Goal: Task Accomplishment & Management: Use online tool/utility

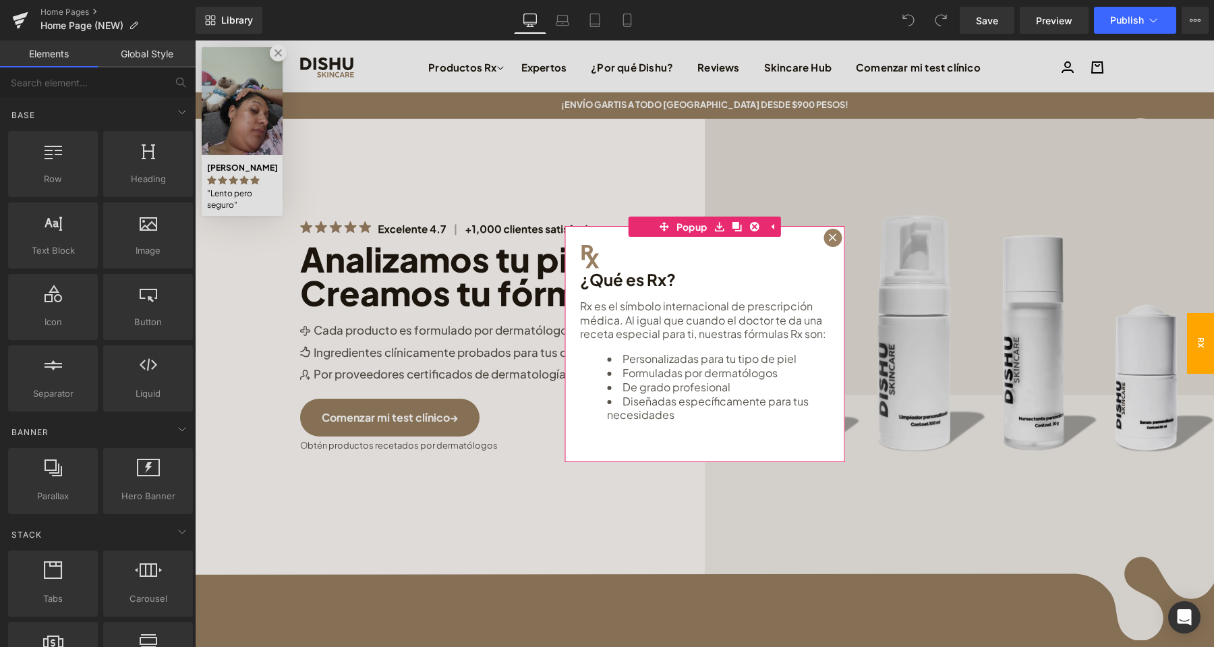
click at [827, 237] on div at bounding box center [832, 238] width 18 height 18
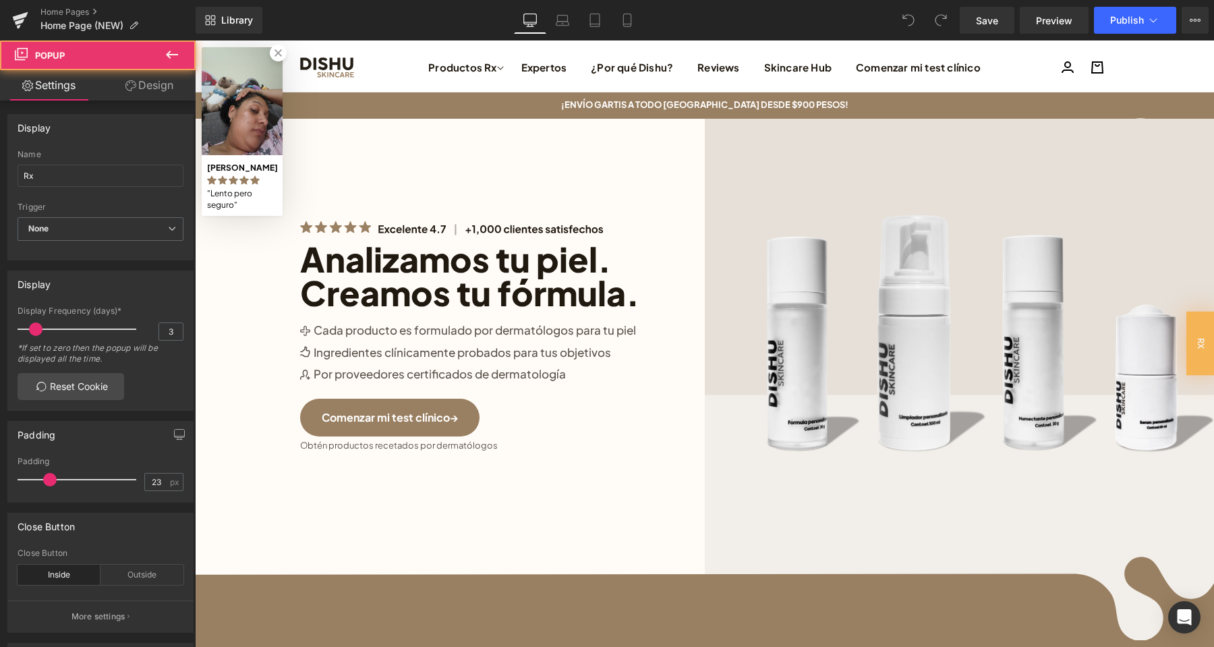
click at [279, 51] on link at bounding box center [278, 53] width 17 height 17
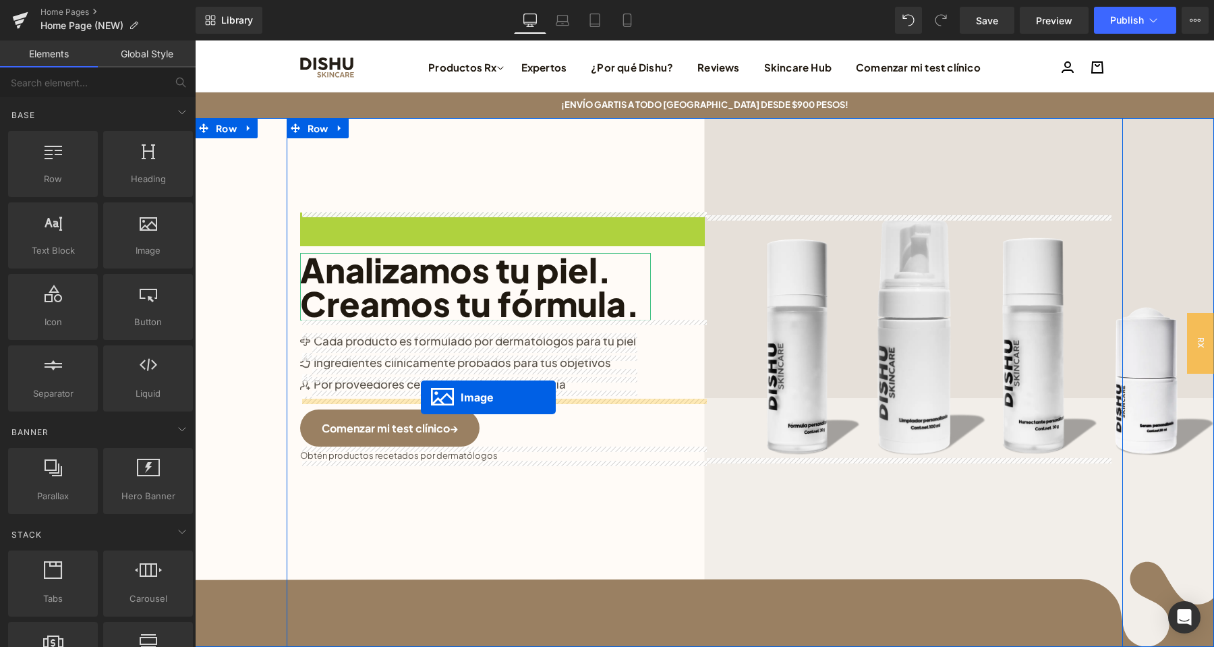
drag, startPoint x: 431, startPoint y: 223, endPoint x: 421, endPoint y: 397, distance: 175.0
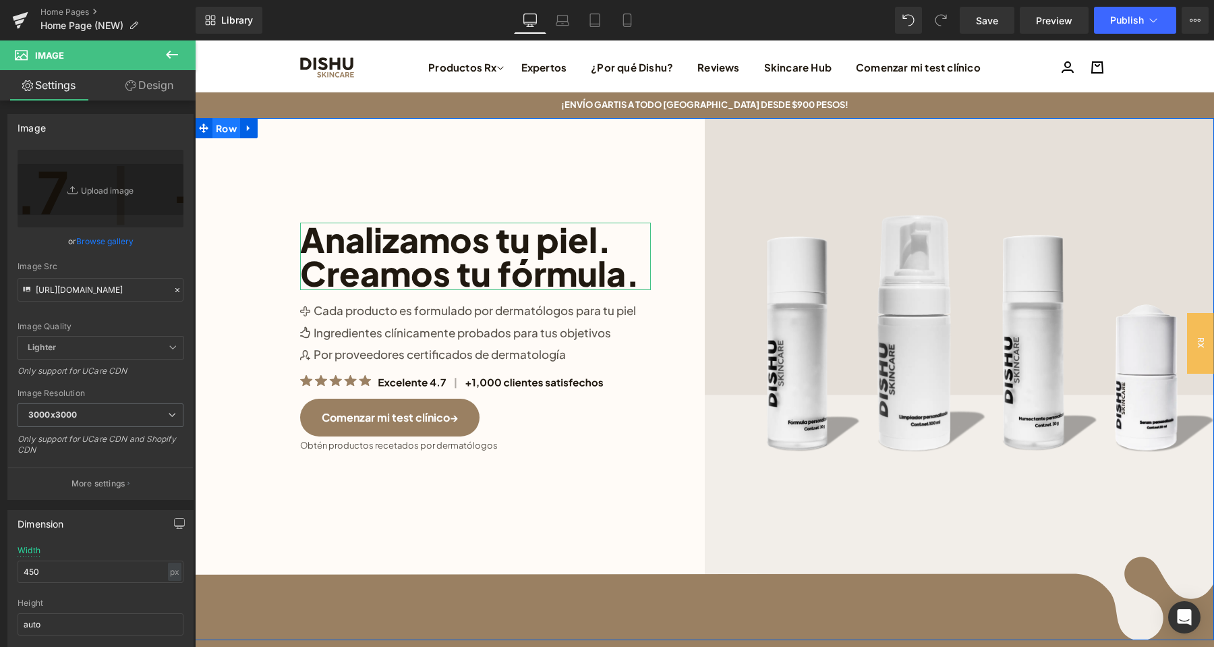
click at [225, 128] on span "Row" at bounding box center [226, 128] width 28 height 20
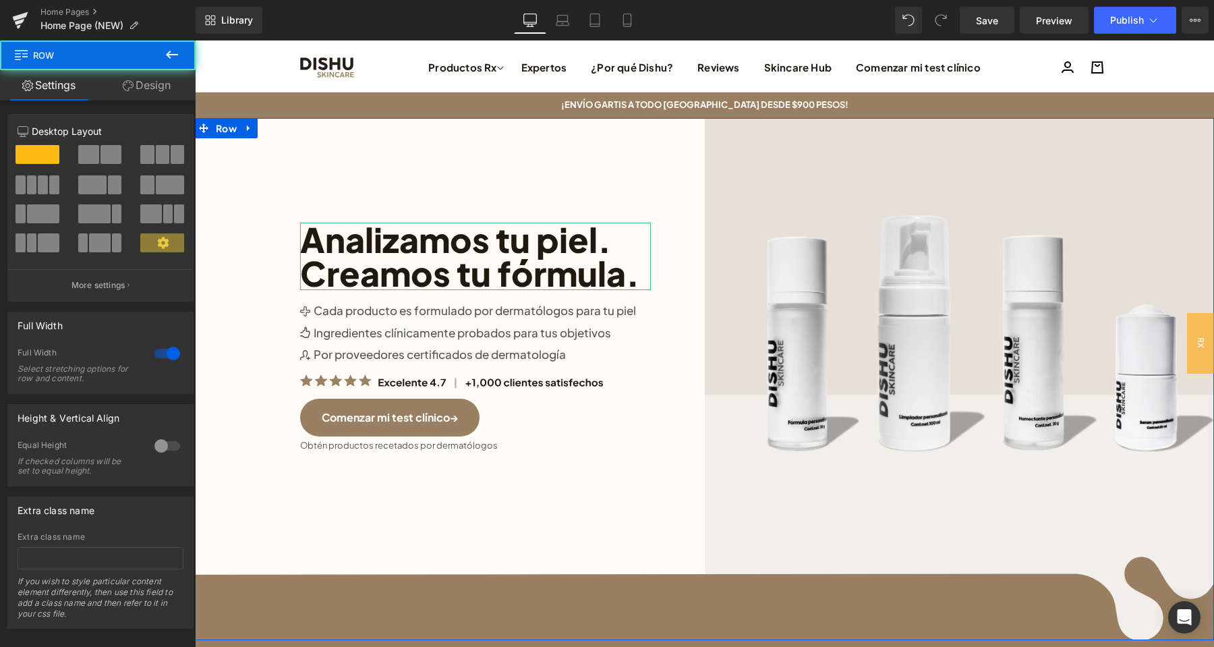
click at [145, 88] on link "Design" at bounding box center [147, 85] width 98 height 30
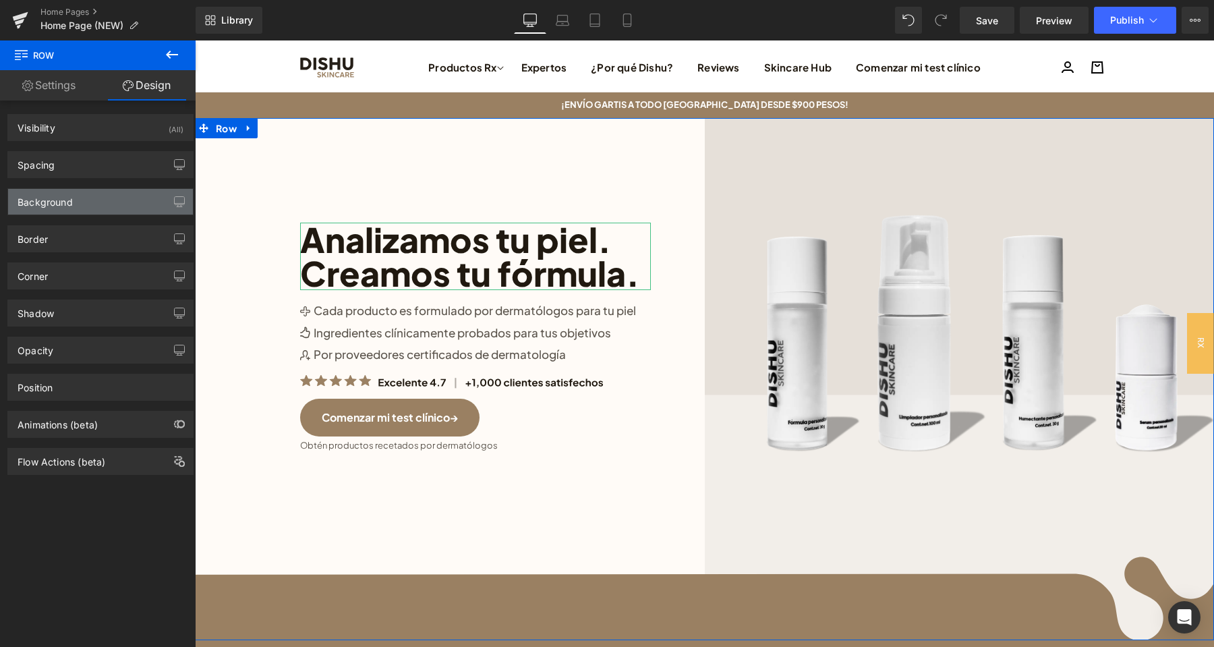
click at [117, 201] on div "Background" at bounding box center [100, 202] width 185 height 26
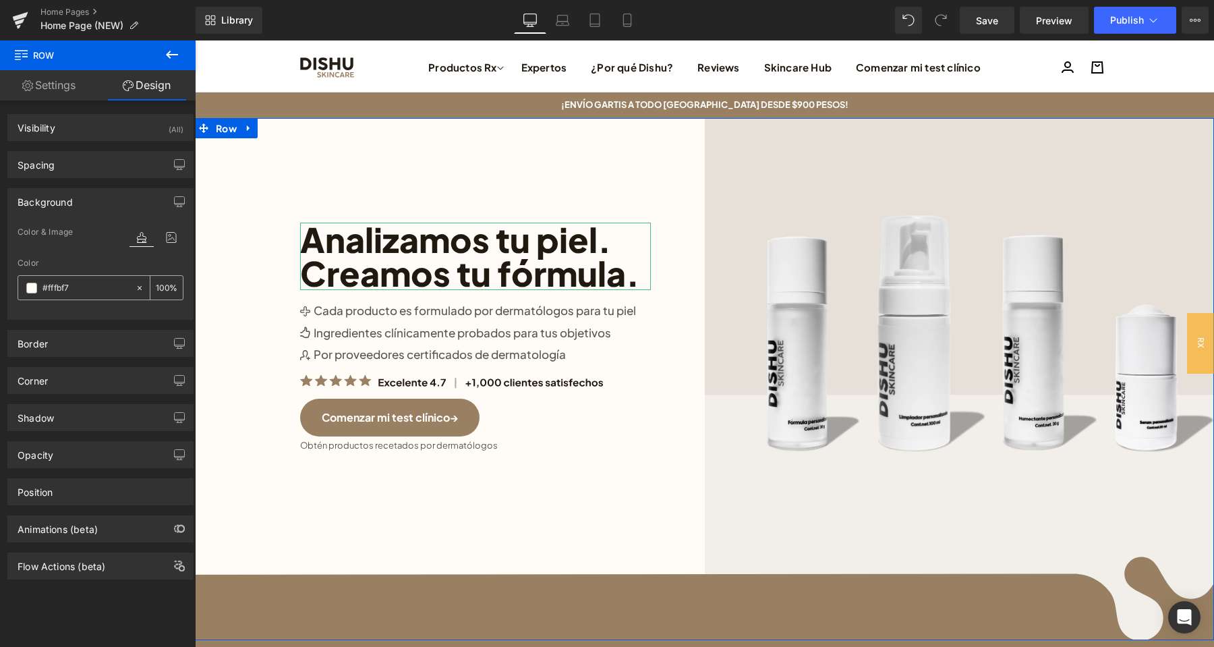
click at [138, 284] on icon at bounding box center [139, 287] width 9 height 9
click at [223, 130] on span "Row" at bounding box center [226, 128] width 28 height 20
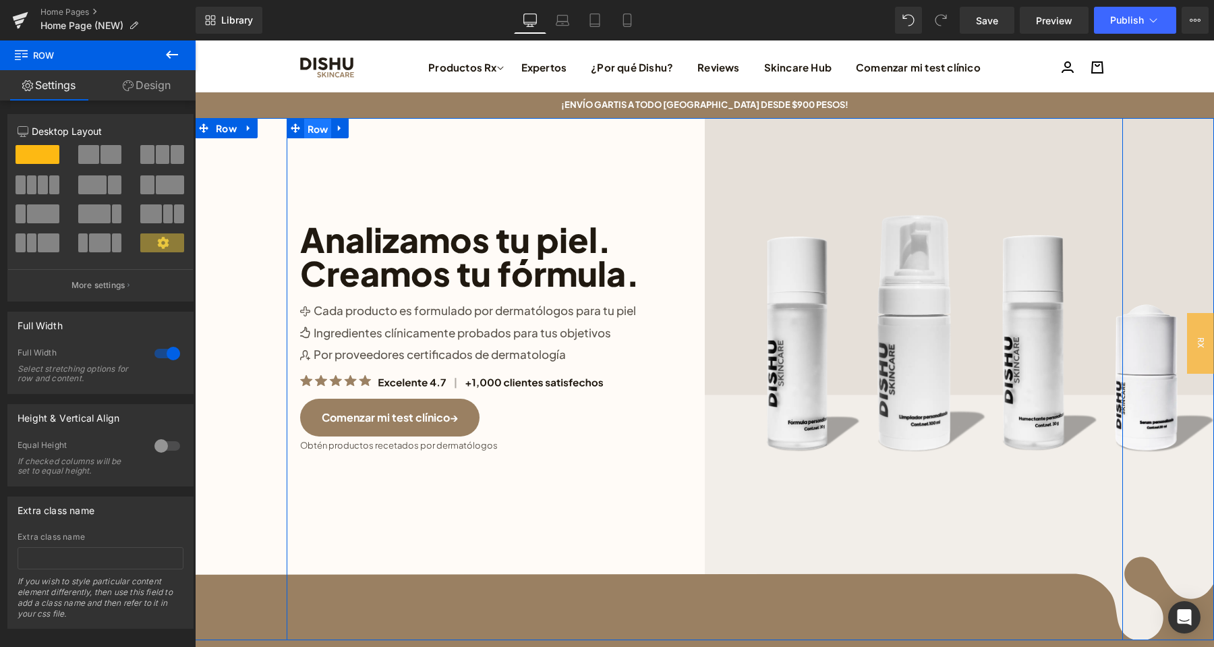
click at [327, 132] on span "Row" at bounding box center [318, 129] width 28 height 20
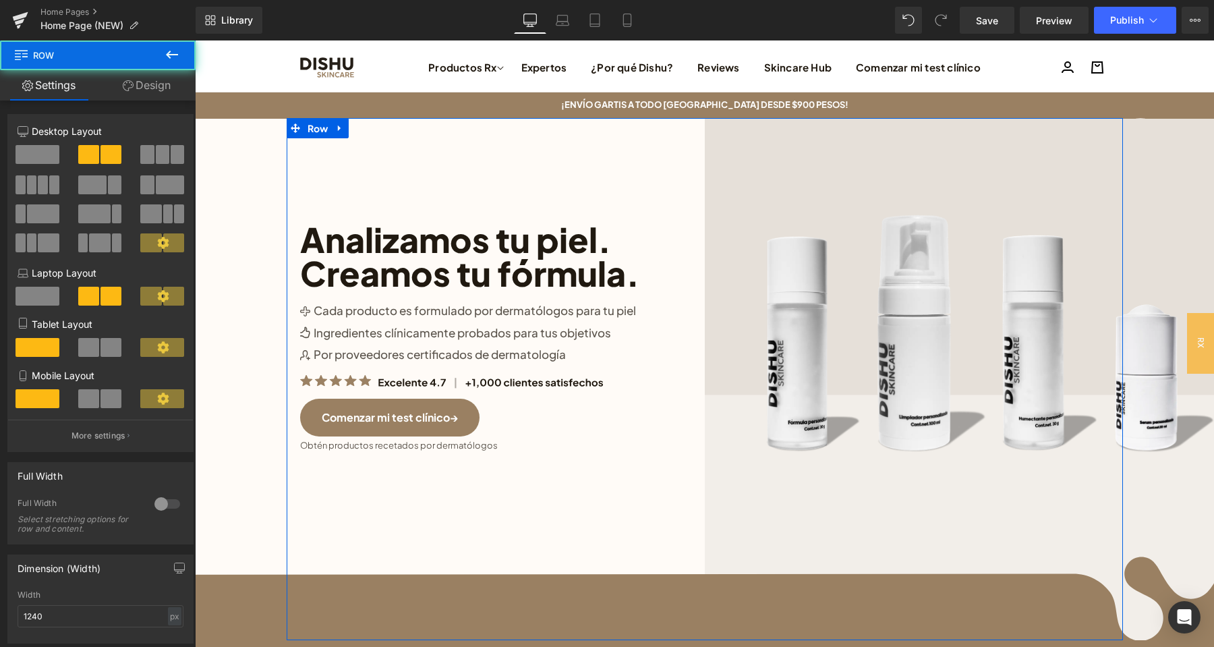
click at [157, 84] on link "Design" at bounding box center [147, 85] width 98 height 30
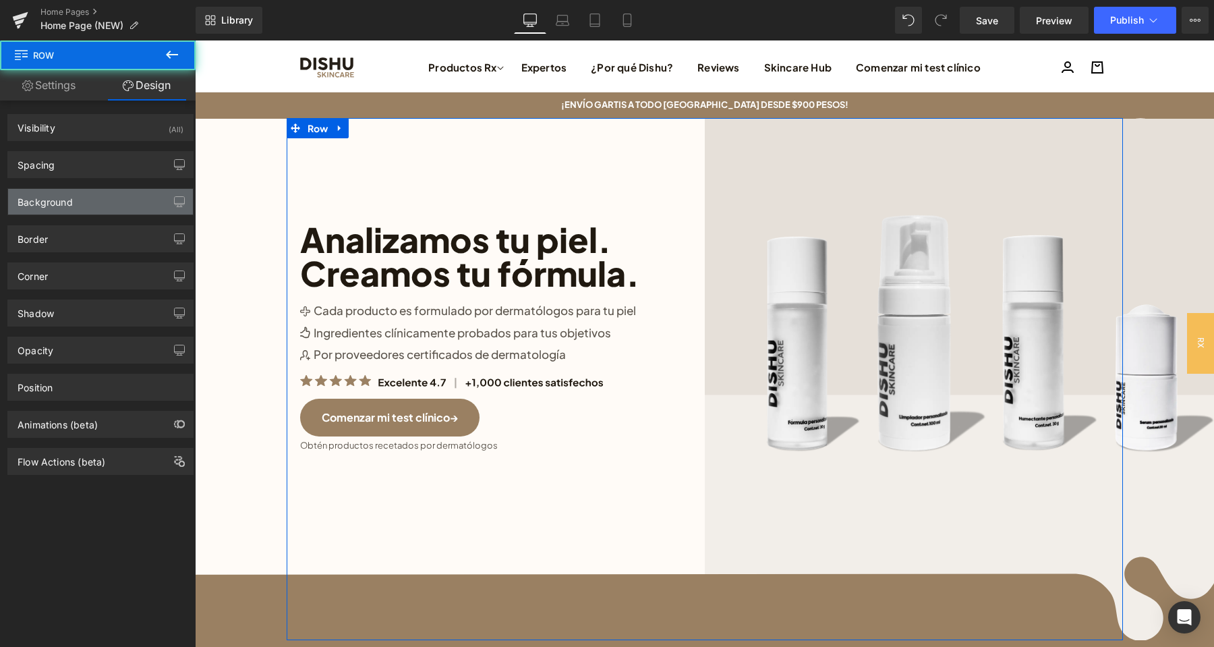
click at [84, 211] on div "Background" at bounding box center [100, 202] width 185 height 26
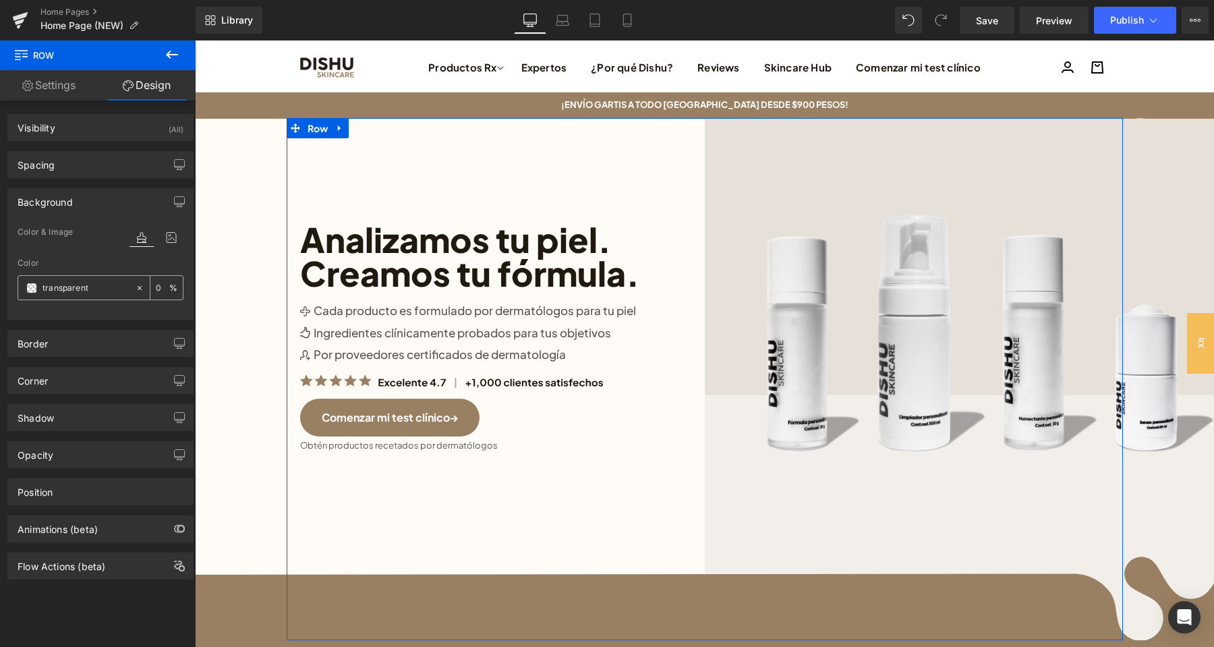
click at [140, 287] on icon at bounding box center [140, 287] width 4 height 4
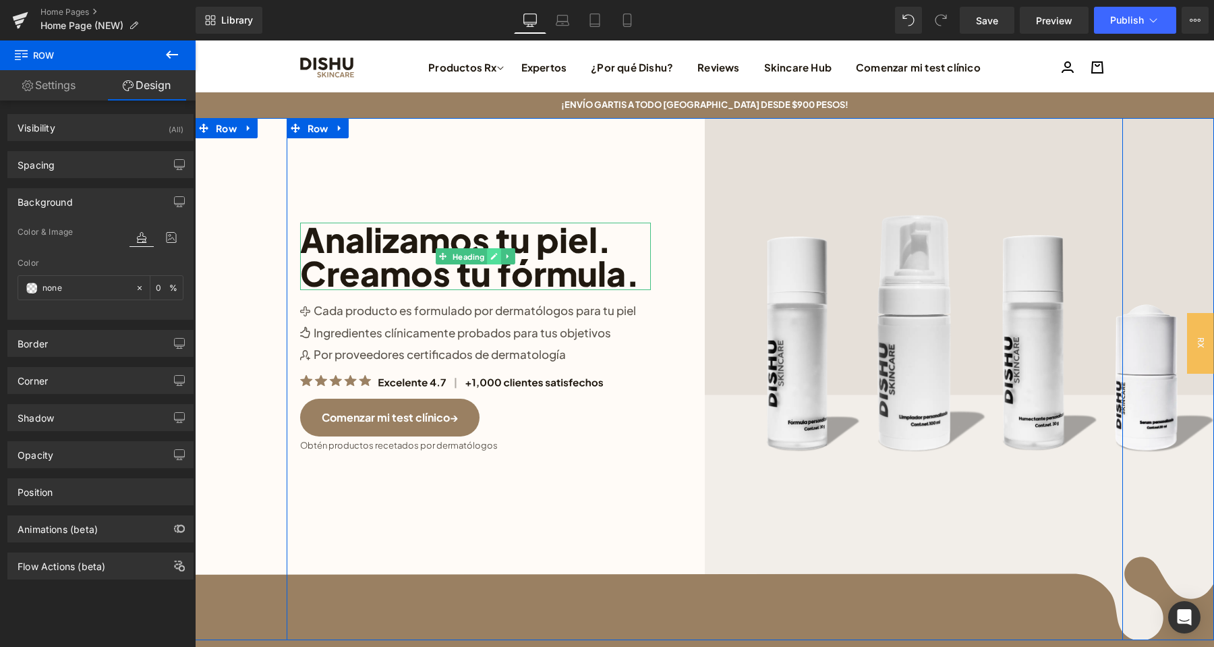
click at [495, 258] on icon at bounding box center [493, 257] width 7 height 7
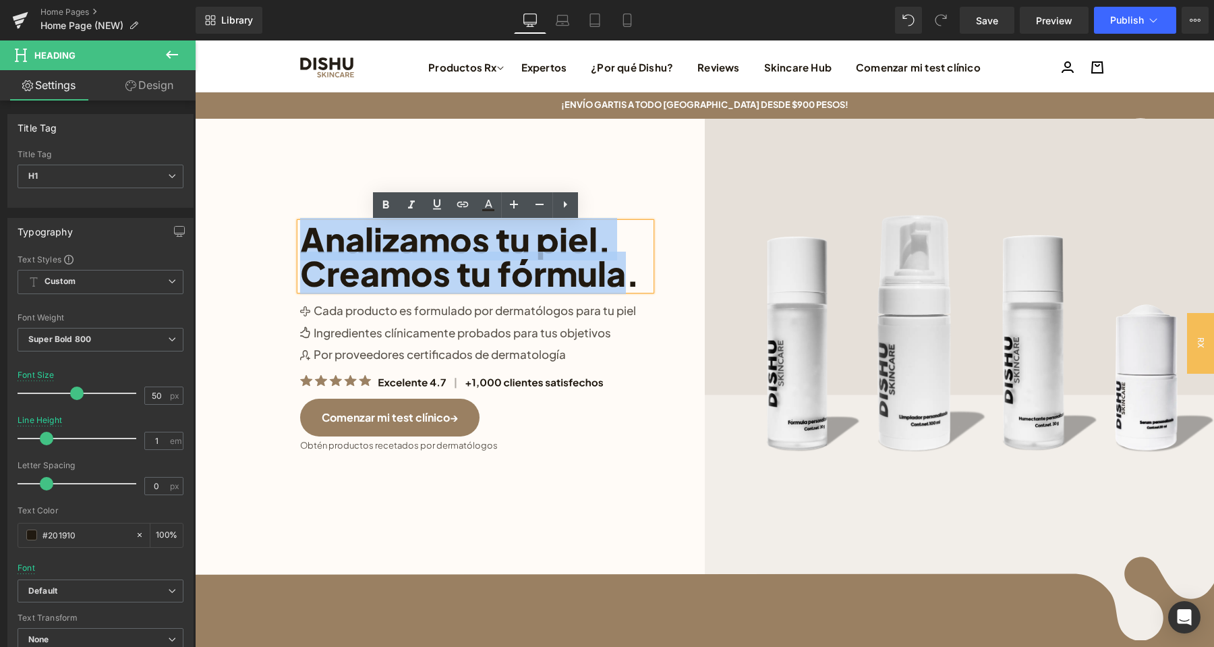
drag, startPoint x: 519, startPoint y: 253, endPoint x: 306, endPoint y: 238, distance: 213.6
click at [306, 238] on h1 "Analizamos tu piel. Creamos tu fórmula." at bounding box center [475, 256] width 351 height 67
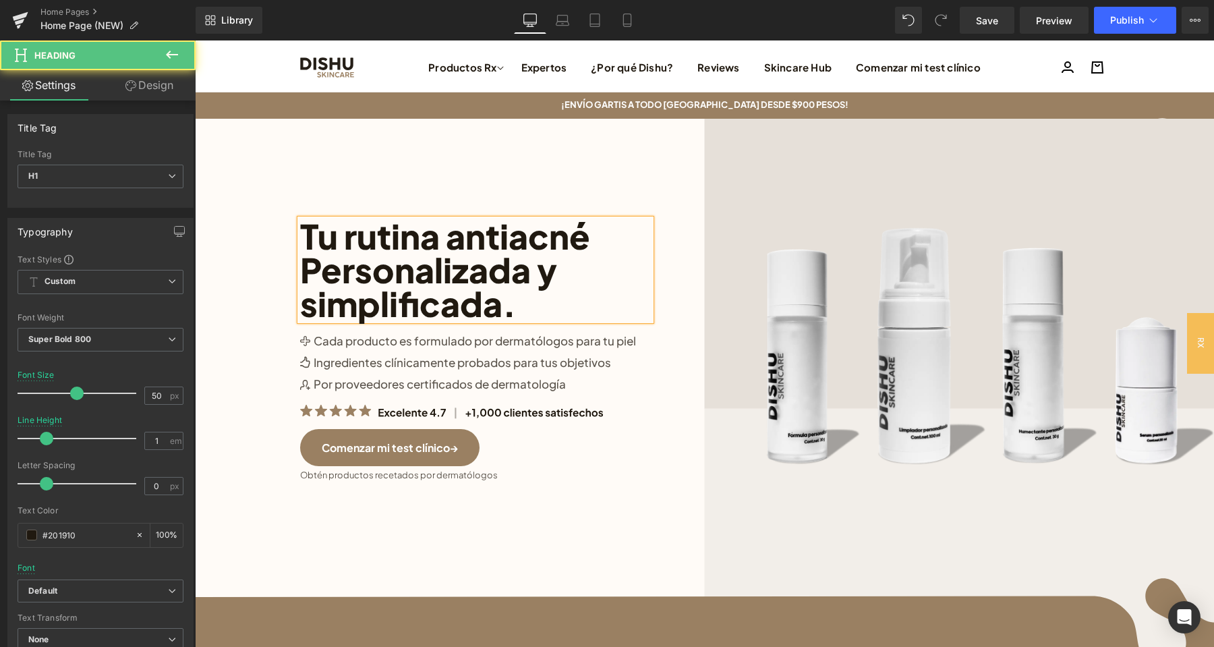
click at [405, 238] on h1 "Tu rutina antiacné" at bounding box center [475, 236] width 351 height 34
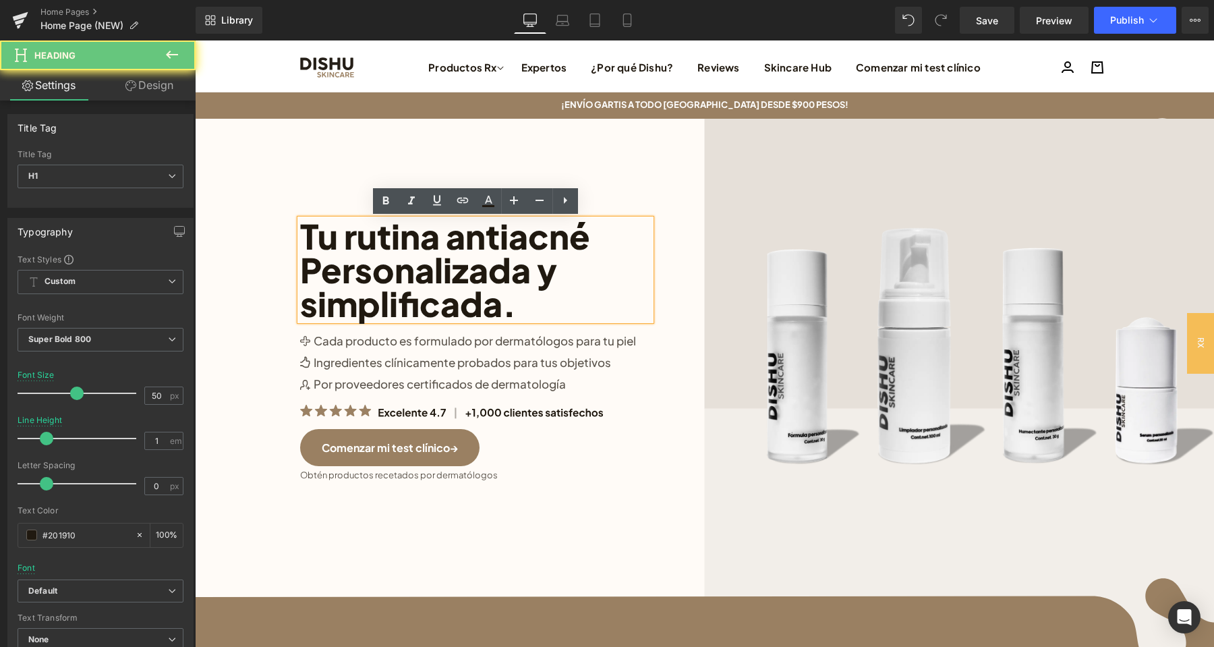
click at [414, 237] on h1 "Tu rutina antiacné" at bounding box center [475, 236] width 351 height 34
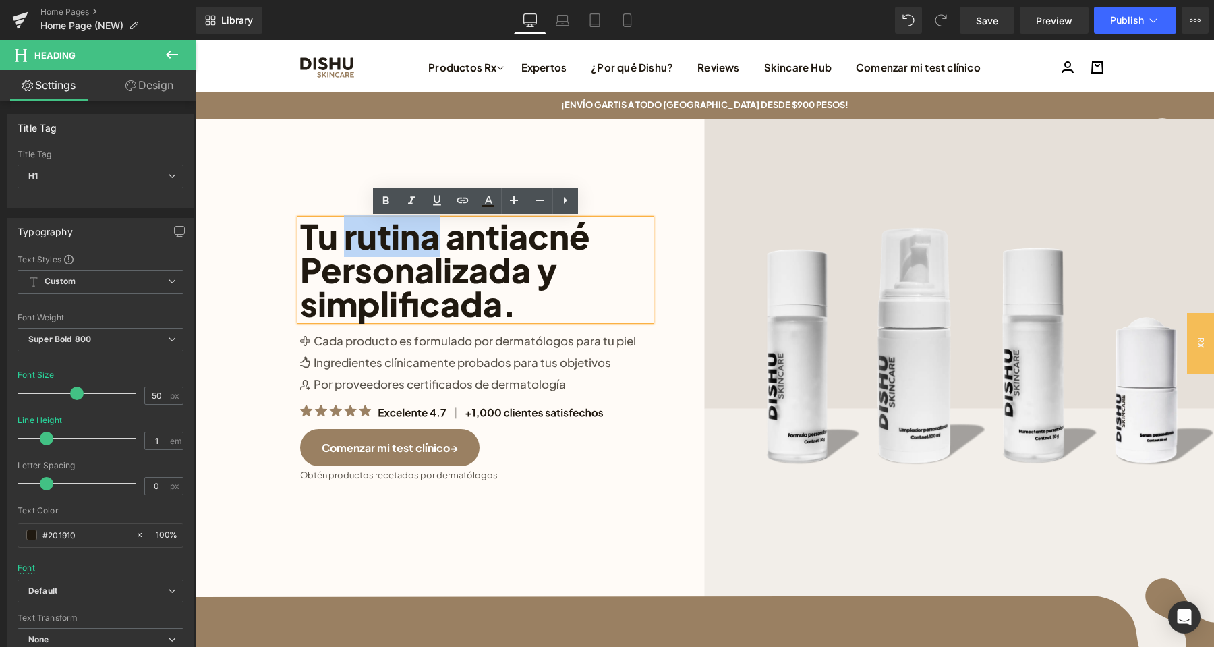
drag, startPoint x: 398, startPoint y: 242, endPoint x: 345, endPoint y: 240, distance: 53.3
click at [345, 240] on h1 "Tu rutina antiacné" at bounding box center [475, 236] width 351 height 34
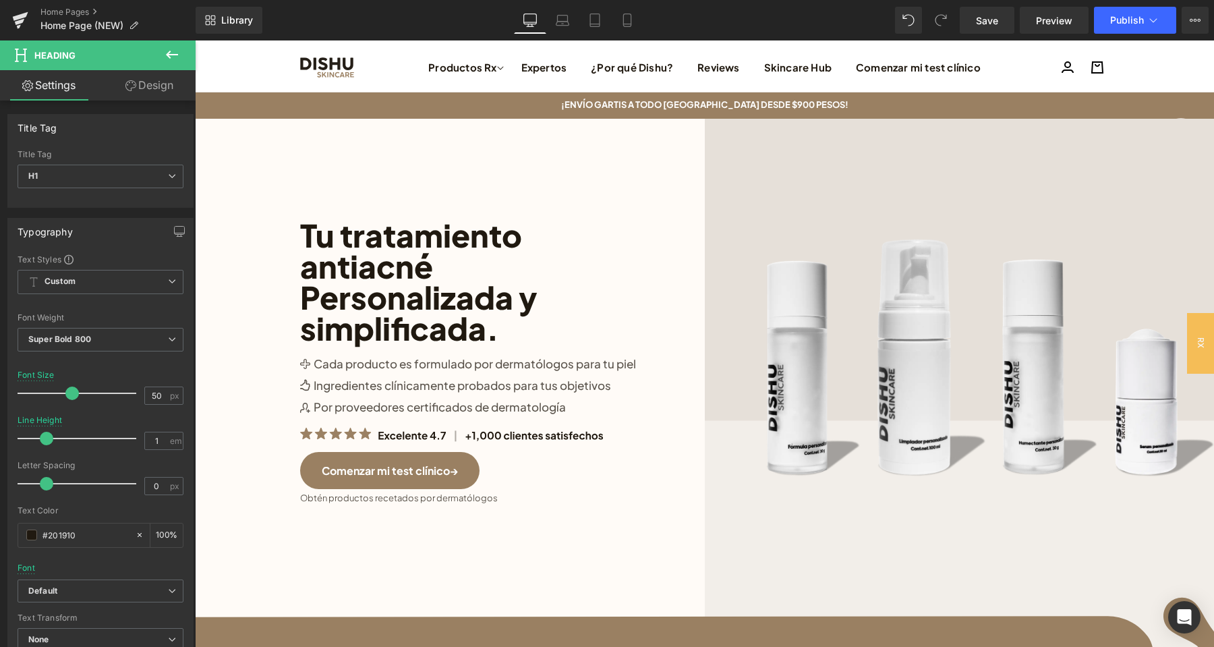
click at [68, 392] on span at bounding box center [71, 392] width 13 height 13
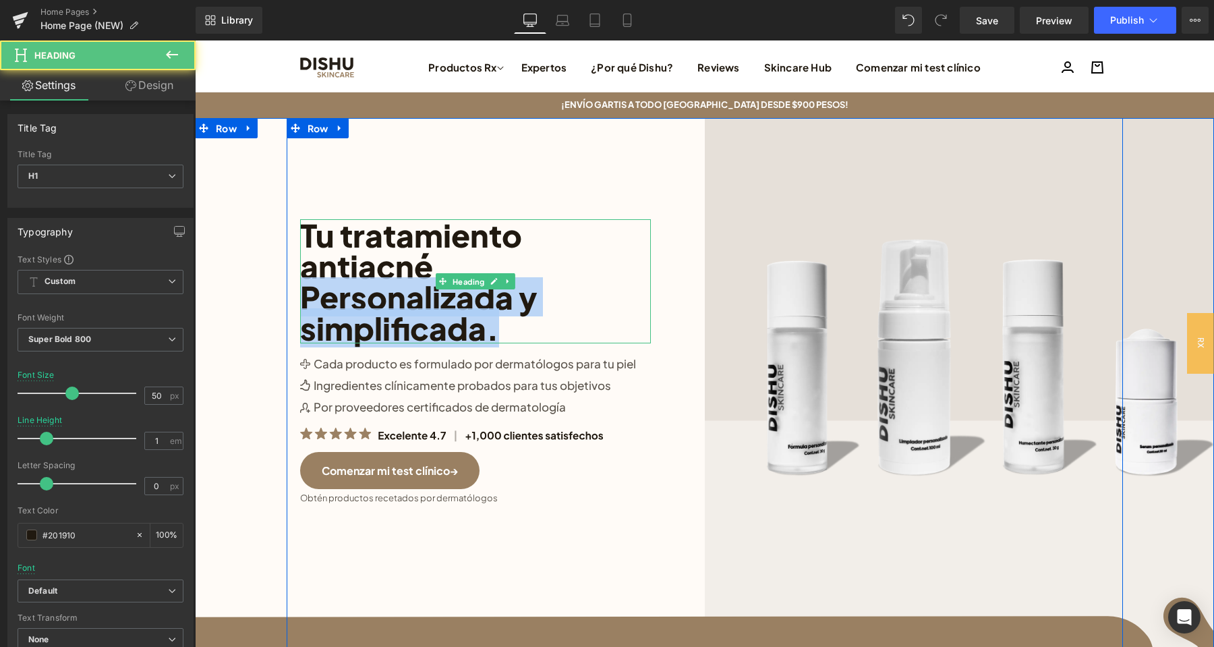
drag, startPoint x: 502, startPoint y: 334, endPoint x: 302, endPoint y: 299, distance: 202.6
click at [302, 299] on div "Tu tratamiento antiacné Personalizada y simplificada. Heading" at bounding box center [475, 281] width 351 height 124
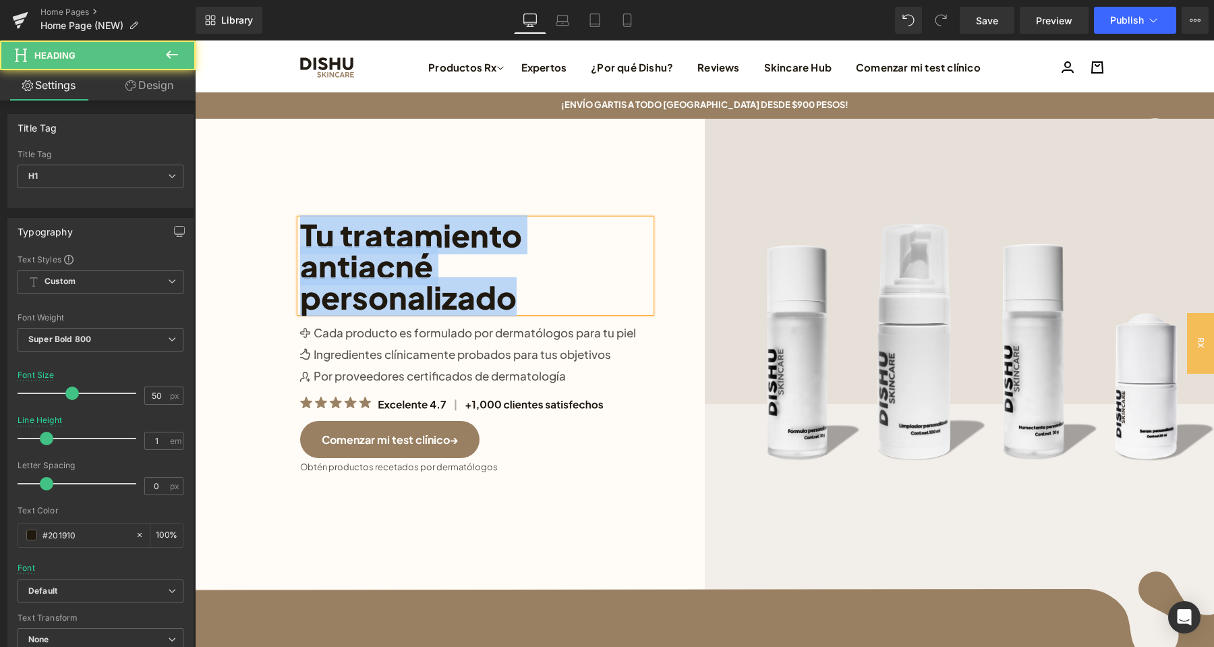
drag, startPoint x: 472, startPoint y: 299, endPoint x: 296, endPoint y: 221, distance: 192.3
click at [296, 221] on div "Image Tu tratamiento antiacné personalizado Heading Image Cada producto es form…" at bounding box center [705, 388] width 836 height 540
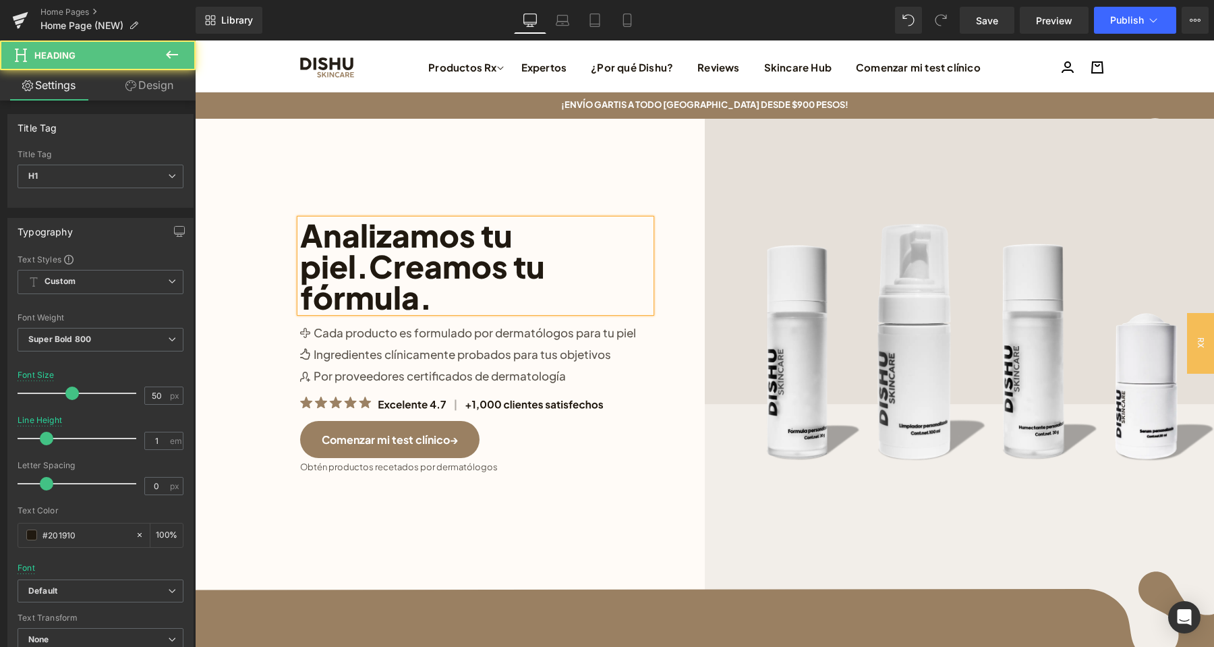
click at [365, 265] on h1 "Analizamos tu piel.Creamos tu fórmula." at bounding box center [475, 265] width 351 height 93
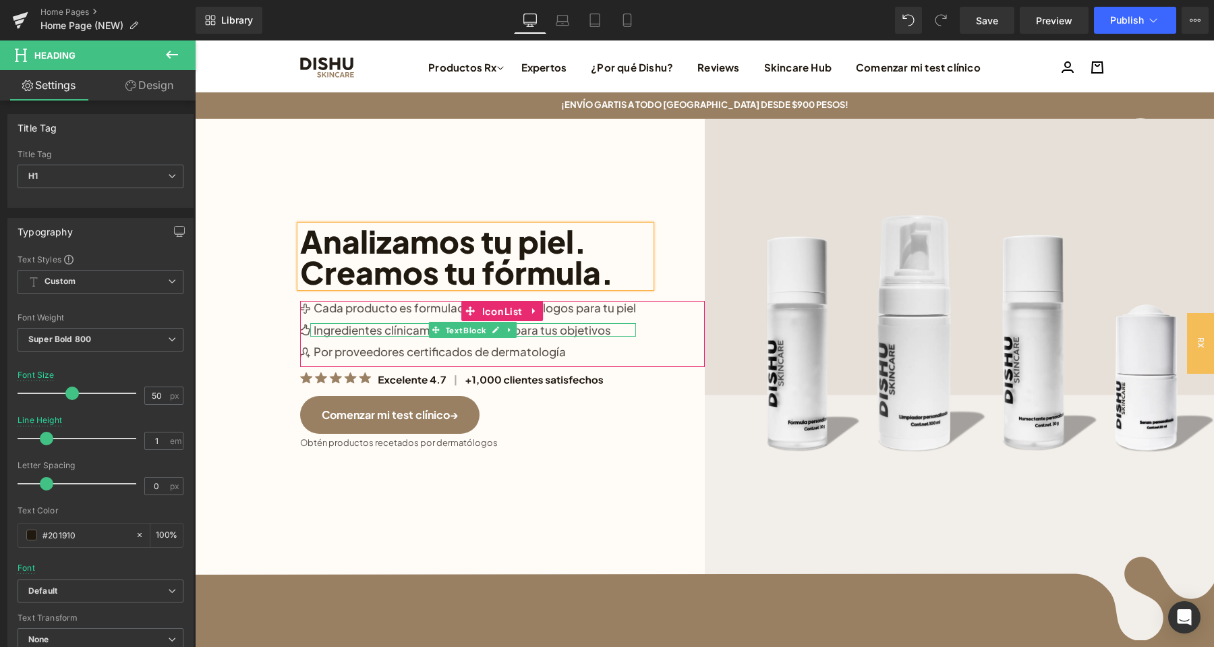
click at [594, 330] on p "Ingredientes clínicamente probados para tus objetivos" at bounding box center [475, 329] width 322 height 13
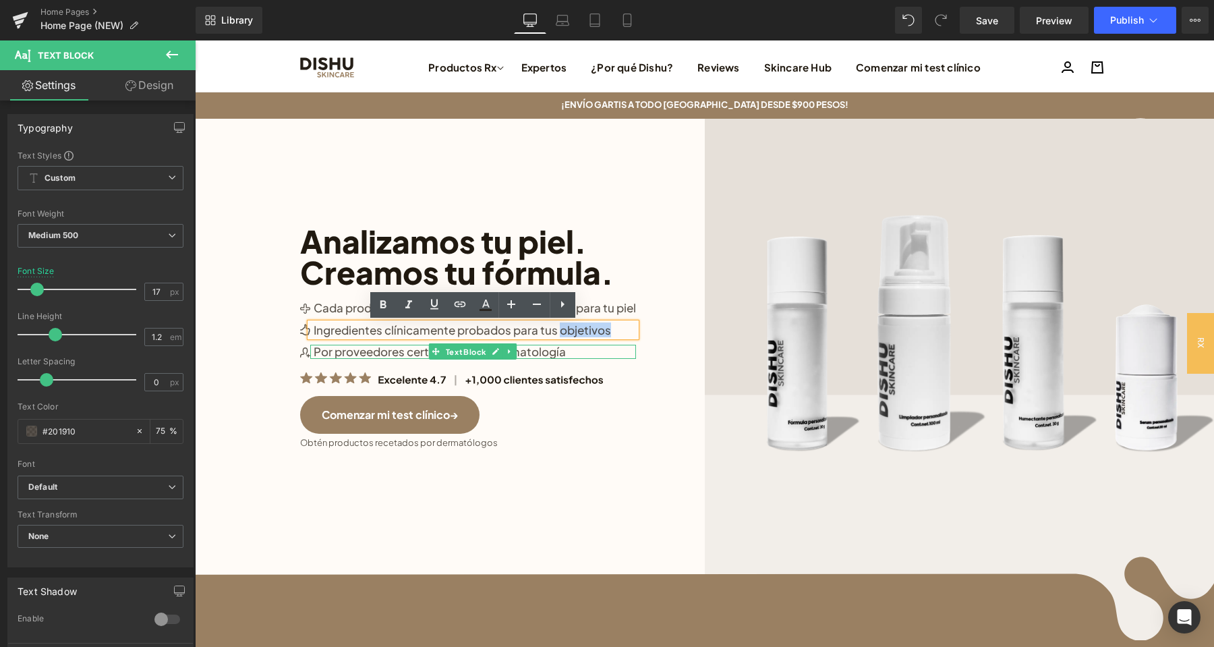
click at [539, 351] on p "Por proveedores certificados de dermatología" at bounding box center [475, 351] width 322 height 13
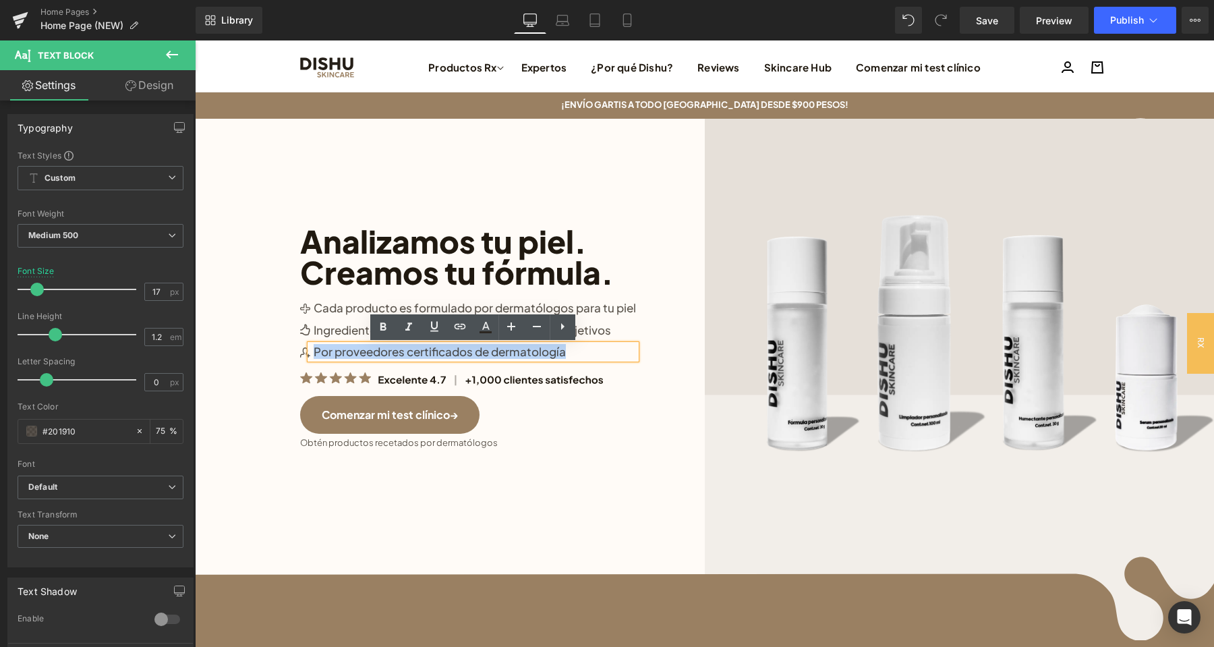
drag, startPoint x: 573, startPoint y: 350, endPoint x: 311, endPoint y: 358, distance: 262.5
click at [311, 358] on div "Por proveedores certificados de dermatología" at bounding box center [473, 351] width 326 height 13
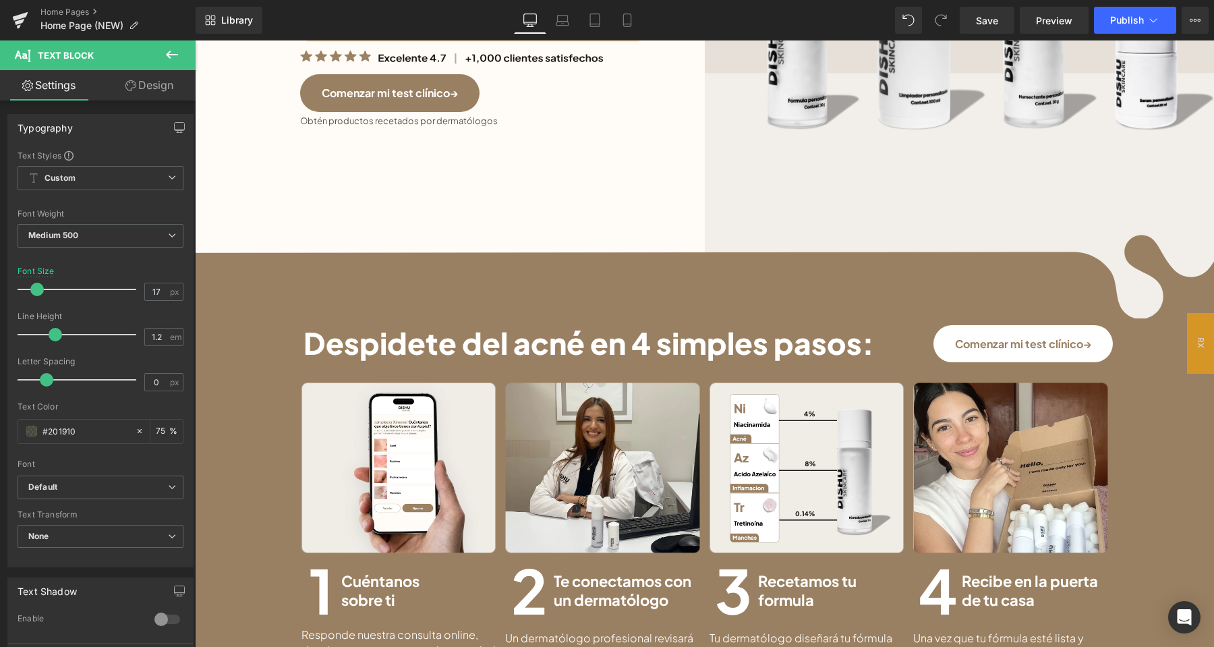
scroll to position [354, 0]
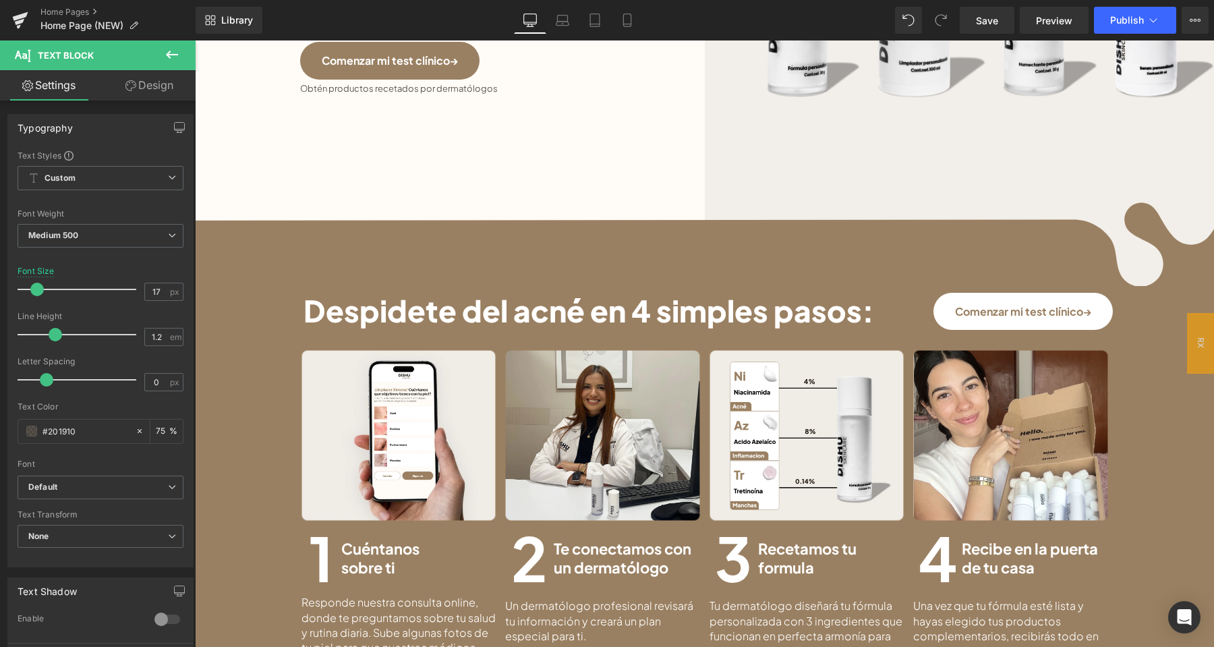
click at [729, 233] on div "Image Analizamos tu piel. Creamos tu fórmula. Heading Image Cada producto es fo…" at bounding box center [705, 25] width 836 height 523
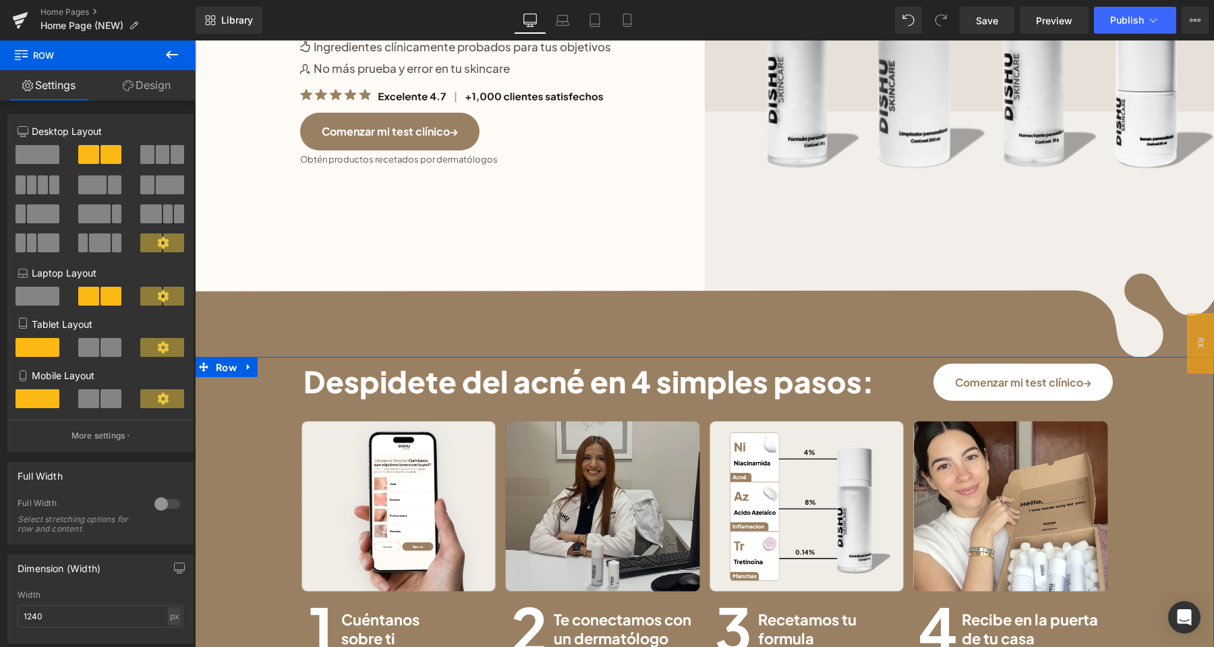
scroll to position [0, 0]
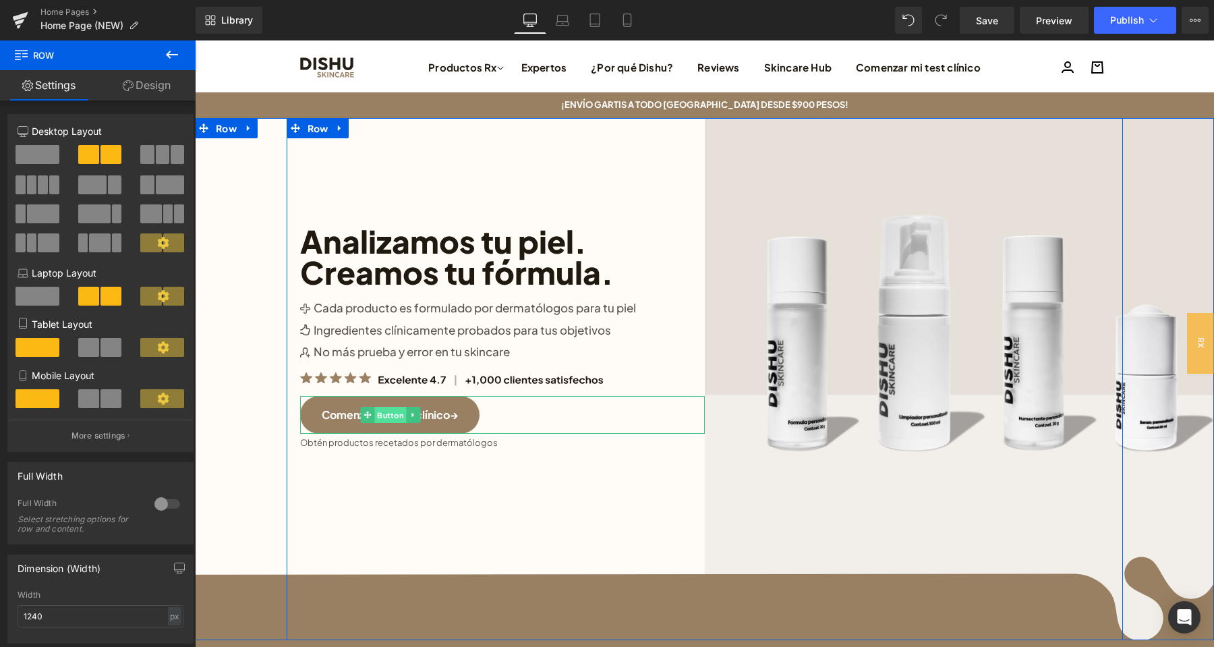
click at [404, 417] on span "Button" at bounding box center [391, 415] width 32 height 16
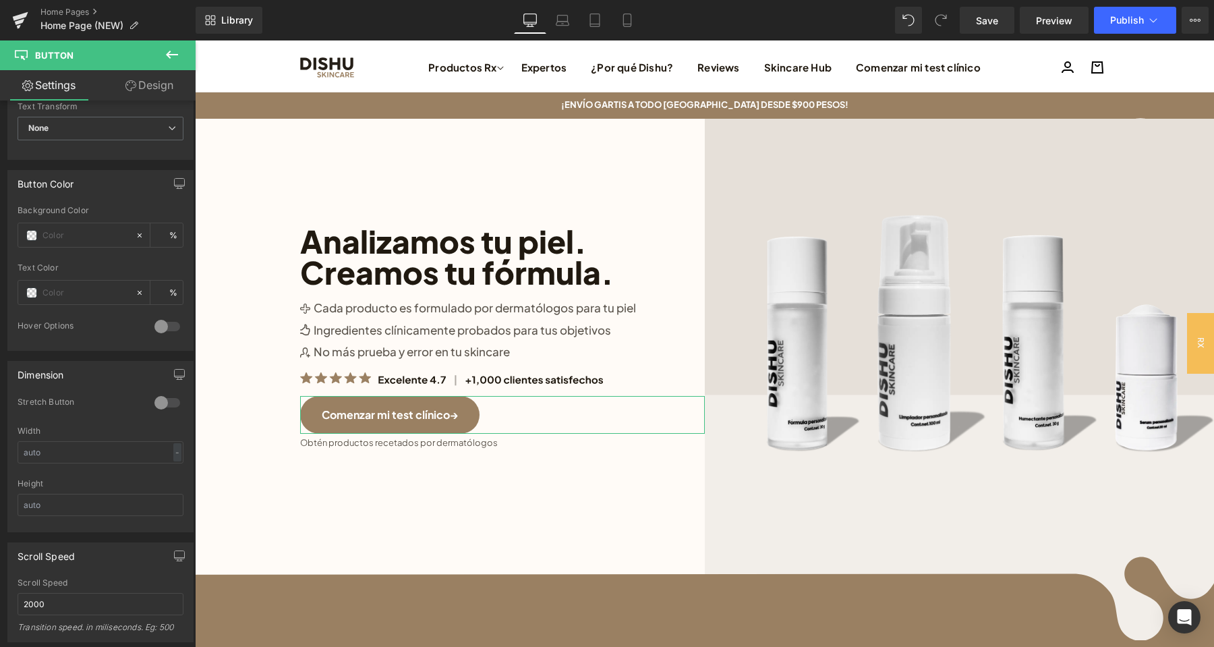
scroll to position [573, 0]
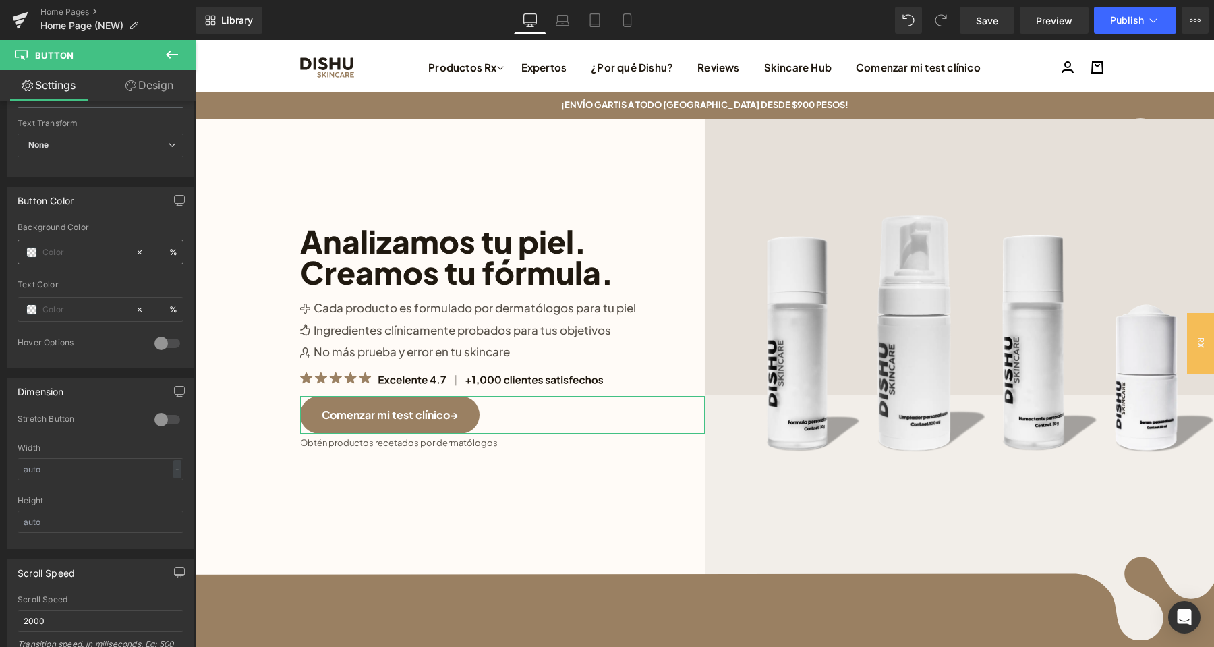
click at [64, 252] on input "text" at bounding box center [85, 252] width 86 height 15
click at [82, 257] on div "#dfe4e8" at bounding box center [76, 252] width 117 height 24
drag, startPoint x: 97, startPoint y: 253, endPoint x: 16, endPoint y: 253, distance: 81.6
click at [42, 253] on input "#dfe4e8" at bounding box center [85, 252] width 86 height 15
paste input "4c6579"
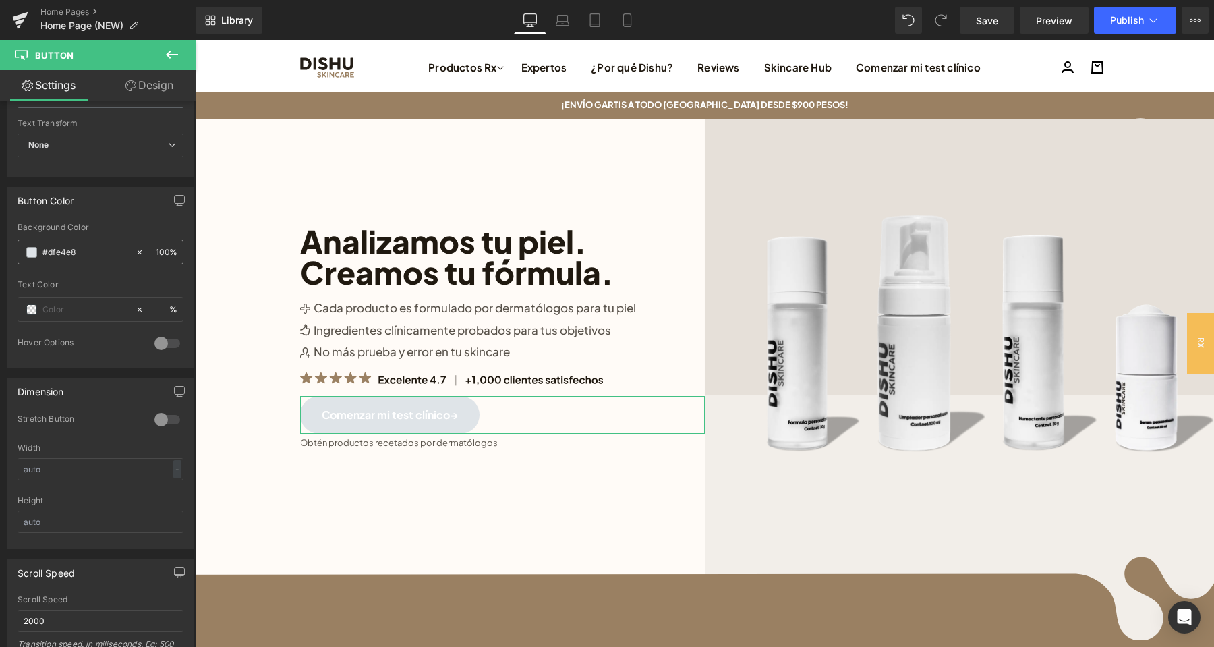
type input "#4c6579"
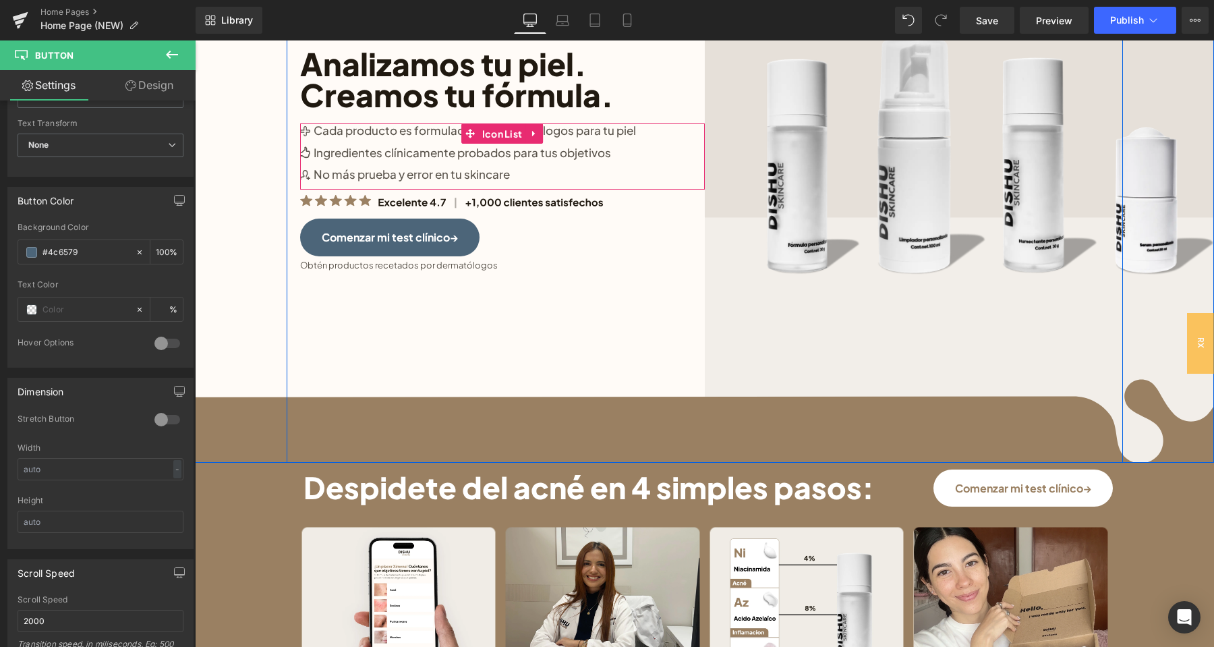
scroll to position [212, 0]
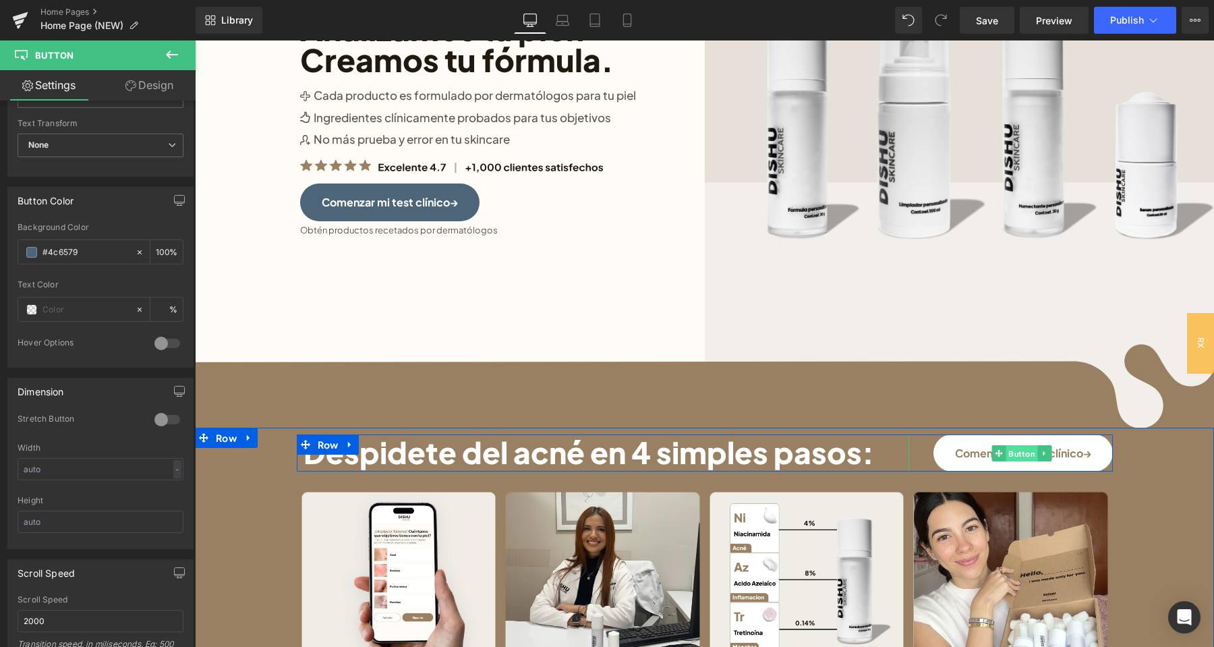
click at [1019, 452] on span "Button" at bounding box center [1022, 453] width 32 height 16
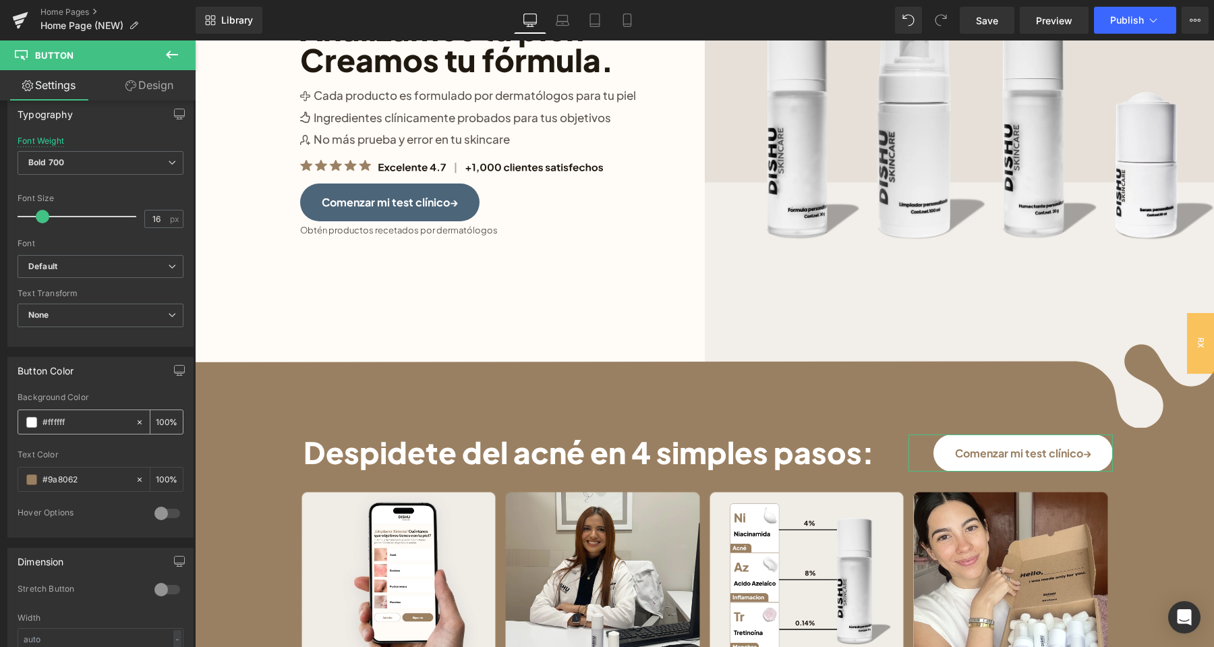
scroll to position [425, 0]
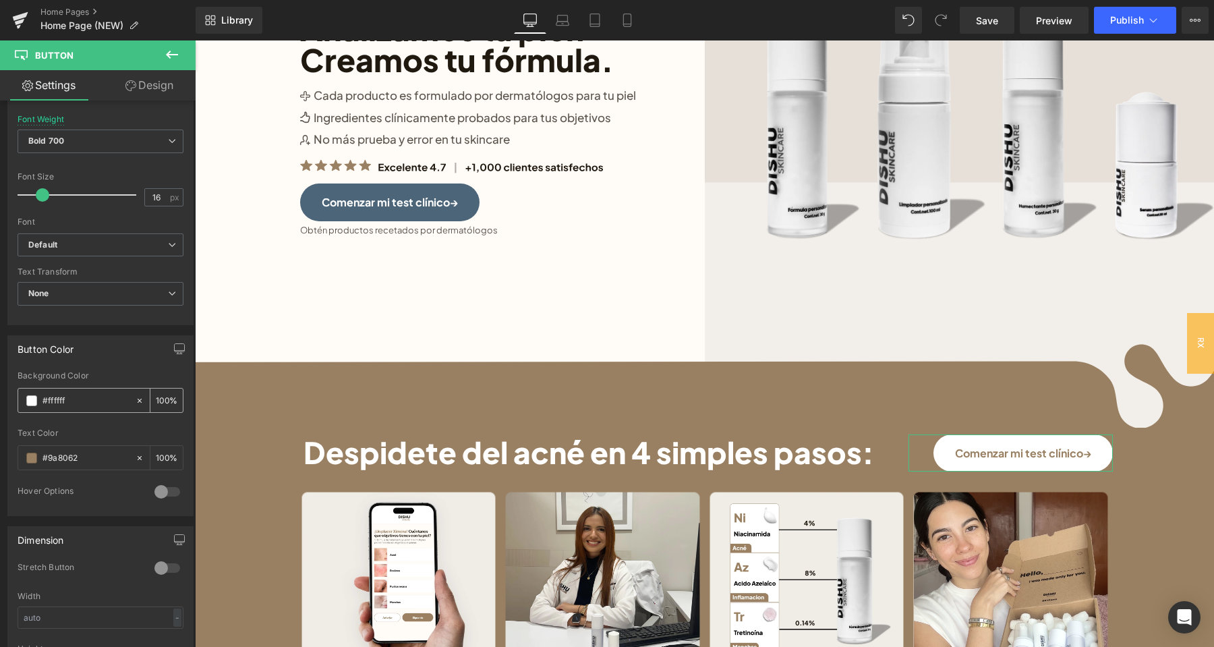
drag, startPoint x: 74, startPoint y: 464, endPoint x: 66, endPoint y: 404, distance: 60.6
click at [42, 457] on input "#9a8062" at bounding box center [85, 458] width 86 height 15
drag, startPoint x: 95, startPoint y: 405, endPoint x: 32, endPoint y: 407, distance: 62.8
click at [42, 407] on input "#ffffff" at bounding box center [85, 400] width 86 height 15
paste input "4c6579"
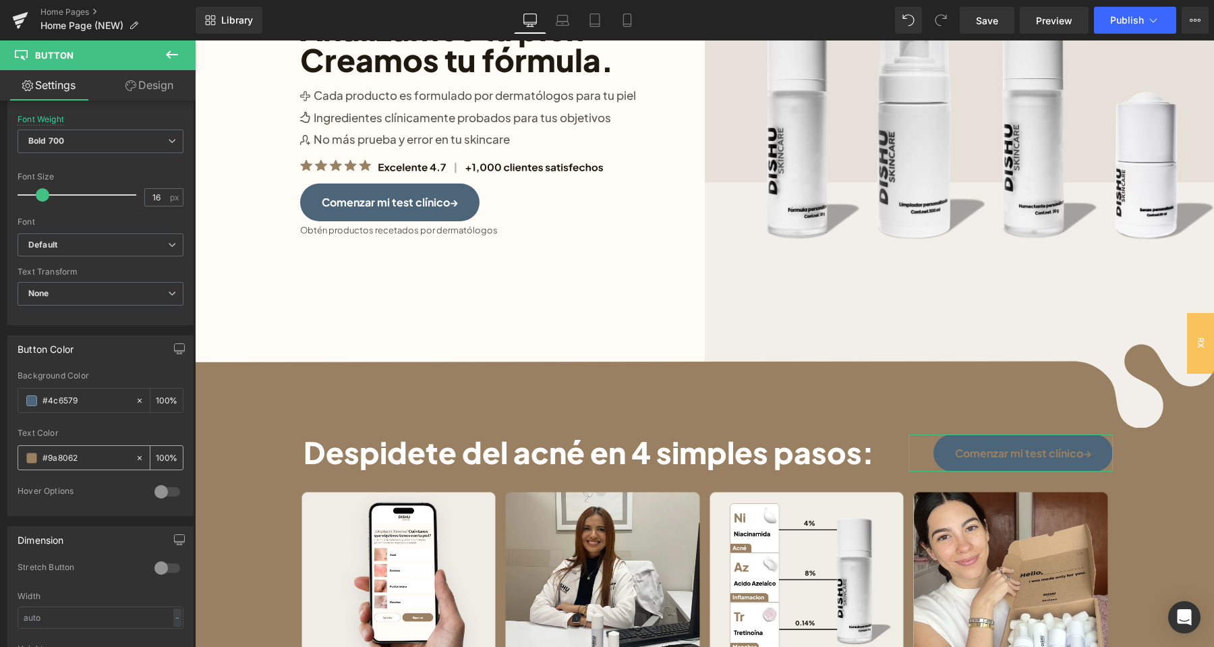
type input "#4c6579"
click at [31, 459] on span at bounding box center [31, 458] width 11 height 11
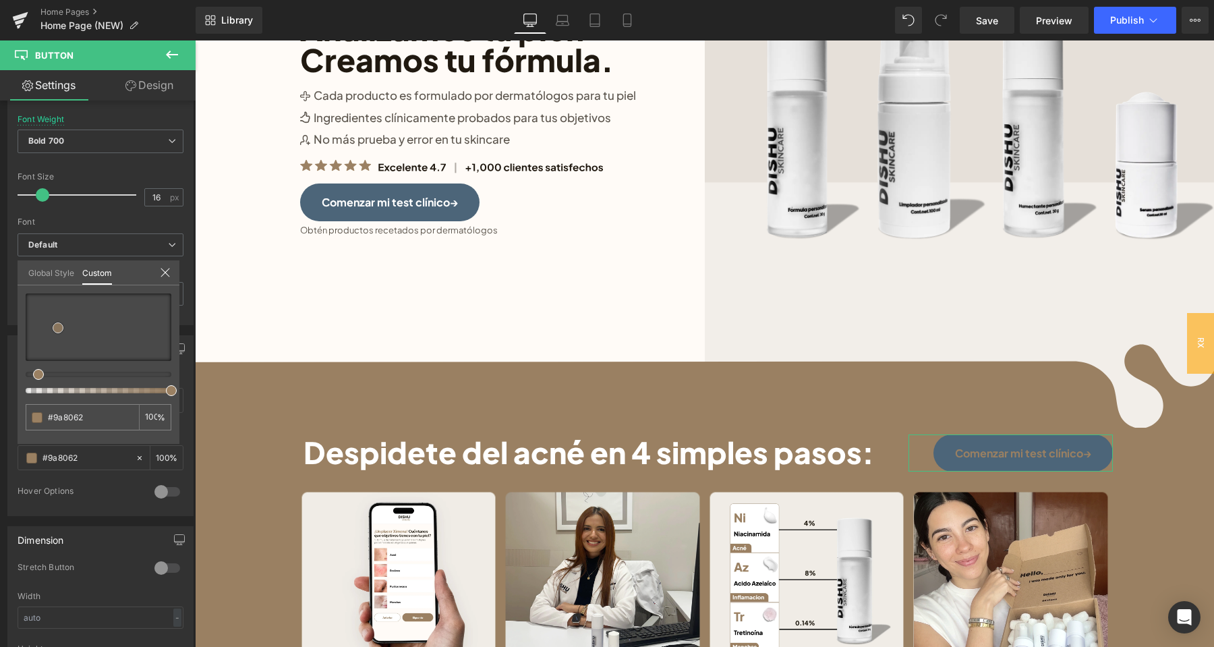
click at [30, 294] on div at bounding box center [99, 326] width 146 height 67
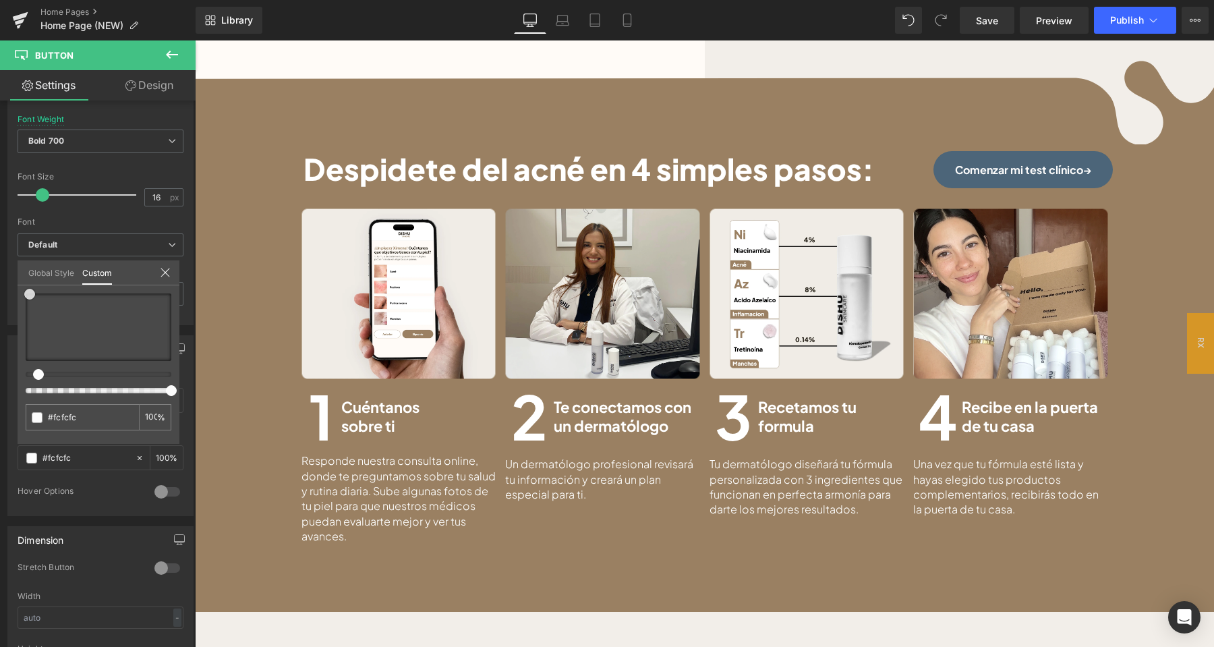
scroll to position [779, 0]
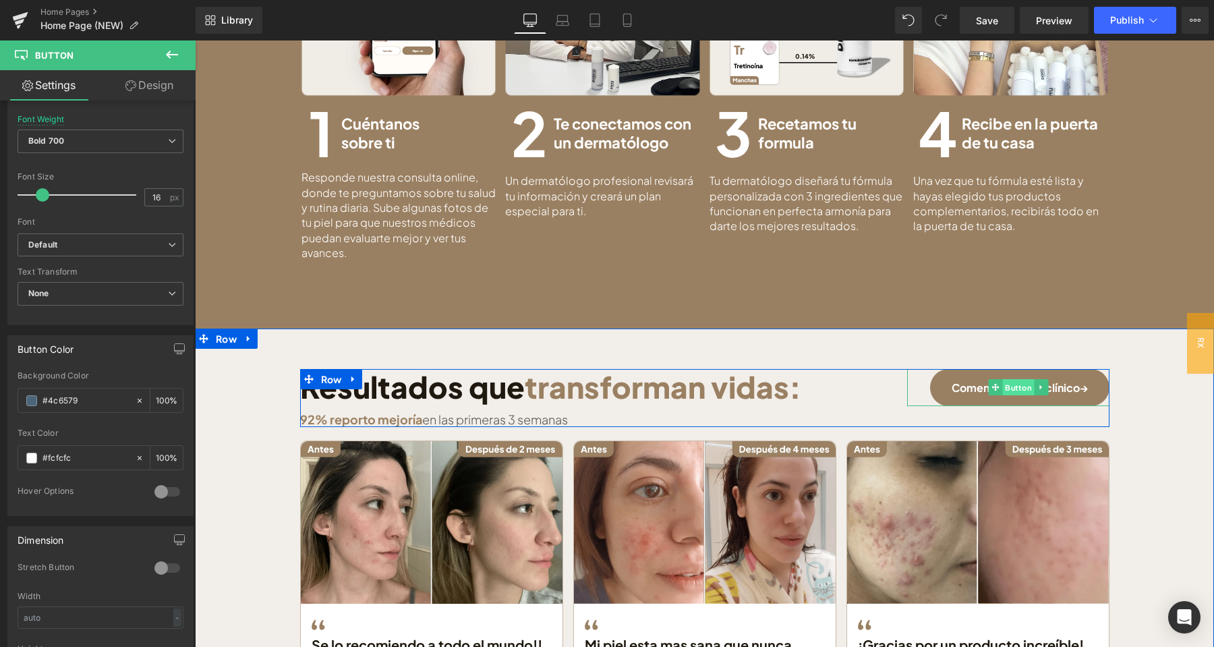
click at [1022, 388] on span "Button" at bounding box center [1018, 387] width 32 height 16
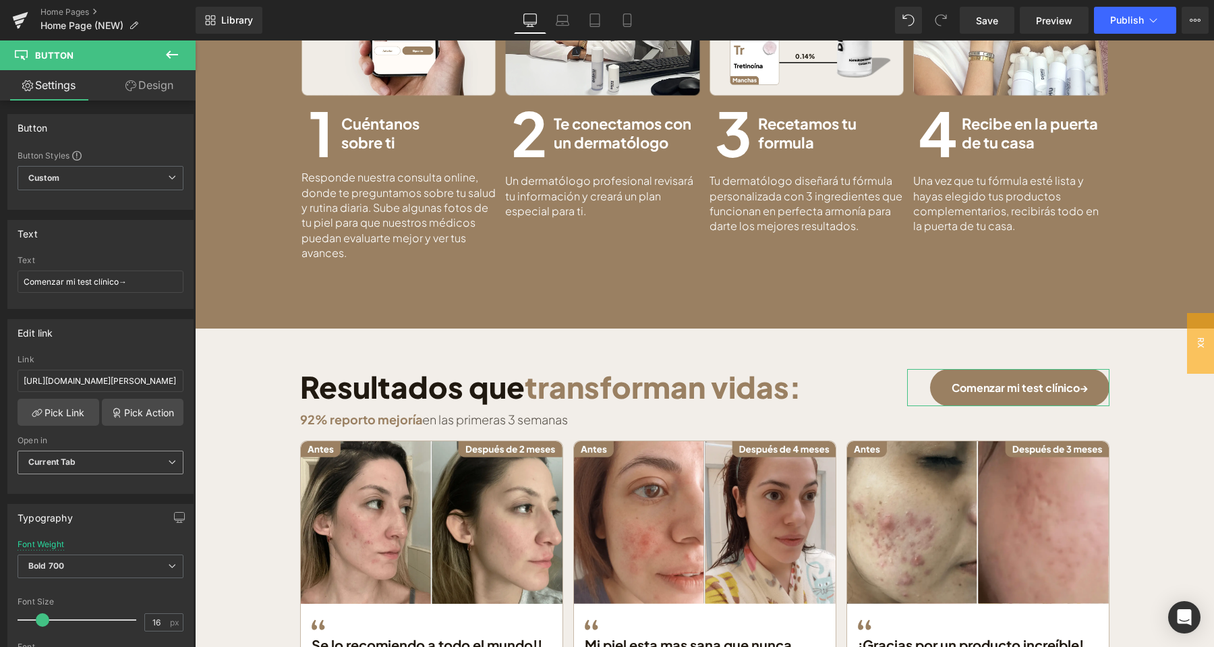
scroll to position [354, 0]
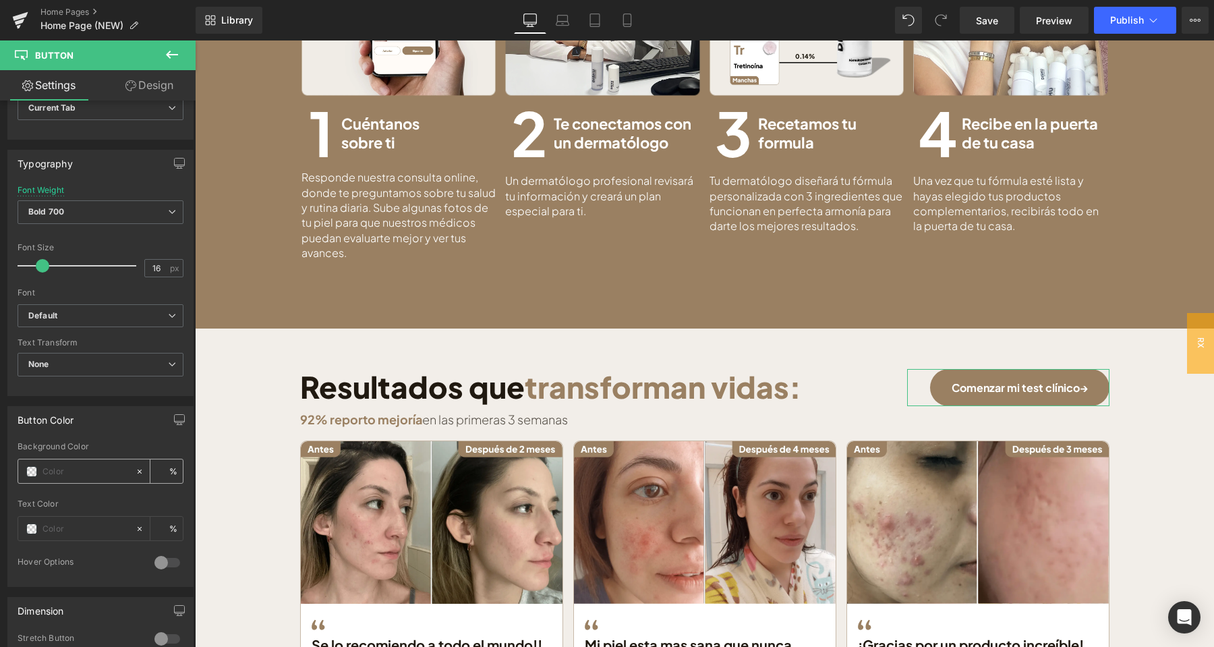
click at [80, 471] on input "text" at bounding box center [85, 471] width 86 height 15
type input "#4c6579"
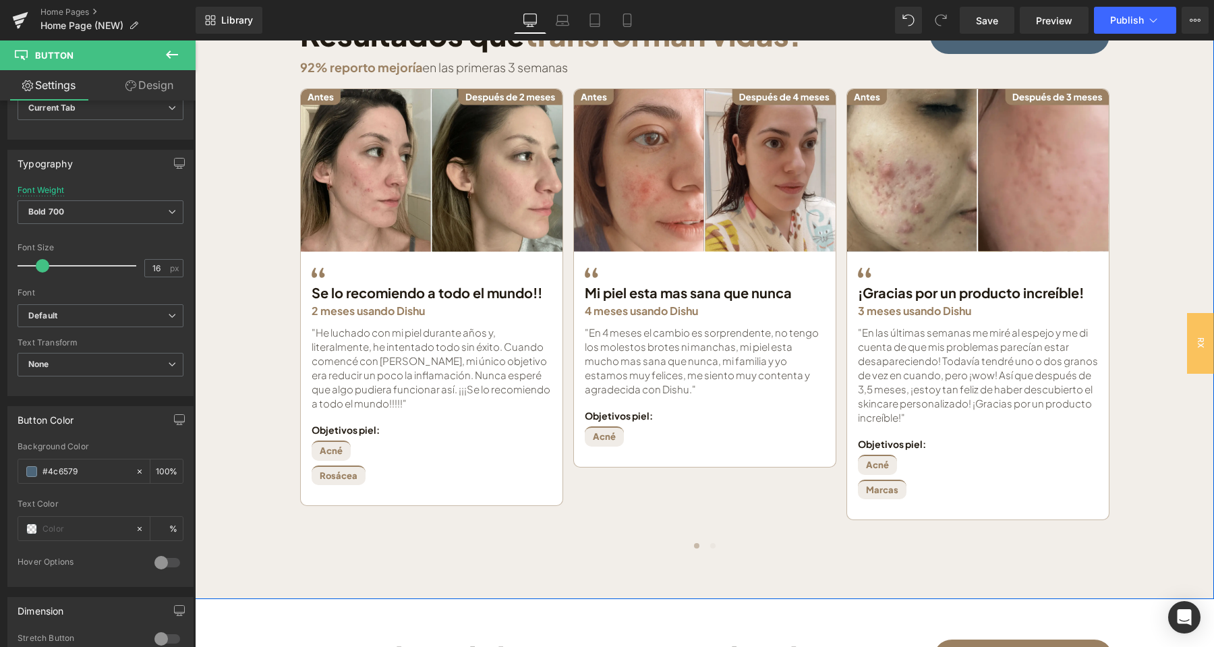
scroll to position [1204, 0]
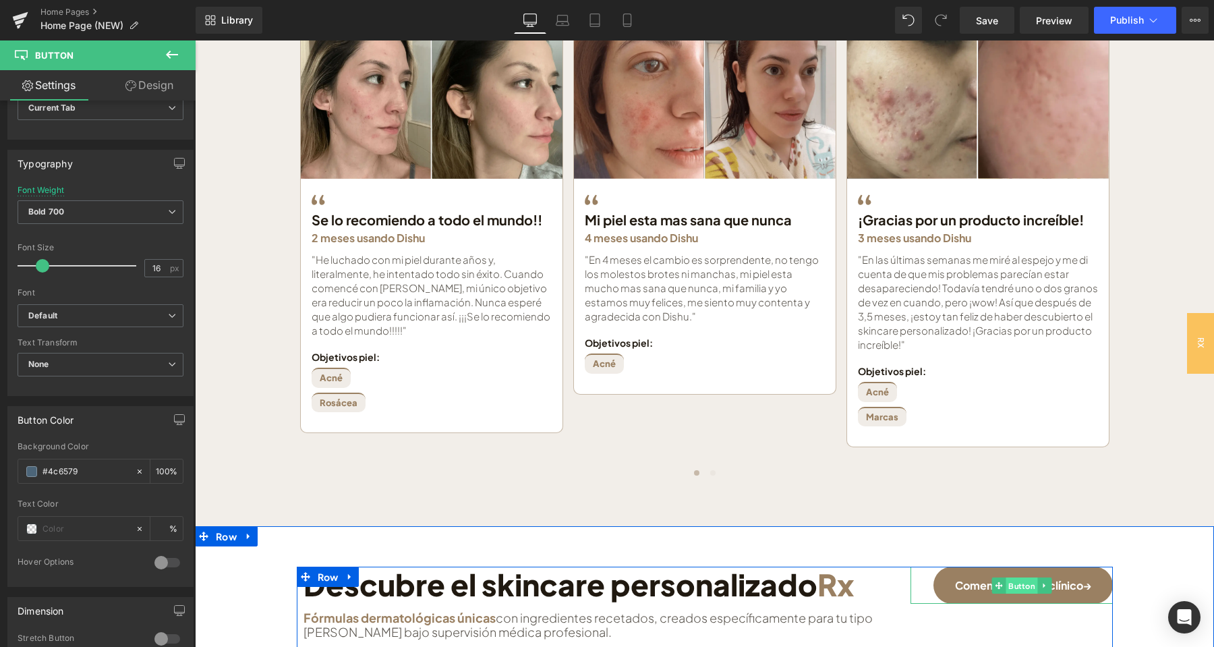
click at [1017, 587] on span "Button" at bounding box center [1022, 585] width 32 height 16
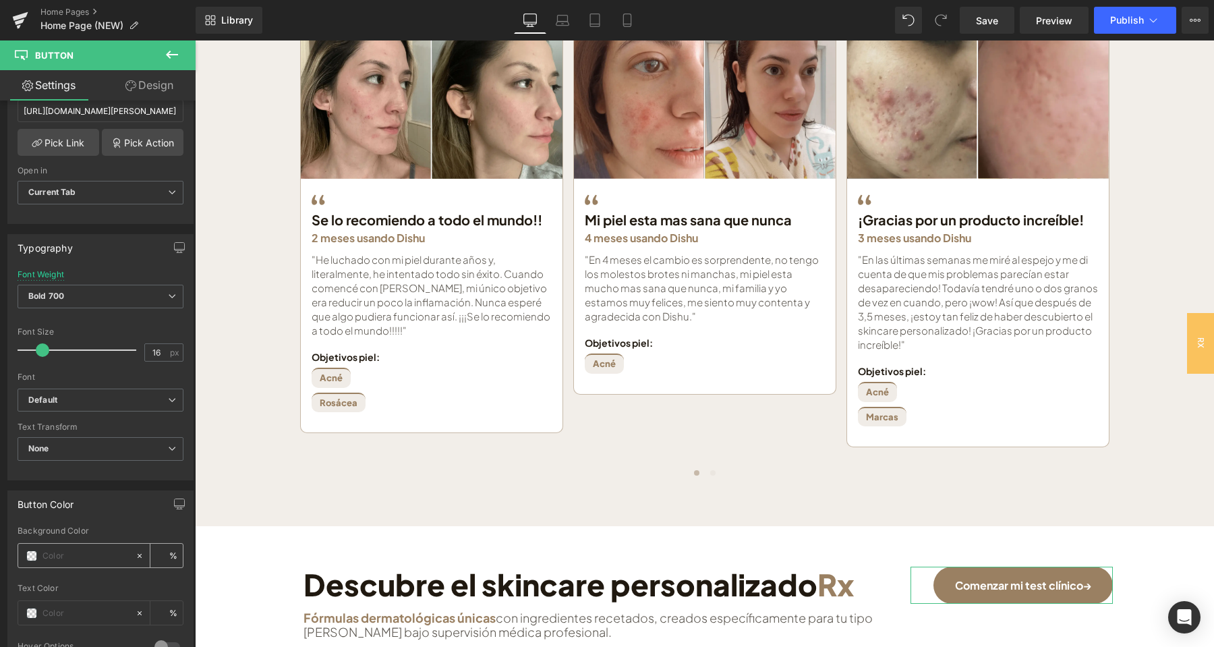
scroll to position [354, 0]
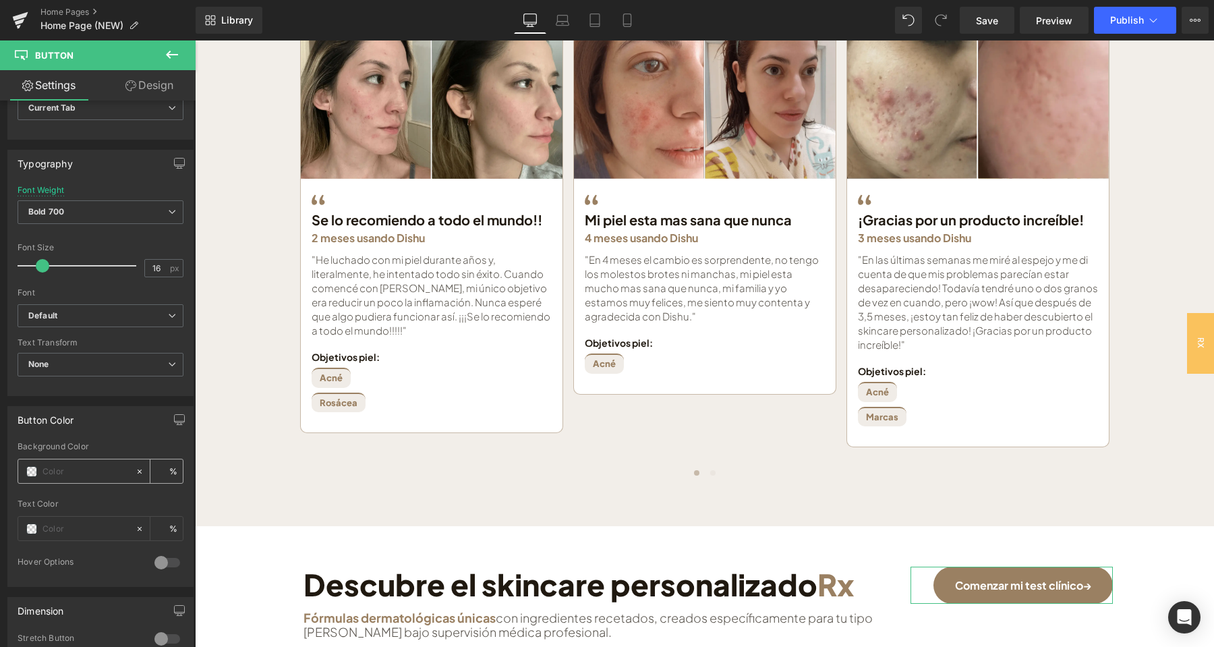
click at [88, 477] on input "text" at bounding box center [85, 471] width 86 height 15
paste input "#4c6579"
type input "#4c6579"
click at [100, 404] on div "Button Color Background Color #4c6579 % Text Color % 0 Hover Options Background…" at bounding box center [101, 491] width 202 height 191
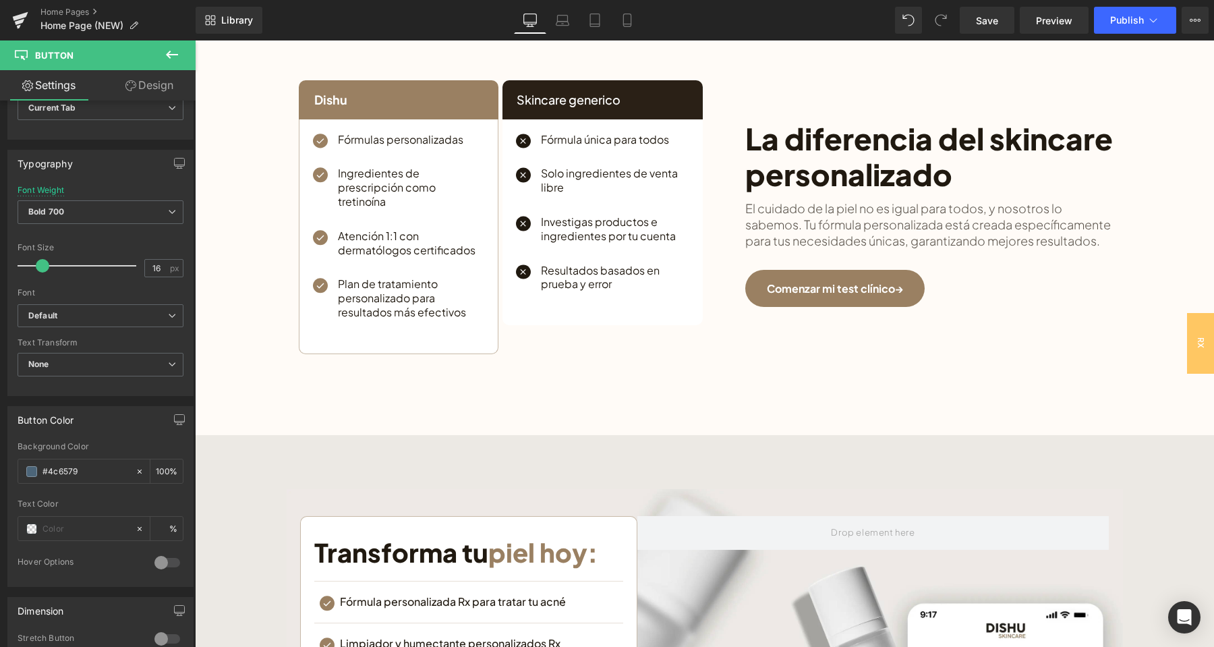
scroll to position [2974, 0]
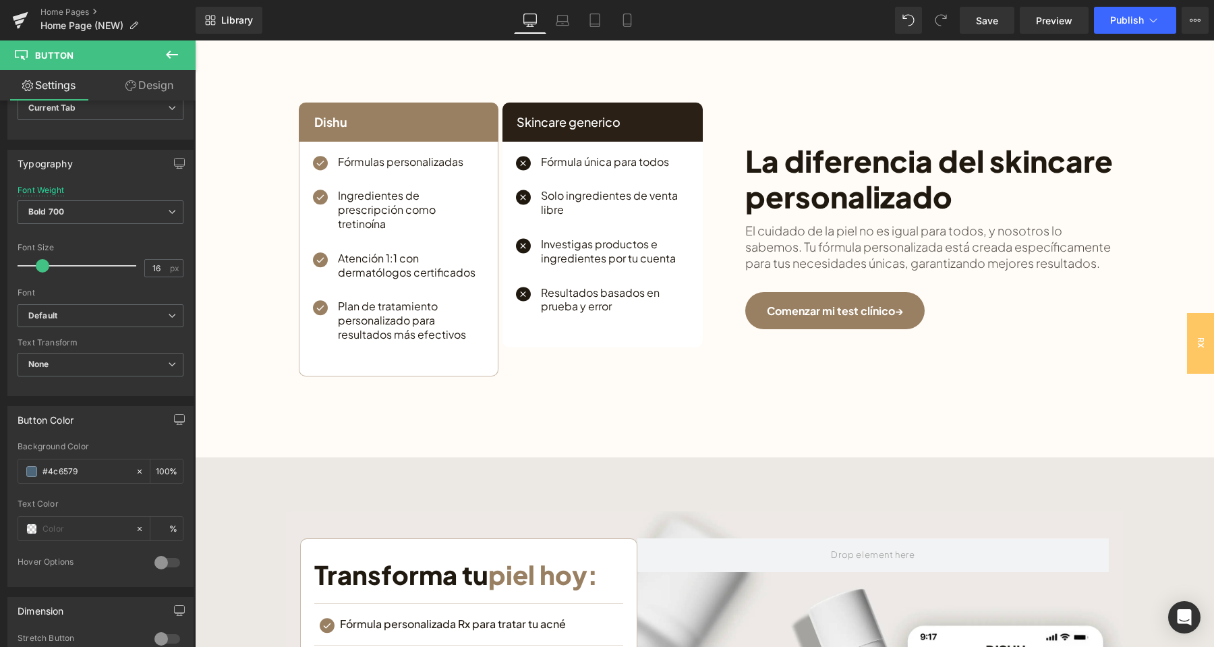
click at [843, 310] on div "Comenzar mi test clínico→ Button" at bounding box center [929, 310] width 368 height 37
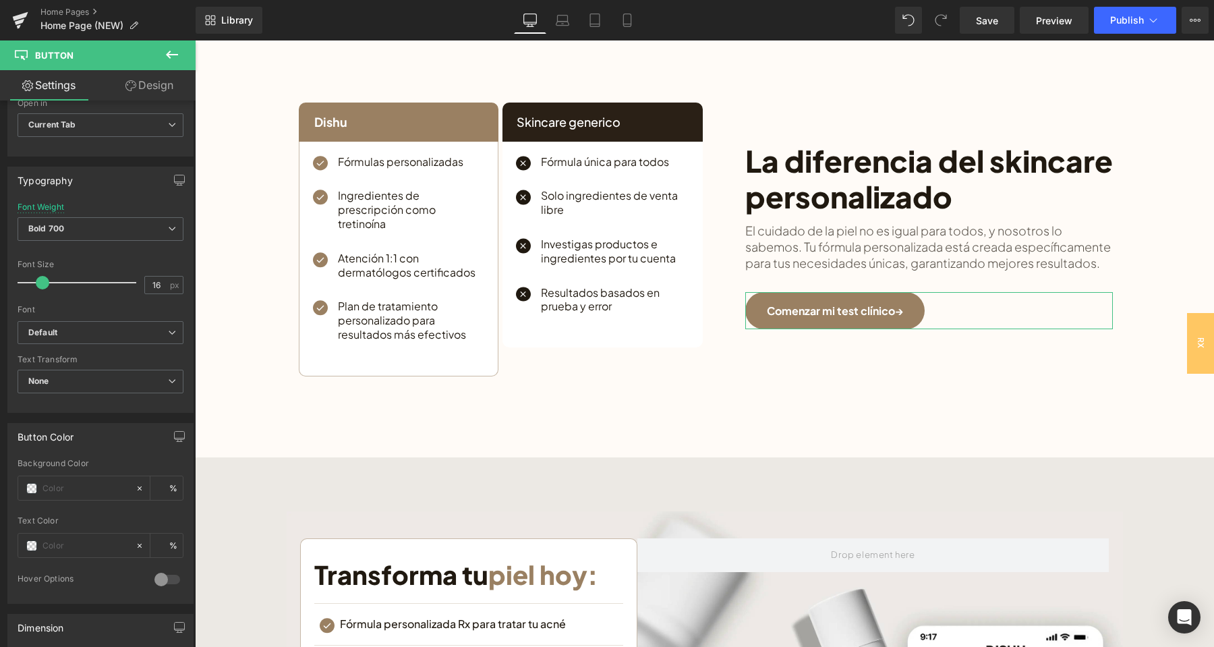
scroll to position [425, 0]
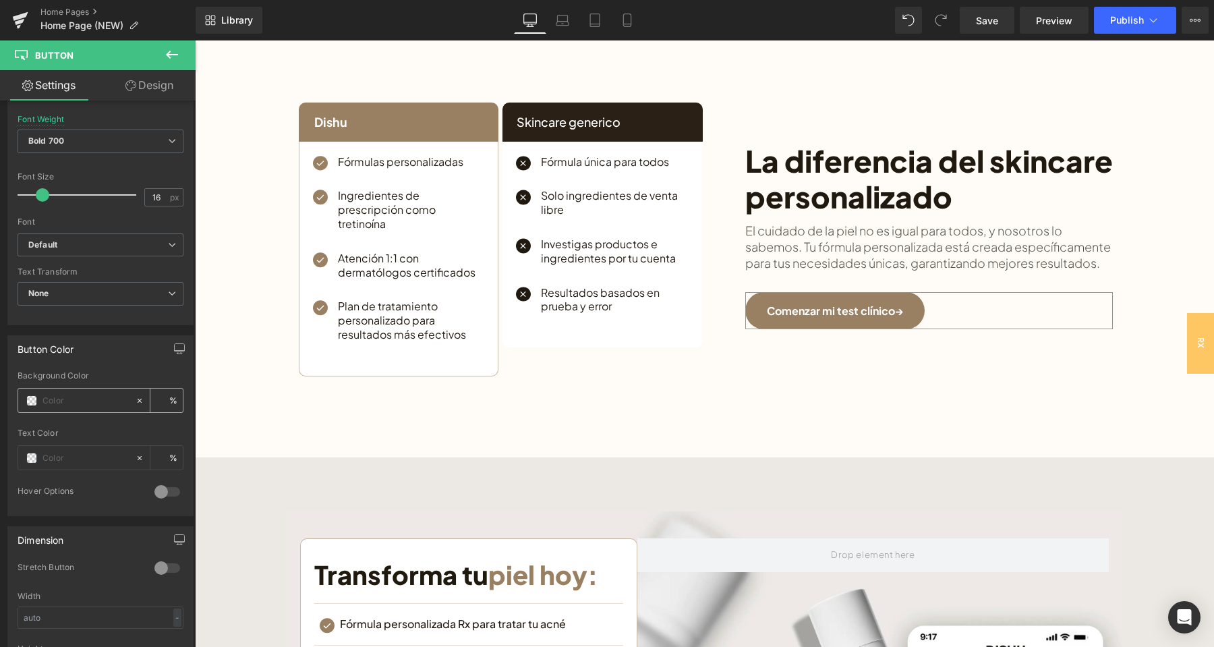
click at [78, 404] on input "text" at bounding box center [85, 400] width 86 height 15
type input "#4c6579"
click at [97, 348] on div "Button Color" at bounding box center [100, 349] width 185 height 26
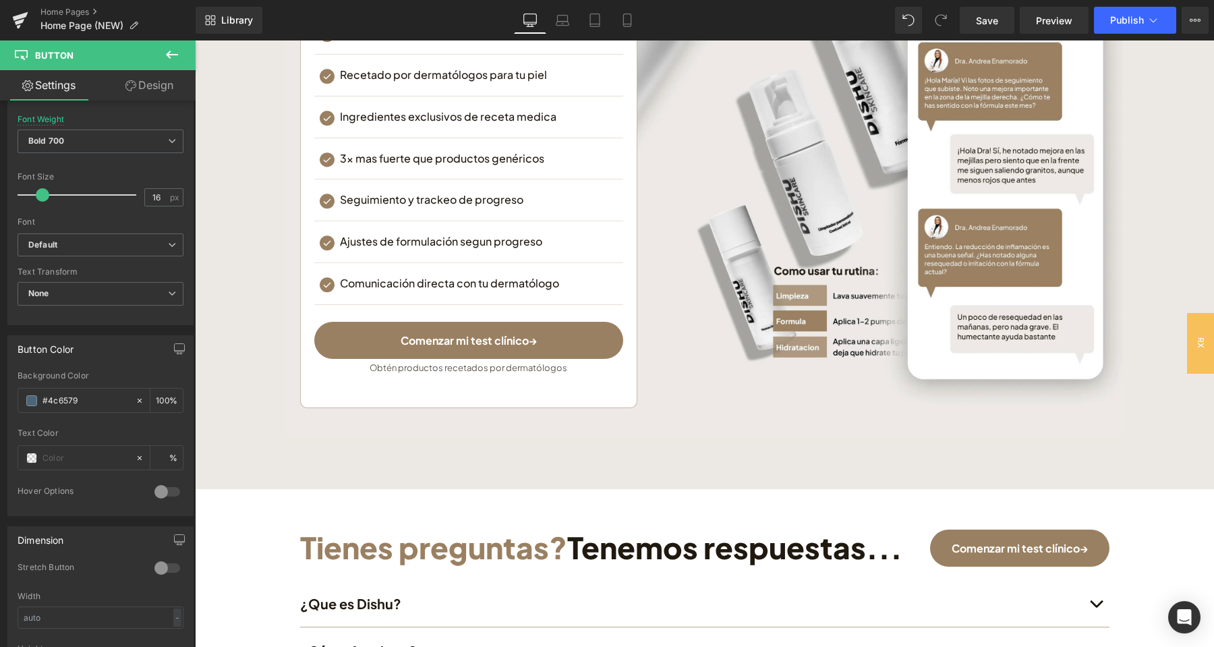
scroll to position [3611, 0]
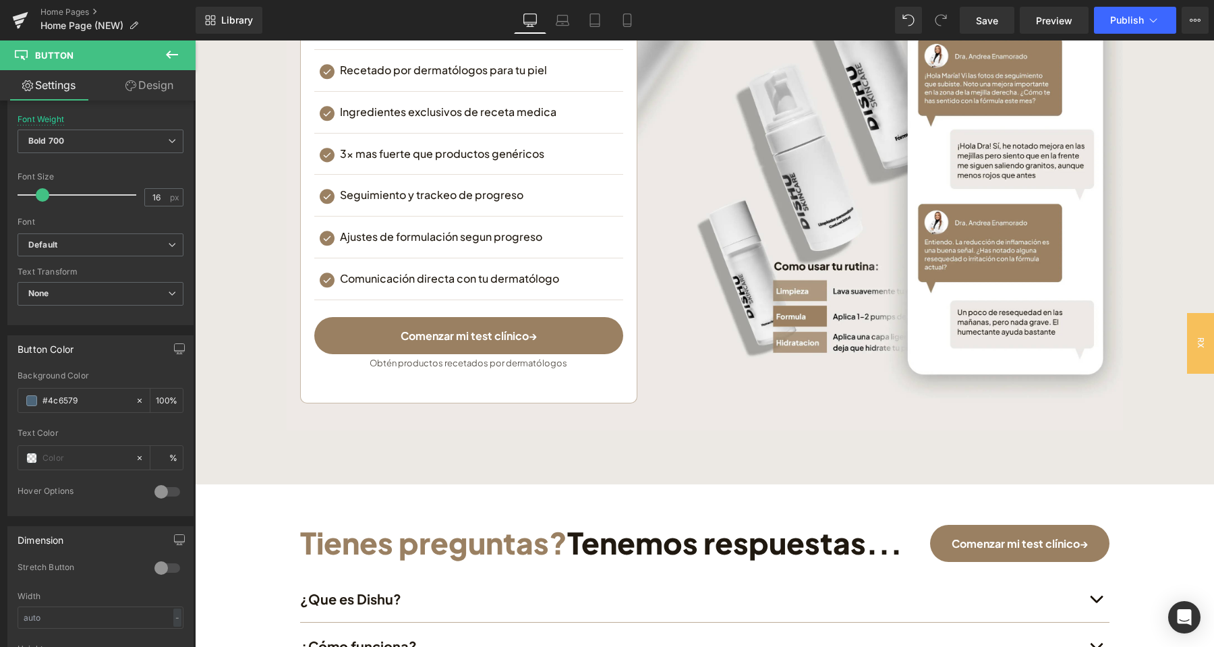
click at [439, 333] on div "Comenzar mi test clínico→ Button" at bounding box center [468, 335] width 309 height 37
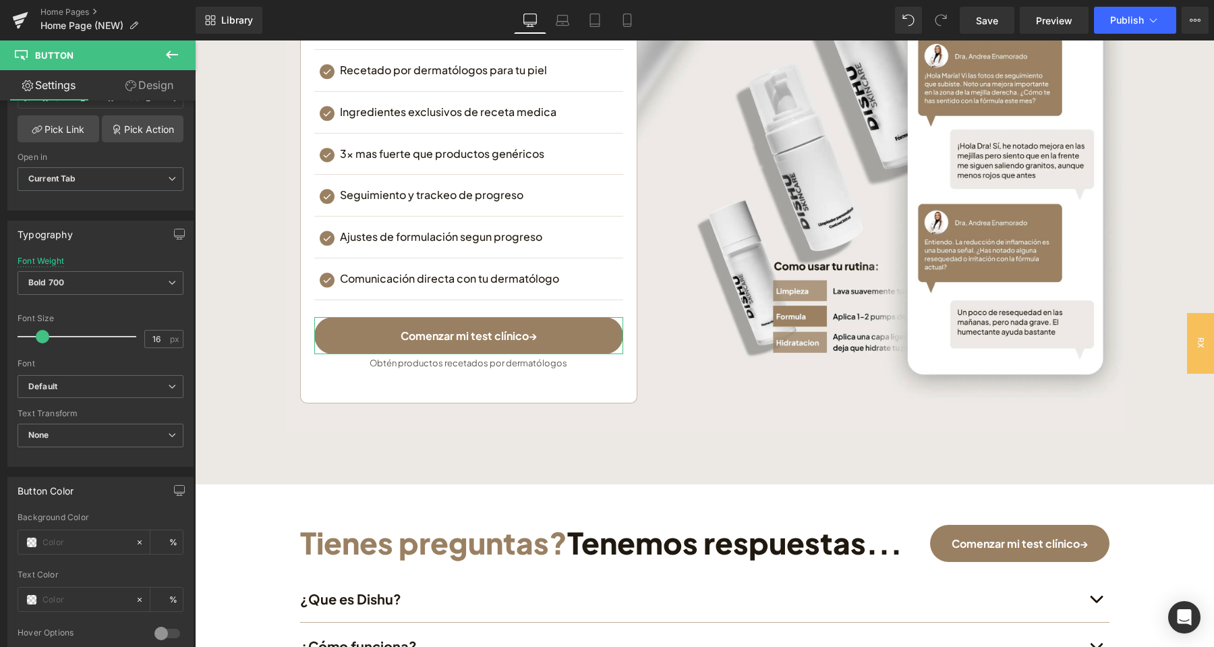
scroll to position [425, 0]
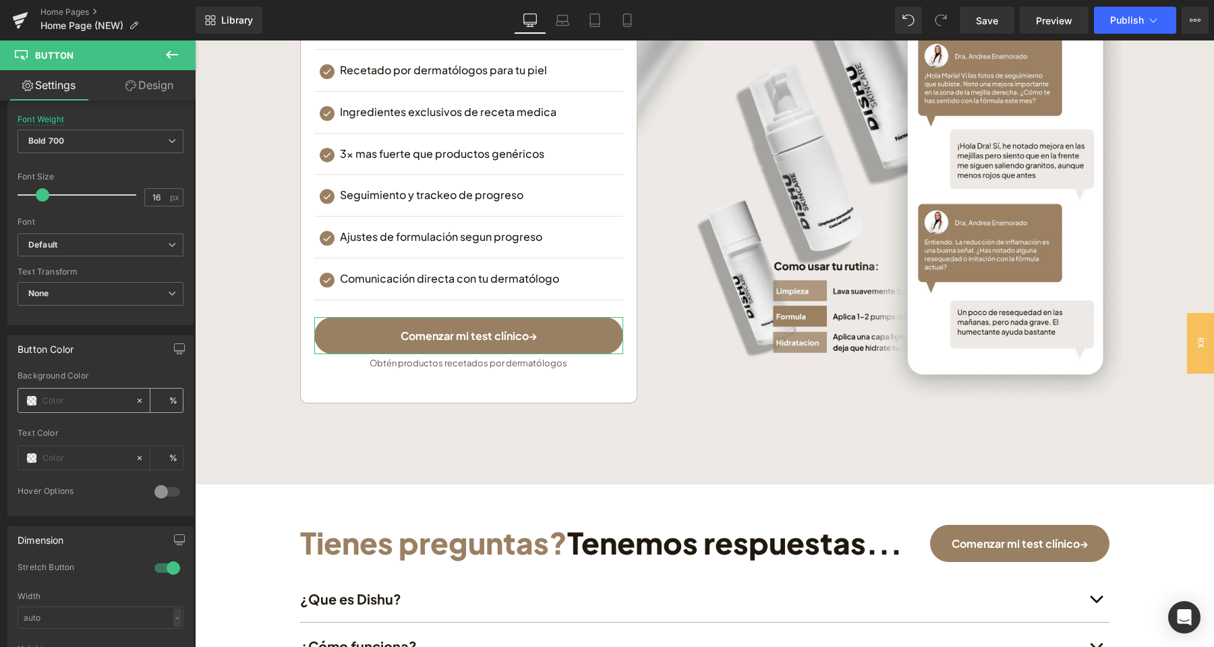
click at [87, 395] on input "text" at bounding box center [85, 400] width 86 height 15
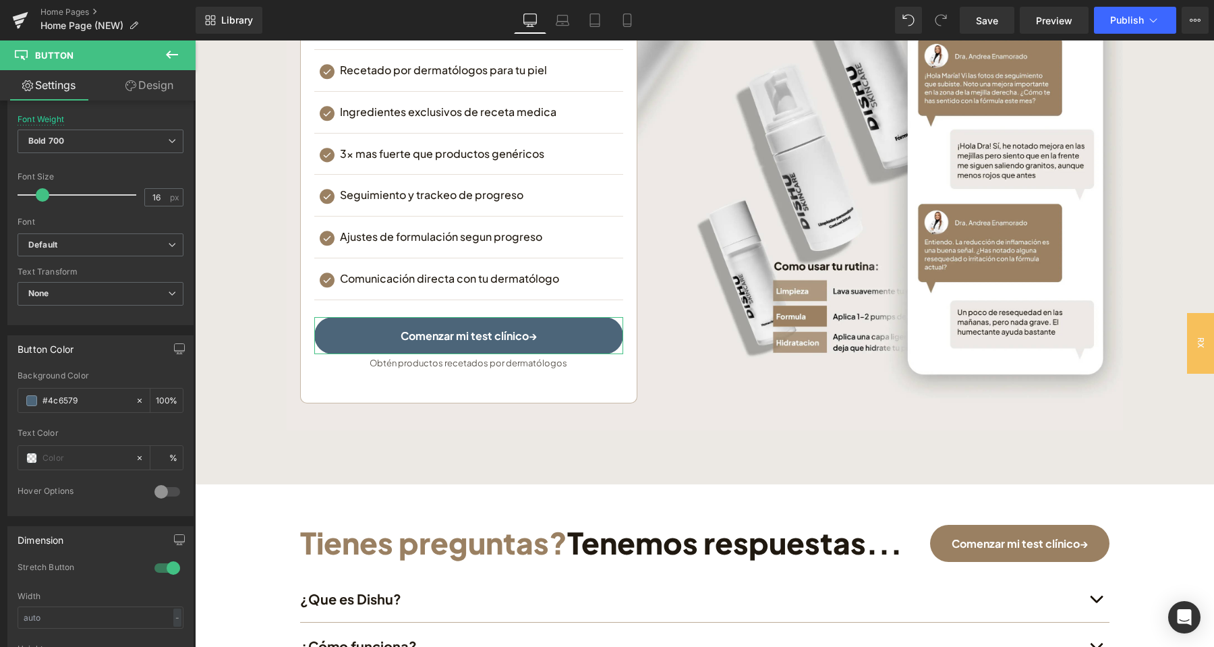
type input "#4c6579"
click at [91, 361] on div "Button Color" at bounding box center [100, 349] width 185 height 26
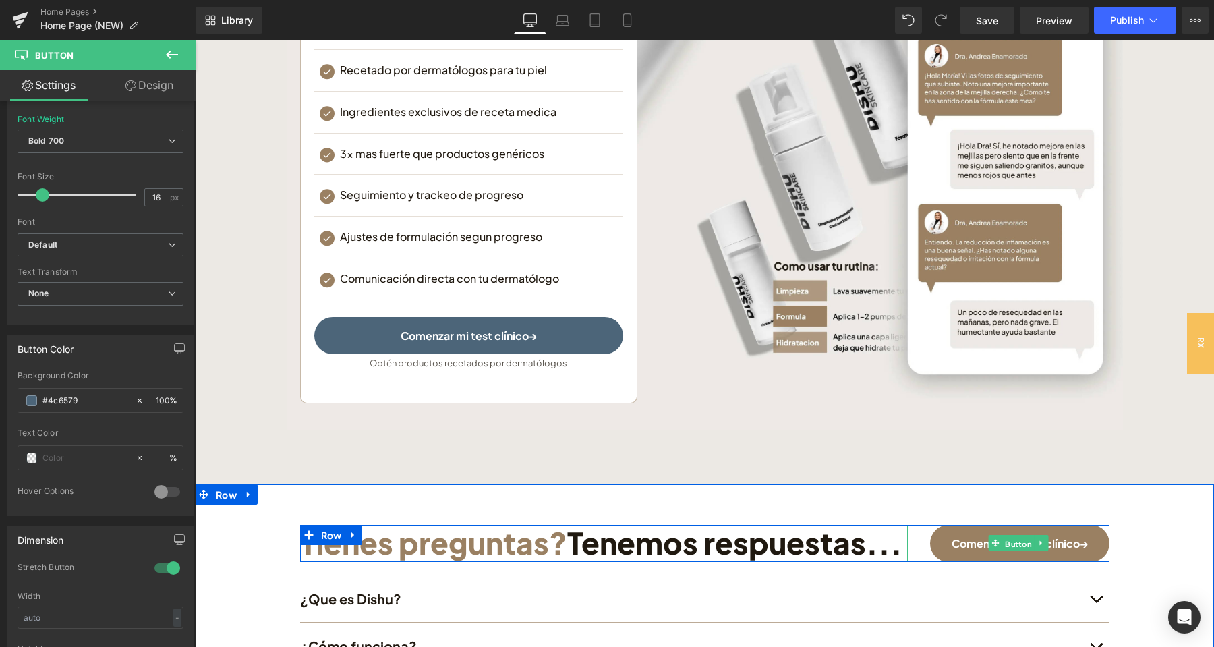
drag, startPoint x: 1011, startPoint y: 542, endPoint x: 204, endPoint y: 508, distance: 807.3
click at [1012, 542] on span "Button" at bounding box center [1018, 543] width 32 height 16
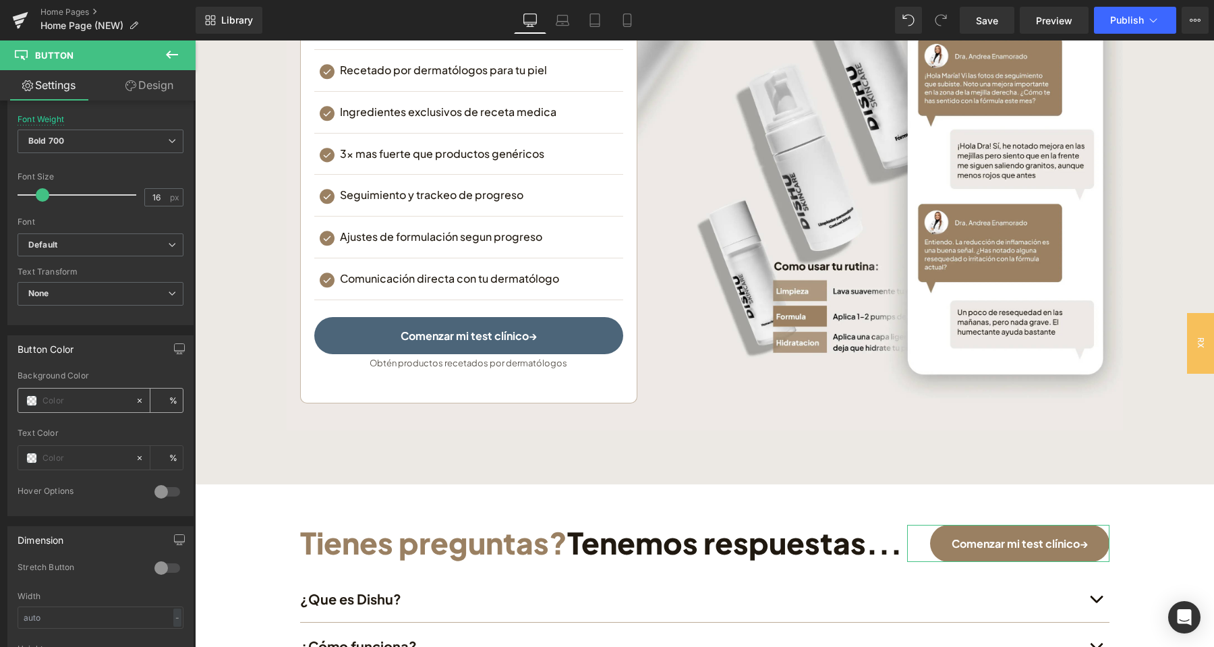
click at [87, 402] on input "text" at bounding box center [85, 400] width 86 height 15
paste input "#4c6579"
type input "#4c6579"
click at [97, 353] on div "Button Color" at bounding box center [100, 349] width 185 height 26
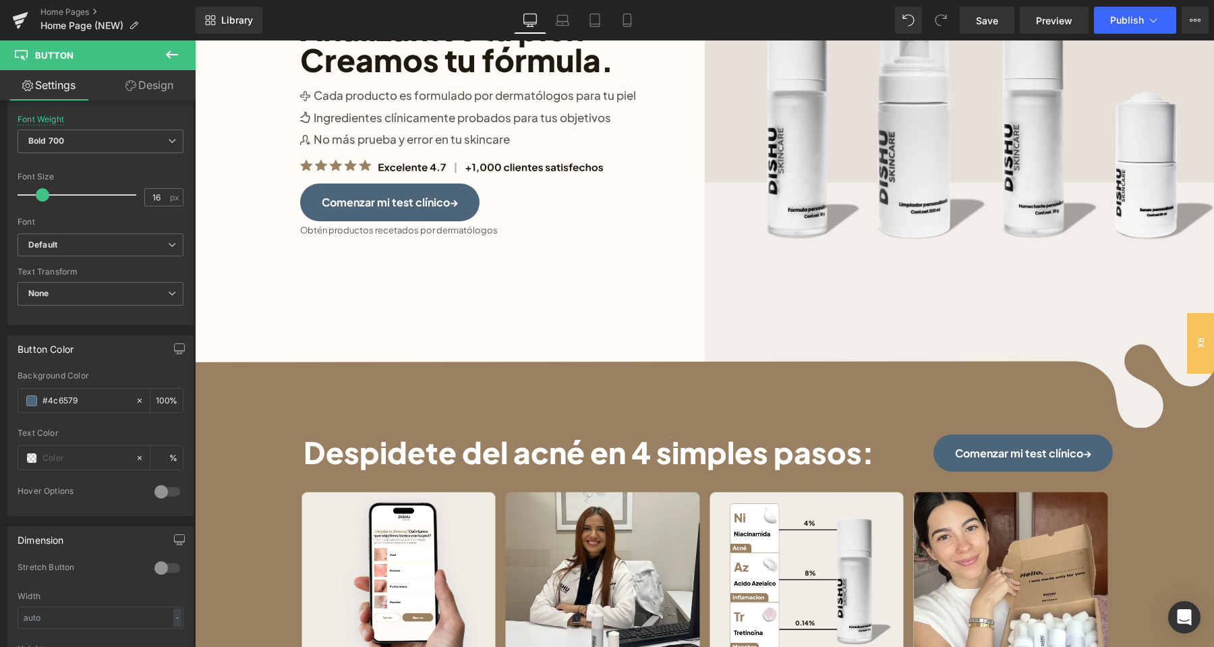
scroll to position [0, 0]
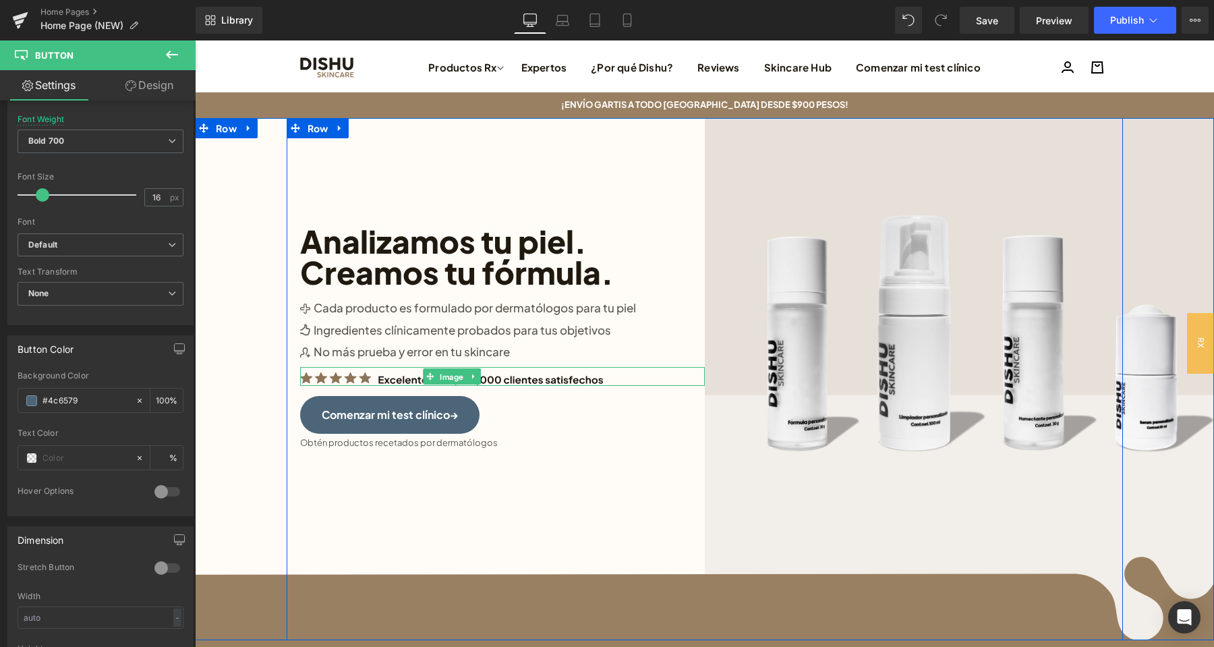
click at [330, 378] on img at bounding box center [451, 379] width 303 height 14
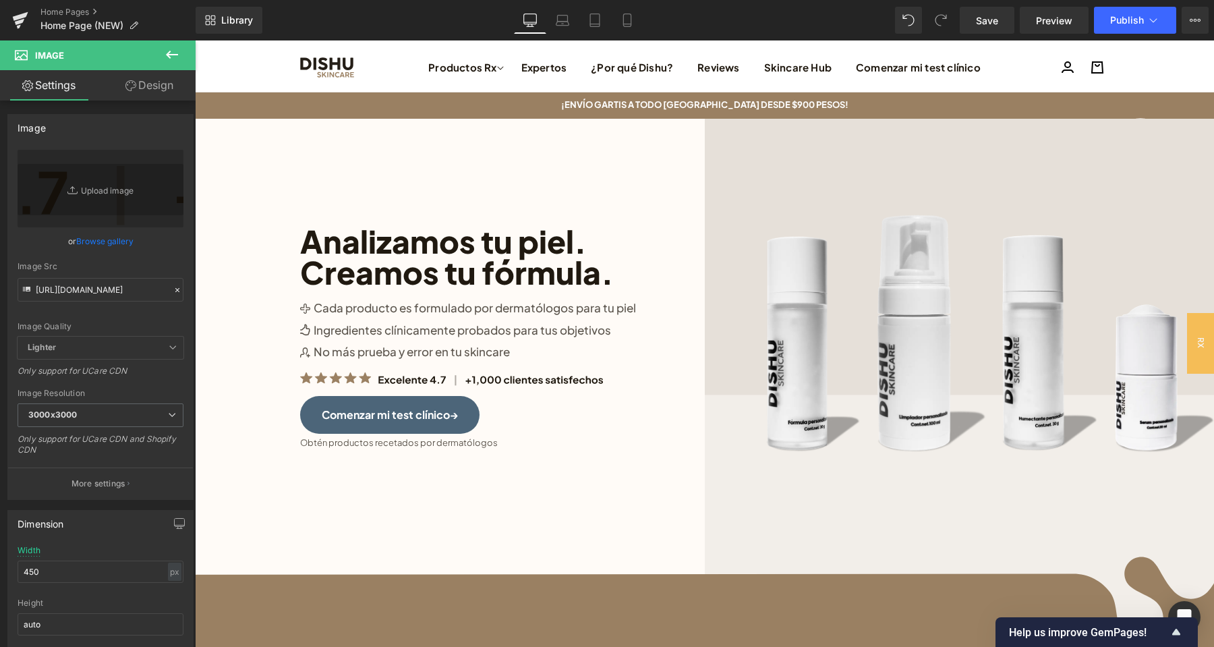
drag, startPoint x: 1209, startPoint y: 483, endPoint x: 1383, endPoint y: 69, distance: 448.3
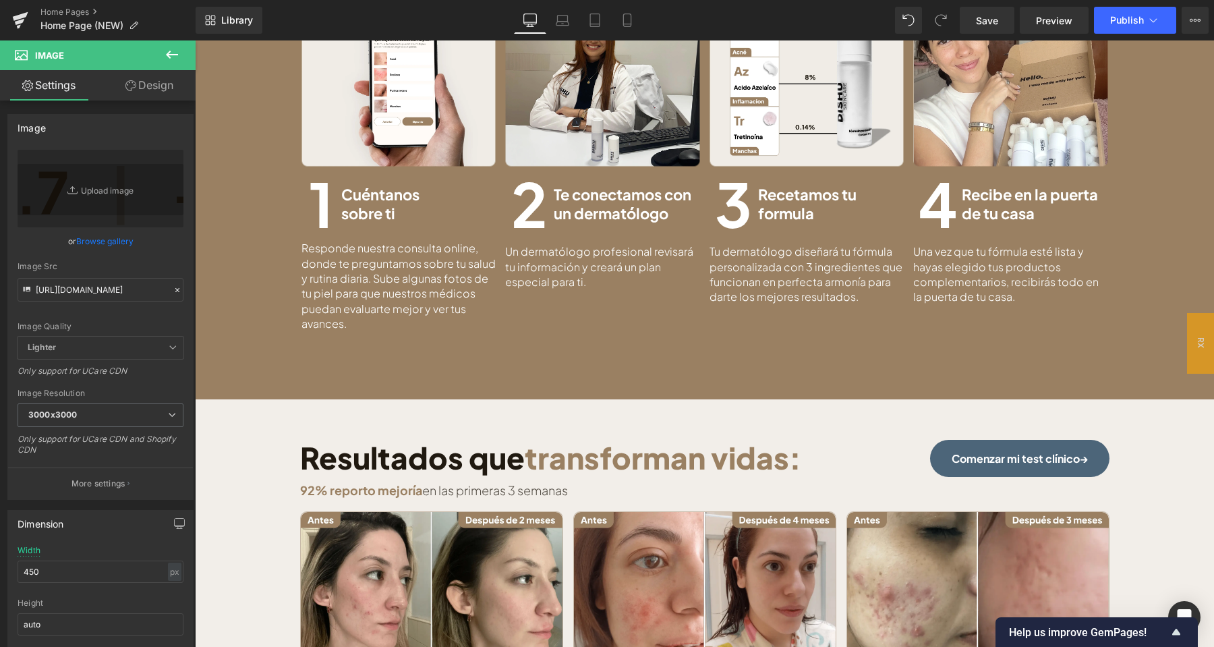
scroll to position [496, 0]
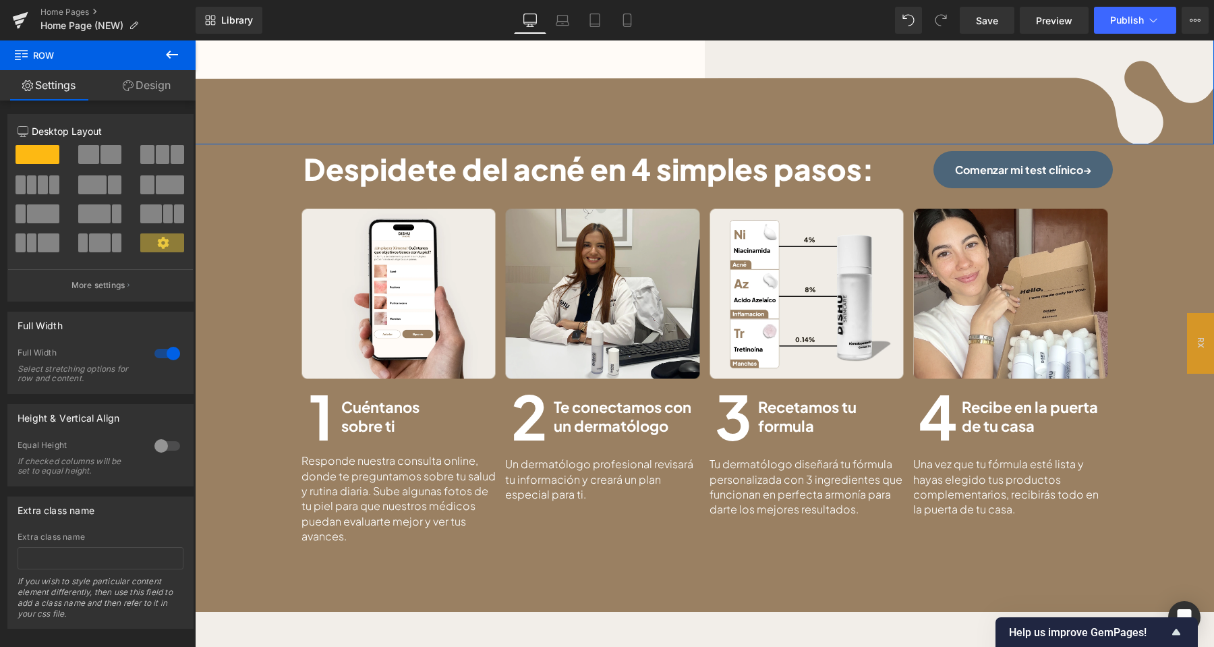
click at [142, 80] on link "Design" at bounding box center [147, 85] width 98 height 30
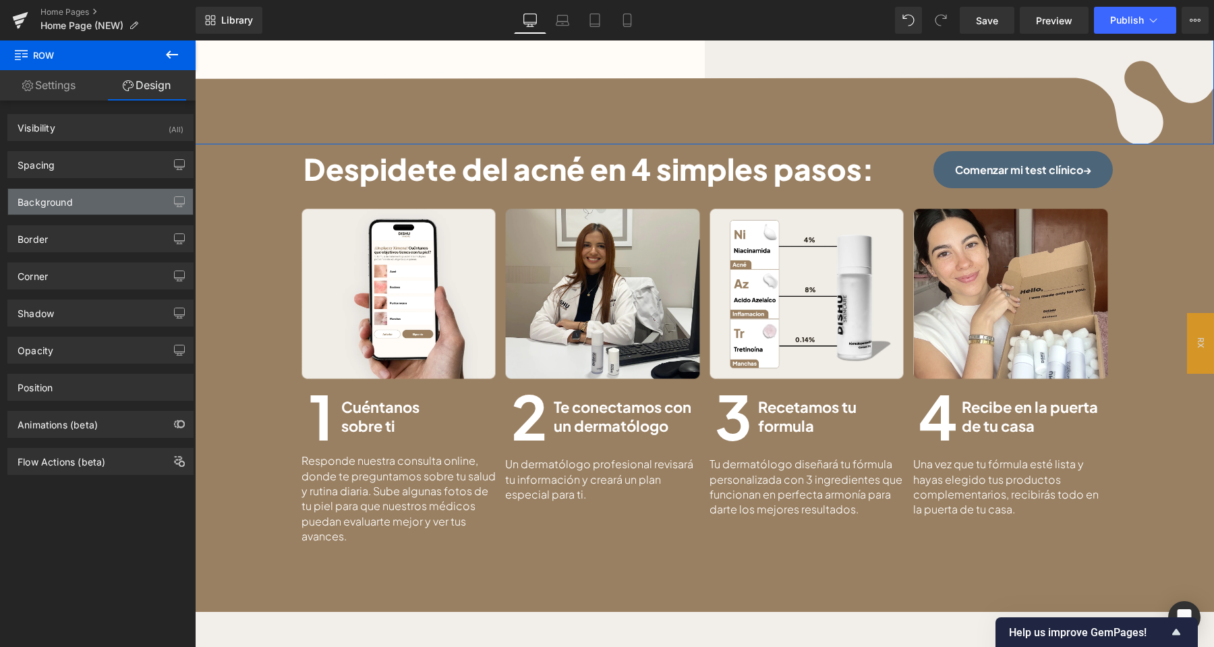
click at [113, 209] on div "Background" at bounding box center [100, 202] width 185 height 26
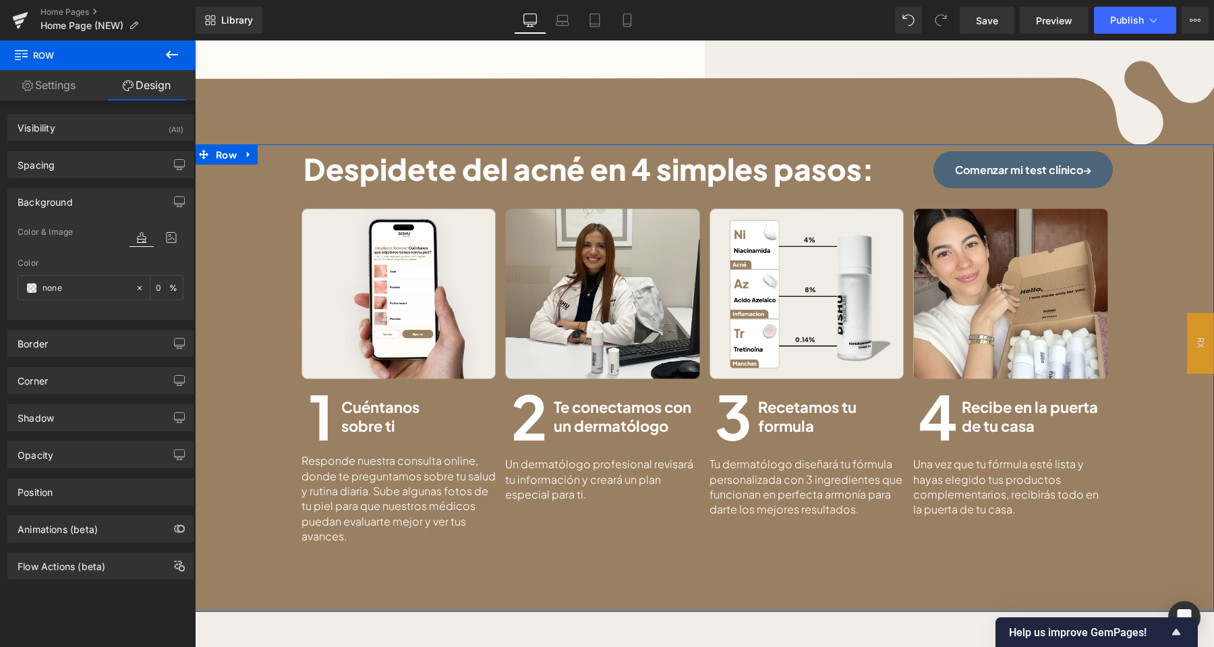
click at [242, 243] on div "Despidete del acné en 4 simples pasos: Heading Comenzar mi test clínico→ Button…" at bounding box center [704, 347] width 1019 height 393
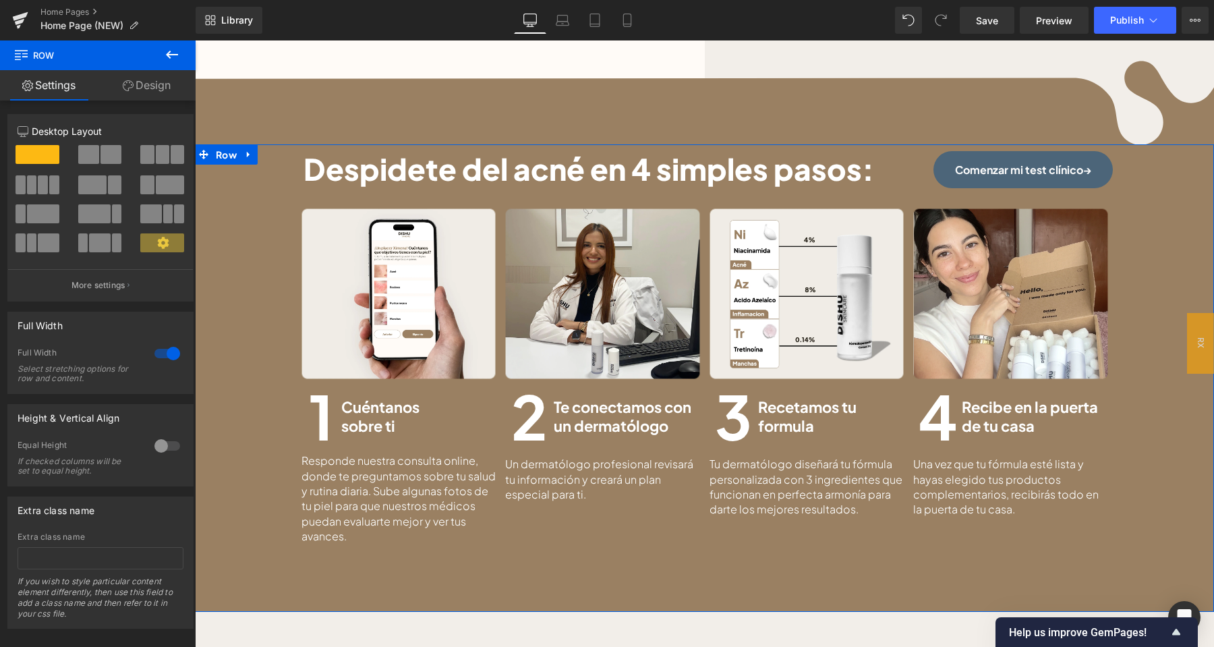
click at [161, 81] on link "Design" at bounding box center [147, 85] width 98 height 30
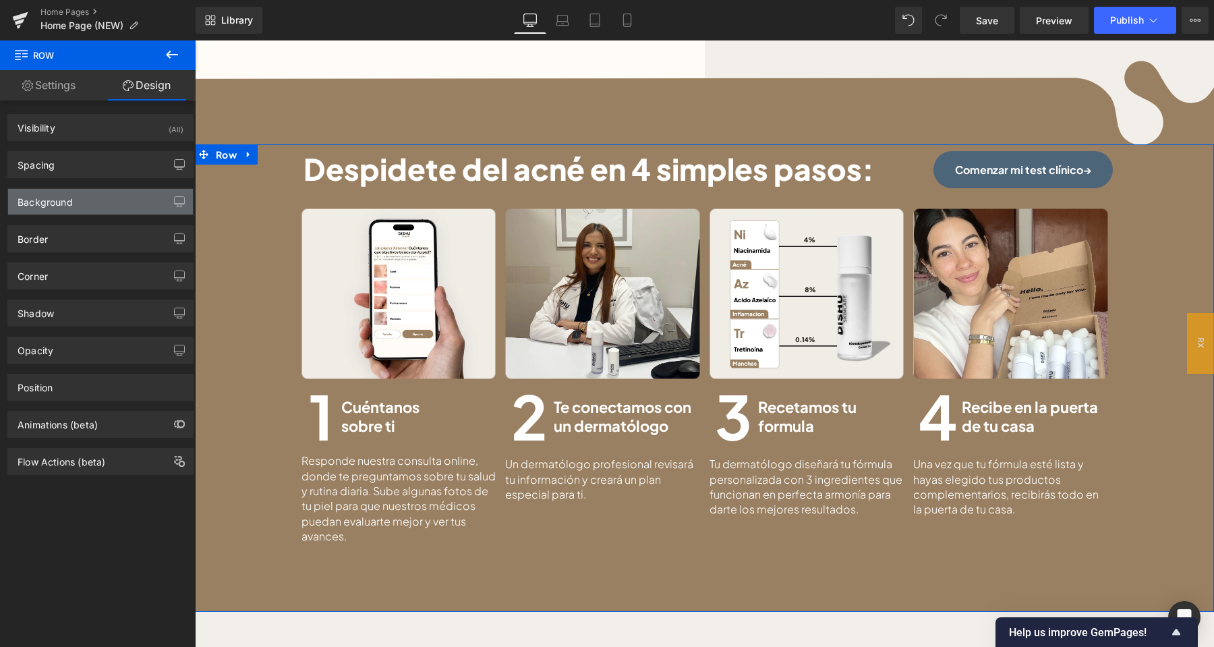
click at [95, 196] on div "Background" at bounding box center [100, 202] width 185 height 26
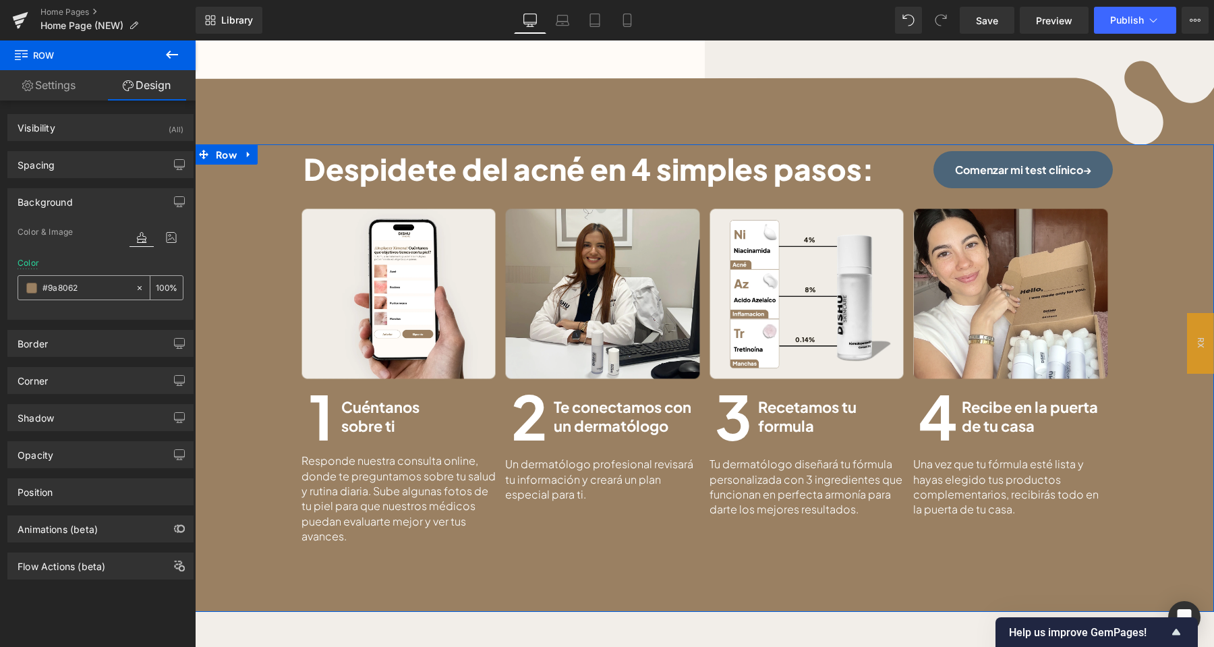
click at [139, 284] on icon at bounding box center [139, 287] width 9 height 9
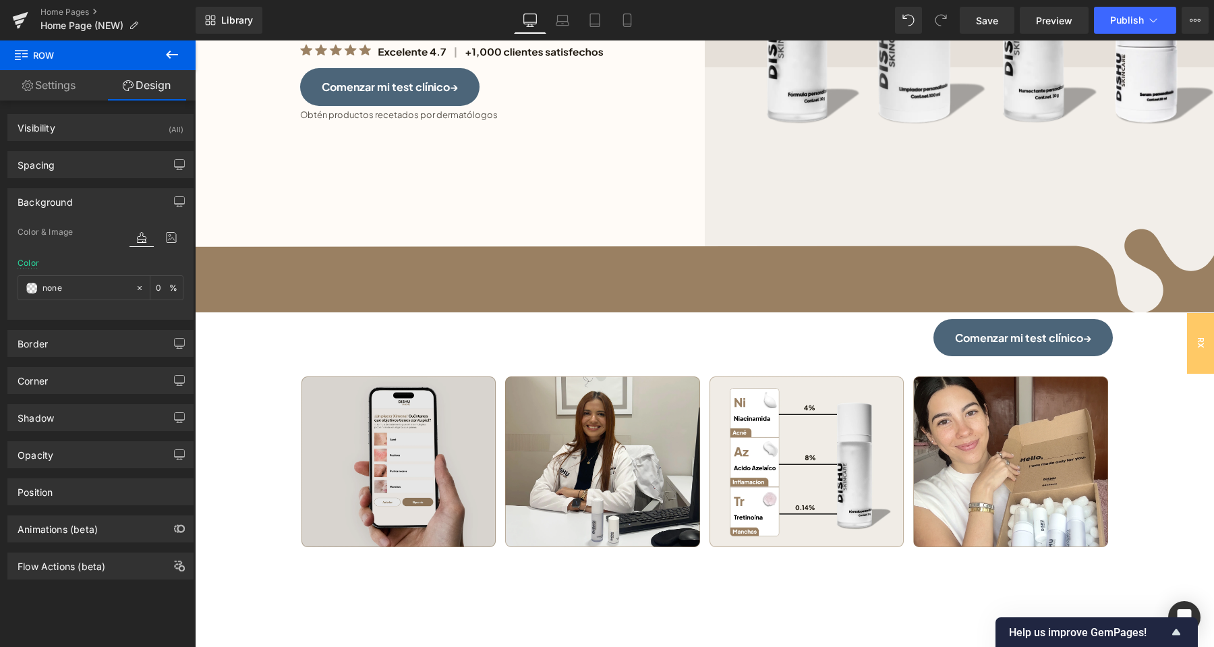
scroll to position [212, 0]
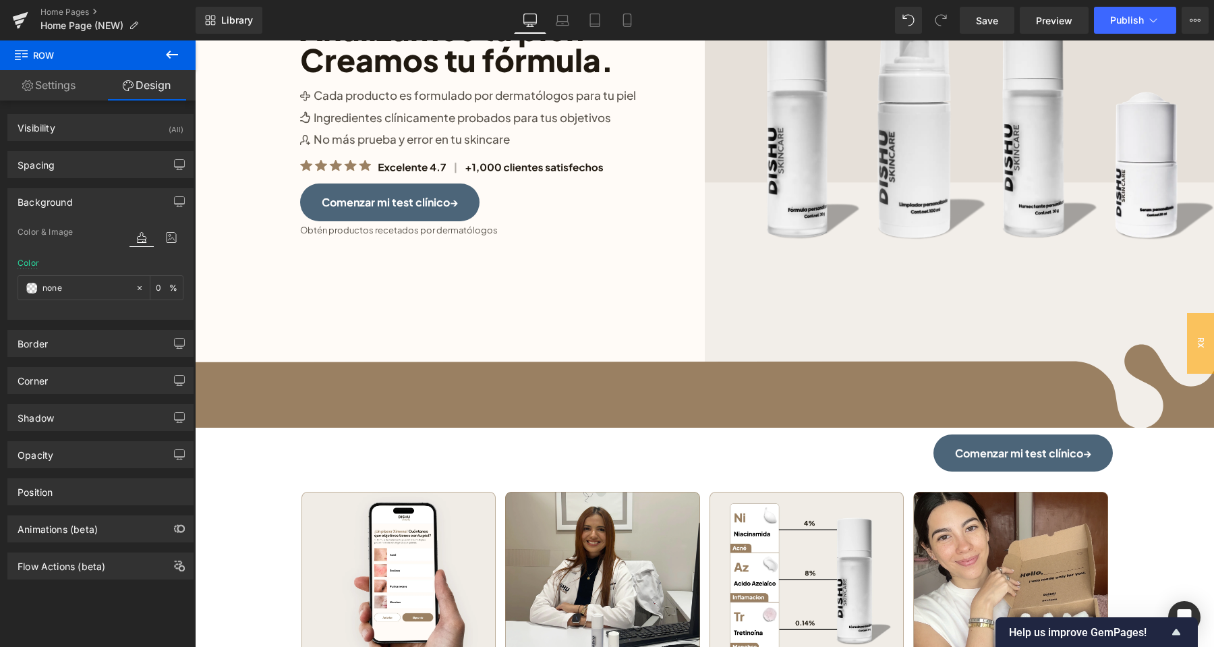
click at [344, 388] on div "Image Analizamos tu piel. Creamos tu fórmula. Heading Image Cada producto es fo…" at bounding box center [705, 167] width 836 height 523
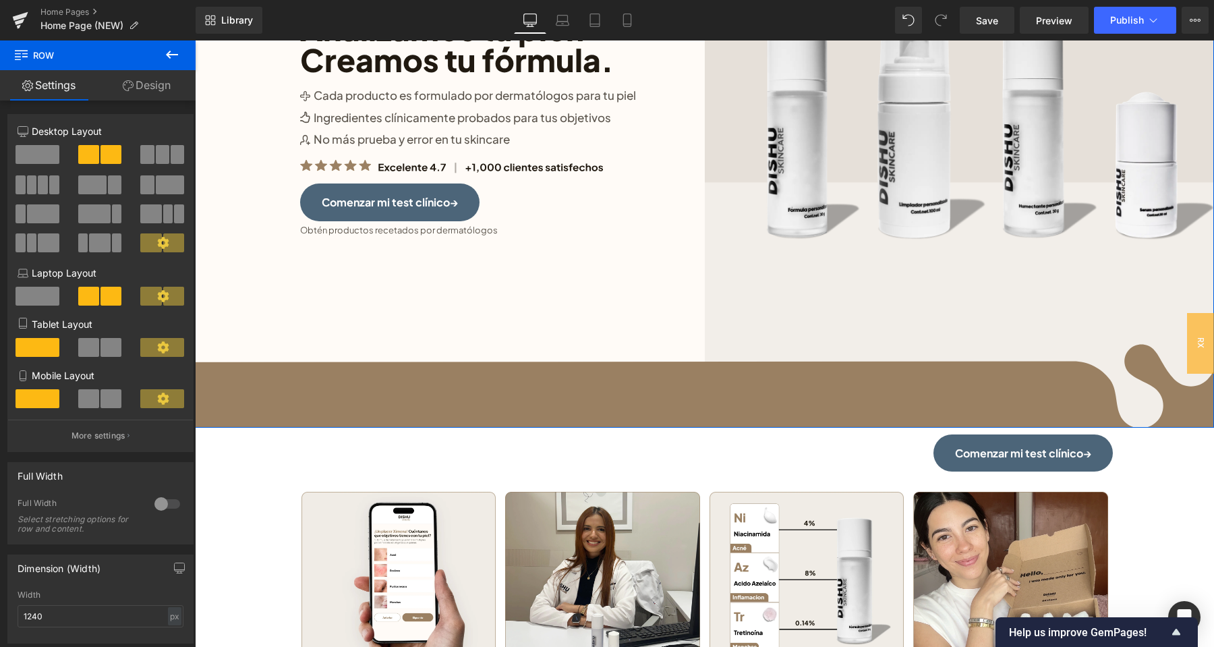
click at [243, 402] on div "Image Analizamos tu piel. Creamos tu fórmula. Heading Image Cada producto es fo…" at bounding box center [704, 167] width 992 height 523
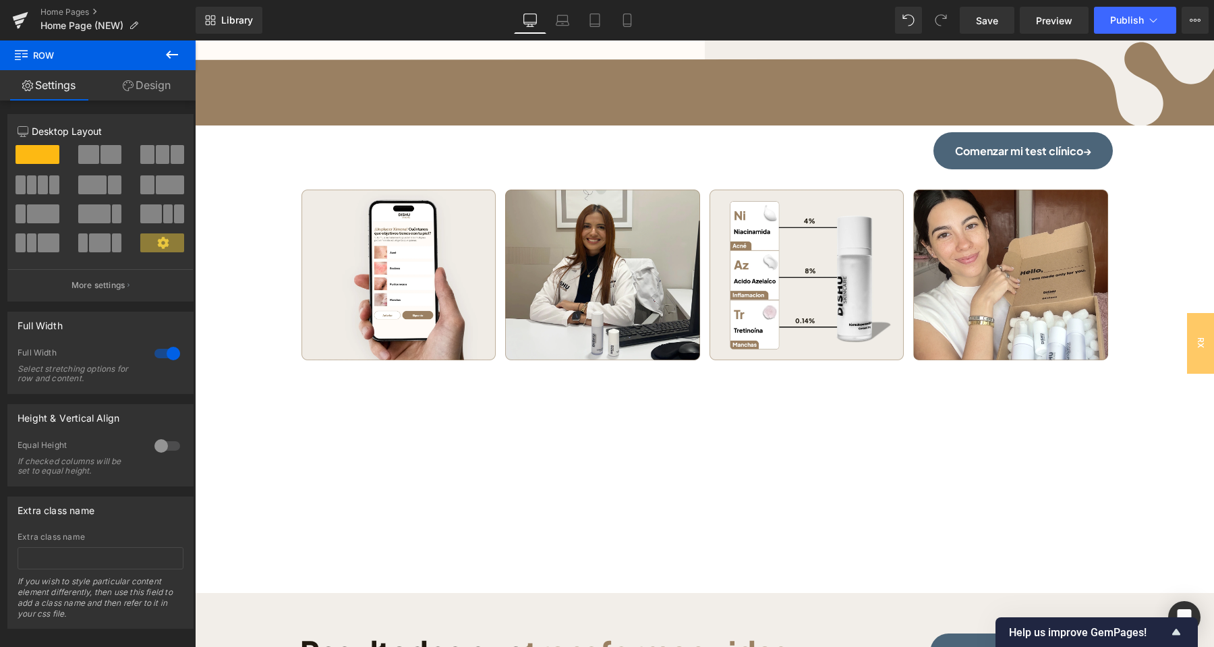
scroll to position [567, 0]
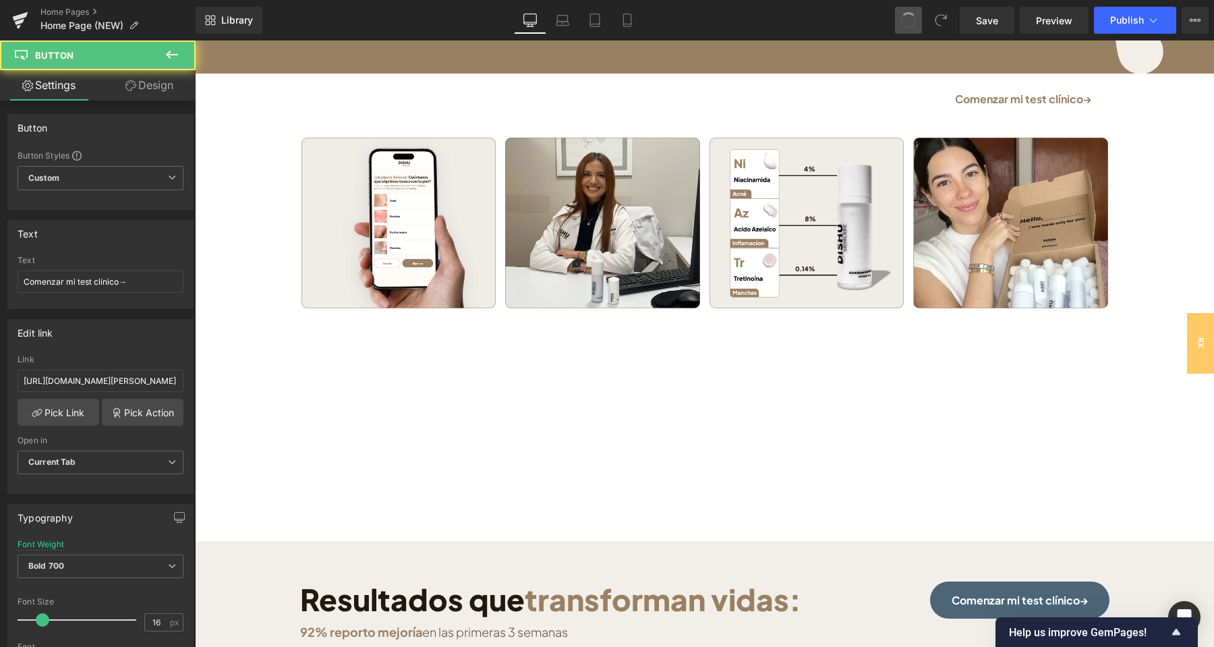
click at [906, 21] on span at bounding box center [909, 20] width 18 height 18
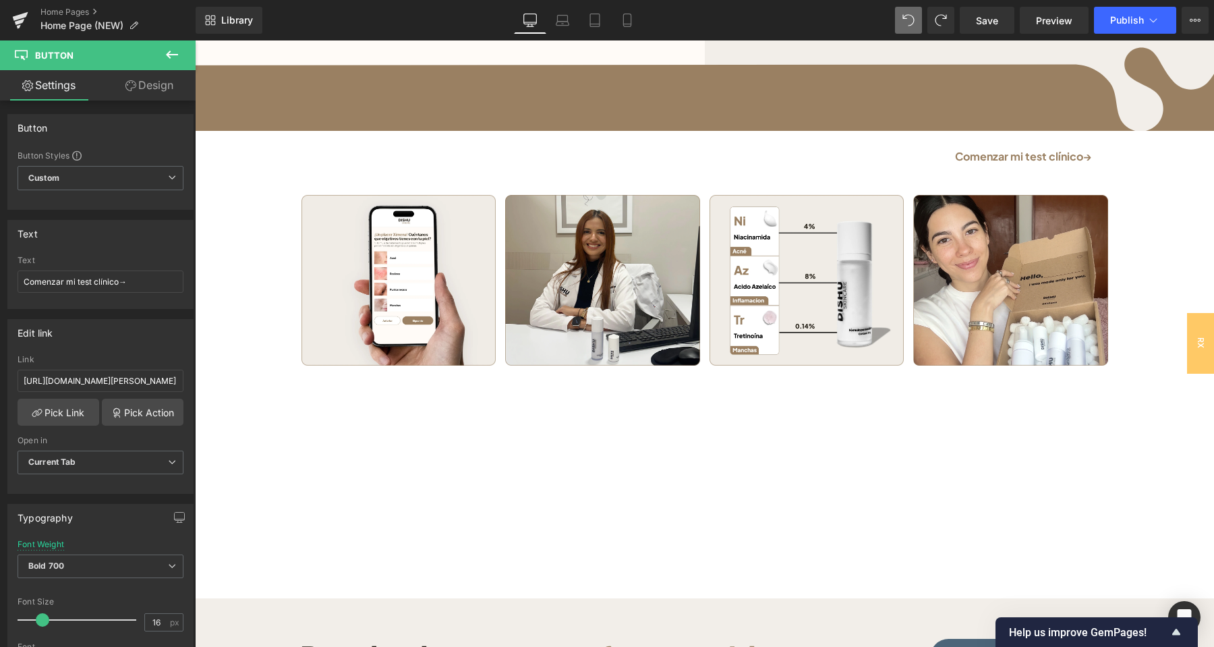
scroll to position [425, 0]
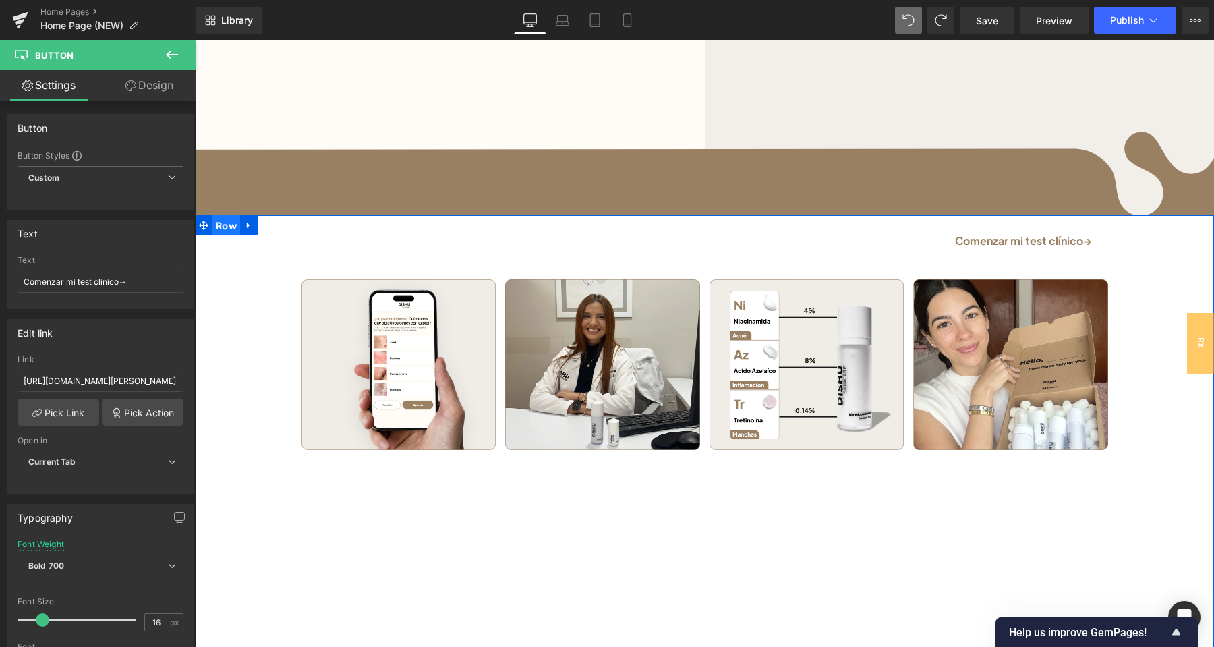
click at [230, 225] on span "Row" at bounding box center [226, 225] width 28 height 20
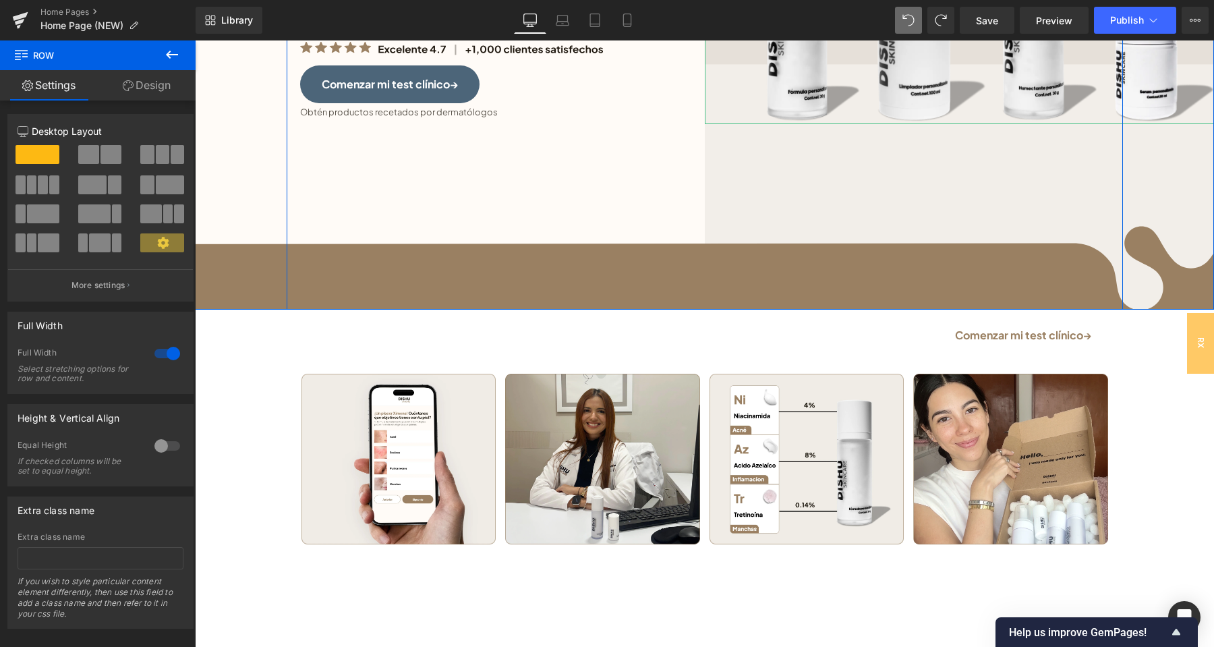
scroll to position [455, 0]
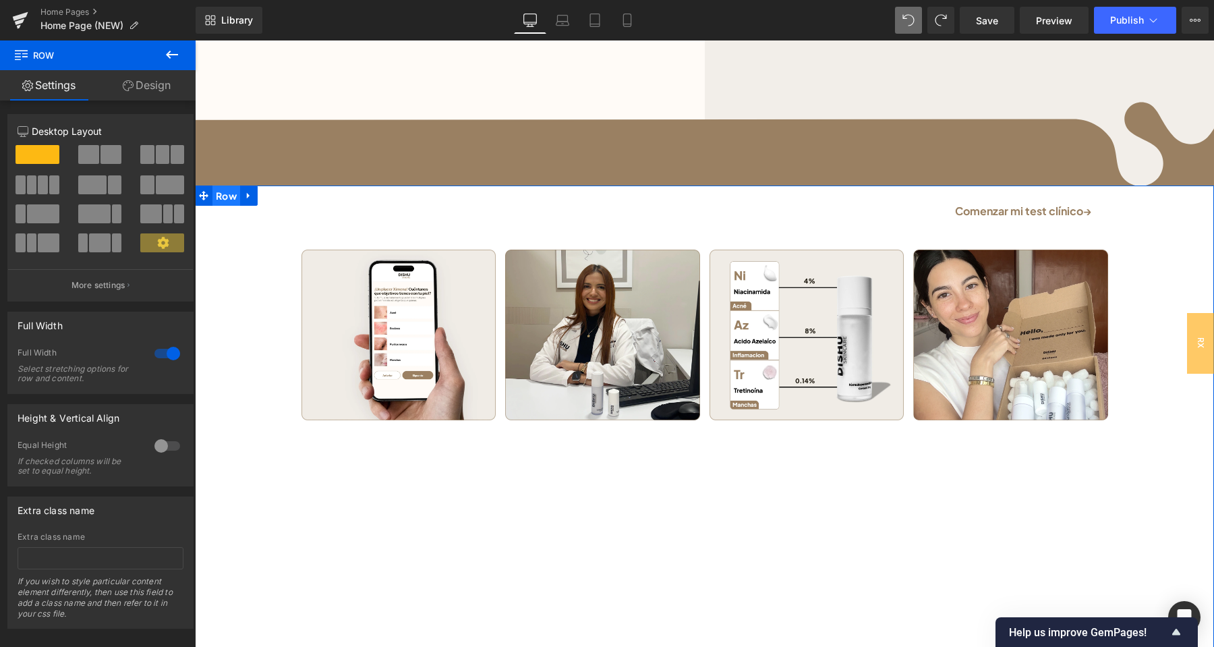
click at [223, 196] on span "Row" at bounding box center [226, 195] width 28 height 20
click at [154, 80] on link "Design" at bounding box center [147, 85] width 98 height 30
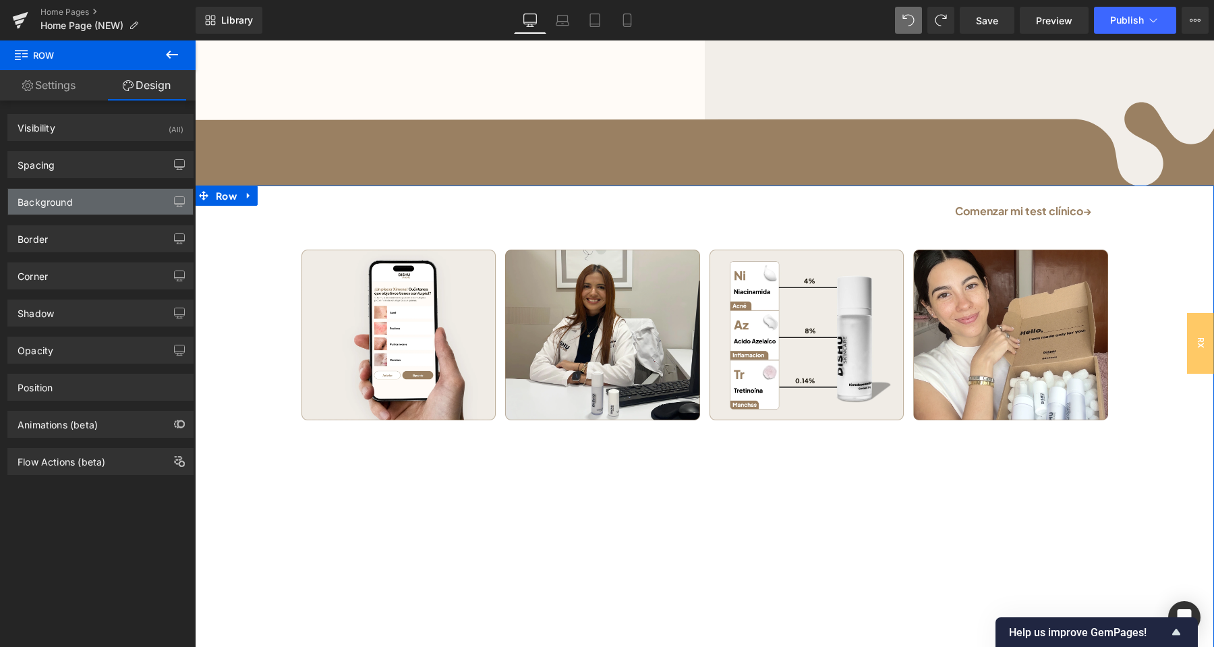
click at [115, 201] on div "Background" at bounding box center [100, 202] width 185 height 26
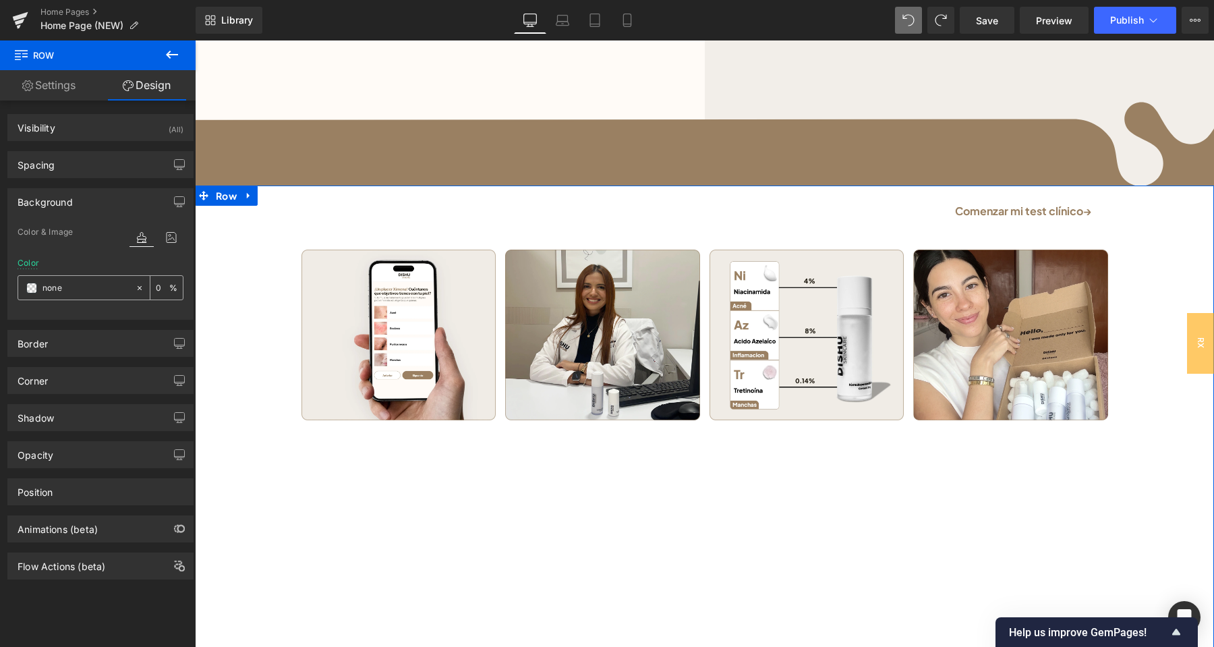
click at [32, 290] on span at bounding box center [31, 288] width 11 height 11
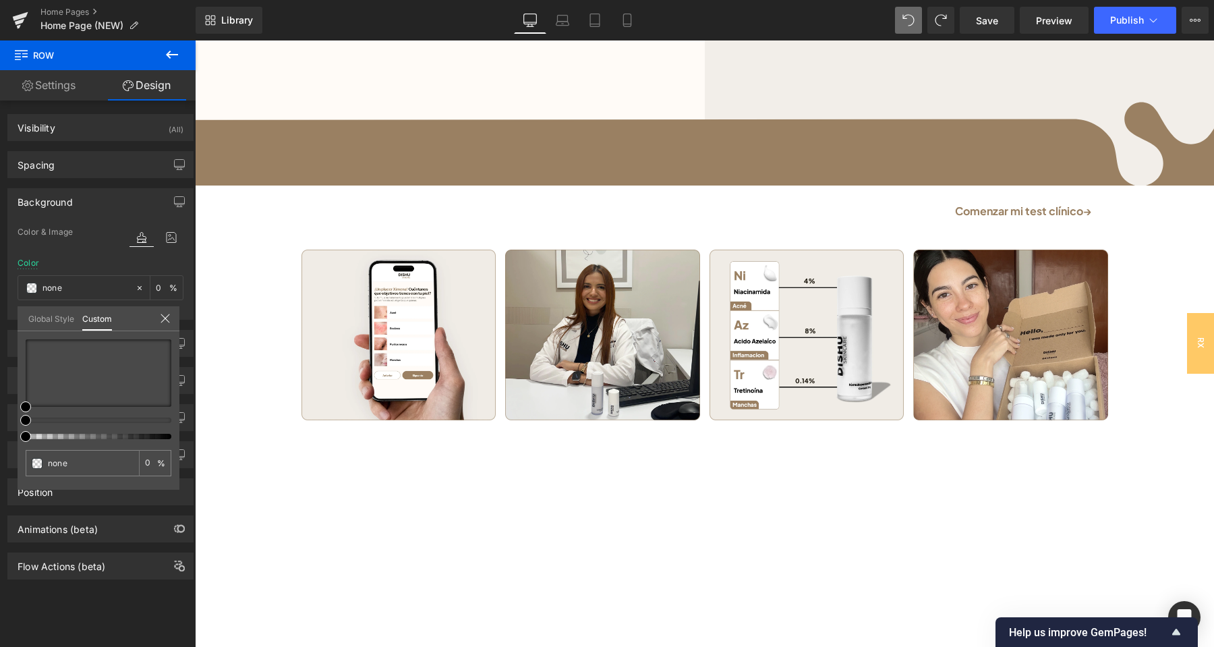
scroll to position [879, 0]
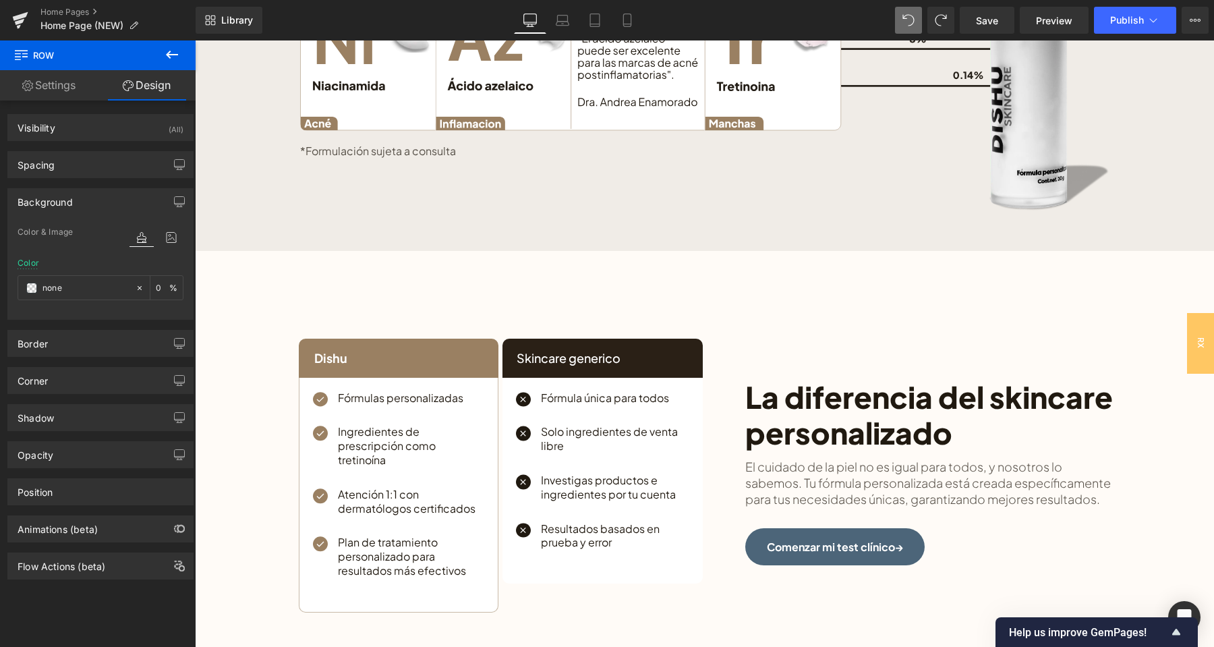
scroll to position [2862, 0]
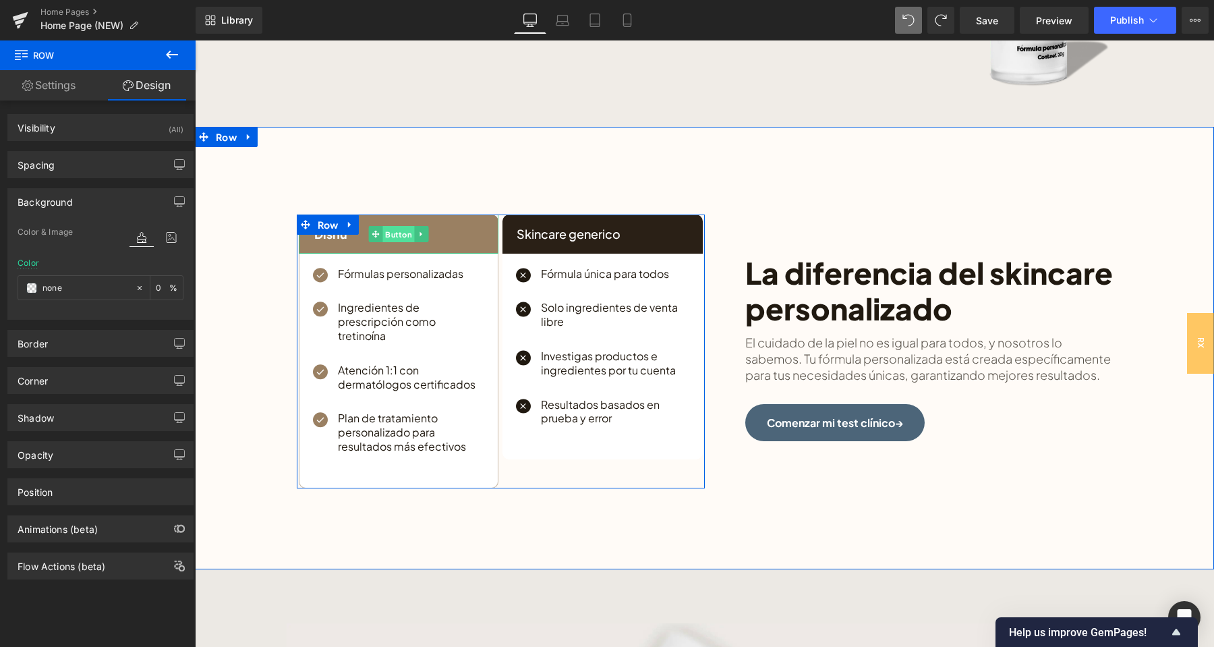
click at [405, 235] on span "Button" at bounding box center [398, 234] width 32 height 16
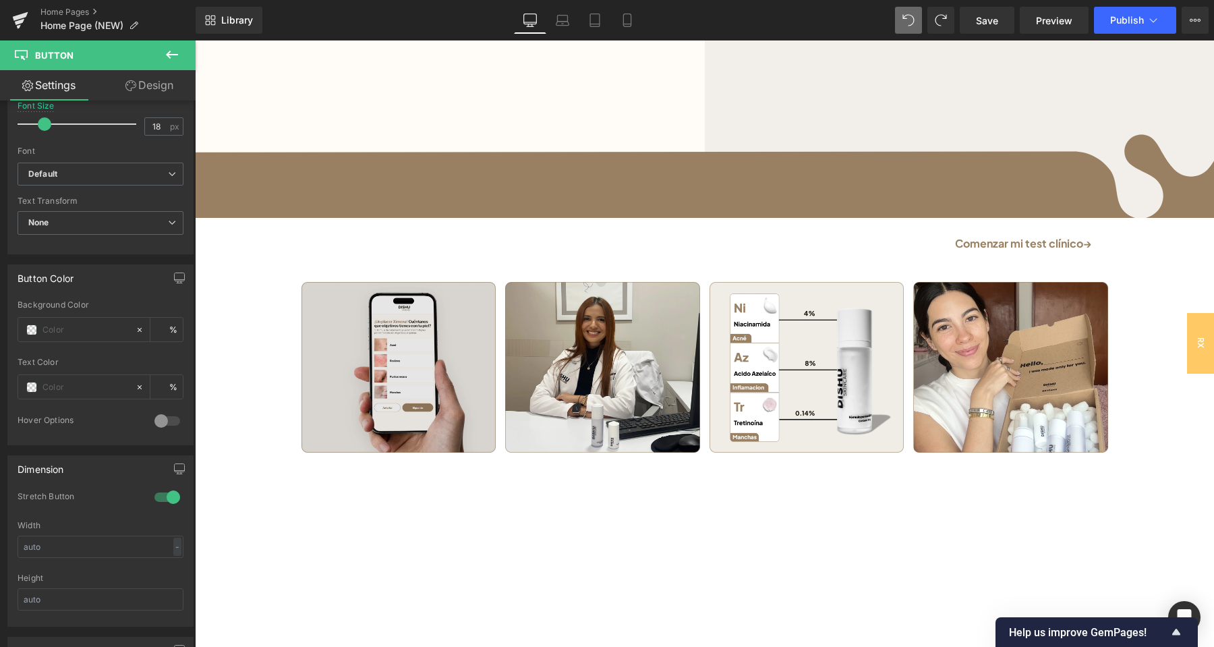
scroll to position [459, 0]
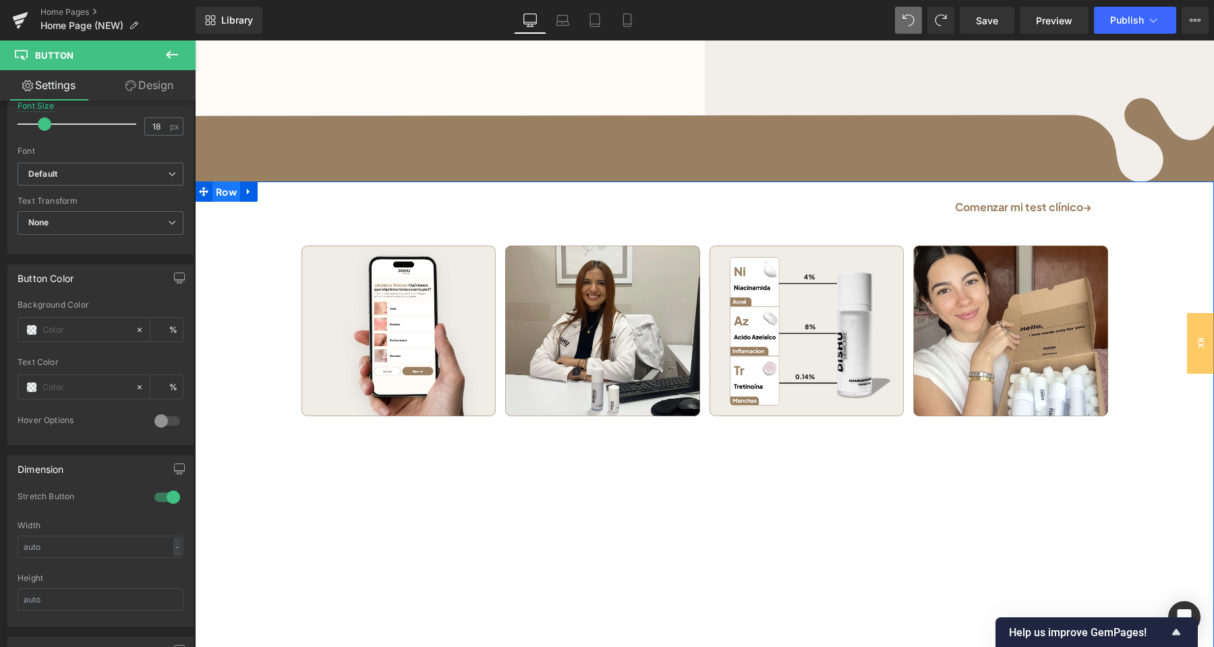
click at [227, 195] on span "Row" at bounding box center [226, 191] width 28 height 20
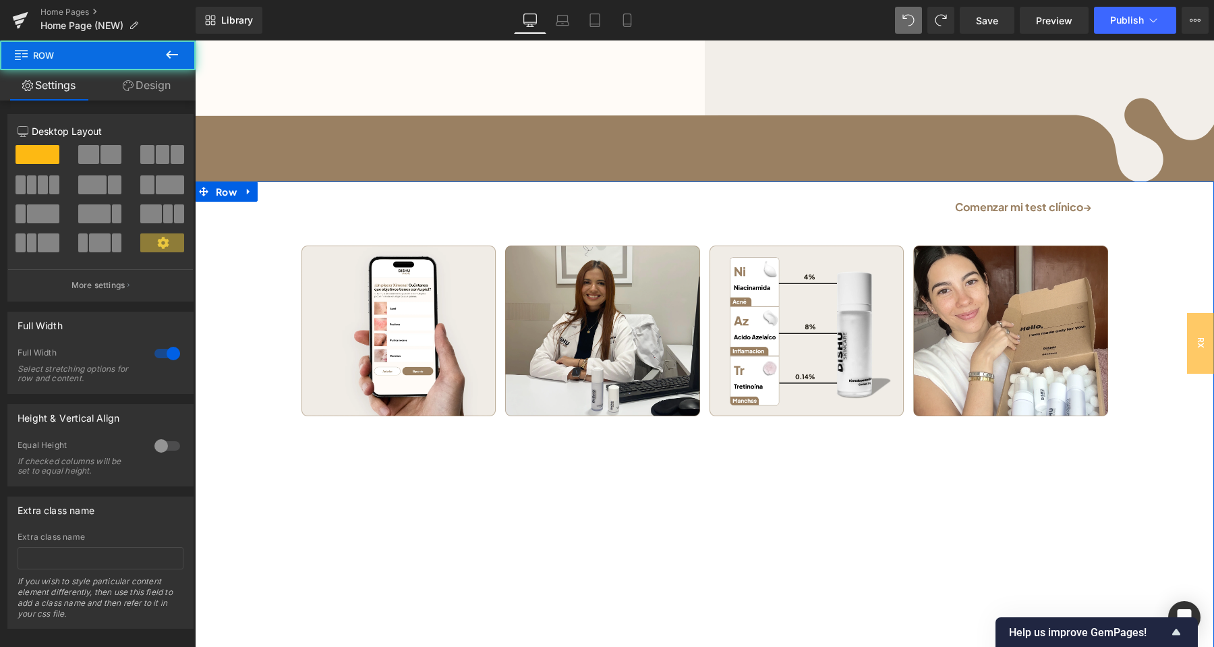
click at [159, 81] on link "Design" at bounding box center [147, 85] width 98 height 30
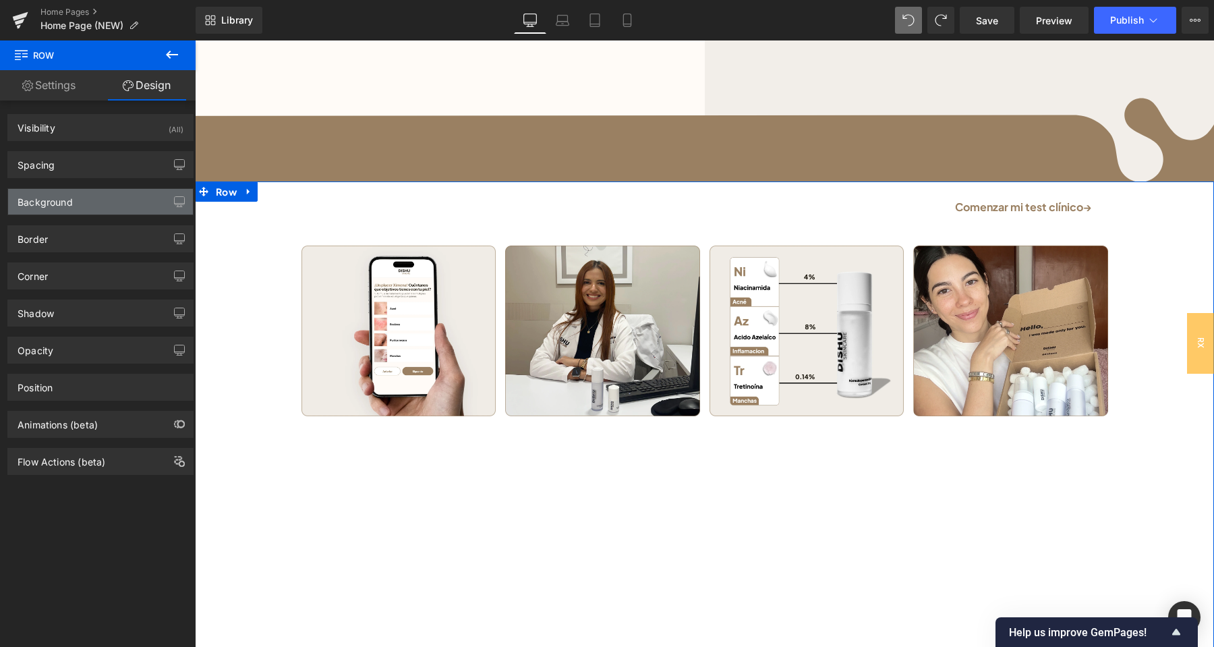
click at [80, 200] on div "Background" at bounding box center [100, 202] width 185 height 26
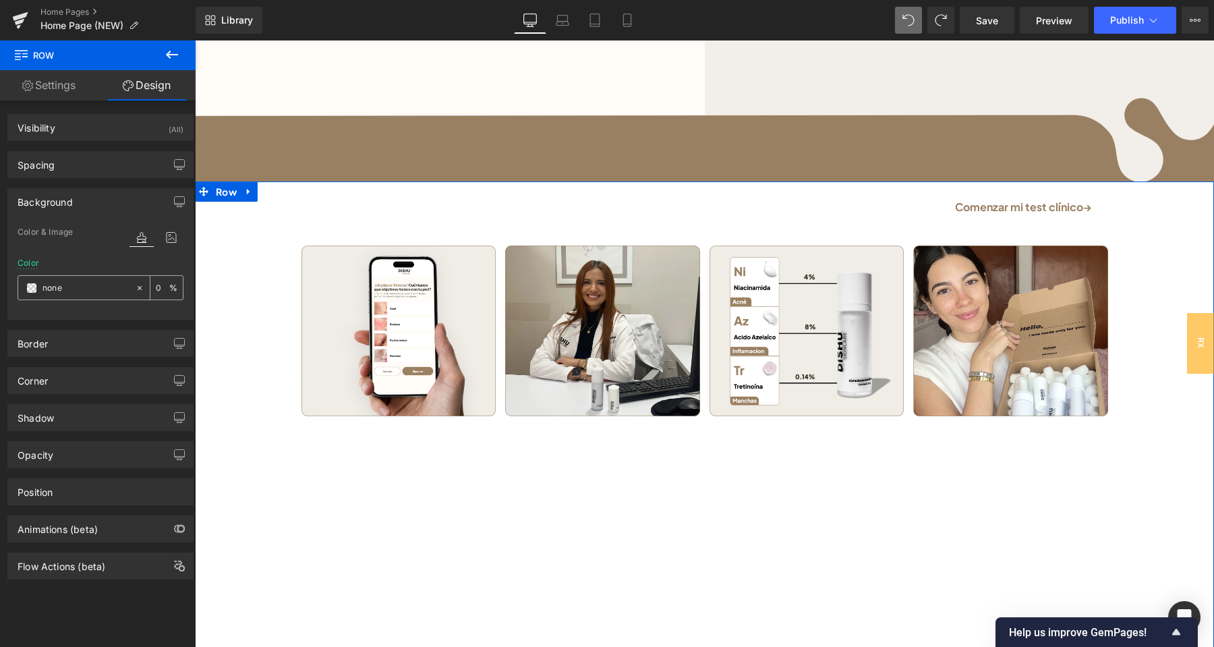
drag, startPoint x: 78, startPoint y: 290, endPoint x: 86, endPoint y: 293, distance: 8.8
click at [86, 293] on input "none" at bounding box center [85, 288] width 86 height 15
paste input "#705b49"
type input "#705b49"
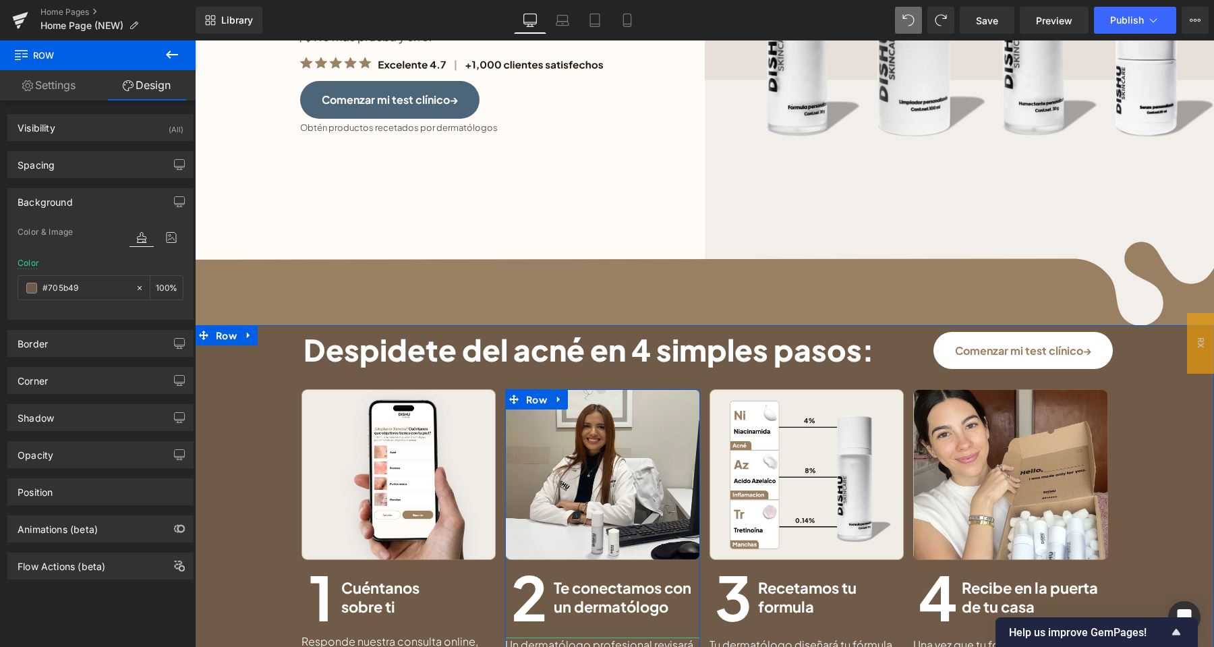
scroll to position [105, 0]
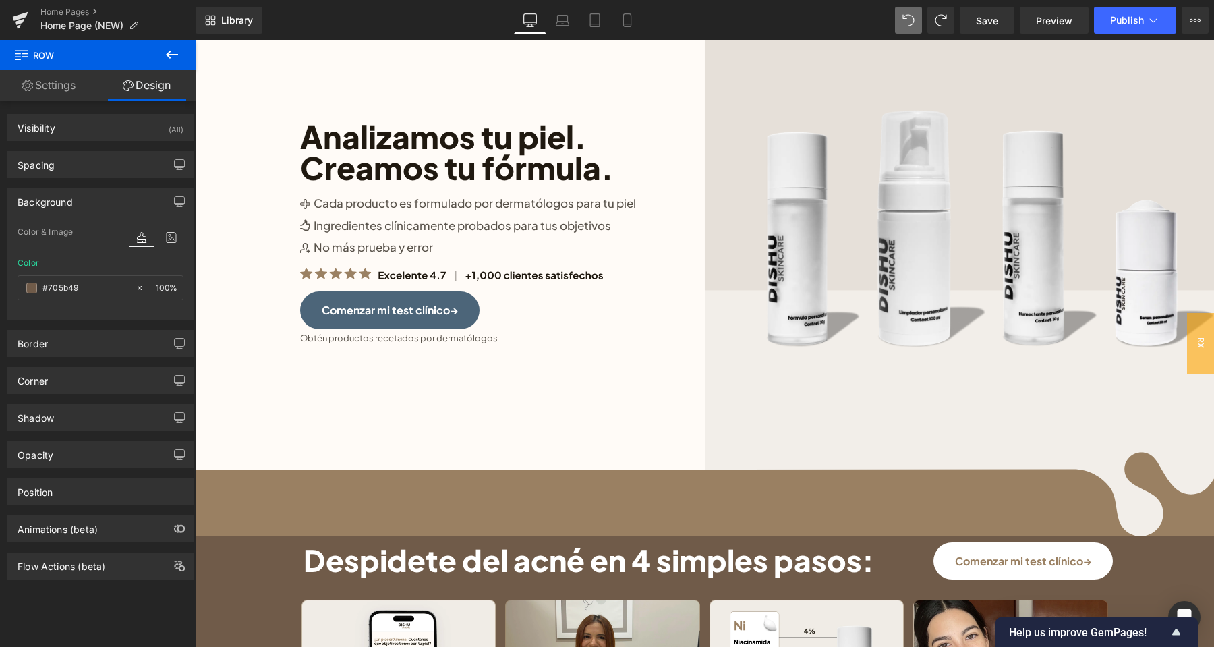
click at [670, 500] on div "Image Analizamos tu piel. Creamos tu fórmula. Heading Image Cada producto es fo…" at bounding box center [705, 274] width 836 height 523
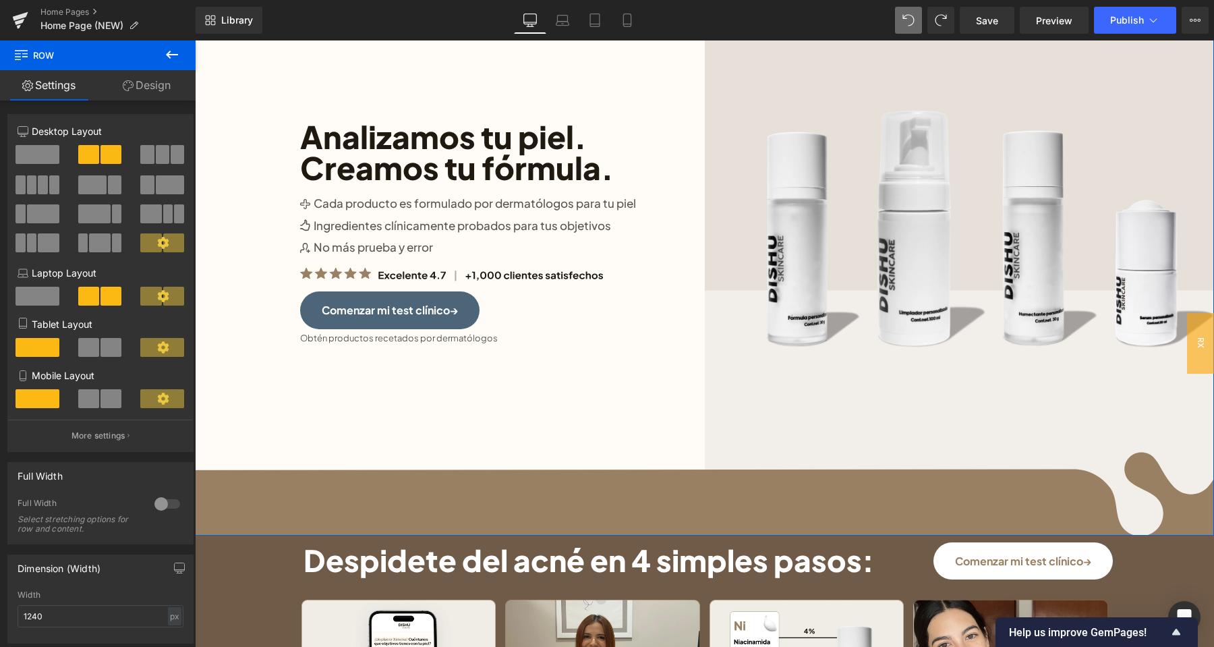
click at [228, 501] on div "Image Analizamos tu piel. Creamos tu fórmula. Heading Image Cada producto es fo…" at bounding box center [704, 274] width 992 height 523
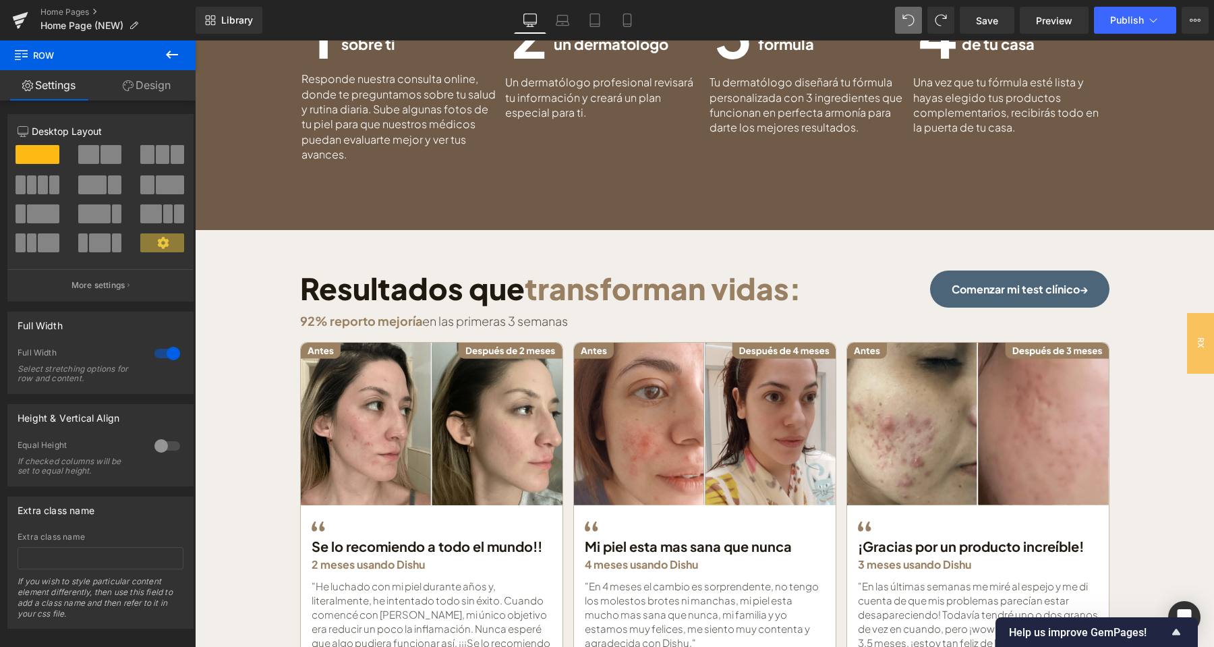
scroll to position [883, 0]
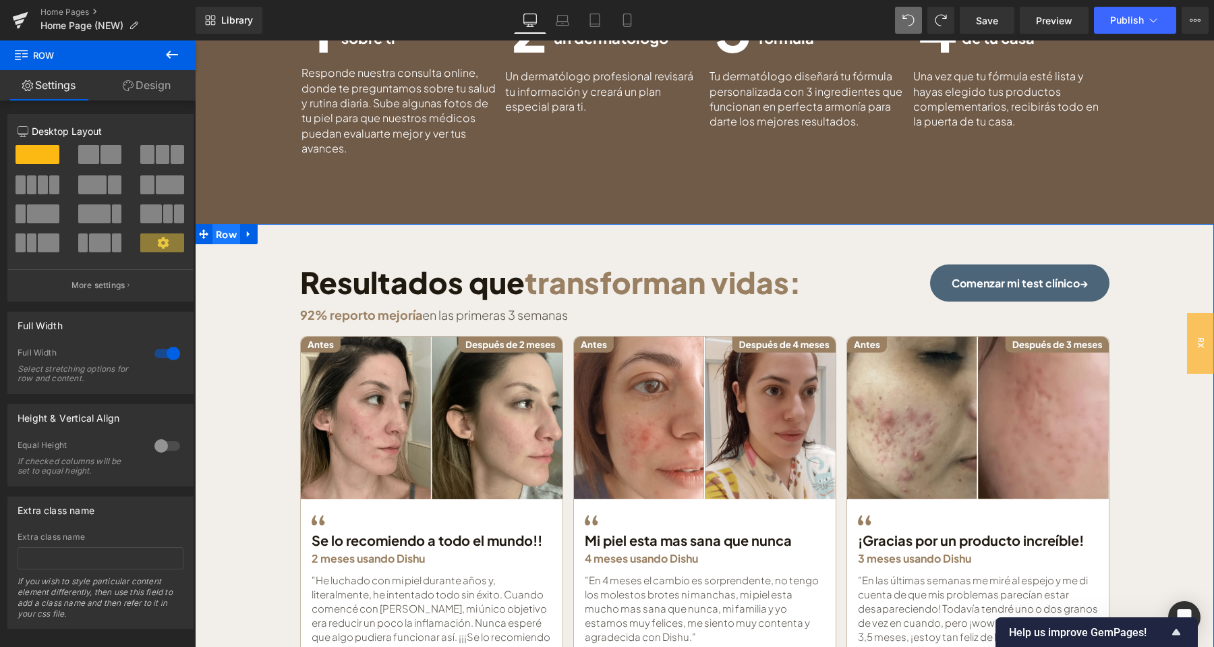
click at [222, 229] on span "Row" at bounding box center [226, 234] width 28 height 20
click at [166, 80] on link "Design" at bounding box center [147, 85] width 98 height 30
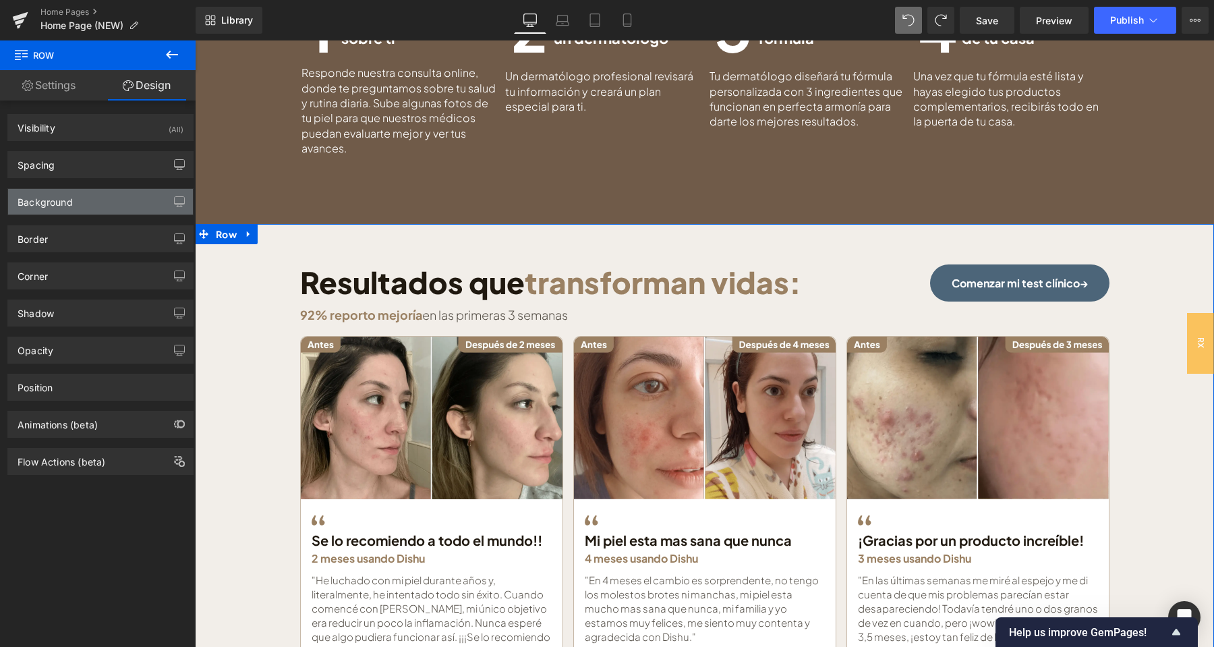
click at [111, 198] on div "Background" at bounding box center [100, 202] width 185 height 26
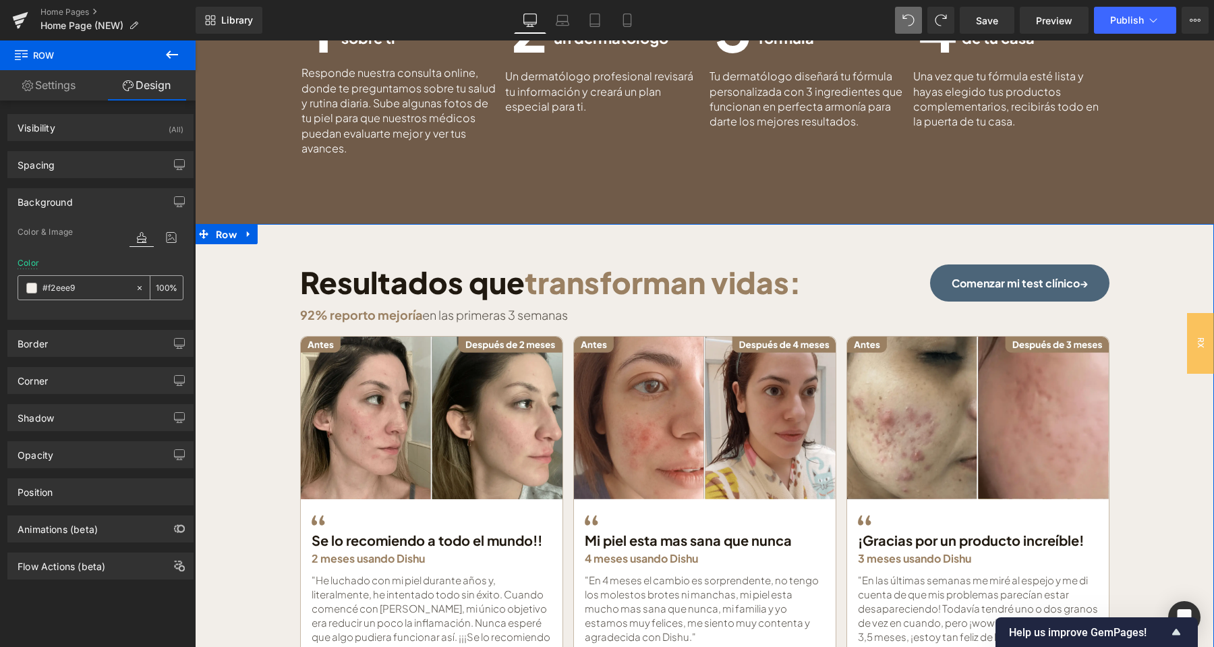
click at [140, 289] on icon at bounding box center [139, 287] width 9 height 9
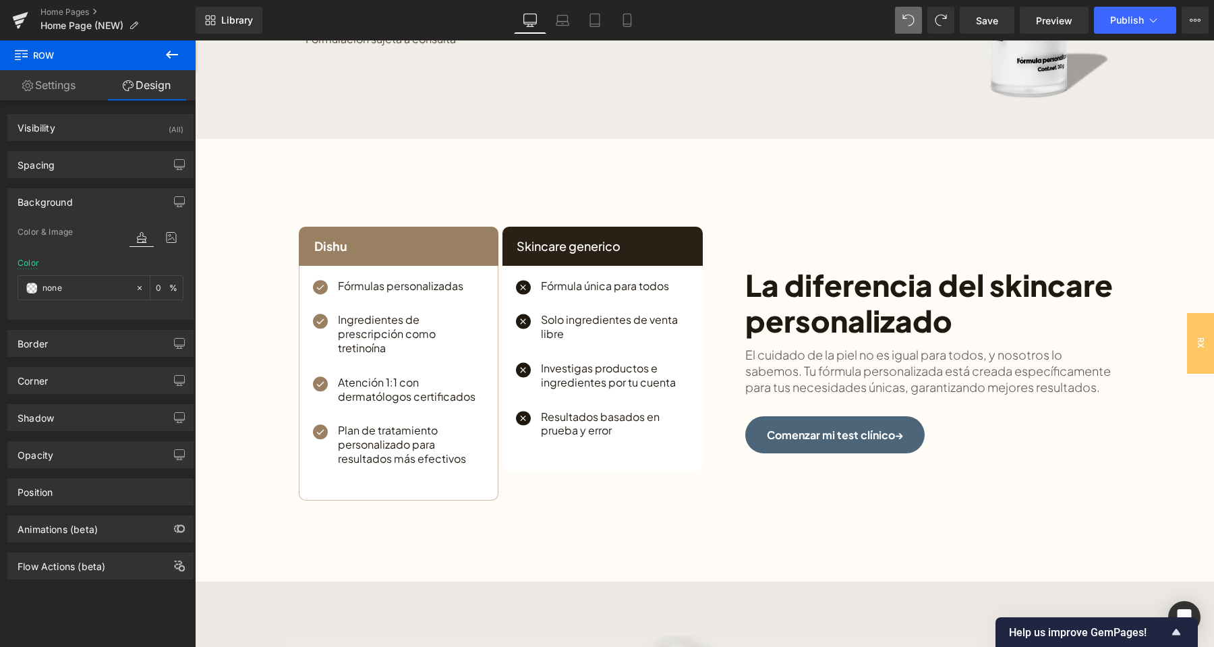
scroll to position [2795, 0]
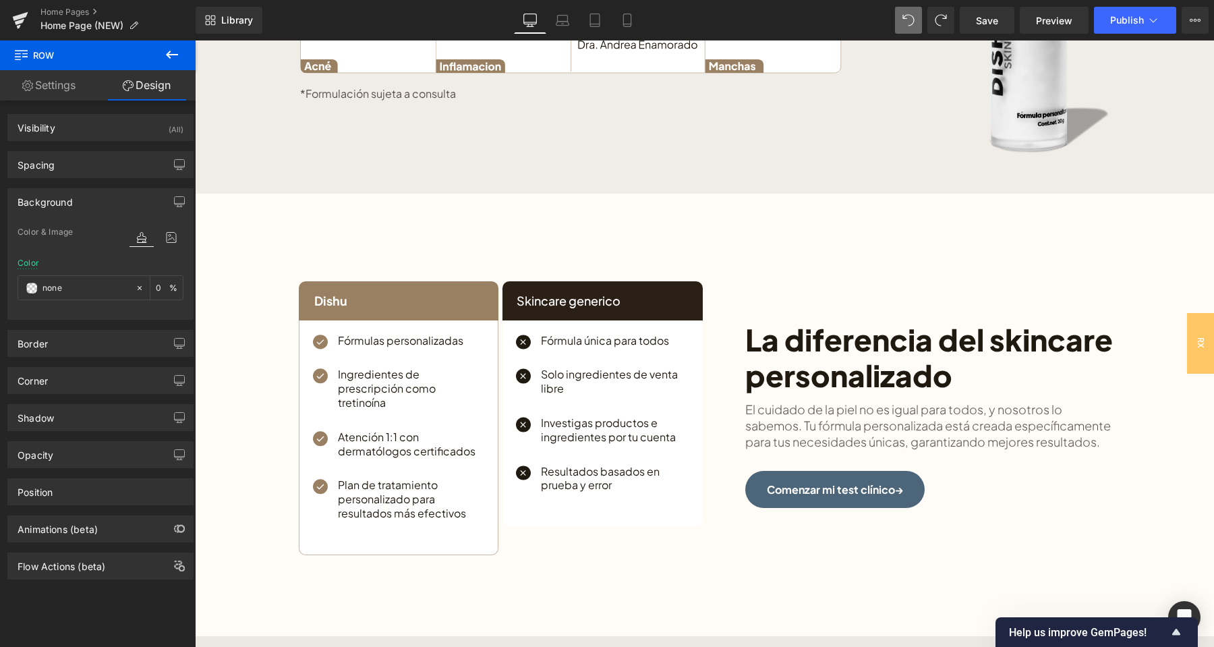
click at [275, 219] on div "La diferencia del skincare personalizado: Heading El cuidado de la piel no es i…" at bounding box center [704, 415] width 1019 height 442
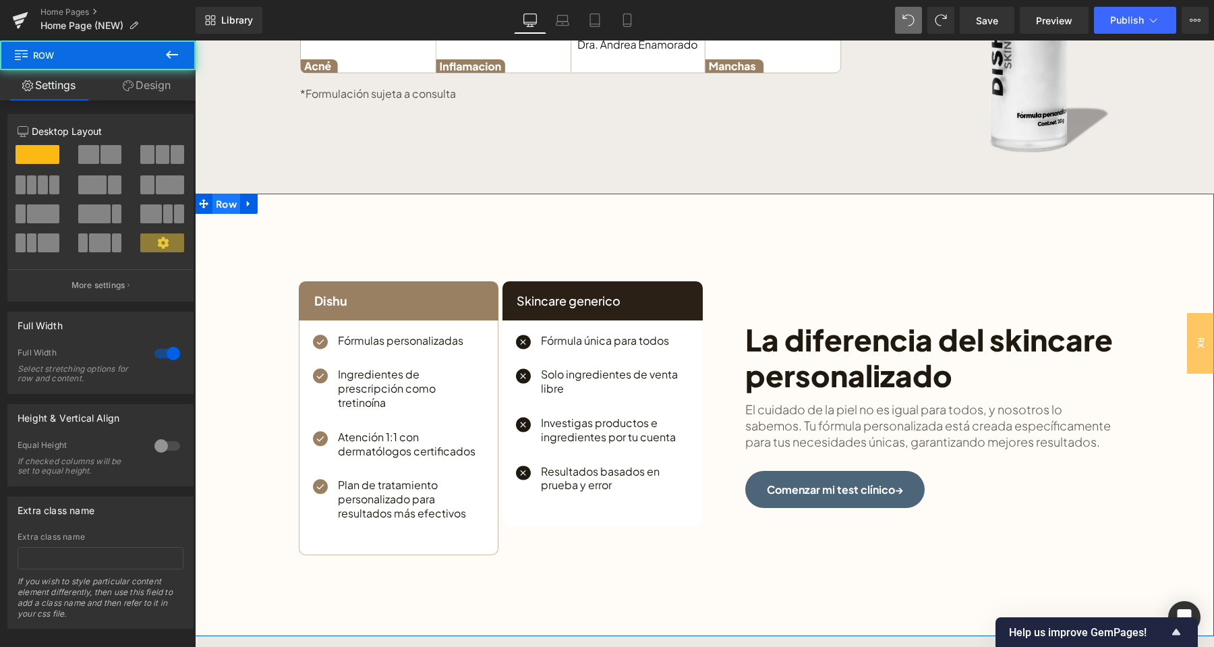
click at [229, 206] on span "Row" at bounding box center [226, 204] width 28 height 20
click at [164, 87] on link "Design" at bounding box center [147, 85] width 98 height 30
click at [0, 0] on div "Background" at bounding box center [0, 0] width 0 height 0
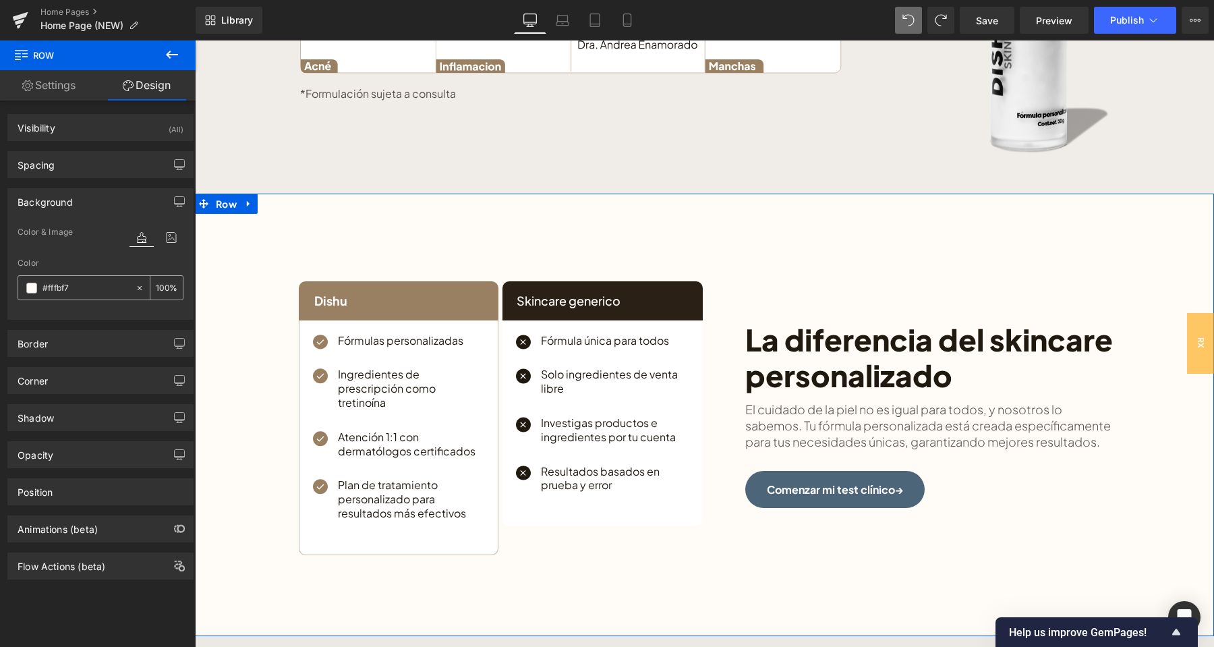
click at [140, 289] on icon at bounding box center [140, 287] width 4 height 4
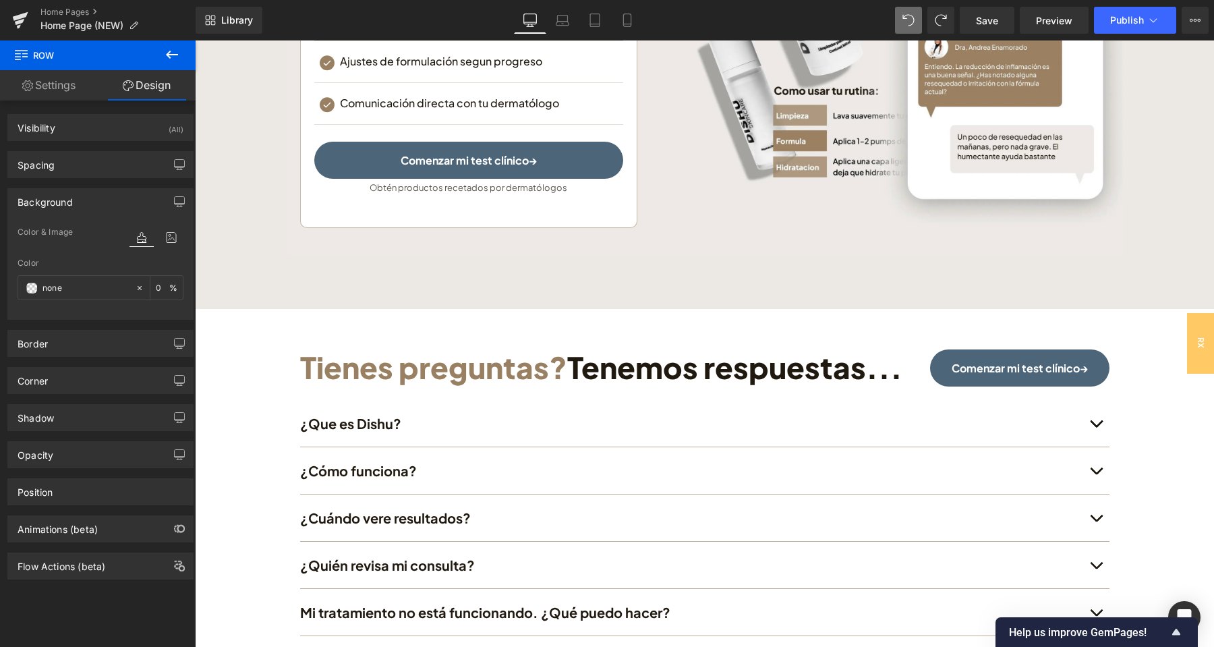
scroll to position [4282, 0]
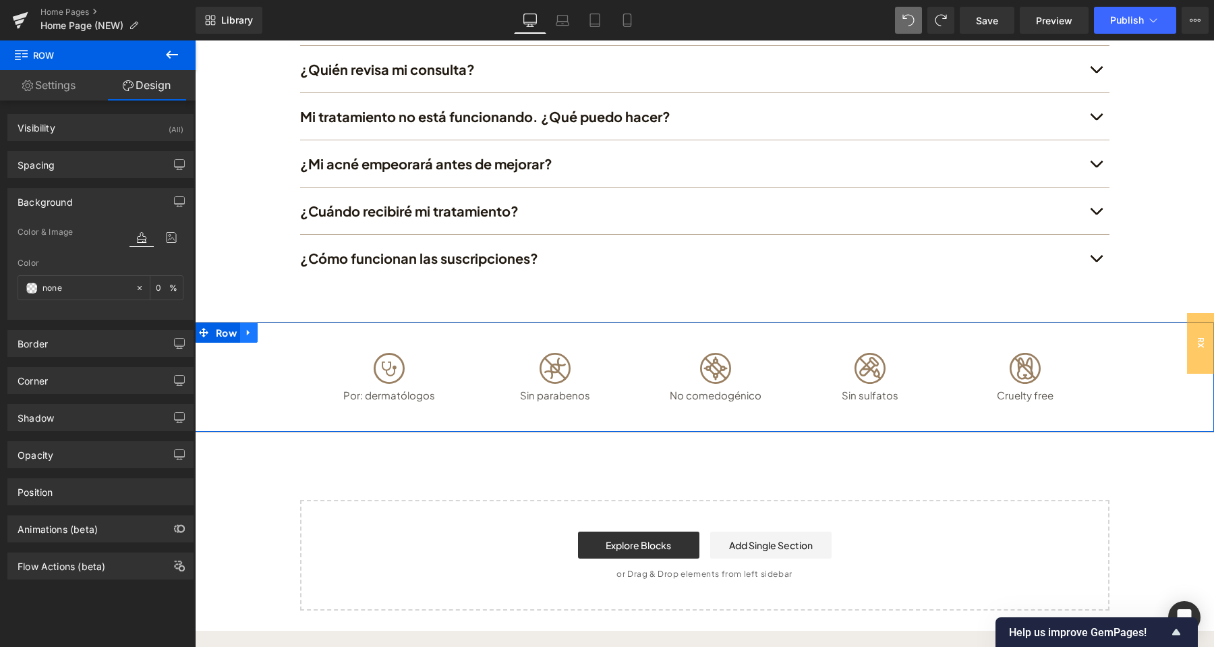
click at [248, 330] on icon at bounding box center [248, 332] width 9 height 10
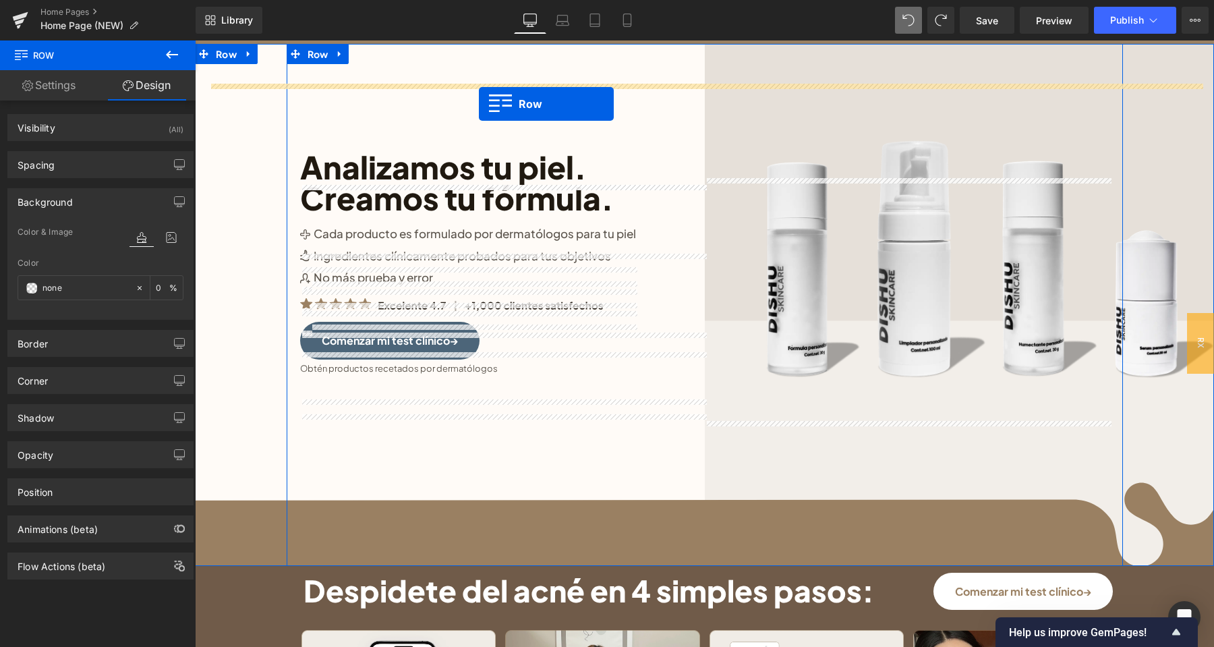
scroll to position [34, 0]
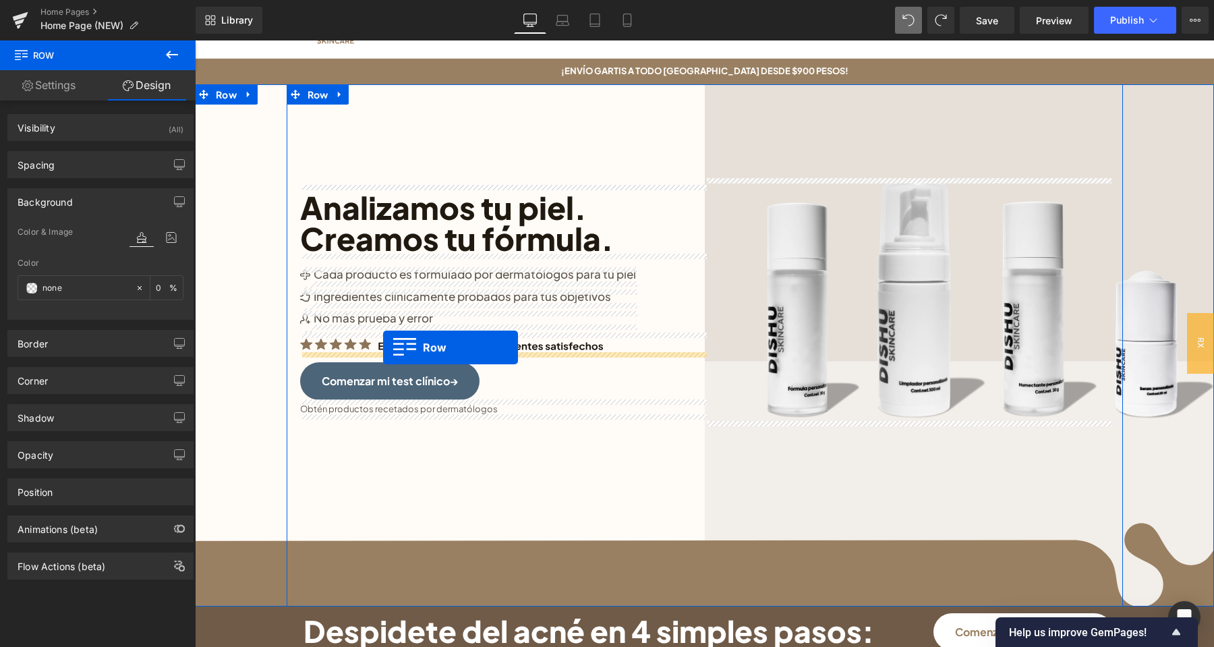
drag, startPoint x: 214, startPoint y: 329, endPoint x: 383, endPoint y: 347, distance: 169.6
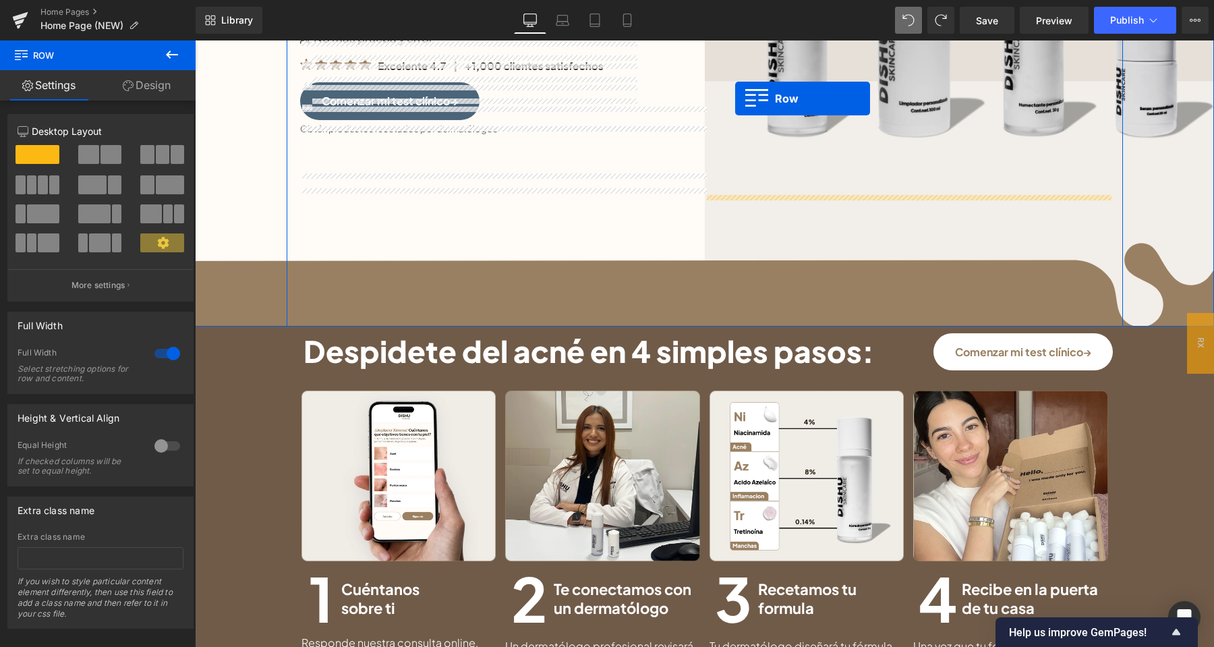
scroll to position [260, 0]
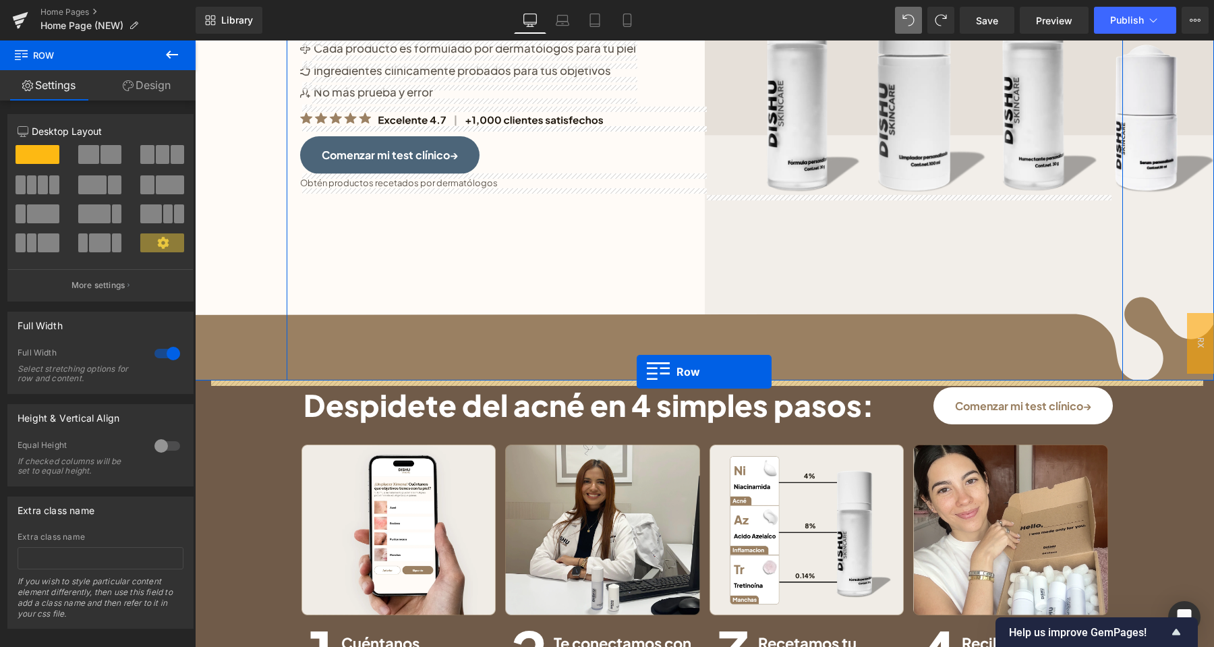
drag, startPoint x: 204, startPoint y: 544, endPoint x: 637, endPoint y: 372, distance: 465.2
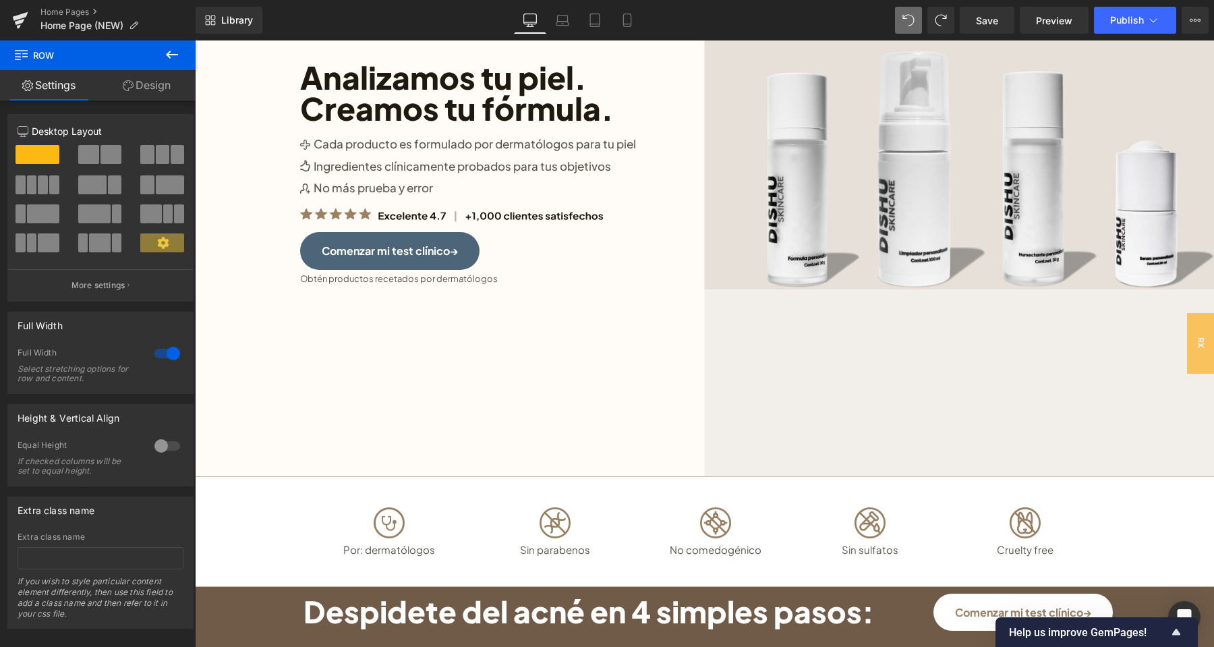
scroll to position [71, 0]
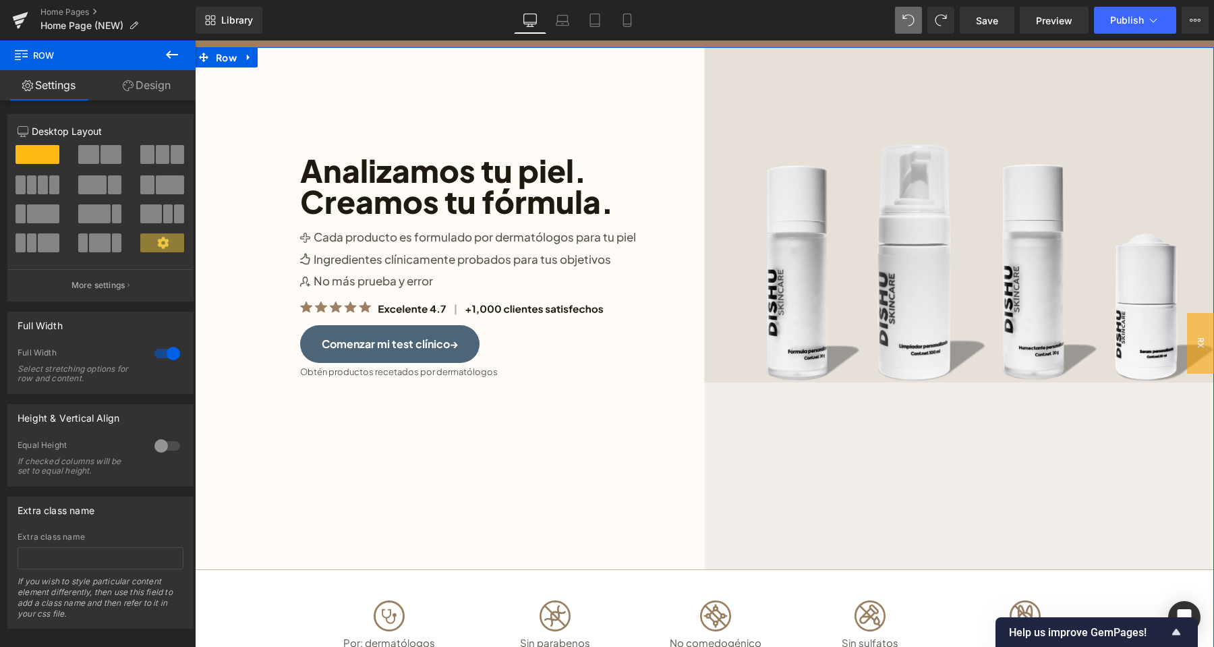
click at [247, 508] on div "Image Analizamos tu piel. Creamos tu fórmula. Heading Image Cada producto es fo…" at bounding box center [704, 363] width 992 height 633
click at [225, 60] on span "Row" at bounding box center [226, 57] width 28 height 20
drag, startPoint x: 168, startPoint y: 87, endPoint x: 101, endPoint y: 206, distance: 136.2
click at [167, 87] on link "Design" at bounding box center [147, 85] width 98 height 30
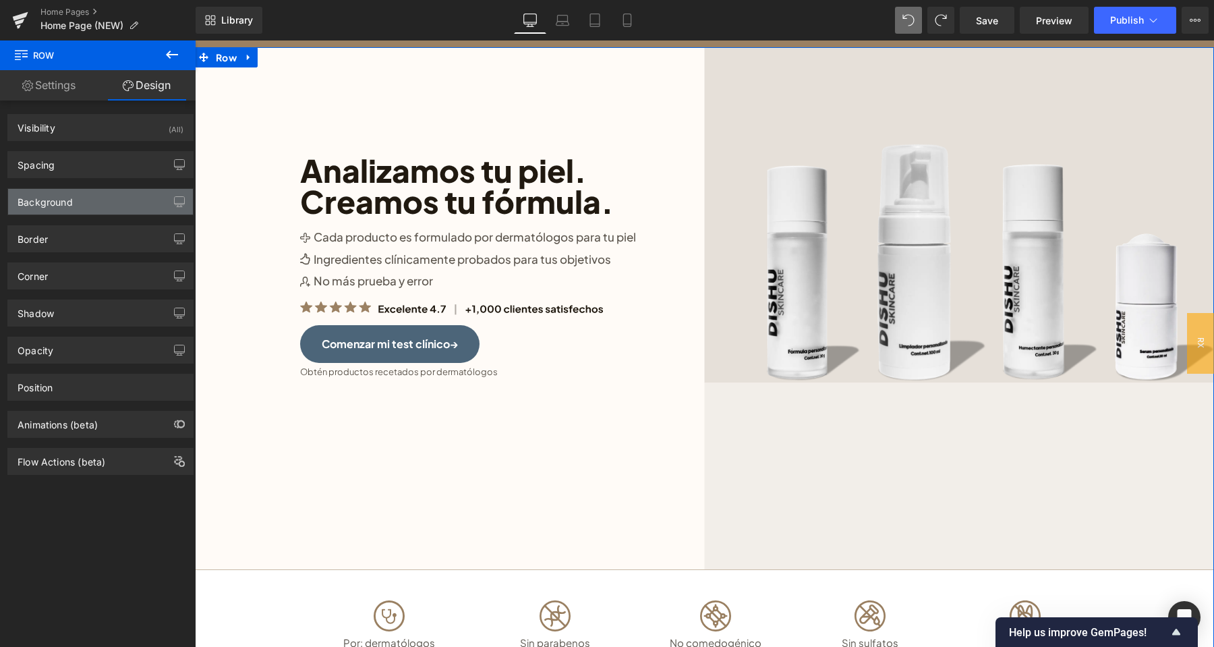
click at [100, 209] on div "Background" at bounding box center [100, 202] width 185 height 26
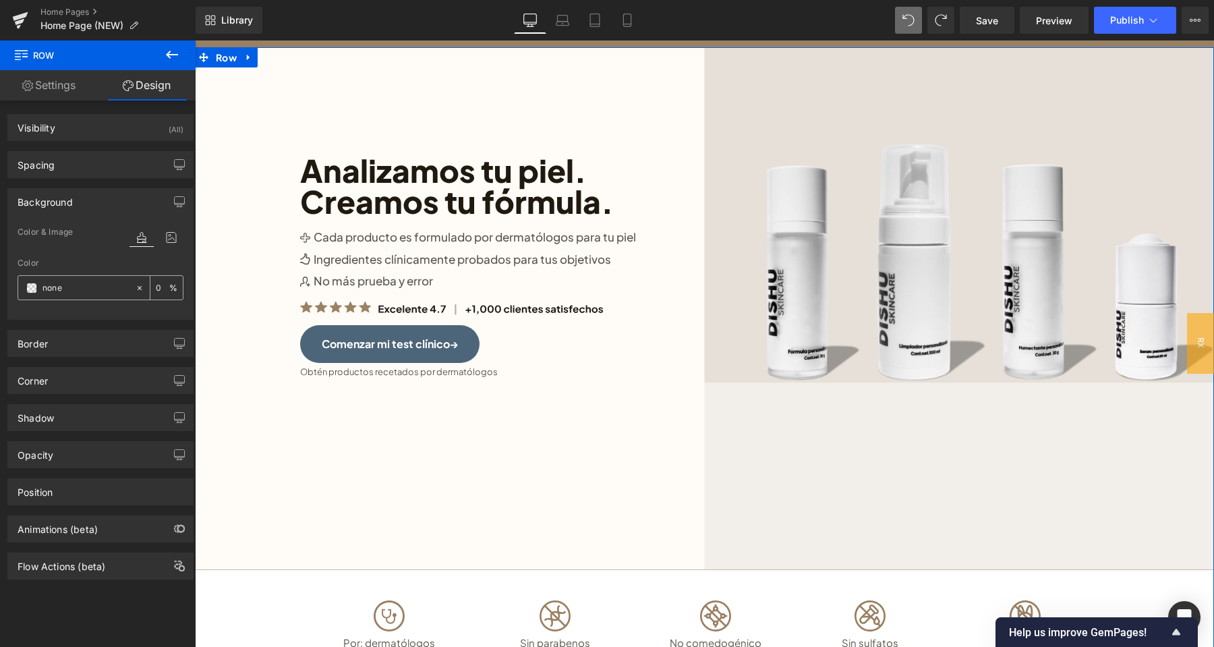
click at [139, 289] on icon at bounding box center [140, 287] width 4 height 4
click at [233, 61] on span "Row" at bounding box center [226, 57] width 28 height 20
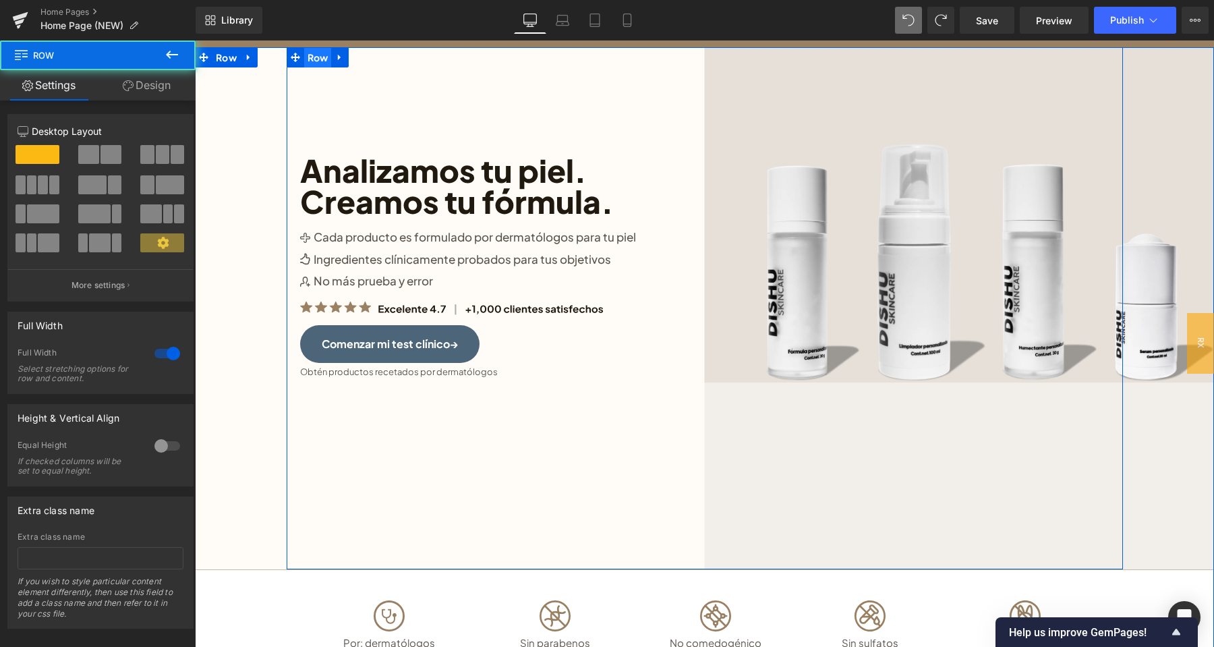
click at [316, 58] on span "Row" at bounding box center [318, 57] width 28 height 20
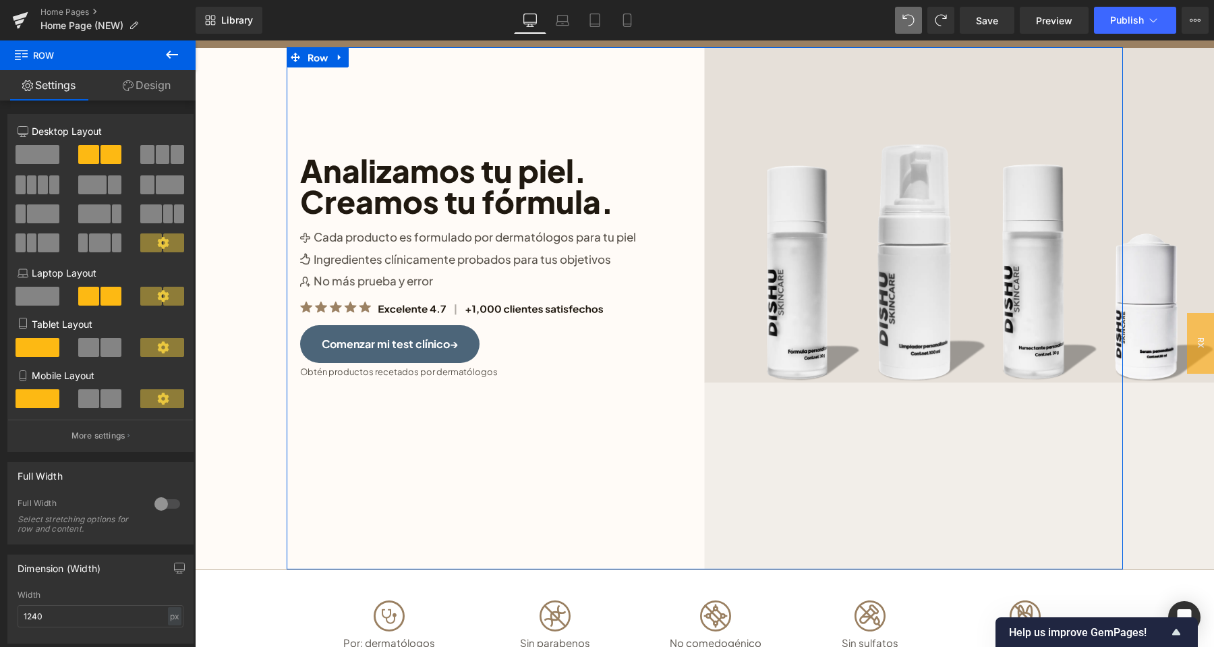
click at [138, 85] on link "Design" at bounding box center [147, 85] width 98 height 30
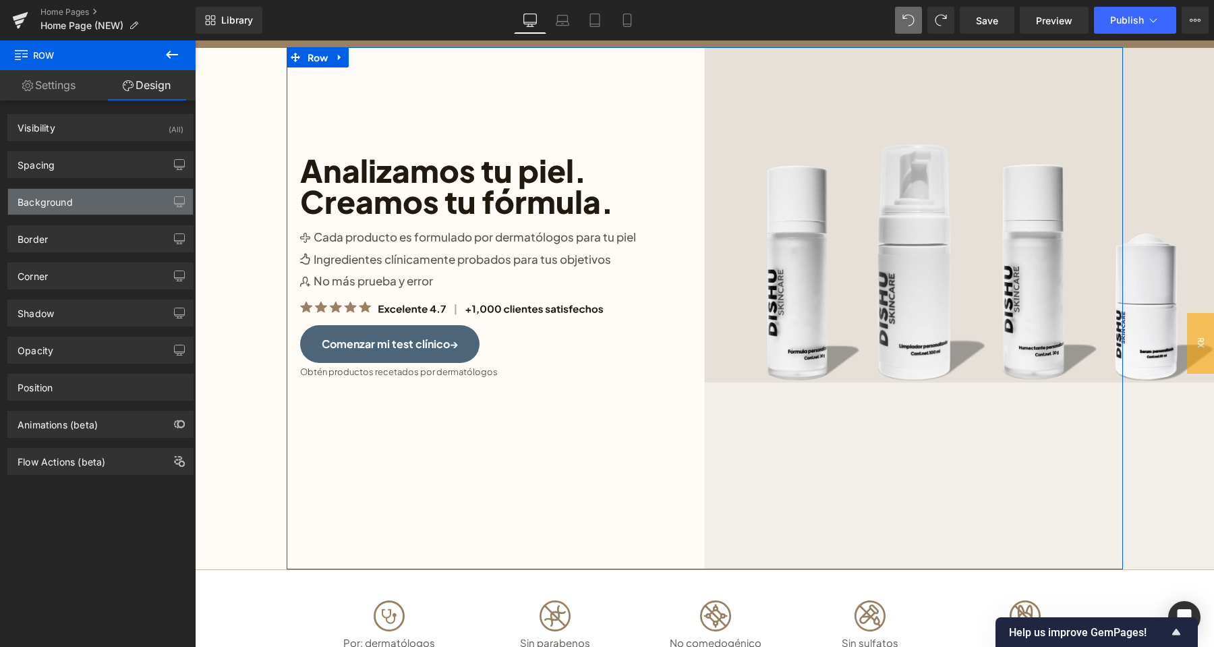
drag, startPoint x: 97, startPoint y: 205, endPoint x: 105, endPoint y: 209, distance: 8.5
click at [97, 204] on div "Background" at bounding box center [100, 202] width 185 height 26
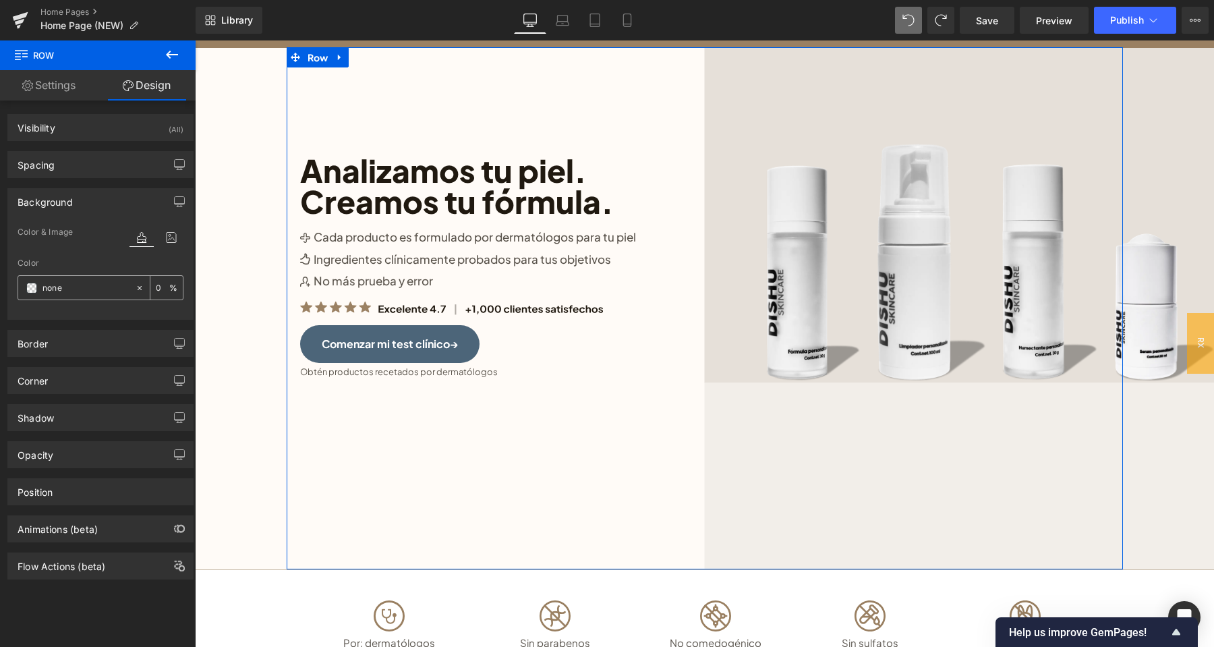
click at [138, 287] on icon at bounding box center [140, 287] width 4 height 4
drag, startPoint x: 67, startPoint y: 83, endPoint x: 84, endPoint y: 159, distance: 78.2
click at [66, 83] on link "Settings" at bounding box center [49, 85] width 98 height 30
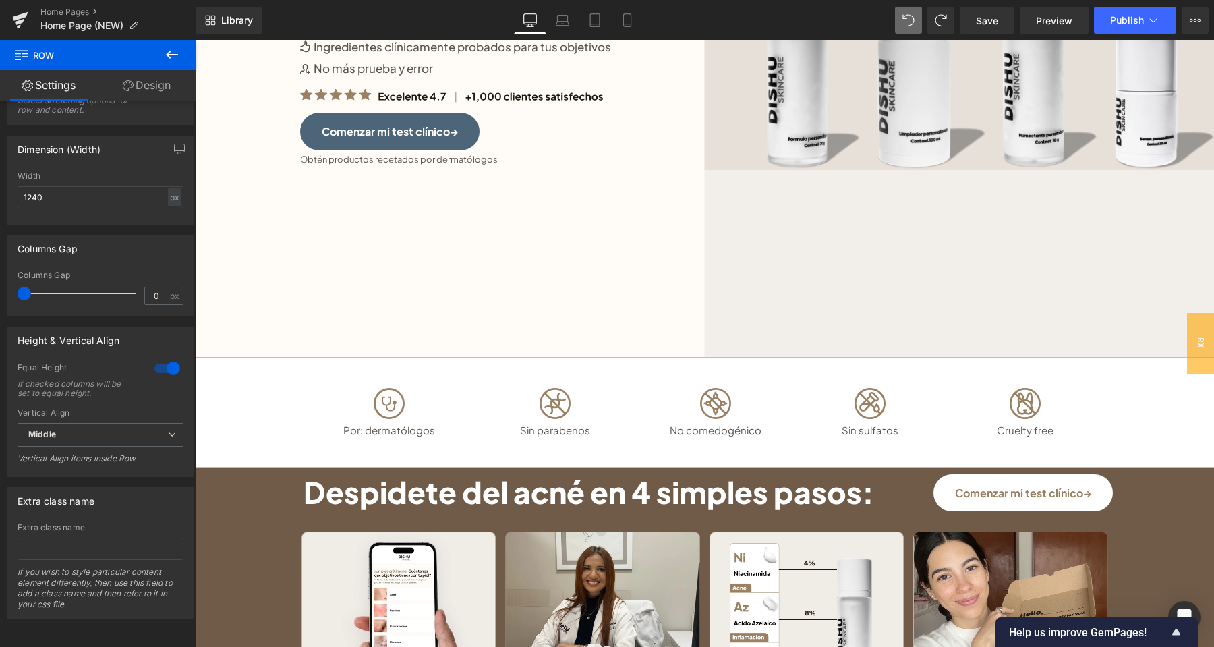
scroll to position [0, 0]
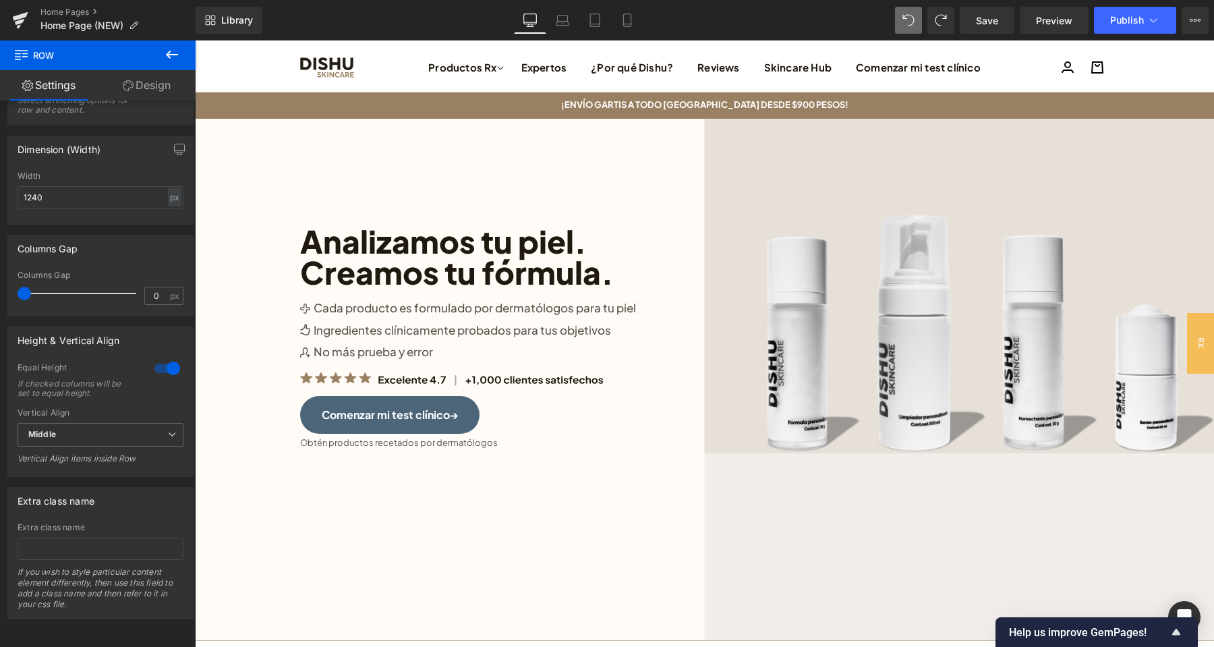
click at [173, 49] on icon at bounding box center [172, 55] width 16 height 16
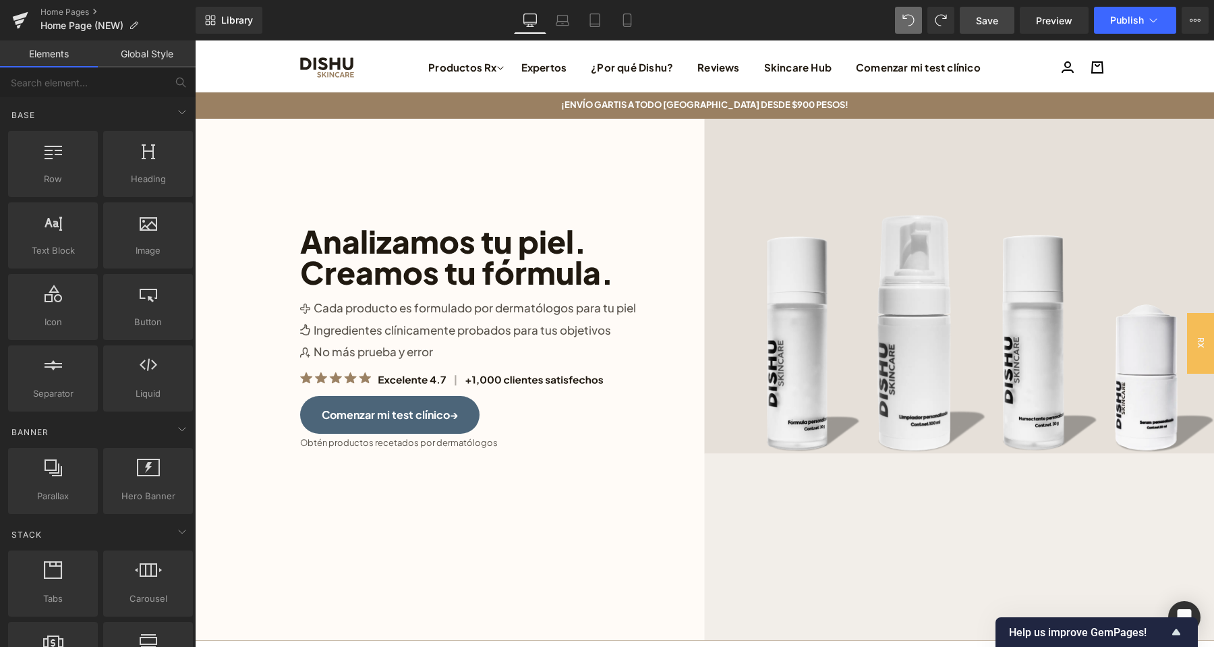
click at [977, 21] on link "Save" at bounding box center [987, 20] width 55 height 27
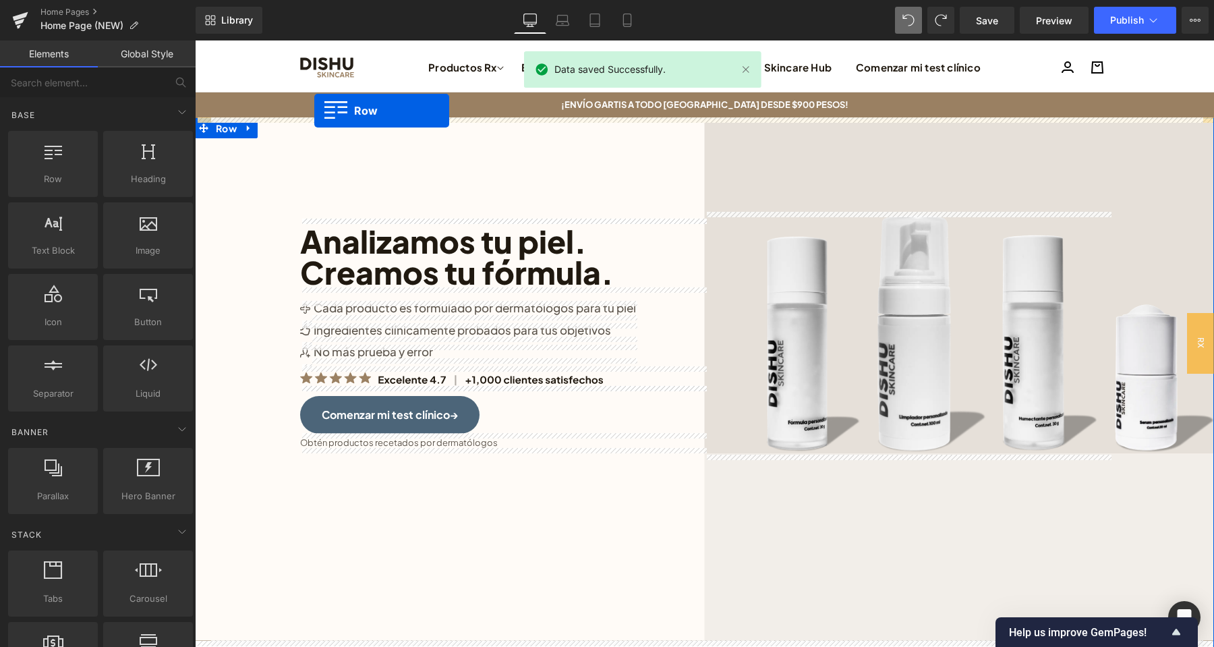
drag, startPoint x: 269, startPoint y: 212, endPoint x: 314, endPoint y: 111, distance: 111.4
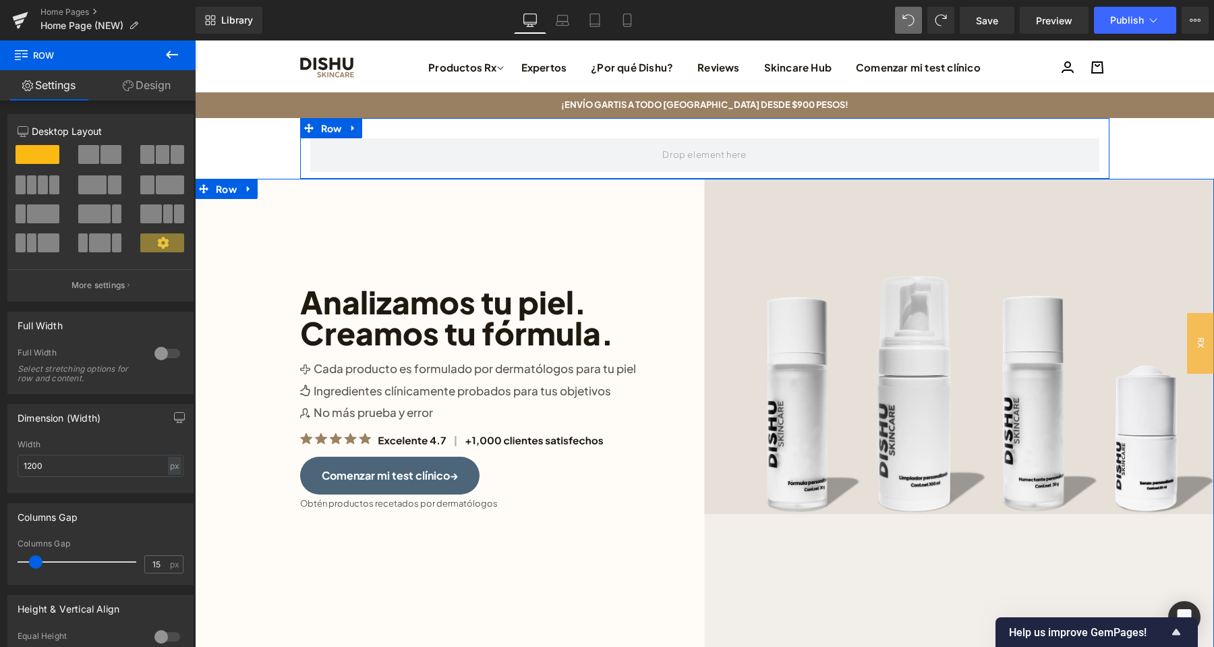
click at [158, 353] on div at bounding box center [167, 354] width 32 height 22
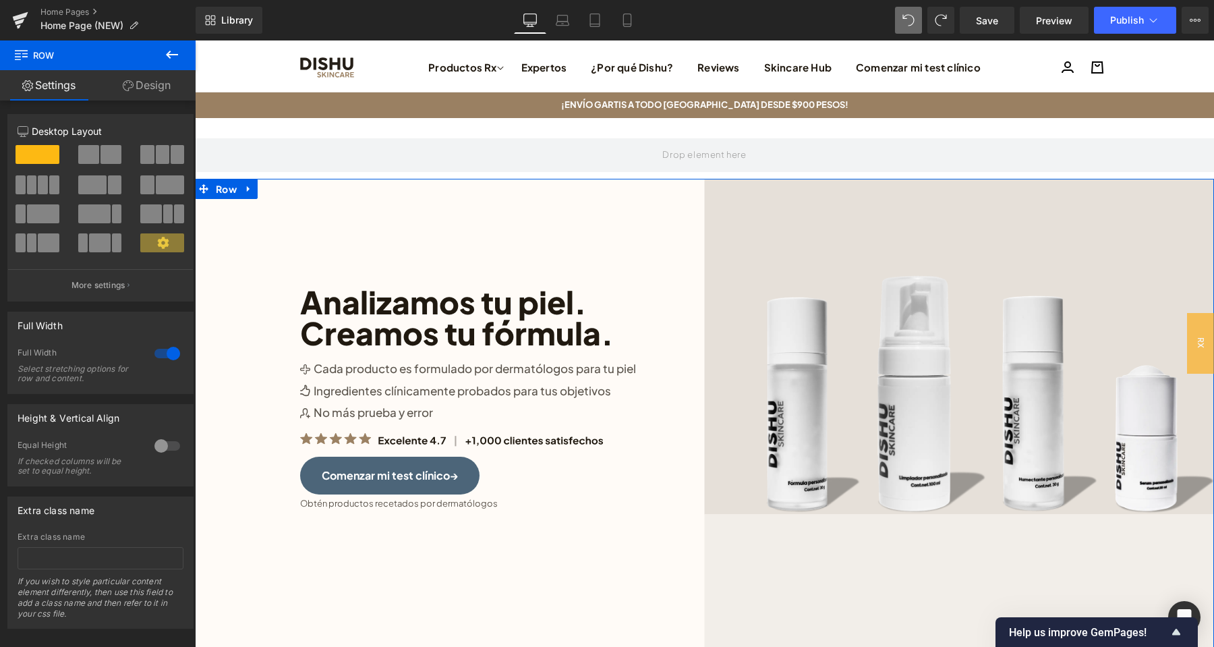
click at [162, 56] on button at bounding box center [171, 55] width 47 height 30
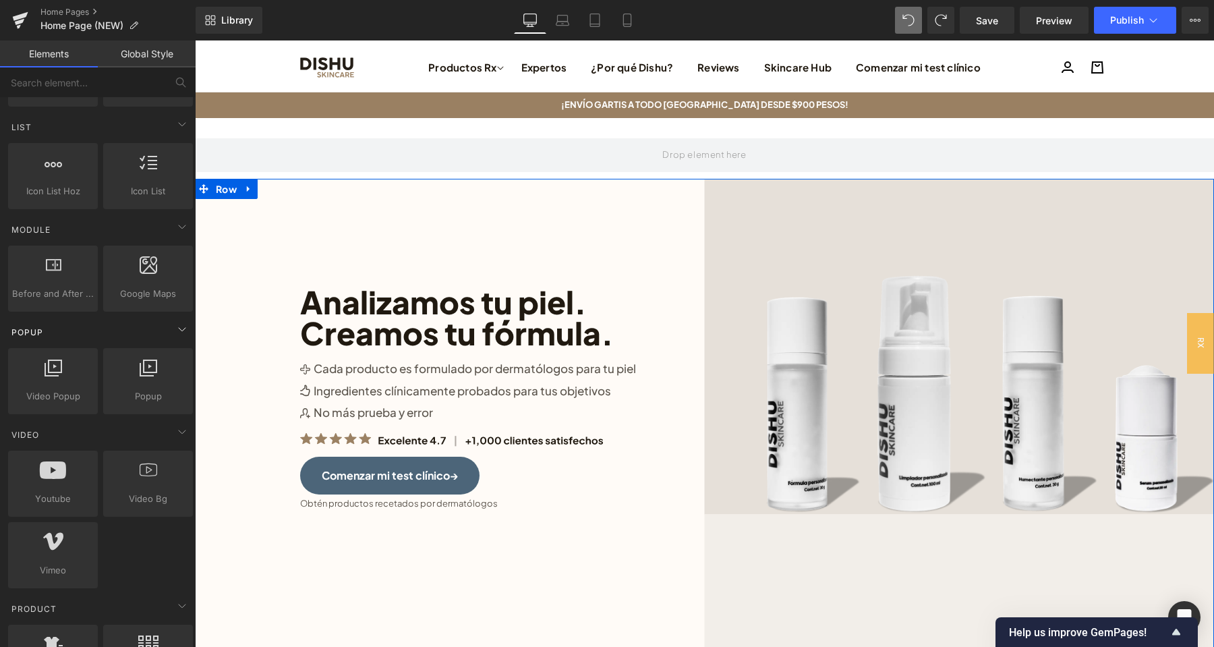
scroll to position [637, 0]
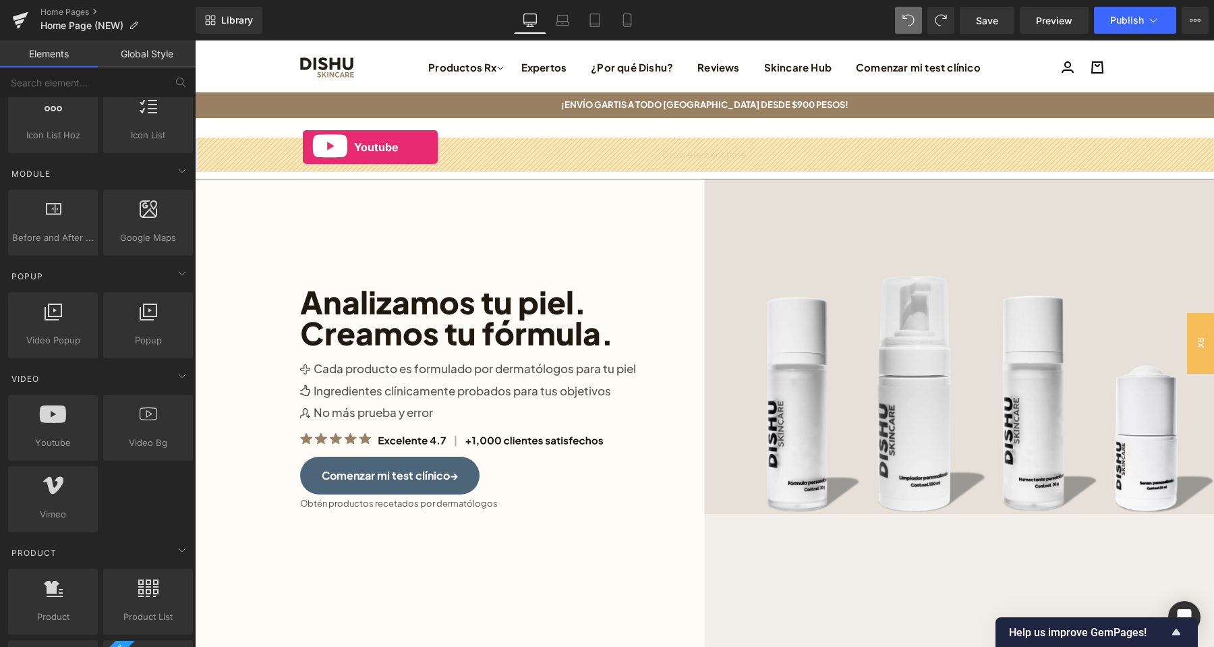
drag, startPoint x: 255, startPoint y: 469, endPoint x: 303, endPoint y: 147, distance: 325.2
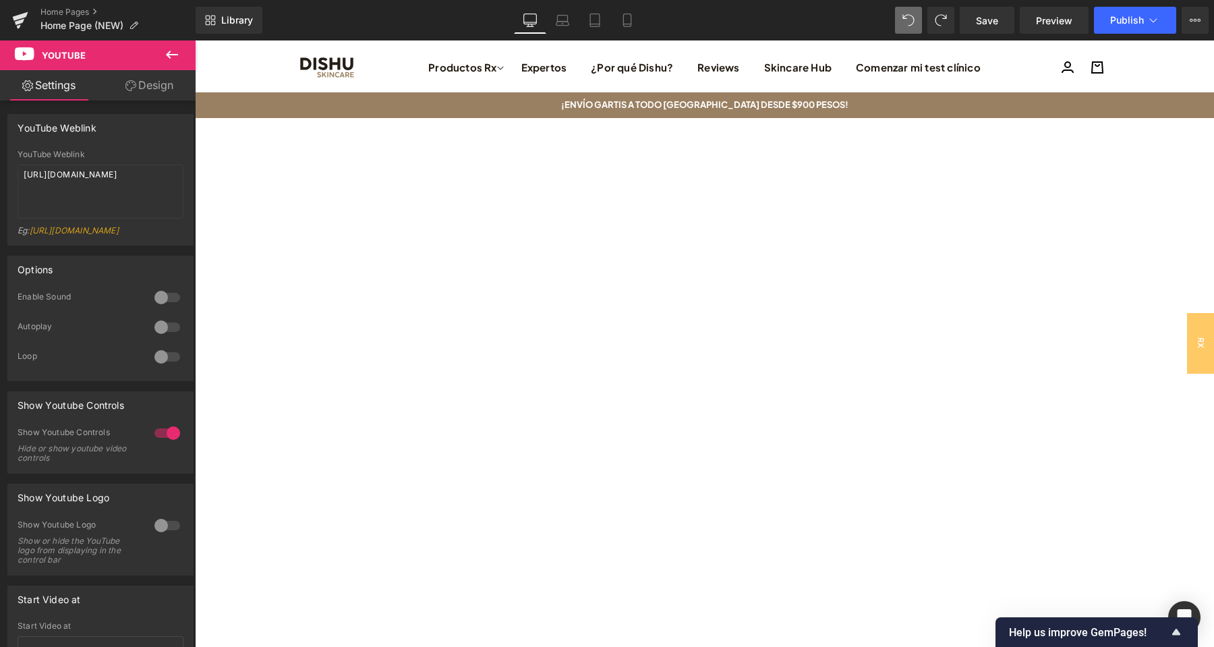
click at [176, 50] on icon at bounding box center [172, 55] width 16 height 16
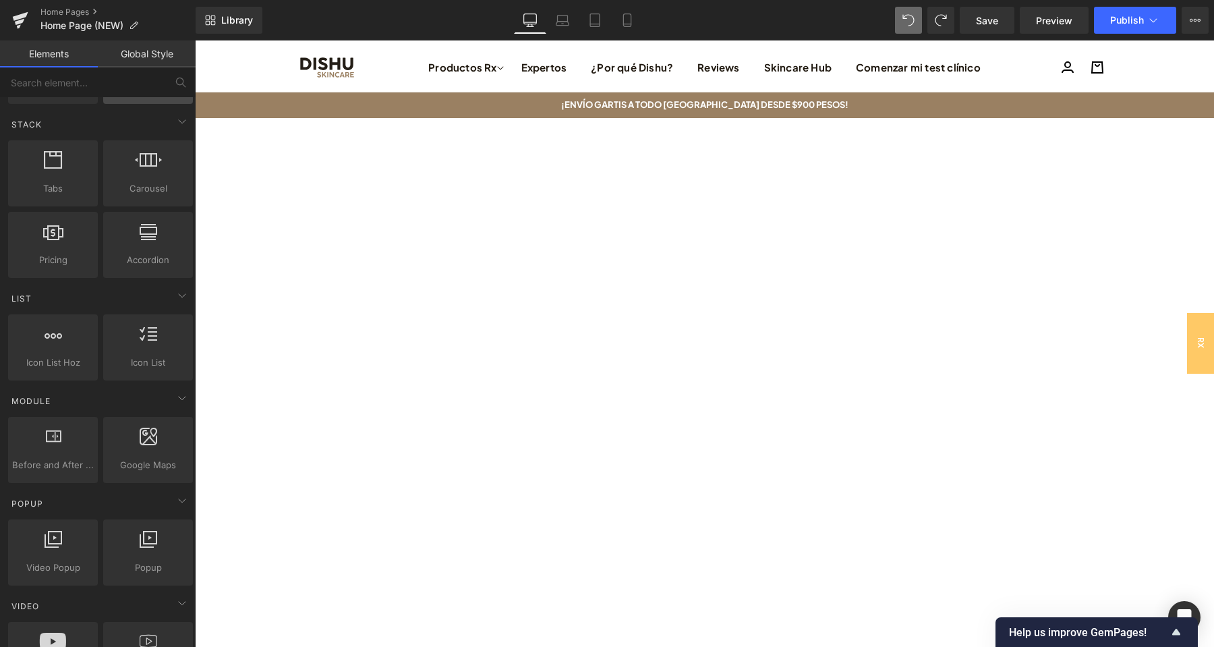
scroll to position [425, 0]
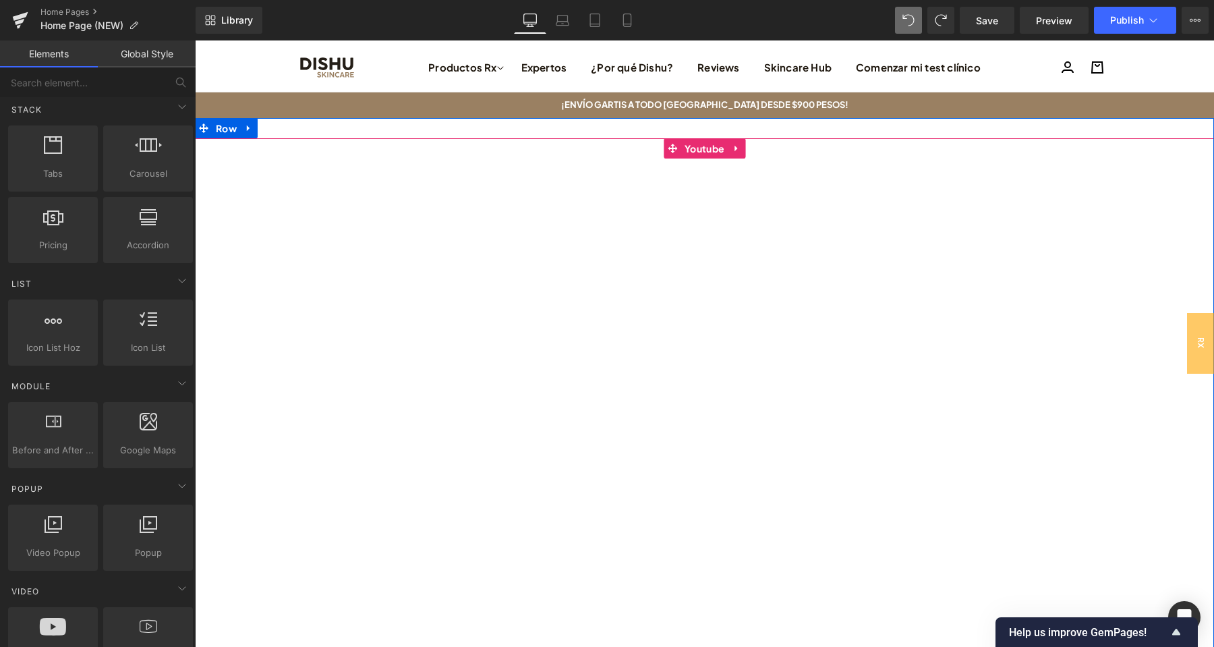
click at [738, 154] on div at bounding box center [704, 424] width 1019 height 573
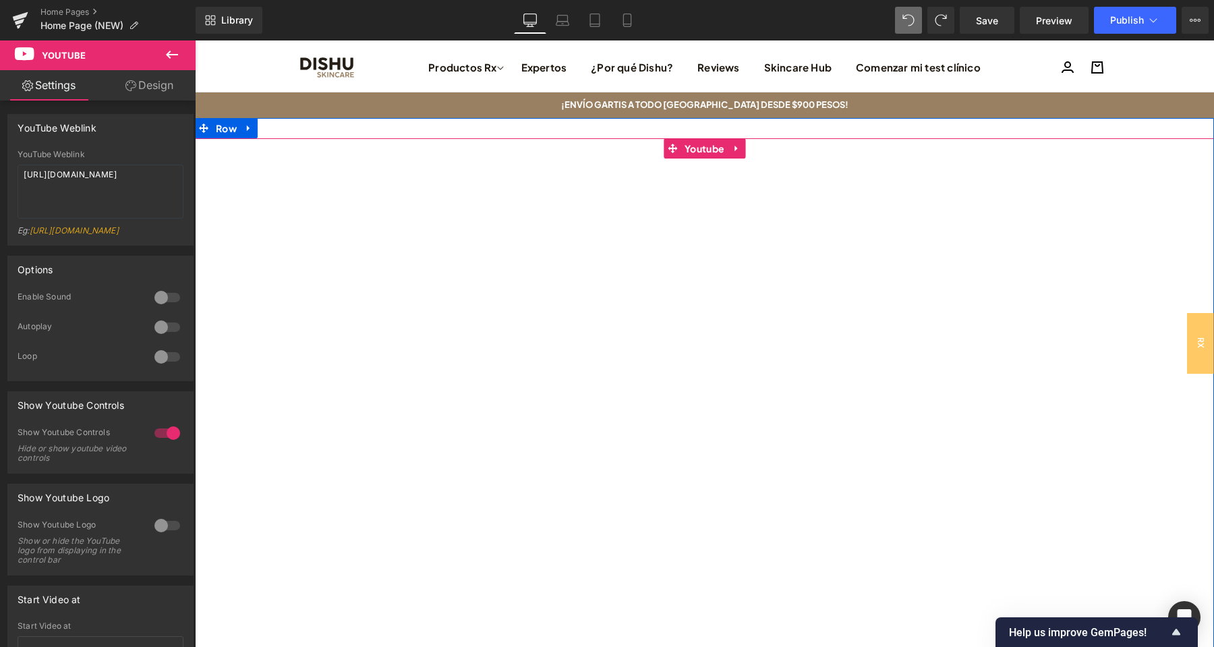
click at [735, 147] on div at bounding box center [704, 424] width 1019 height 573
click at [728, 266] on div at bounding box center [704, 424] width 1019 height 573
click at [732, 148] on div at bounding box center [704, 424] width 1019 height 573
click at [218, 125] on span "Row" at bounding box center [226, 128] width 28 height 20
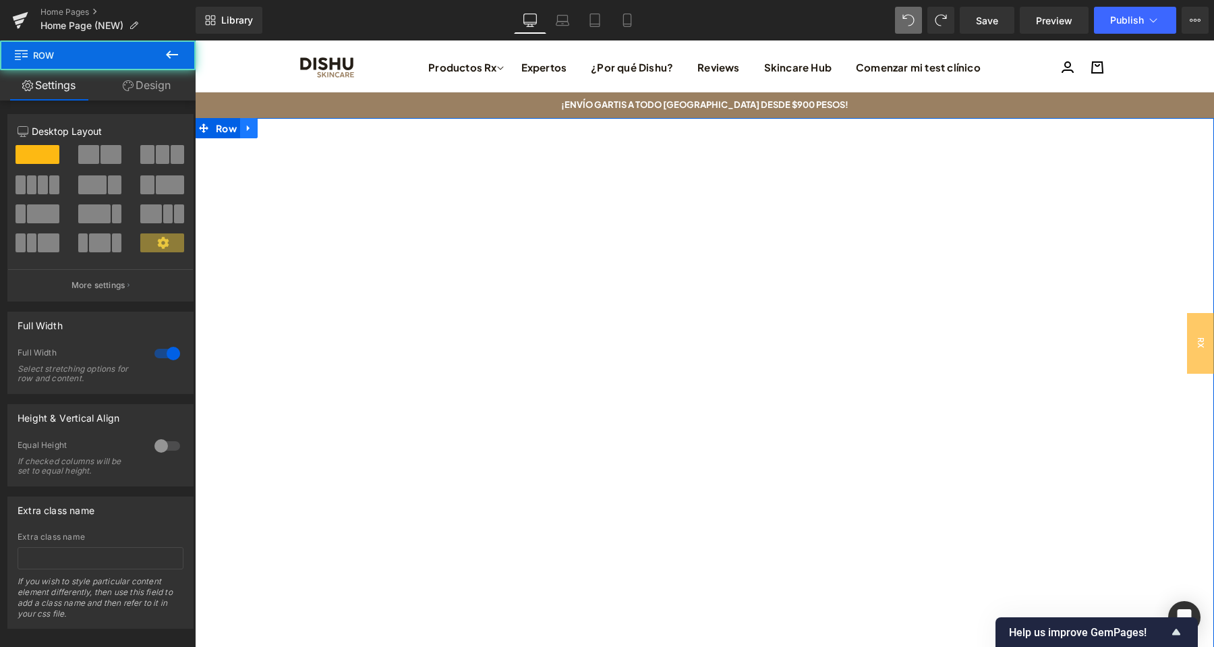
click at [248, 125] on icon at bounding box center [248, 128] width 9 height 10
click at [285, 128] on icon at bounding box center [283, 127] width 9 height 9
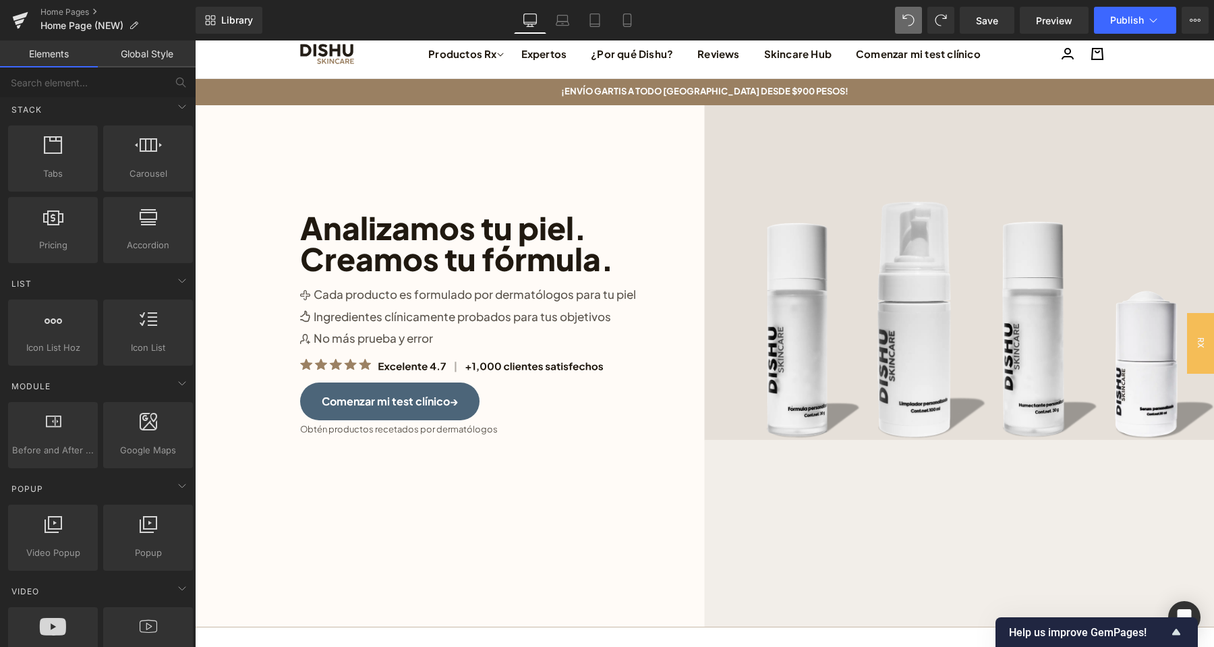
scroll to position [0, 0]
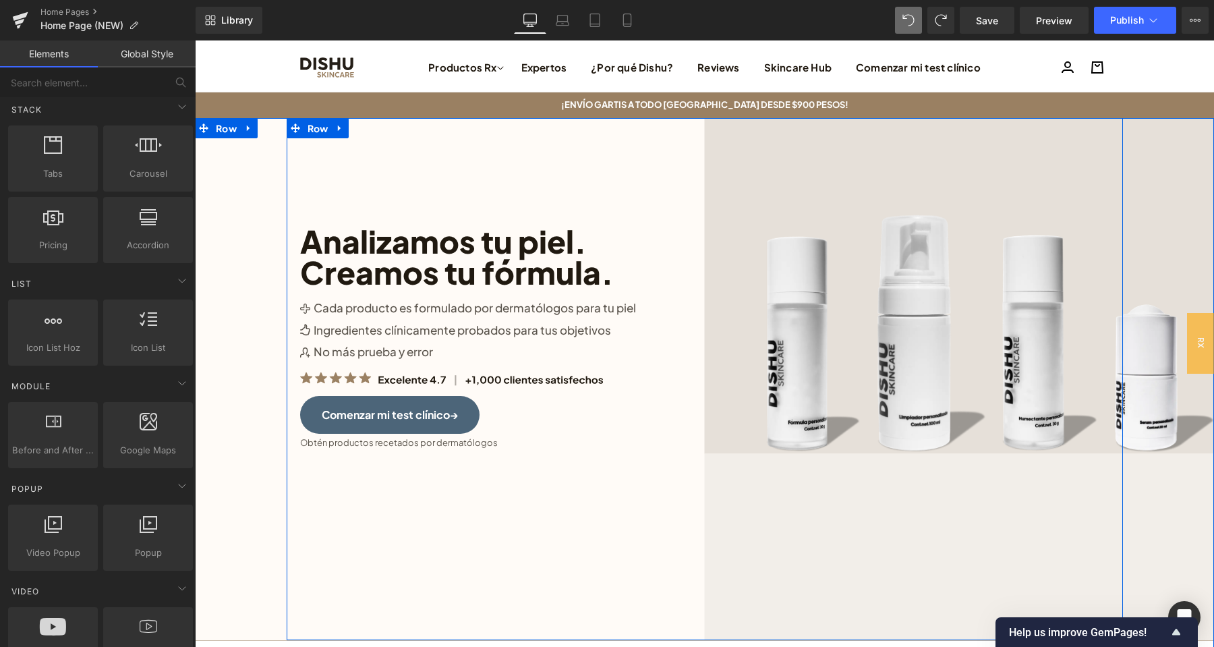
click at [572, 563] on div "Image Analizamos tu piel. Creamos tu fórmula. Heading Image Cada producto es fo…" at bounding box center [705, 379] width 836 height 523
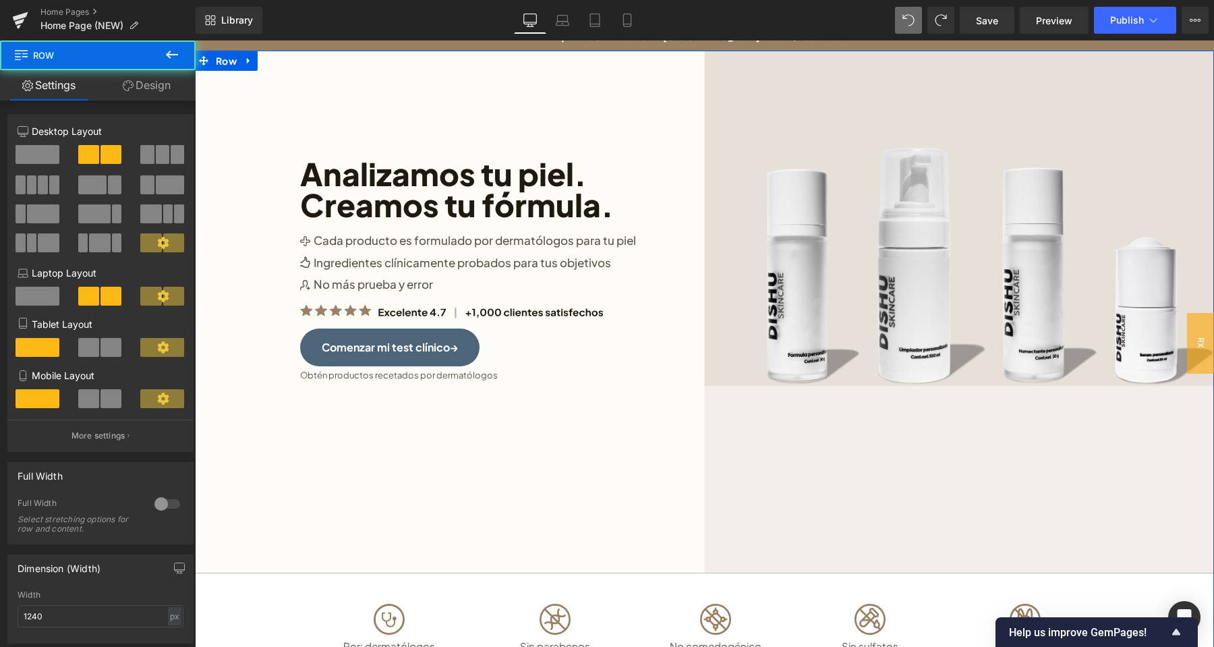
scroll to position [142, 0]
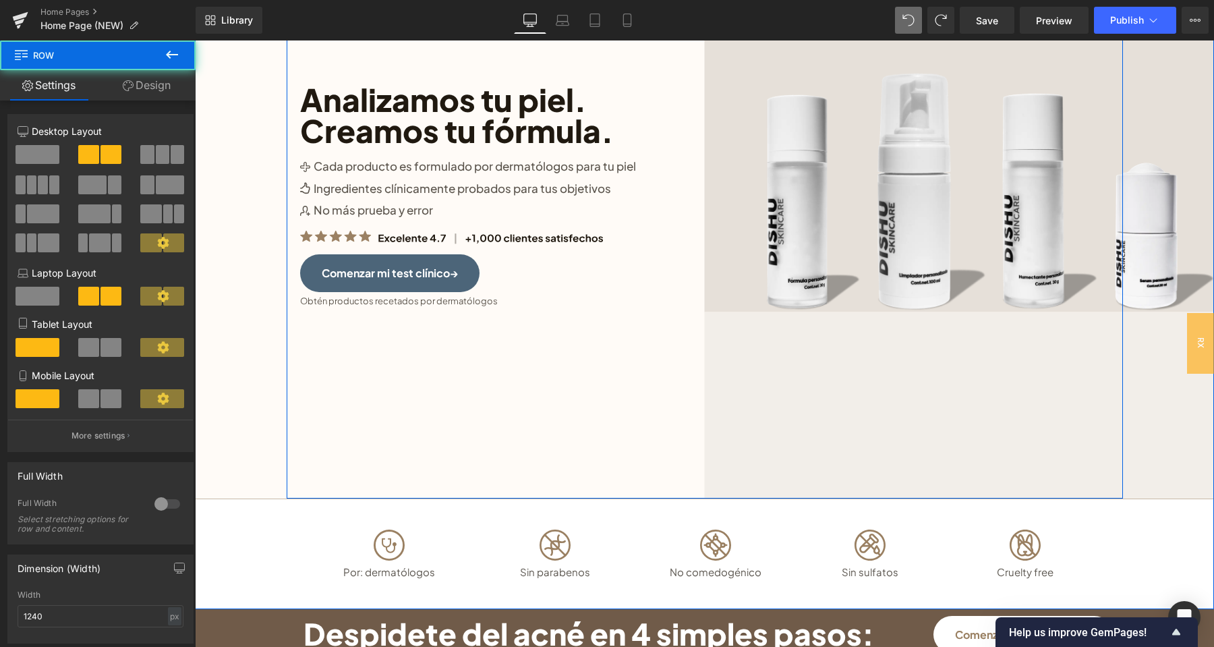
click at [782, 401] on div "Image Analizamos tu piel. Creamos tu fórmula. Heading Image Cada producto es fo…" at bounding box center [705, 237] width 836 height 523
drag, startPoint x: 761, startPoint y: 426, endPoint x: 764, endPoint y: 395, distance: 31.2
click at [764, 395] on div "Image Analizamos tu piel. Creamos tu fórmula. Heading Image Cada producto es fo…" at bounding box center [705, 237] width 836 height 523
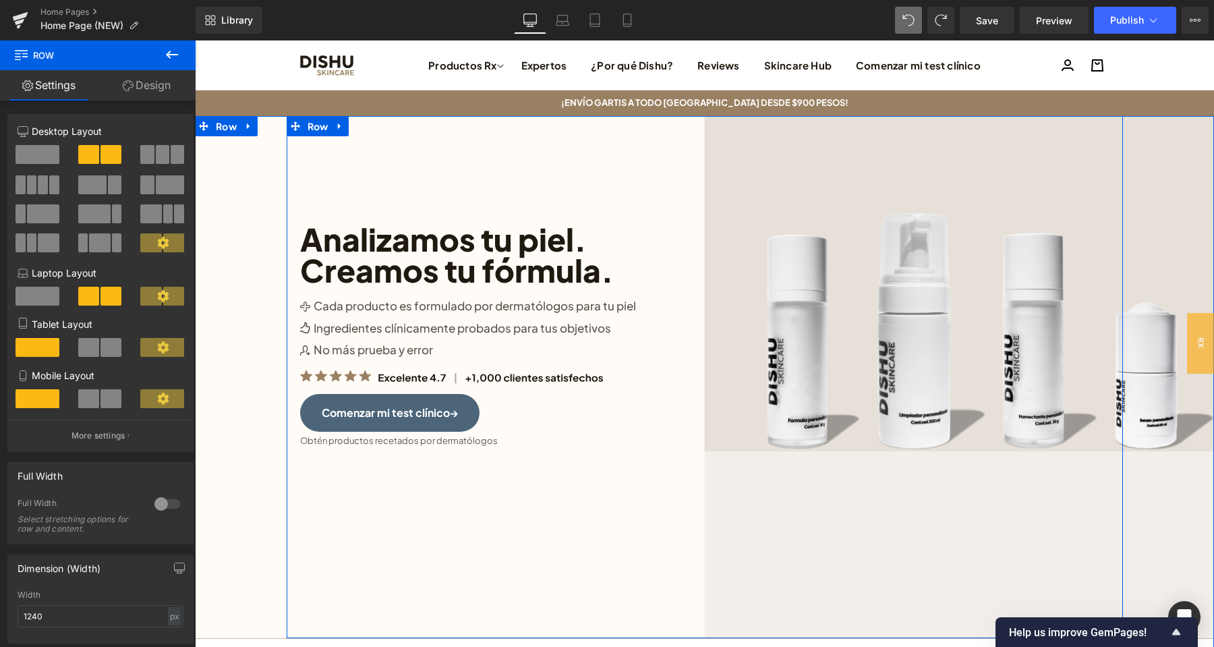
scroll to position [0, 0]
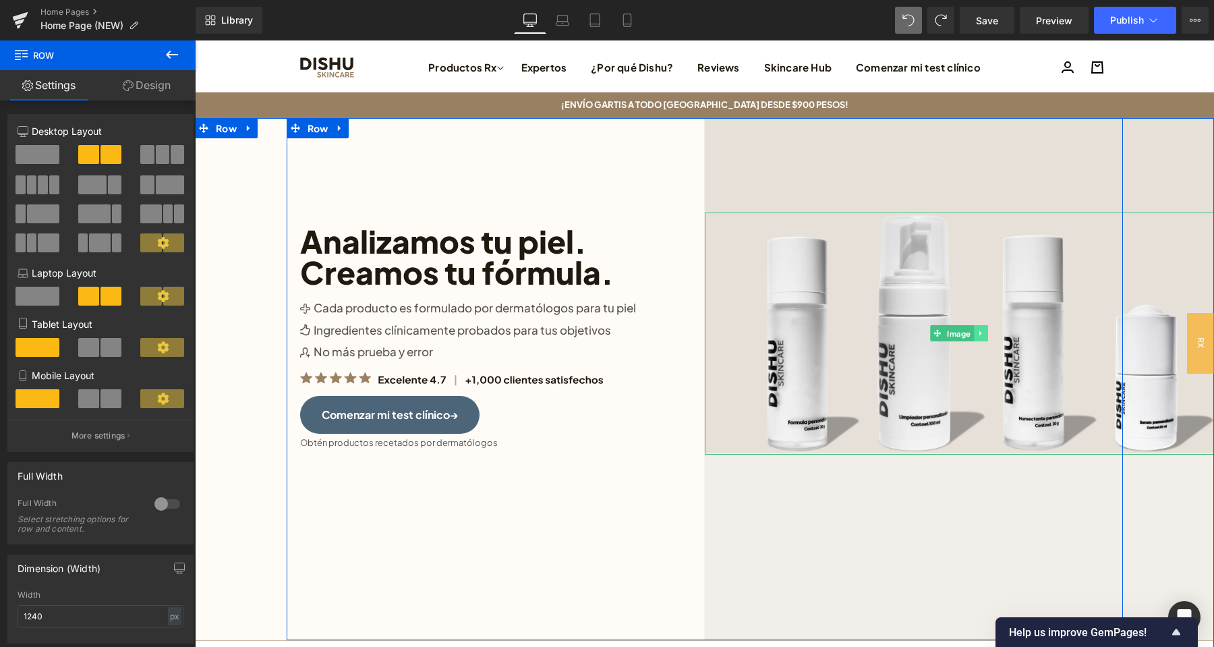
click at [981, 334] on icon at bounding box center [980, 333] width 2 height 5
click at [961, 341] on link at bounding box center [960, 333] width 14 height 16
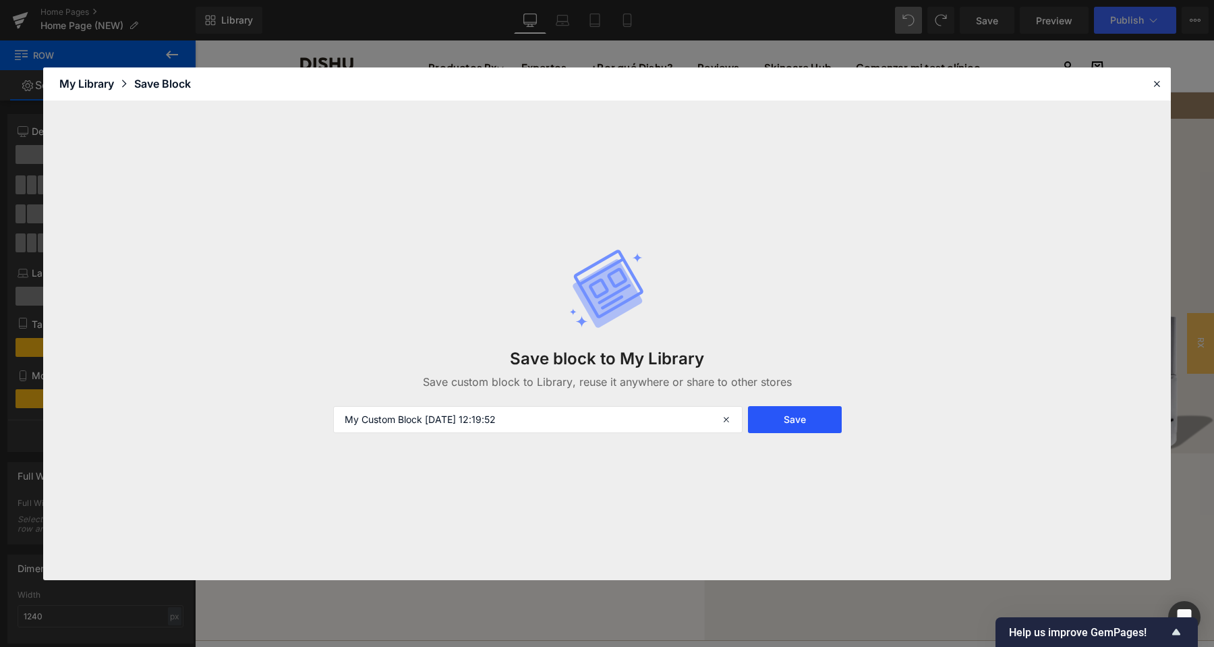
click at [776, 424] on button "Save" at bounding box center [795, 419] width 94 height 27
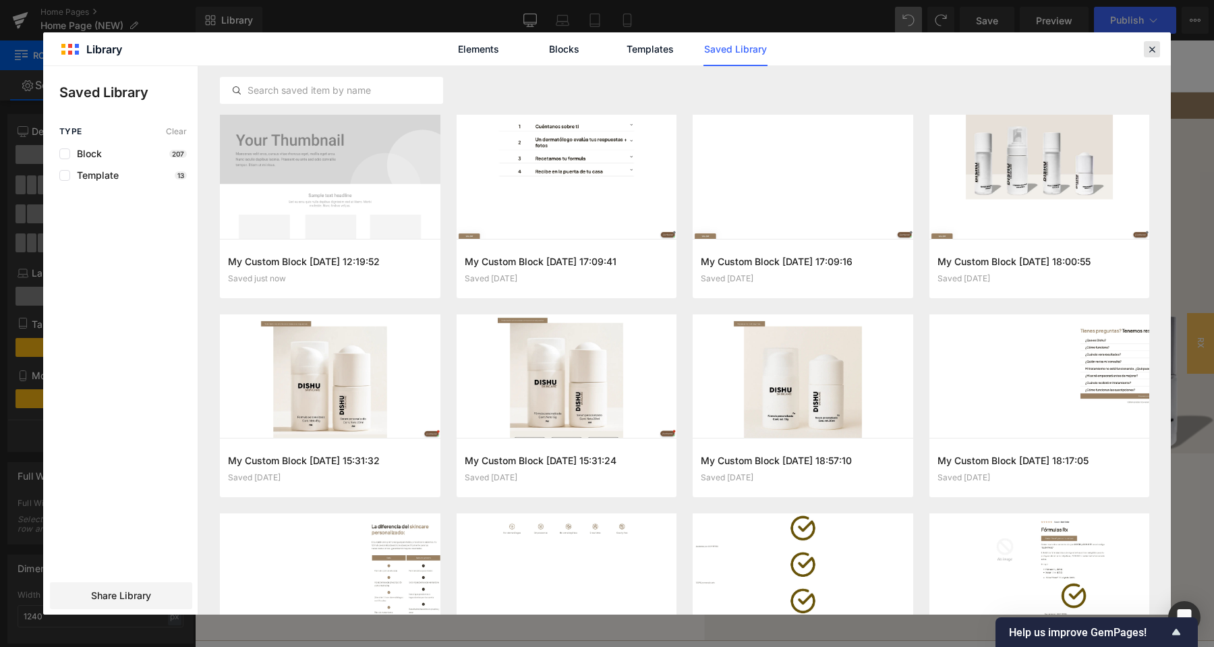
click at [1149, 51] on icon at bounding box center [1152, 49] width 12 height 12
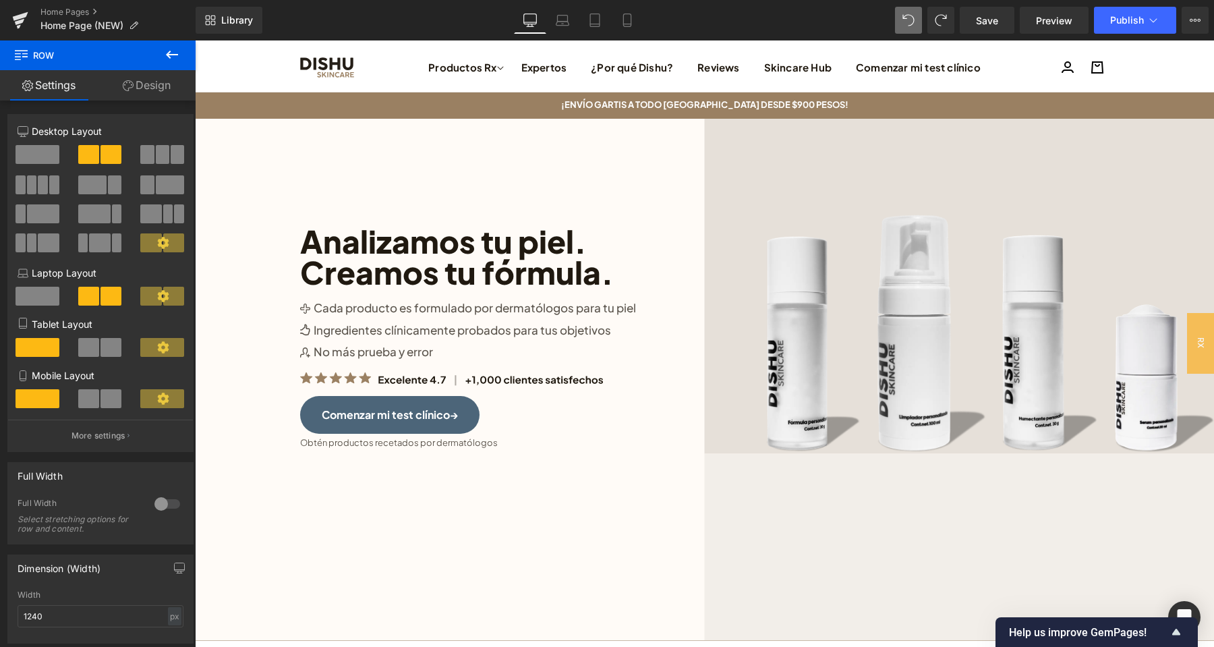
click at [164, 59] on button at bounding box center [171, 55] width 47 height 30
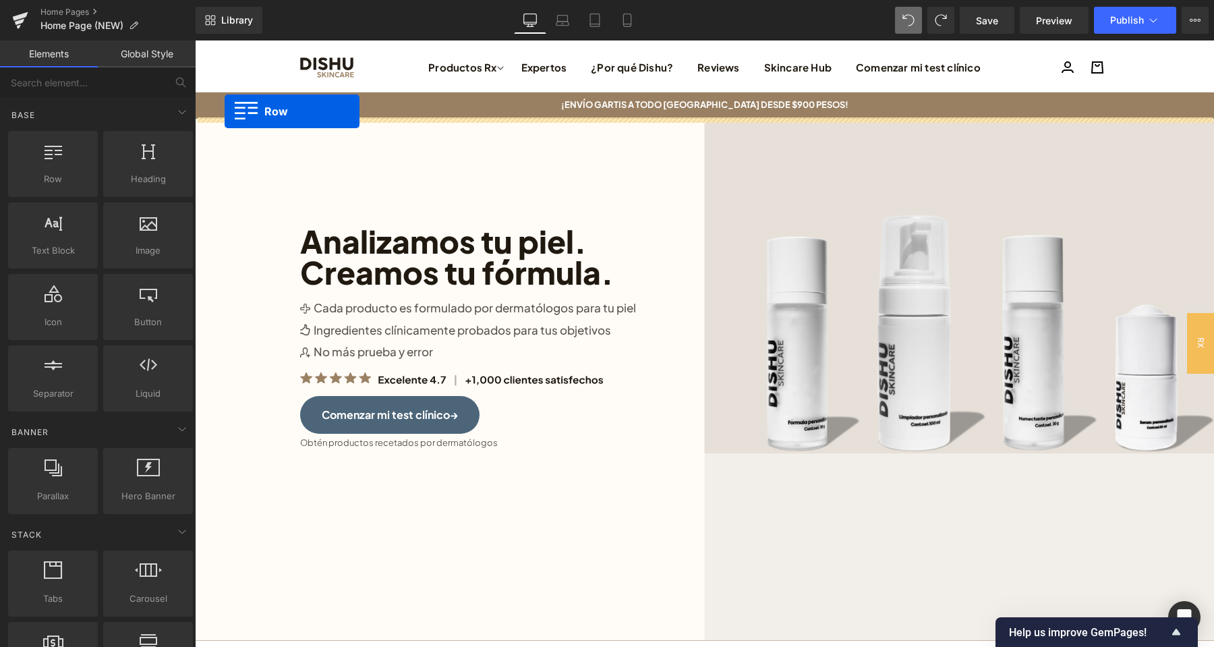
drag, startPoint x: 256, startPoint y: 190, endPoint x: 225, endPoint y: 111, distance: 84.2
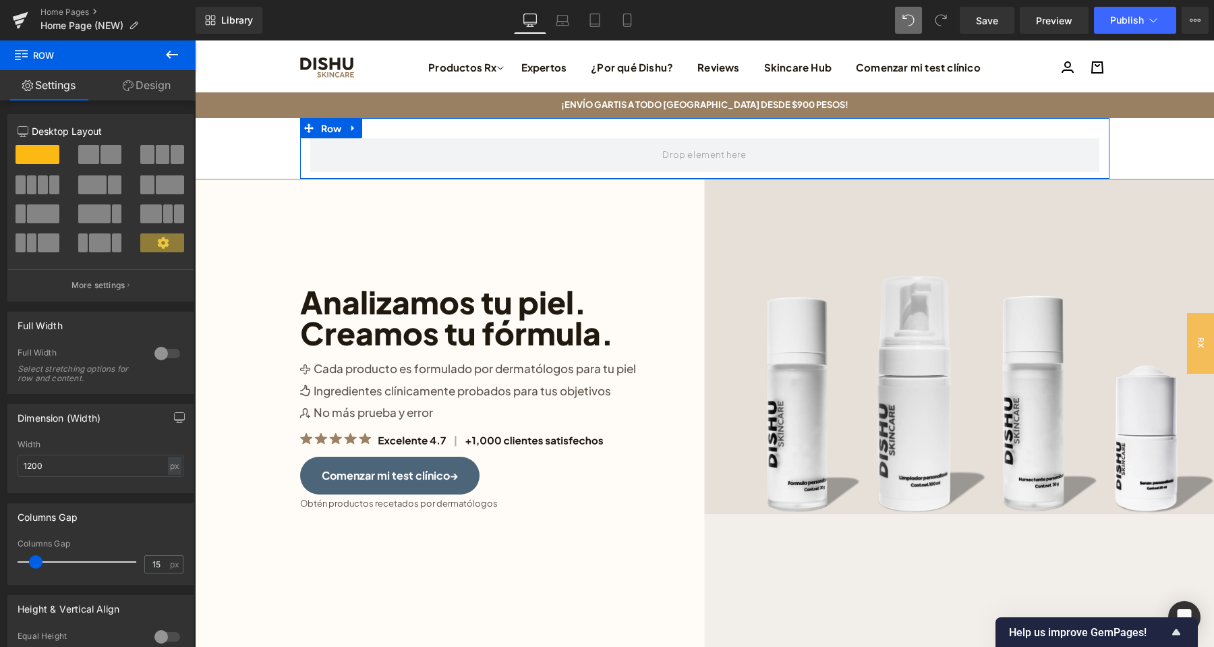
click at [168, 349] on div at bounding box center [167, 354] width 32 height 22
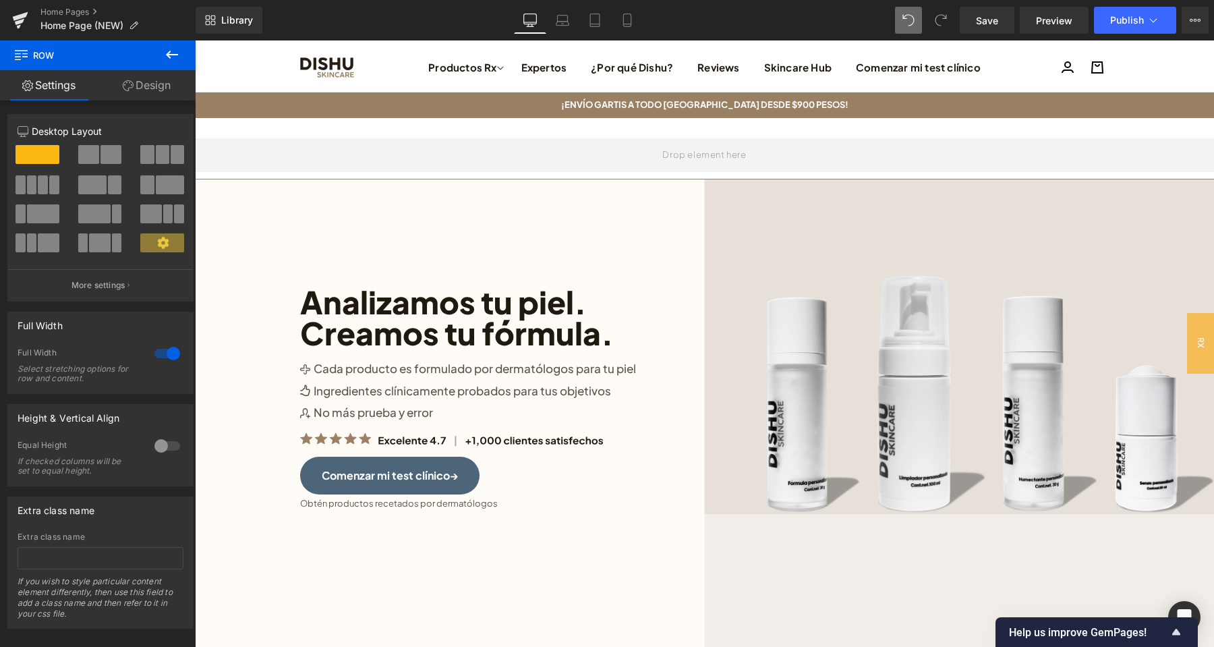
click at [177, 53] on icon at bounding box center [172, 55] width 16 height 16
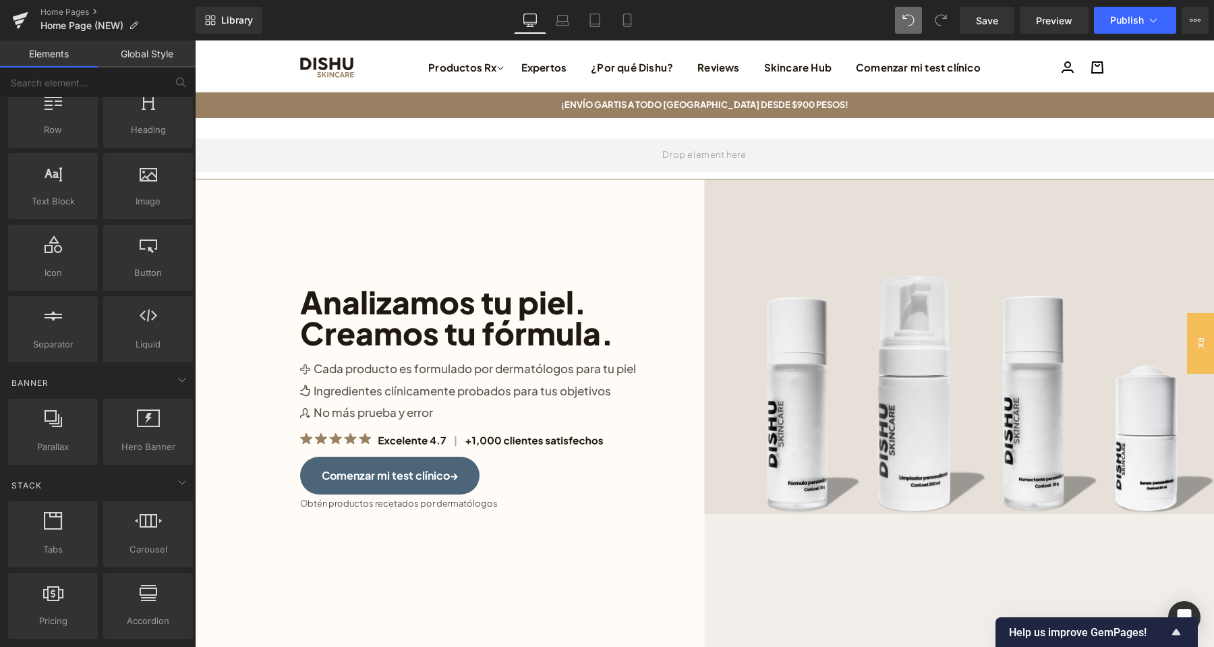
scroll to position [71, 0]
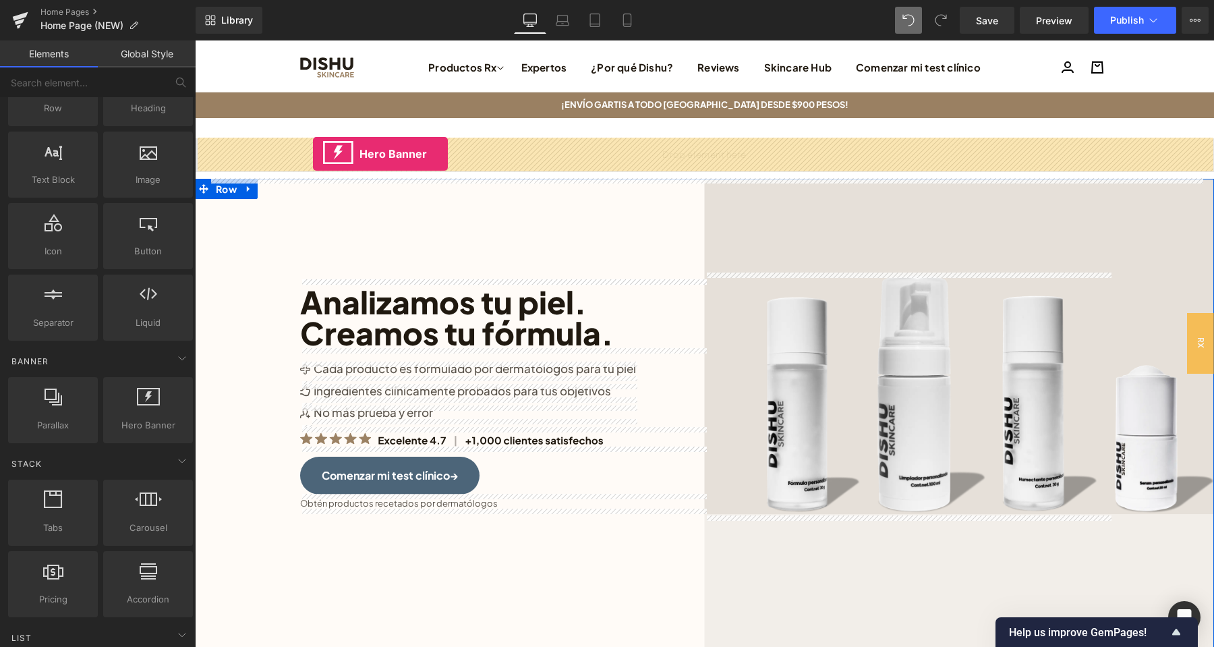
drag, startPoint x: 336, startPoint y: 452, endPoint x: 313, endPoint y: 154, distance: 299.0
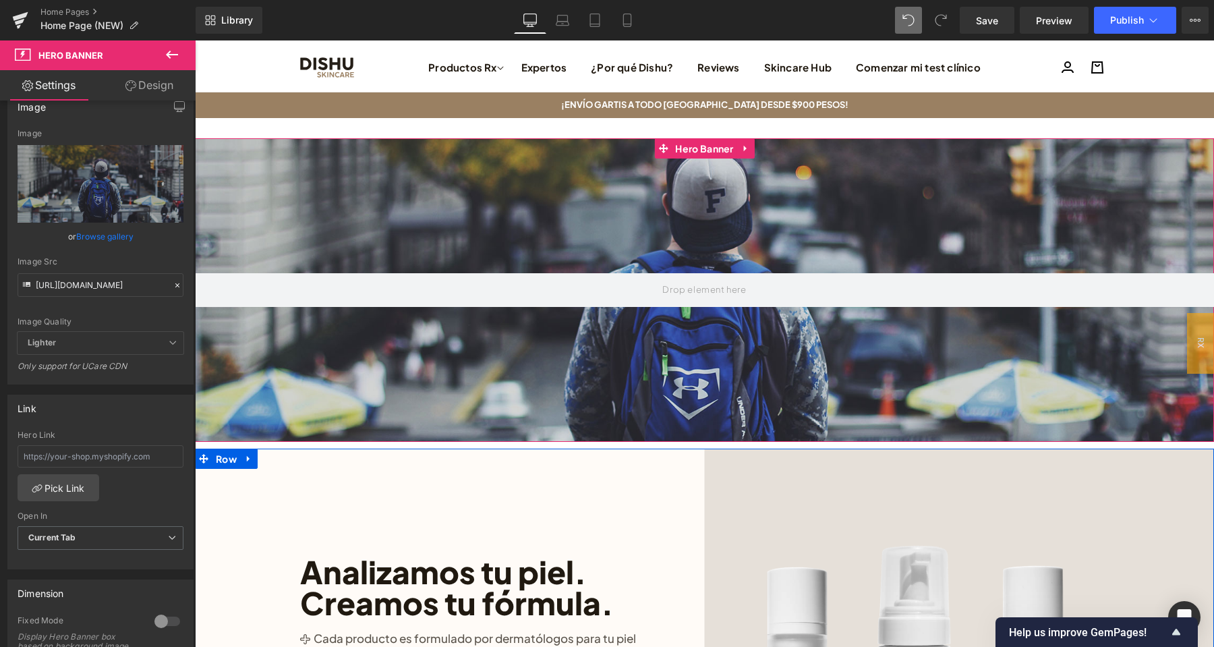
scroll to position [0, 0]
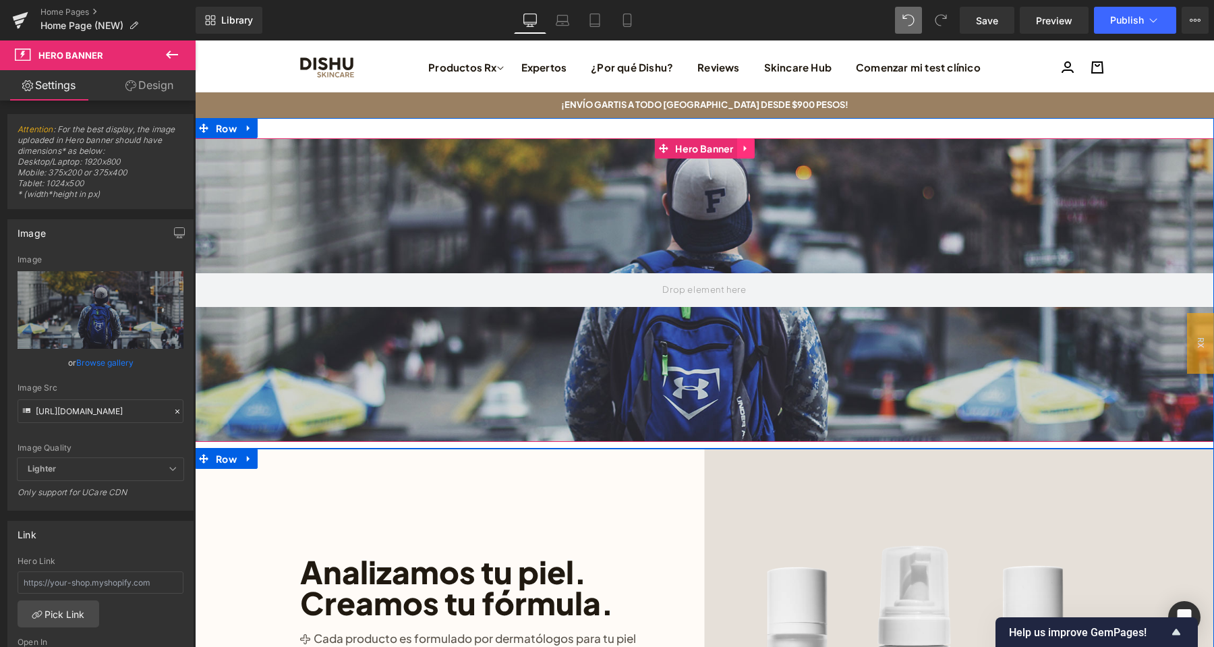
click at [745, 148] on icon at bounding box center [745, 148] width 9 height 10
click at [753, 148] on icon at bounding box center [754, 148] width 9 height 9
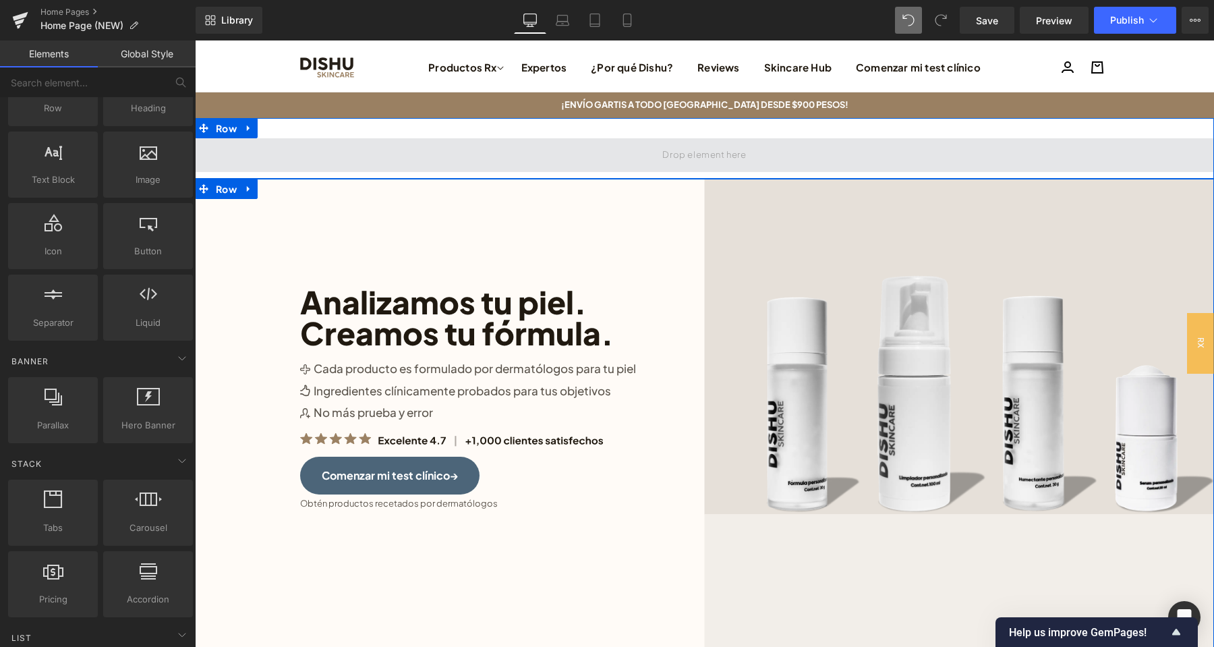
scroll to position [71, 0]
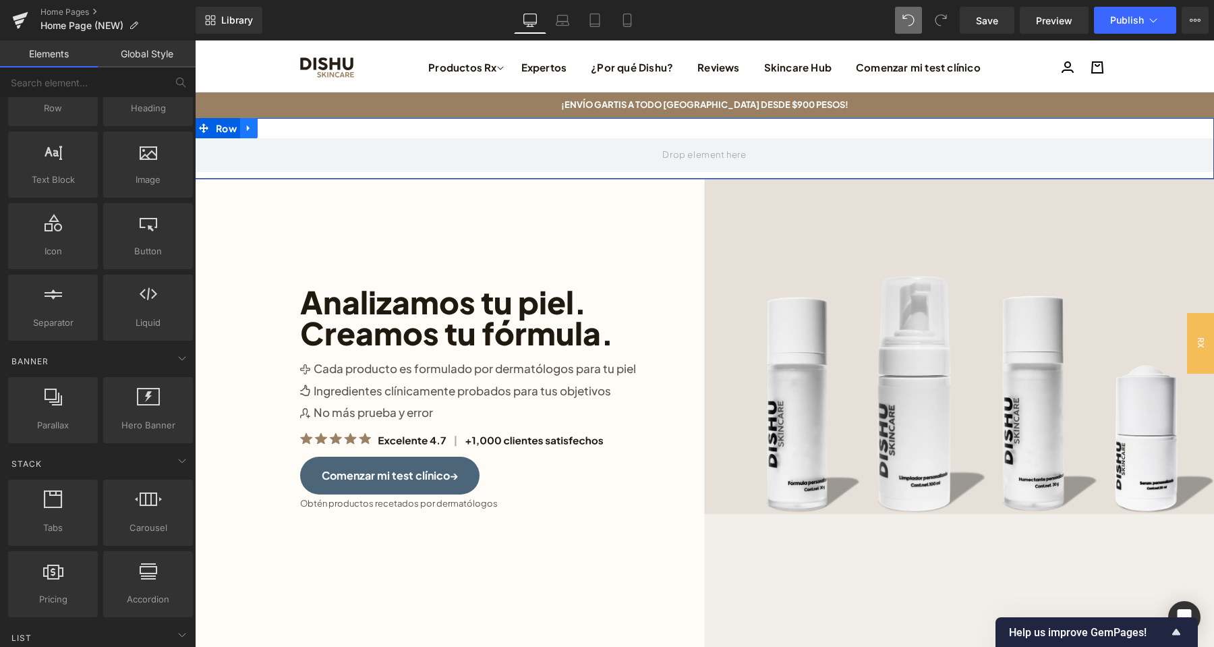
click at [254, 132] on link at bounding box center [249, 128] width 18 height 20
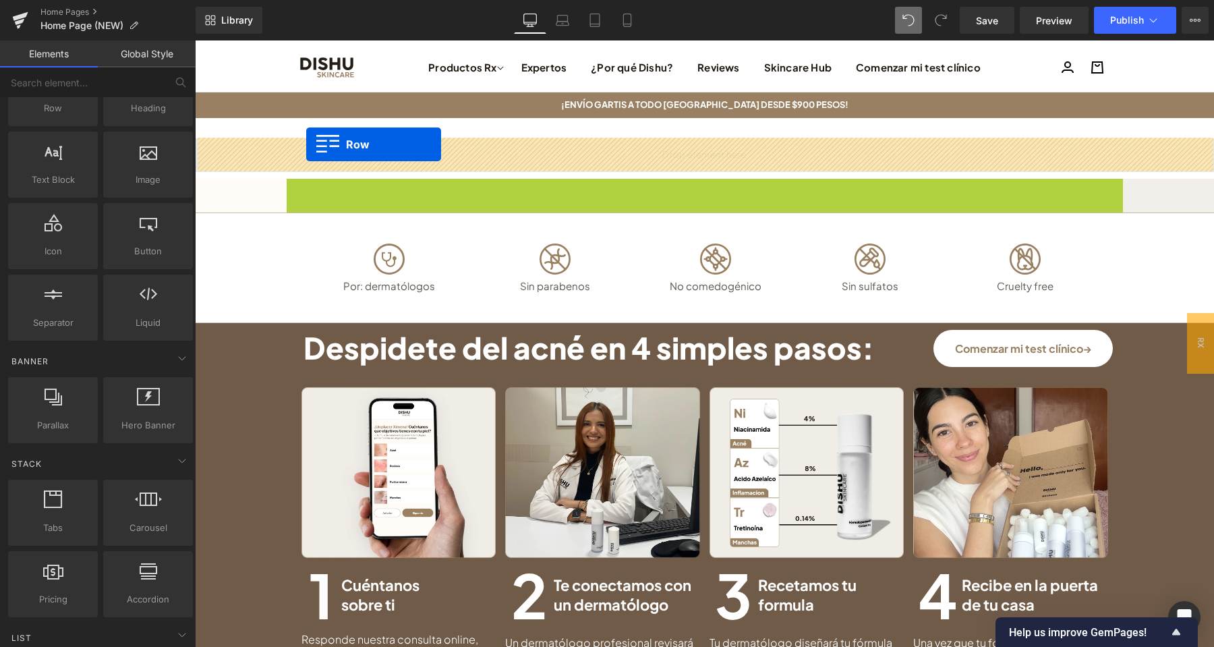
drag, startPoint x: 297, startPoint y: 185, endPoint x: 306, endPoint y: 144, distance: 42.2
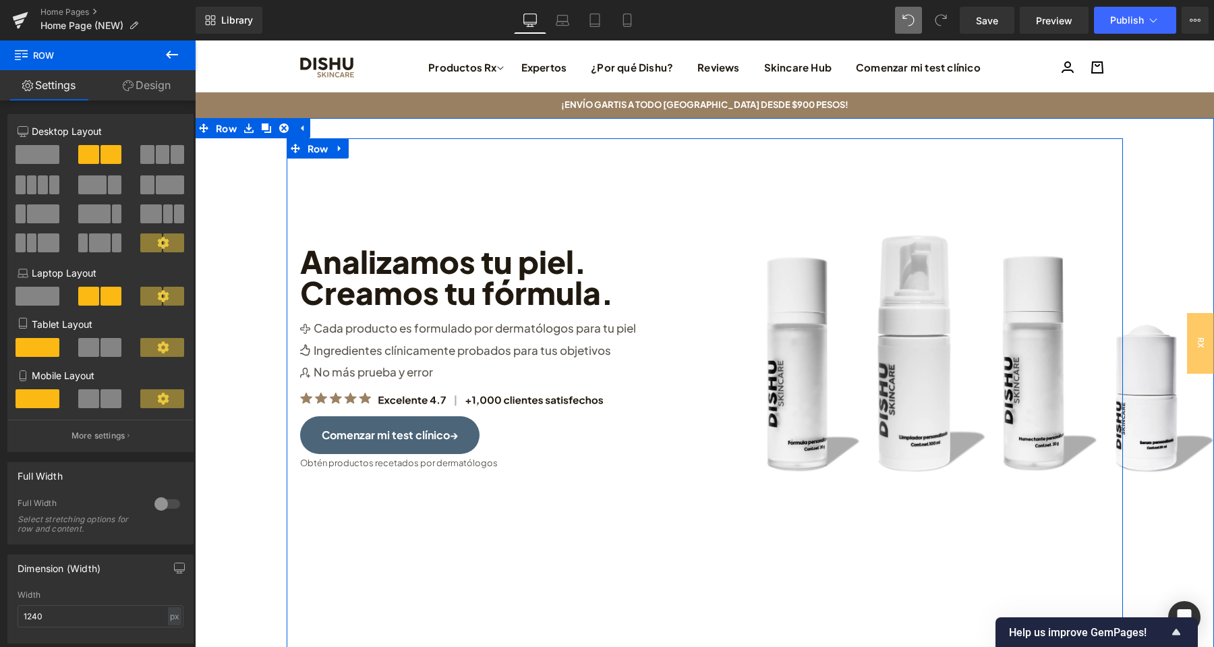
scroll to position [142, 0]
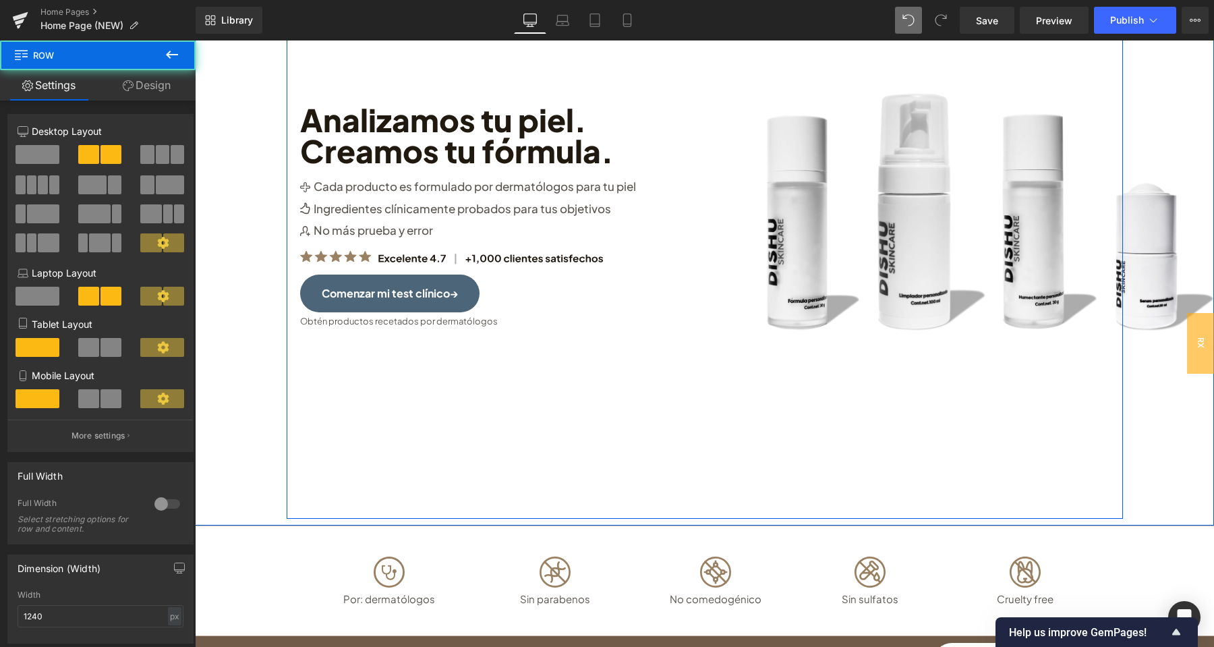
click at [566, 466] on div "Image Analizamos tu piel. Creamos tu fórmula. Heading Image Cada producto es fo…" at bounding box center [705, 258] width 836 height 523
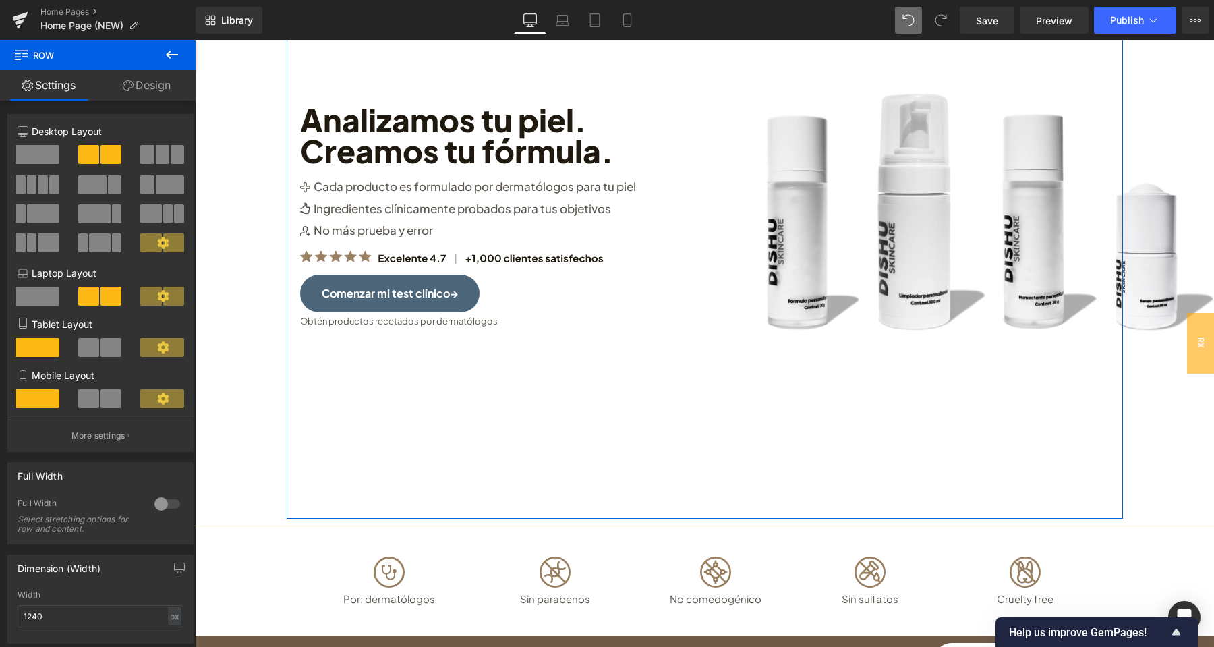
click at [162, 84] on link "Design" at bounding box center [147, 85] width 98 height 30
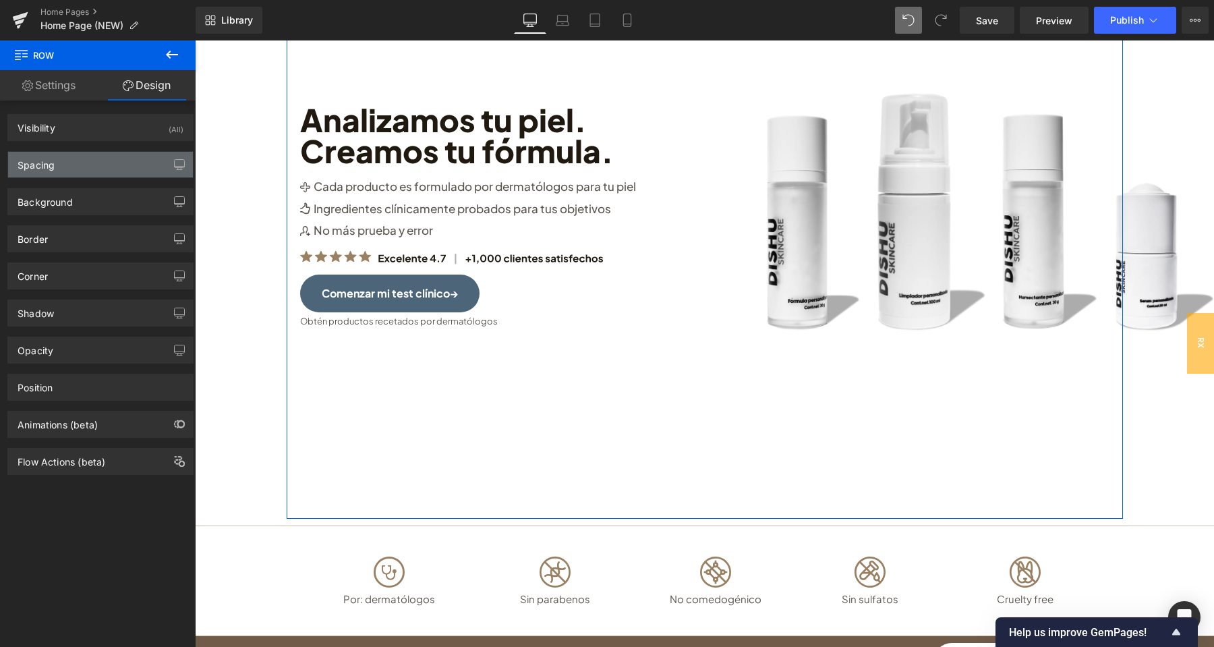
click at [98, 171] on div "Spacing" at bounding box center [100, 165] width 185 height 26
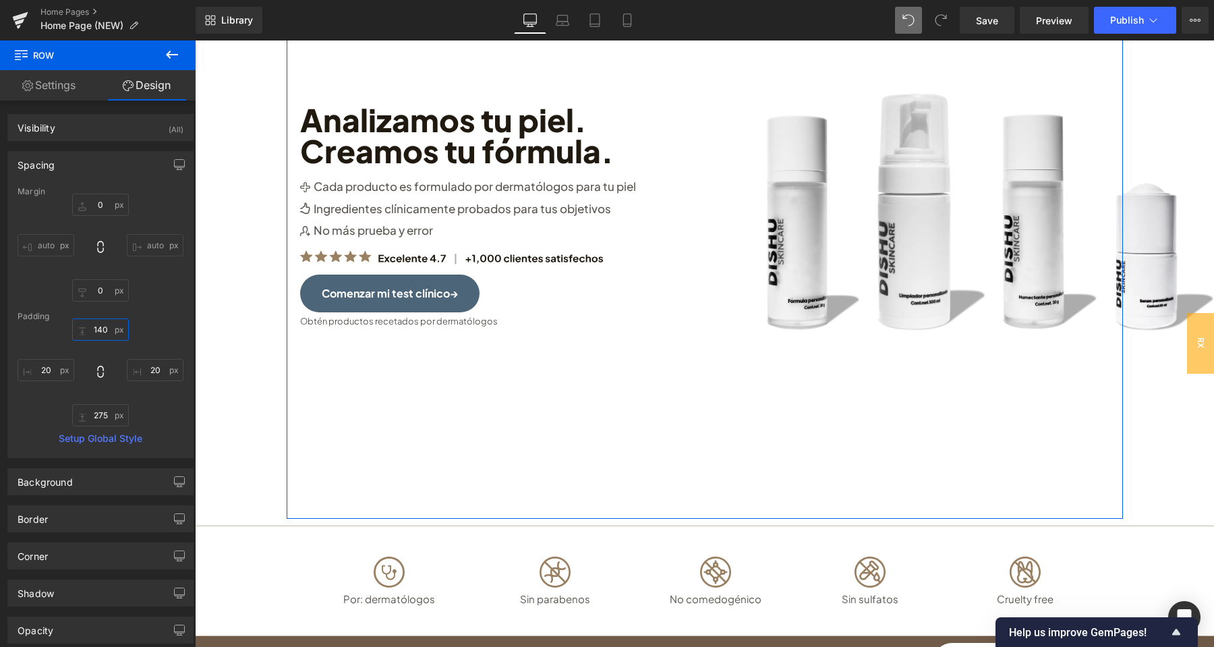
click at [84, 324] on input "140" at bounding box center [100, 329] width 57 height 22
click at [109, 330] on input "140" at bounding box center [100, 329] width 57 height 22
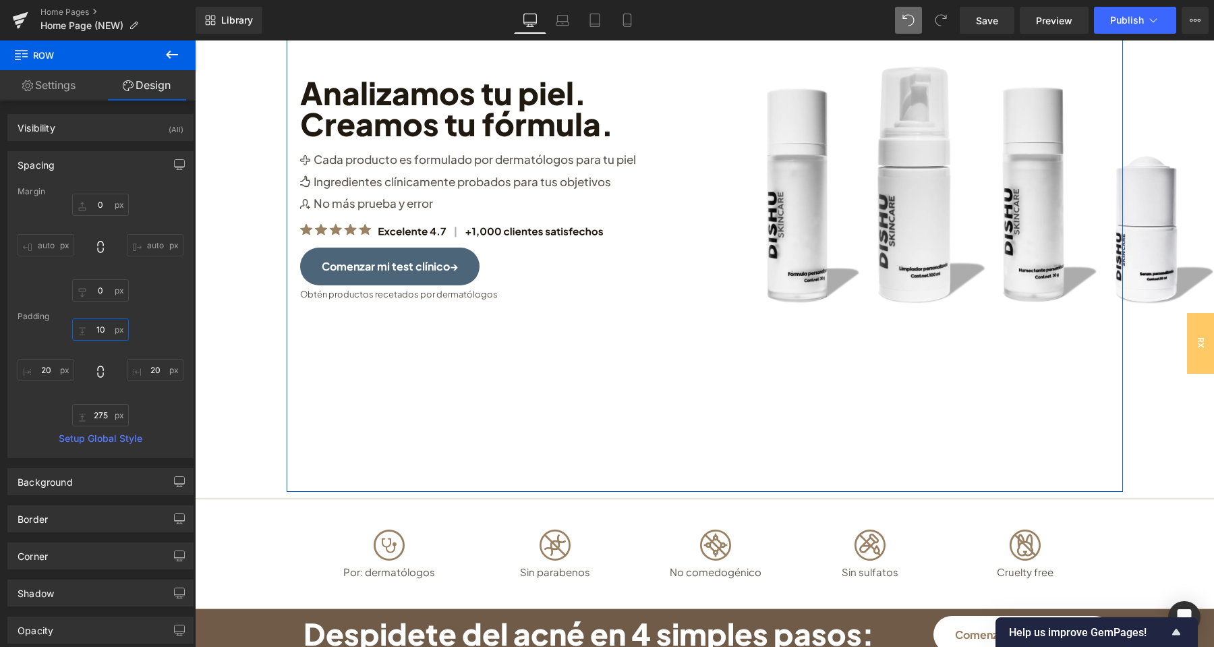
type input "1"
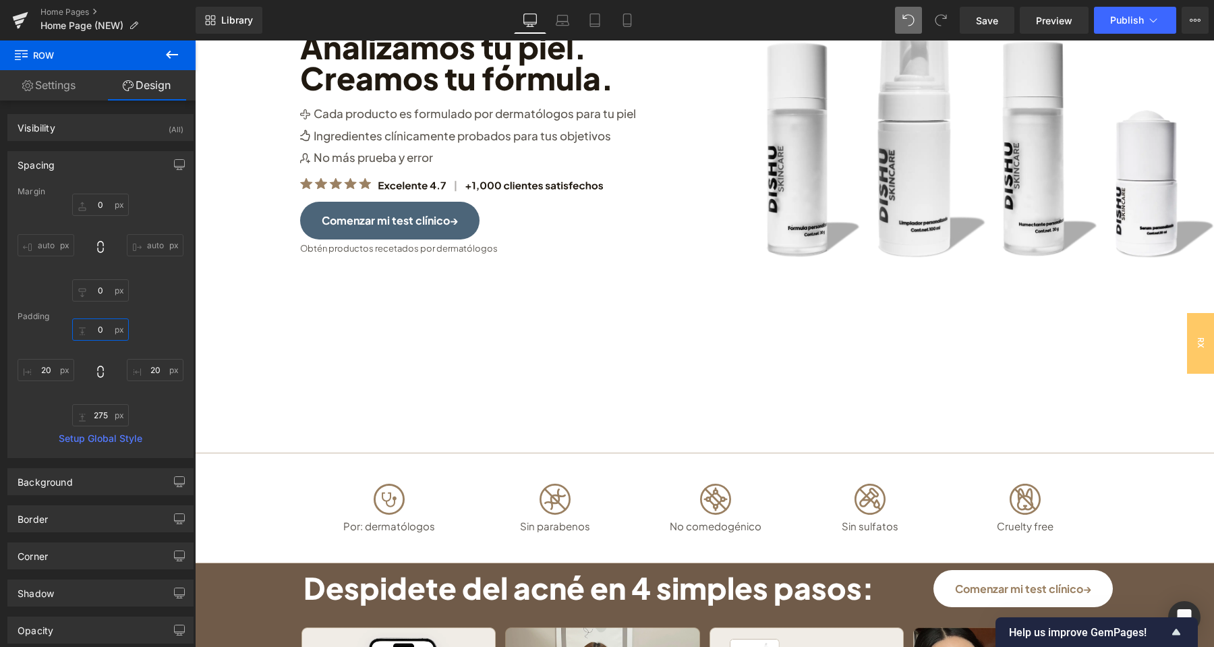
scroll to position [0, 0]
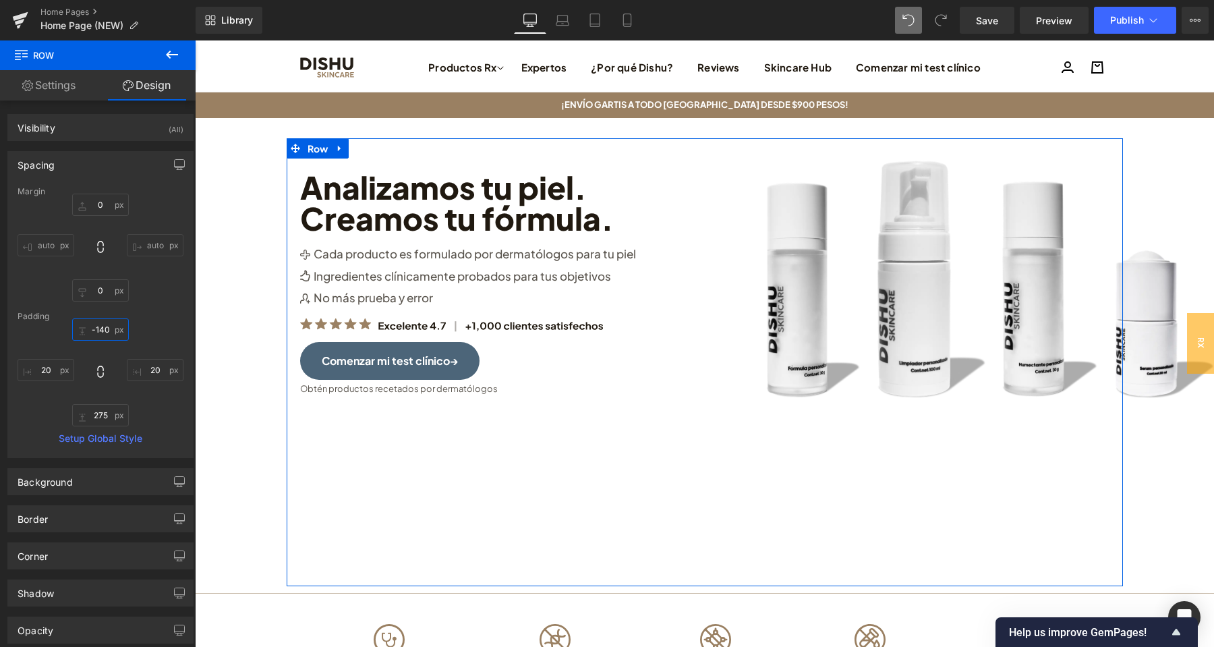
type input "-140"
click at [173, 310] on div "Margin 0 auto 0 auto Padding -140 20 275 20 Setup Global Style" at bounding box center [100, 322] width 185 height 270
click at [107, 414] on input "275" at bounding box center [100, 415] width 57 height 22
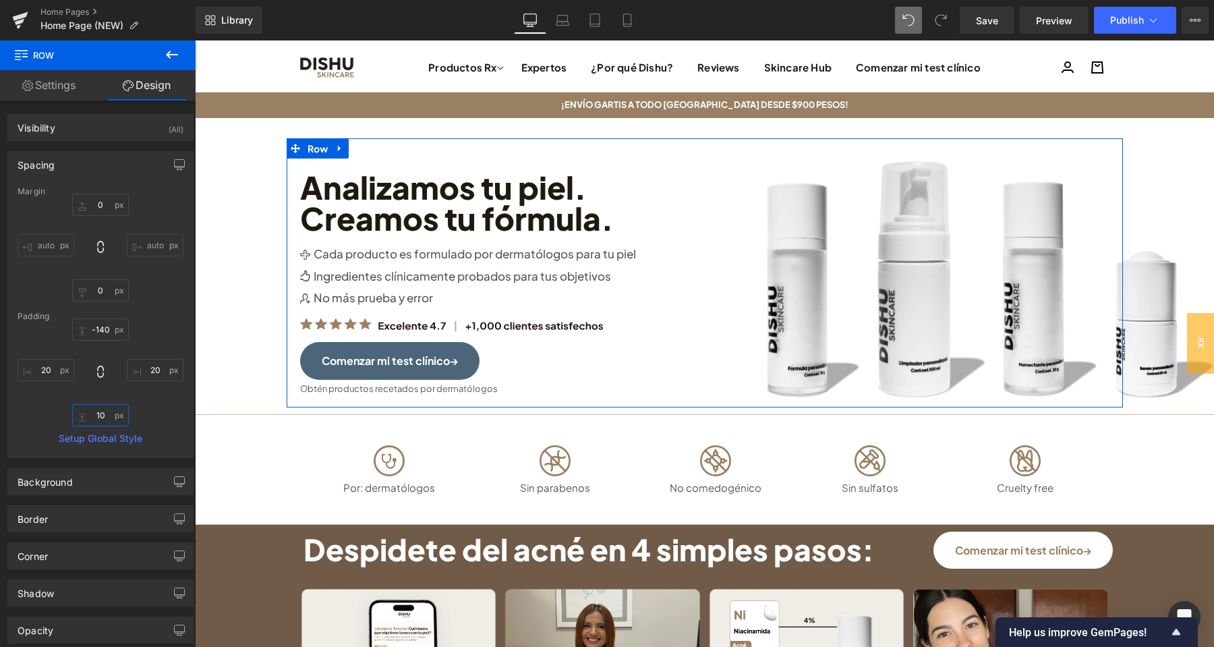
type input "100"
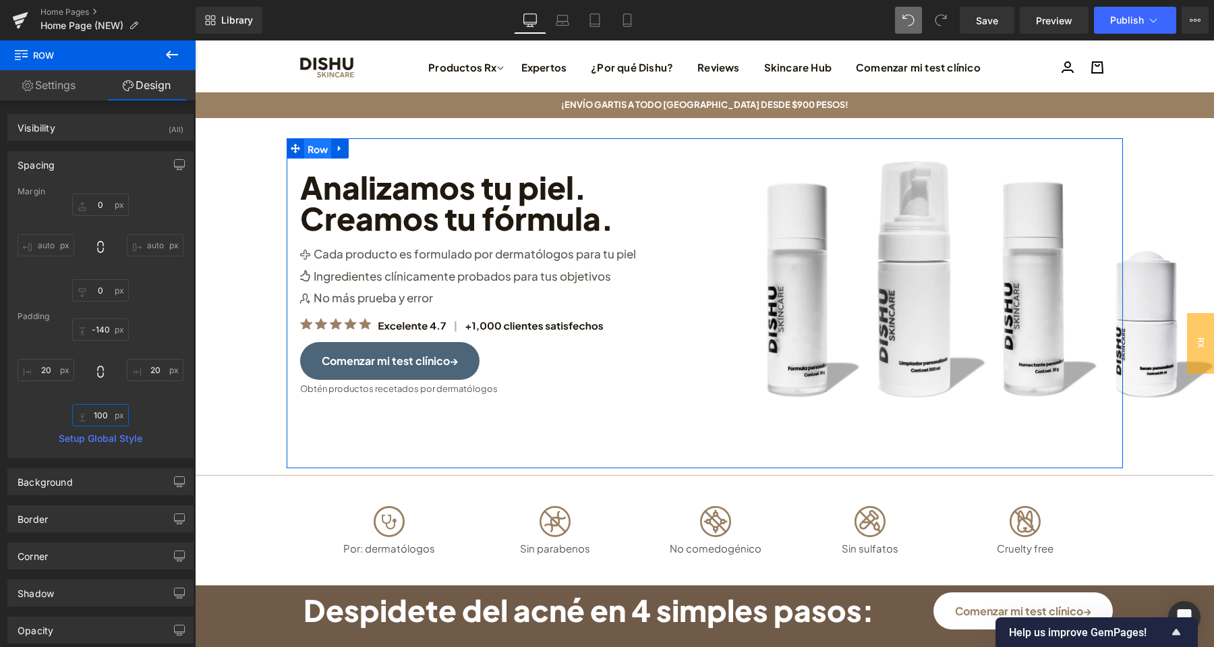
click at [319, 148] on span "Row" at bounding box center [318, 149] width 28 height 20
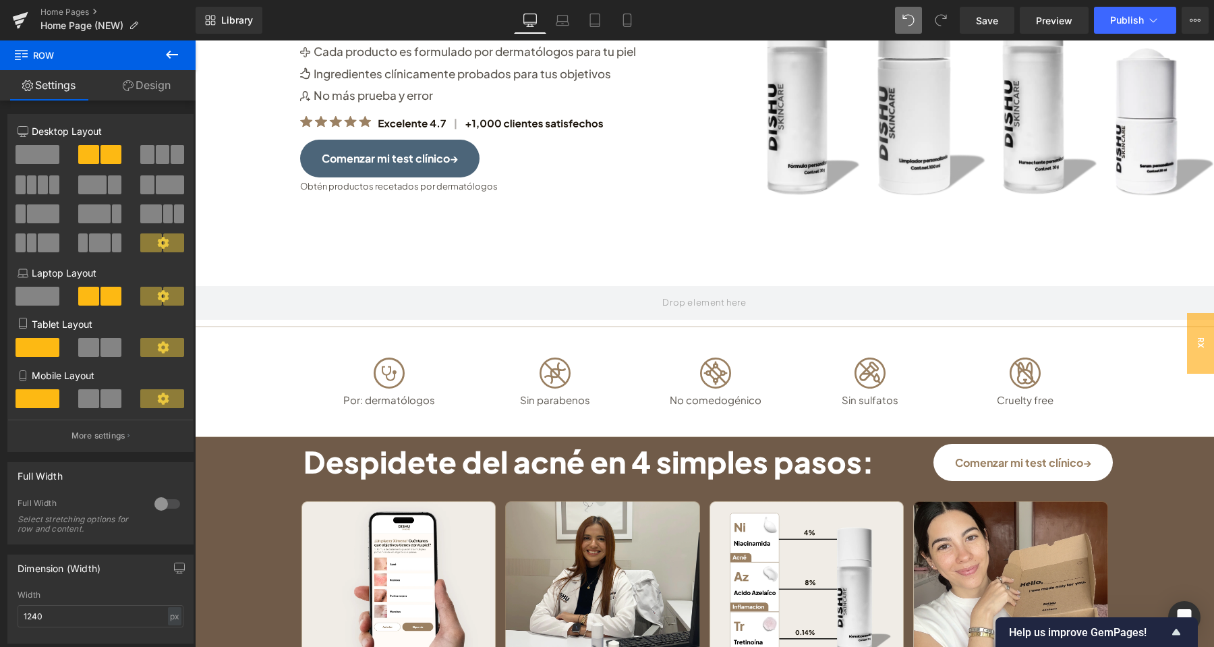
scroll to position [212, 0]
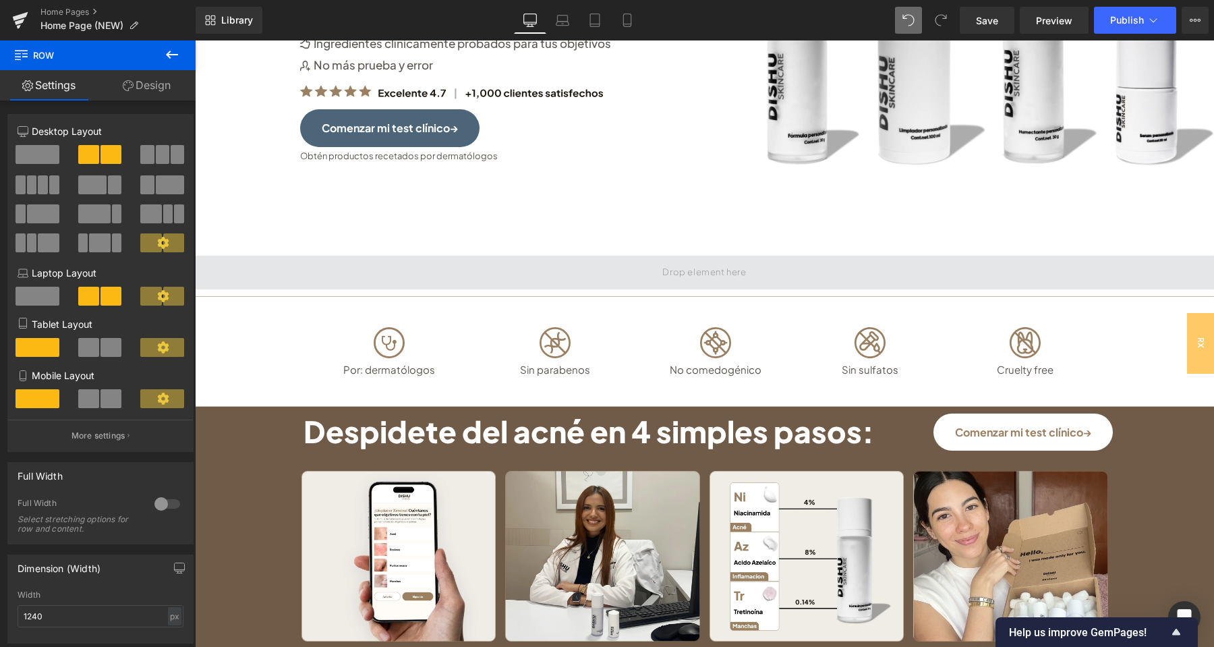
click at [591, 267] on span at bounding box center [704, 273] width 1019 height 34
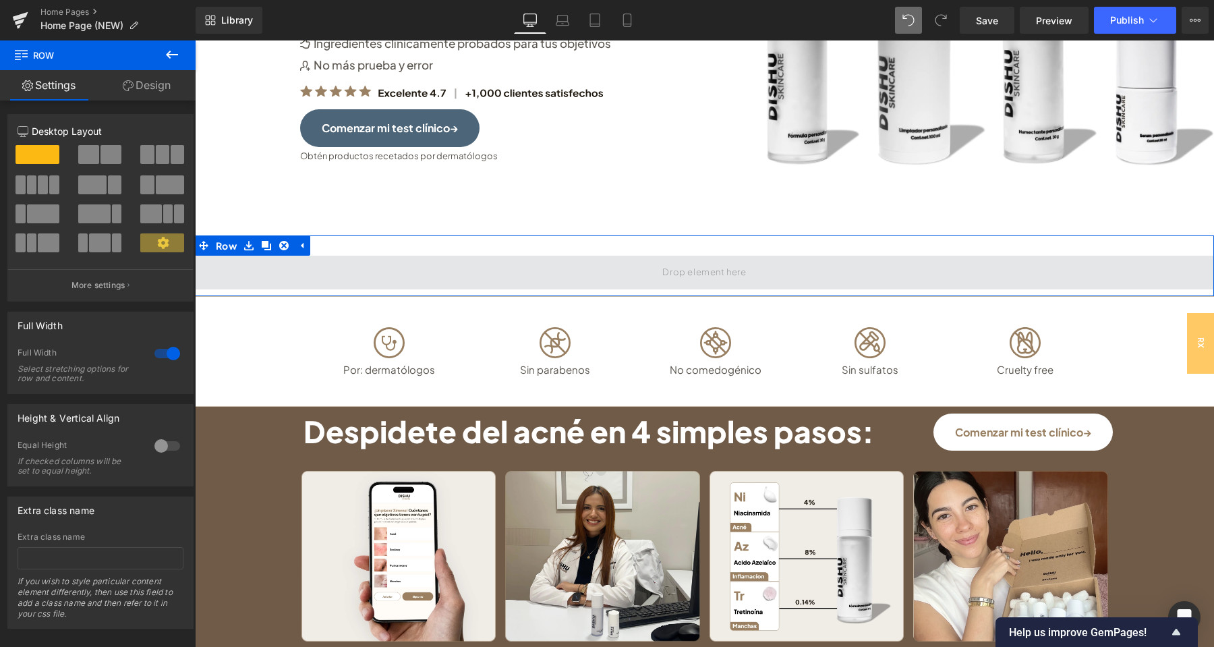
drag, startPoint x: 289, startPoint y: 242, endPoint x: 377, endPoint y: 277, distance: 94.2
click at [289, 242] on link at bounding box center [284, 245] width 18 height 20
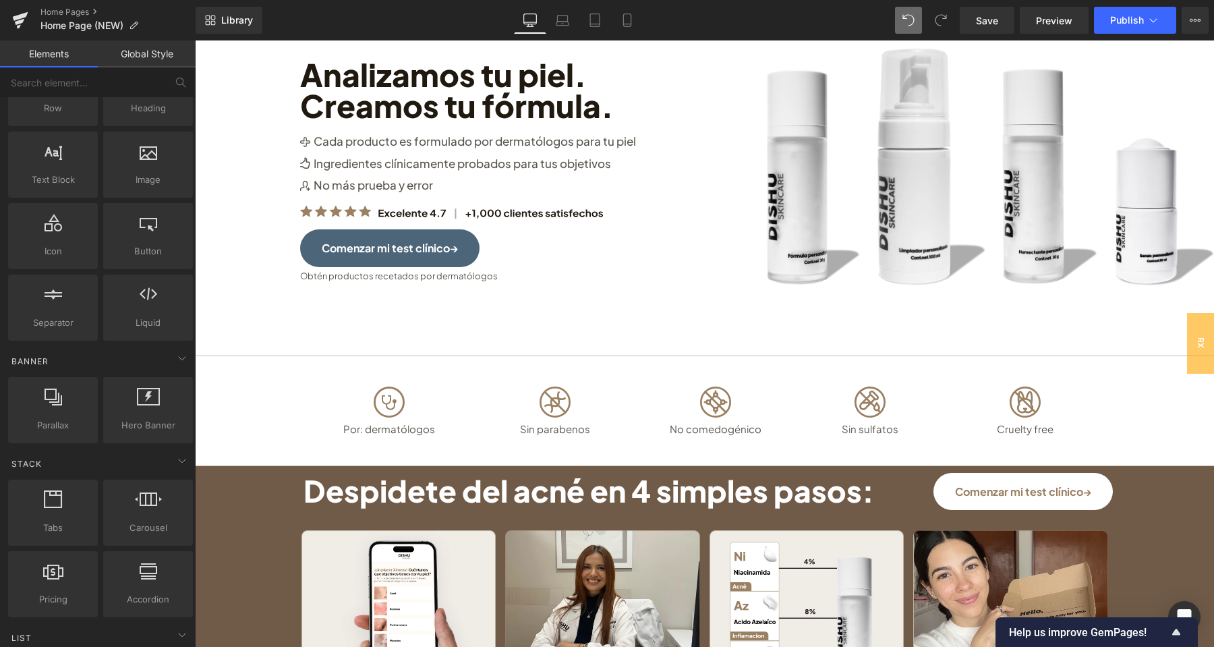
scroll to position [0, 0]
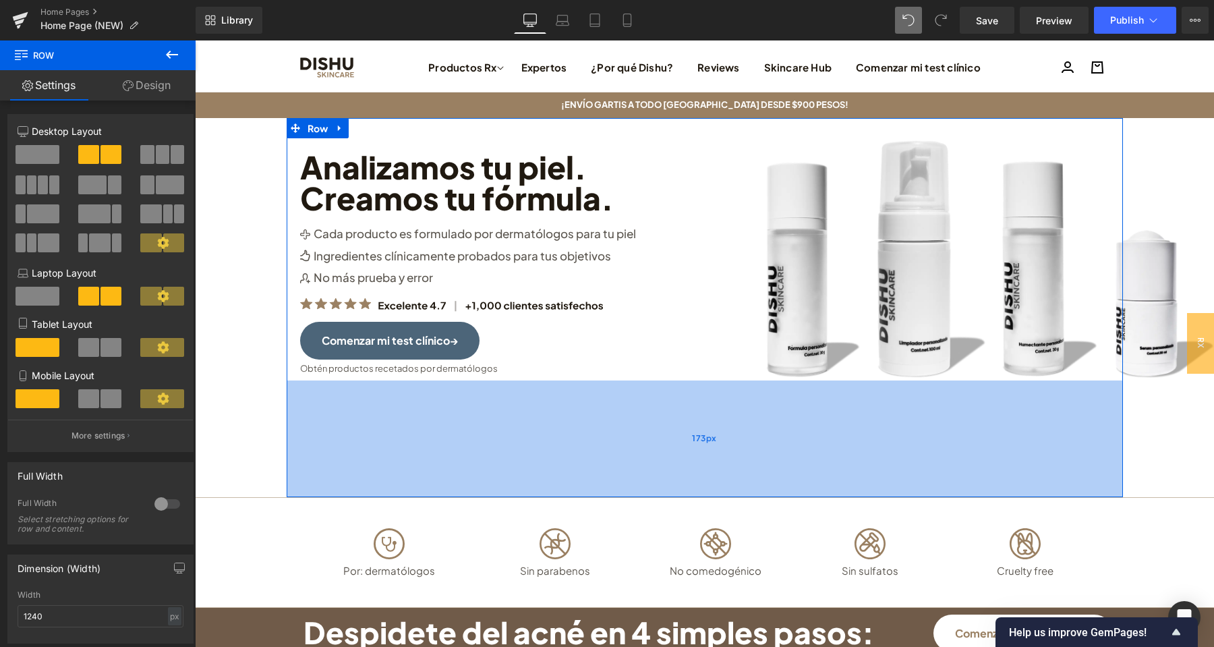
drag, startPoint x: 665, startPoint y: 440, endPoint x: 670, endPoint y: 490, distance: 49.5
click at [670, 490] on div "173px" at bounding box center [705, 438] width 836 height 117
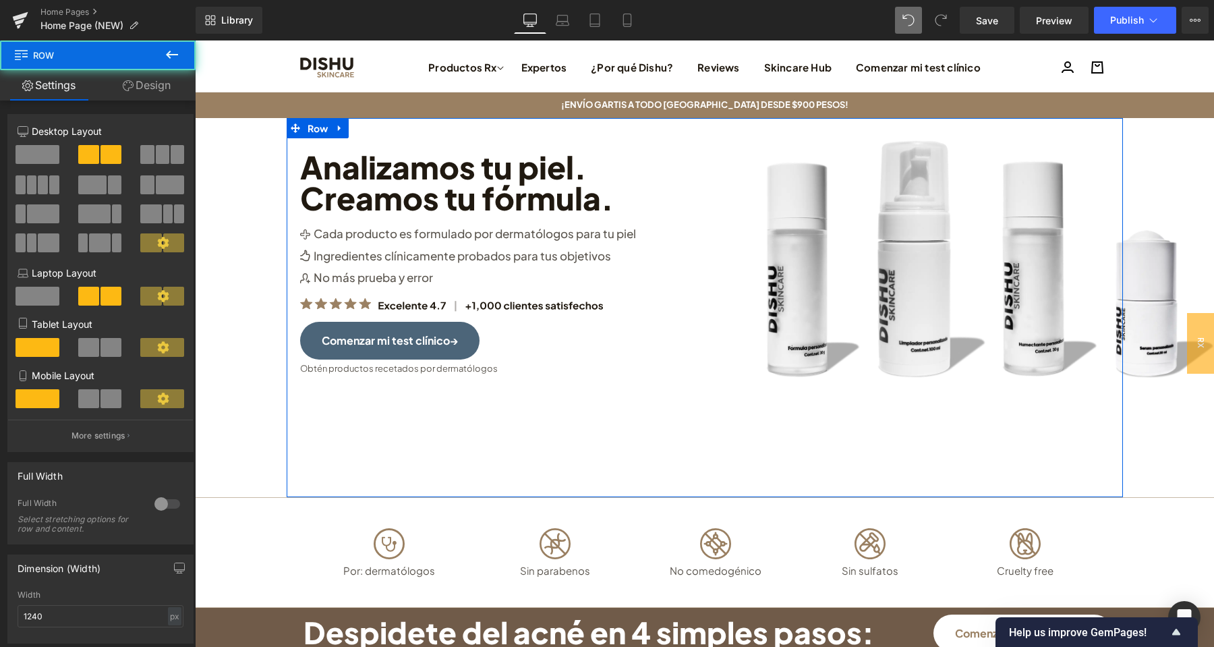
click at [655, 132] on div "Image Analizamos tu piel. Creamos tu fórmula. Heading Image Cada producto es fo…" at bounding box center [705, 308] width 836 height 380
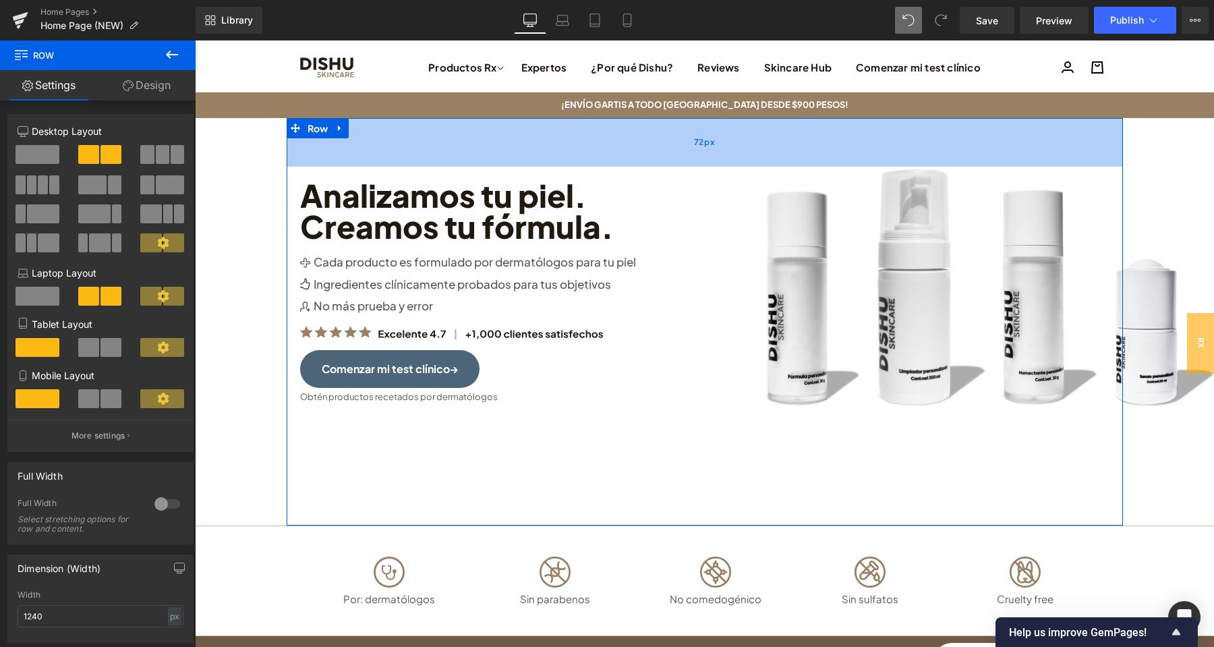
drag, startPoint x: 660, startPoint y: 120, endPoint x: 658, endPoint y: 148, distance: 28.4
click at [658, 148] on div "72px" at bounding box center [705, 142] width 836 height 49
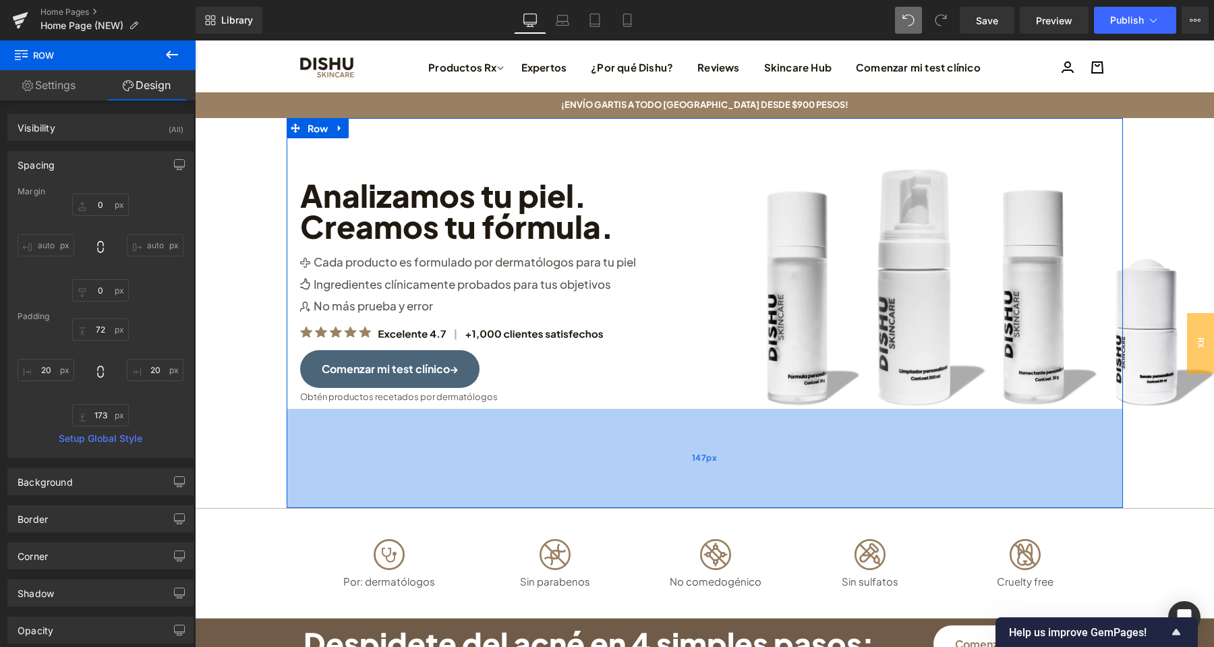
drag, startPoint x: 714, startPoint y: 490, endPoint x: 716, endPoint y: 472, distance: 17.7
click at [716, 472] on div "147px" at bounding box center [705, 458] width 836 height 99
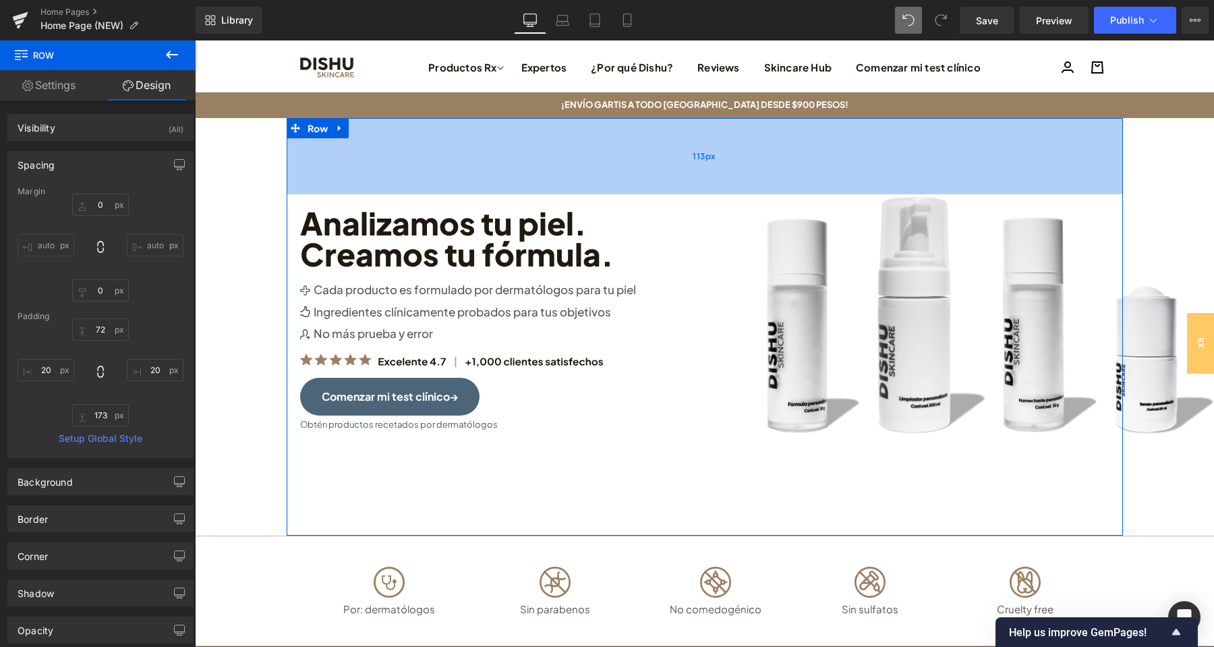
drag, startPoint x: 691, startPoint y: 145, endPoint x: 689, endPoint y: 173, distance: 27.7
click at [689, 173] on div "113px" at bounding box center [705, 156] width 836 height 76
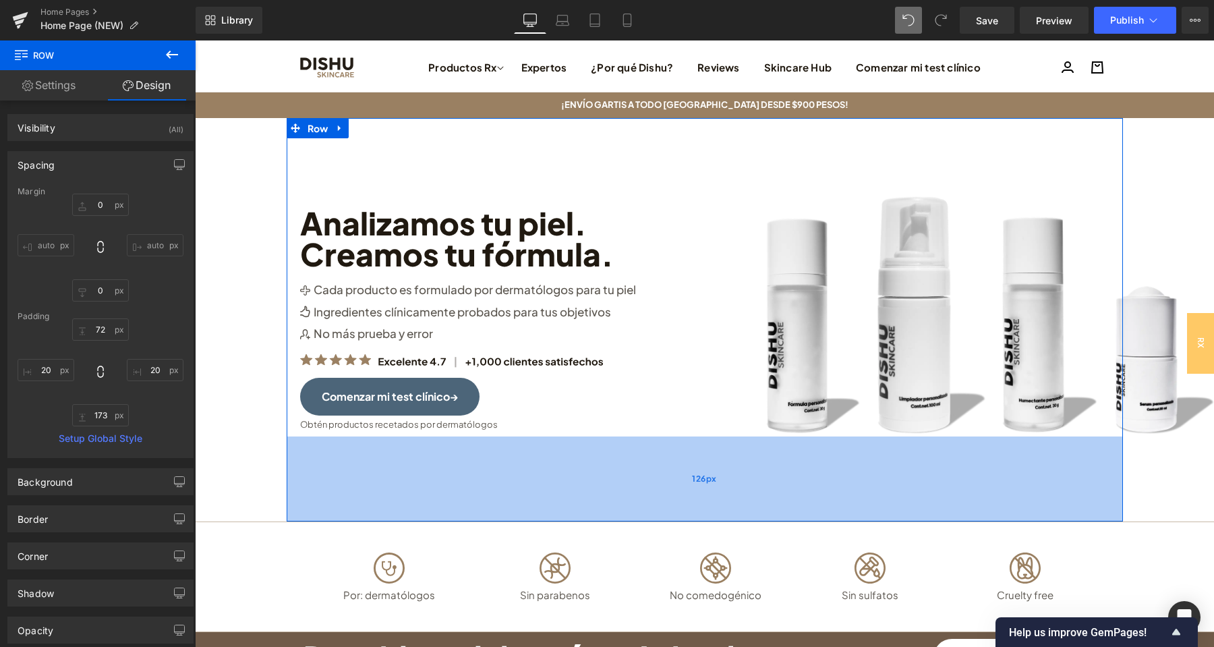
drag, startPoint x: 793, startPoint y: 505, endPoint x: 796, endPoint y: 491, distance: 14.4
click at [796, 491] on div "126px" at bounding box center [705, 478] width 836 height 85
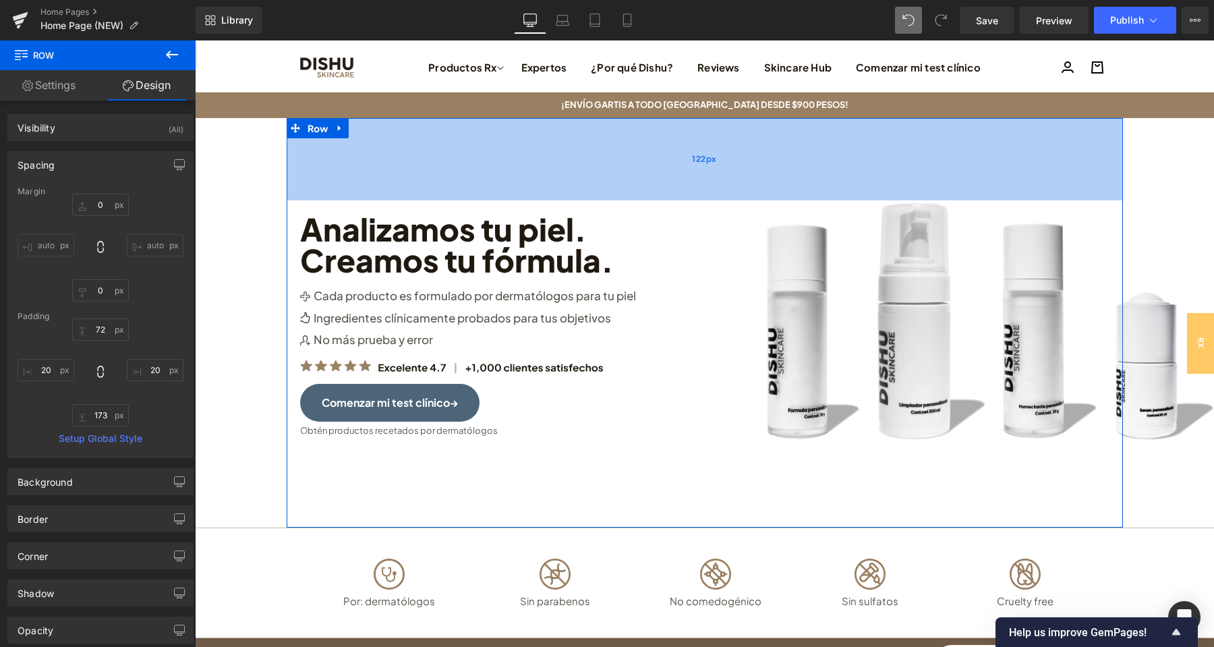
click at [752, 157] on div "122px" at bounding box center [705, 159] width 836 height 82
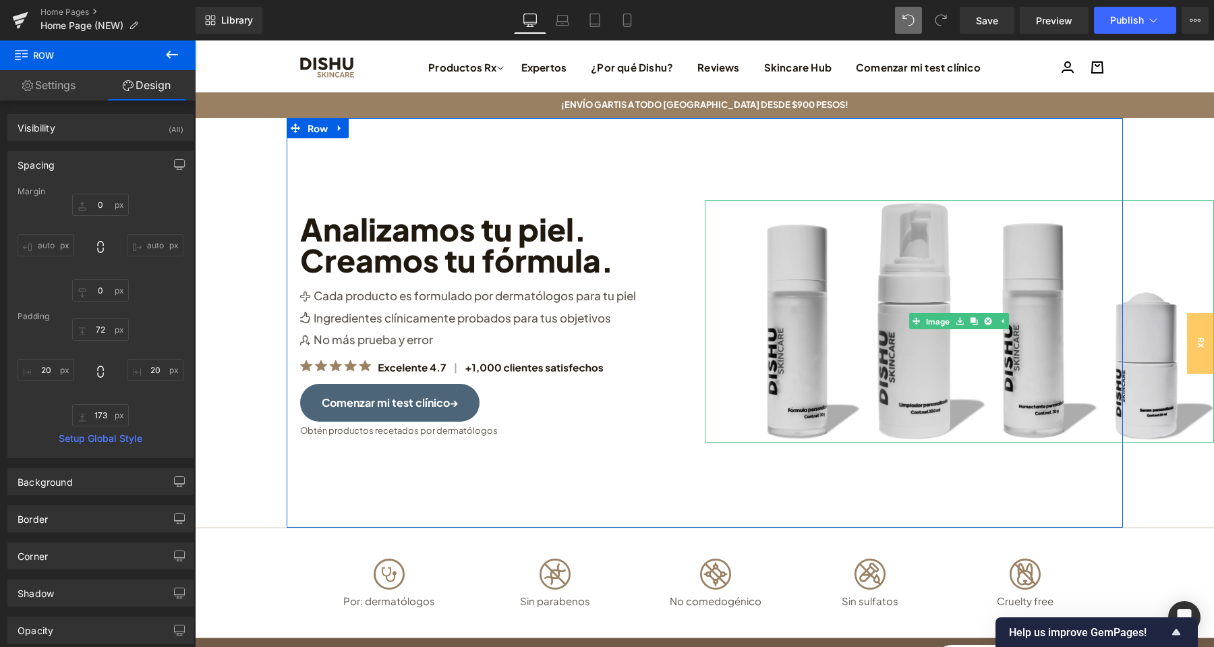
click at [1136, 331] on img at bounding box center [959, 321] width 509 height 243
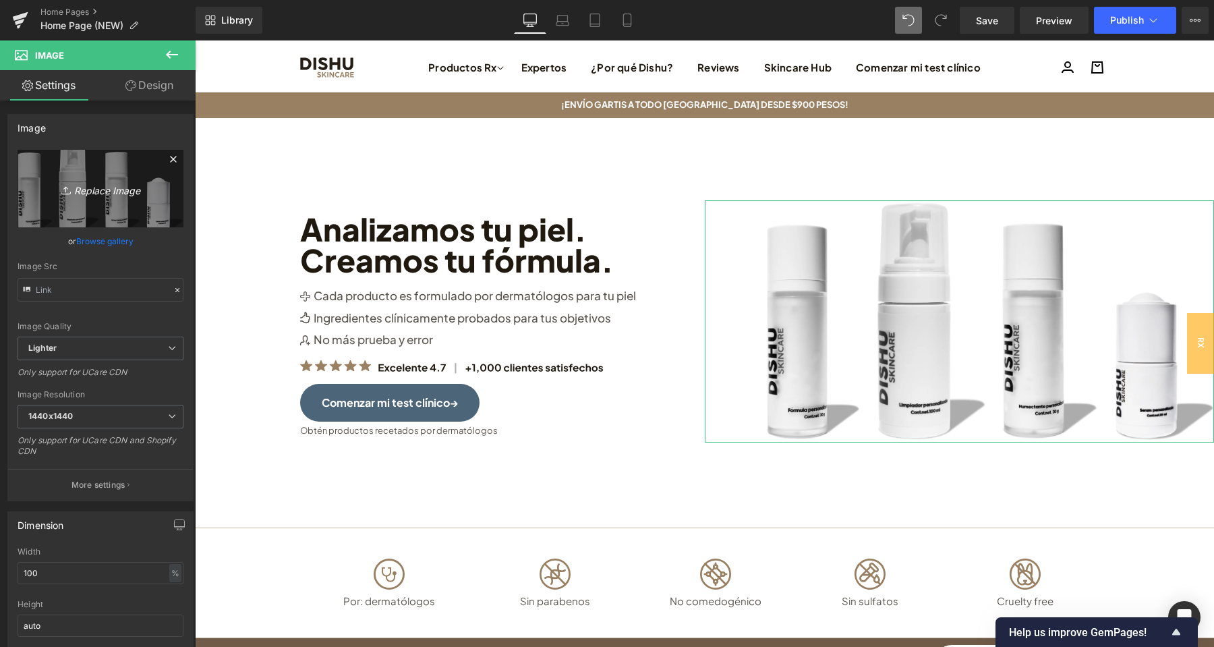
click at [96, 202] on link "Replace Image" at bounding box center [101, 189] width 166 height 78
click at [88, 194] on icon "Replace Image" at bounding box center [101, 188] width 108 height 17
type input "C:\fakepath\Face Reset Toner(20).png"
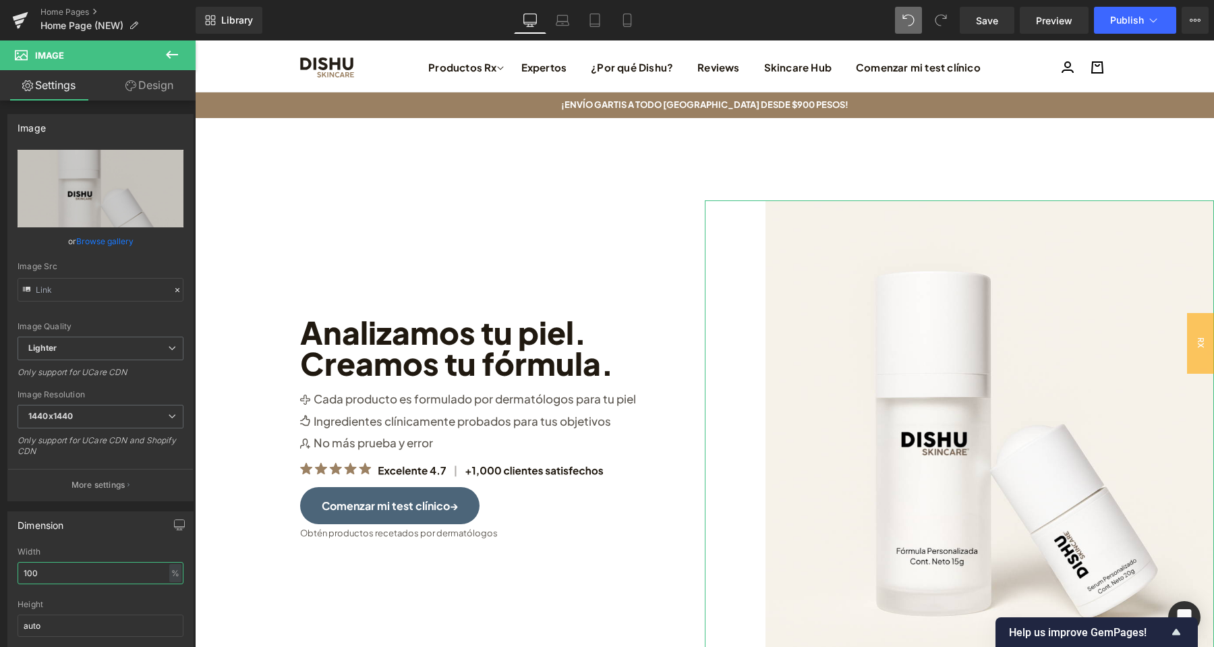
drag, startPoint x: 47, startPoint y: 575, endPoint x: 16, endPoint y: 571, distance: 32.0
click at [18, 571] on input "100" at bounding box center [101, 573] width 166 height 22
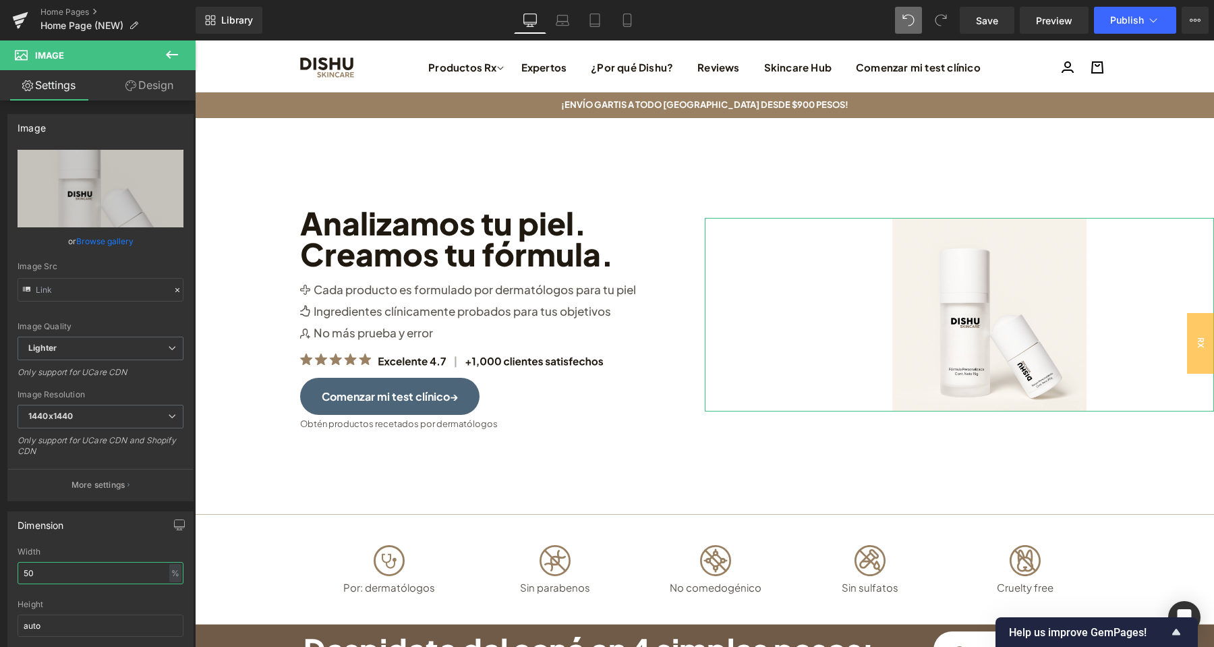
drag, startPoint x: 34, startPoint y: 575, endPoint x: 5, endPoint y: 567, distance: 30.3
click at [18, 573] on input "50" at bounding box center [101, 573] width 166 height 22
type input "80"
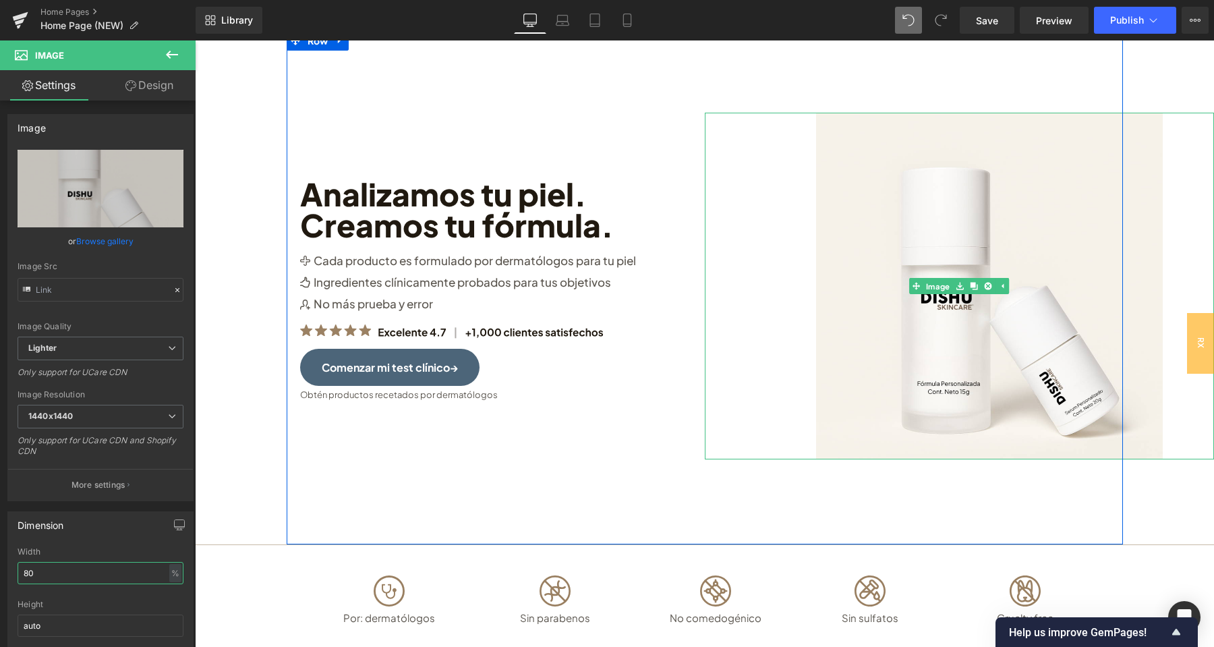
scroll to position [142, 0]
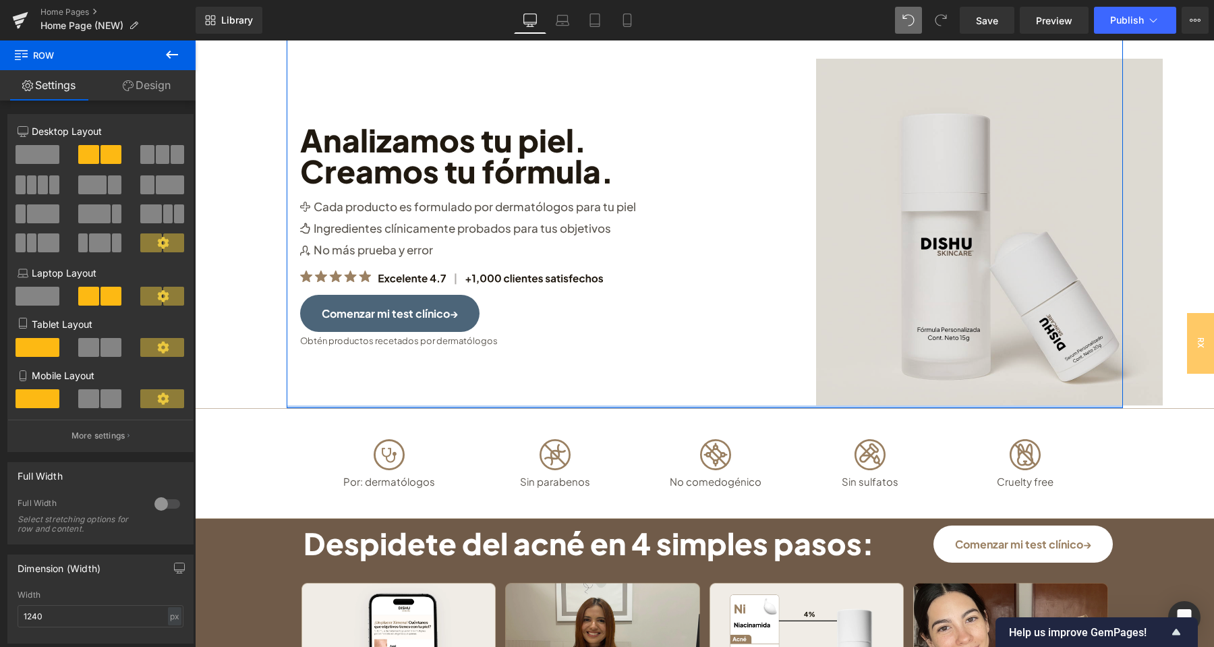
drag, startPoint x: 1051, startPoint y: 434, endPoint x: 1046, endPoint y: 397, distance: 36.8
click at [1046, 397] on div "Image Analizamos tu piel. Creamos tu fórmula. Heading Image Cada producto es fo…" at bounding box center [705, 192] width 836 height 432
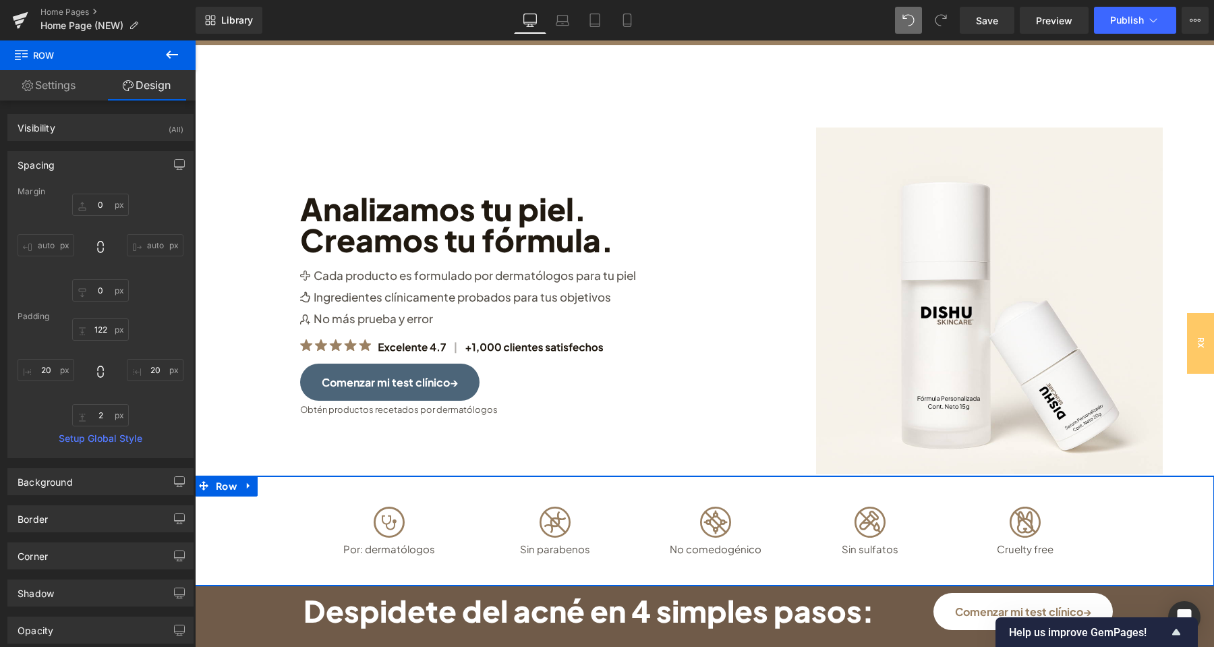
scroll to position [0, 0]
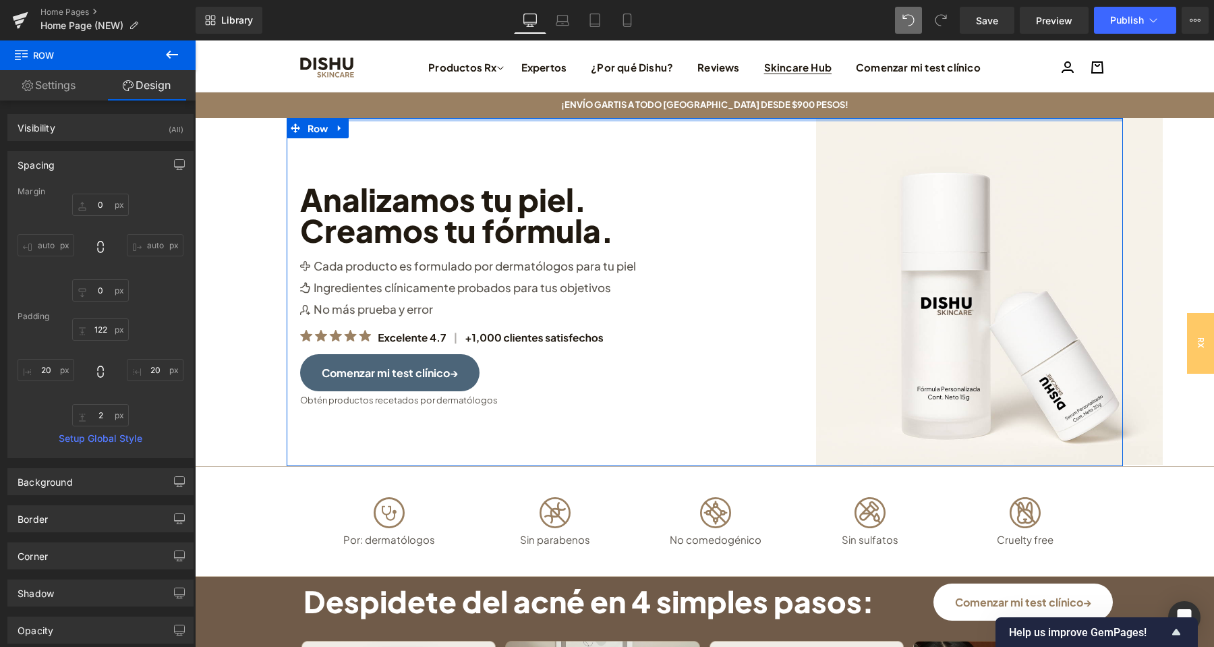
drag, startPoint x: 778, startPoint y: 161, endPoint x: 772, endPoint y: 67, distance: 93.9
click at [320, 128] on span "Row" at bounding box center [318, 128] width 28 height 20
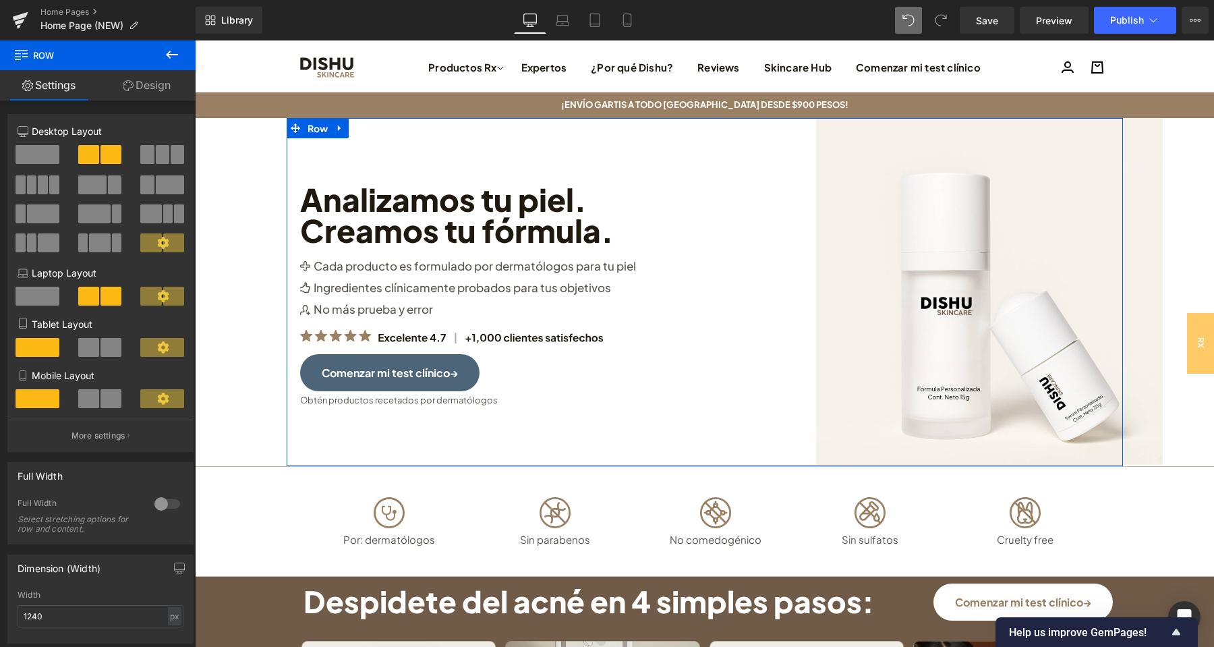
click at [162, 508] on div at bounding box center [167, 504] width 32 height 22
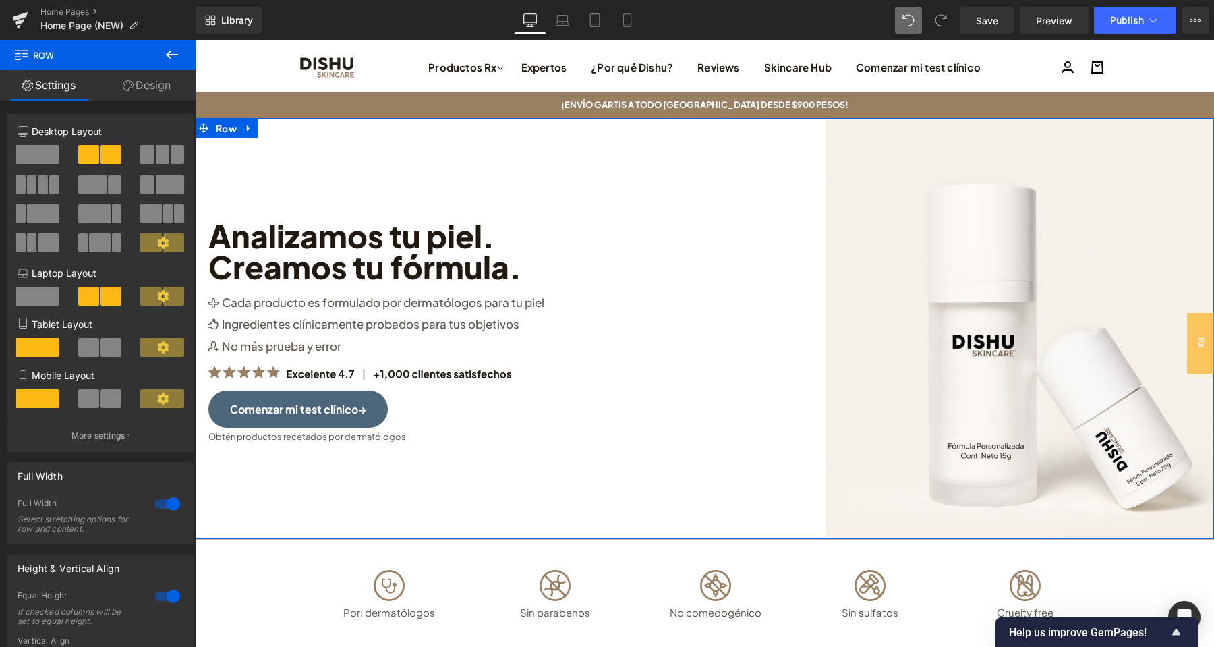
click at [161, 506] on div at bounding box center [167, 504] width 32 height 22
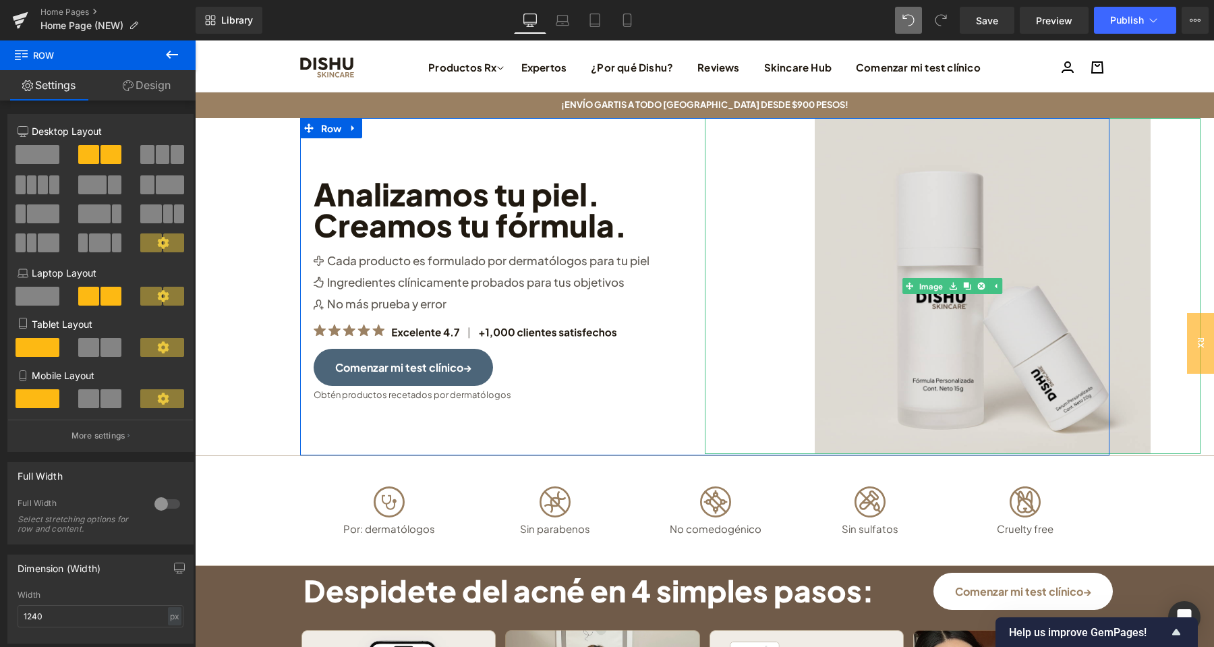
click at [961, 269] on img at bounding box center [952, 286] width 397 height 336
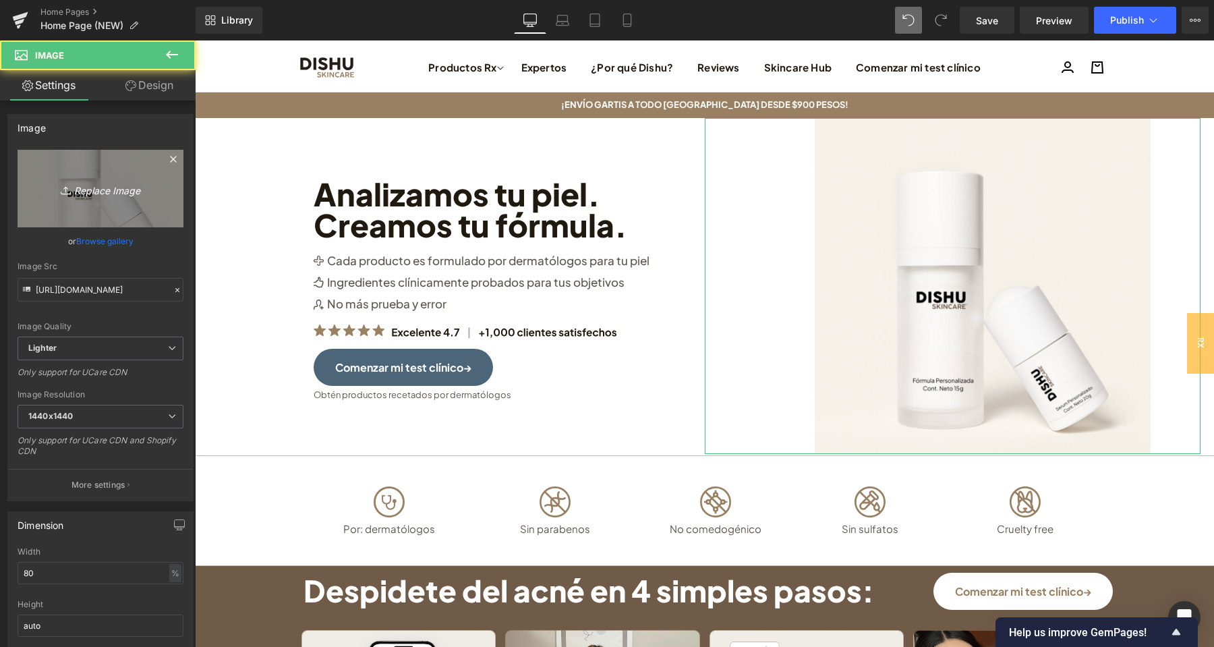
click at [68, 183] on icon "Replace Image" at bounding box center [101, 188] width 108 height 17
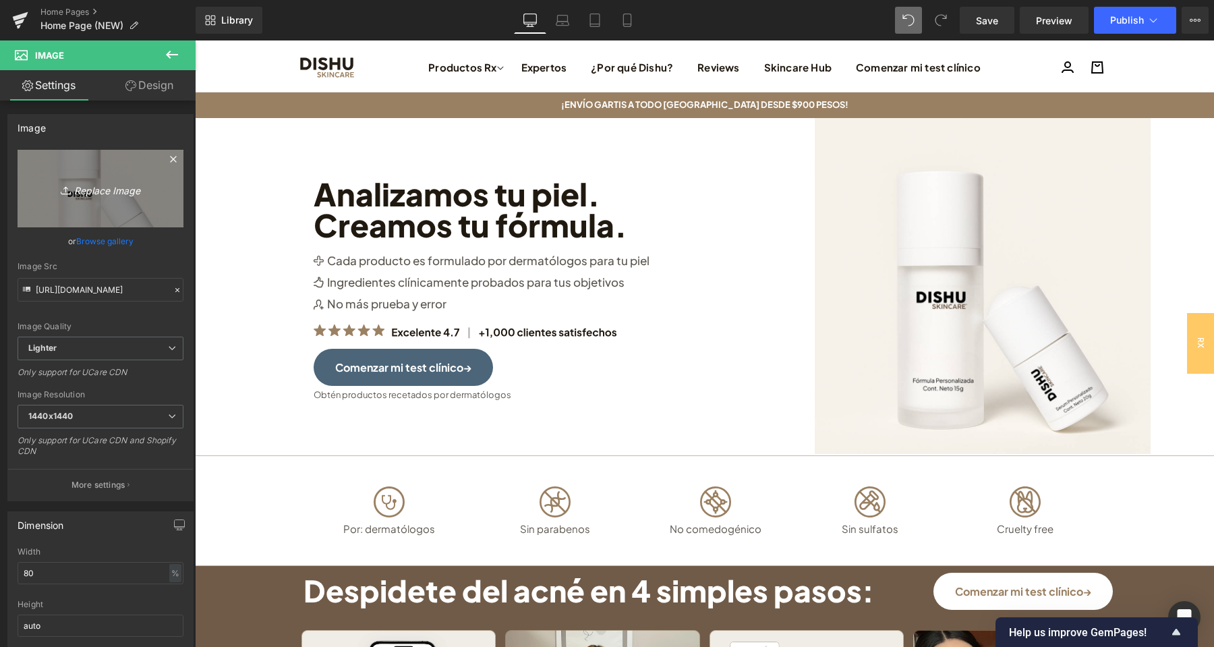
type input "C:\fakepath\Face Reset Toner(20).png"
click at [90, 196] on icon "Replace Image" at bounding box center [101, 188] width 108 height 17
type input "C:\fakepath\Face Reset Toner(22).png"
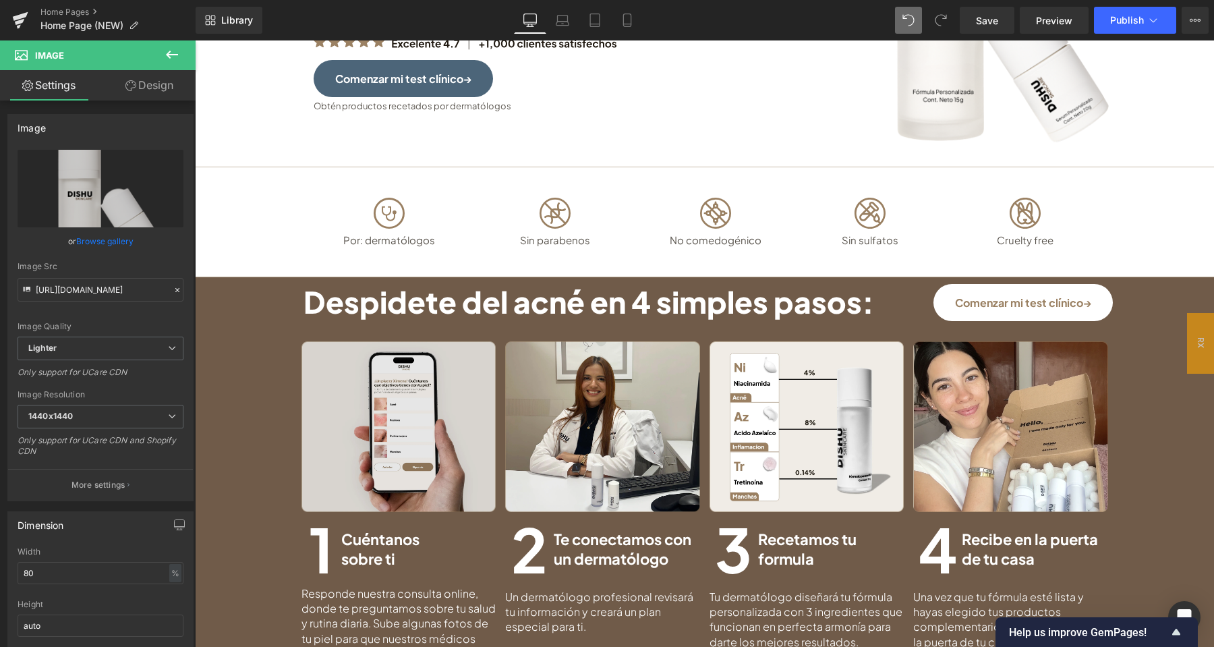
scroll to position [354, 0]
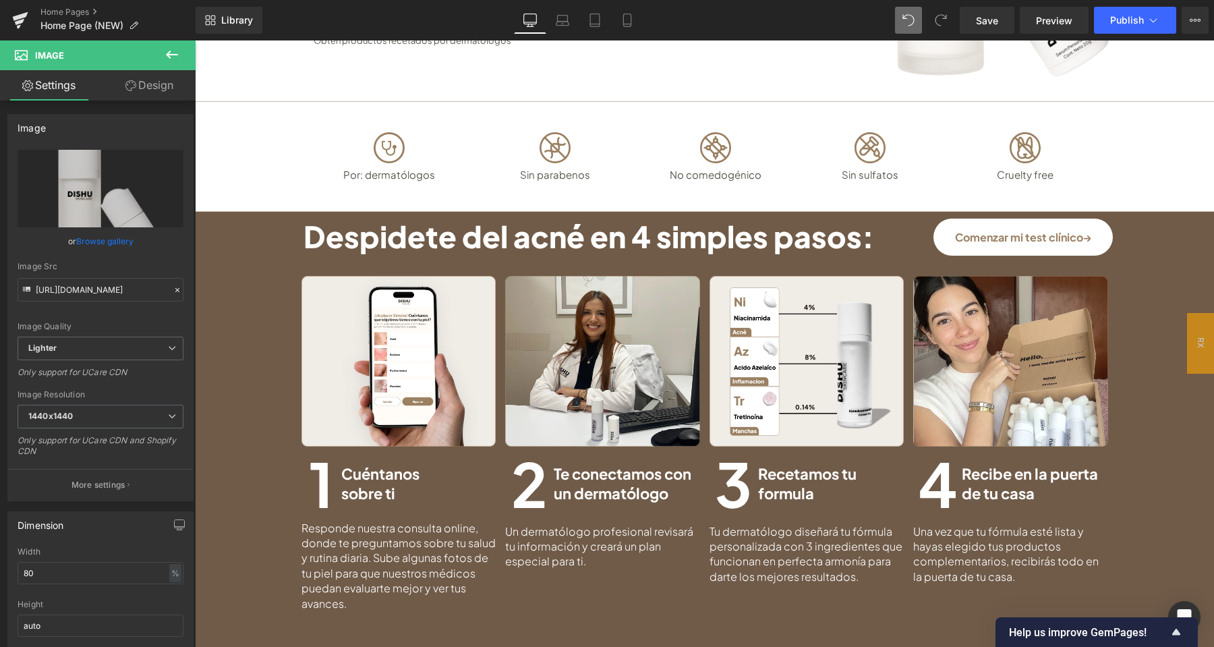
click at [259, 292] on div "Despidete del acné en 4 simples pasos: Heading Comenzar mi test clínico→ Button…" at bounding box center [704, 415] width 1019 height 393
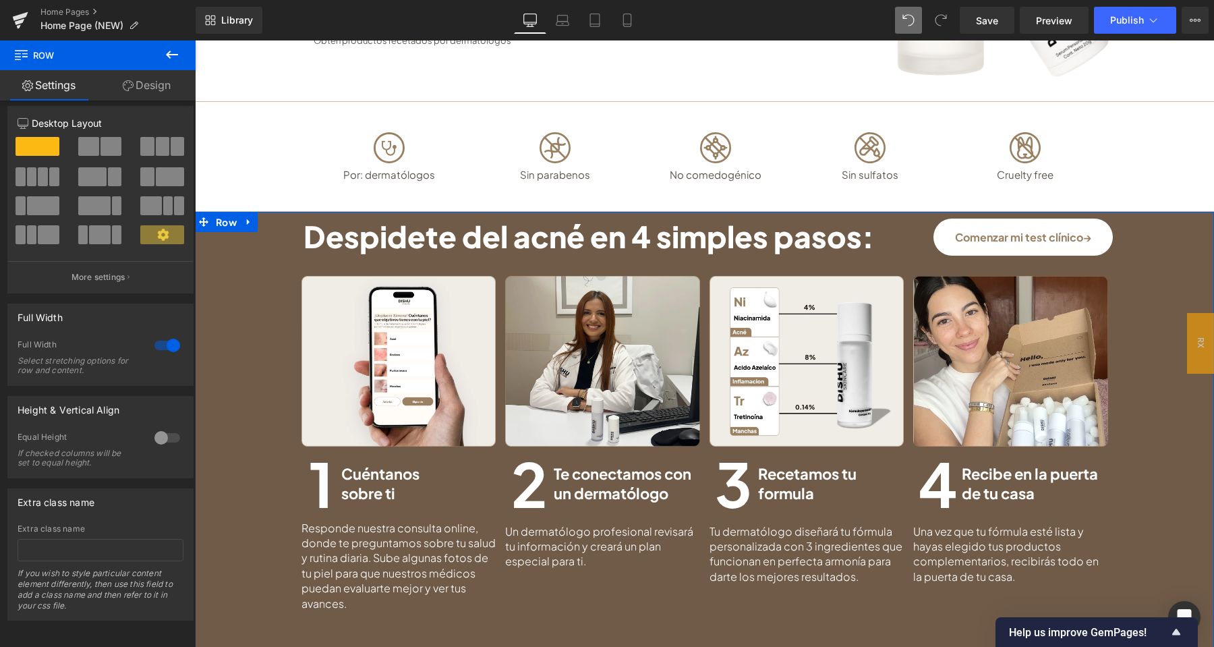
scroll to position [11, 0]
click at [219, 225] on span "Row" at bounding box center [226, 222] width 28 height 20
click at [155, 84] on link "Design" at bounding box center [147, 85] width 98 height 30
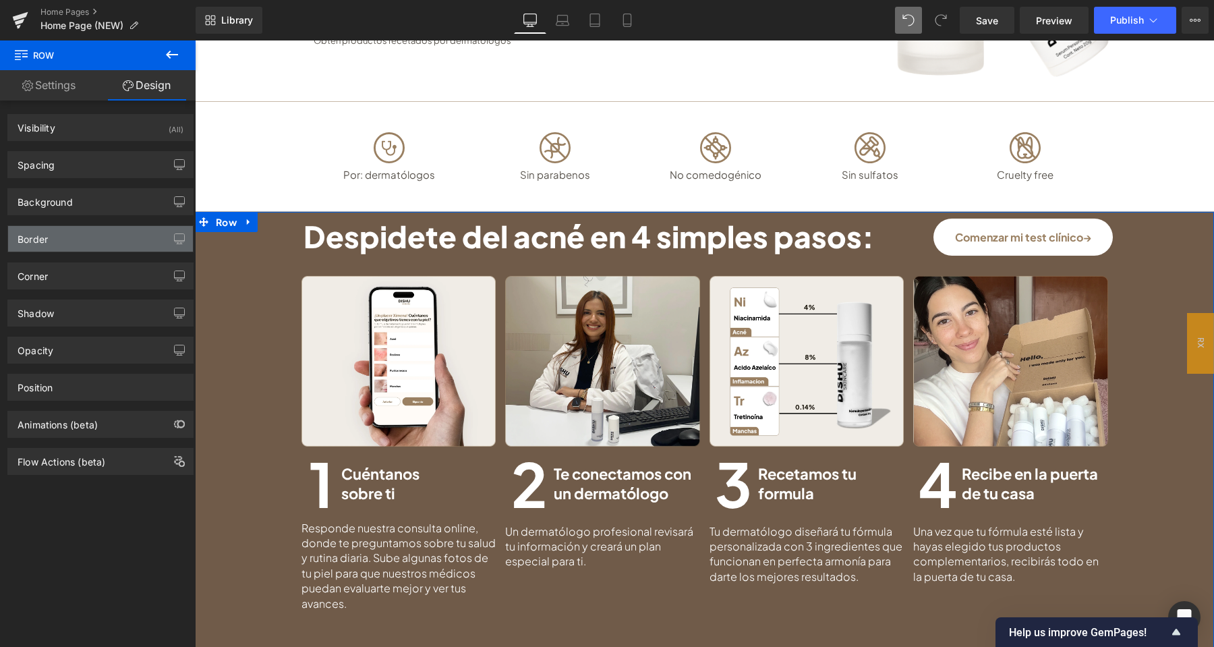
click at [75, 242] on div "Border" at bounding box center [100, 239] width 185 height 26
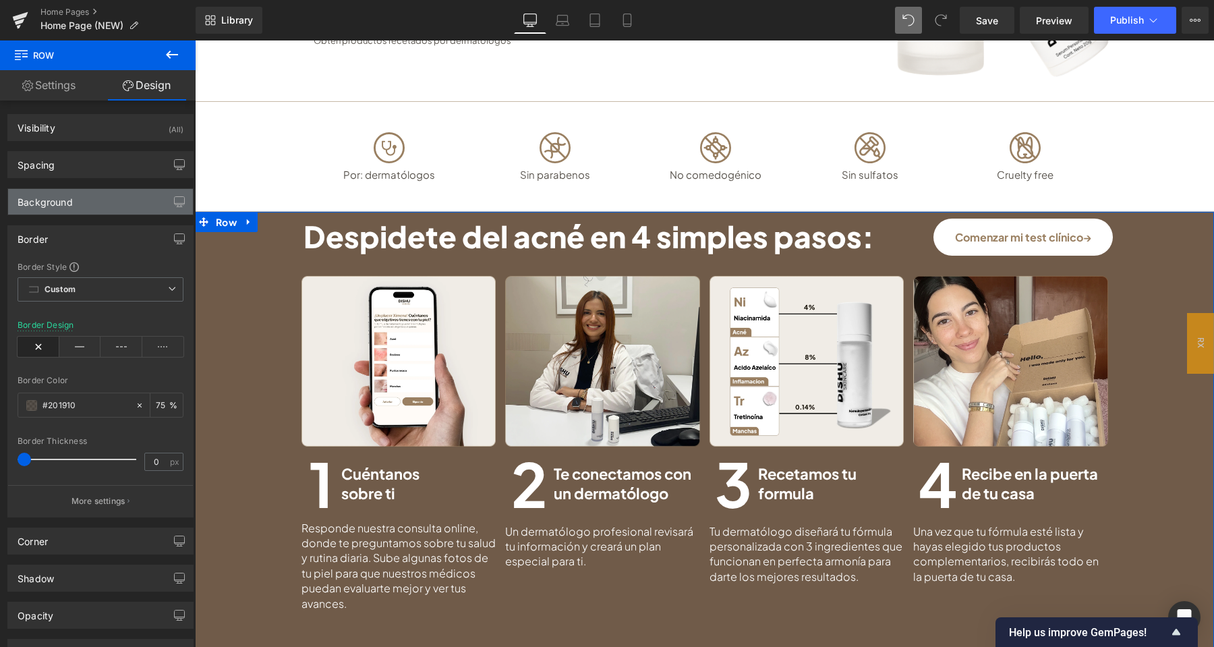
click at [84, 198] on div "Background" at bounding box center [100, 202] width 185 height 26
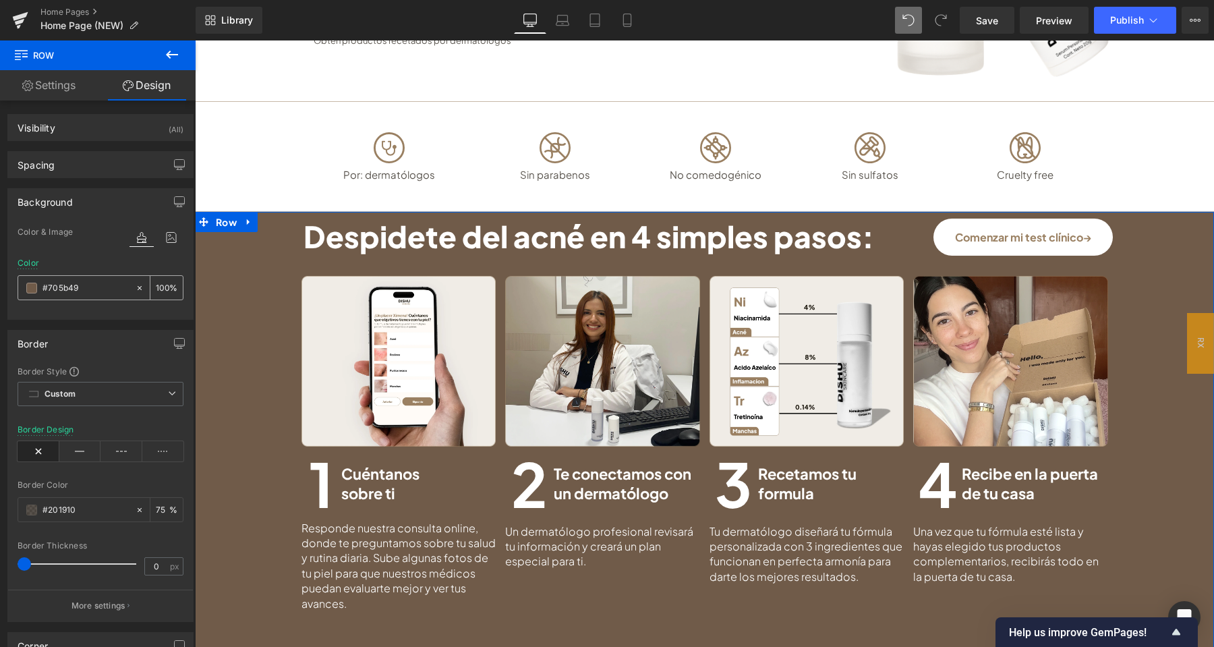
drag, startPoint x: 85, startPoint y: 287, endPoint x: 31, endPoint y: 289, distance: 54.0
click at [42, 289] on input "#705b49" at bounding box center [85, 288] width 86 height 15
drag, startPoint x: 81, startPoint y: 287, endPoint x: 30, endPoint y: 283, distance: 50.7
click at [42, 283] on input "#705b49" at bounding box center [85, 288] width 86 height 15
paste input "d7bfa0"
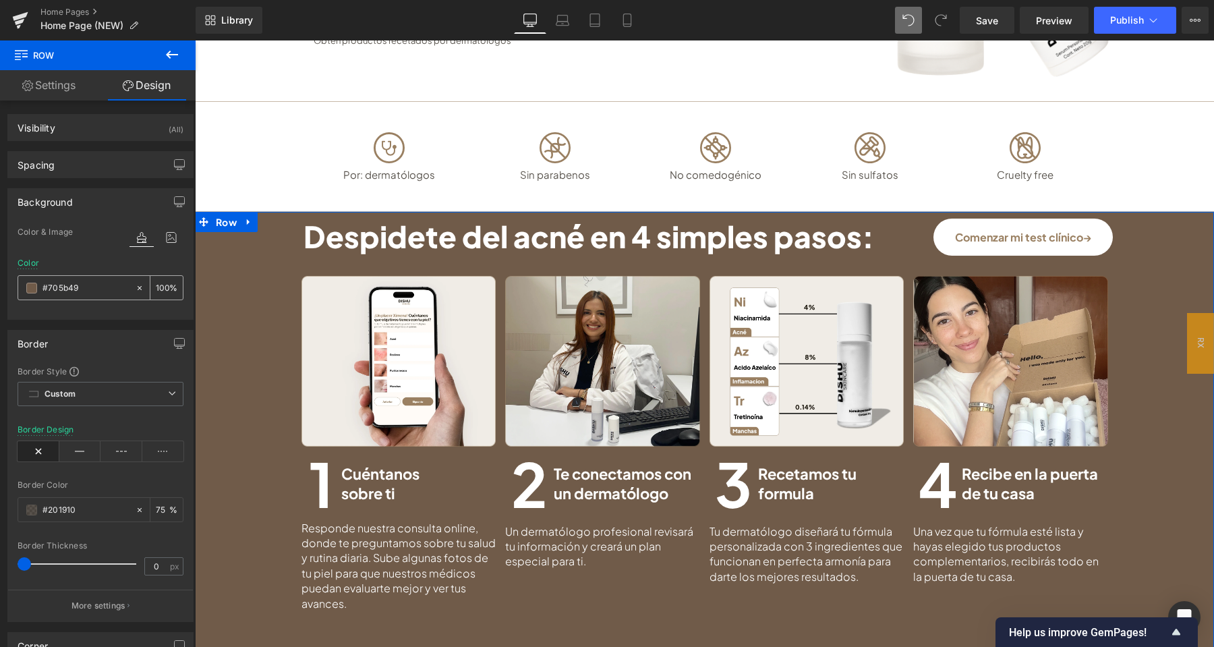
type input "#d7bfa0"
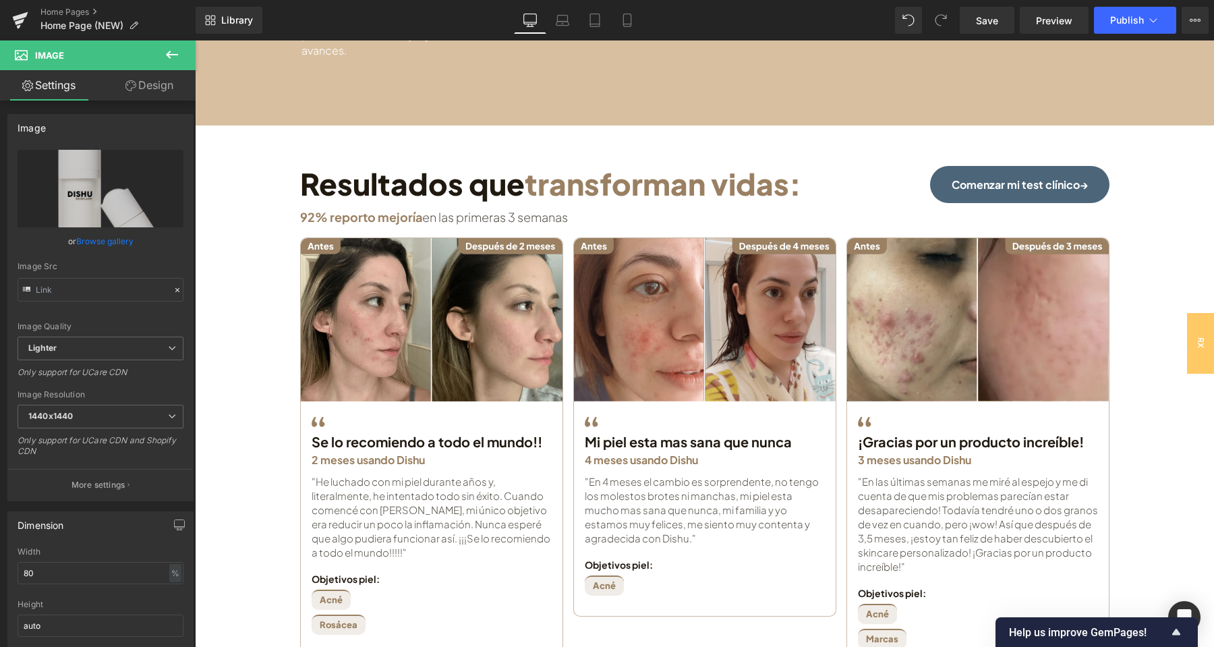
scroll to position [850, 0]
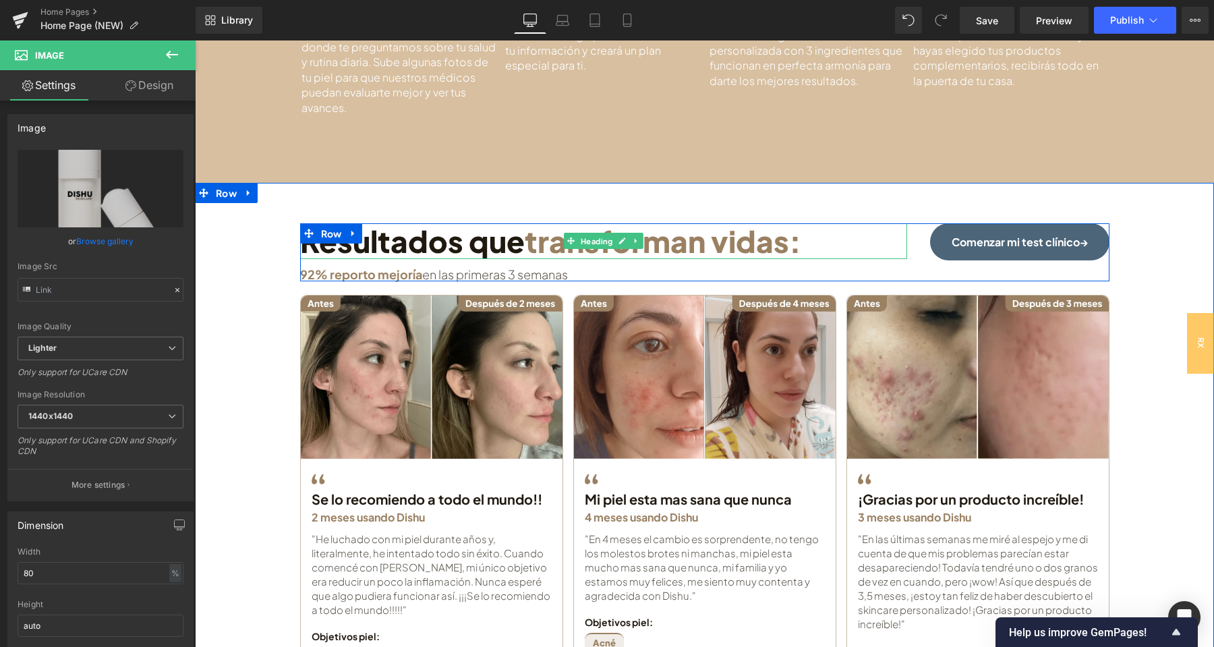
click at [630, 245] on link at bounding box center [636, 241] width 14 height 16
click at [739, 253] on span "transforman vidas:" at bounding box center [663, 241] width 277 height 38
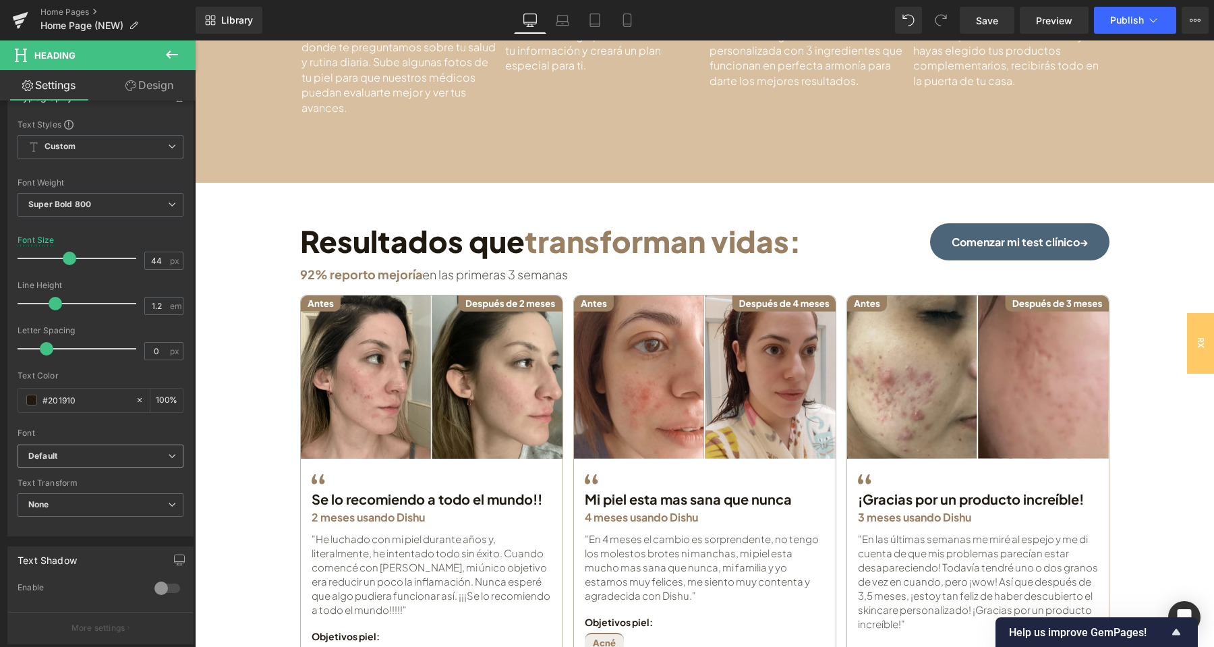
scroll to position [142, 0]
drag, startPoint x: 82, startPoint y: 395, endPoint x: 38, endPoint y: 397, distance: 43.9
click at [42, 397] on input "#201910" at bounding box center [85, 393] width 86 height 15
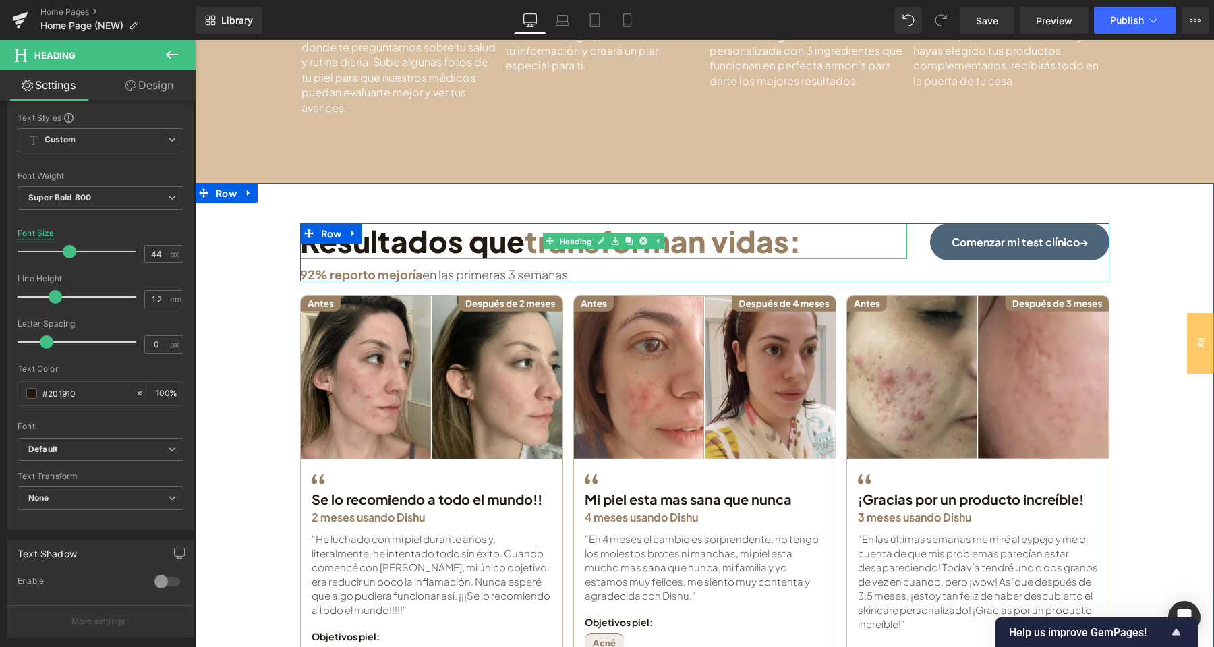
click at [757, 237] on span "transforman vidas:" at bounding box center [663, 241] width 277 height 38
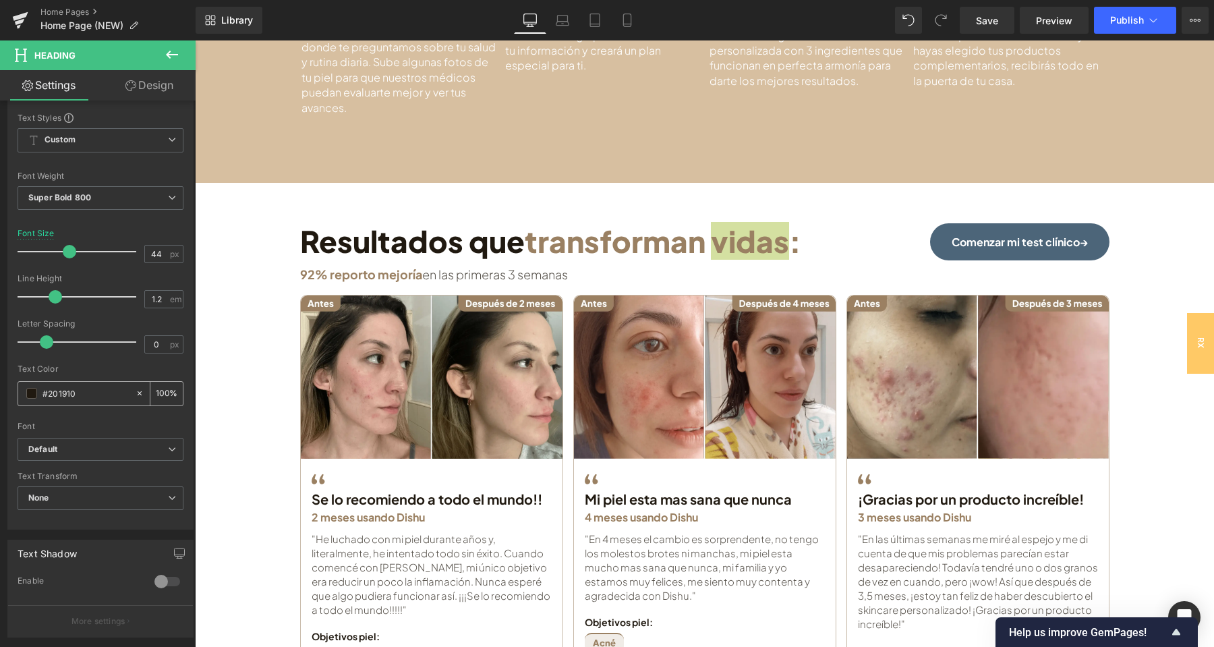
drag, startPoint x: 84, startPoint y: 393, endPoint x: 40, endPoint y: 397, distance: 44.0
click at [42, 397] on input "#201910" at bounding box center [85, 393] width 86 height 15
copy span "vidas"
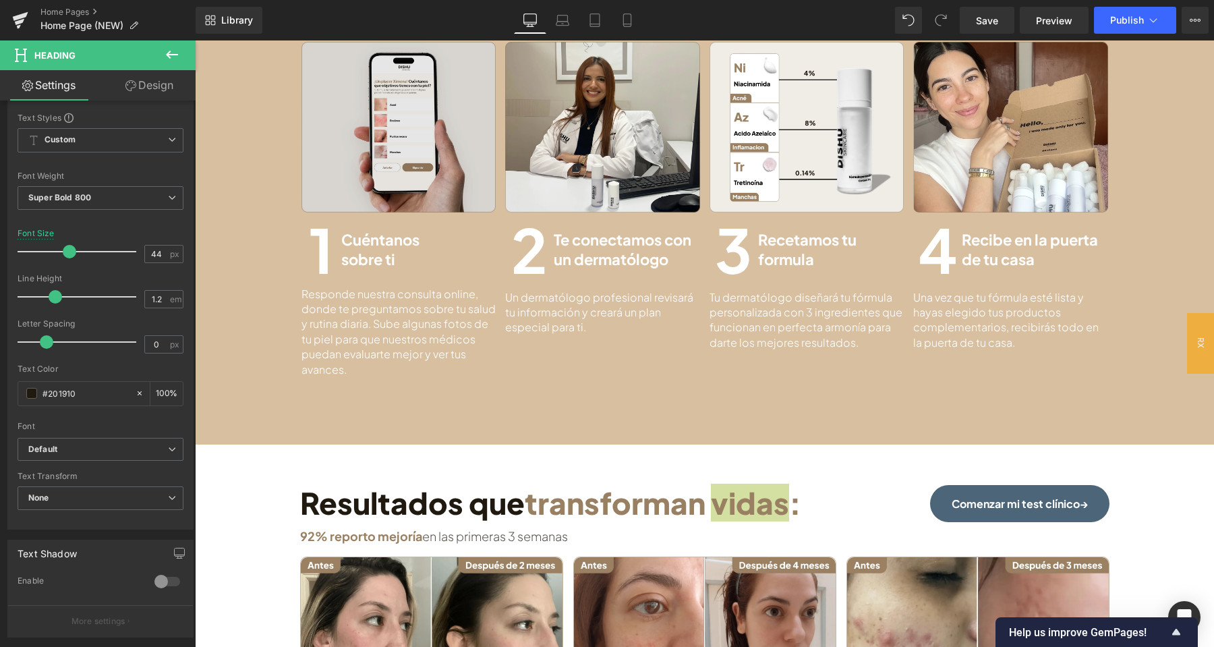
scroll to position [425, 0]
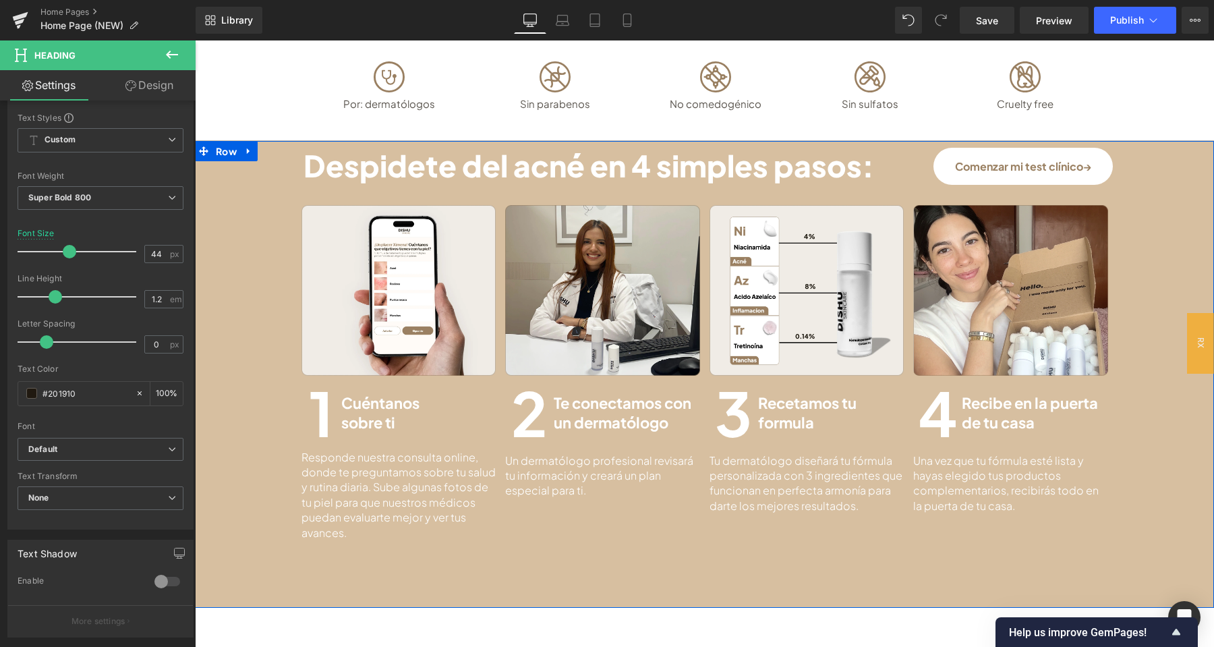
click at [242, 202] on div "Despidete del acné en 4 simples pasos: Heading Comenzar mi test clínico→ Button…" at bounding box center [704, 344] width 1019 height 393
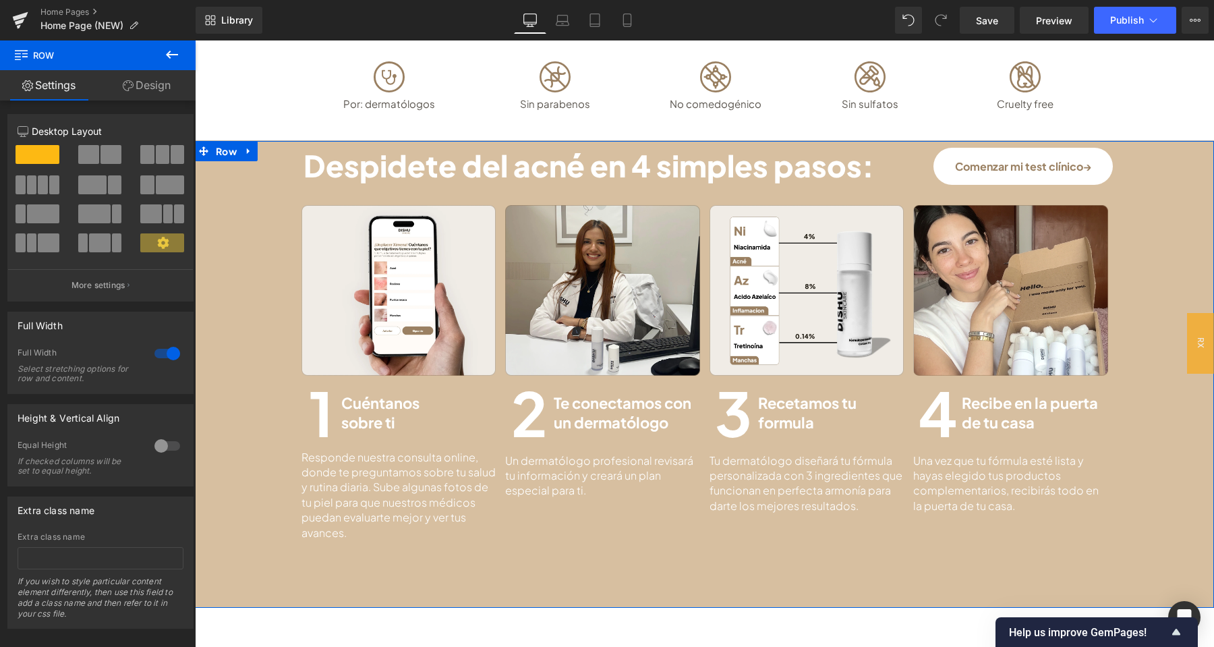
drag, startPoint x: 164, startPoint y: 87, endPoint x: 67, endPoint y: 200, distance: 148.3
click at [164, 88] on link "Design" at bounding box center [147, 85] width 98 height 30
click at [0, 0] on div "Background" at bounding box center [0, 0] width 0 height 0
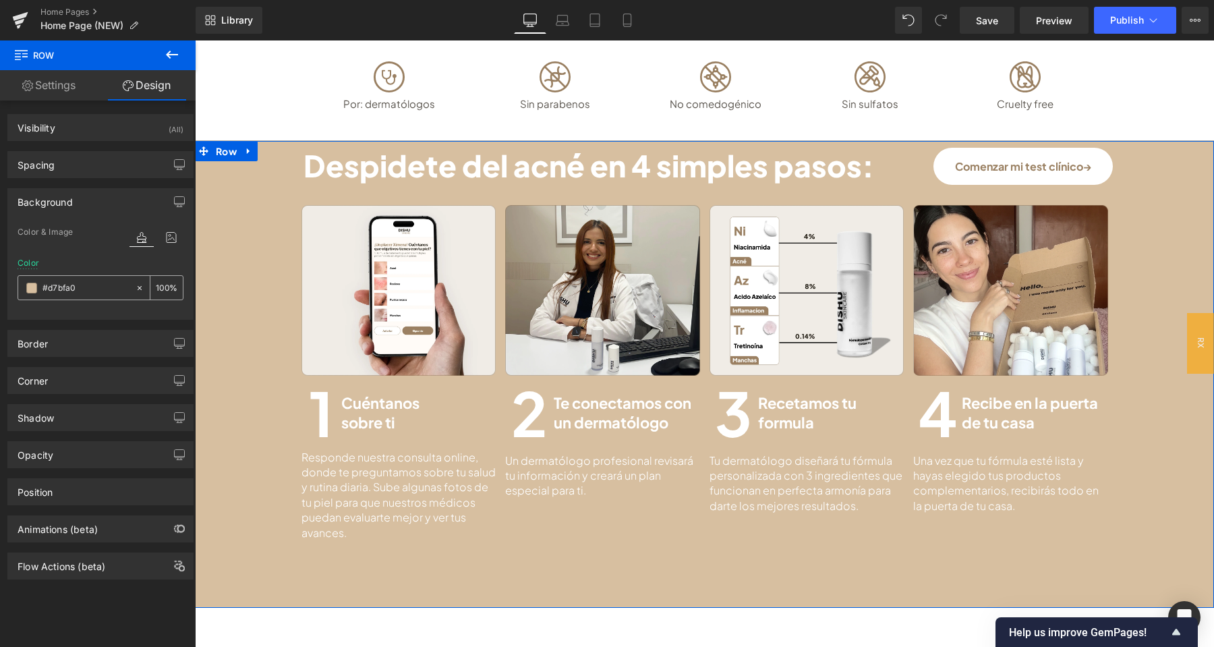
drag, startPoint x: 70, startPoint y: 290, endPoint x: 28, endPoint y: 289, distance: 42.5
click at [42, 289] on input "#d7bfa0" at bounding box center [85, 288] width 86 height 15
drag, startPoint x: 55, startPoint y: 287, endPoint x: 40, endPoint y: 287, distance: 14.2
click at [42, 287] on input "#d7bfa0" at bounding box center [85, 288] width 86 height 15
paste input "20191"
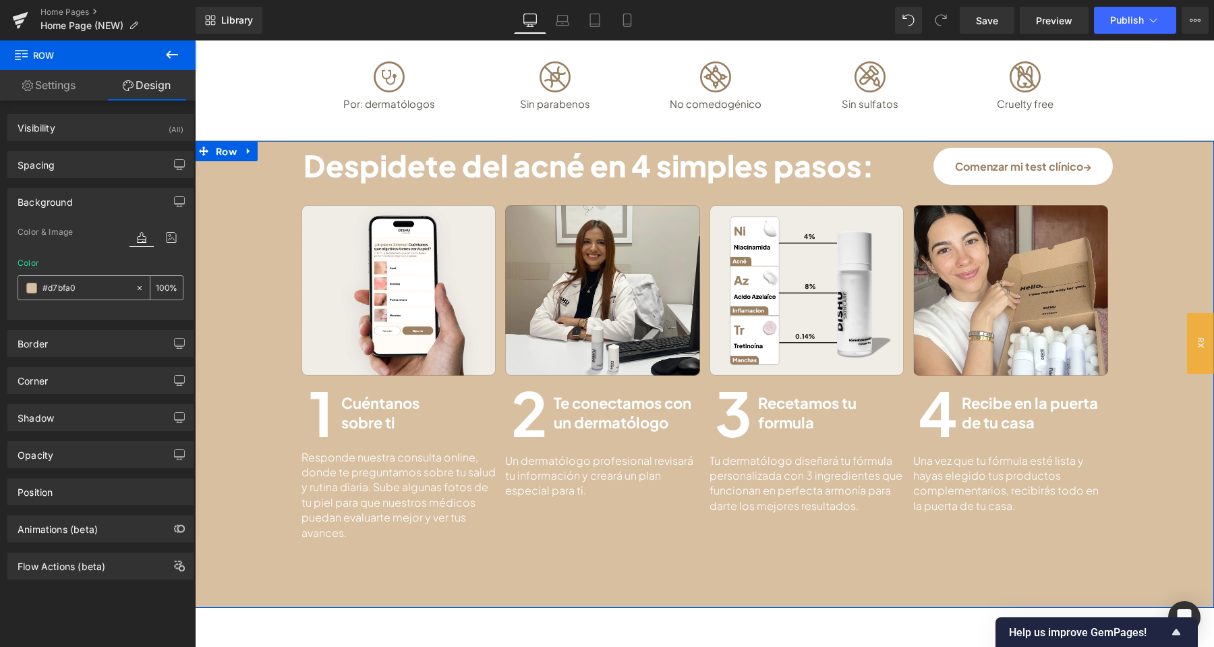
type input "#201910"
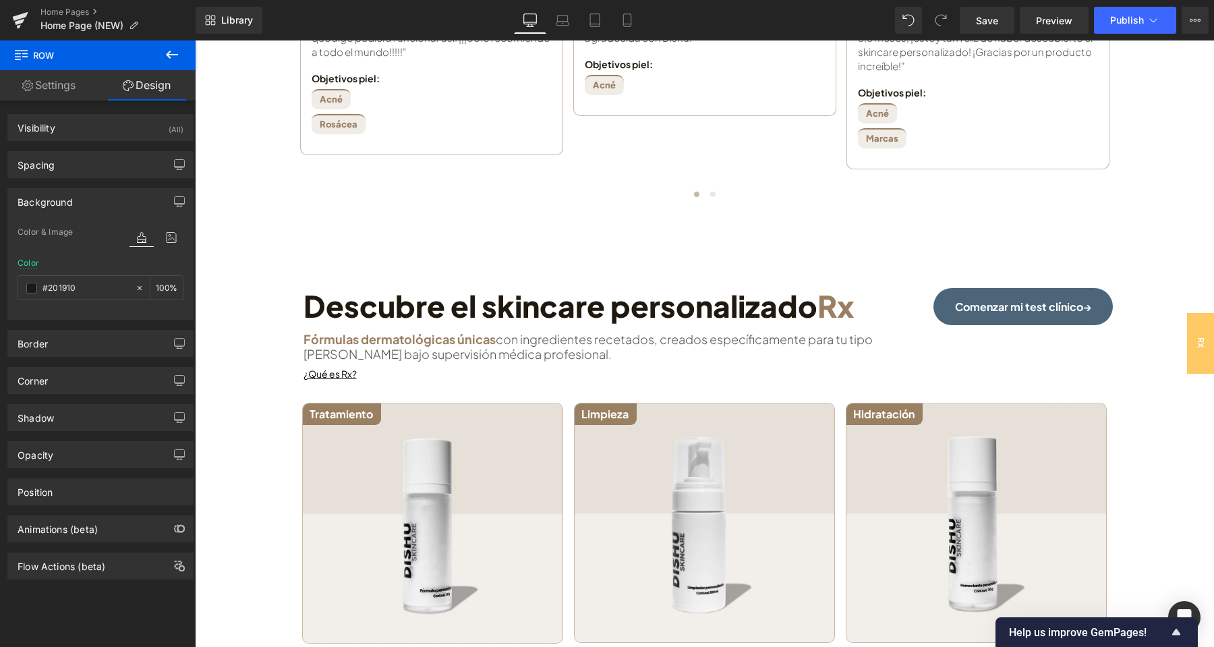
scroll to position [1487, 0]
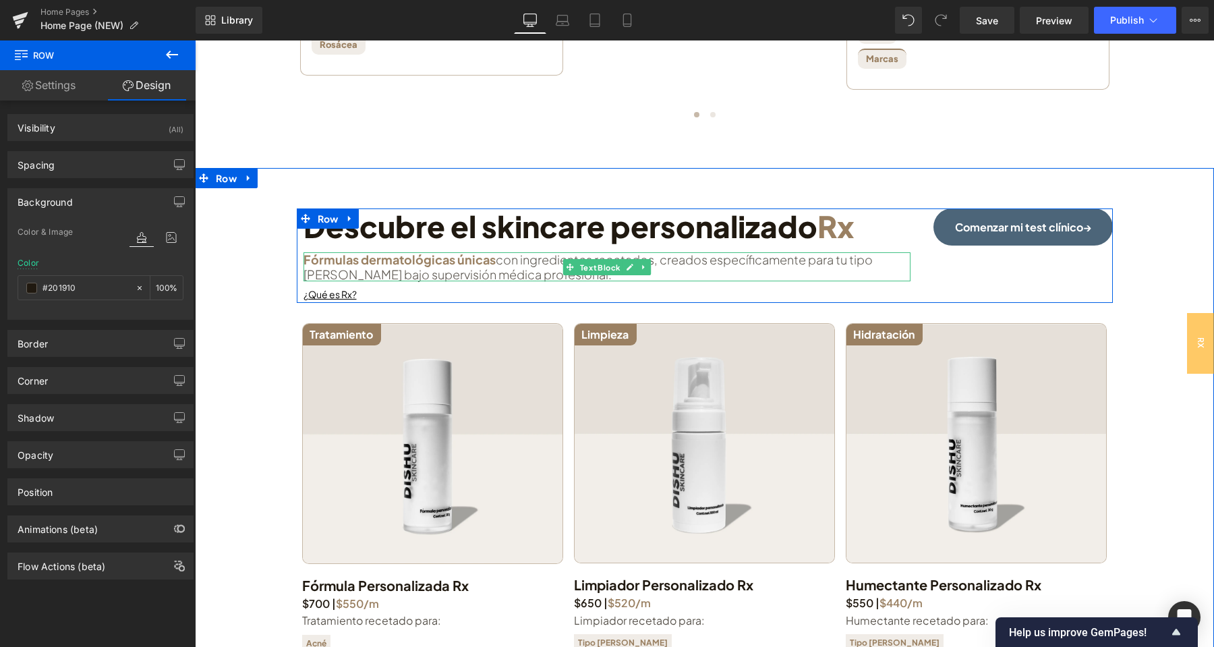
click at [477, 260] on span "Fórmulas dermatológicas únicas" at bounding box center [399, 260] width 192 height 16
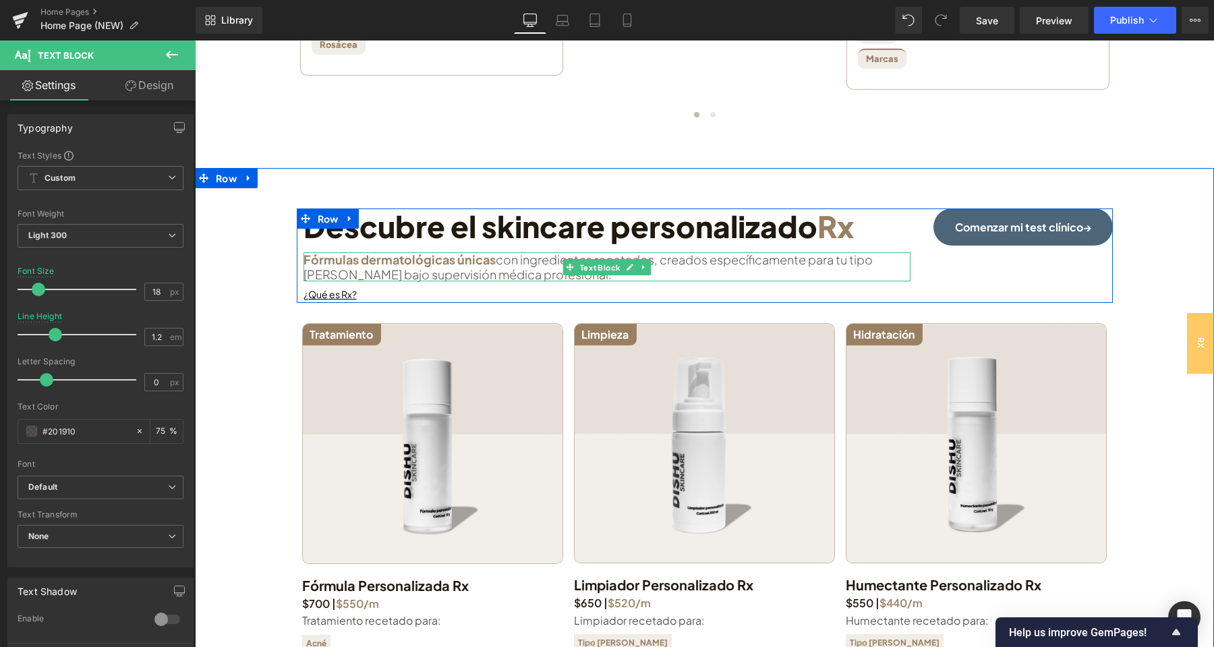
click at [387, 262] on span "Fórmulas dermatológicas únicas" at bounding box center [399, 260] width 192 height 16
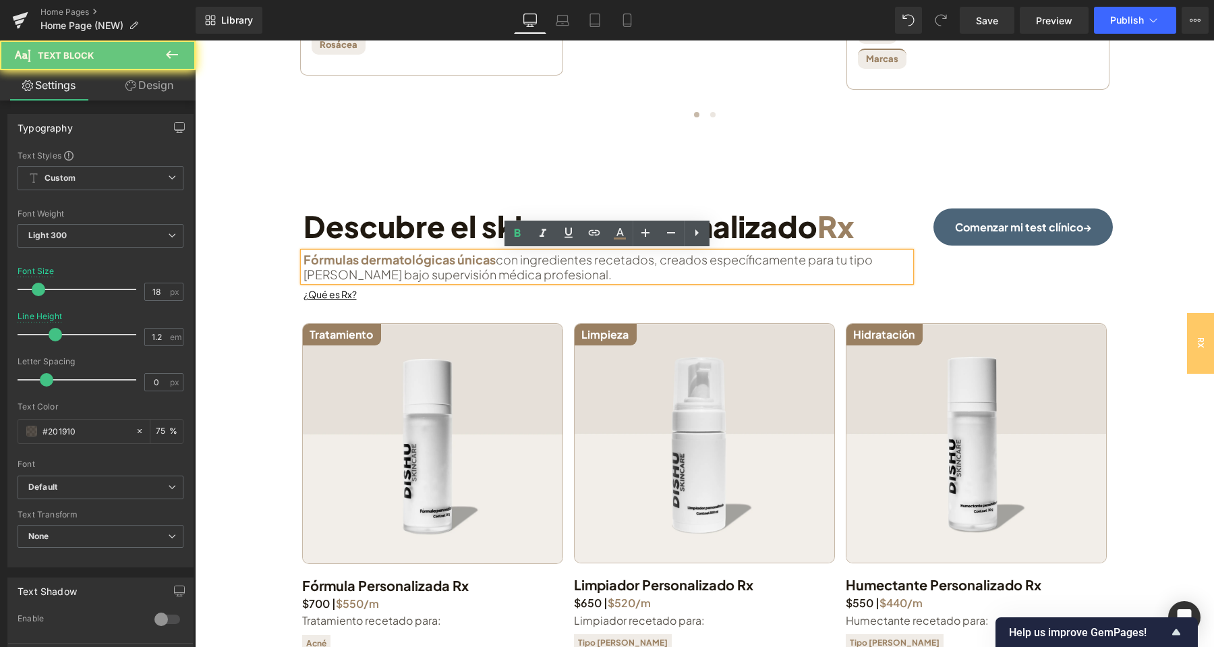
click at [387, 262] on span "Fórmulas dermatológicas únicas" at bounding box center [399, 260] width 192 height 16
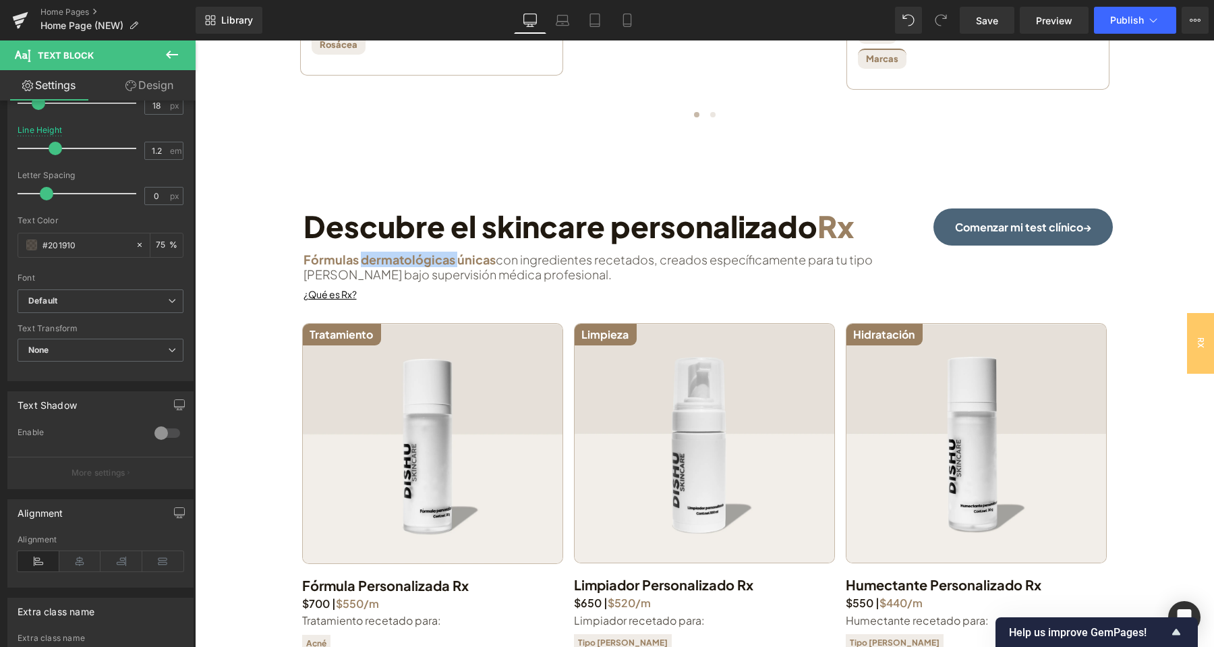
scroll to position [283, 0]
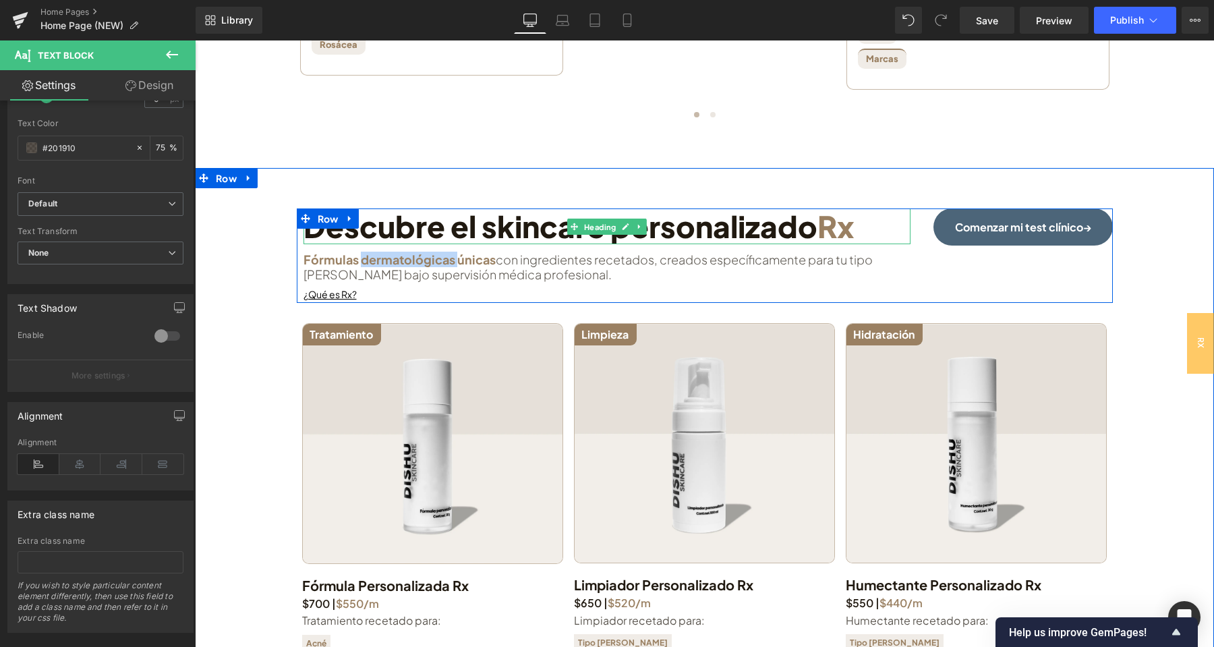
click at [830, 230] on span "Rx" at bounding box center [835, 226] width 37 height 38
click at [828, 229] on span "Rx" at bounding box center [835, 226] width 37 height 38
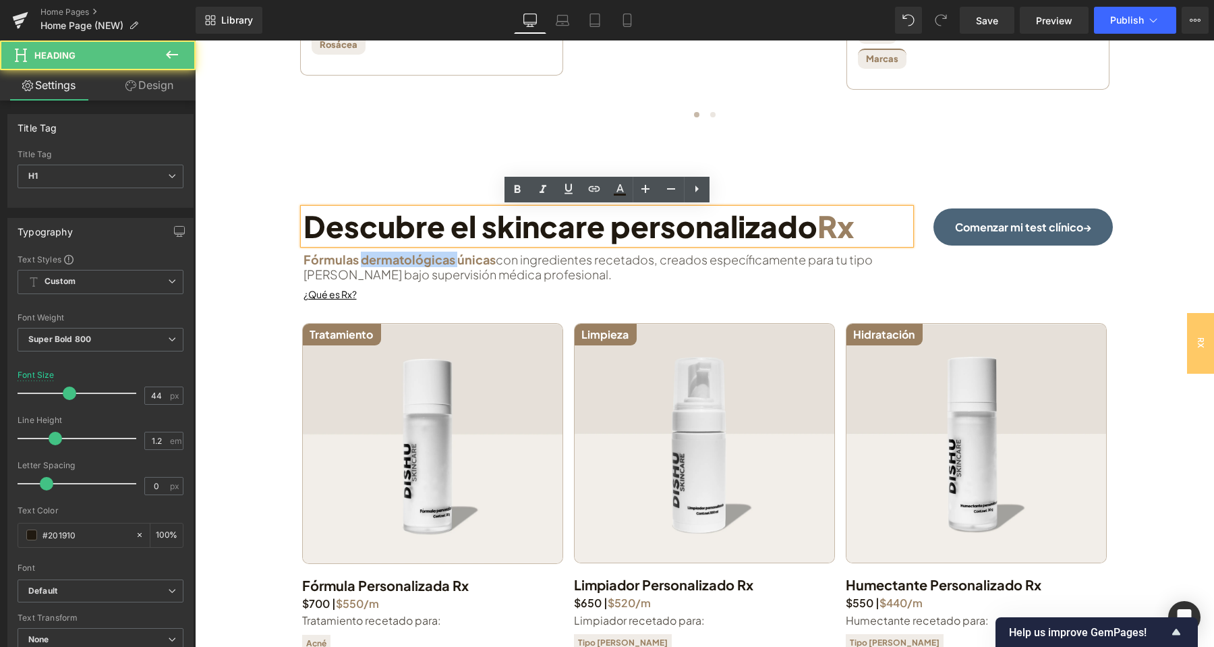
click at [840, 227] on span "Rx" at bounding box center [835, 226] width 37 height 38
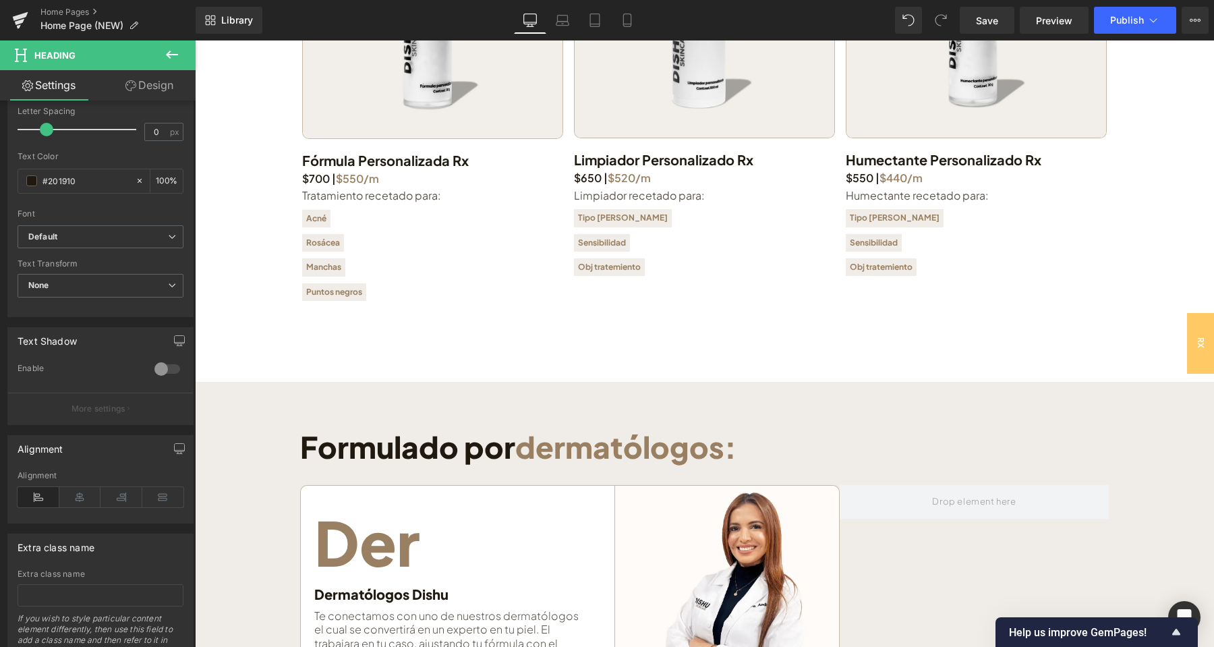
scroll to position [2266, 0]
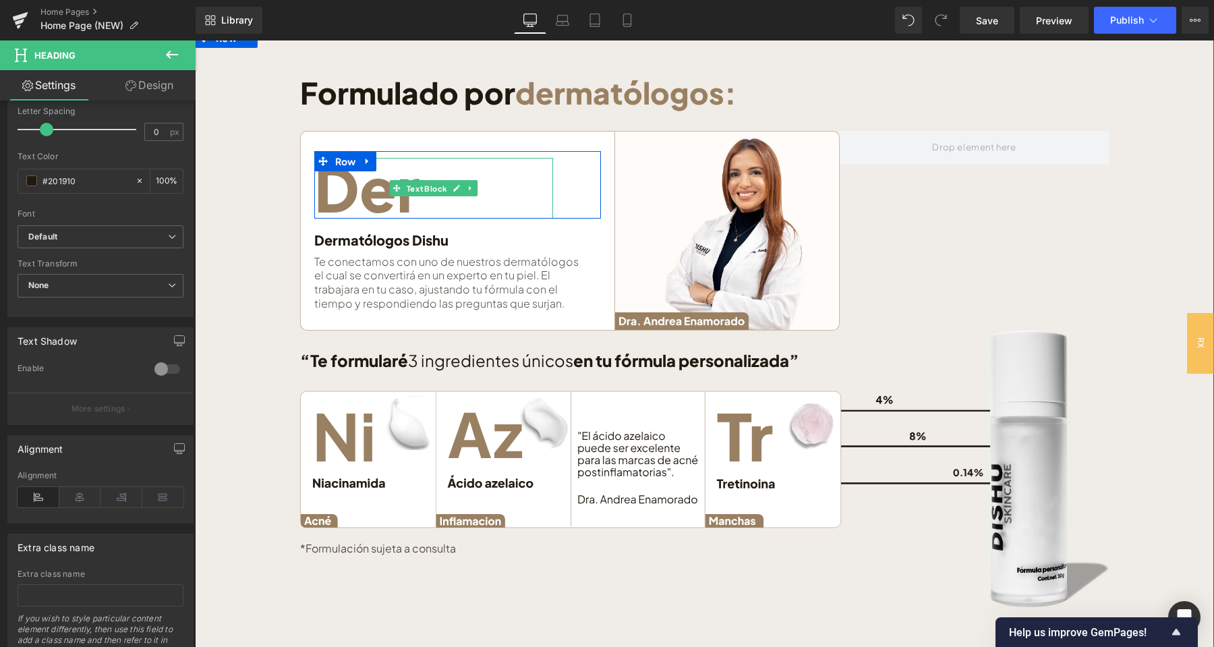
click at [388, 195] on p "Der" at bounding box center [433, 188] width 239 height 61
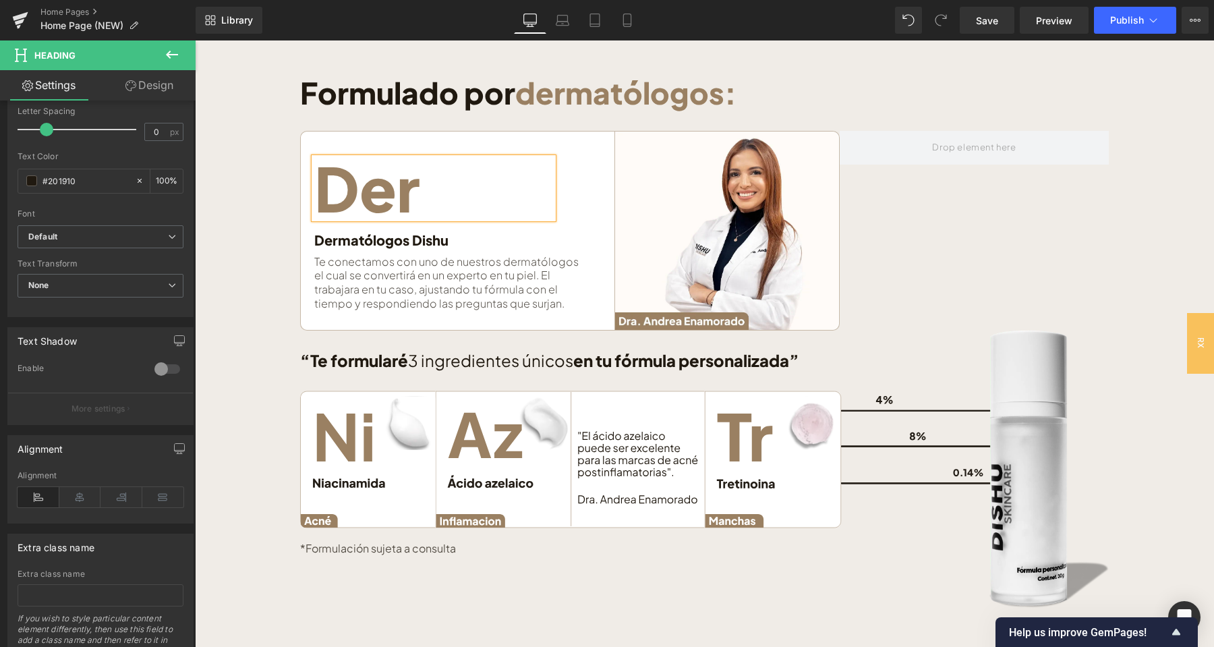
click at [388, 195] on p "Der" at bounding box center [433, 188] width 239 height 61
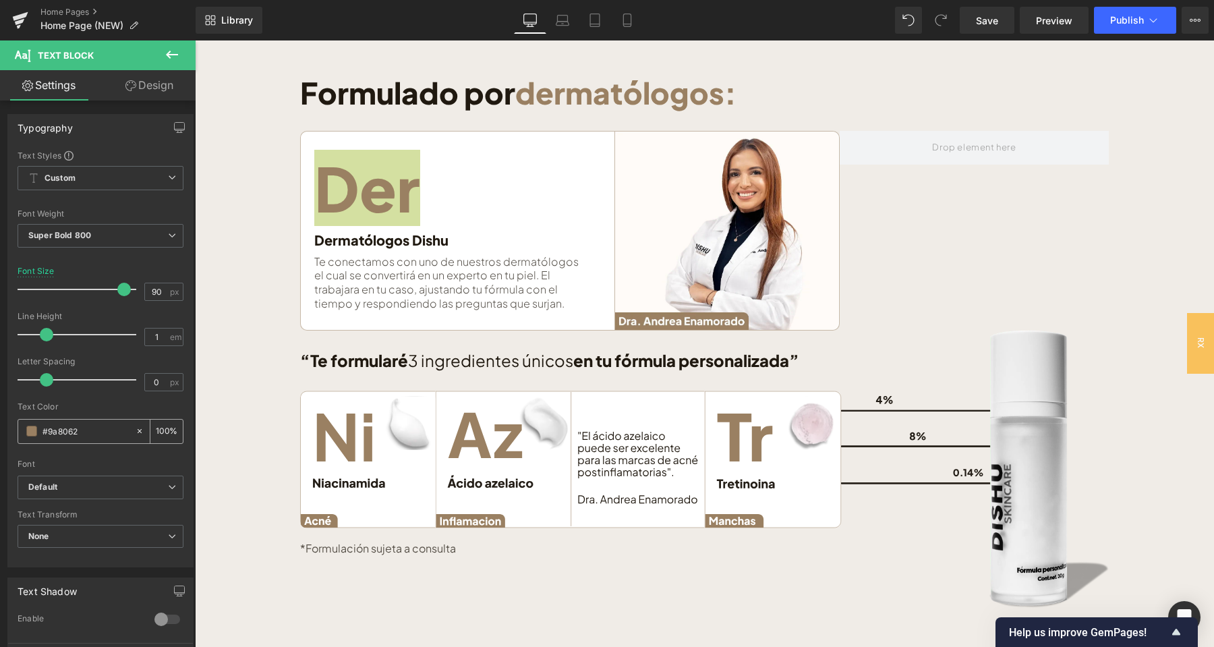
drag, startPoint x: 83, startPoint y: 430, endPoint x: 36, endPoint y: 432, distance: 47.3
click at [42, 432] on input "#9a8062" at bounding box center [85, 431] width 86 height 15
copy p "Der"
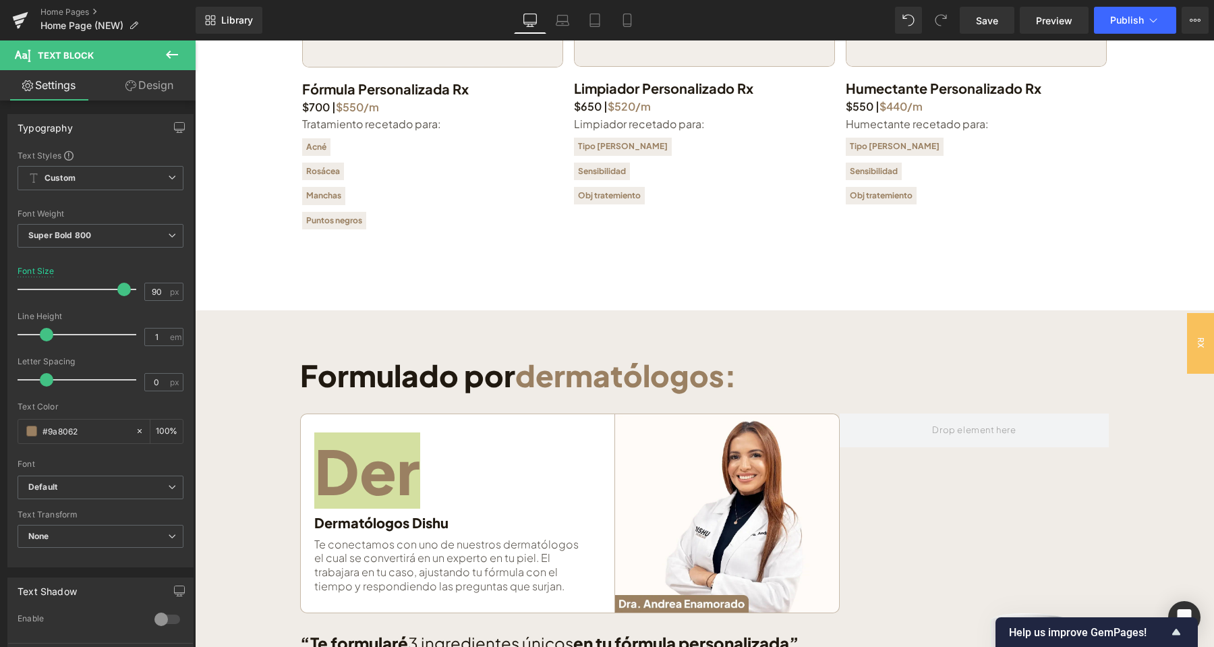
scroll to position [2054, 0]
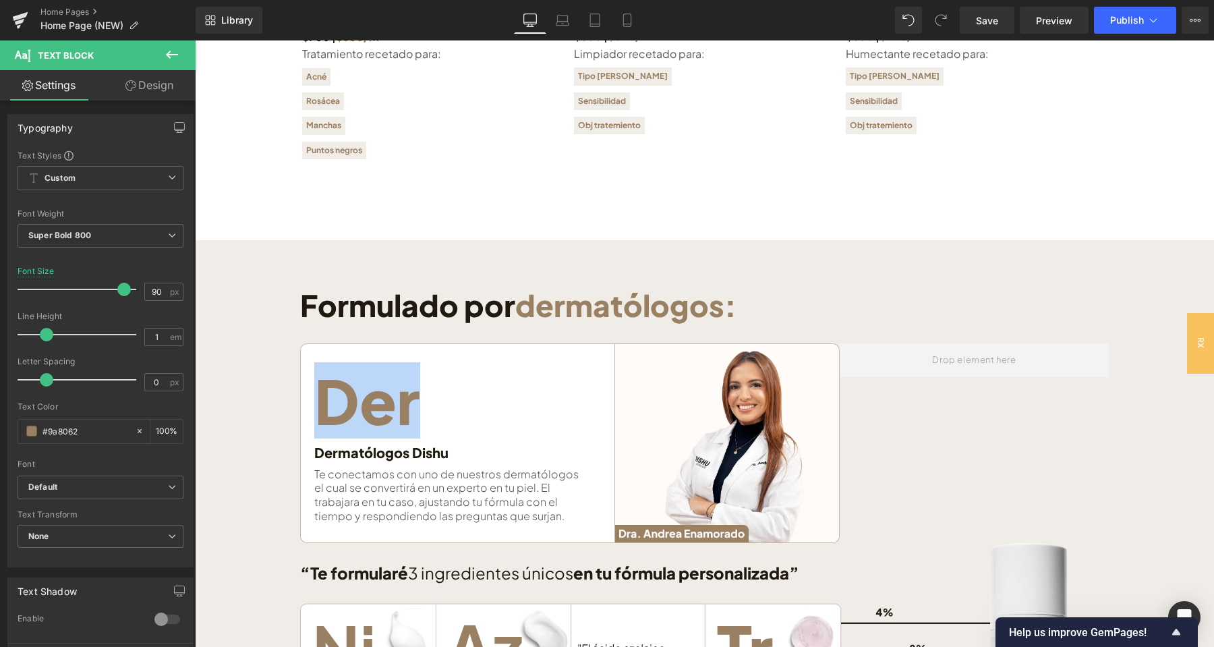
click at [239, 289] on div "Formulado por dermatólogos: Heading Der Text Block Image Row Dermatólogos Dishu…" at bounding box center [704, 553] width 1019 height 533
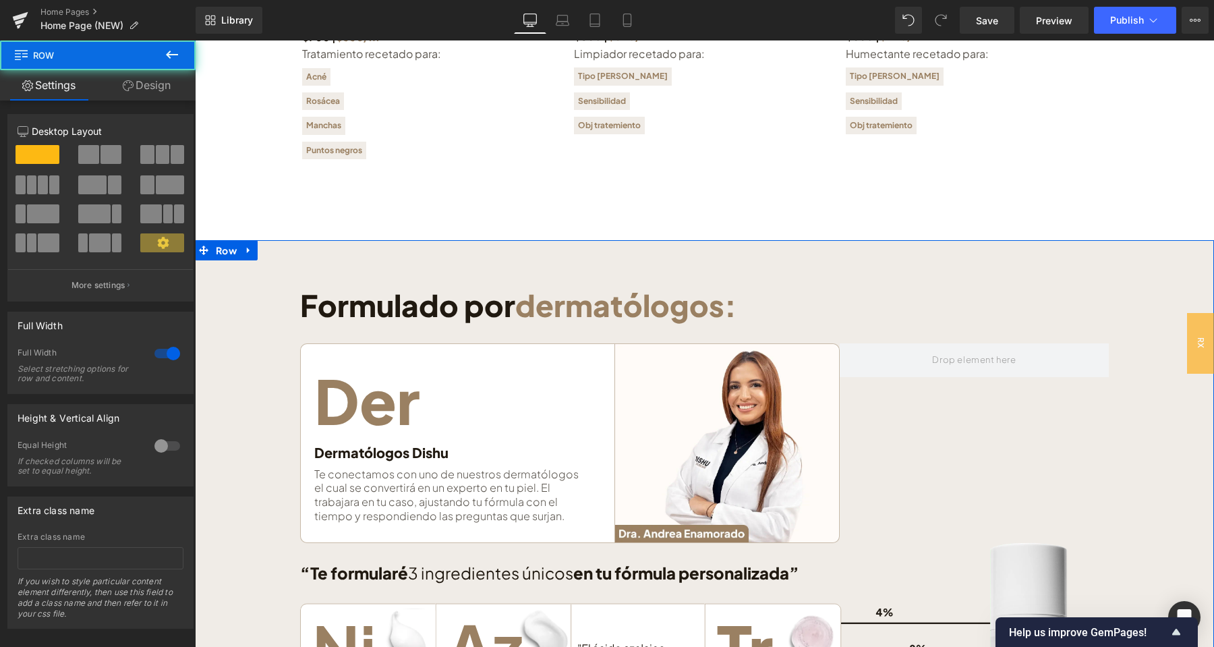
click at [233, 254] on span "Row" at bounding box center [226, 250] width 28 height 20
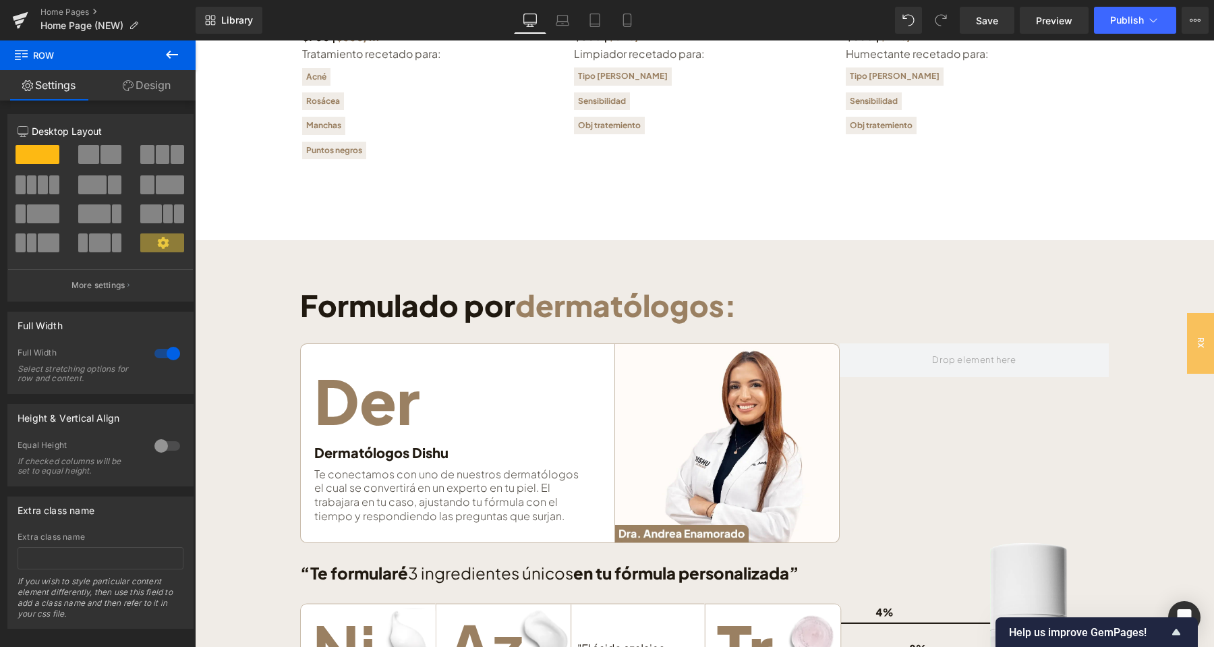
click at [158, 78] on link "Design" at bounding box center [147, 85] width 98 height 30
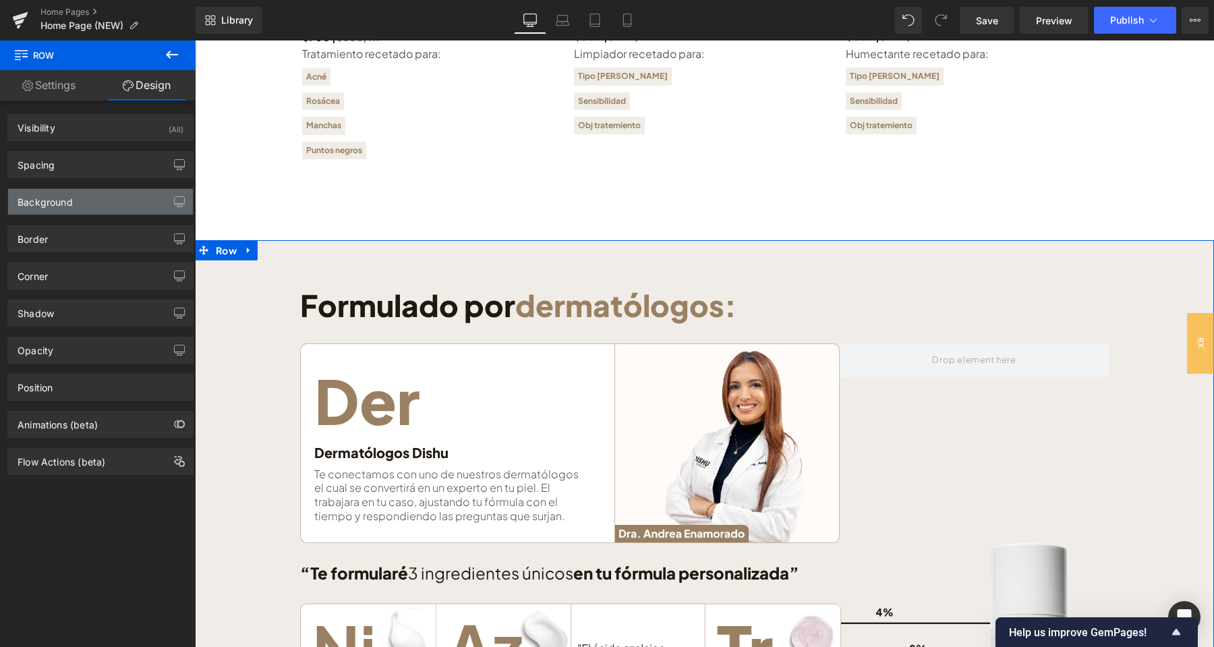
click at [82, 202] on div "Background" at bounding box center [100, 202] width 185 height 26
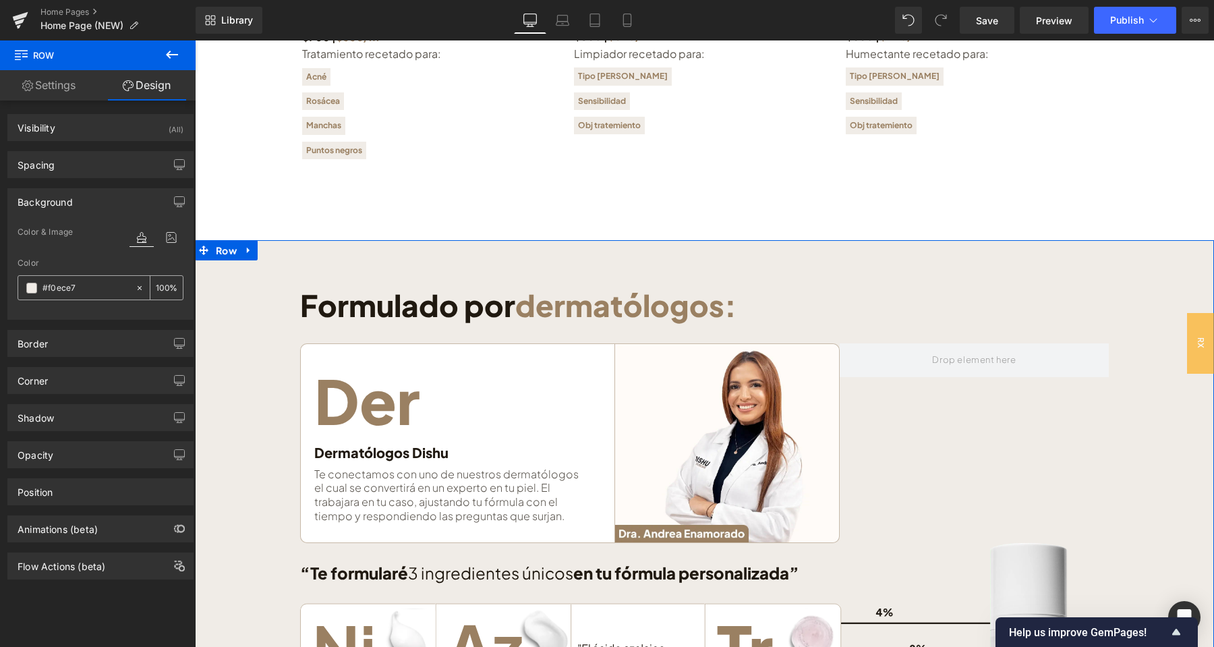
click at [81, 286] on input "#f0ece7" at bounding box center [85, 288] width 86 height 15
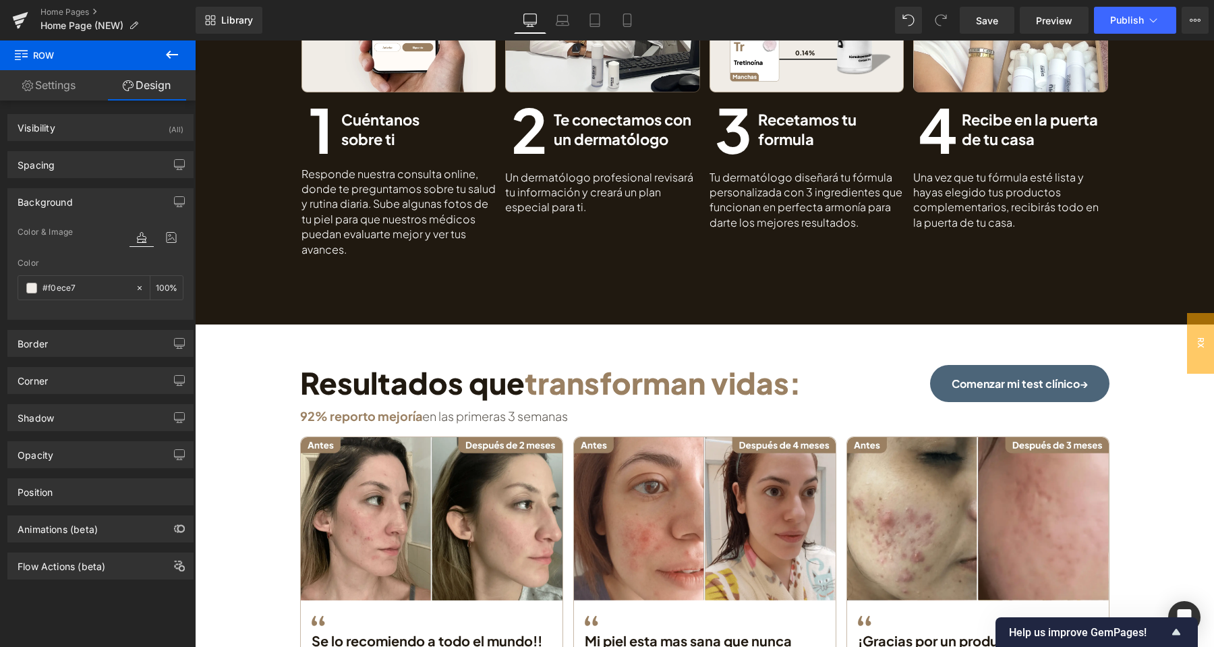
scroll to position [283, 0]
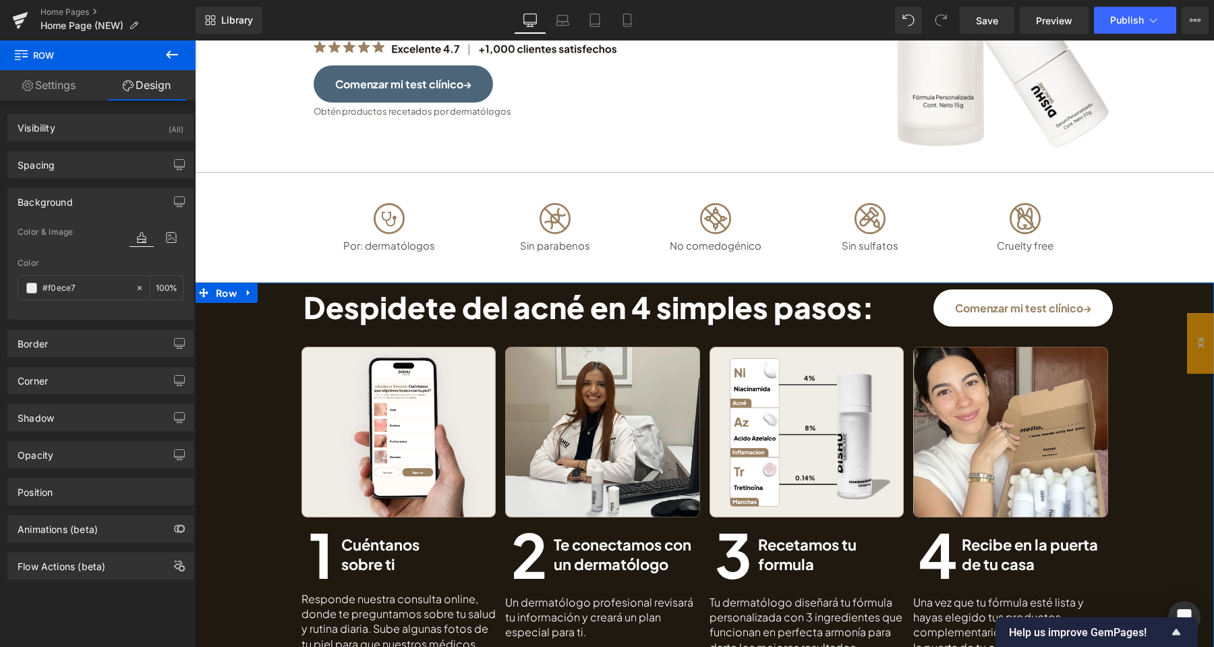
click at [237, 341] on div "Despidete del acné en 4 simples pasos: Heading Comenzar mi test clínico→ Button…" at bounding box center [704, 485] width 1019 height 393
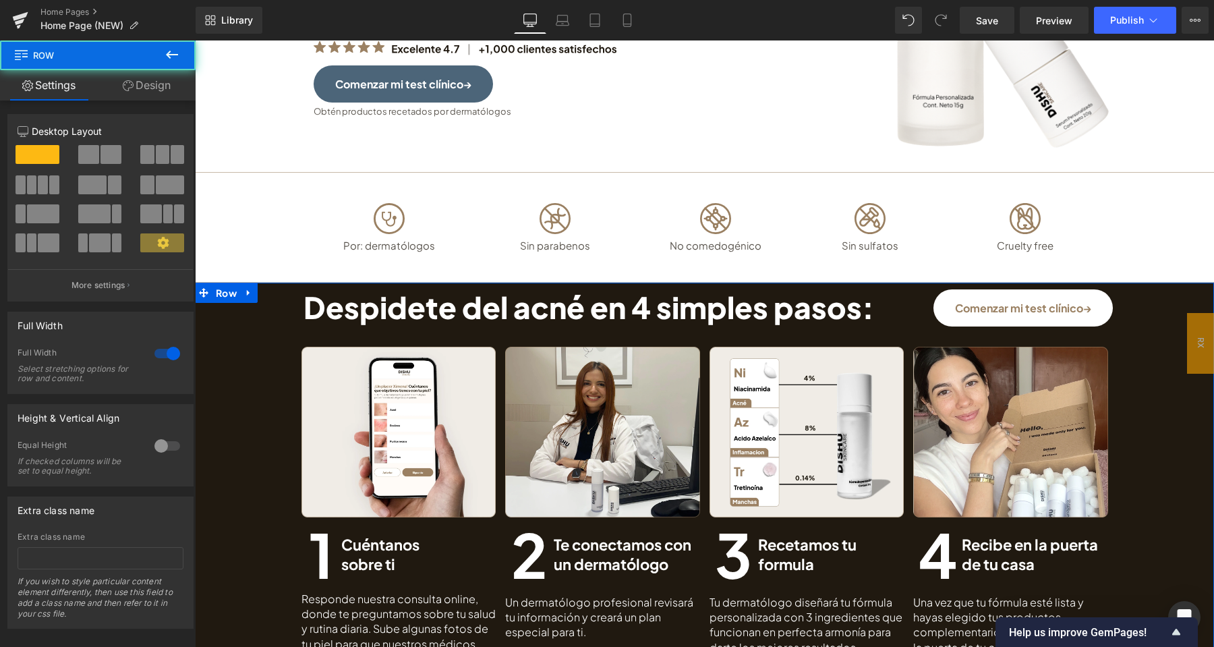
click at [164, 84] on link "Design" at bounding box center [147, 85] width 98 height 30
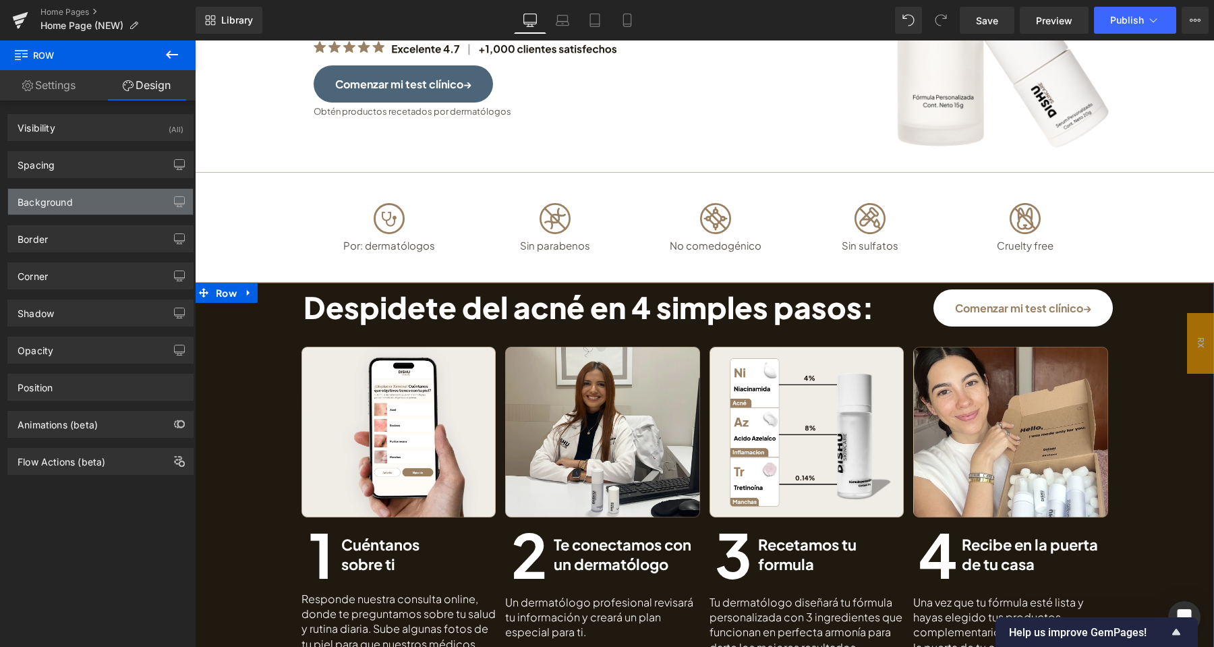
click at [76, 193] on div "Background" at bounding box center [100, 202] width 185 height 26
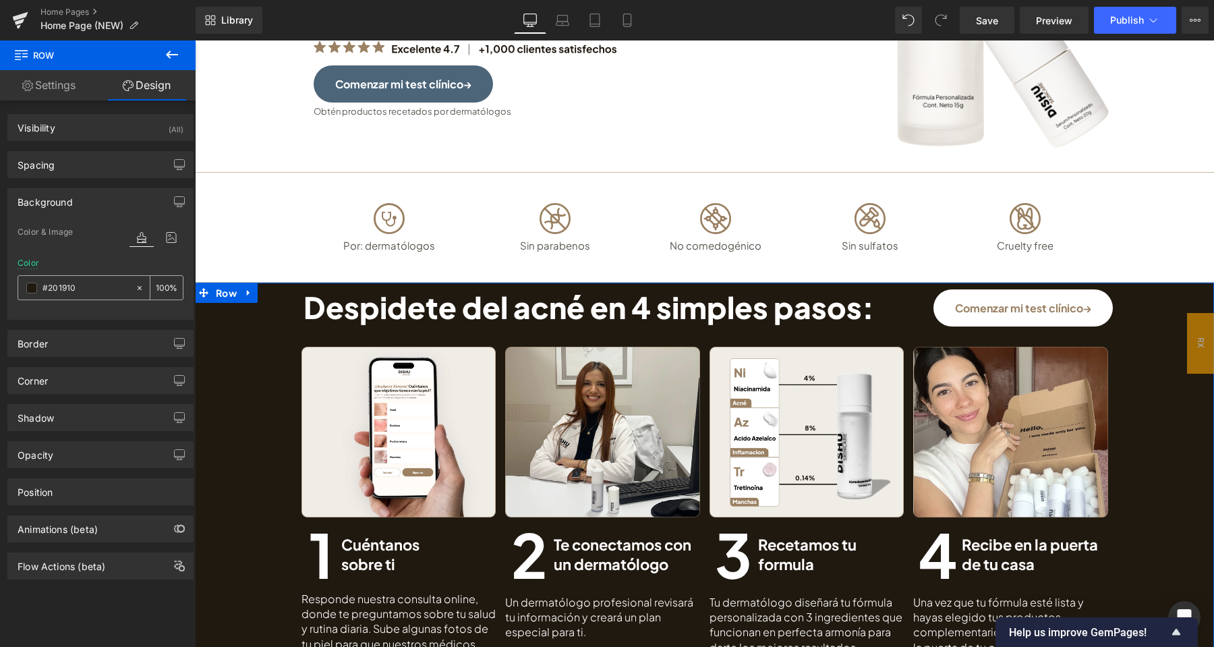
click at [88, 286] on input "#201910" at bounding box center [85, 288] width 86 height 15
paste input "f0ece7"
type input "#f0ece7"
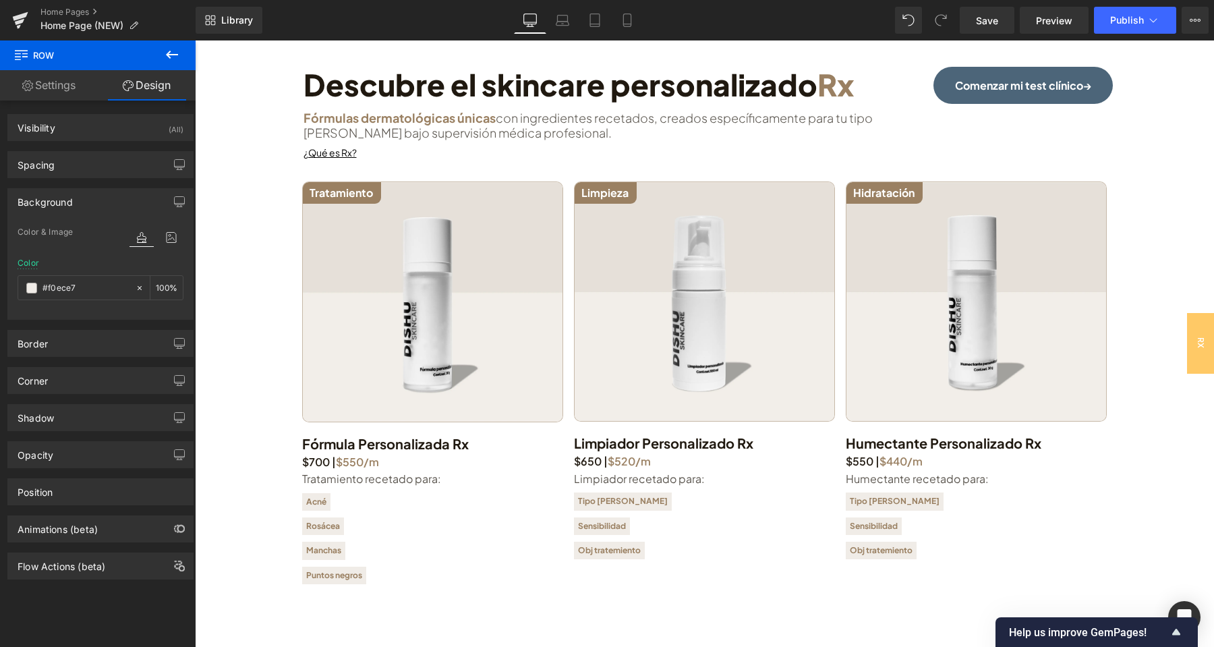
scroll to position [1983, 0]
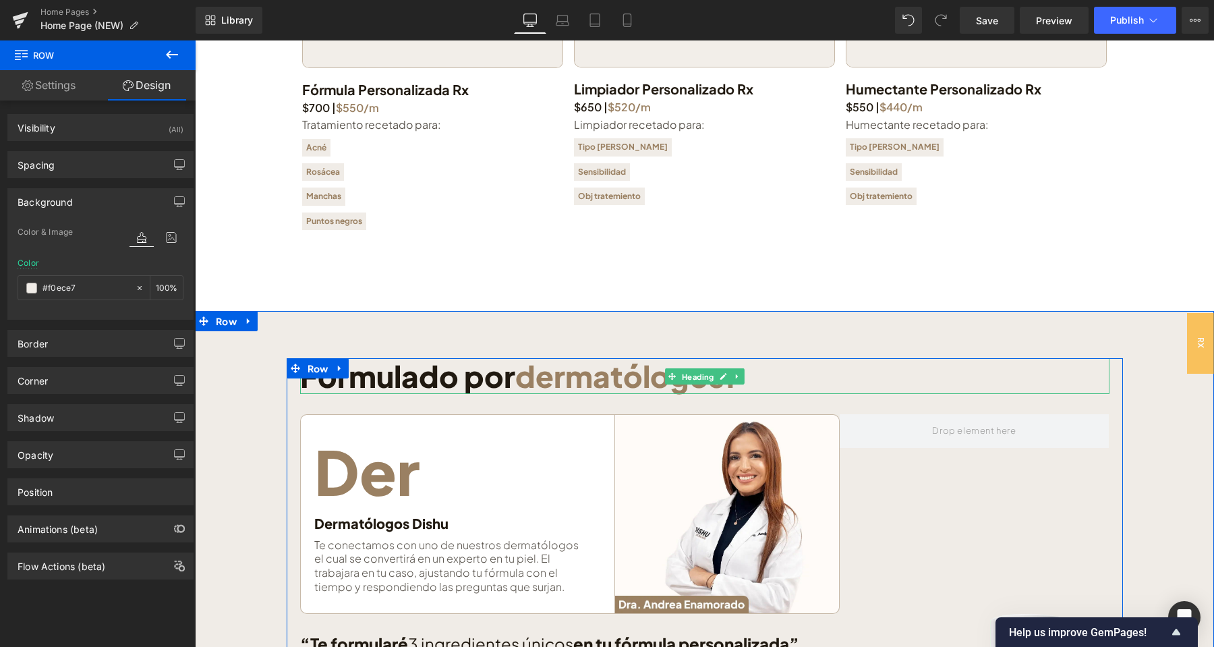
click at [499, 378] on h1 "Formulado por dermatólogos:" at bounding box center [704, 376] width 809 height 36
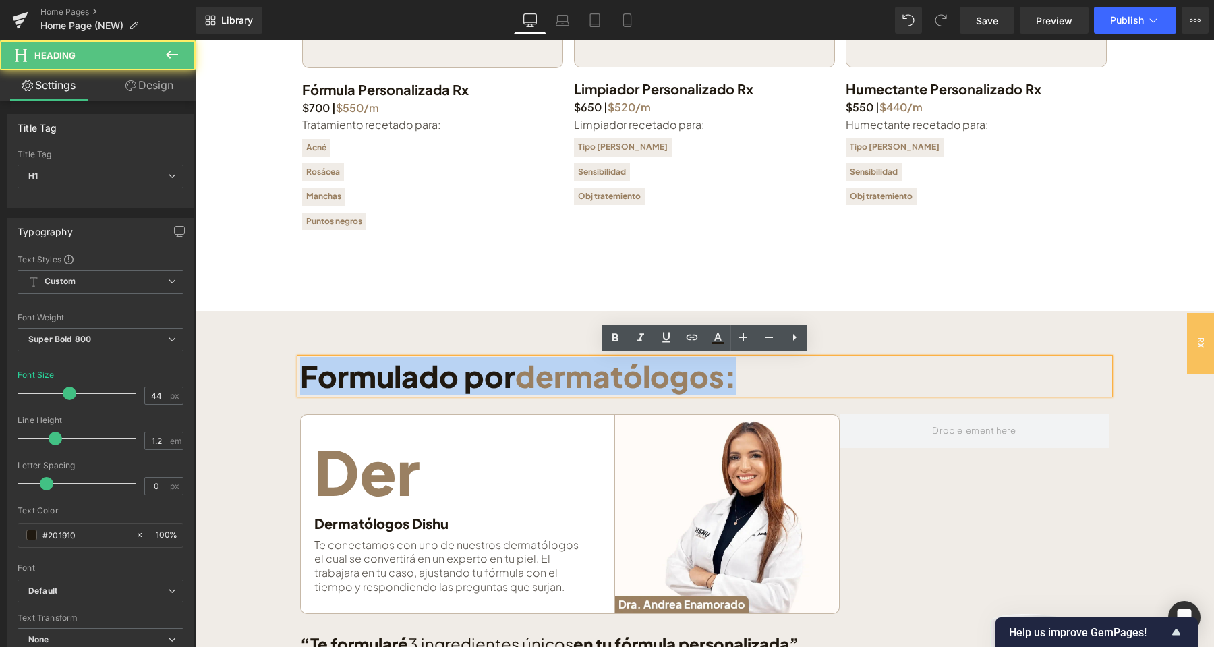
drag, startPoint x: 745, startPoint y: 374, endPoint x: 302, endPoint y: 377, distance: 442.4
click at [302, 377] on h1 "Formulado por dermatólogos:" at bounding box center [704, 376] width 809 height 36
copy h1 "Formulado por dermatólogos:"
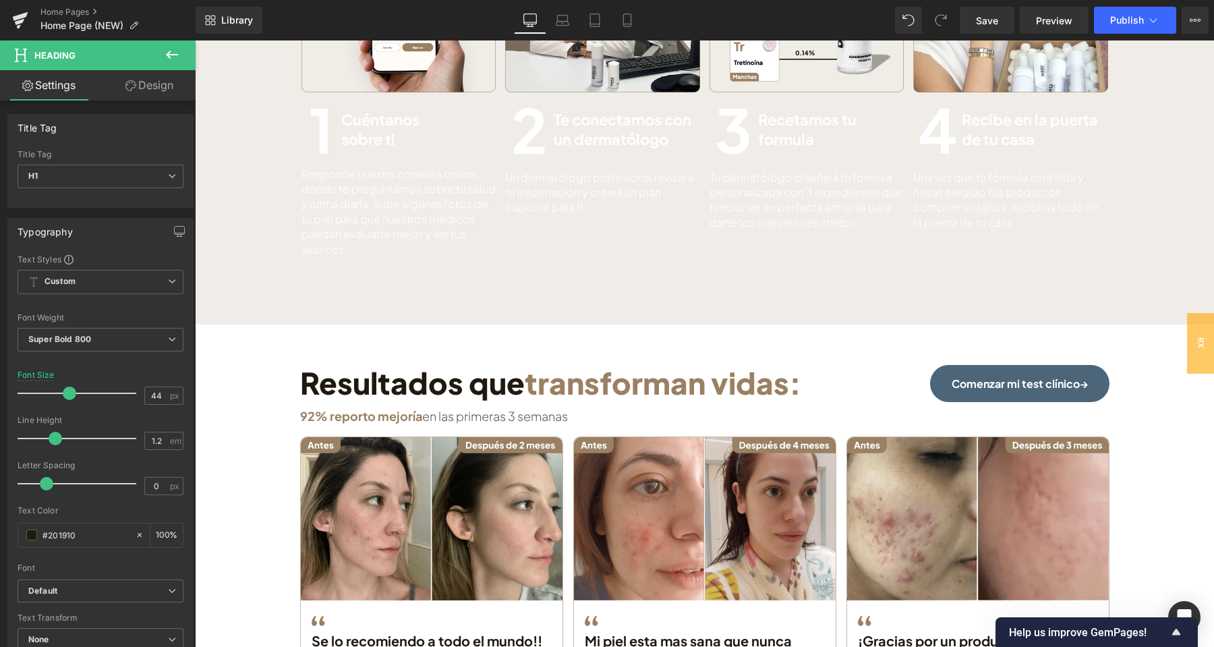
scroll to position [354, 0]
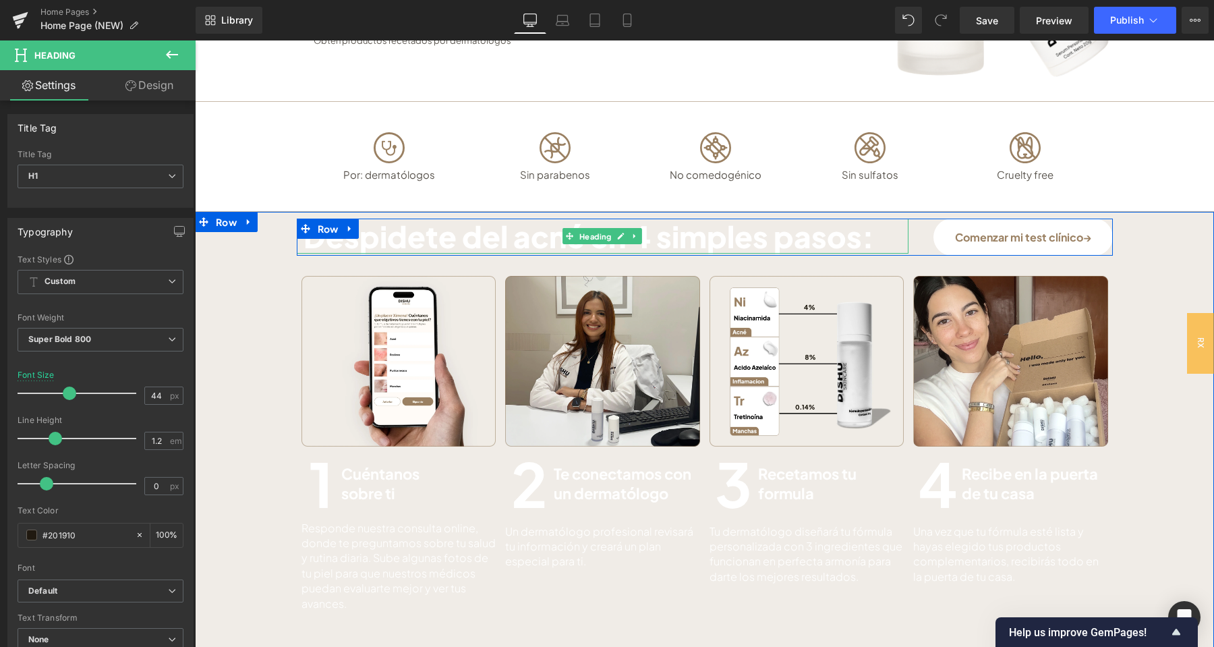
click at [502, 242] on h1 "Despidete del acné en 4 simples pasos:" at bounding box center [606, 237] width 606 height 36
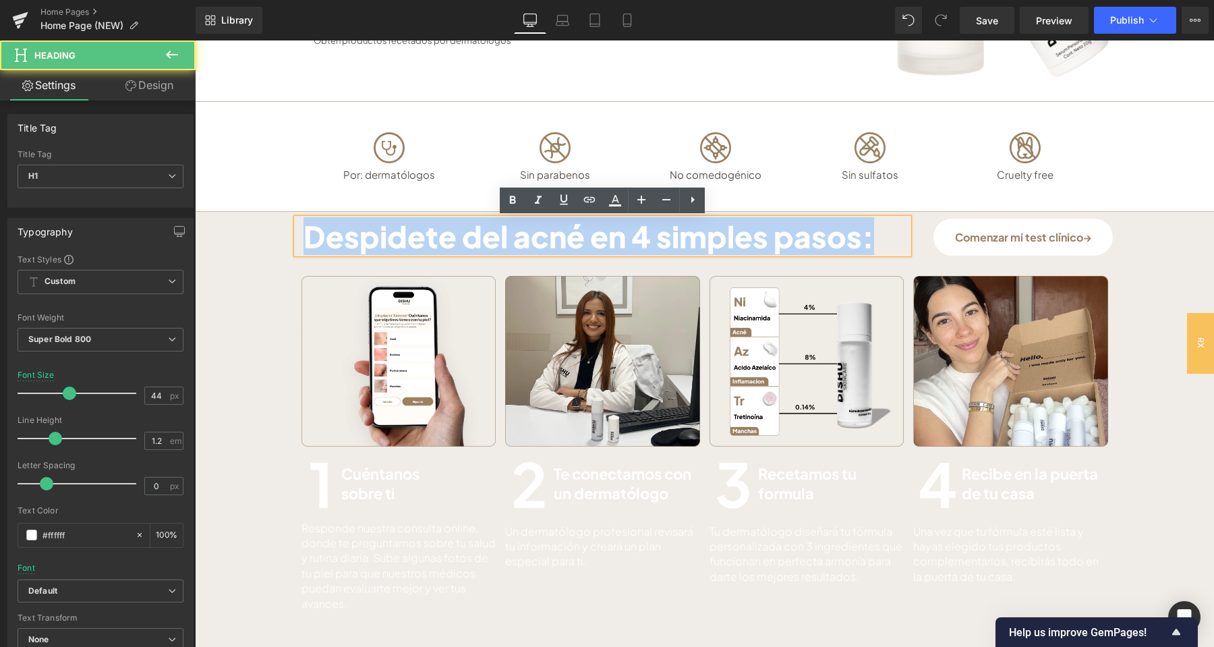
drag, startPoint x: 854, startPoint y: 239, endPoint x: 312, endPoint y: 243, distance: 541.6
click at [312, 243] on h1 "Despidete del acné en 4 simples pasos:" at bounding box center [606, 237] width 606 height 36
paste div
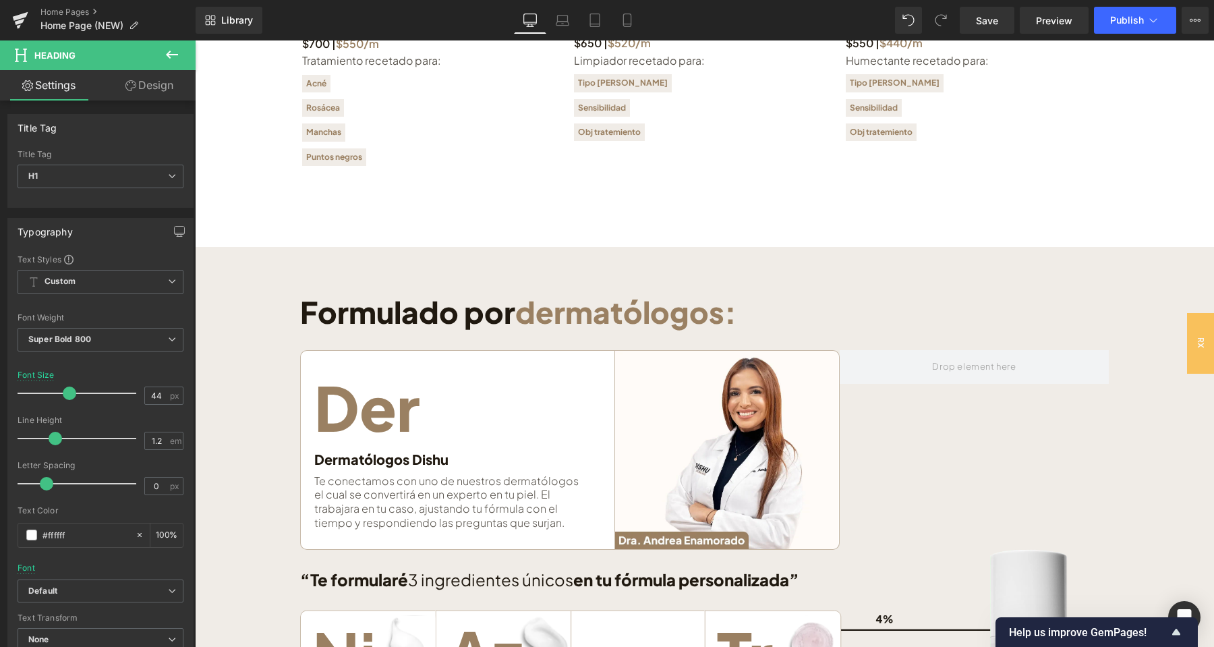
scroll to position [2054, 0]
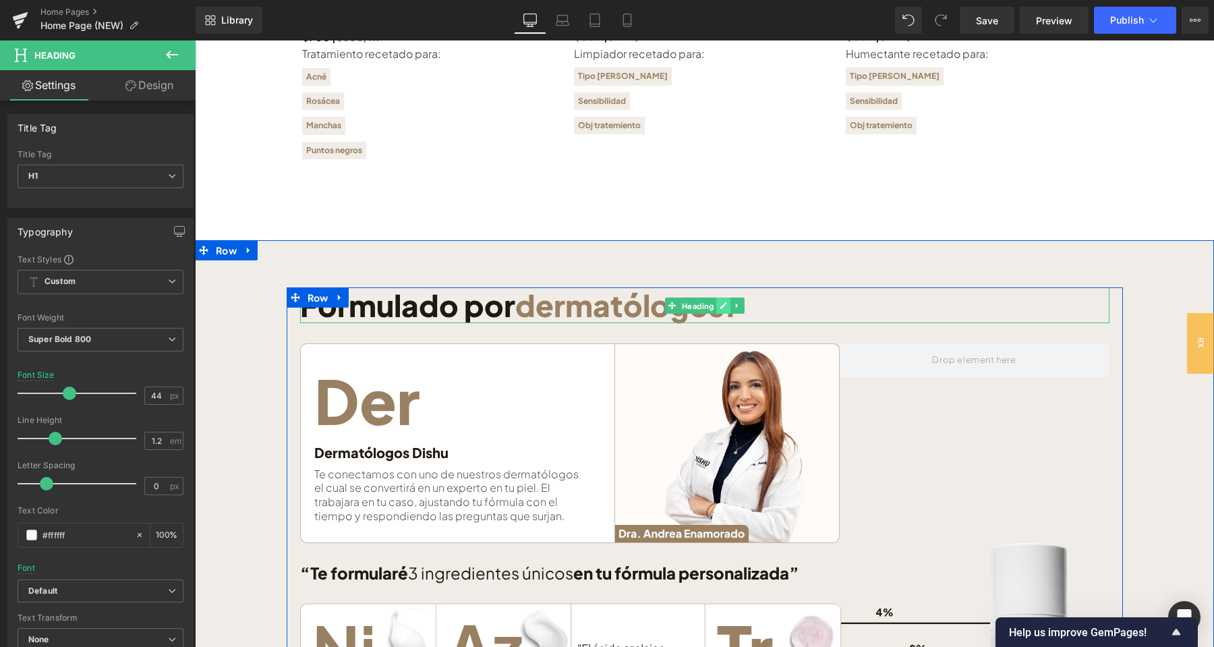
click at [726, 302] on icon at bounding box center [723, 305] width 7 height 7
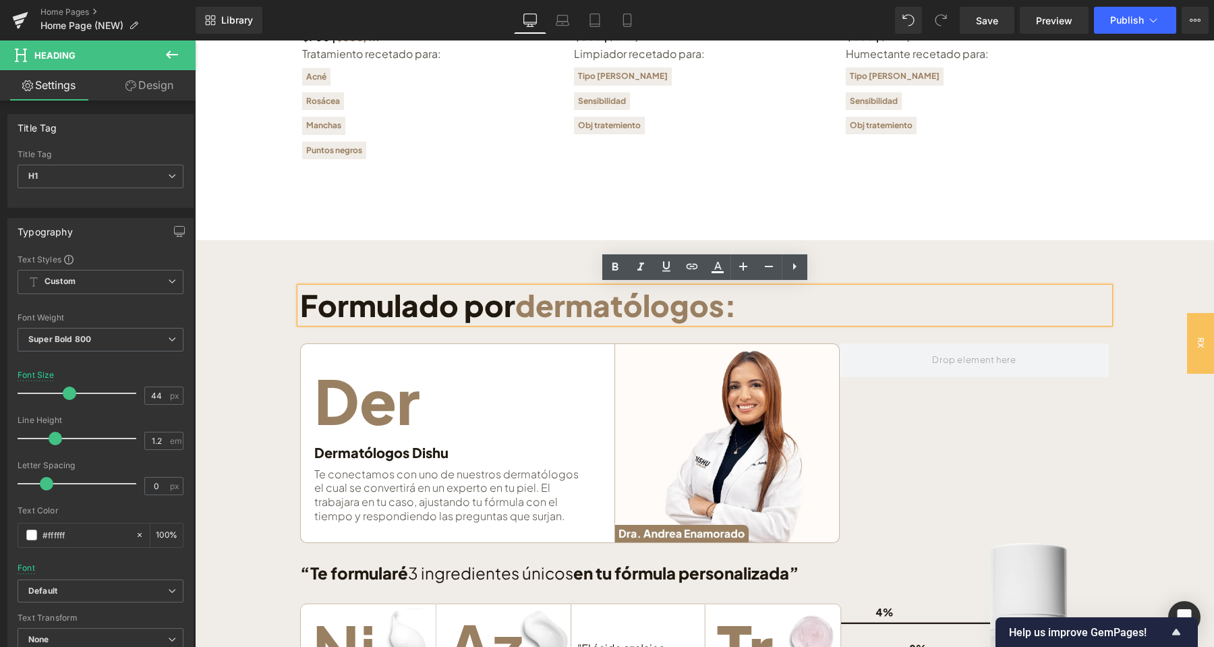
click at [727, 302] on span "dermatólogos:" at bounding box center [625, 305] width 221 height 38
click at [361, 240] on div "Formulado por dermatólogos: Heading Der Text Block Image Row Dermatólogos Dishu…" at bounding box center [704, 550] width 1019 height 620
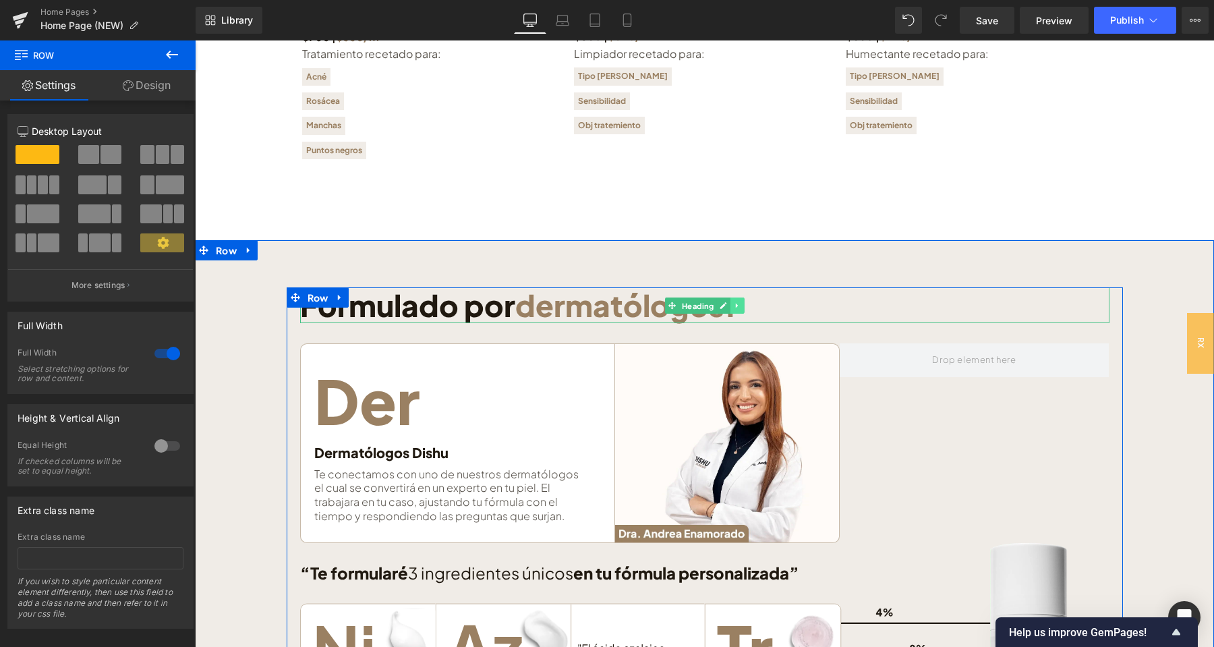
click at [742, 303] on link at bounding box center [737, 305] width 14 height 16
click at [732, 304] on icon at bounding box center [729, 305] width 7 height 8
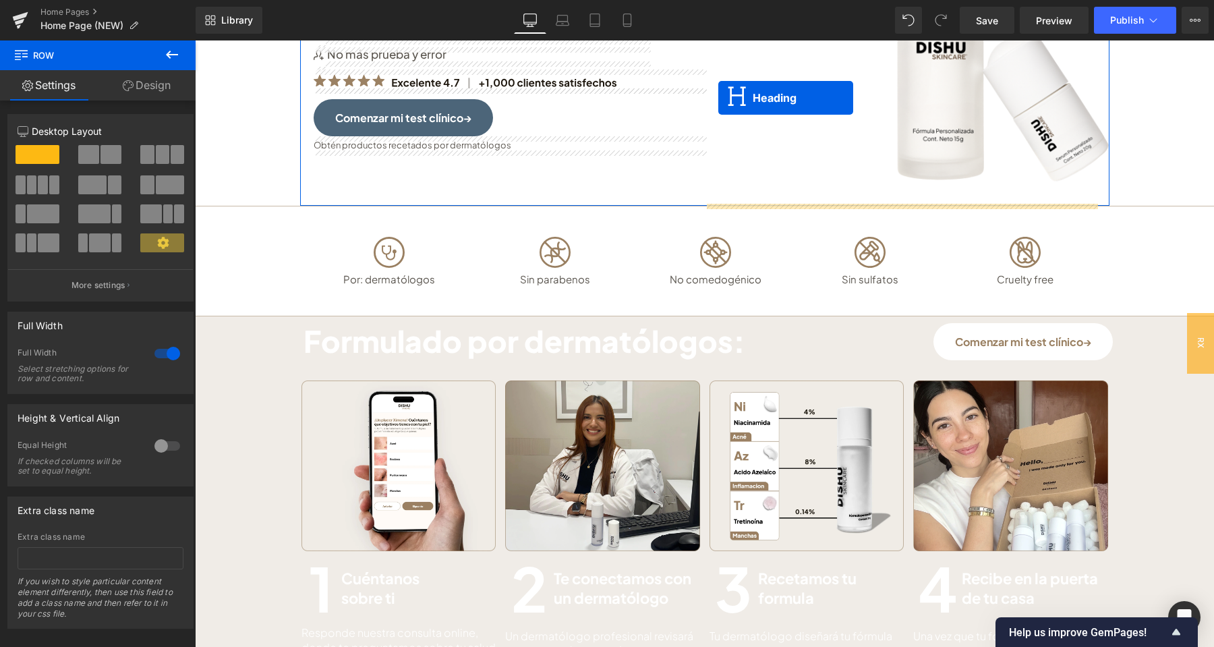
scroll to position [223, 0]
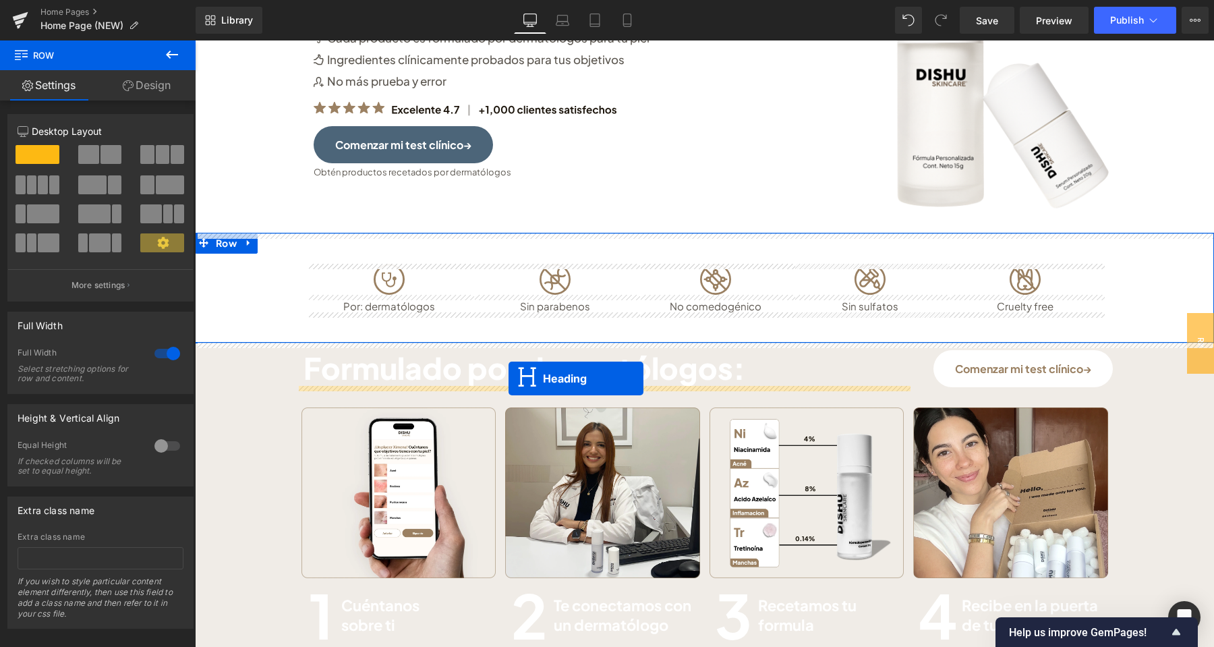
drag, startPoint x: 676, startPoint y: 546, endPoint x: 509, endPoint y: 378, distance: 237.0
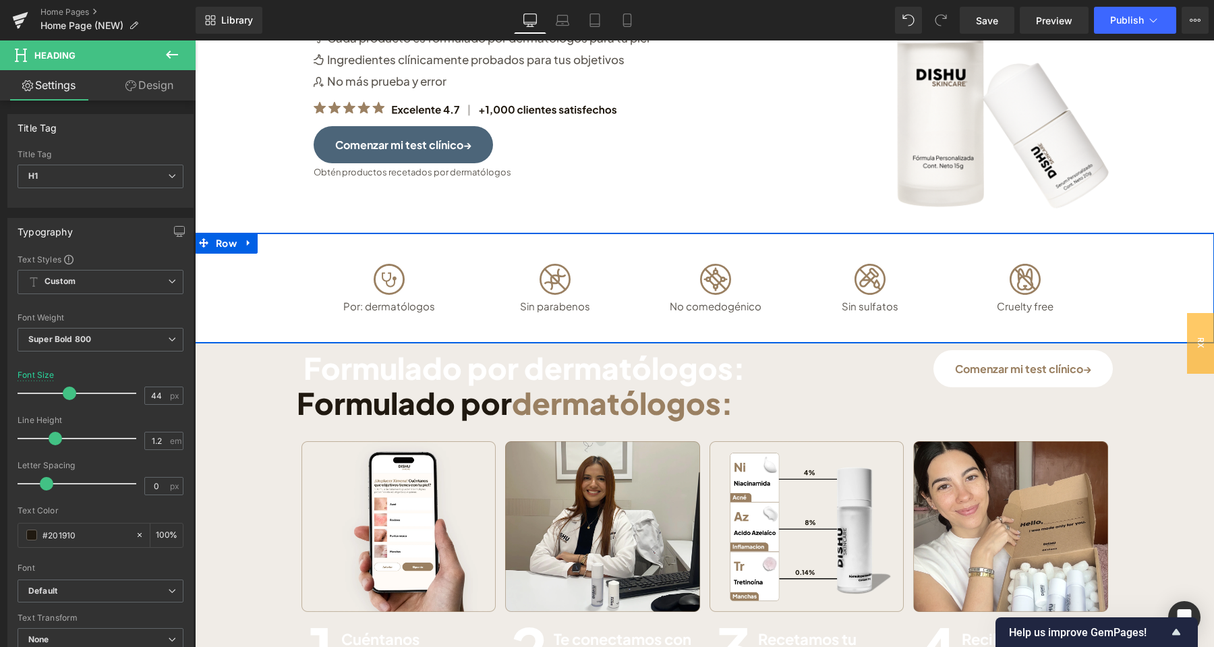
click at [600, 364] on div "Formulado por dermatólogos: Heading" at bounding box center [603, 368] width 612 height 36
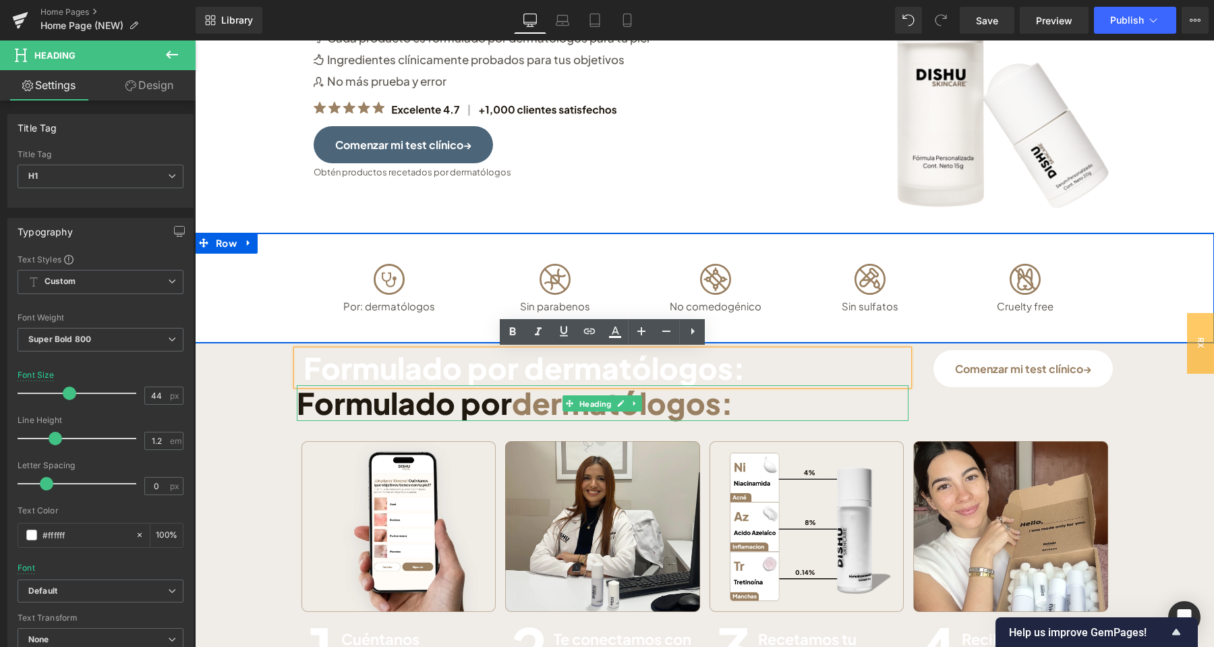
click at [798, 413] on h1 "Formulado por dermatólogos:" at bounding box center [603, 403] width 612 height 36
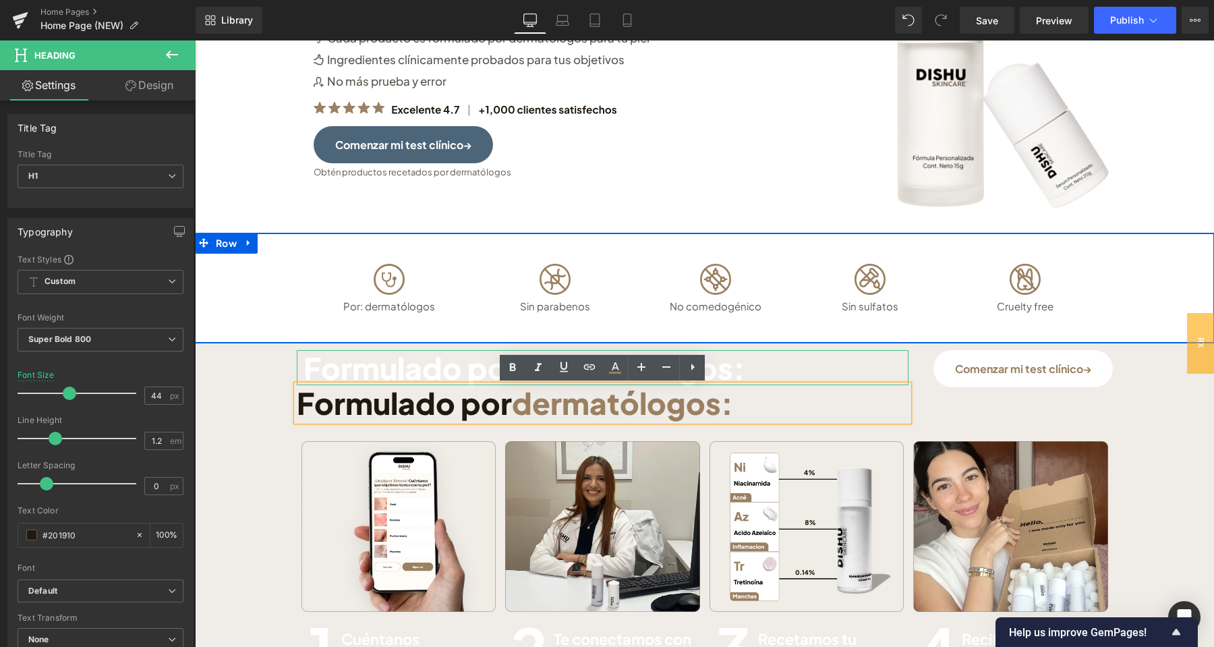
click at [477, 364] on h1 "Formulado por dermatólogos:" at bounding box center [606, 368] width 606 height 36
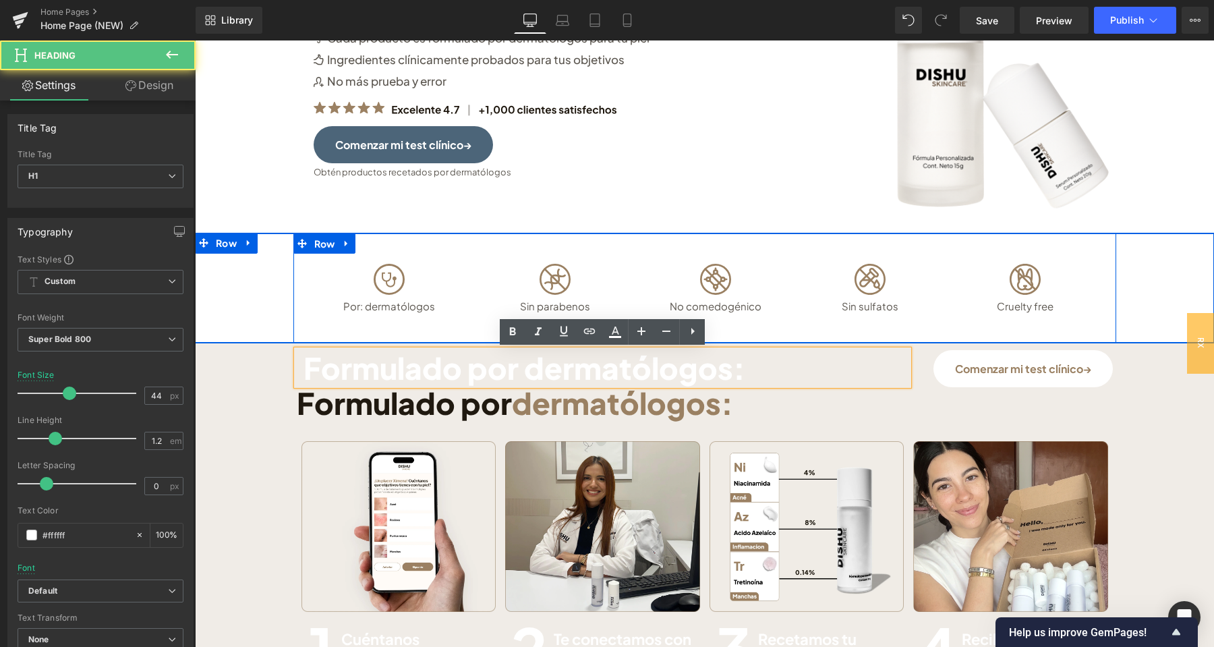
click at [488, 252] on div "Image Por: dermatólogos Text Block Image Sin parabenos Text Block Row Image No …" at bounding box center [704, 287] width 823 height 109
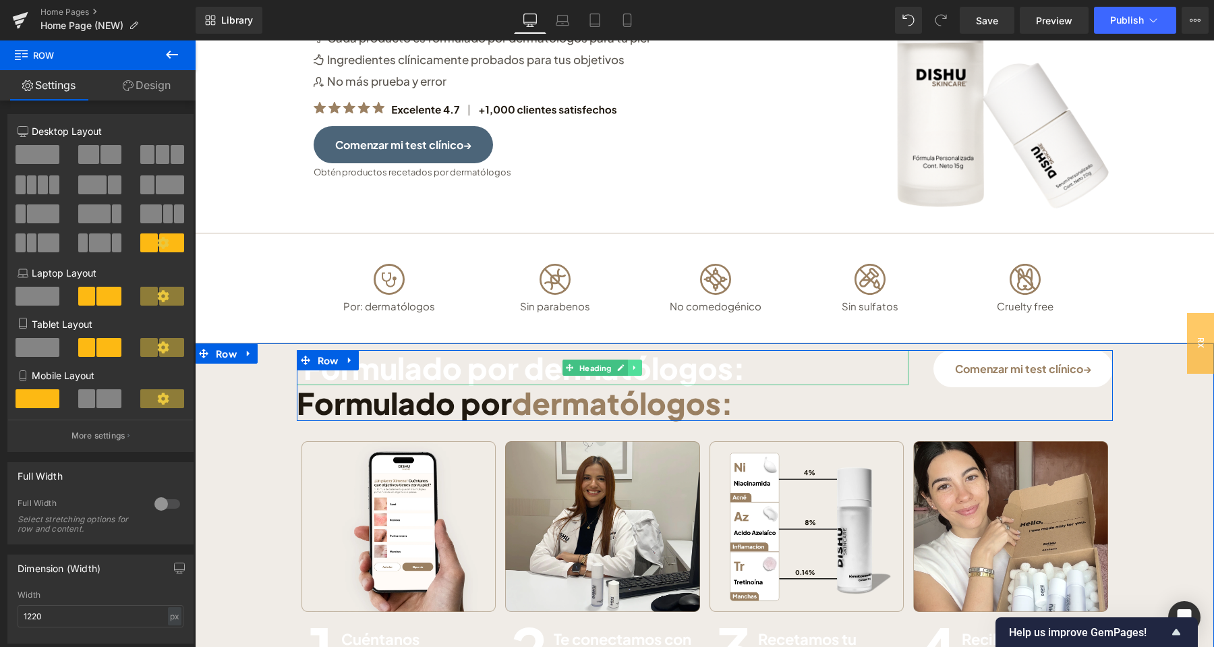
click at [631, 371] on link at bounding box center [635, 367] width 14 height 16
click at [644, 370] on icon at bounding box center [641, 368] width 7 height 8
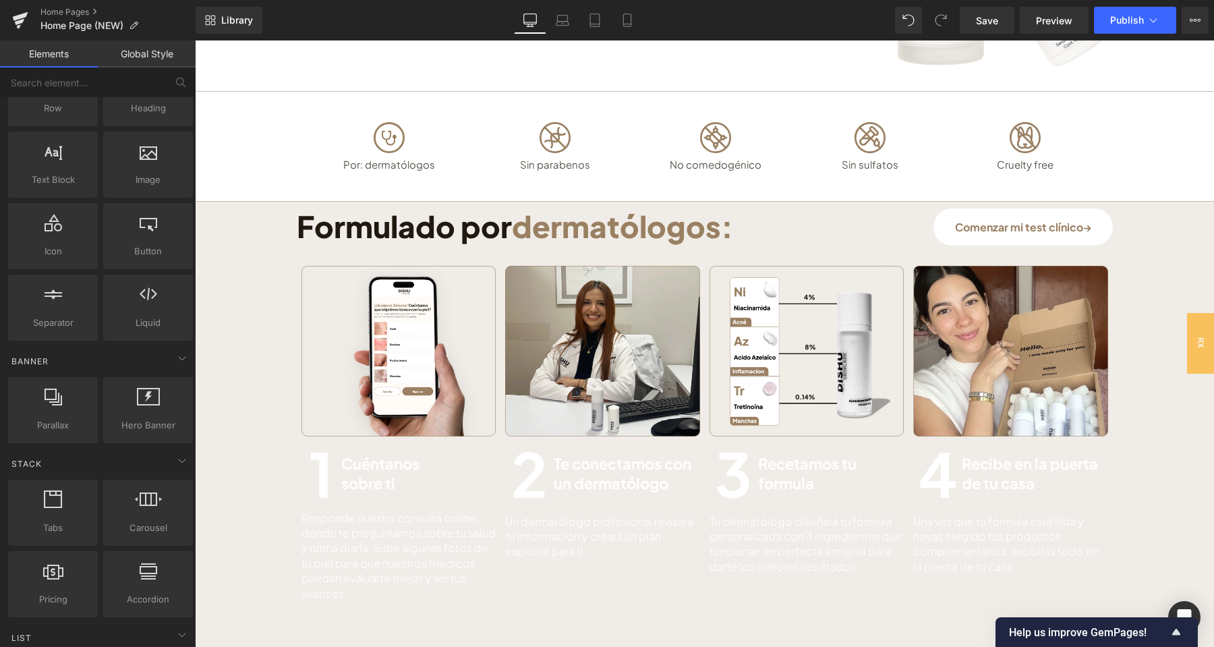
scroll to position [152, 0]
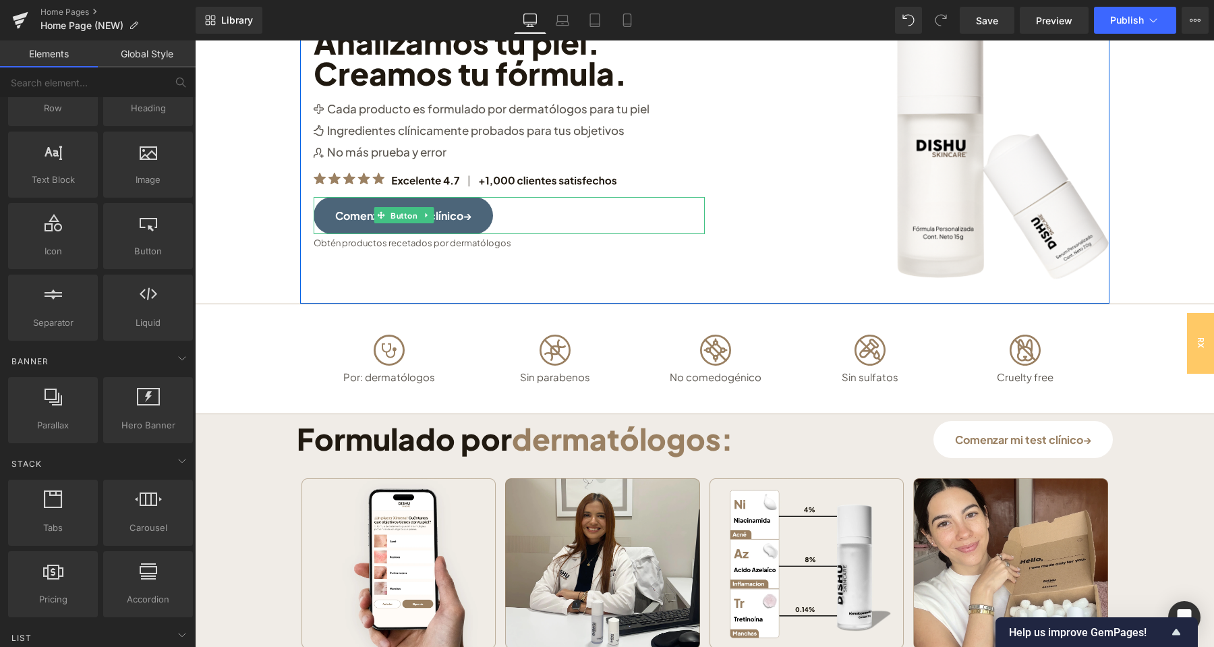
click at [343, 210] on link "Comenzar mi test clínico→" at bounding box center [403, 215] width 179 height 37
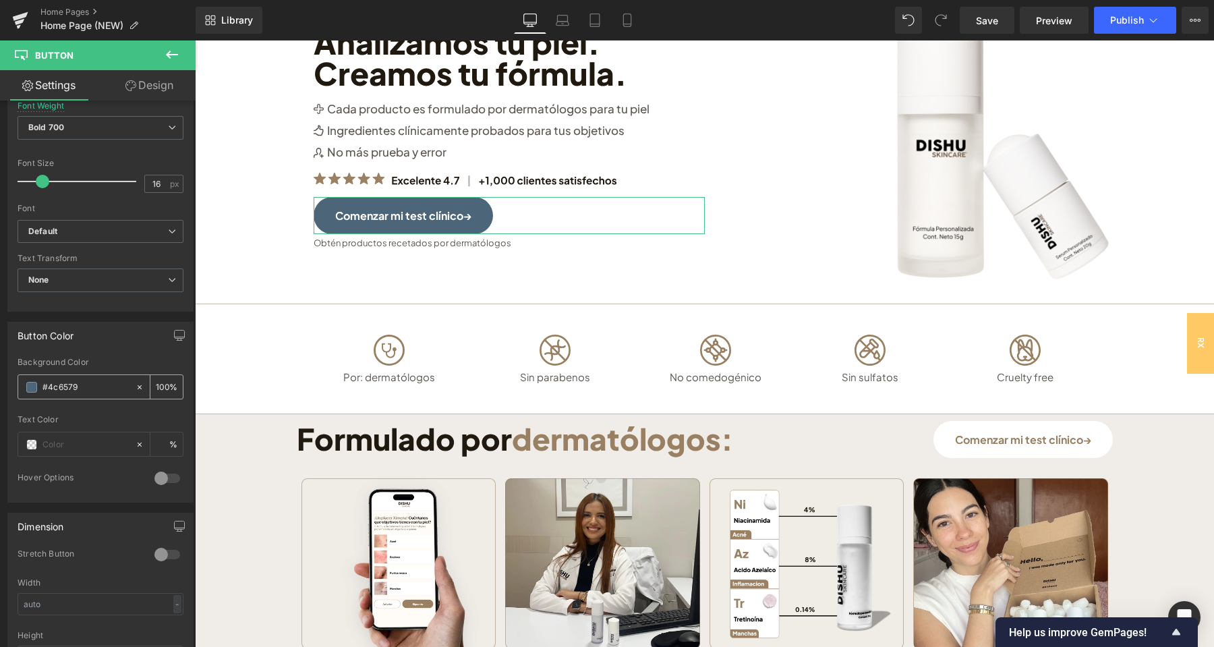
scroll to position [496, 0]
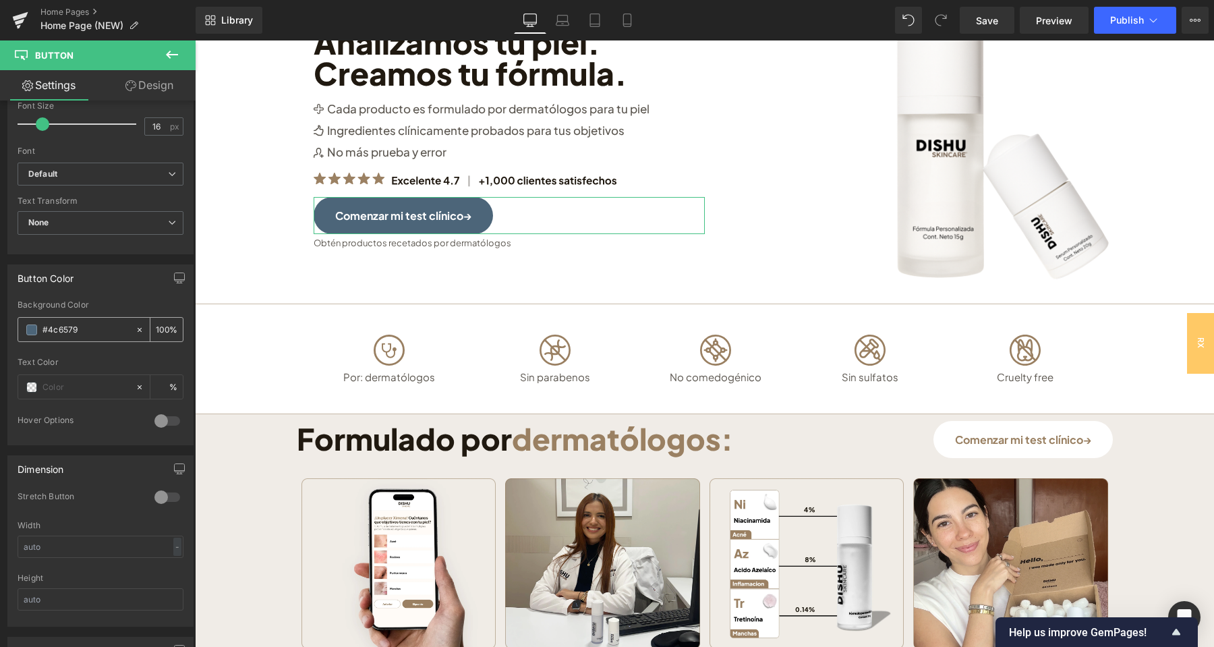
drag, startPoint x: 41, startPoint y: 336, endPoint x: 32, endPoint y: 334, distance: 9.0
click at [42, 334] on input "#4c6579" at bounding box center [85, 329] width 86 height 15
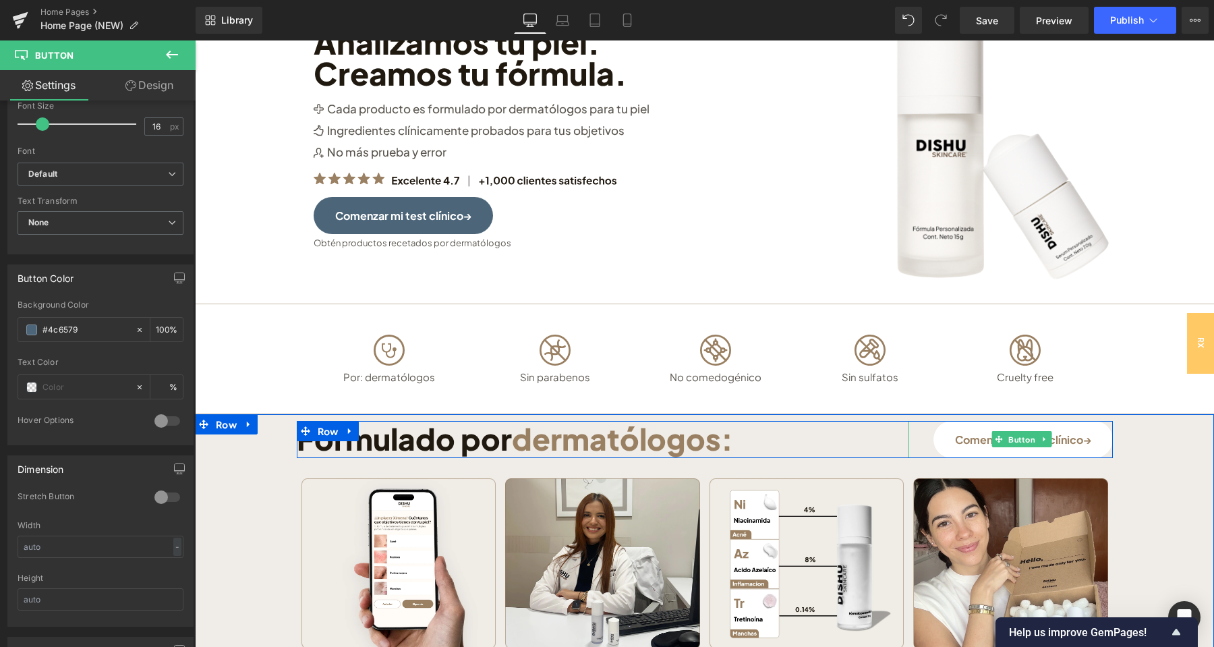
click at [1024, 439] on span "Button" at bounding box center [1022, 439] width 32 height 16
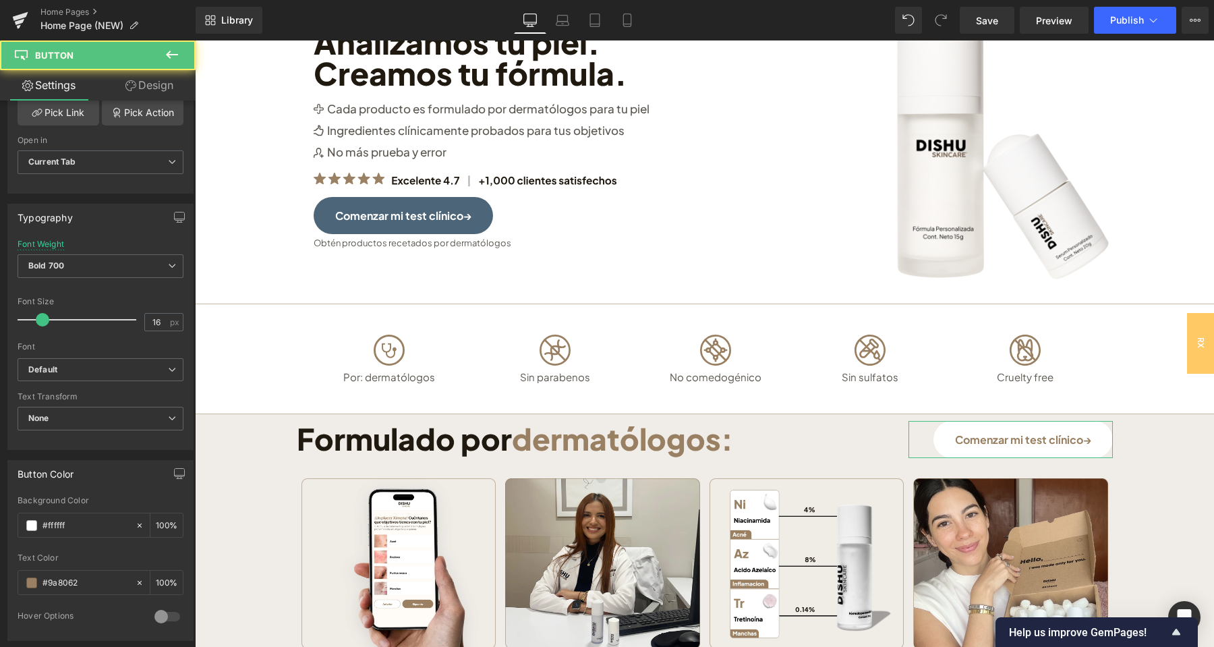
scroll to position [354, 0]
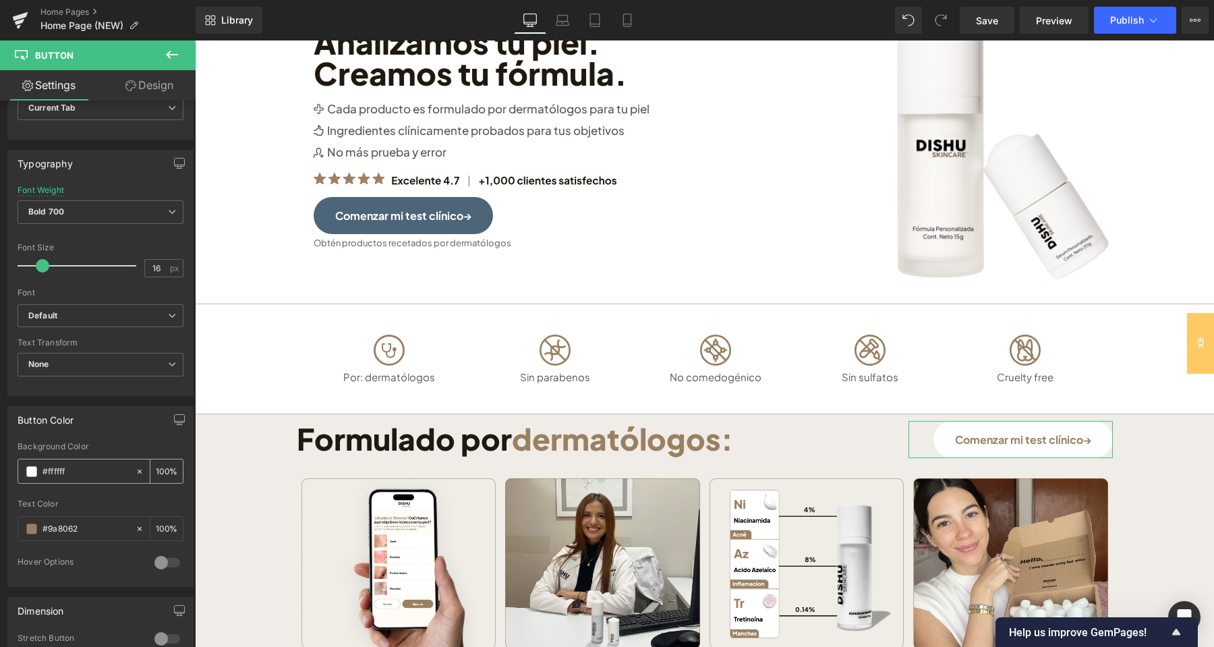
drag, startPoint x: 40, startPoint y: 471, endPoint x: 28, endPoint y: 472, distance: 12.8
click at [42, 472] on input "#ffffff" at bounding box center [85, 471] width 86 height 15
paste input "4c6579"
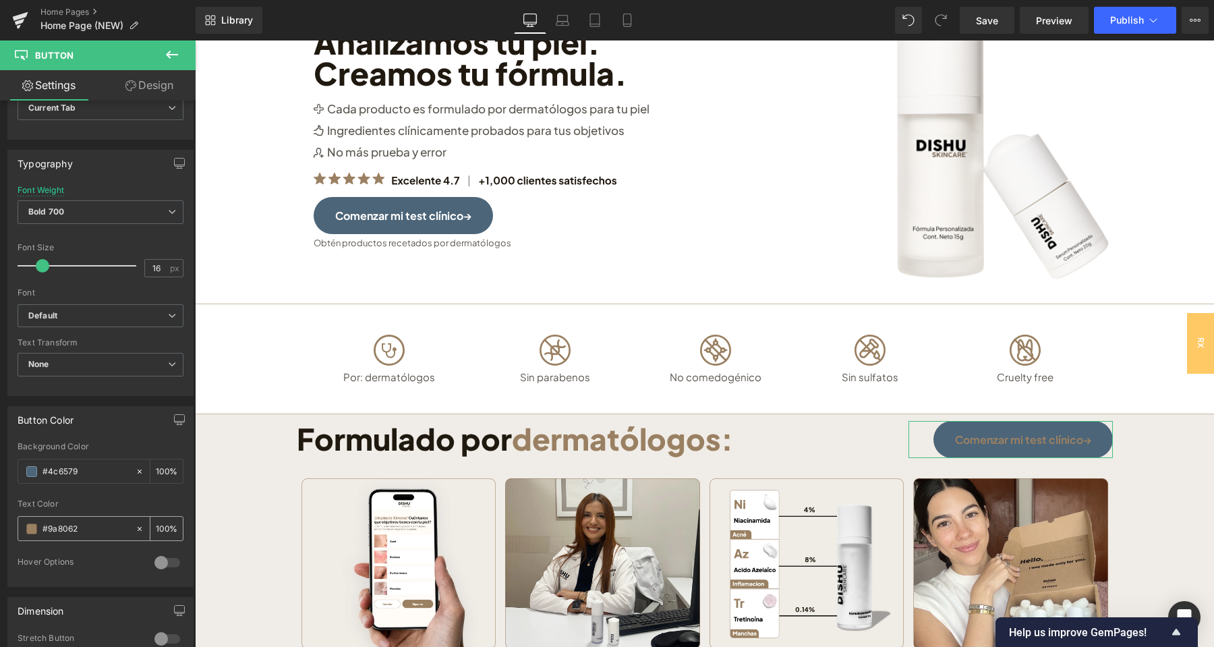
type input "#4c6579"
click at [29, 531] on span at bounding box center [31, 528] width 11 height 11
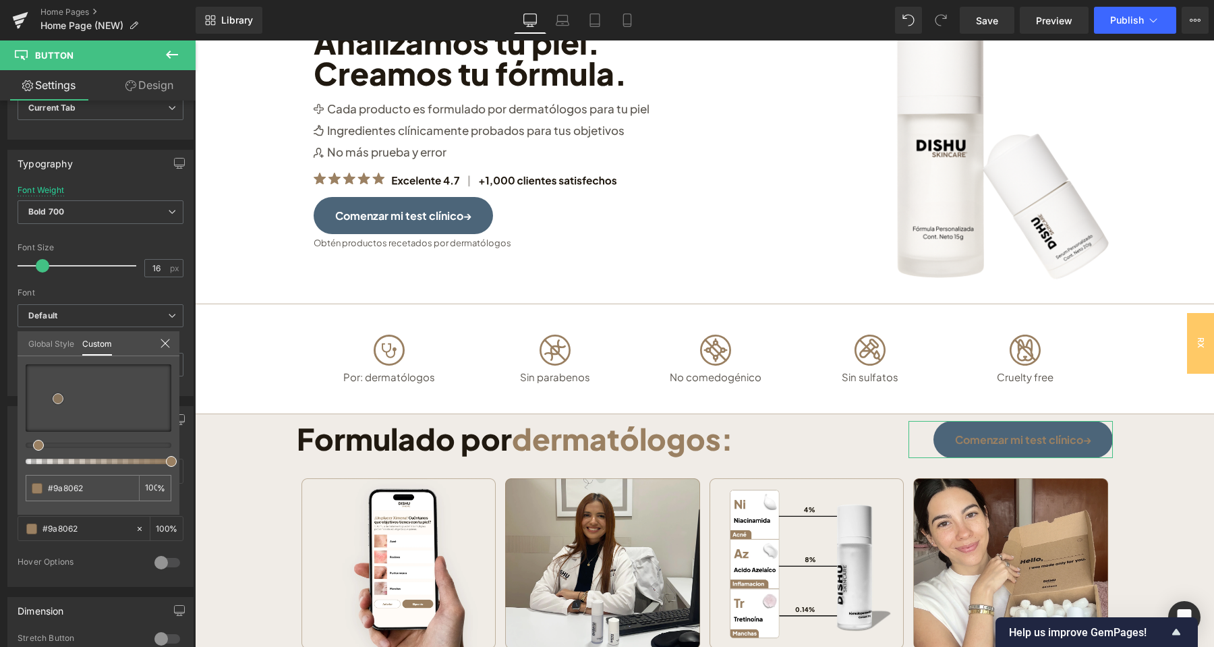
click at [30, 368] on div at bounding box center [99, 397] width 146 height 67
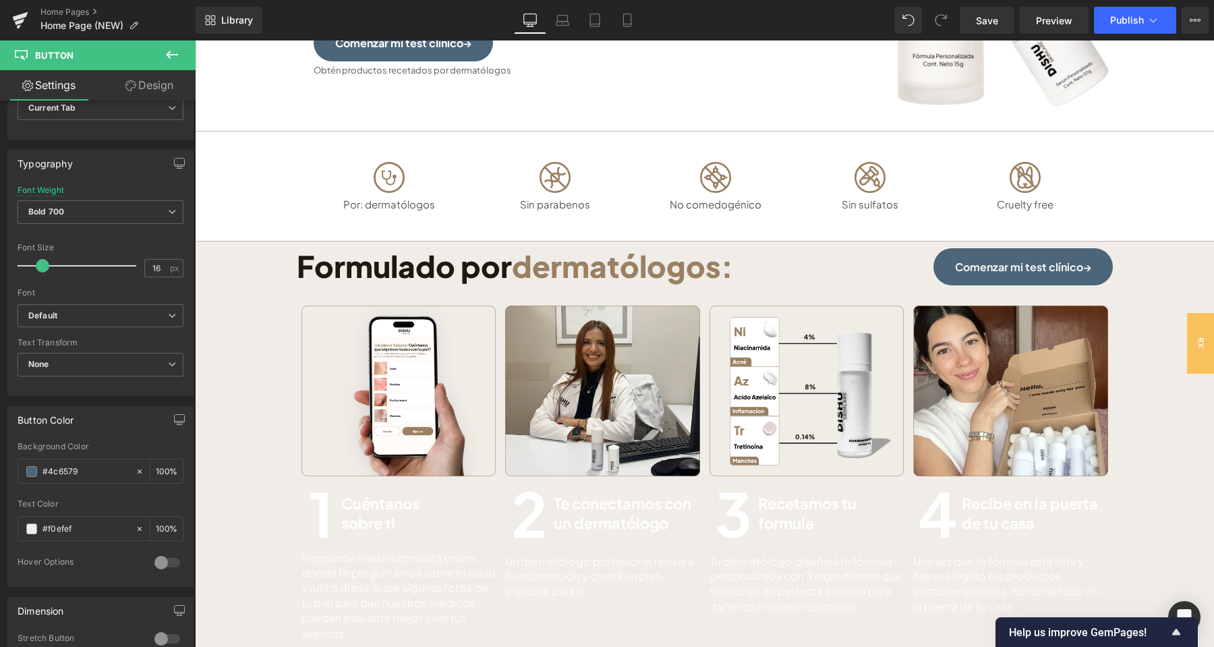
scroll to position [364, 0]
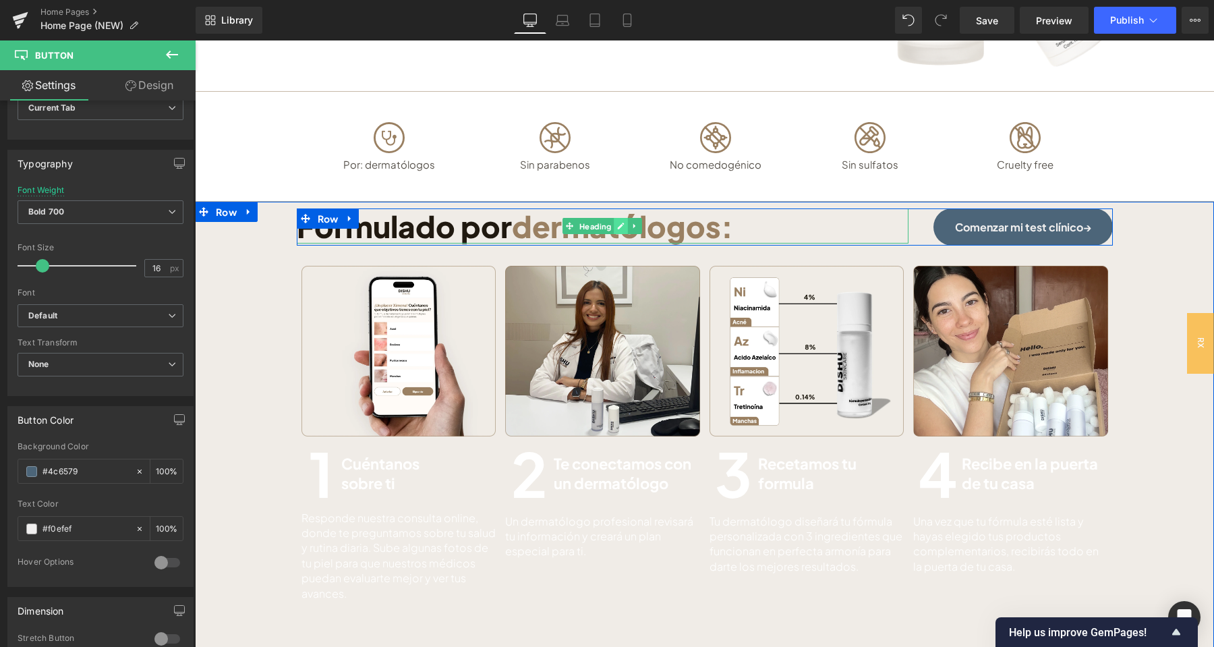
click at [620, 226] on icon at bounding box center [620, 226] width 7 height 8
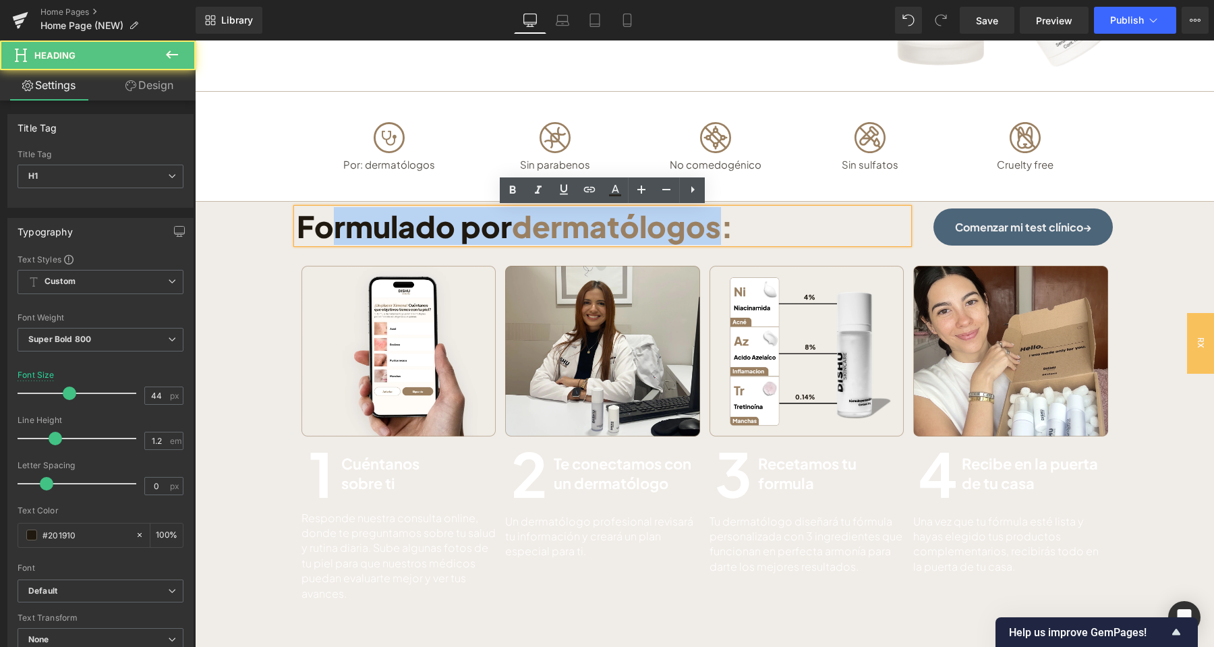
drag, startPoint x: 721, startPoint y: 232, endPoint x: 401, endPoint y: 230, distance: 320.3
click at [326, 229] on h1 "Formulado por dermatólogos:" at bounding box center [603, 226] width 612 height 36
click at [409, 230] on h1 "Formulado por dermatólogos:" at bounding box center [603, 226] width 612 height 36
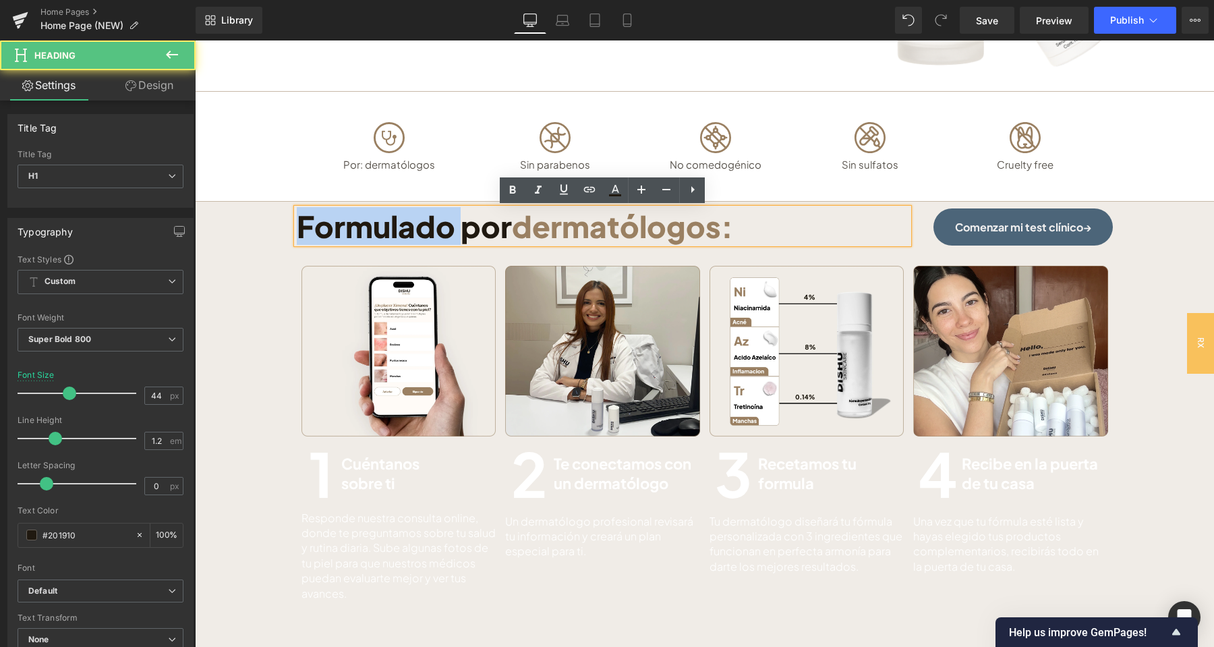
click at [409, 230] on h1 "Formulado por dermatólogos:" at bounding box center [603, 226] width 612 height 36
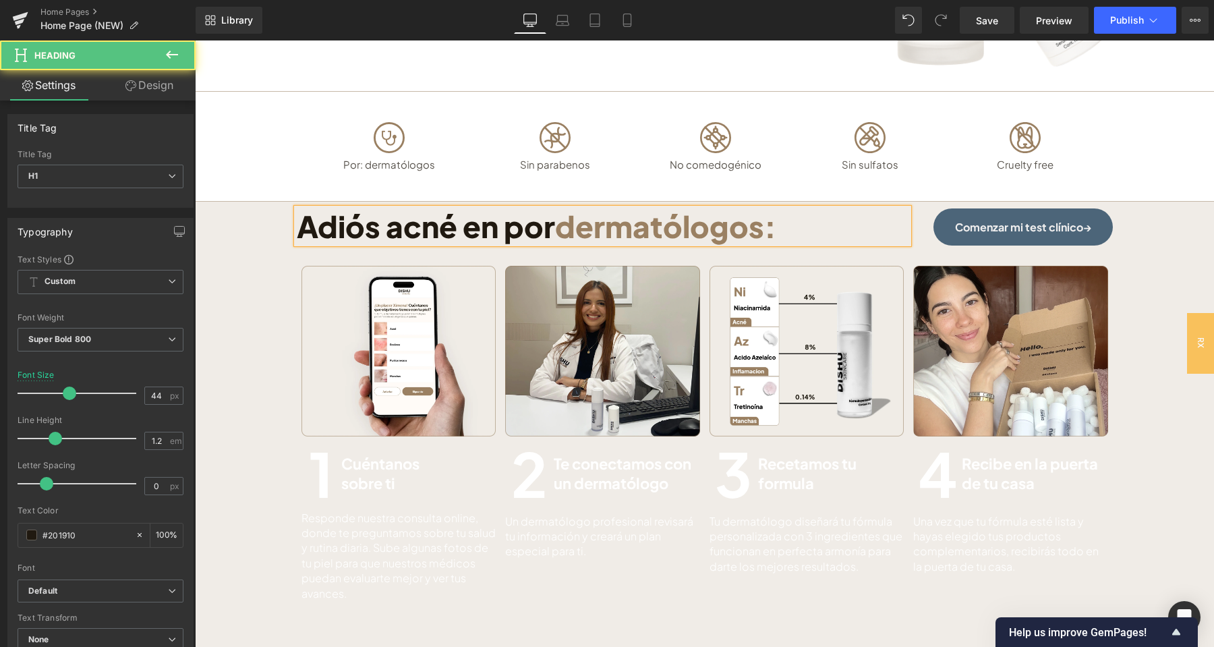
click at [684, 225] on span "dermatólogos:" at bounding box center [665, 226] width 221 height 38
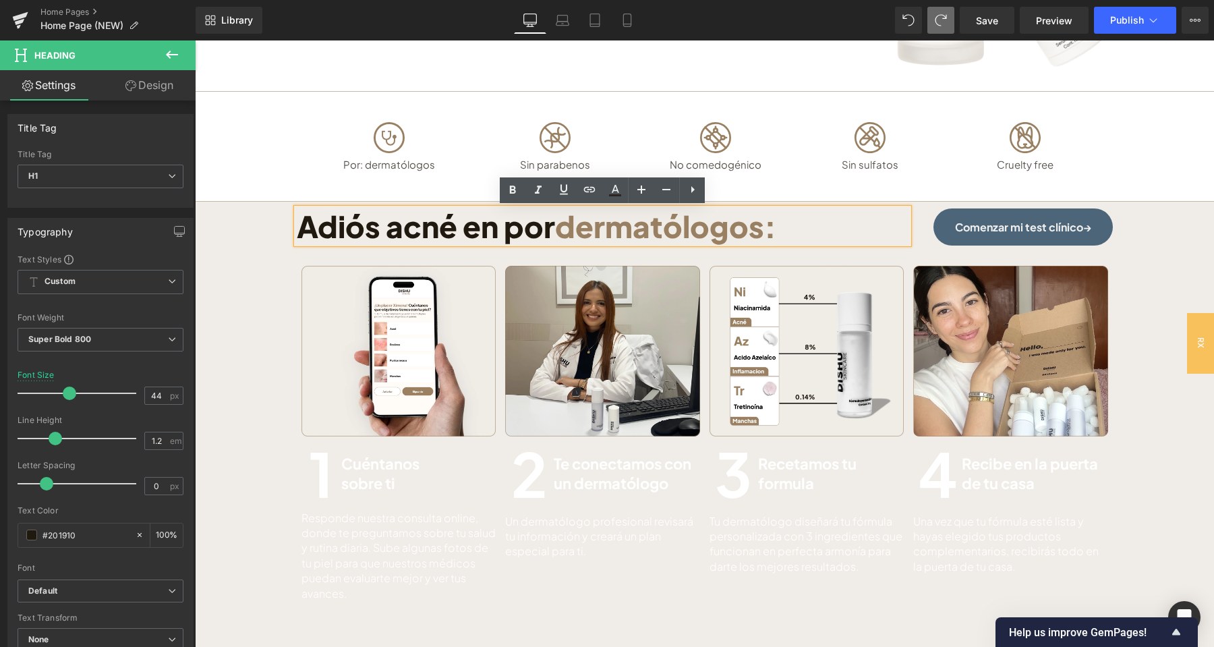
click at [757, 226] on span "dermatólogos:" at bounding box center [665, 226] width 221 height 38
drag, startPoint x: 766, startPoint y: 228, endPoint x: 586, endPoint y: 232, distance: 180.1
click at [586, 232] on span "dermatólogos:" at bounding box center [665, 226] width 221 height 38
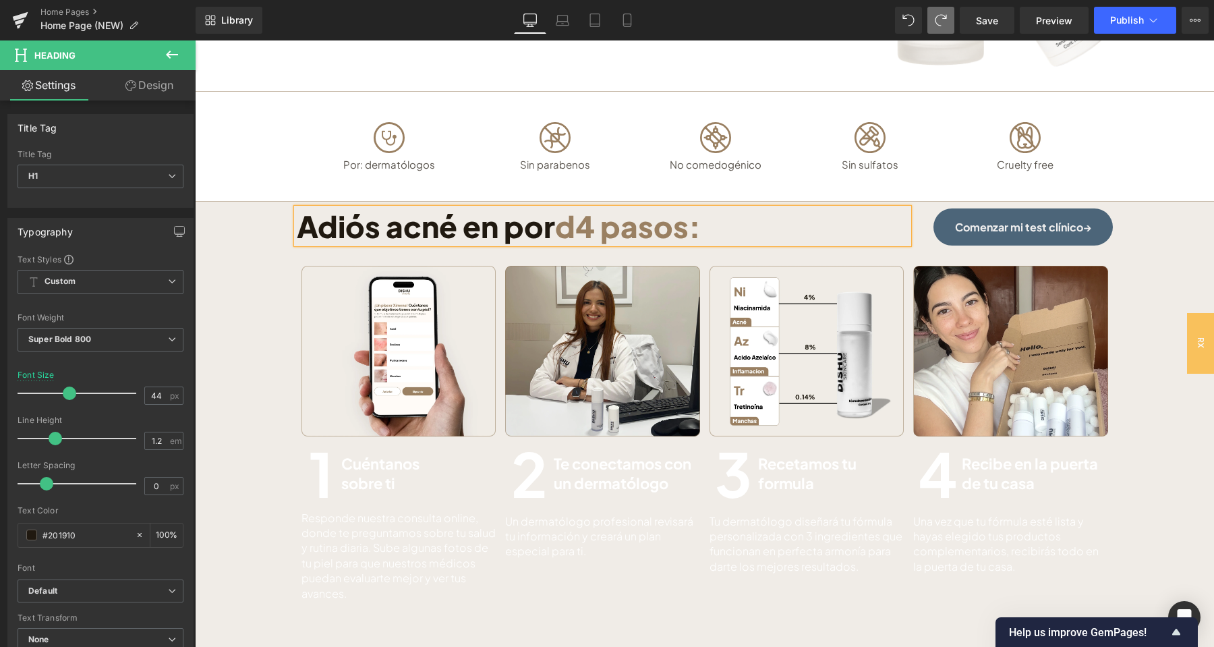
click at [579, 227] on span "d4 pasos:" at bounding box center [628, 226] width 146 height 38
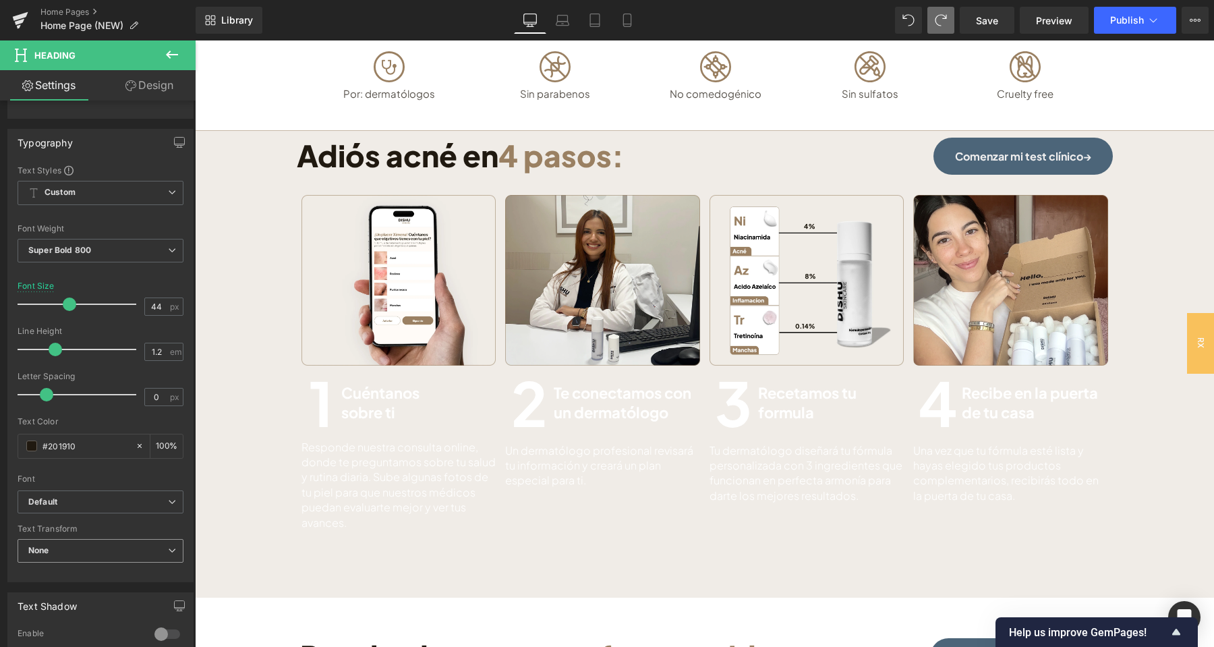
scroll to position [212, 0]
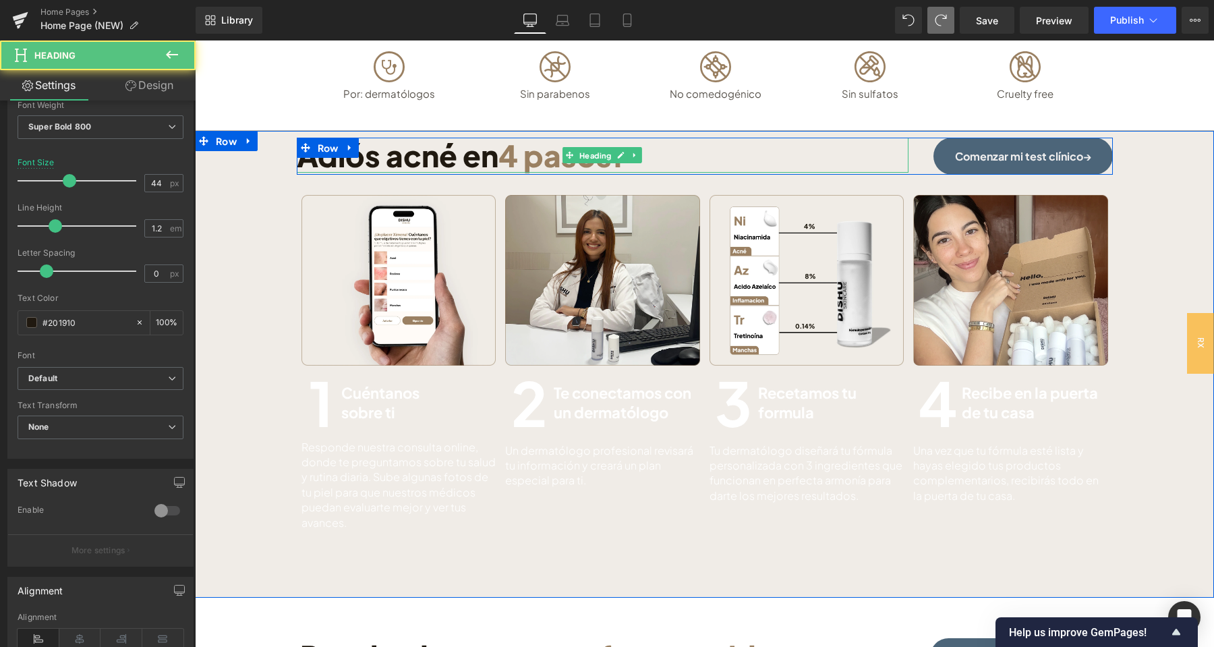
click at [560, 163] on span "4 pasos:" at bounding box center [560, 155] width 125 height 38
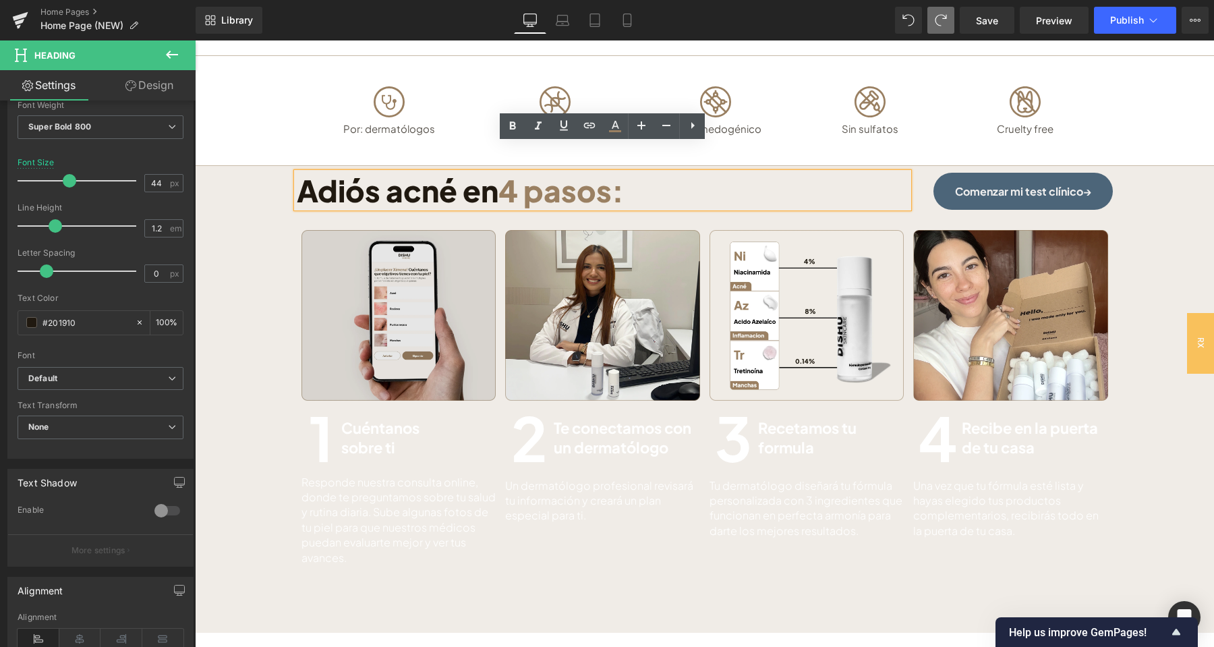
scroll to position [435, 0]
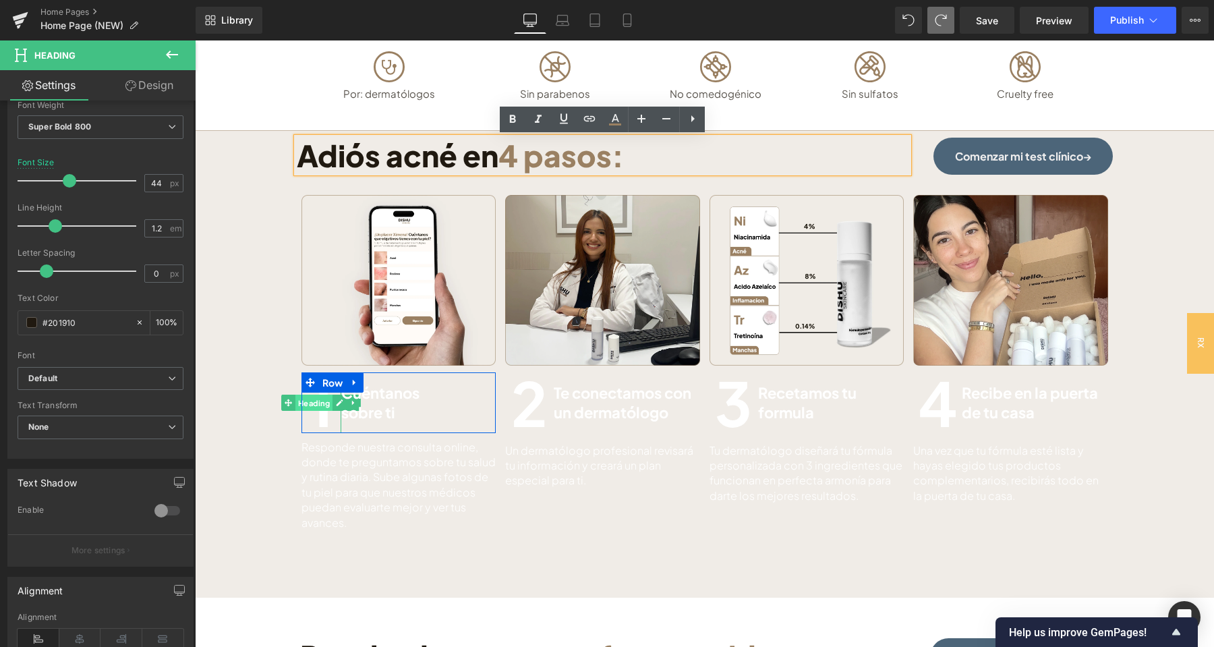
click at [321, 405] on span "Heading" at bounding box center [313, 403] width 37 height 16
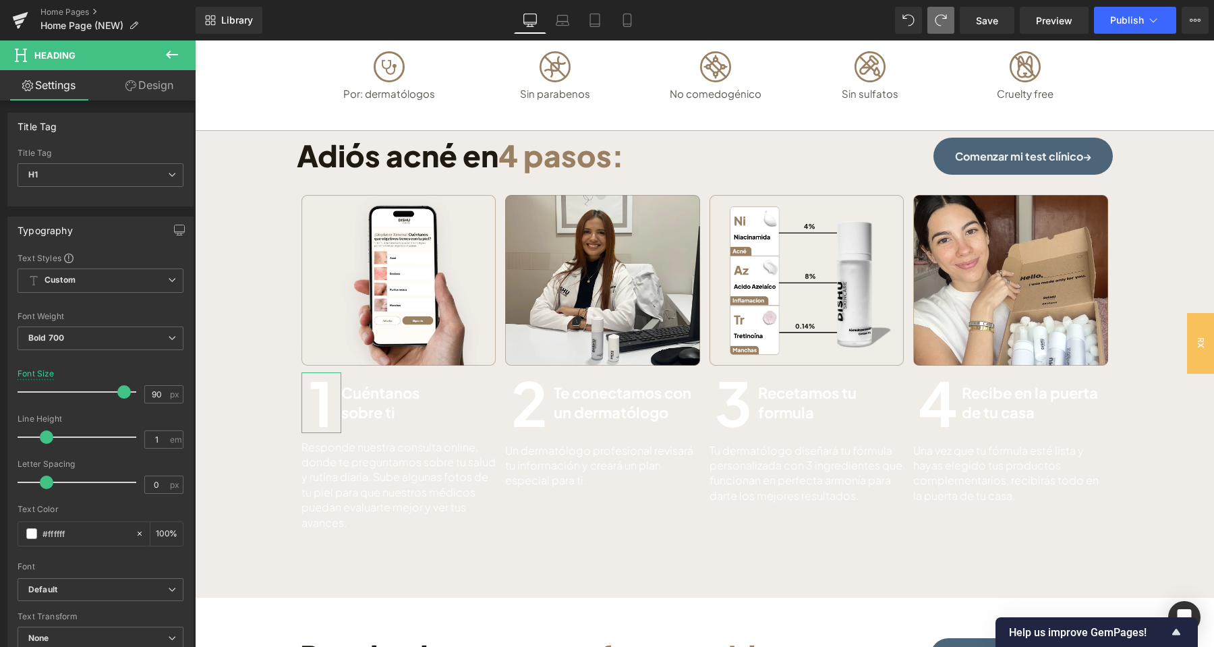
scroll to position [283, 0]
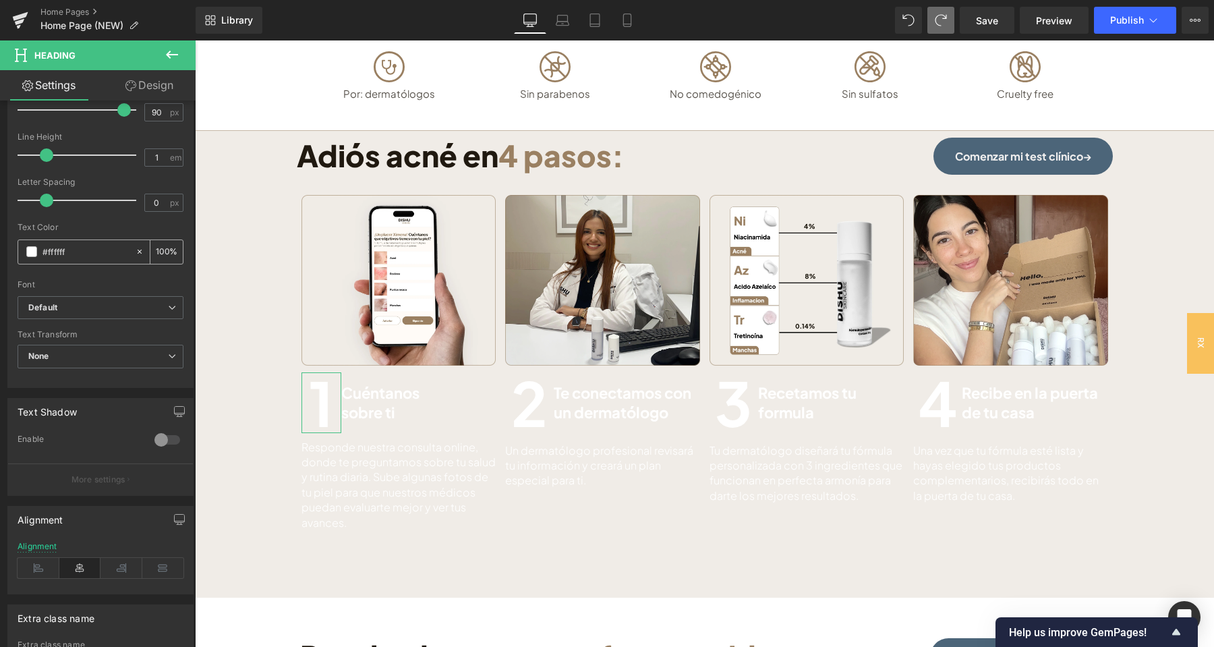
click at [31, 254] on span at bounding box center [31, 251] width 11 height 11
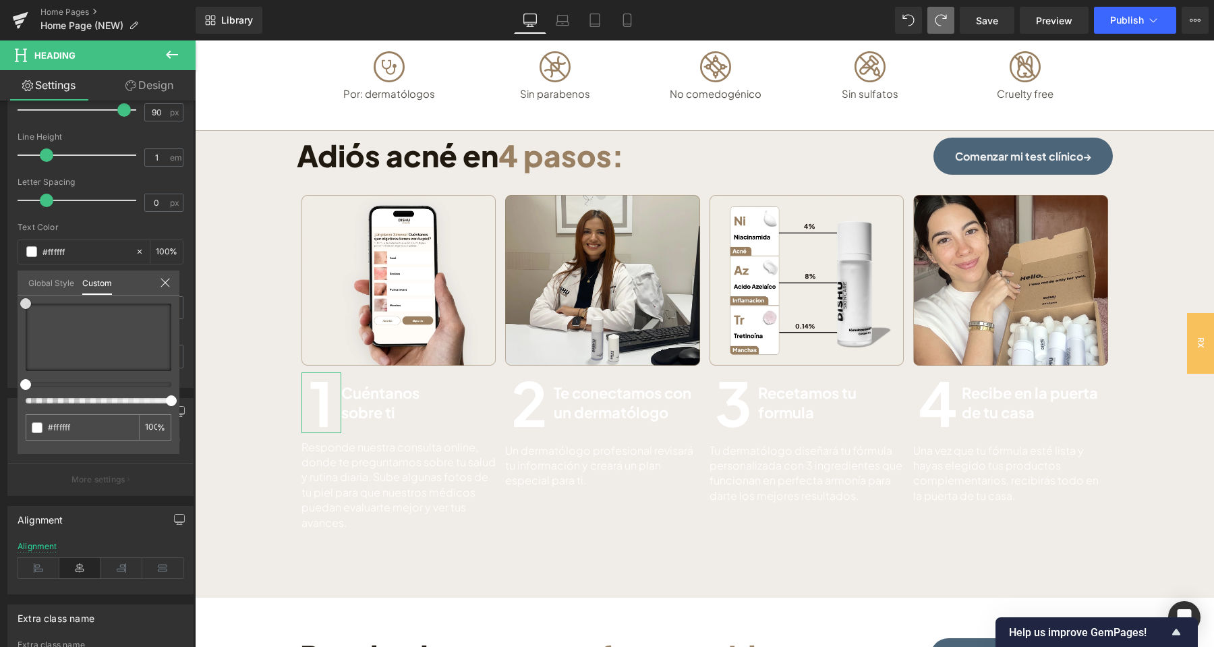
click at [30, 365] on div at bounding box center [99, 336] width 146 height 67
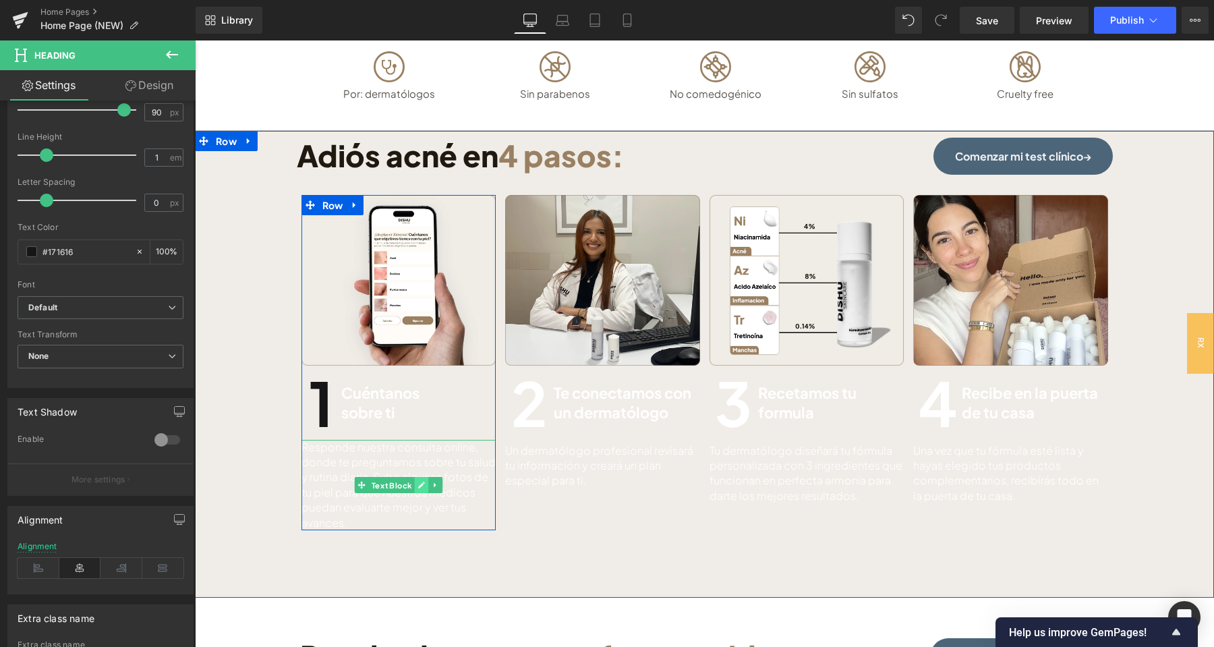
click at [419, 488] on icon at bounding box center [421, 485] width 7 height 7
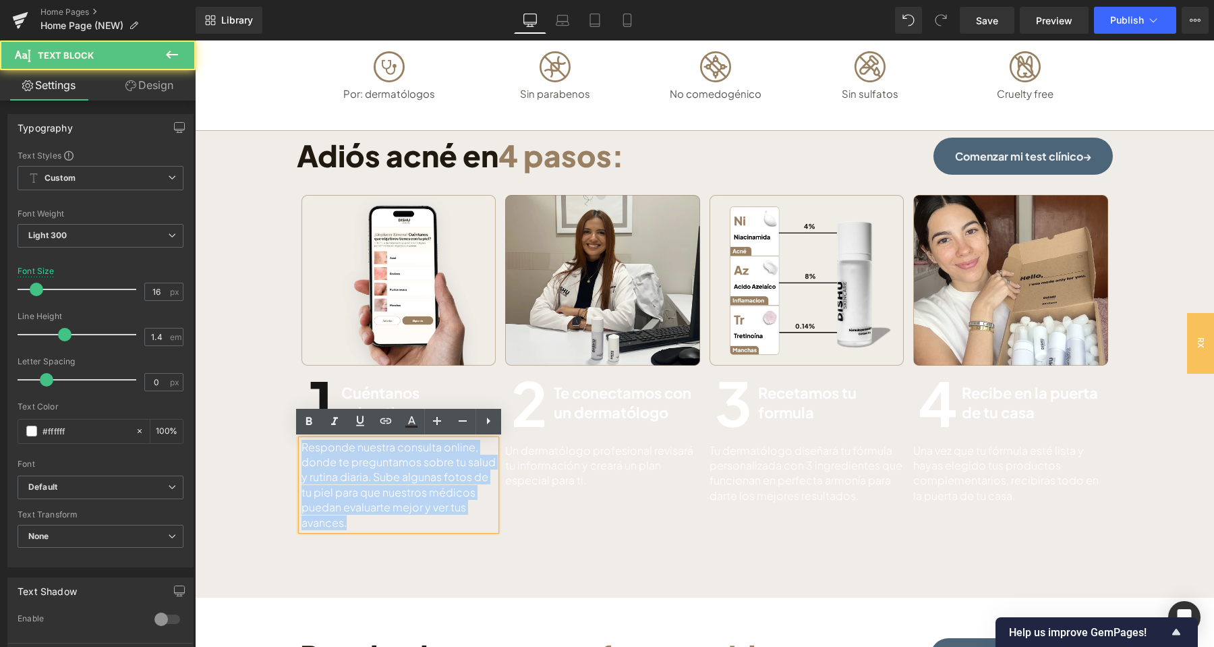
drag, startPoint x: 320, startPoint y: 459, endPoint x: 299, endPoint y: 441, distance: 27.3
click at [301, 441] on div "Responde nuestra consulta online, donde te preguntamos sobre tu salud y rutina …" at bounding box center [398, 485] width 195 height 90
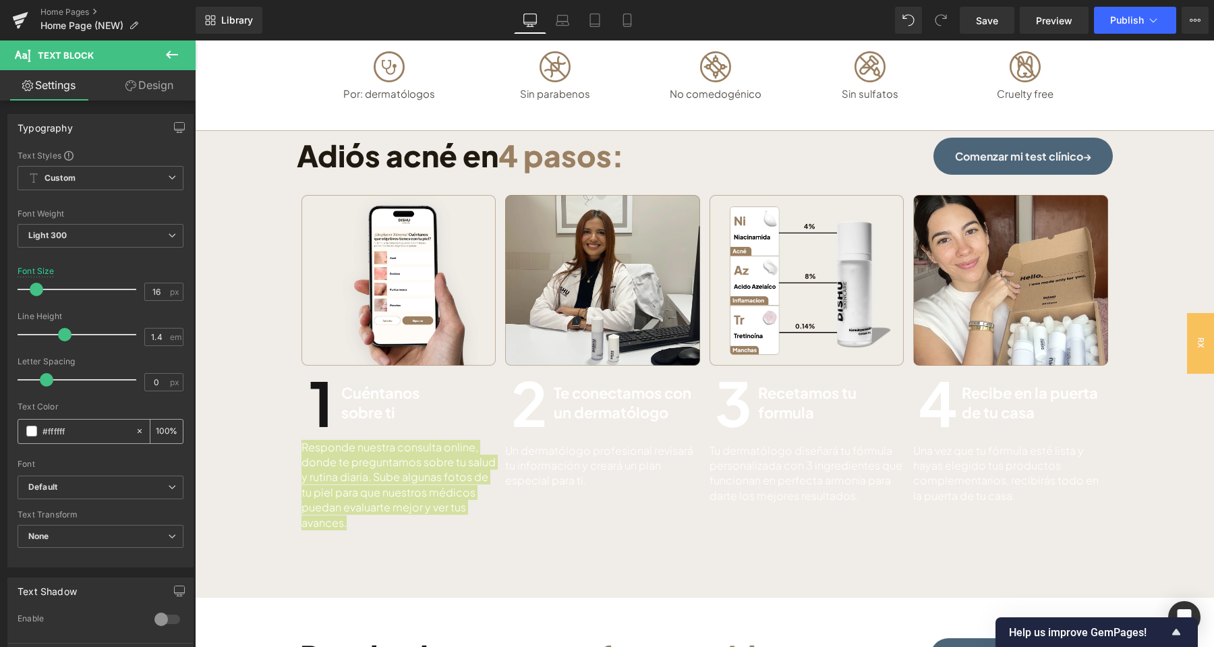
click at [31, 434] on span at bounding box center [31, 431] width 11 height 11
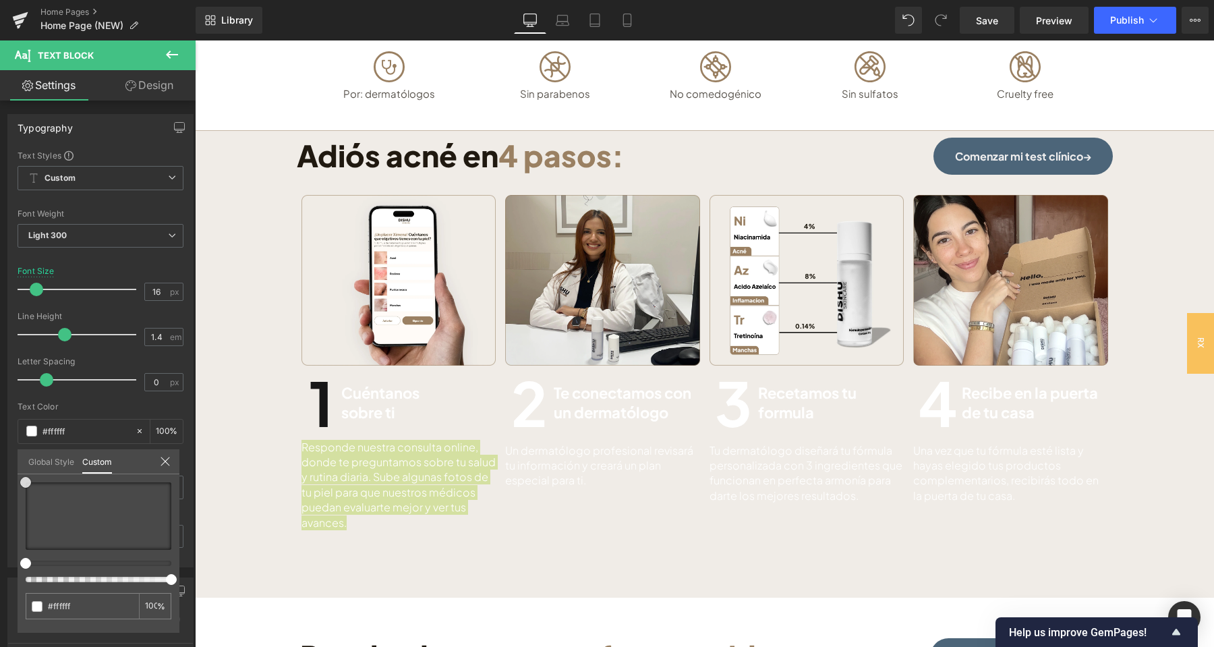
click at [28, 545] on div at bounding box center [99, 515] width 146 height 67
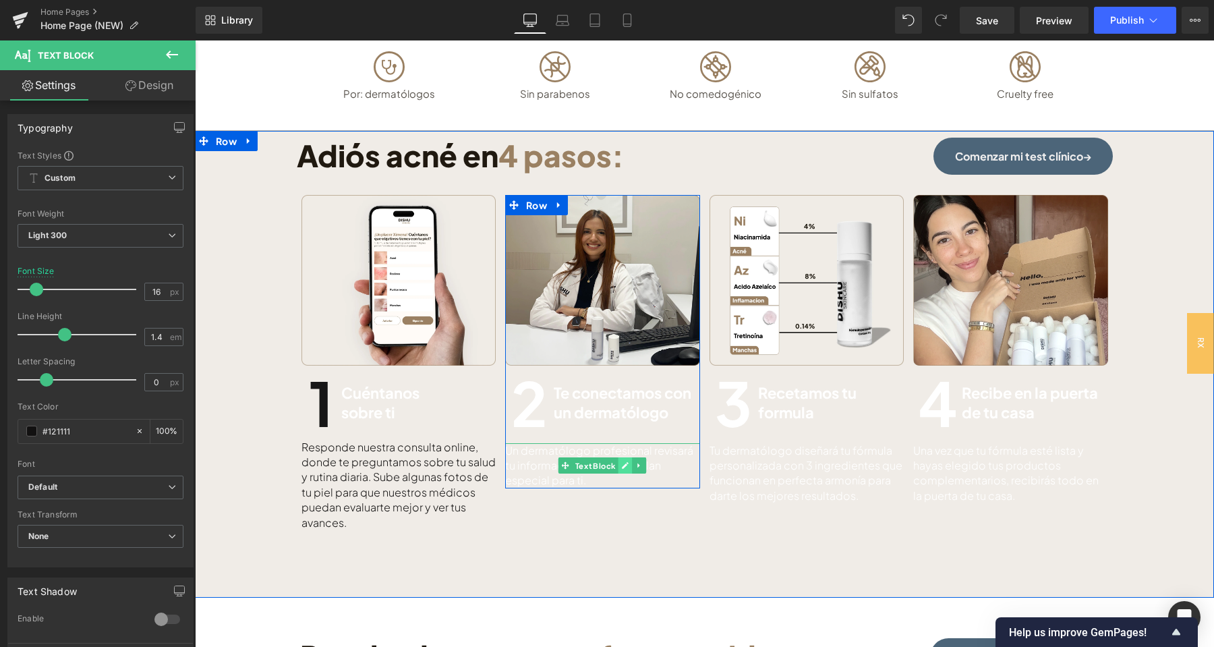
click at [624, 465] on icon at bounding box center [625, 465] width 7 height 7
click at [624, 471] on link at bounding box center [625, 465] width 14 height 16
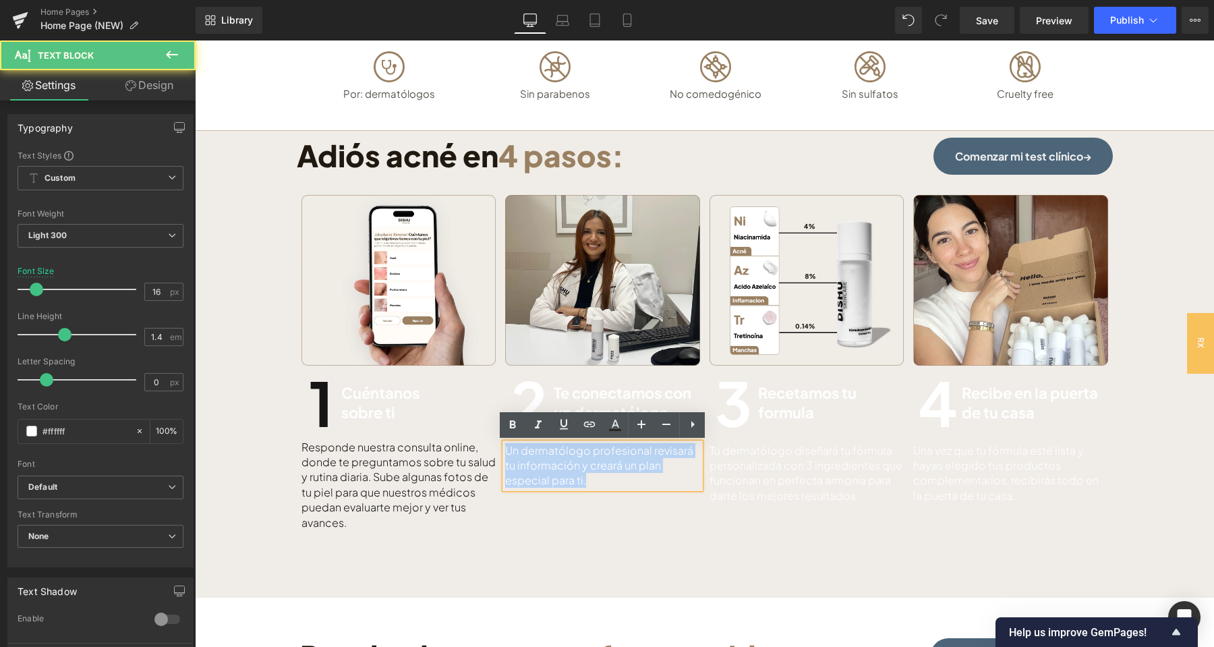
drag, startPoint x: 610, startPoint y: 480, endPoint x: 508, endPoint y: 444, distance: 107.9
click at [508, 444] on p "Un dermatólogo profesional revisará tu información y creará un plan especial pa…" at bounding box center [602, 465] width 195 height 45
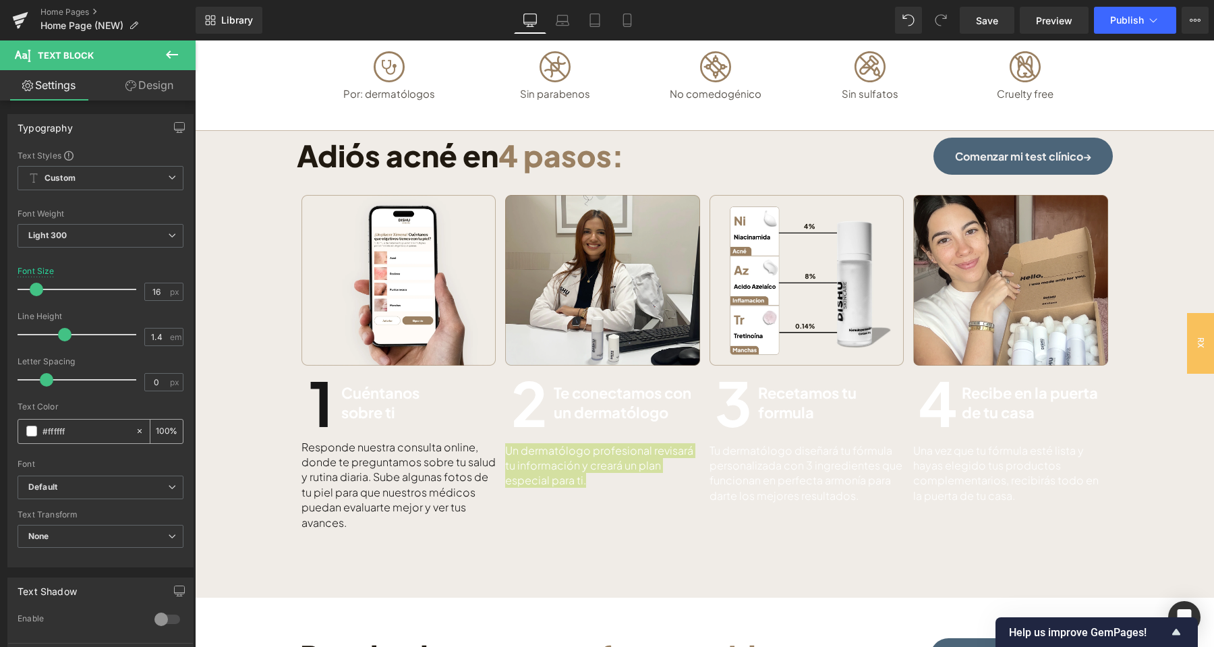
click at [30, 434] on span at bounding box center [31, 431] width 11 height 11
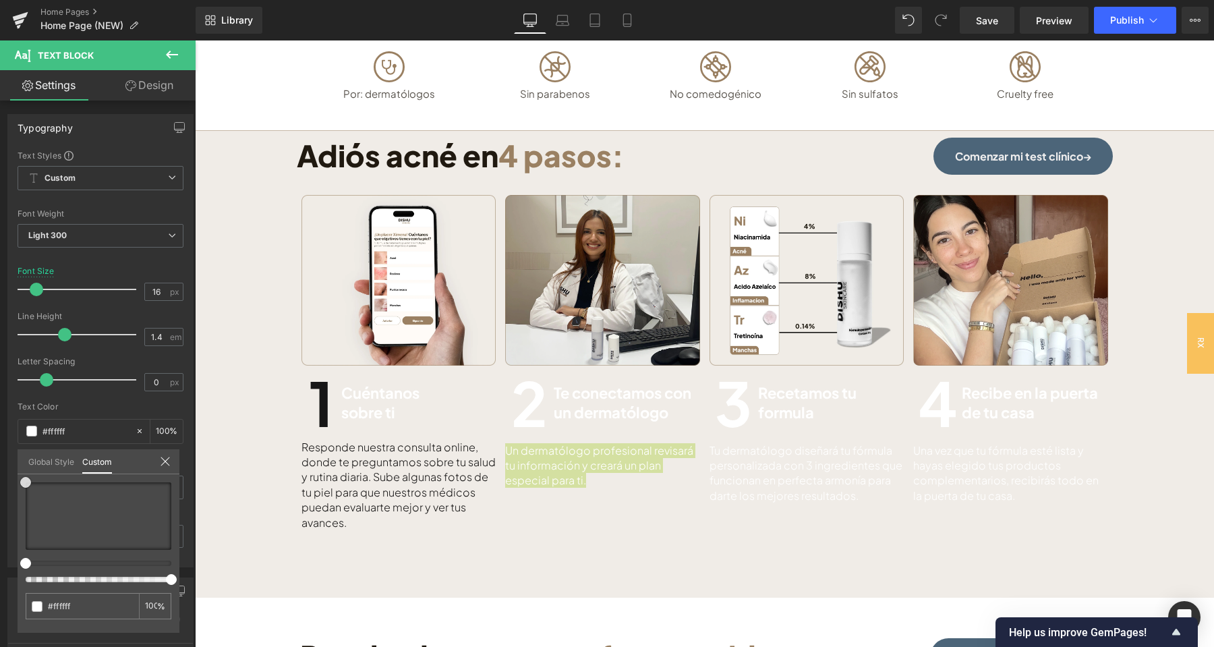
click at [31, 546] on div at bounding box center [99, 515] width 146 height 67
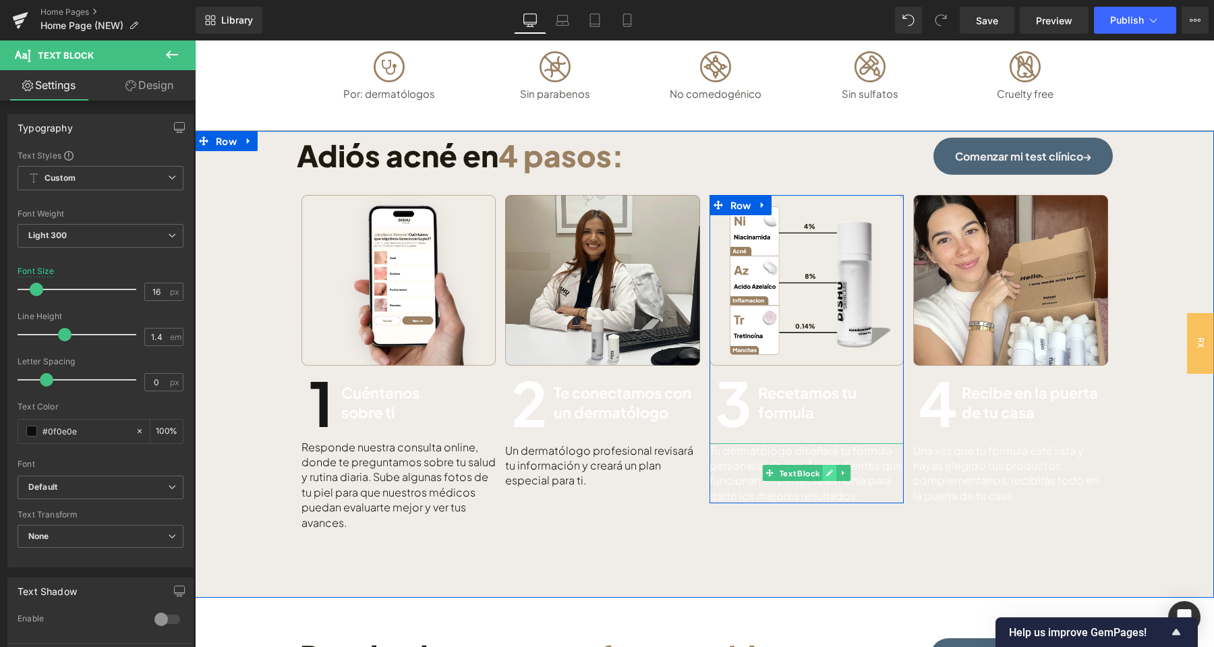
click at [827, 475] on icon at bounding box center [829, 472] width 7 height 7
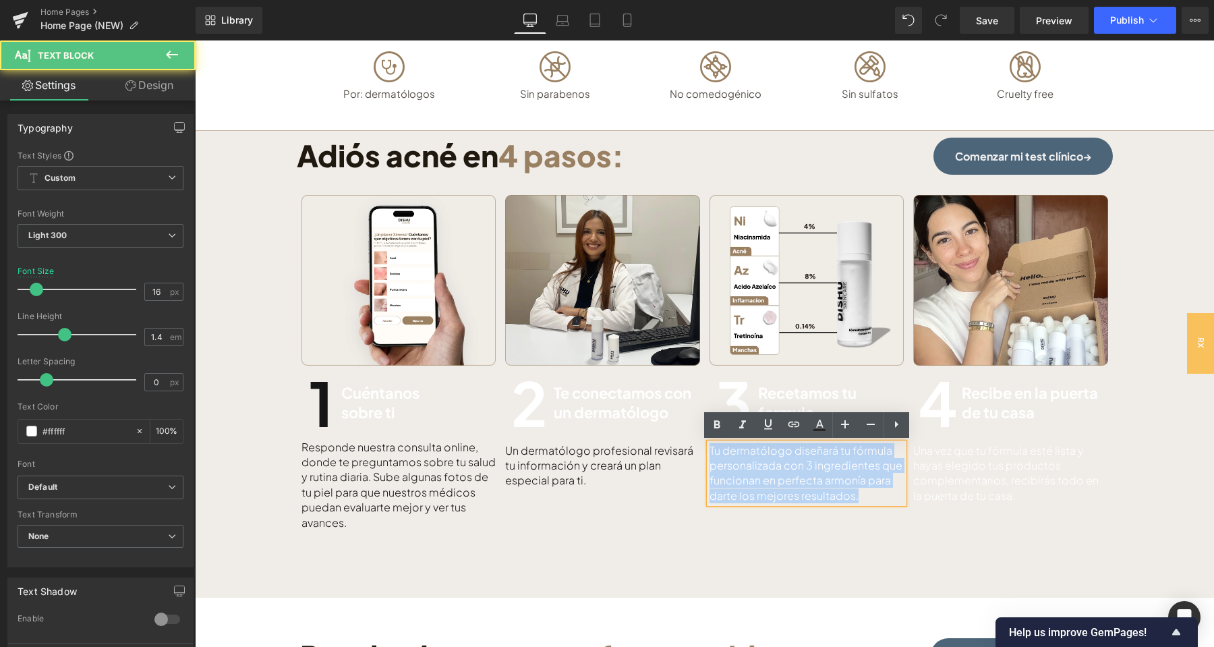
drag, startPoint x: 883, startPoint y: 502, endPoint x: 707, endPoint y: 444, distance: 185.1
click at [709, 444] on div "Tu dermatólogo diseñará tu fórmula personalizada con 3 ingredientes que funcion…" at bounding box center [806, 473] width 195 height 61
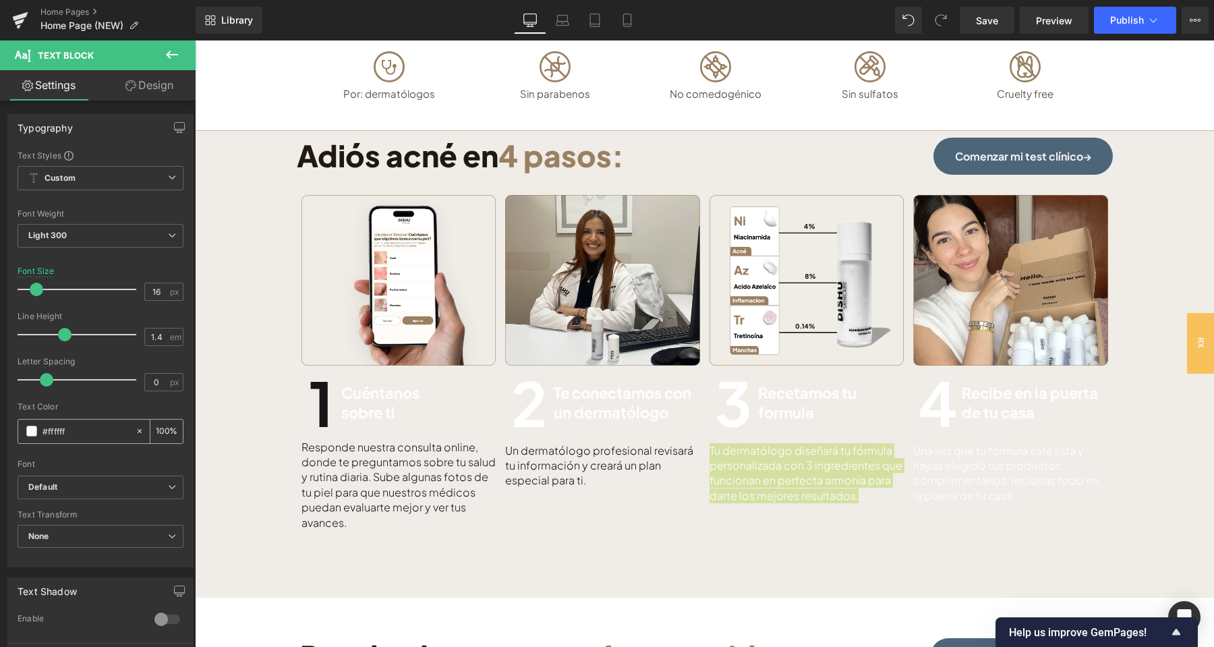
click at [32, 429] on span at bounding box center [31, 431] width 11 height 11
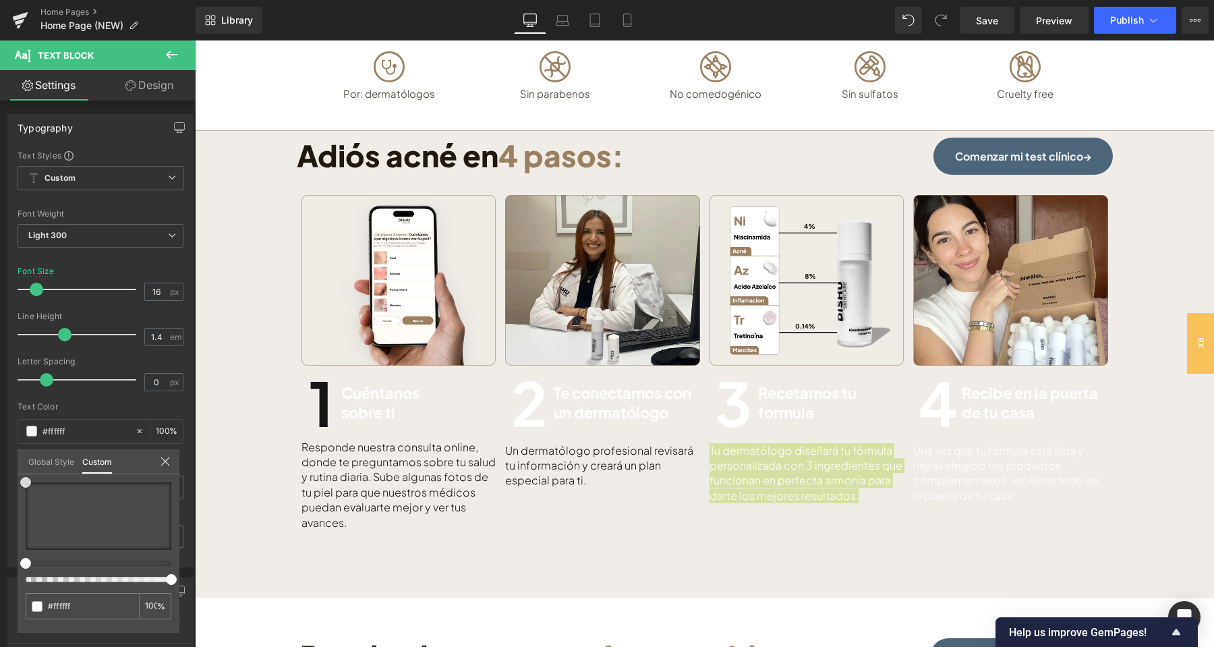
drag, startPoint x: 29, startPoint y: 544, endPoint x: 266, endPoint y: 471, distance: 248.3
click at [29, 544] on div at bounding box center [99, 515] width 146 height 67
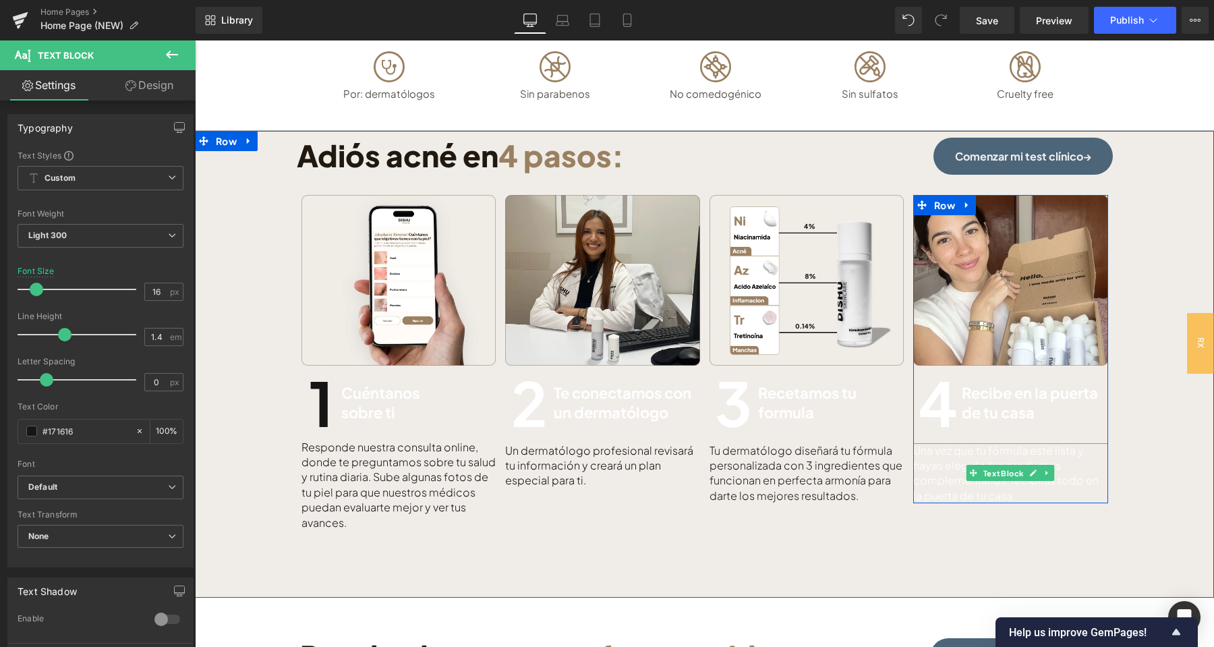
drag, startPoint x: 1032, startPoint y: 468, endPoint x: 1045, endPoint y: 477, distance: 15.9
click at [1033, 468] on link at bounding box center [1033, 473] width 14 height 16
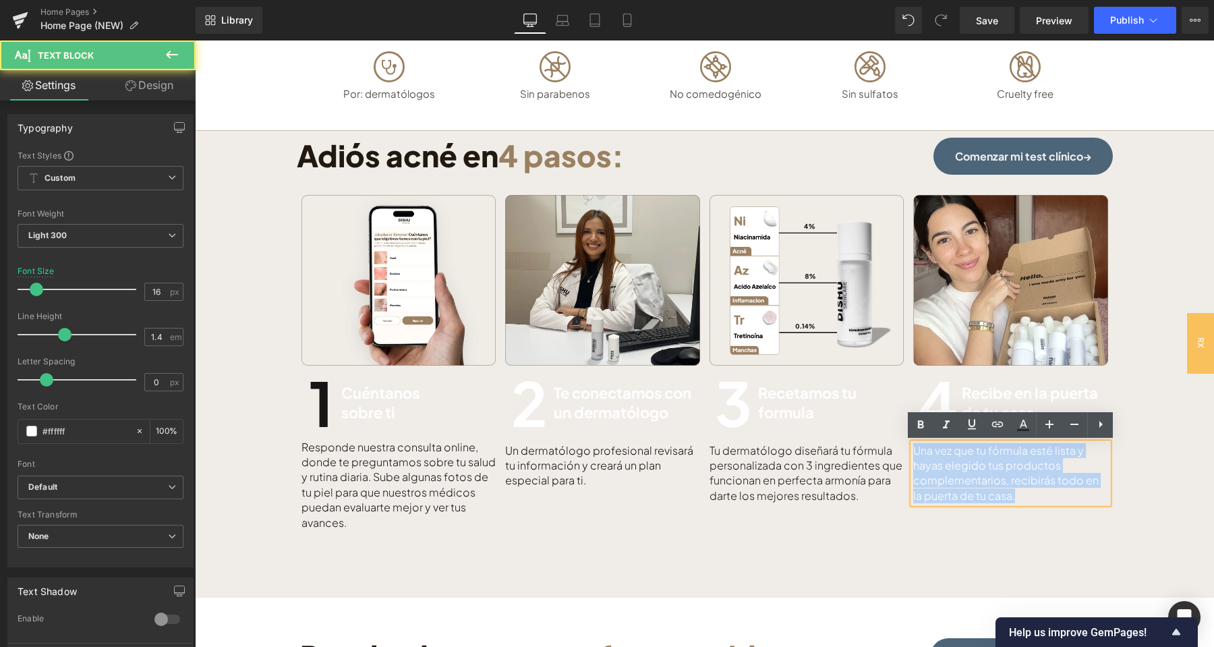
drag, startPoint x: 927, startPoint y: 469, endPoint x: 907, endPoint y: 449, distance: 27.7
click at [907, 449] on div "Image 1 Heading Cuéntanos sobre ti Heading Row Responde nuestra consulta online…" at bounding box center [705, 352] width 816 height 355
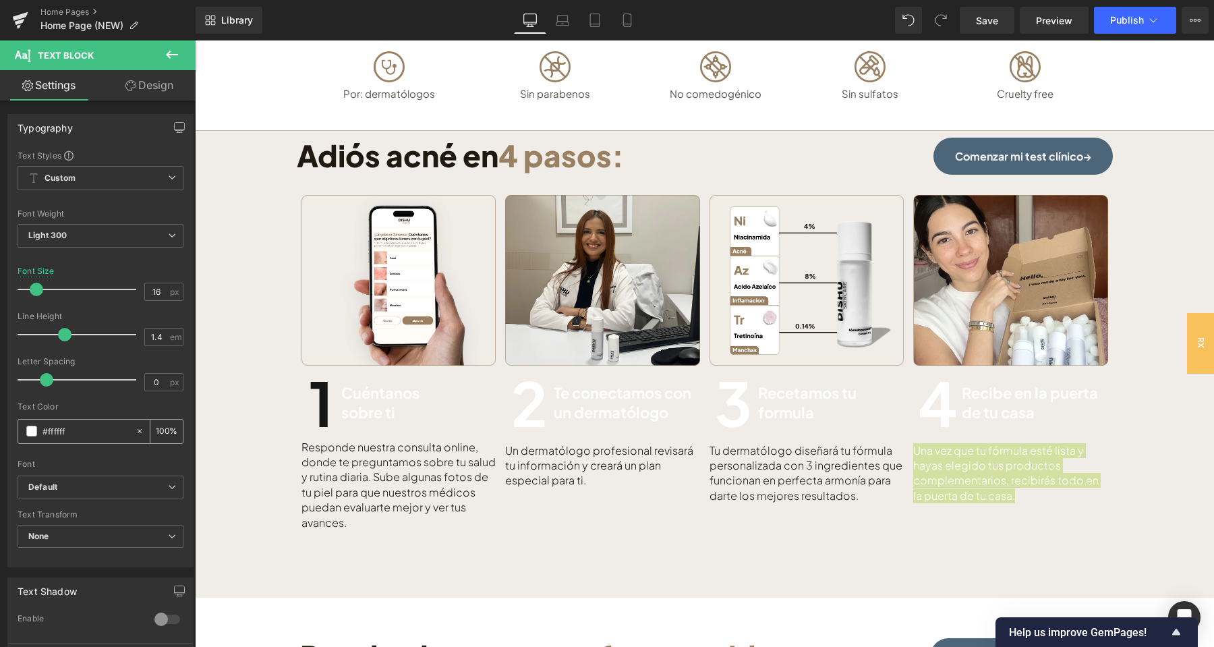
click at [32, 430] on span at bounding box center [31, 431] width 11 height 11
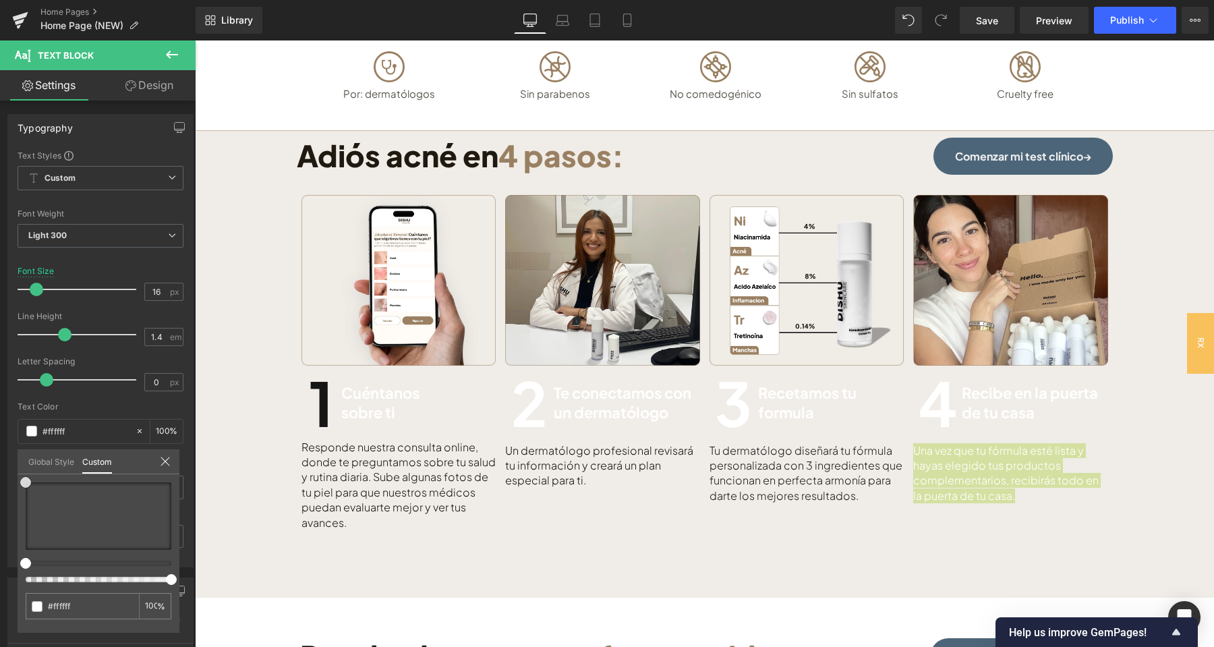
click at [27, 546] on div at bounding box center [99, 515] width 146 height 67
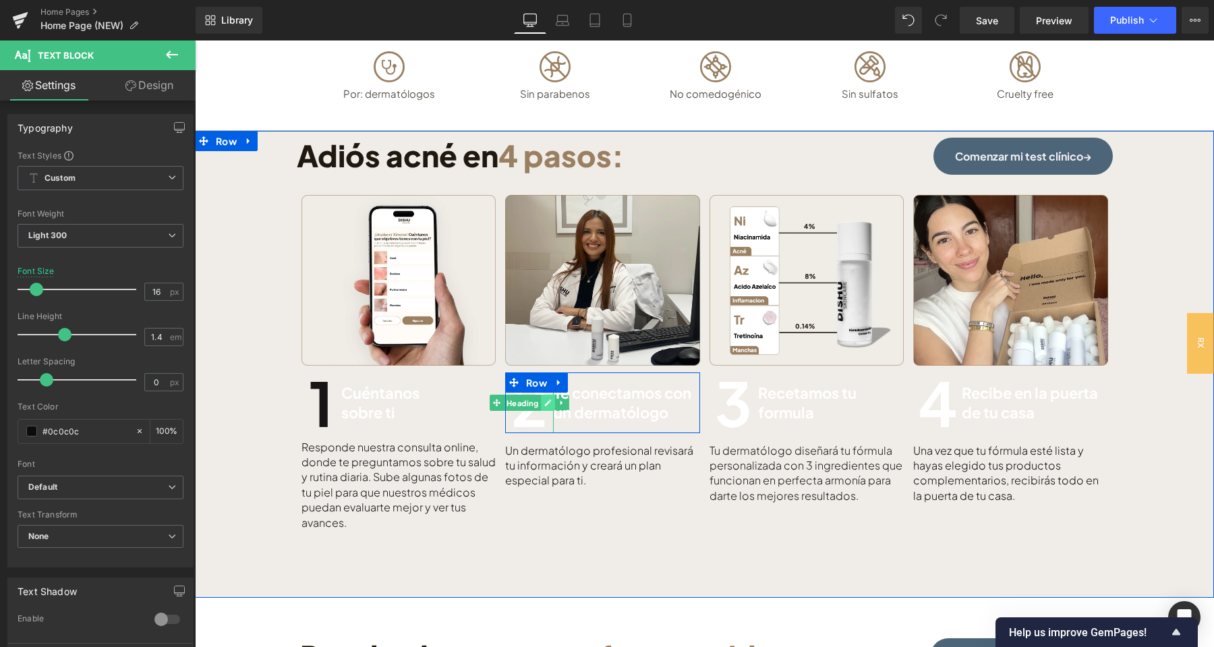
click at [543, 405] on link at bounding box center [548, 403] width 14 height 16
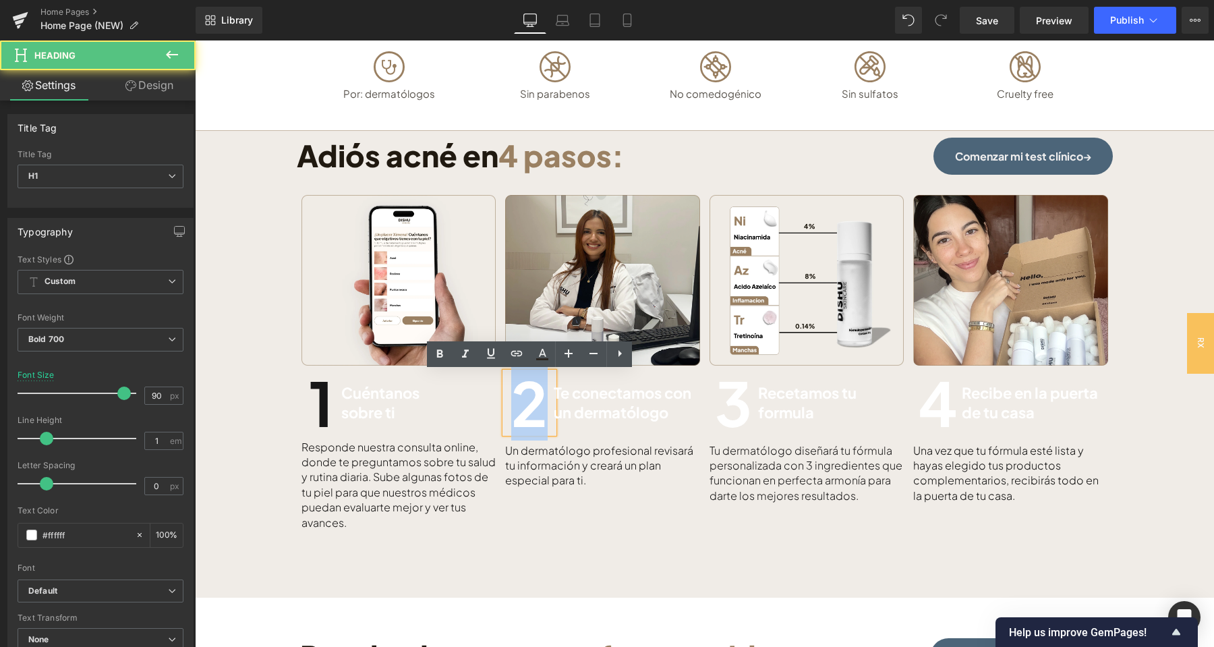
drag, startPoint x: 530, startPoint y: 413, endPoint x: 530, endPoint y: 405, distance: 8.1
click at [529, 413] on h1 "2" at bounding box center [529, 402] width 49 height 61
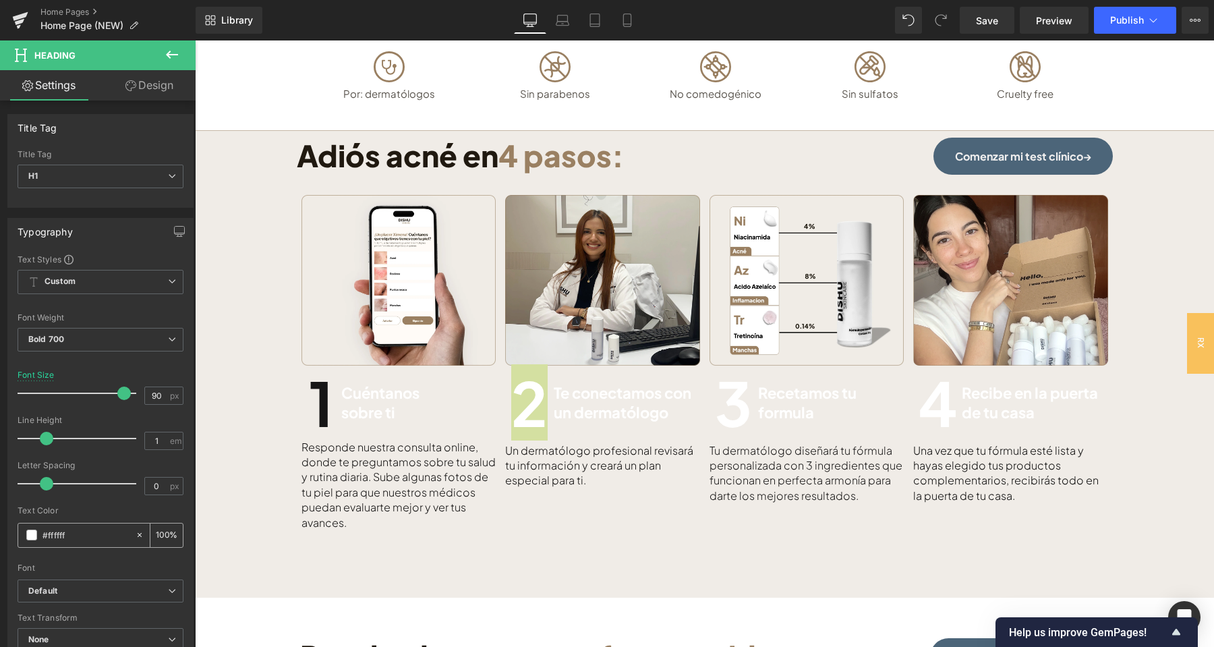
click at [36, 536] on span at bounding box center [31, 534] width 11 height 11
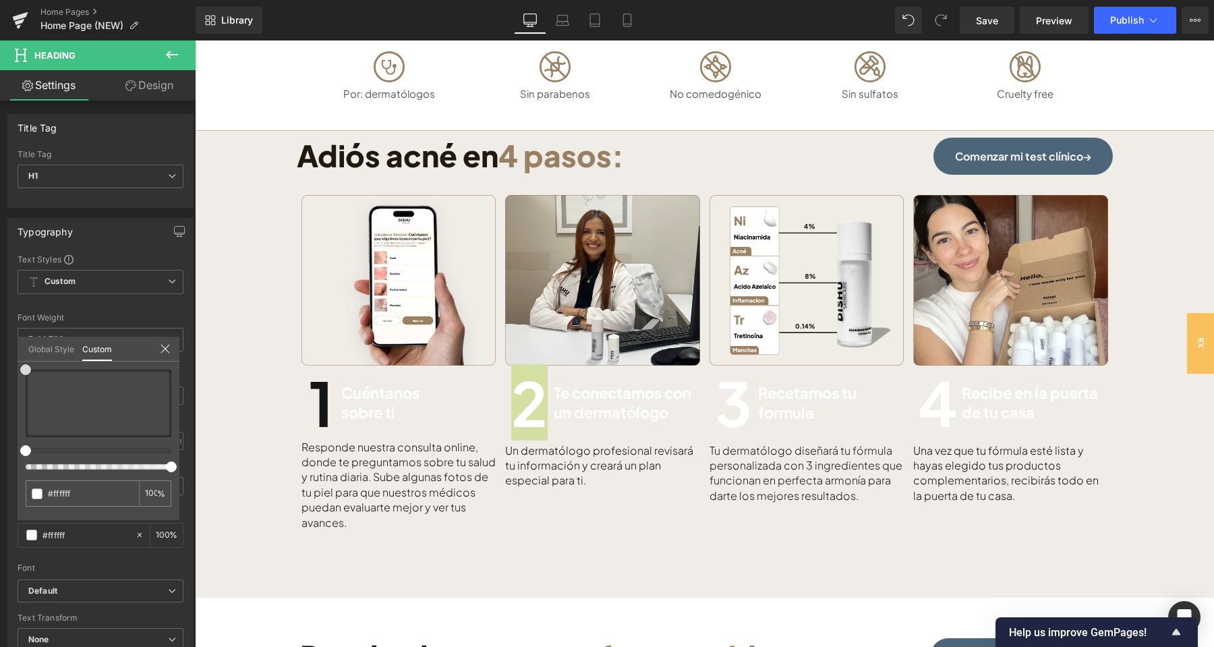
click at [28, 432] on div at bounding box center [99, 403] width 146 height 67
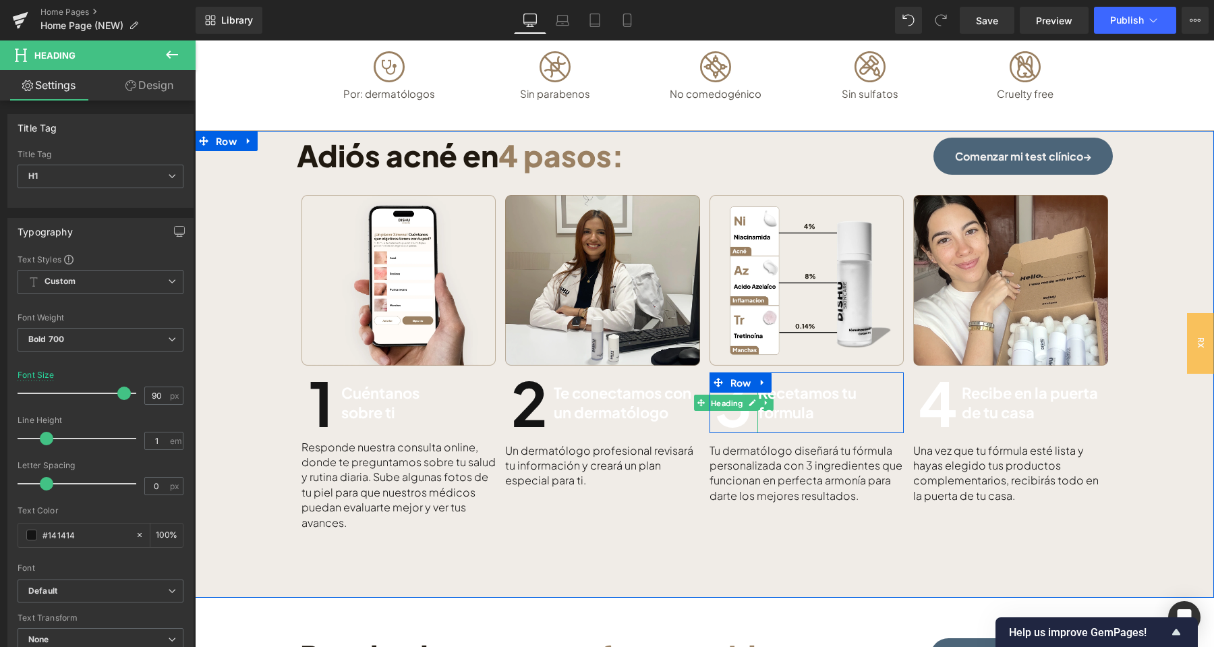
click at [749, 403] on icon at bounding box center [752, 403] width 7 height 8
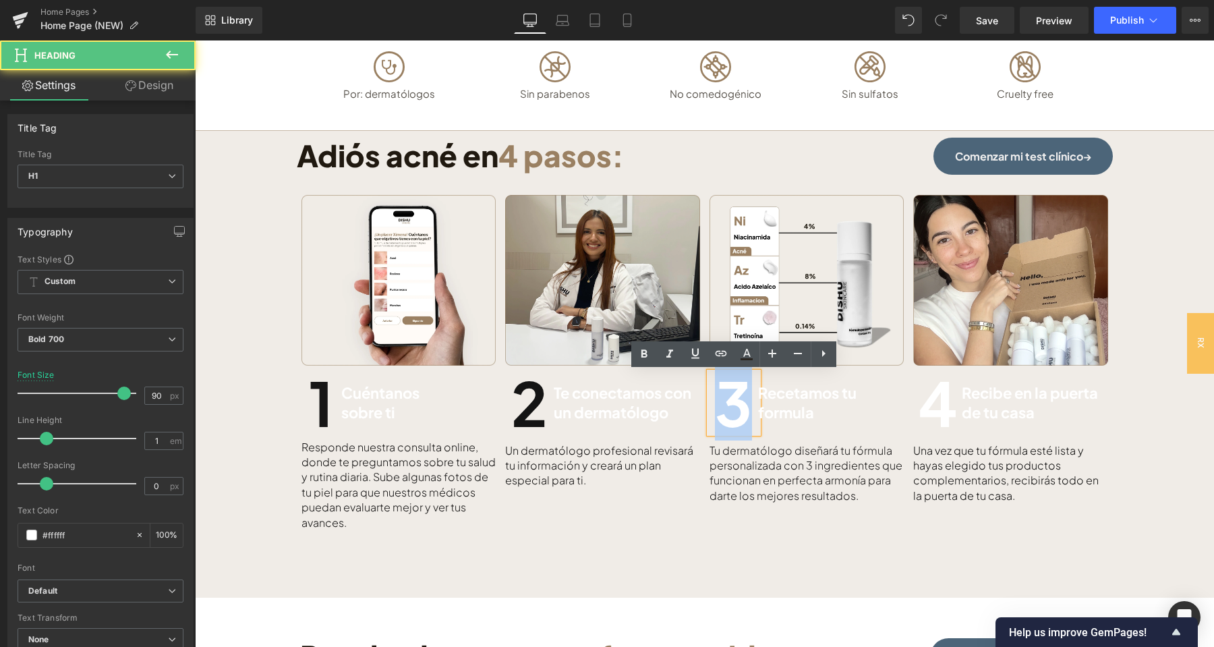
click at [728, 407] on h1 "3" at bounding box center [733, 402] width 49 height 61
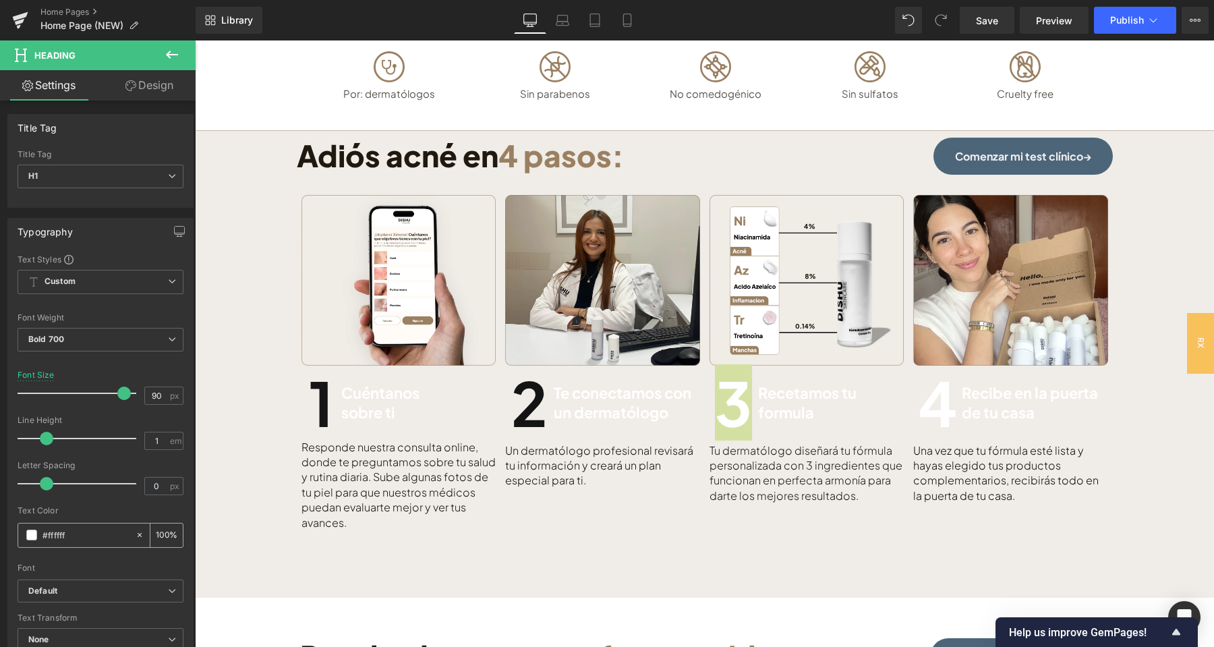
click at [33, 532] on span at bounding box center [31, 534] width 11 height 11
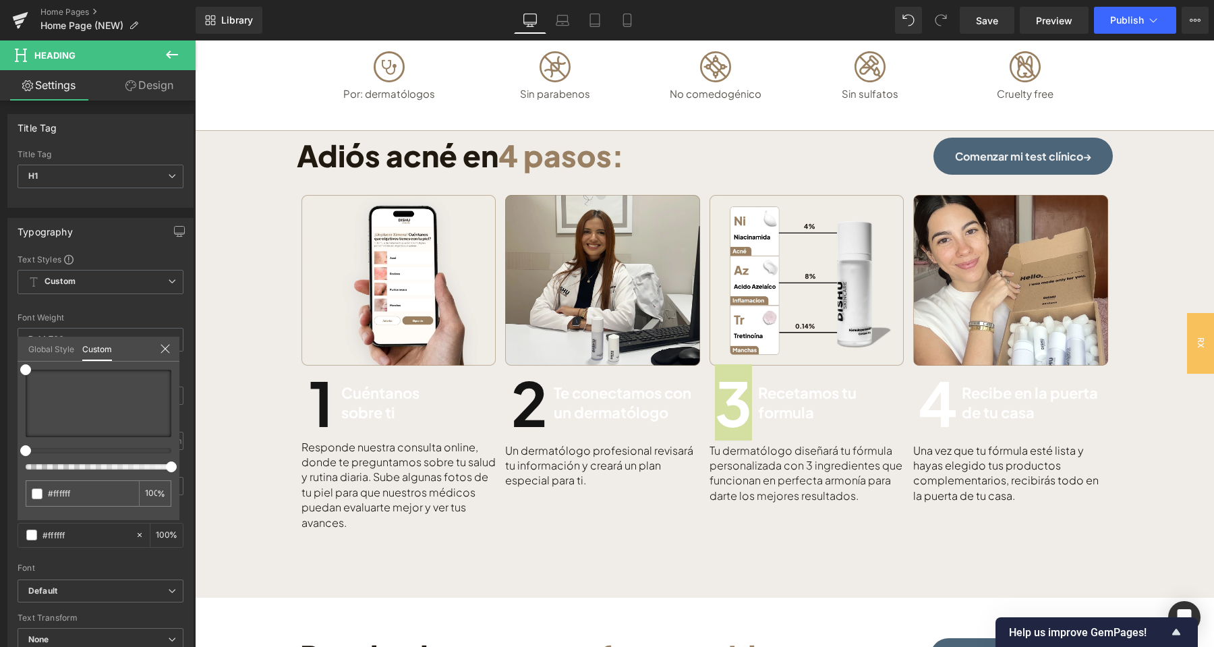
click at [26, 434] on div "#ffffff 100 %" at bounding box center [99, 445] width 162 height 150
click at [29, 430] on div at bounding box center [99, 403] width 146 height 67
click at [943, 407] on div at bounding box center [704, 343] width 1019 height 606
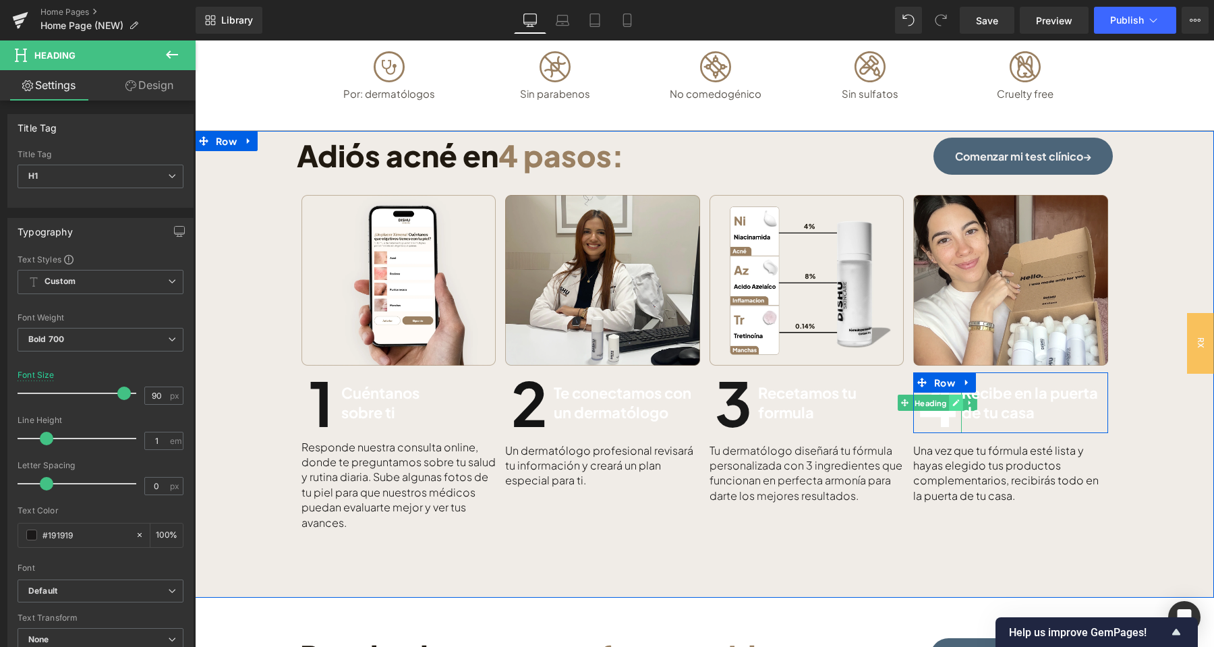
click at [958, 405] on icon at bounding box center [955, 403] width 7 height 8
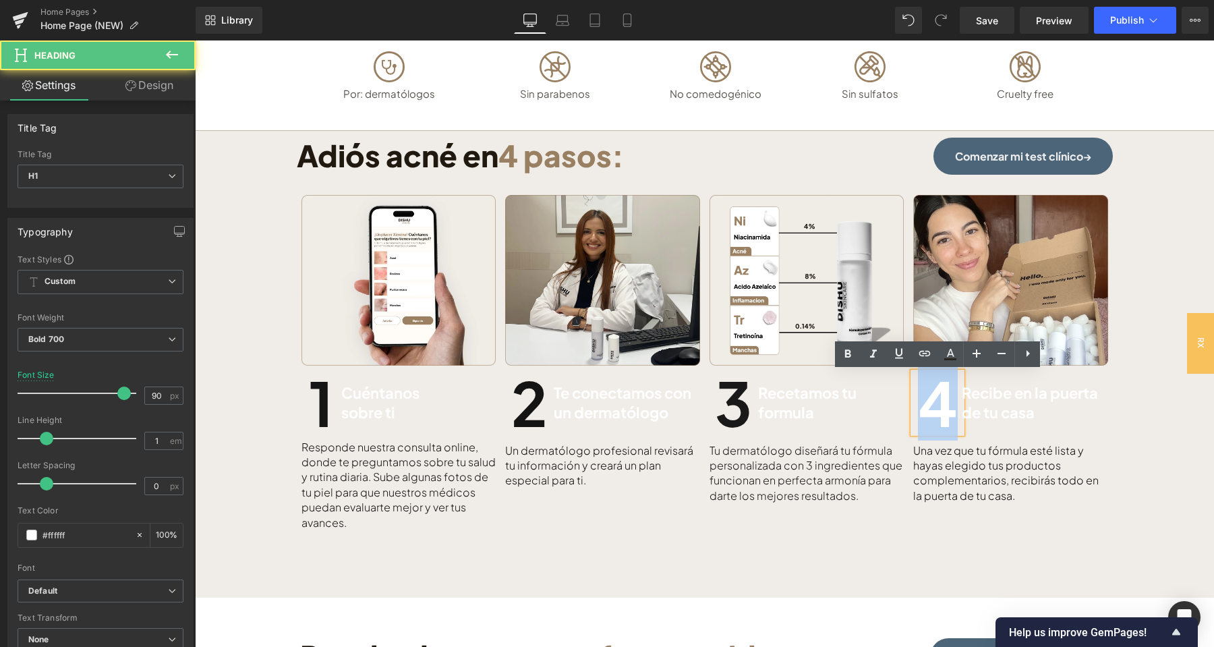
click at [934, 413] on h1 "4" at bounding box center [937, 402] width 49 height 61
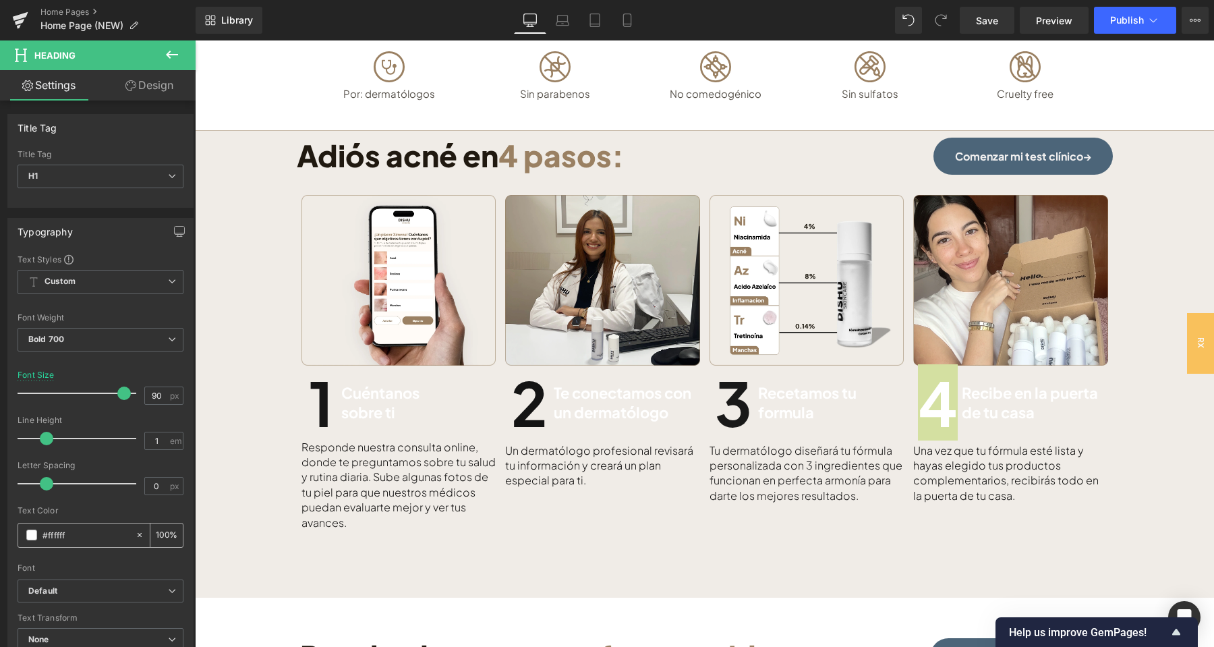
click at [27, 535] on span at bounding box center [31, 534] width 11 height 11
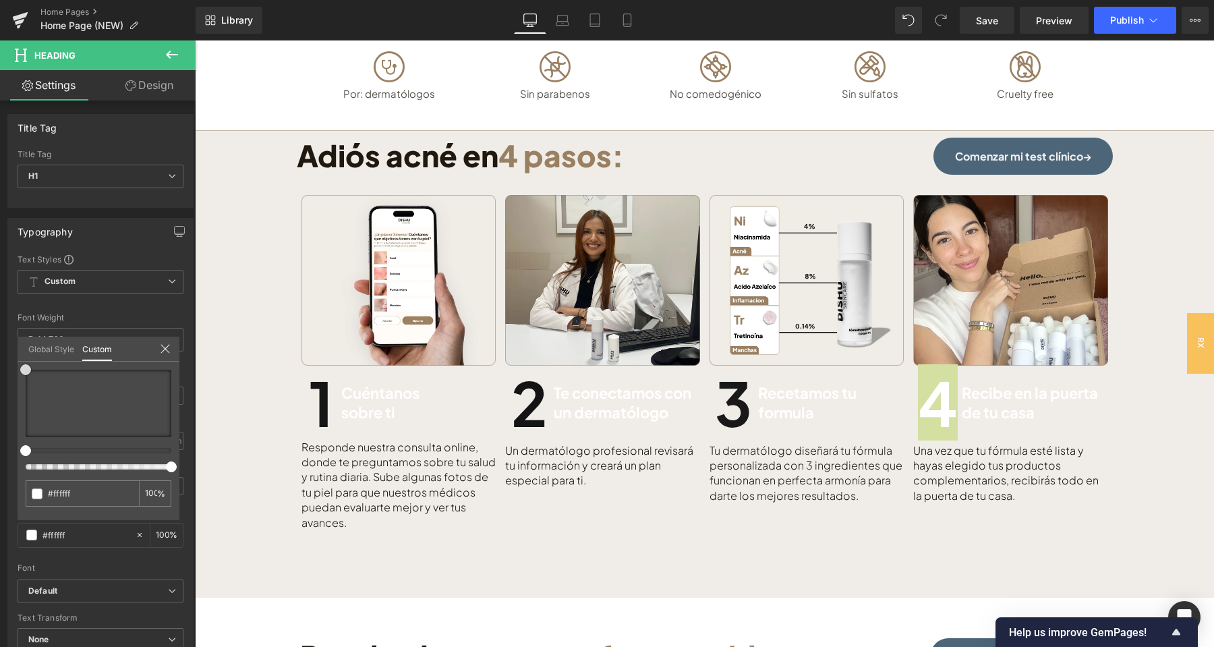
click at [26, 431] on div at bounding box center [99, 403] width 146 height 67
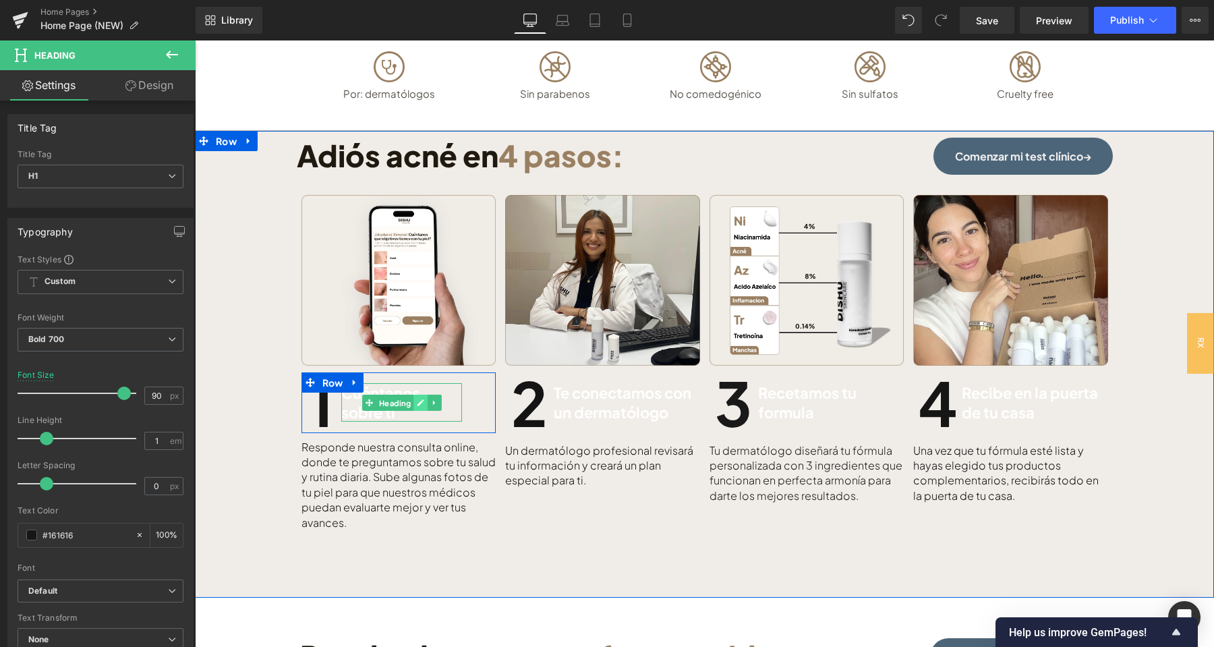
click at [415, 398] on link at bounding box center [420, 403] width 14 height 16
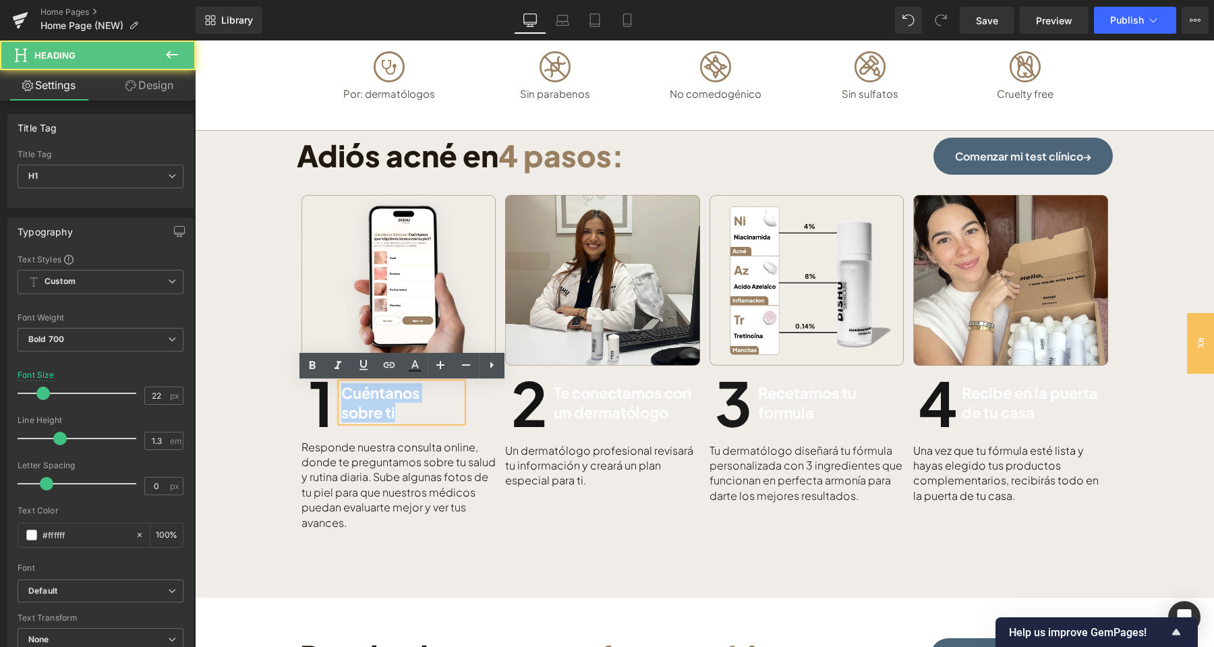
drag, startPoint x: 407, startPoint y: 417, endPoint x: 343, endPoint y: 393, distance: 68.3
click at [343, 393] on h1 "Cuéntanos sobre ti" at bounding box center [401, 402] width 121 height 38
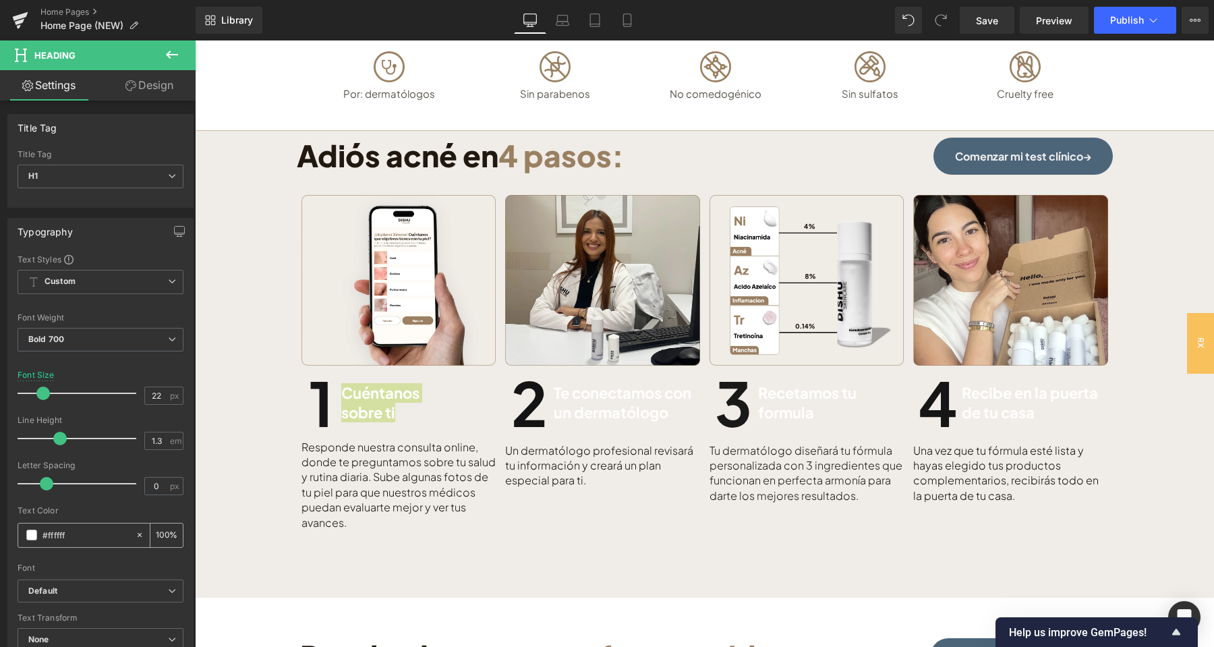
click at [36, 537] on span at bounding box center [31, 534] width 11 height 11
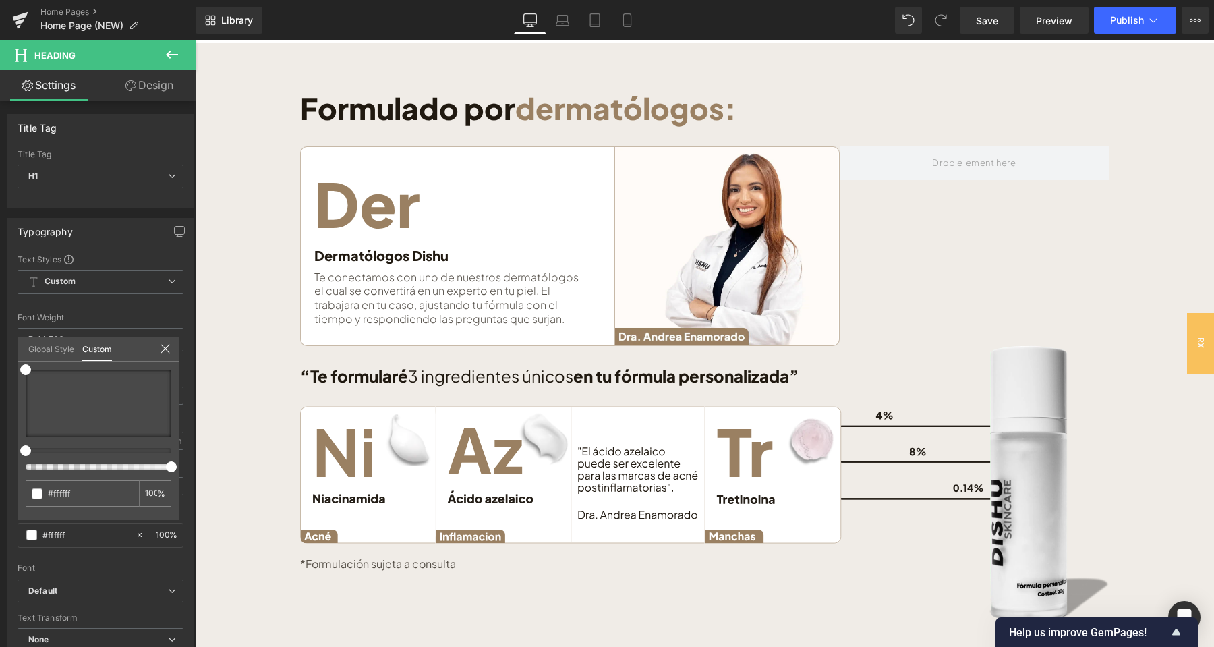
scroll to position [2134, 0]
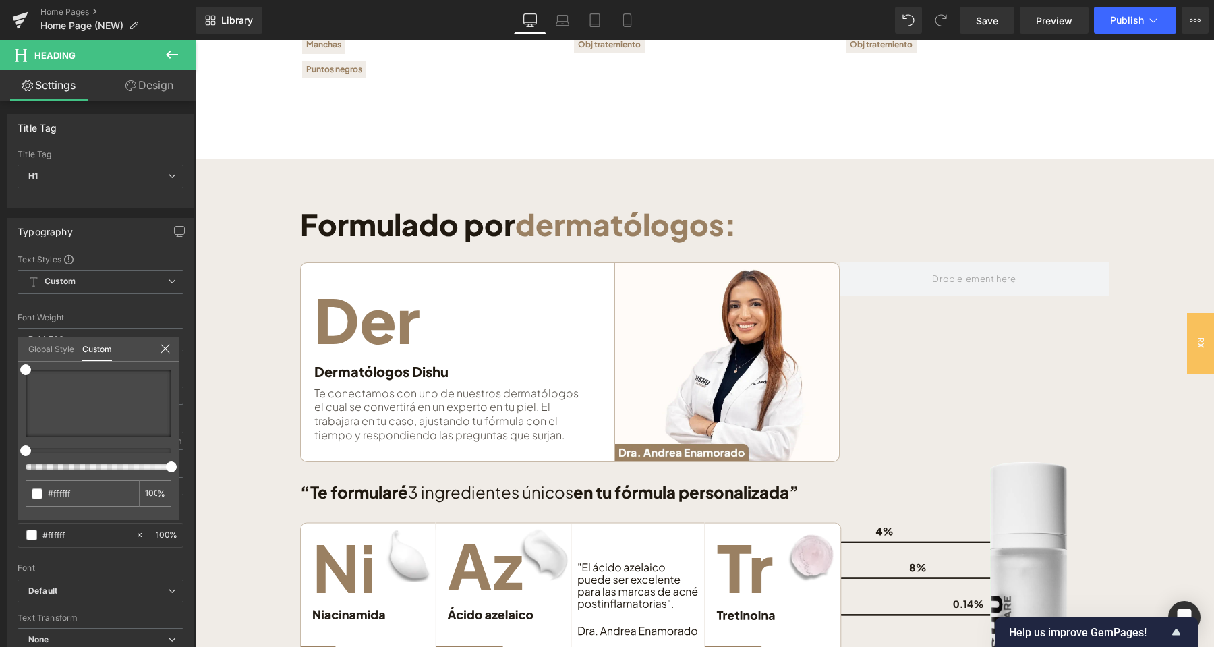
click at [376, 323] on body "Ir directamente al contenido Tu carrito esta vacío Seguir comprando ¿Tienes una…" at bounding box center [704, 470] width 1019 height 5129
click at [376, 323] on p "Der" at bounding box center [433, 319] width 239 height 61
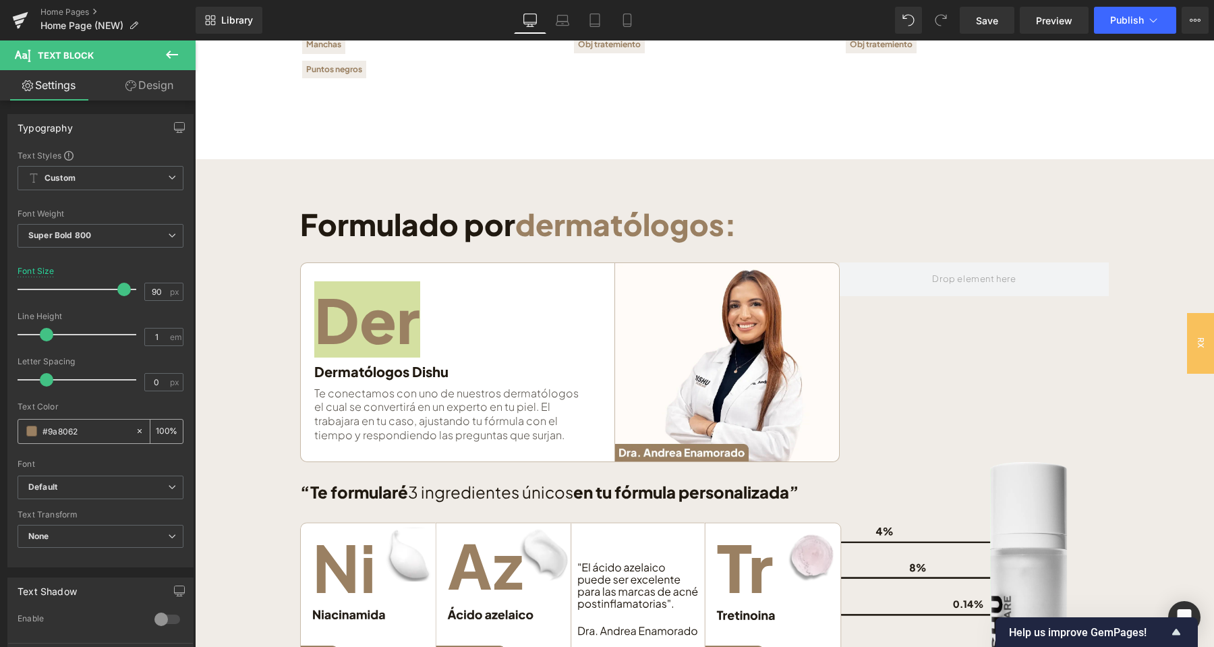
drag, startPoint x: 76, startPoint y: 432, endPoint x: 34, endPoint y: 432, distance: 41.8
click at [42, 432] on input "#9a8062" at bounding box center [85, 431] width 86 height 15
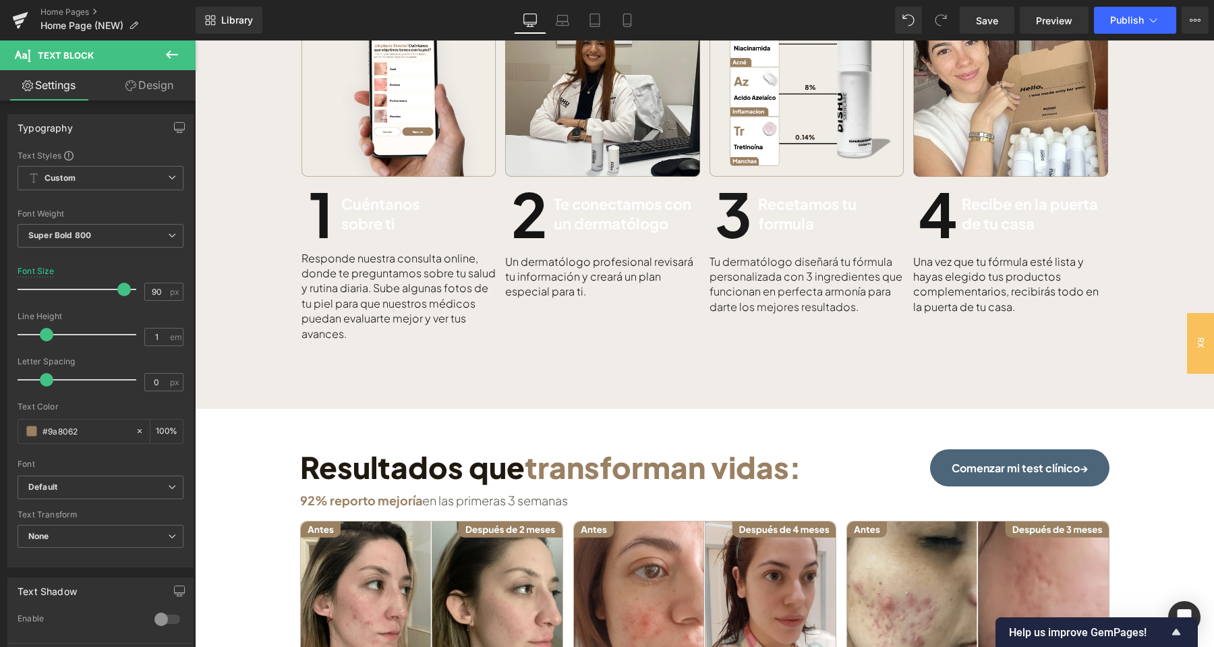
scroll to position [577, 0]
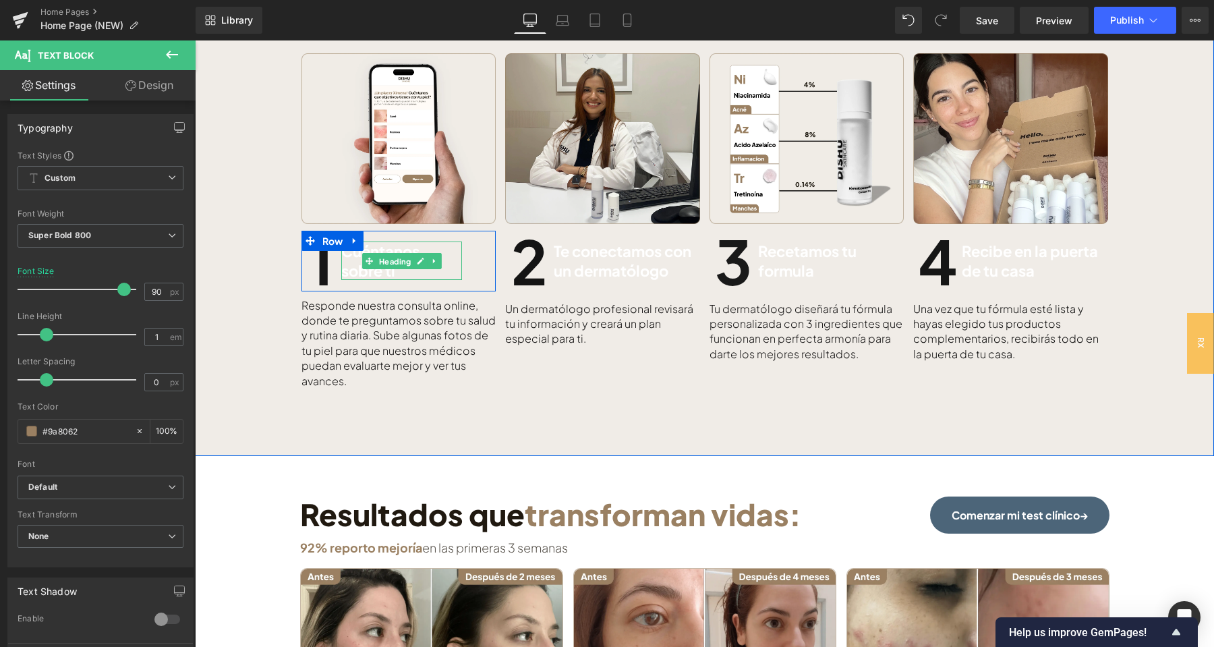
drag, startPoint x: 422, startPoint y: 259, endPoint x: 409, endPoint y: 270, distance: 16.8
click at [422, 259] on icon at bounding box center [420, 261] width 7 height 8
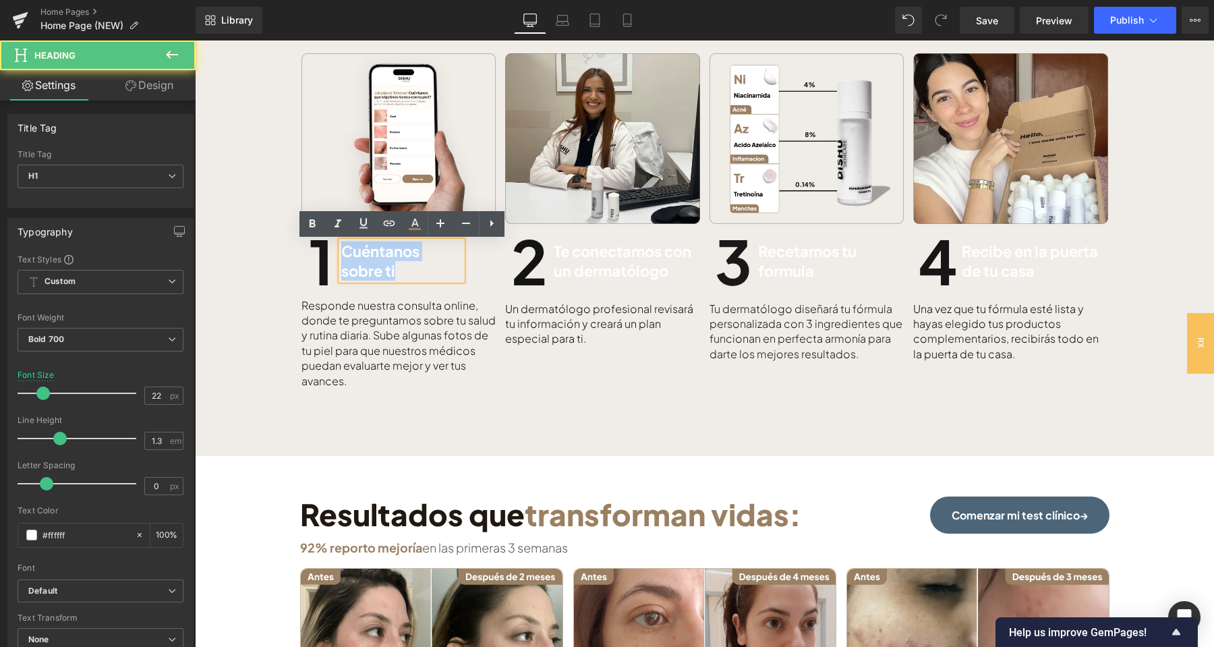
drag, startPoint x: 414, startPoint y: 272, endPoint x: 341, endPoint y: 254, distance: 75.9
click at [341, 254] on div "Cuéntanos sobre ti" at bounding box center [401, 260] width 121 height 38
paste div
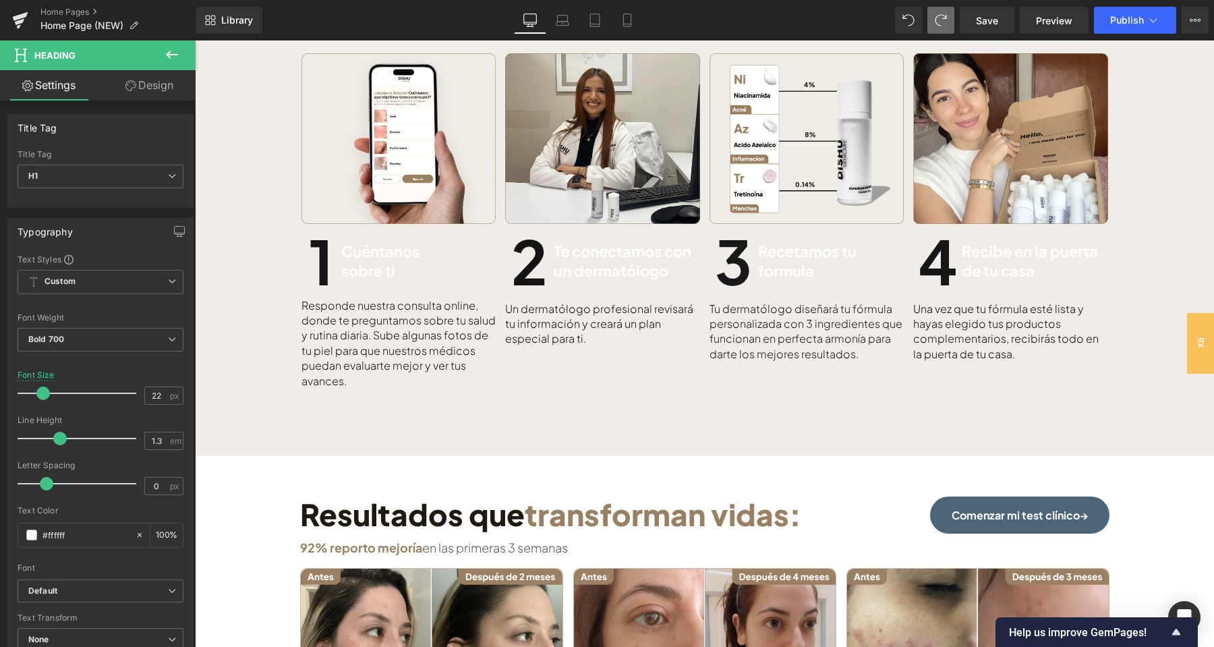
scroll to position [142, 0]
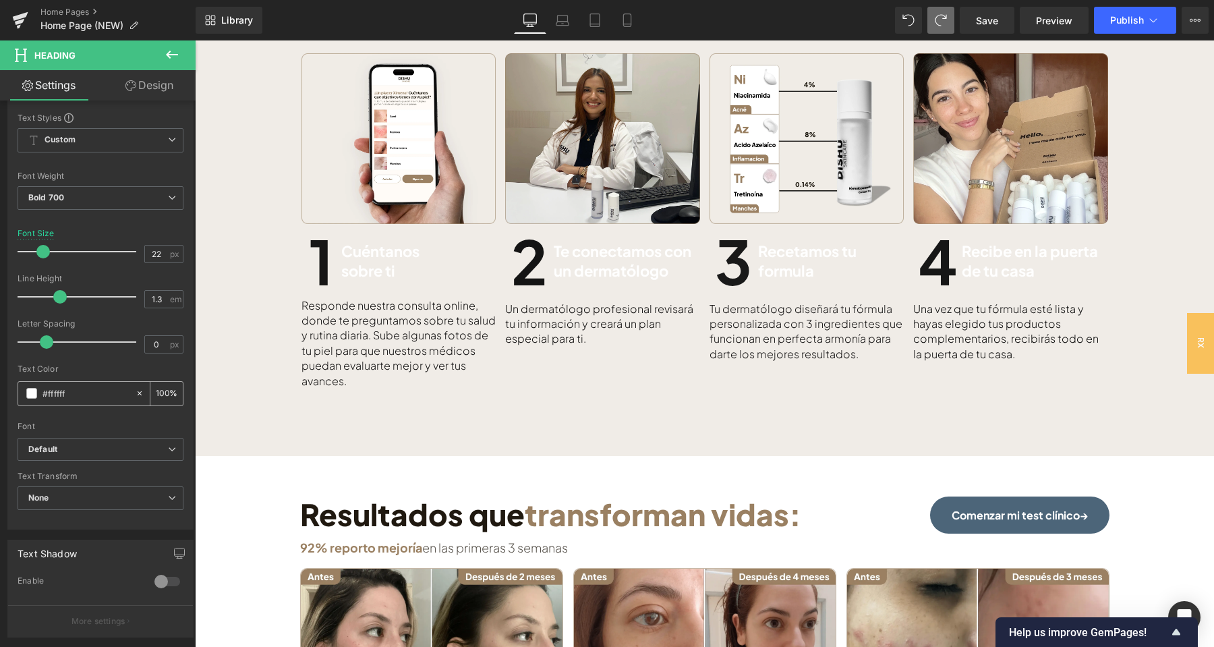
drag, startPoint x: 76, startPoint y: 395, endPoint x: 34, endPoint y: 392, distance: 42.6
click at [42, 392] on input "#ffffff" at bounding box center [85, 393] width 86 height 15
paste input "9a8062"
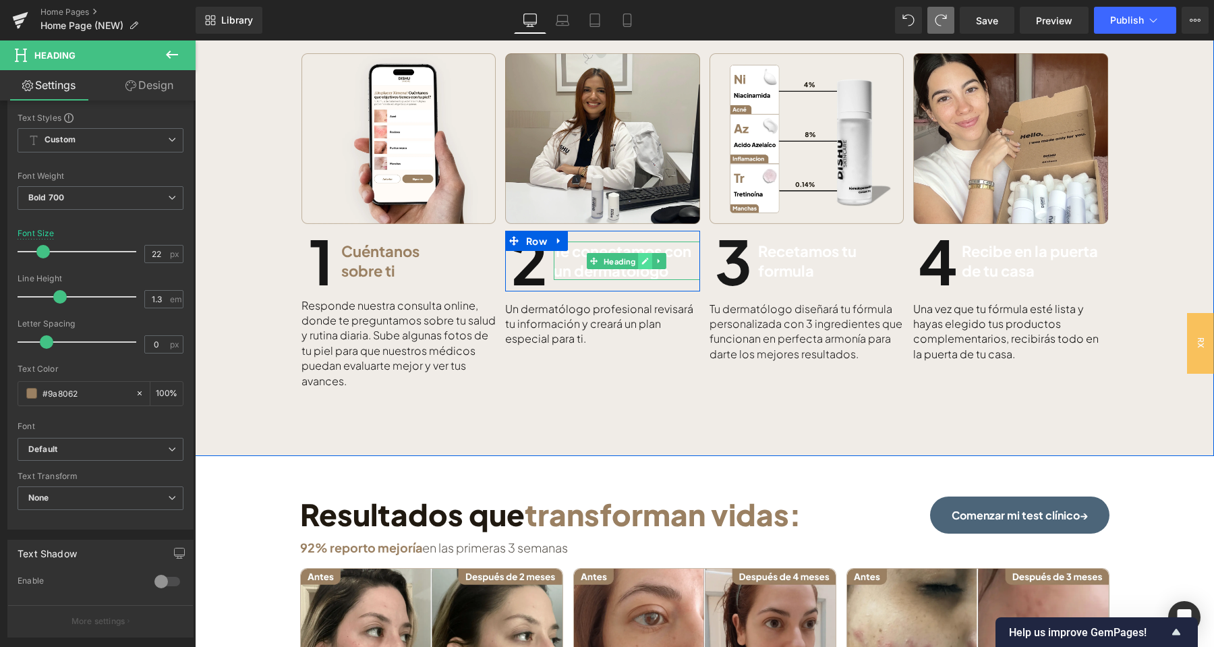
type input "#9a8062"
click at [646, 260] on icon at bounding box center [645, 261] width 7 height 7
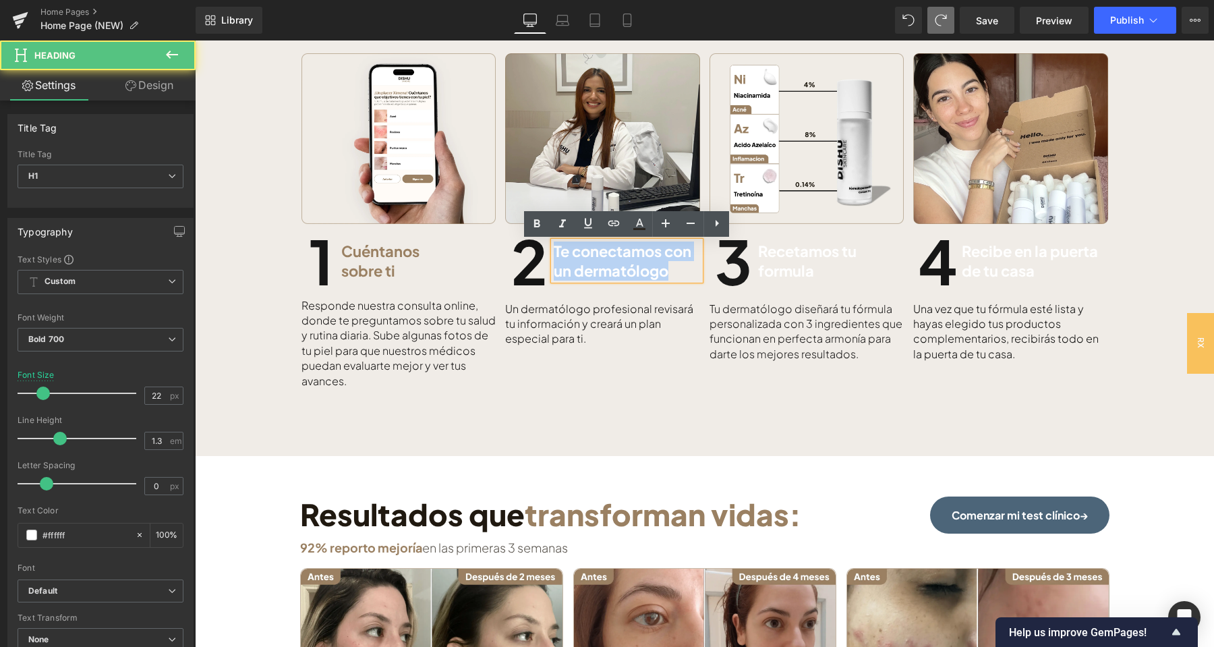
drag, startPoint x: 677, startPoint y: 275, endPoint x: 550, endPoint y: 249, distance: 130.1
click at [552, 249] on div "2 Heading Te conectamos con un dermatólogo Heading Row" at bounding box center [602, 261] width 195 height 61
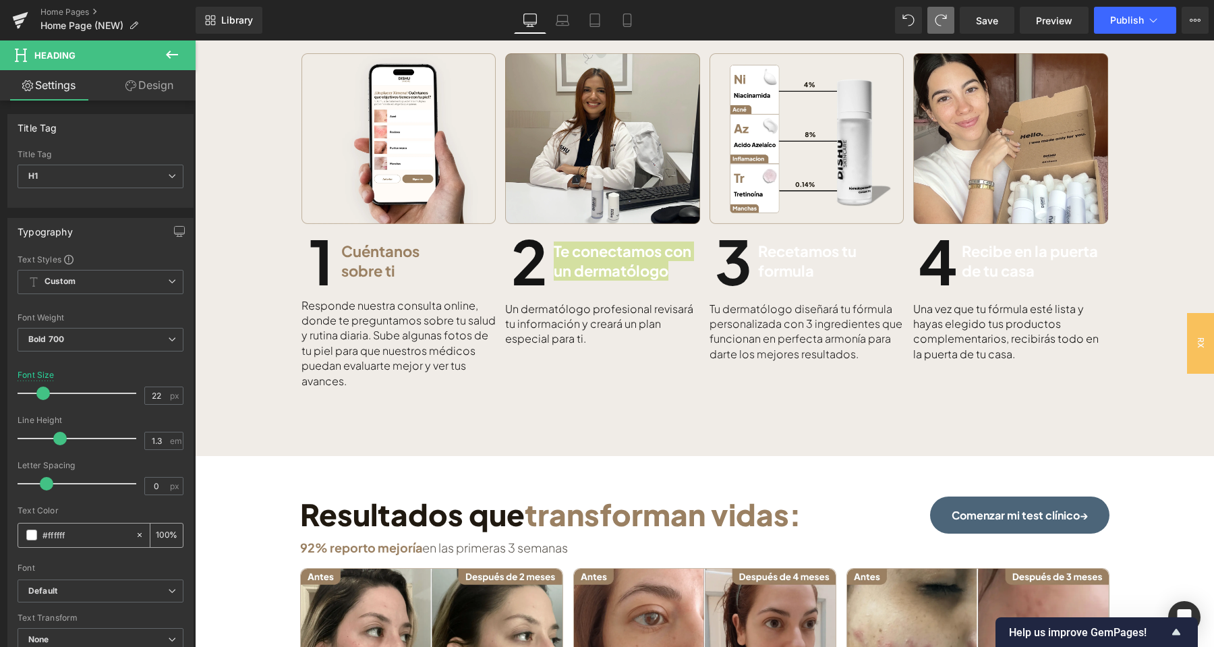
drag, startPoint x: 70, startPoint y: 537, endPoint x: 42, endPoint y: 536, distance: 27.7
click at [42, 536] on input "#ffffff" at bounding box center [85, 534] width 86 height 15
paste input "9a8062"
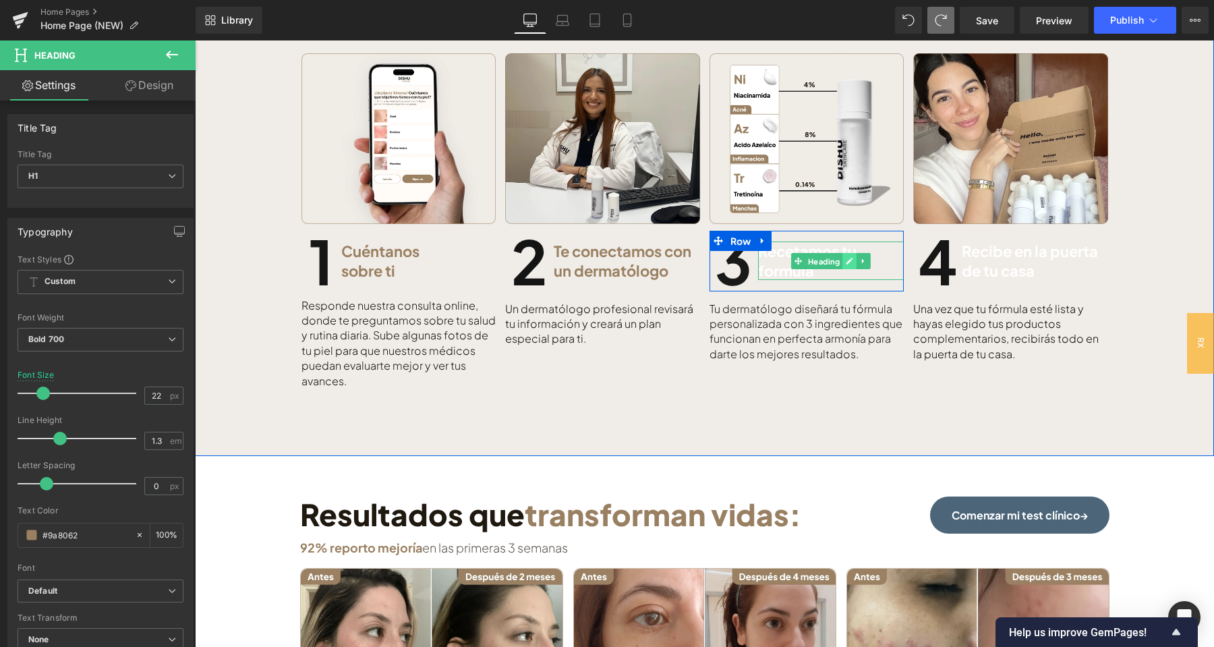
type input "#9a8062"
click at [856, 260] on link at bounding box center [849, 261] width 14 height 16
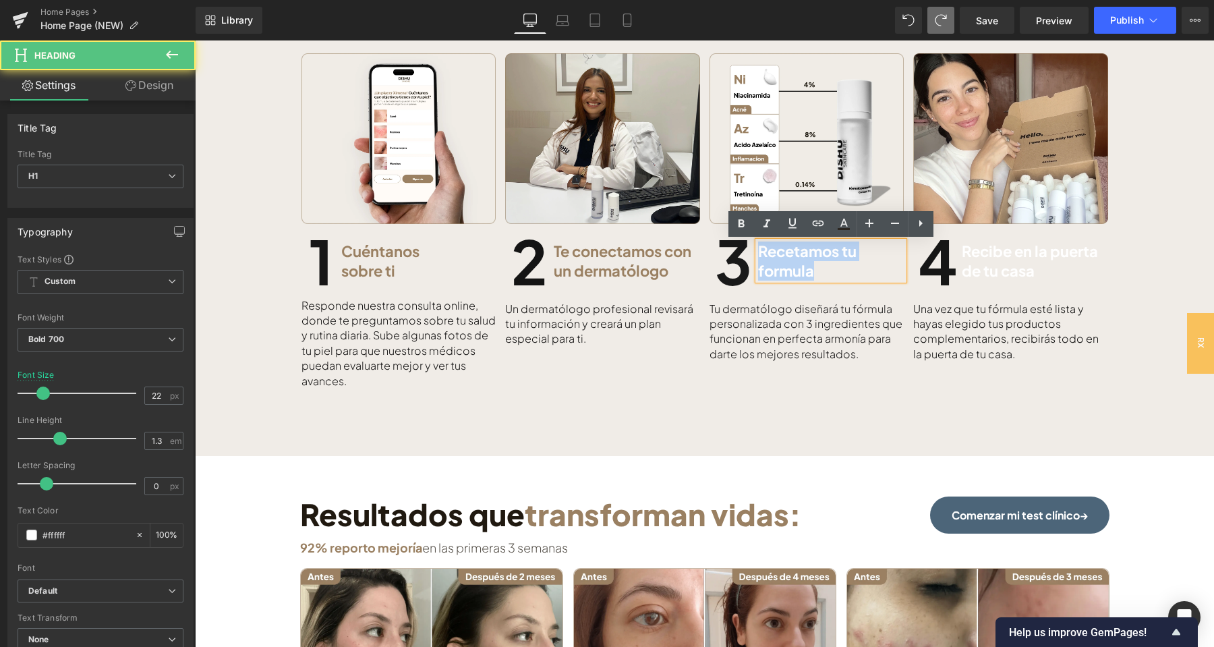
drag, startPoint x: 762, startPoint y: 260, endPoint x: 756, endPoint y: 252, distance: 9.6
click at [758, 252] on div "Recetamos tu formula" at bounding box center [831, 260] width 146 height 38
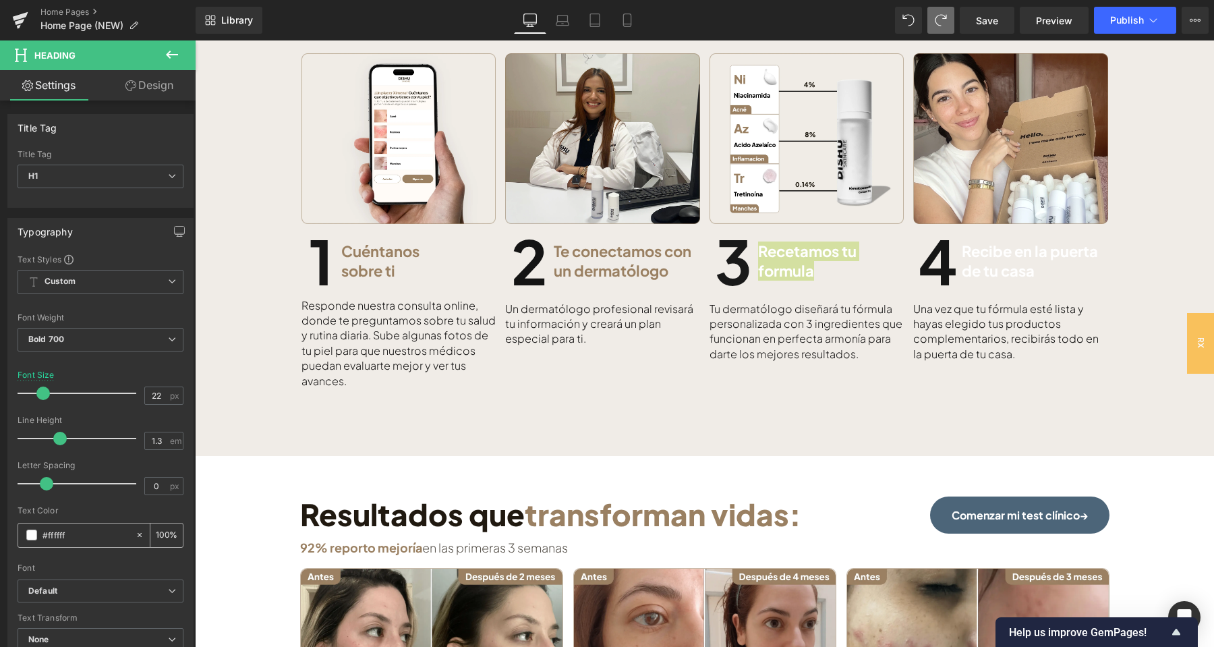
drag, startPoint x: 63, startPoint y: 533, endPoint x: 40, endPoint y: 533, distance: 23.6
click at [42, 533] on input "#ffffff" at bounding box center [85, 534] width 86 height 15
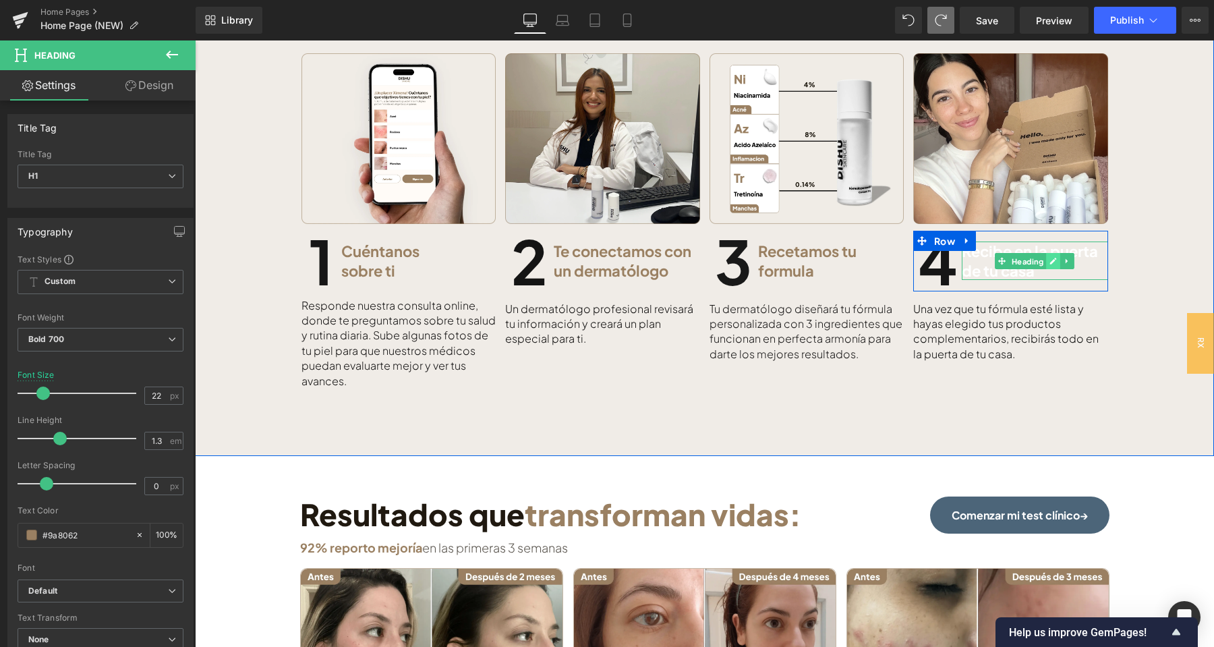
type input "#9a8062"
click at [1055, 260] on icon at bounding box center [1053, 261] width 7 height 7
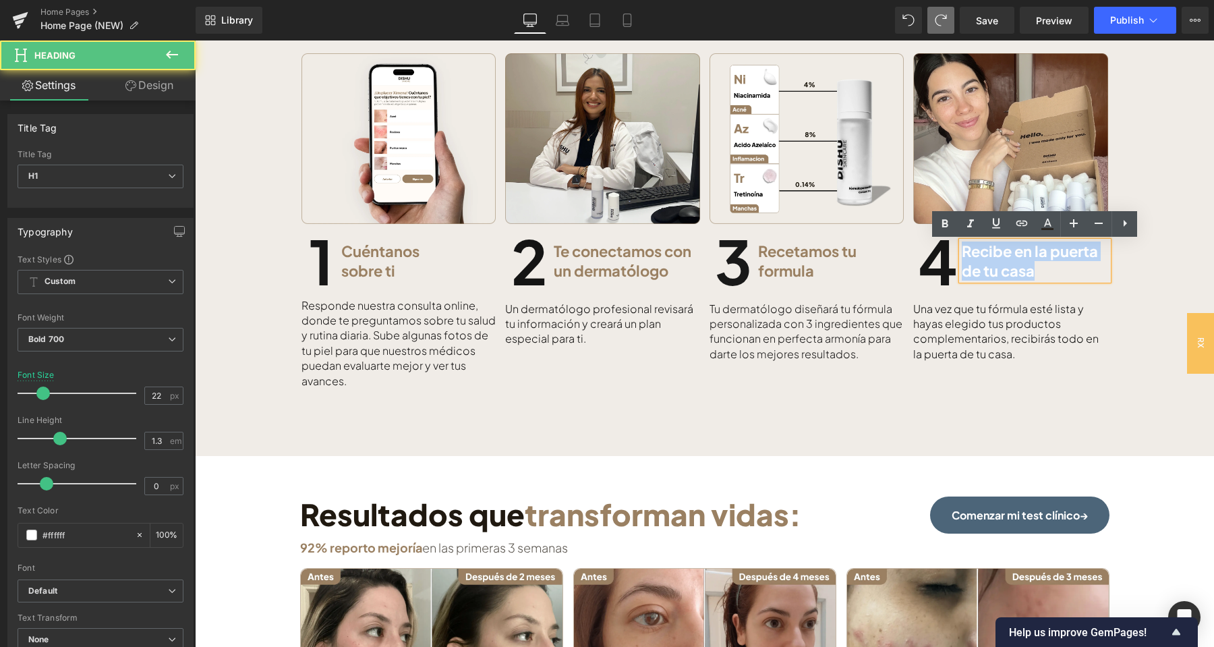
drag, startPoint x: 1002, startPoint y: 263, endPoint x: 958, endPoint y: 250, distance: 45.7
click at [962, 250] on div "Recibe en la puerta de tu casa" at bounding box center [1035, 260] width 146 height 38
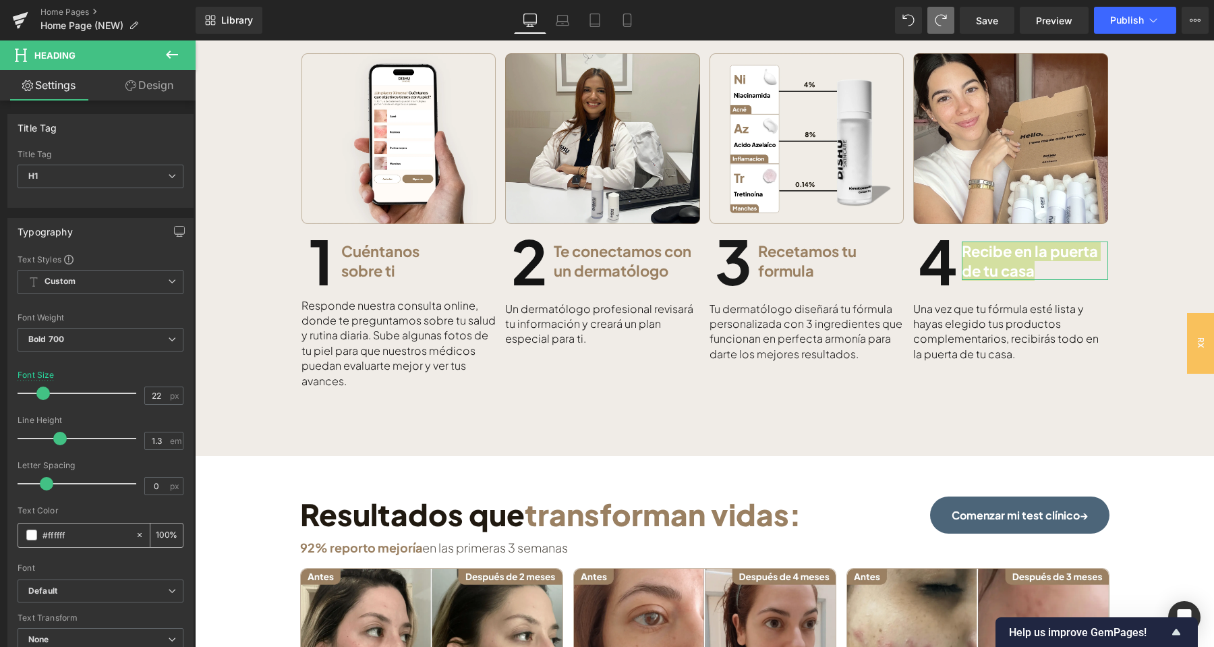
drag, startPoint x: 61, startPoint y: 535, endPoint x: 24, endPoint y: 533, distance: 36.5
click at [42, 533] on input "#ffffff" at bounding box center [85, 534] width 86 height 15
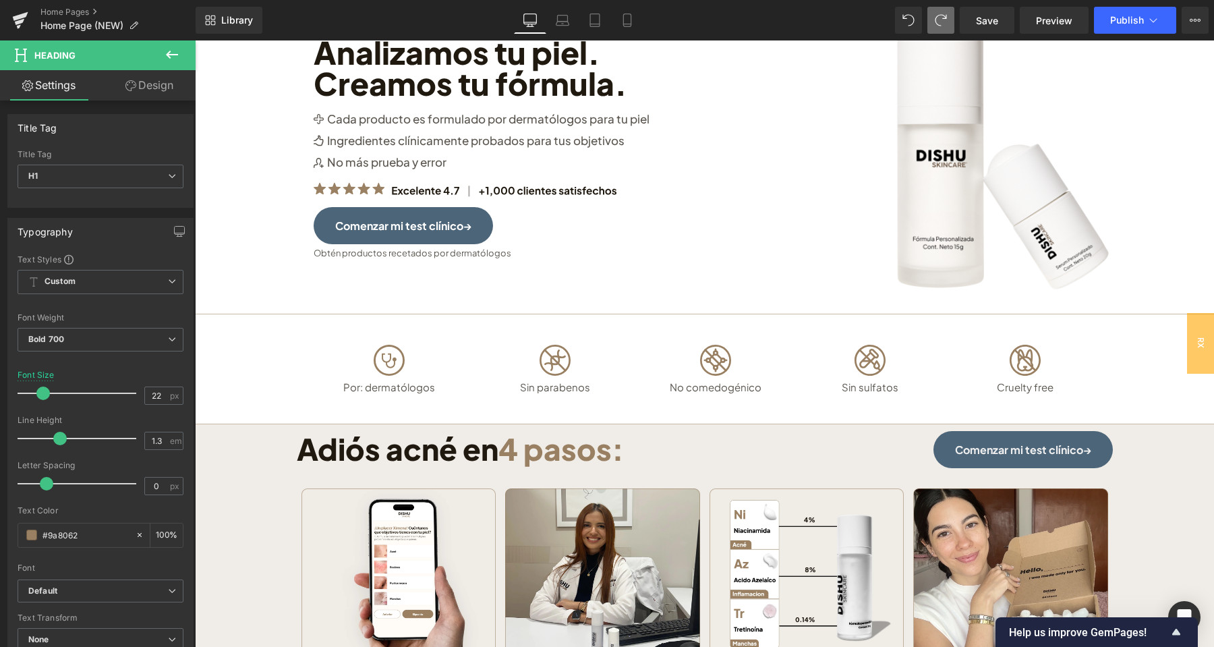
scroll to position [0, 0]
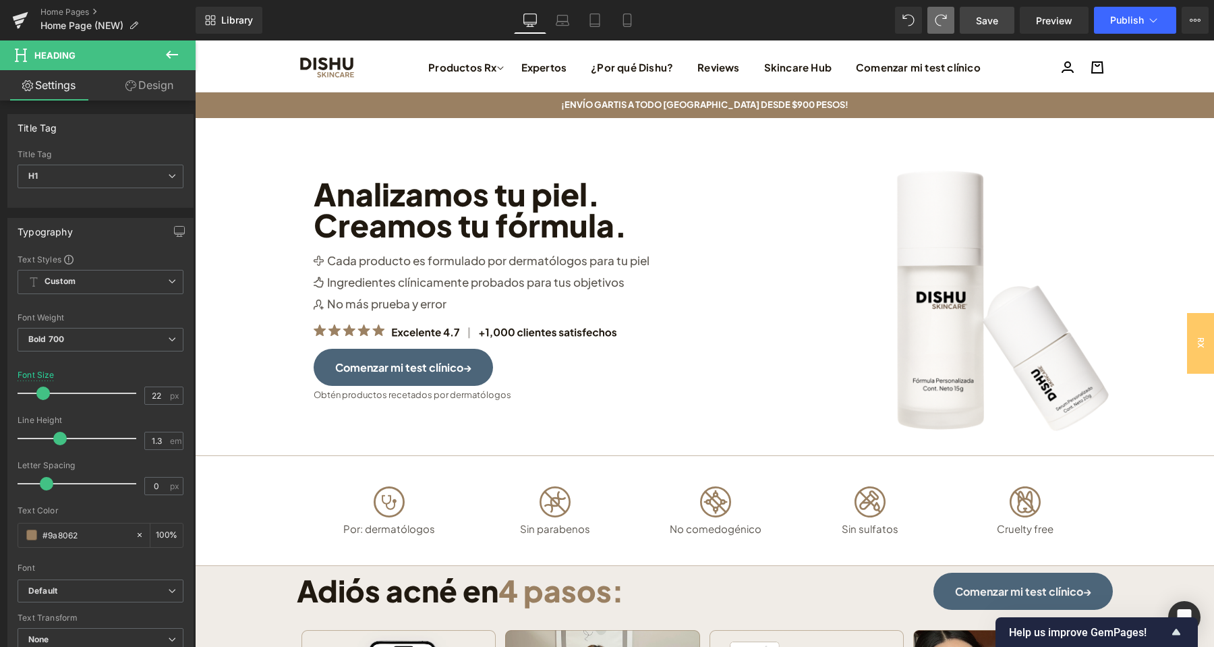
type input "#9a8062"
click at [985, 13] on span "Save" at bounding box center [987, 20] width 22 height 14
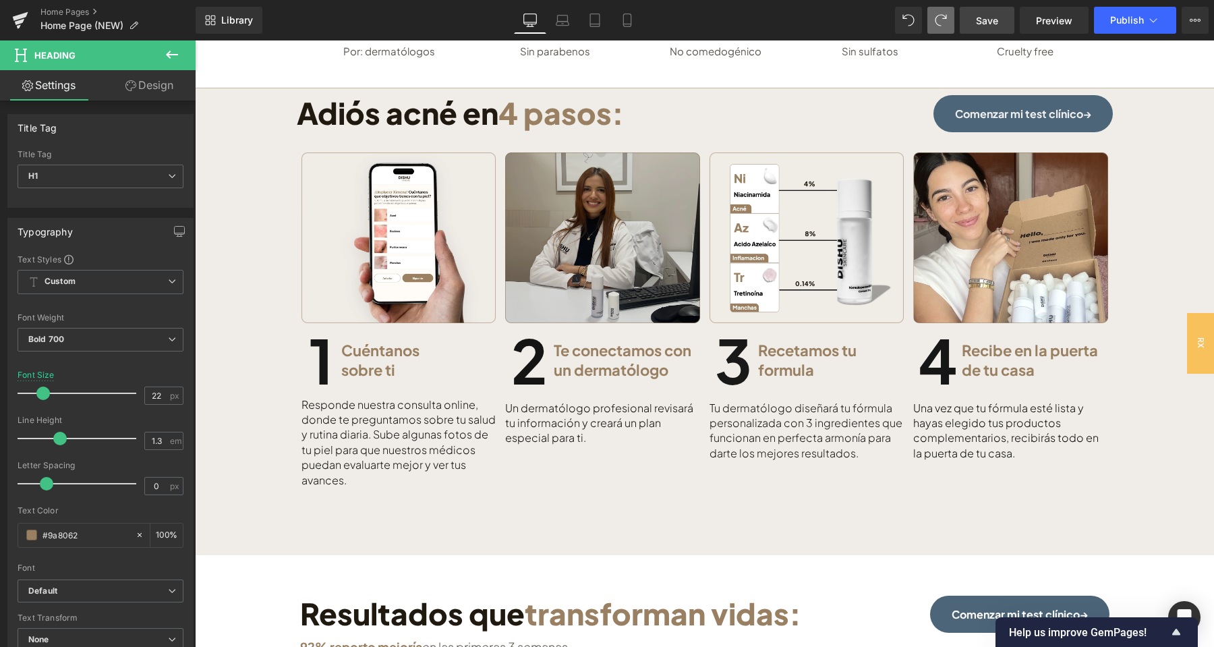
scroll to position [637, 0]
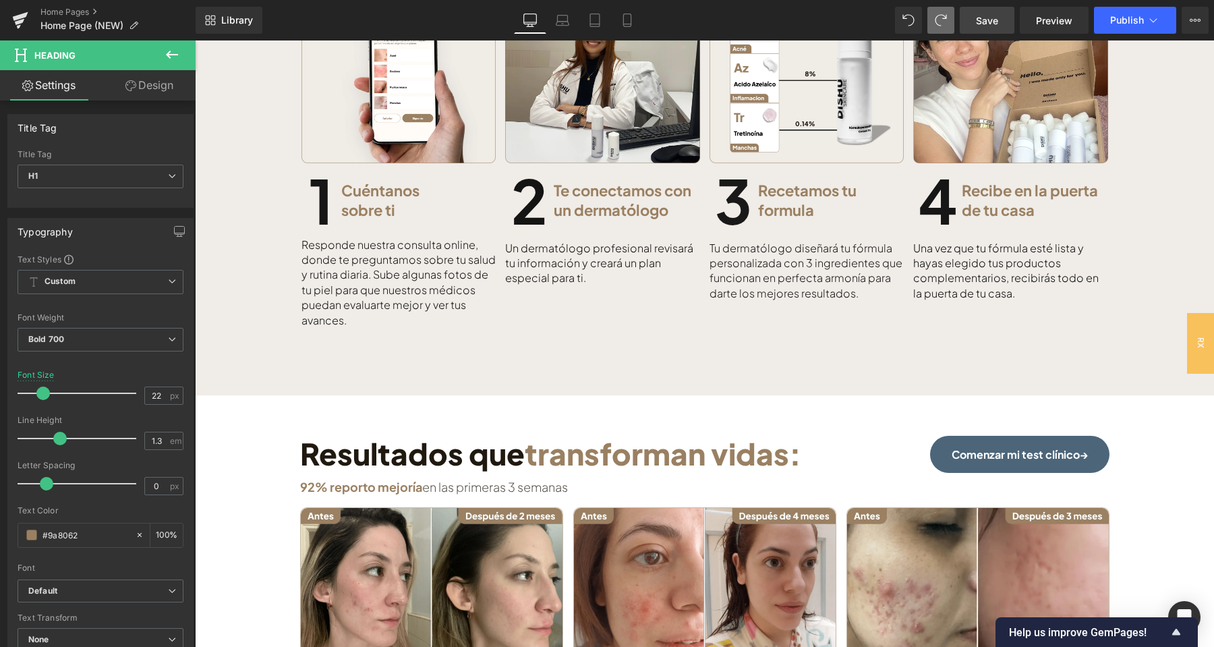
click at [169, 47] on icon at bounding box center [172, 55] width 16 height 16
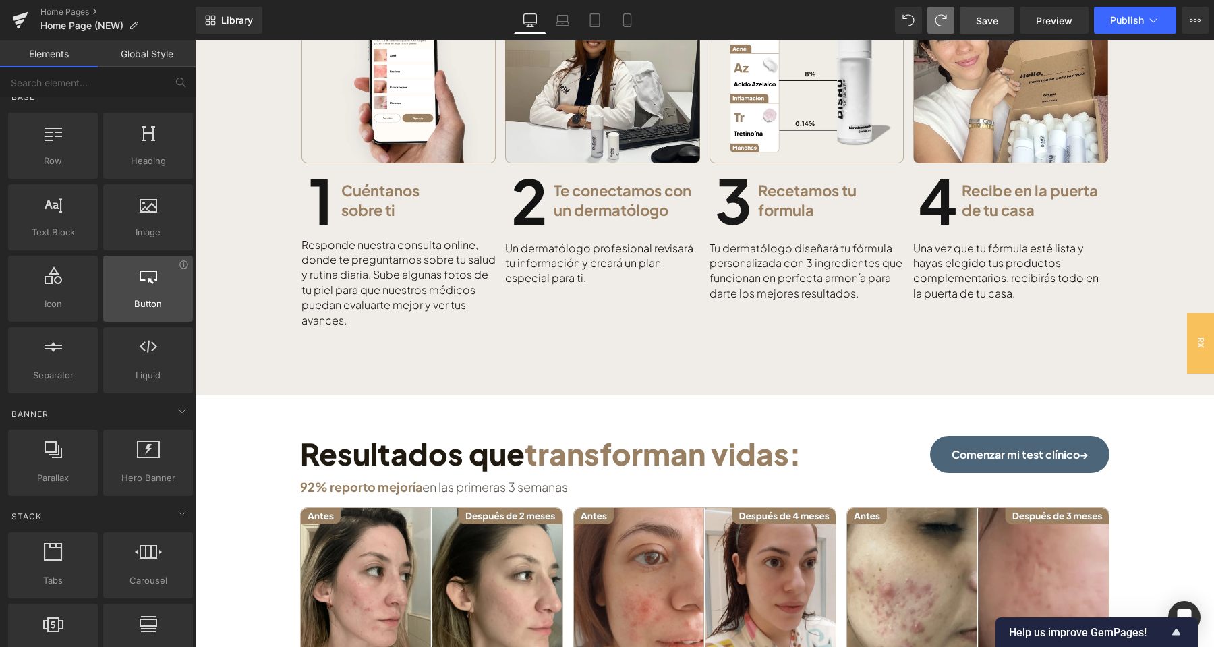
scroll to position [0, 0]
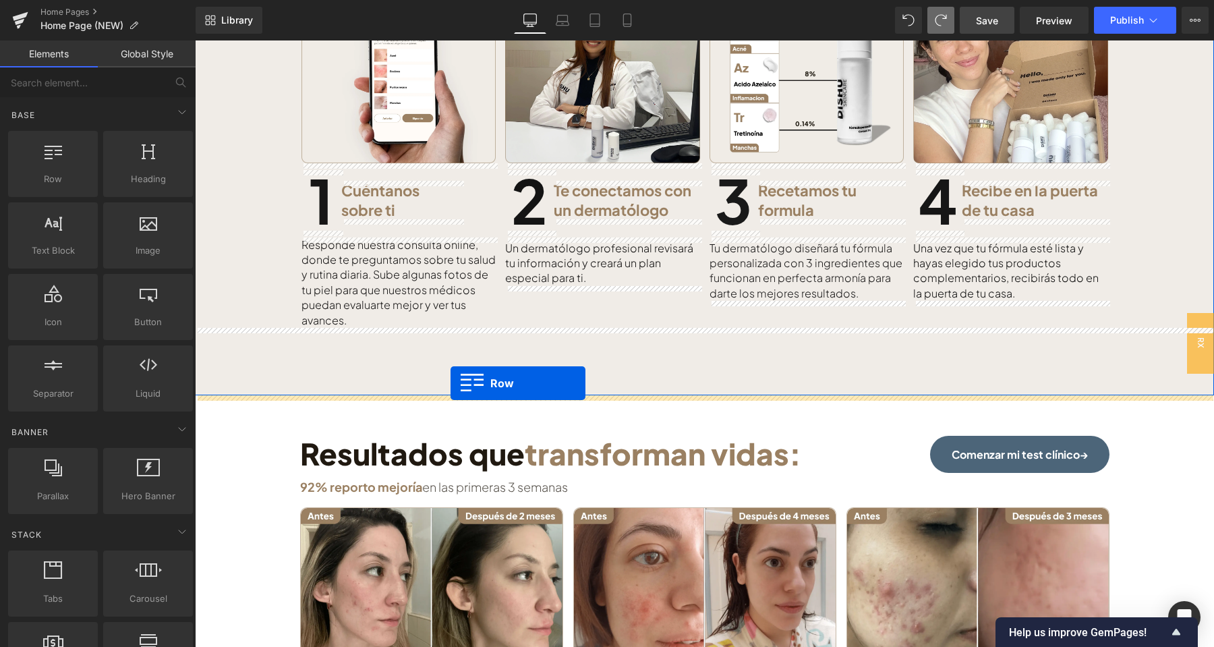
drag, startPoint x: 261, startPoint y: 216, endPoint x: 451, endPoint y: 383, distance: 252.8
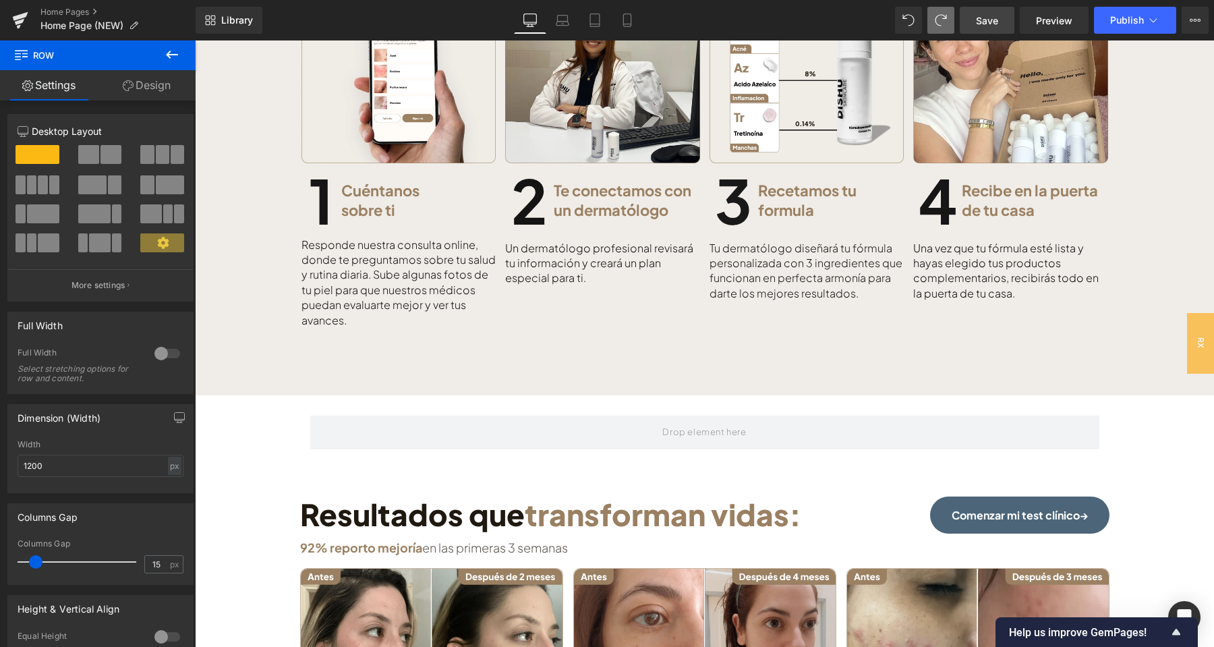
click at [165, 55] on icon at bounding box center [172, 55] width 16 height 16
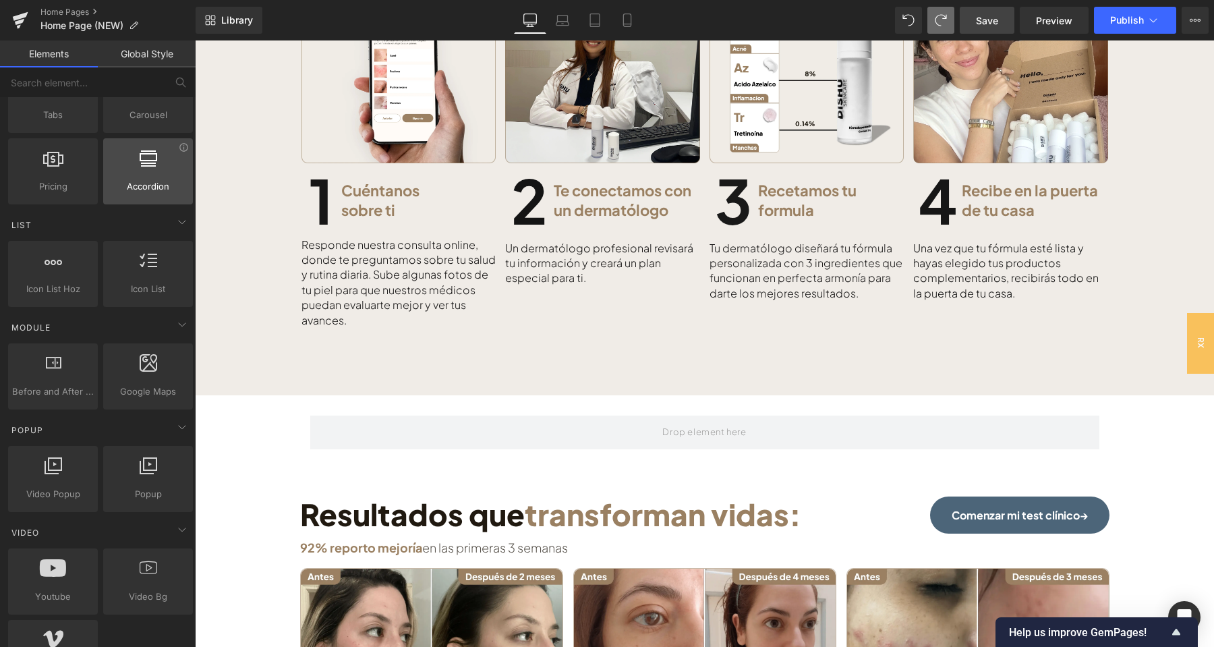
scroll to position [637, 0]
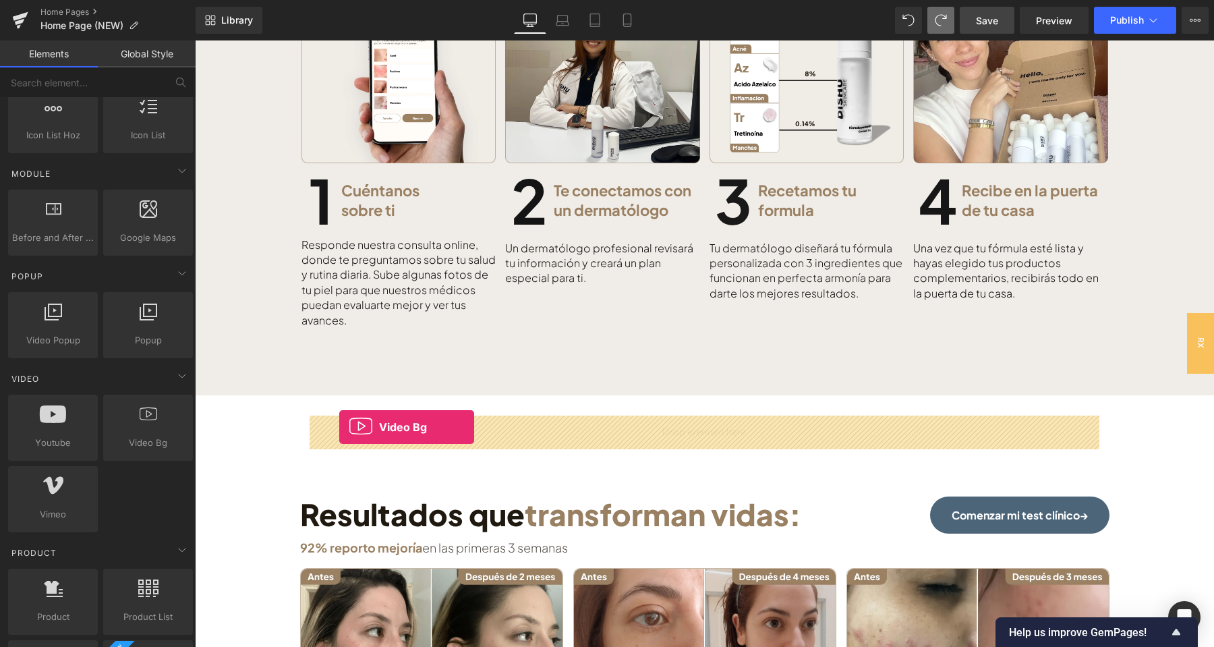
drag, startPoint x: 350, startPoint y: 492, endPoint x: 339, endPoint y: 427, distance: 65.6
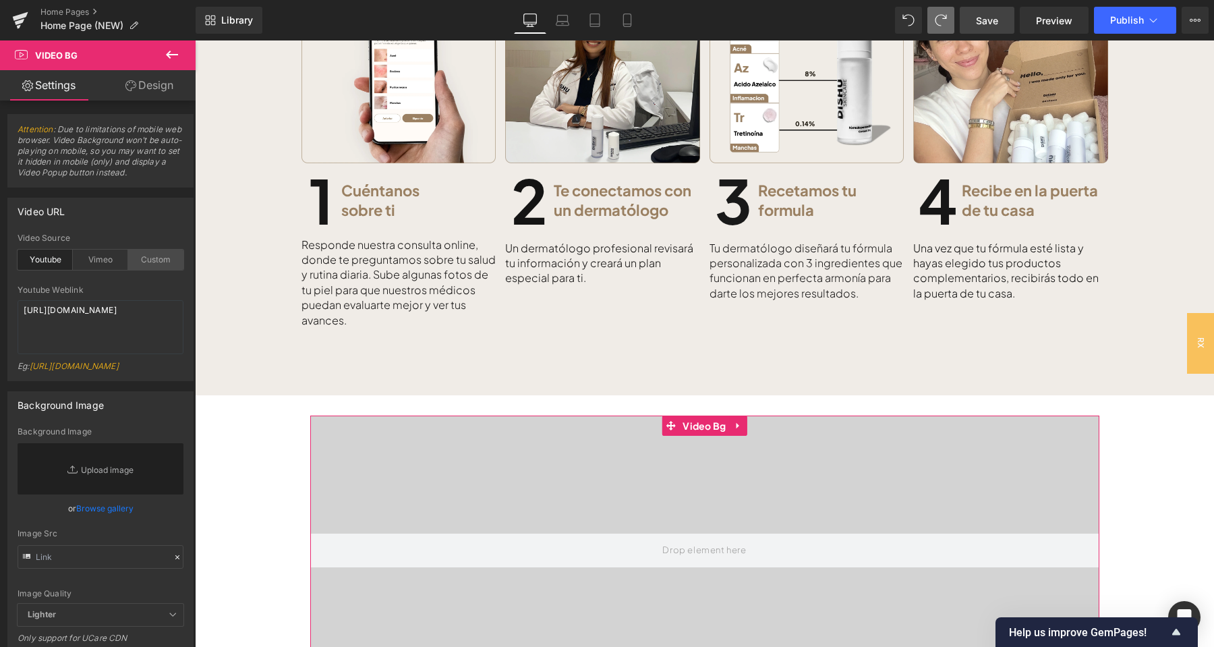
click at [158, 258] on div "Custom" at bounding box center [155, 260] width 55 height 20
drag, startPoint x: 104, startPoint y: 346, endPoint x: 22, endPoint y: 310, distance: 89.1
click at [22, 310] on textarea "https://cdn.shopify.com/s/files/1/0263/4153/9917/files/Stamped_Reviews.mp4?v=15…" at bounding box center [101, 327] width 166 height 54
click at [71, 300] on div "Custom Video Weblink v Eg: https://cdn.shopify.com/s/files/1/0263/4153/9917/fil…" at bounding box center [101, 332] width 166 height 95
click at [18, 313] on textarea "v" at bounding box center [101, 327] width 166 height 54
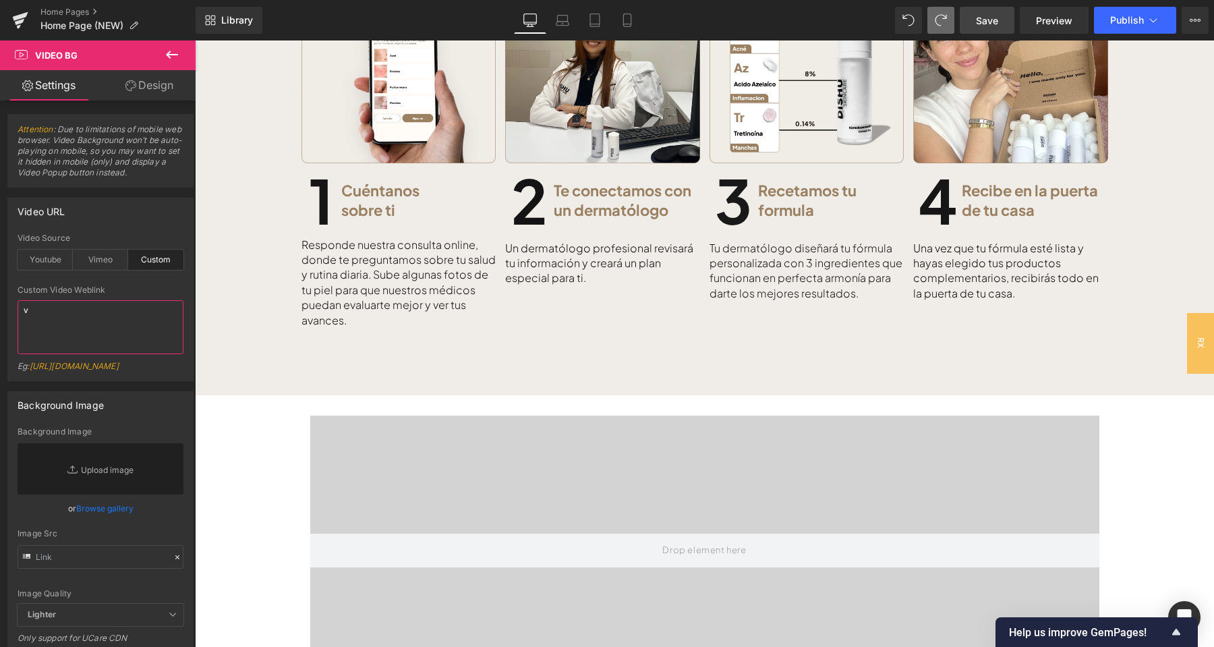
paste textarea "https://cdn.shopify.com/videos/c/o/v/fdf527fa65be45768ee336428e3dcf0a.mo"
type textarea "https://cdn.shopify.com/videos/c/o/v/fdf527fa65be45768ee336428e3dcf0a.mov"
click at [115, 215] on div "Video URL" at bounding box center [100, 211] width 185 height 26
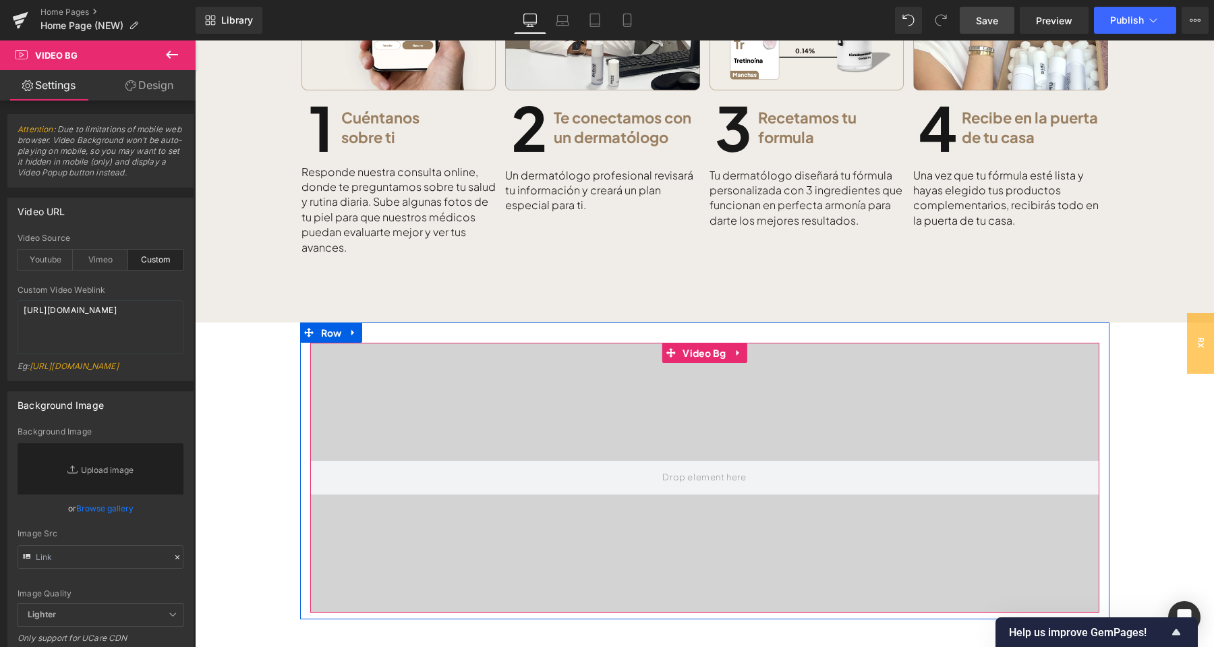
scroll to position [779, 0]
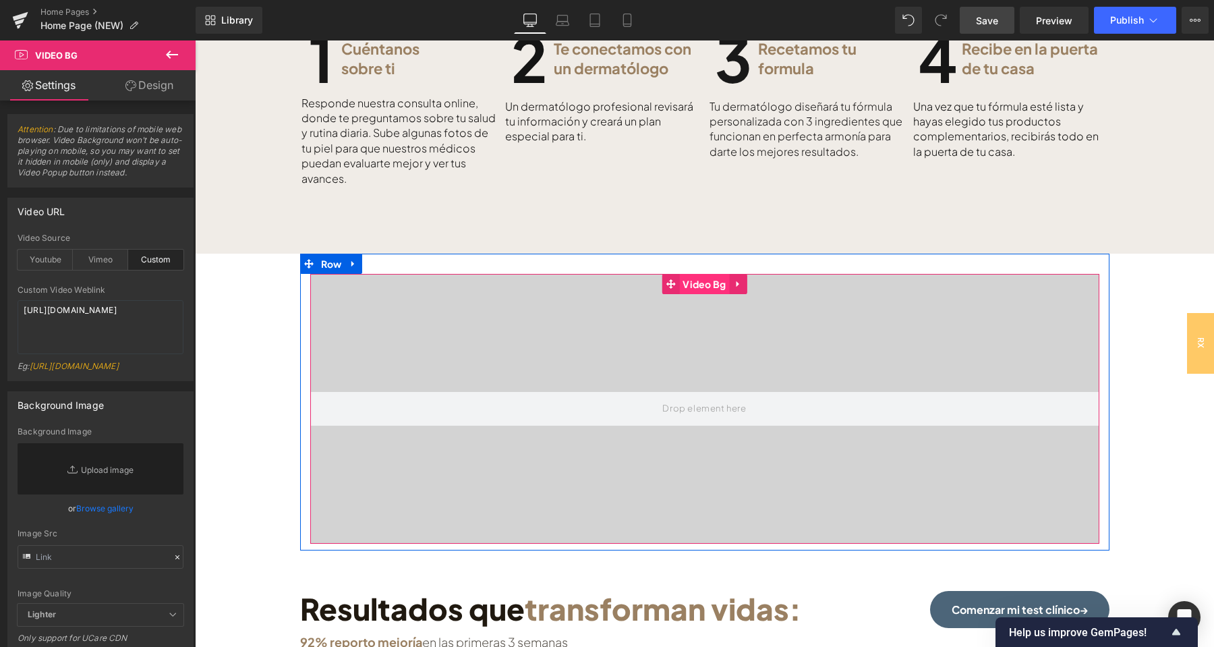
click at [711, 287] on span "Video Bg" at bounding box center [704, 284] width 50 height 20
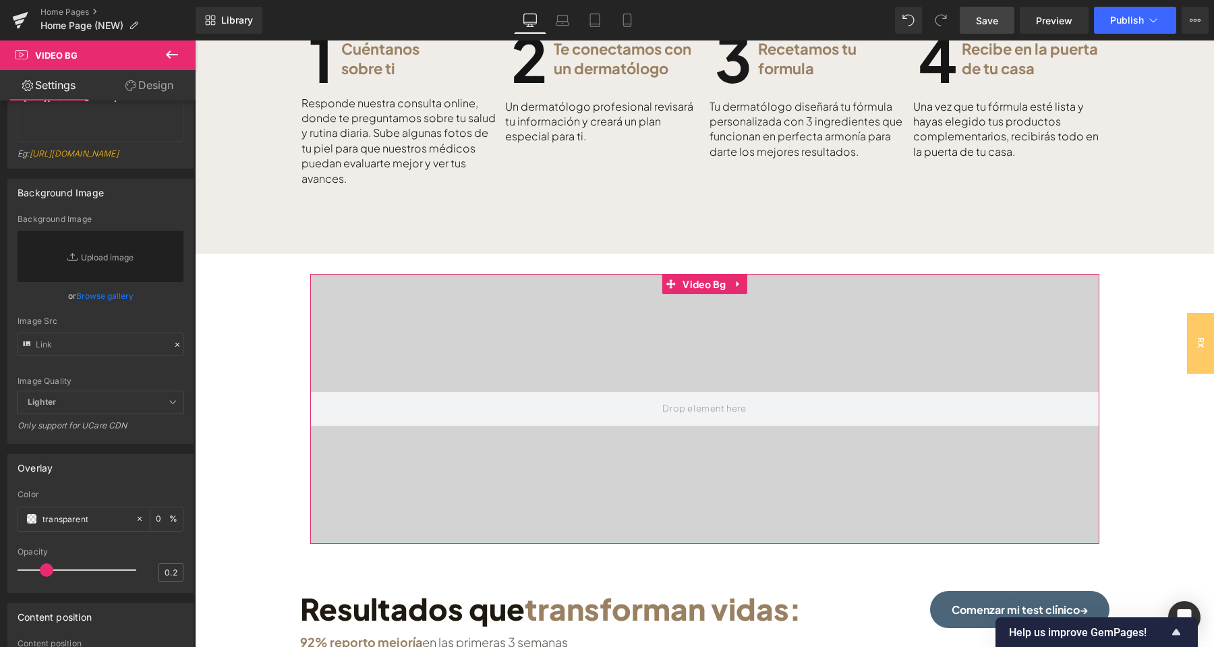
scroll to position [0, 0]
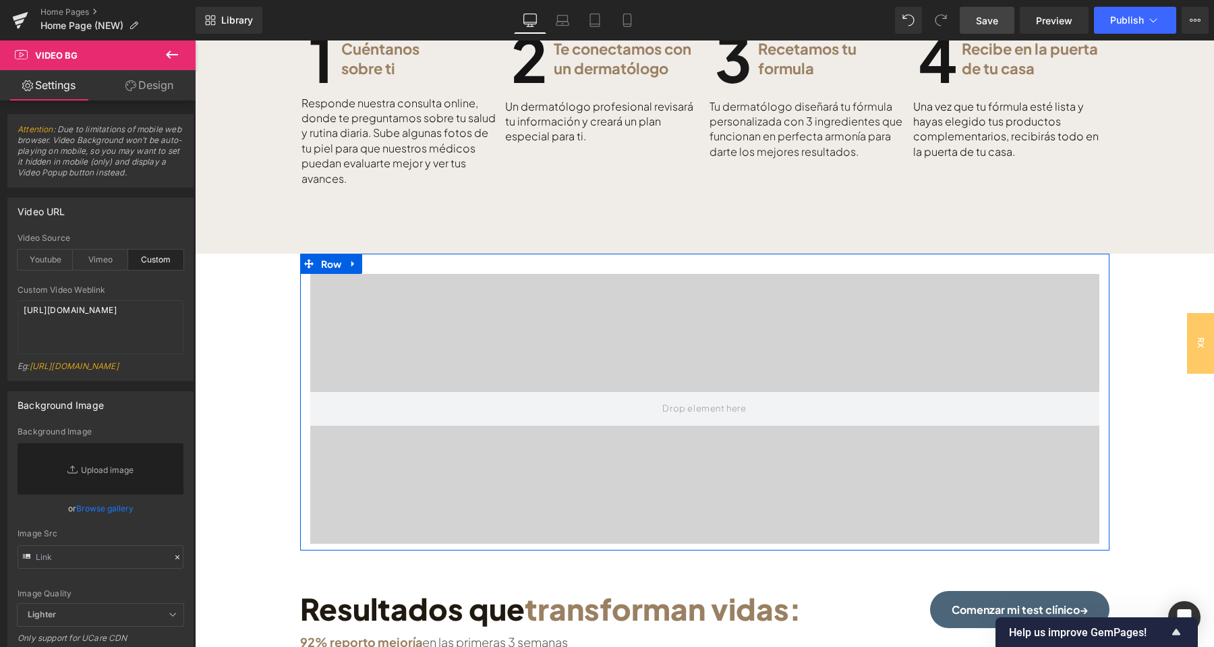
click at [335, 260] on span "Row" at bounding box center [332, 264] width 28 height 20
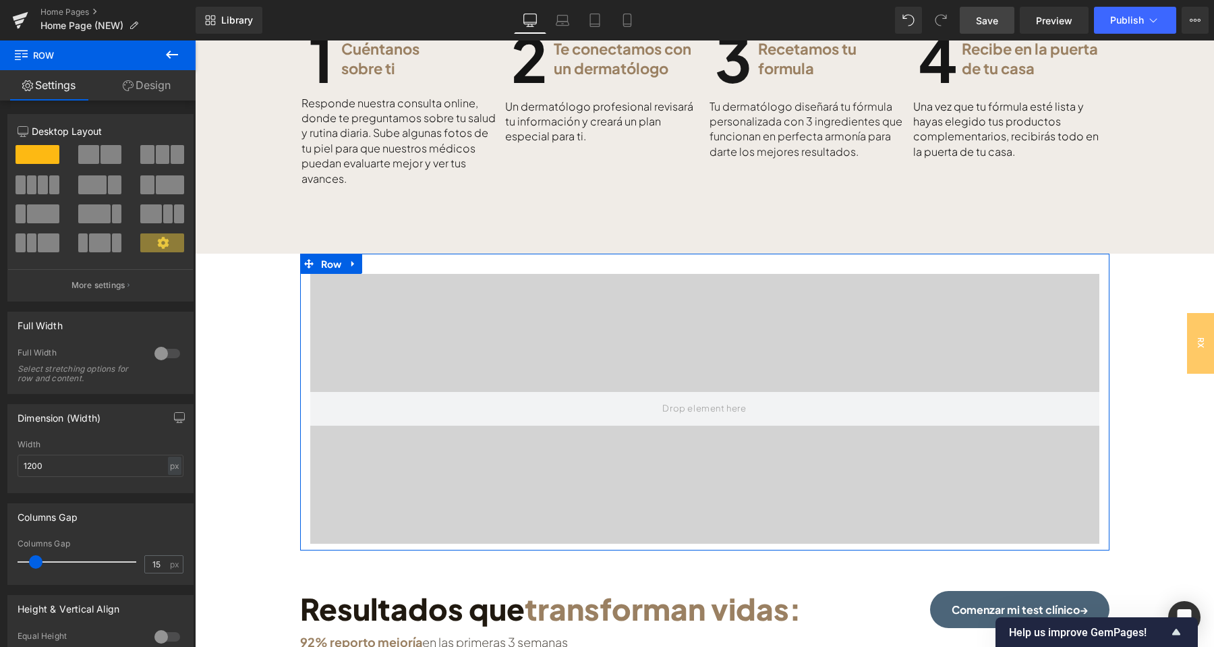
click at [161, 359] on div at bounding box center [167, 354] width 32 height 22
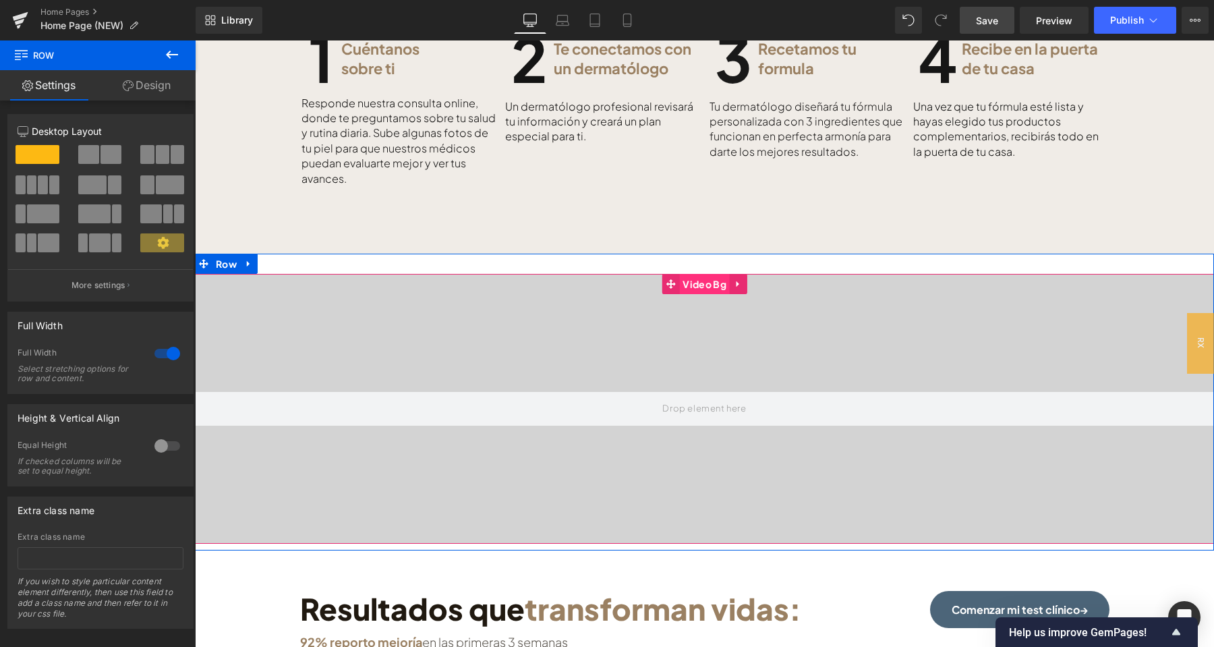
click at [698, 282] on span "Video Bg" at bounding box center [704, 284] width 50 height 20
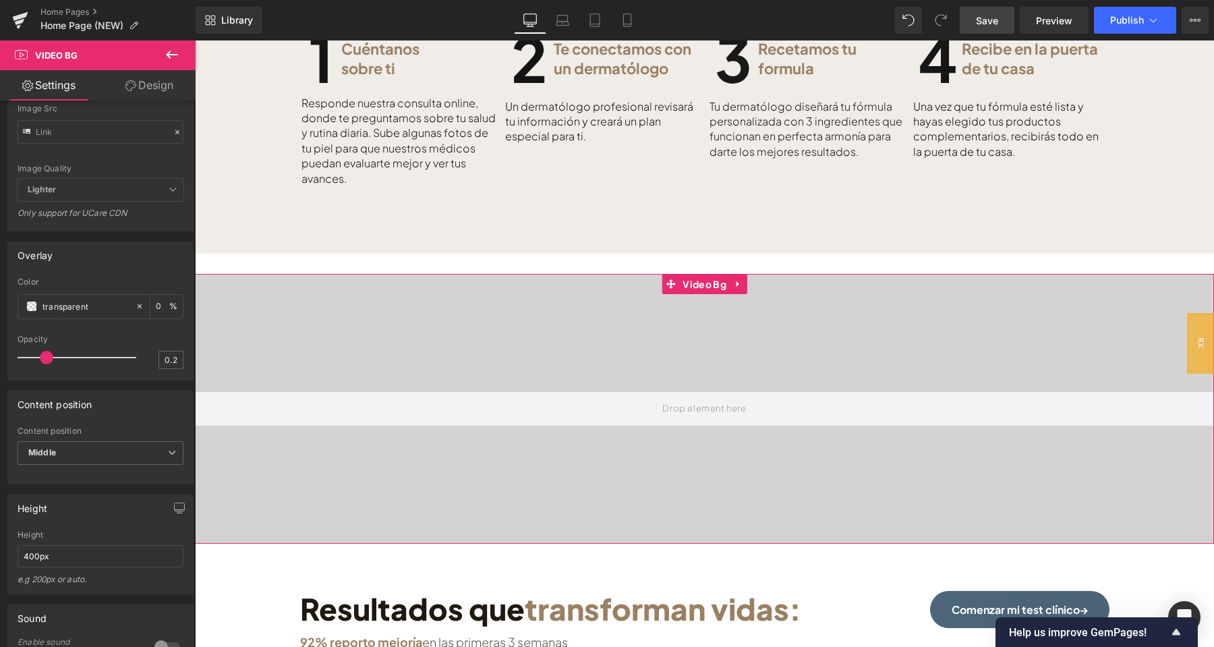
scroll to position [668, 0]
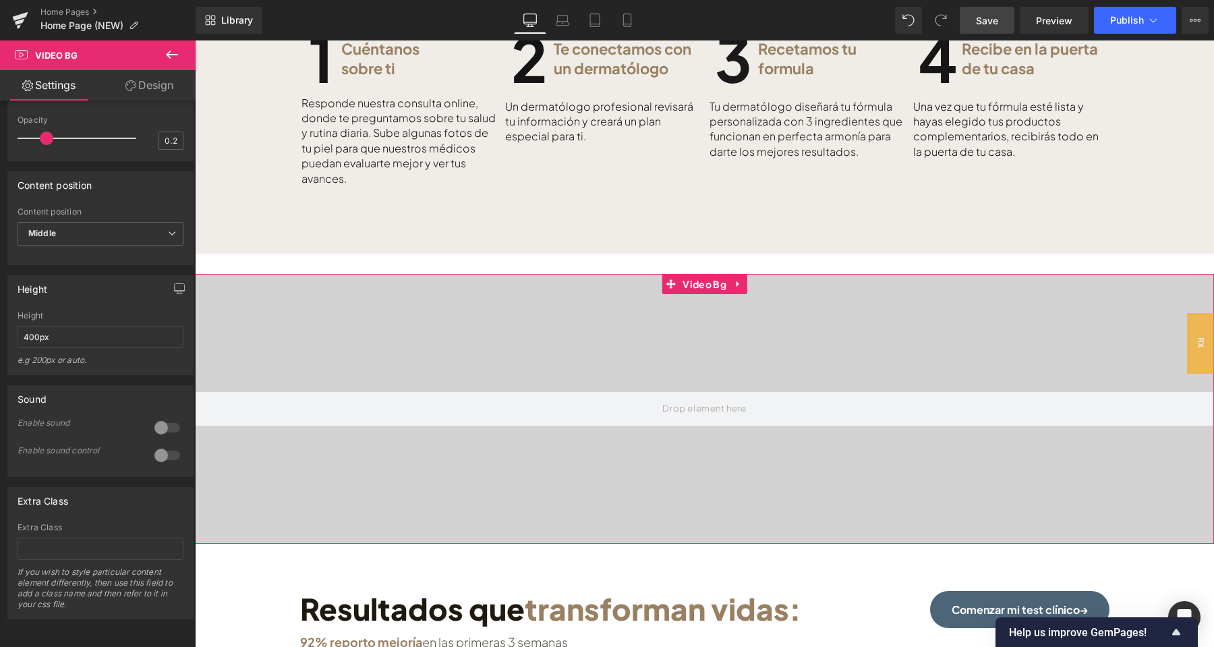
click at [163, 422] on div at bounding box center [167, 428] width 32 height 22
click at [163, 455] on div at bounding box center [167, 455] width 32 height 22
drag, startPoint x: 177, startPoint y: 57, endPoint x: 187, endPoint y: 67, distance: 14.3
click at [175, 57] on icon at bounding box center [172, 55] width 16 height 16
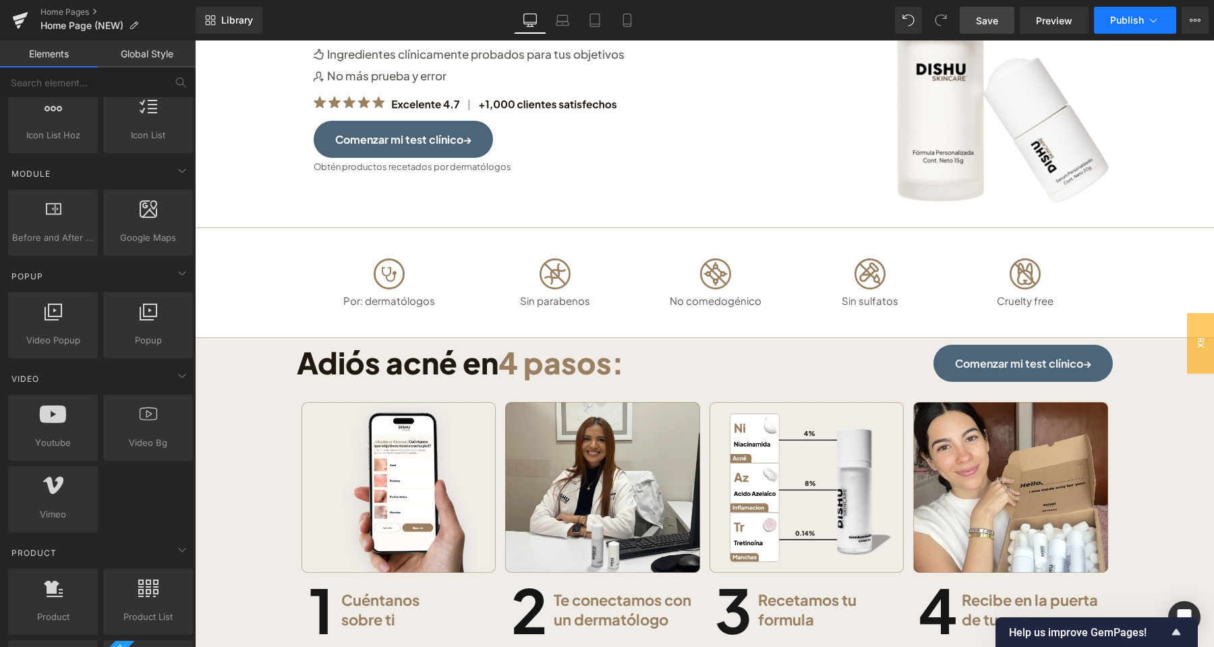
scroll to position [71, 0]
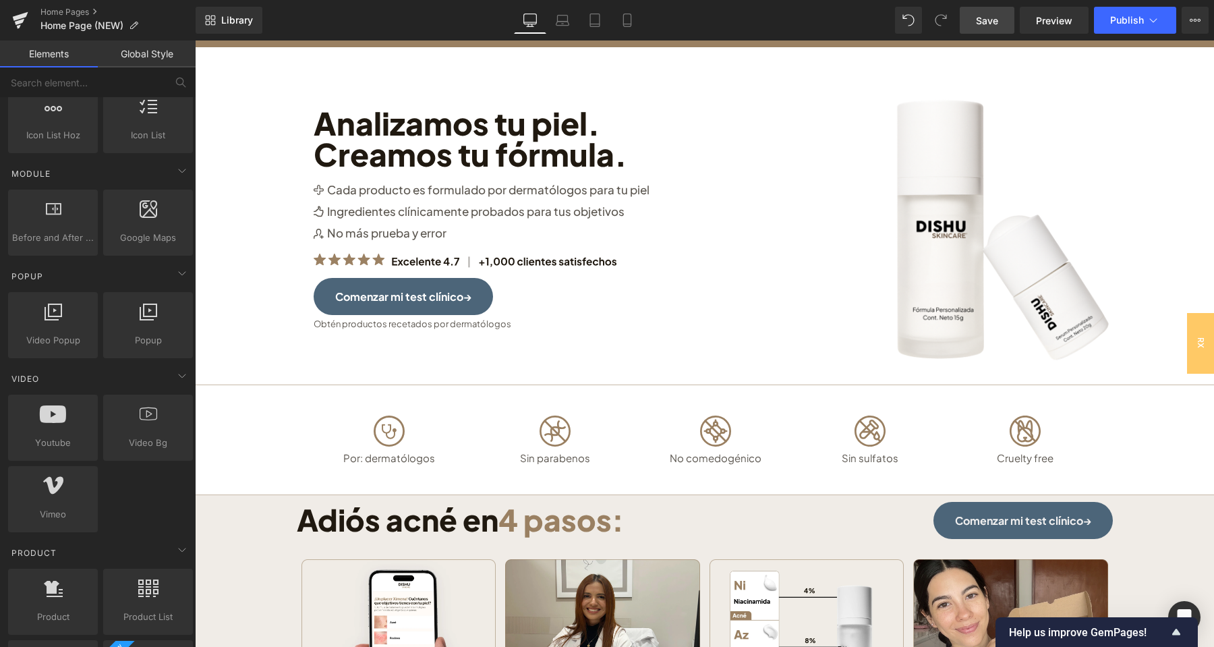
drag, startPoint x: 999, startPoint y: 22, endPoint x: 810, endPoint y: 94, distance: 201.9
click at [998, 22] on span "Save" at bounding box center [987, 20] width 22 height 14
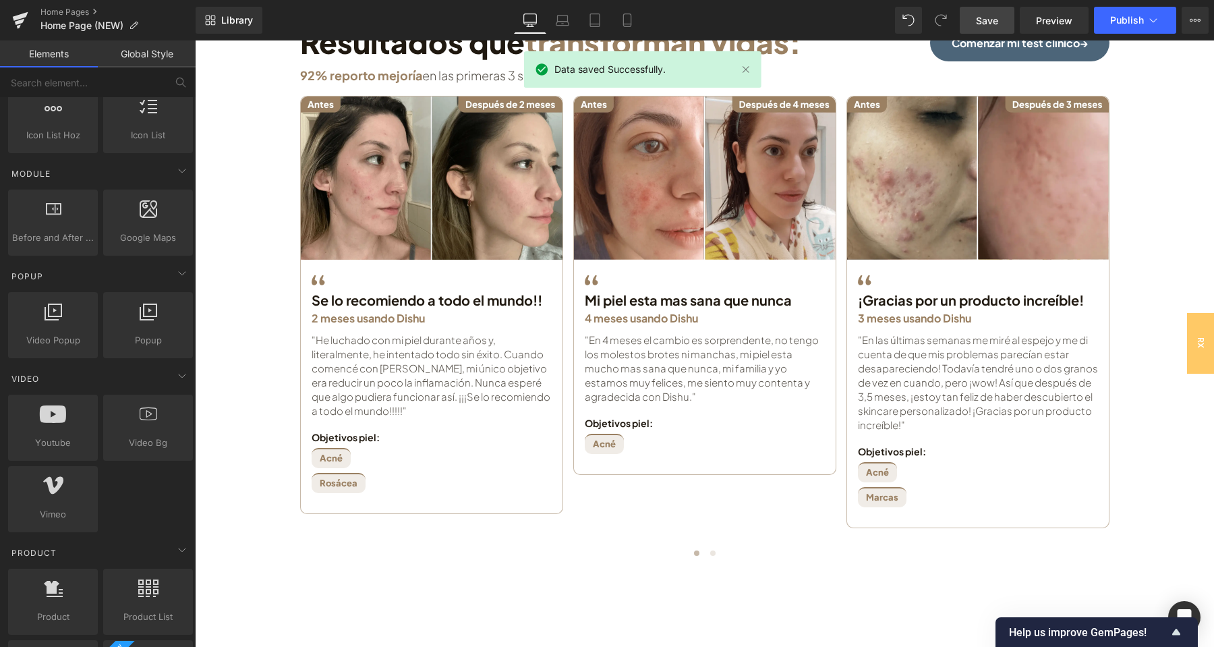
scroll to position [1062, 0]
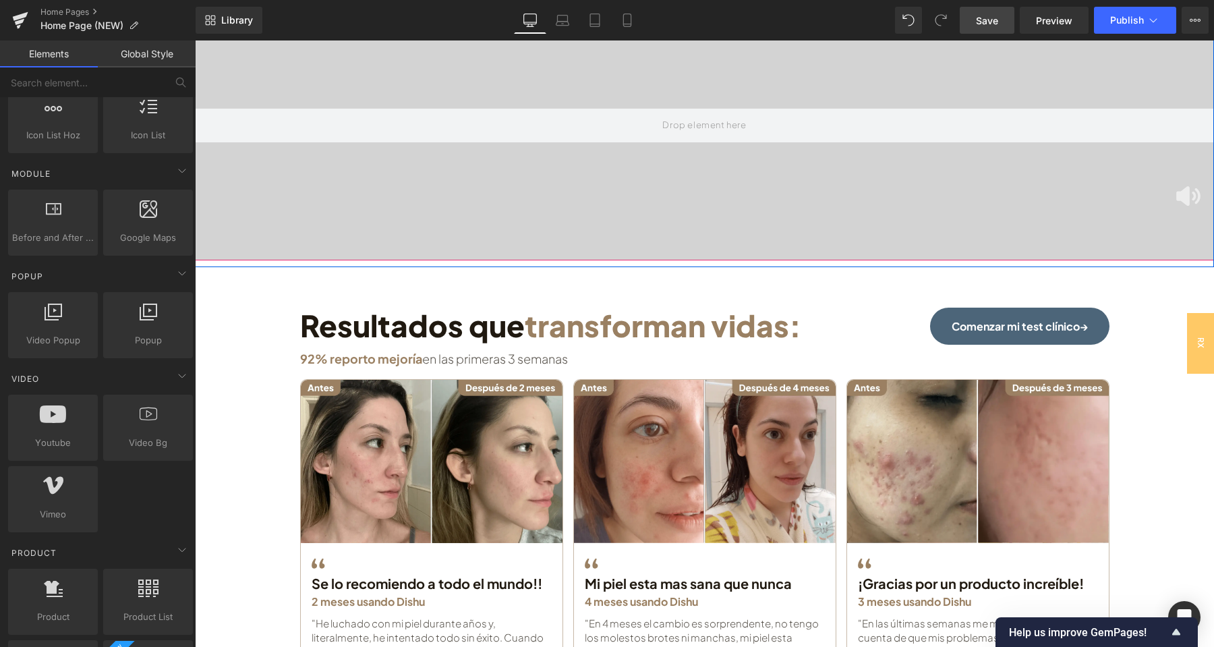
click at [1184, 194] on img at bounding box center [1188, 196] width 24 height 20
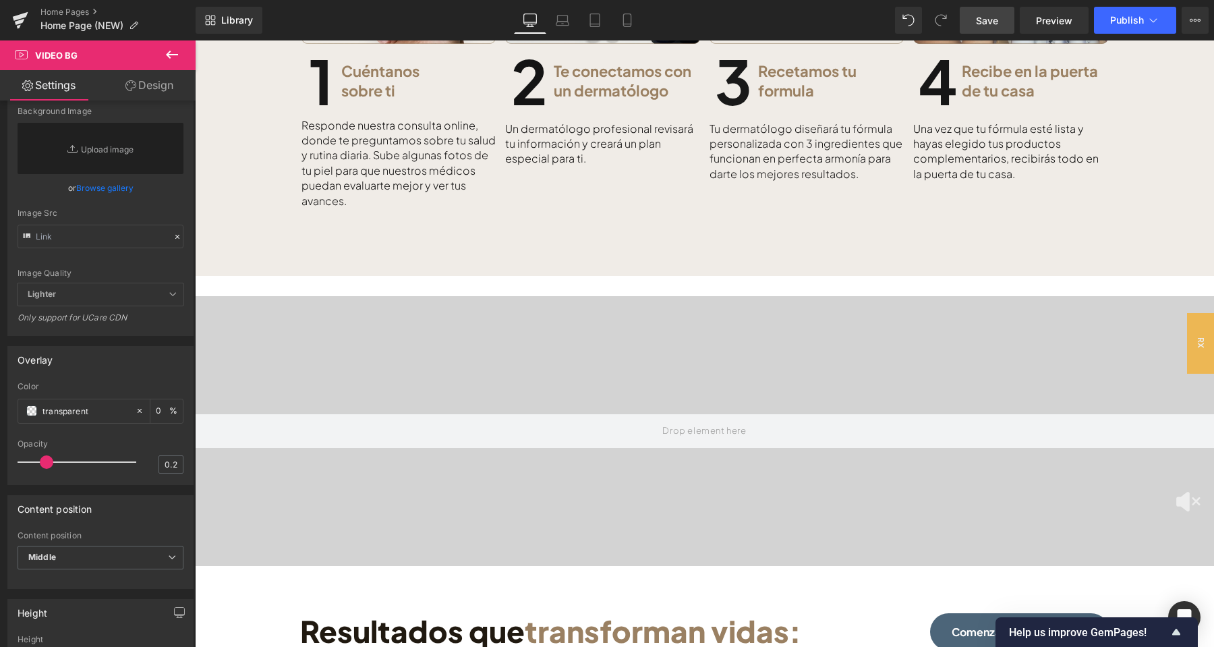
scroll to position [779, 0]
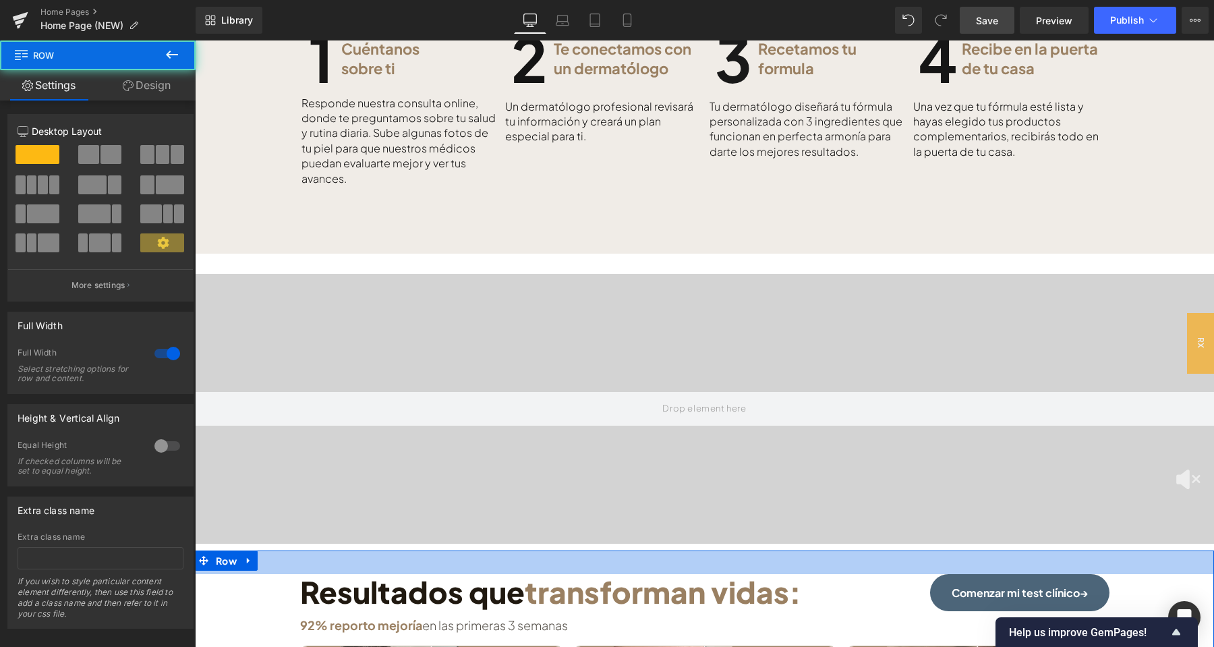
drag, startPoint x: 758, startPoint y: 552, endPoint x: 765, endPoint y: 535, distance: 18.4
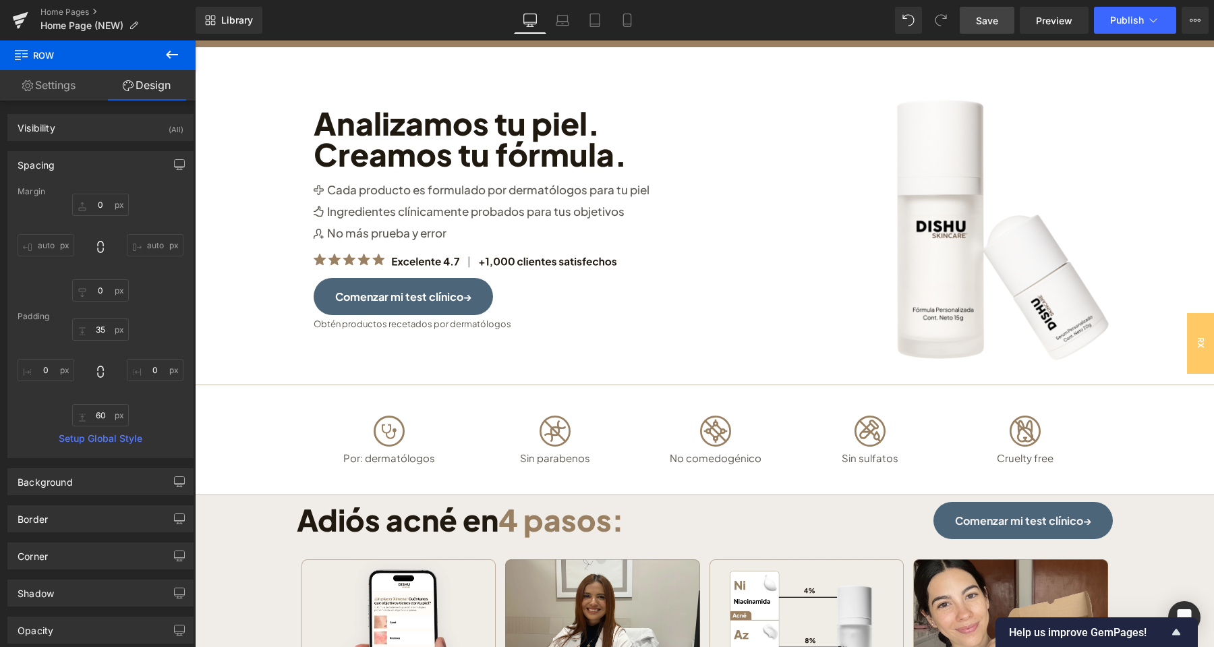
scroll to position [0, 0]
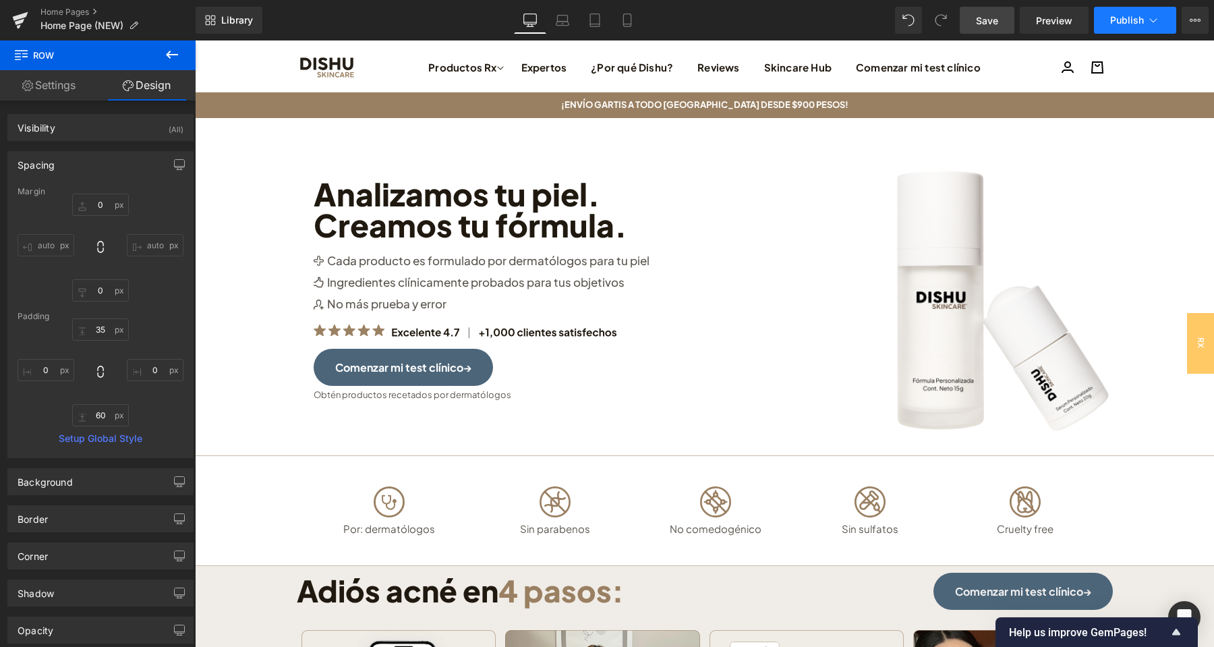
click at [1108, 20] on button "Publish" at bounding box center [1135, 20] width 82 height 27
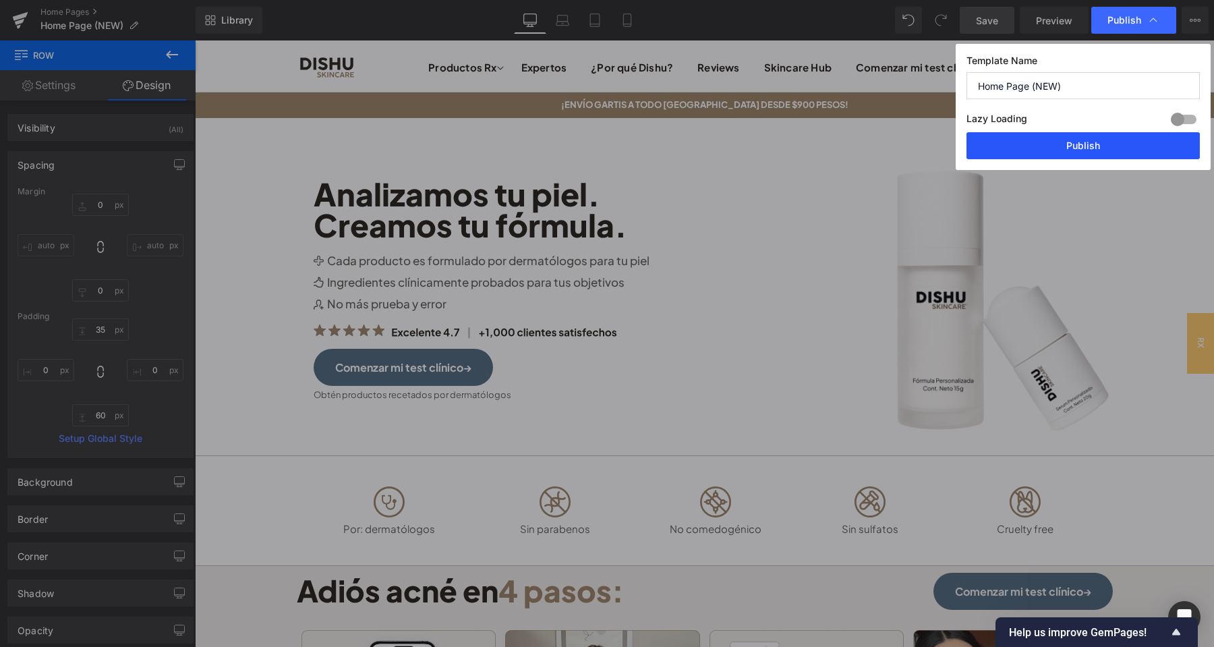
click at [1095, 148] on button "Publish" at bounding box center [1082, 145] width 233 height 27
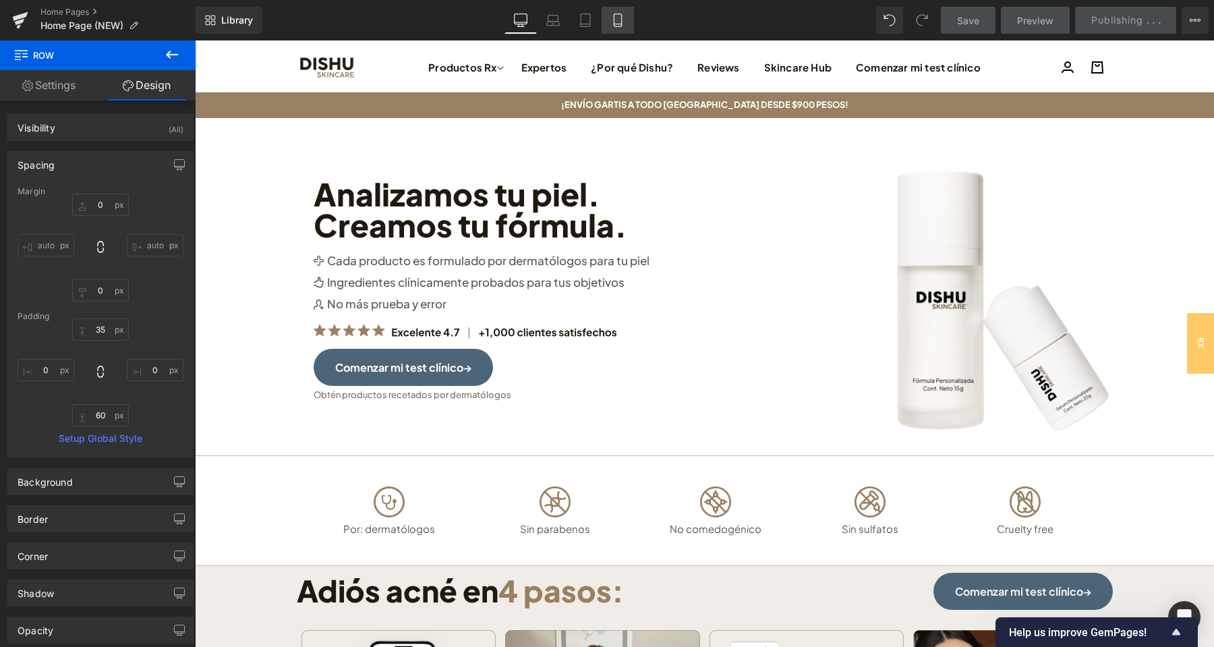
drag, startPoint x: 622, startPoint y: 24, endPoint x: 154, endPoint y: 63, distance: 470.3
click at [622, 24] on icon at bounding box center [617, 19] width 13 height 13
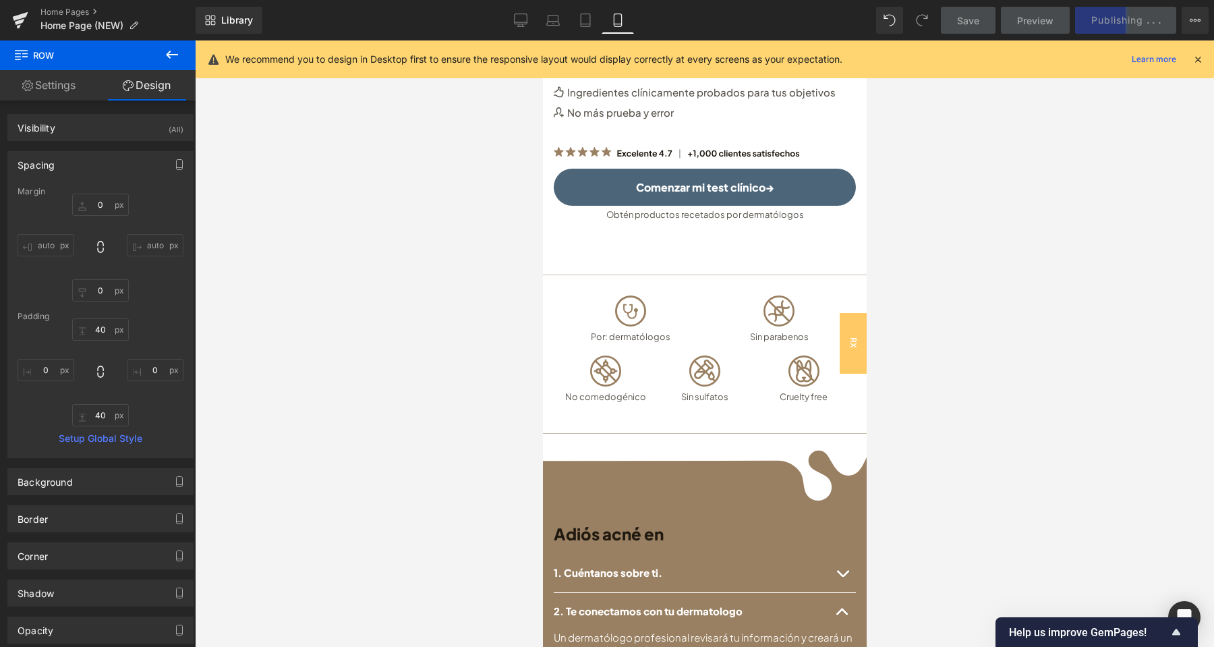
scroll to position [567, 0]
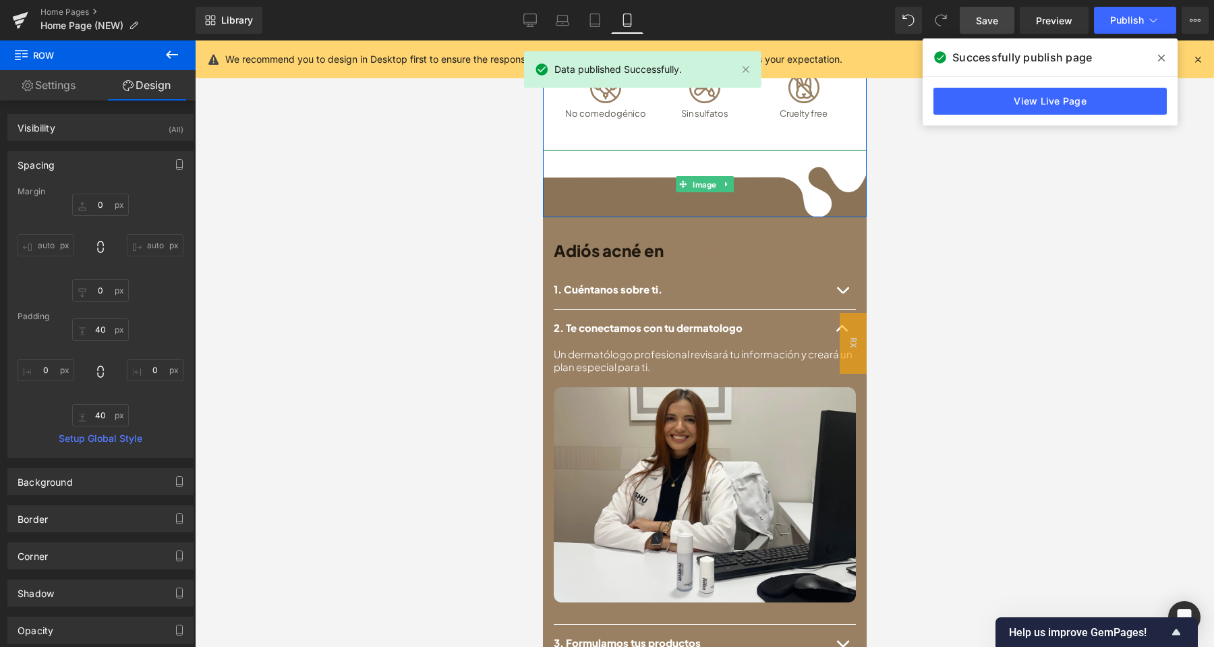
click at [732, 179] on img at bounding box center [704, 183] width 351 height 67
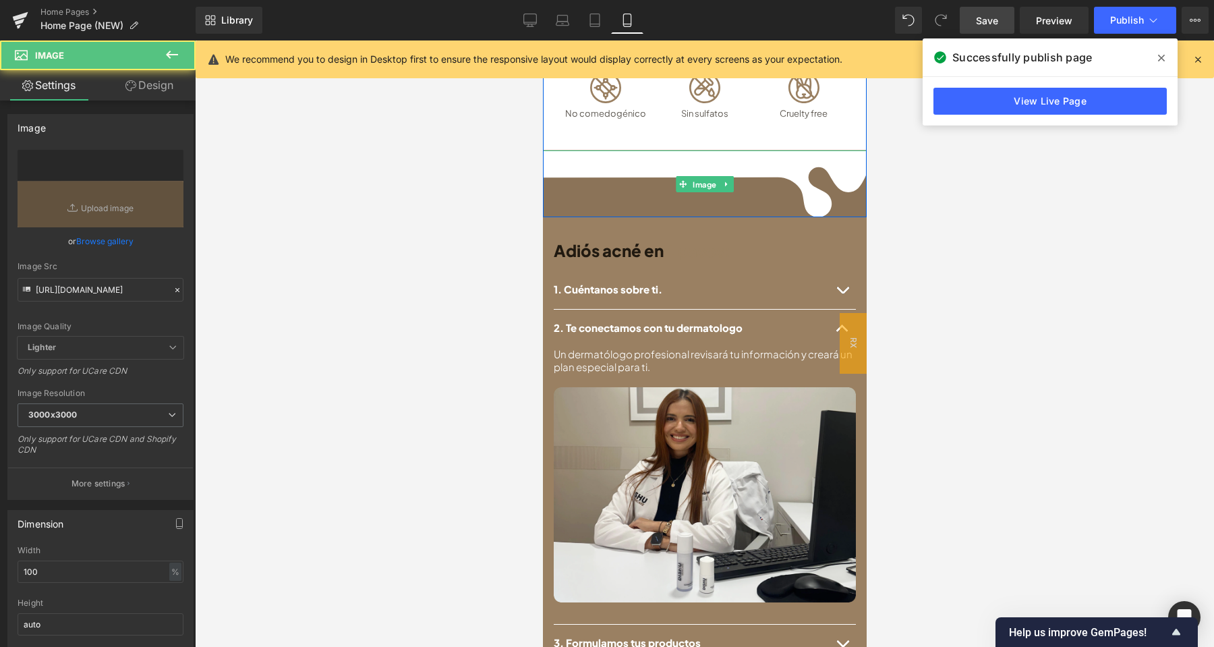
scroll to position [354, 0]
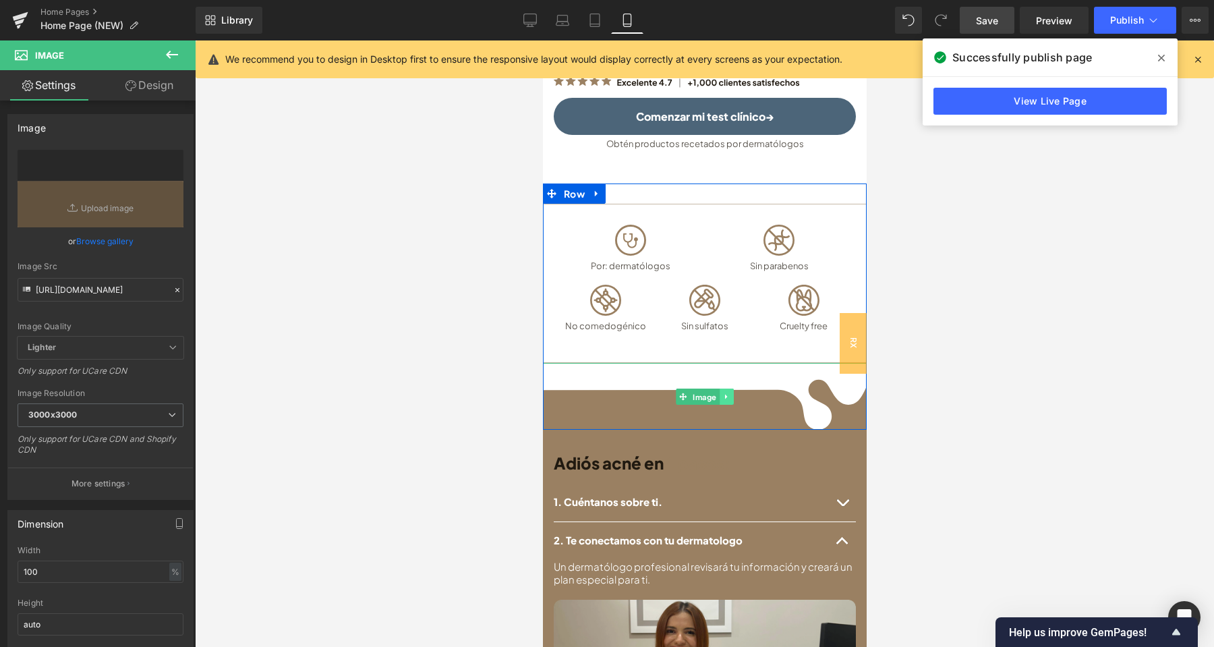
click at [726, 393] on icon at bounding box center [725, 397] width 7 height 8
click at [733, 393] on icon at bounding box center [732, 396] width 7 height 7
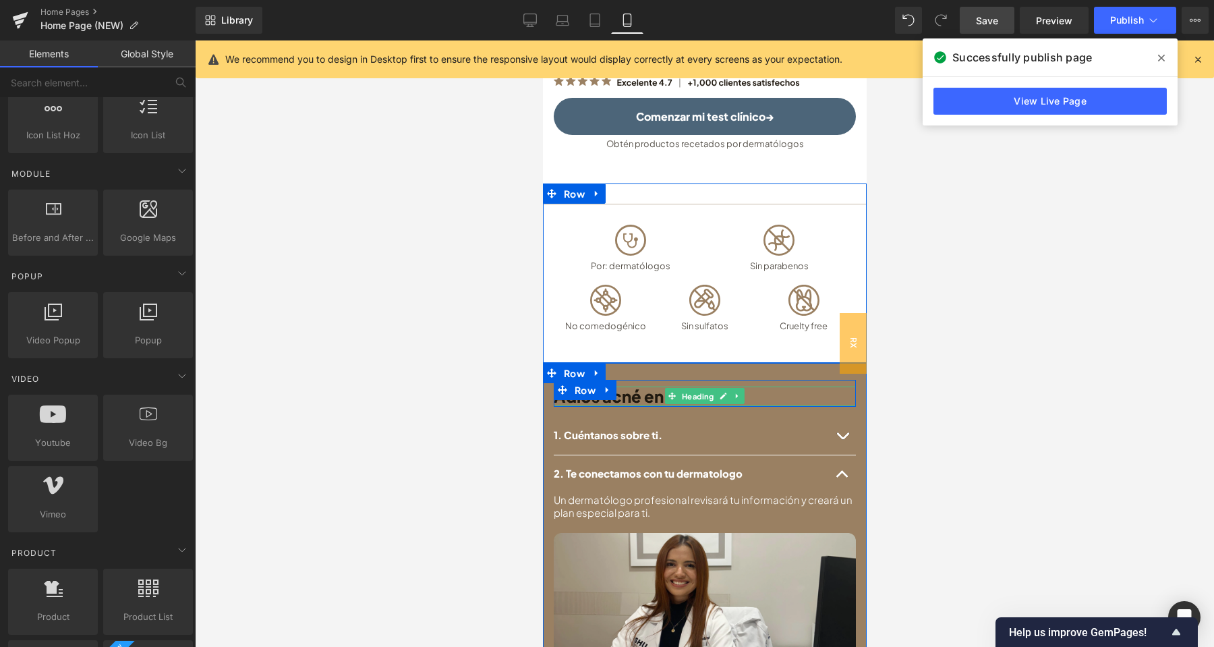
scroll to position [637, 0]
click at [842, 477] on span "button" at bounding box center [842, 477] width 0 height 0
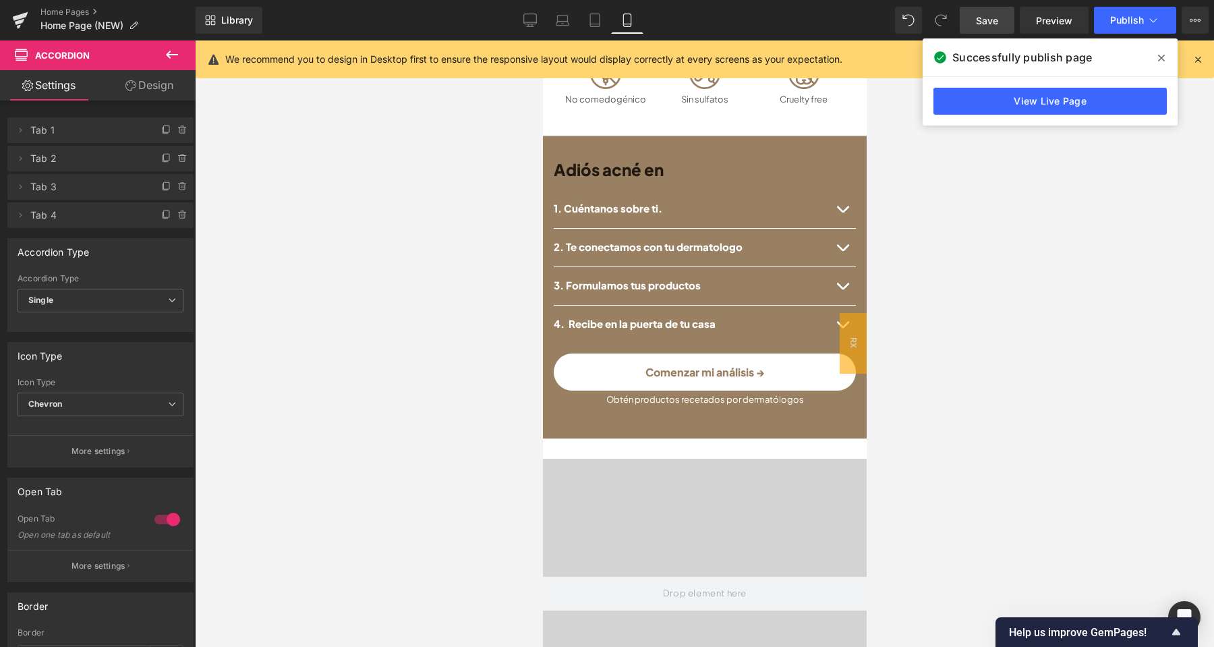
scroll to position [567, 0]
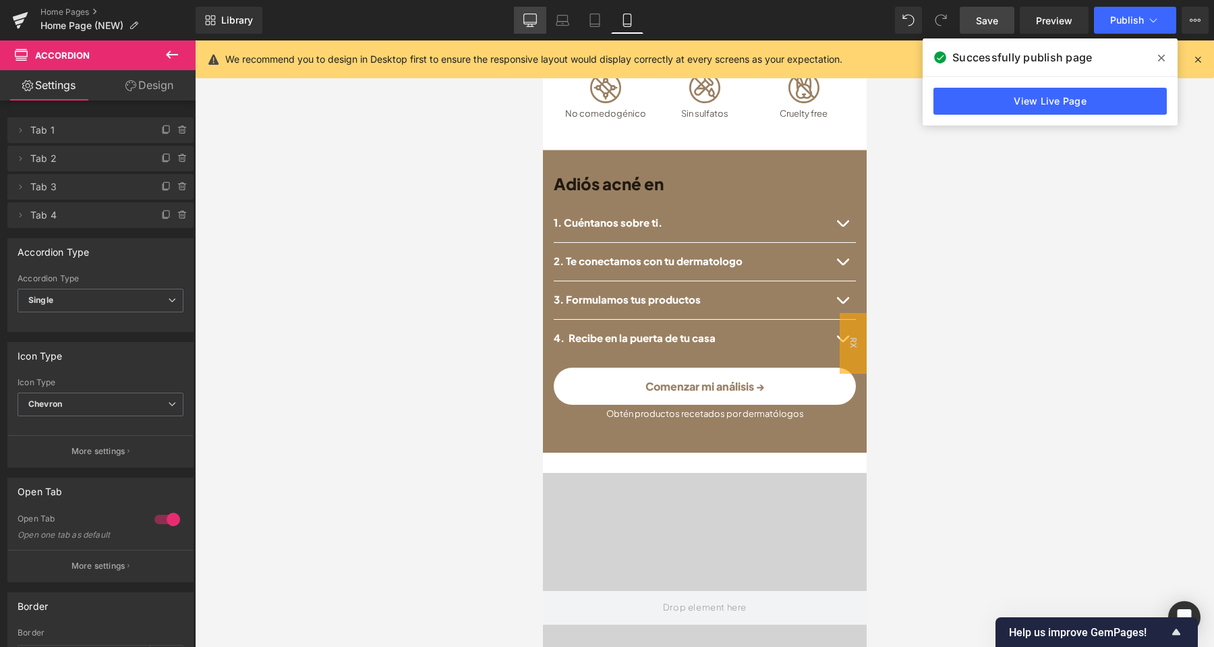
click at [537, 20] on icon at bounding box center [530, 19] width 13 height 10
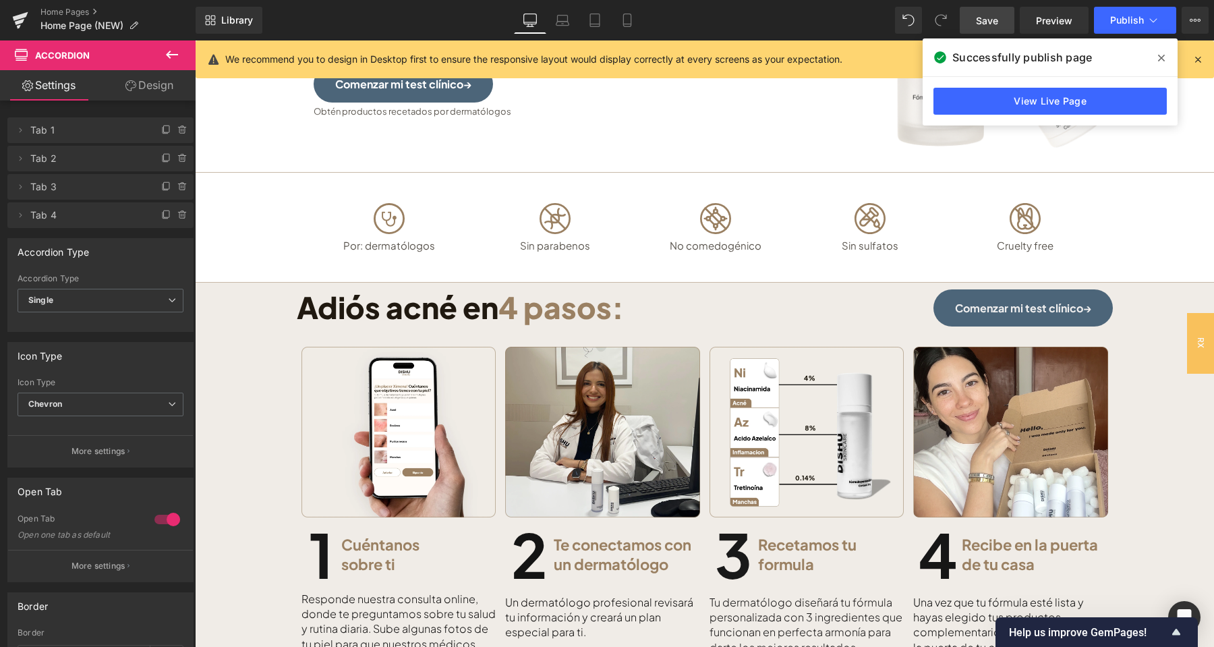
scroll to position [496, 0]
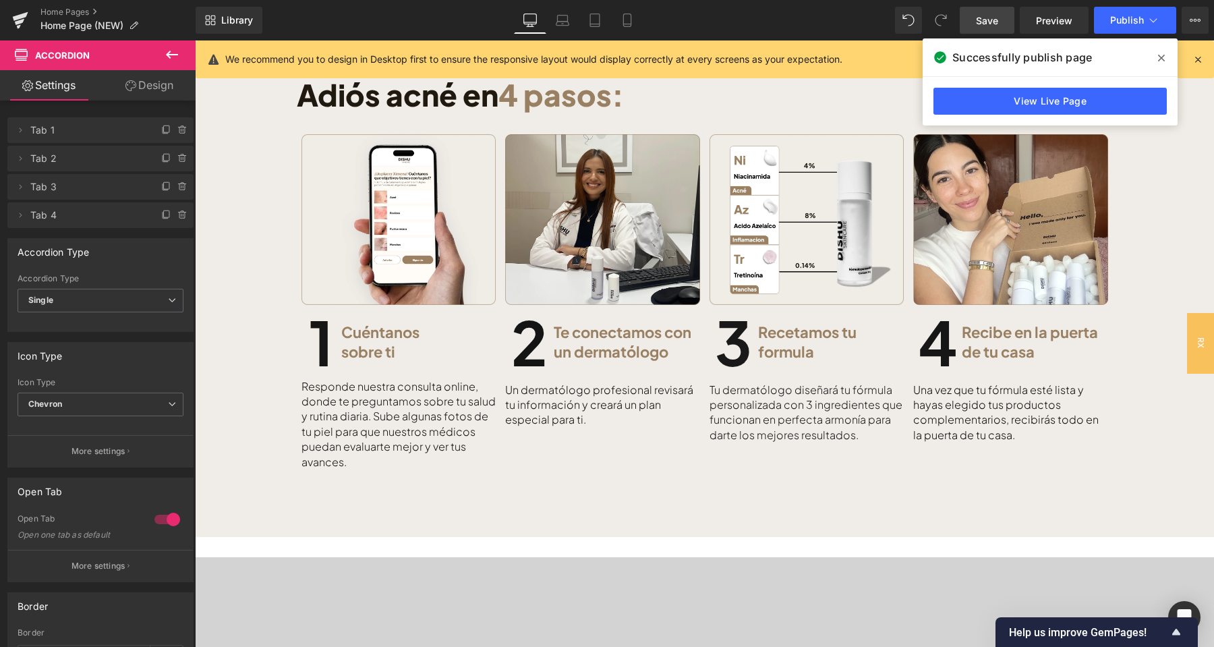
click at [255, 201] on div "Adiós acné en 4 pasos: Heading Comenzar mi test clínico→ Button Row 1. Cuéntano…" at bounding box center [704, 273] width 1019 height 393
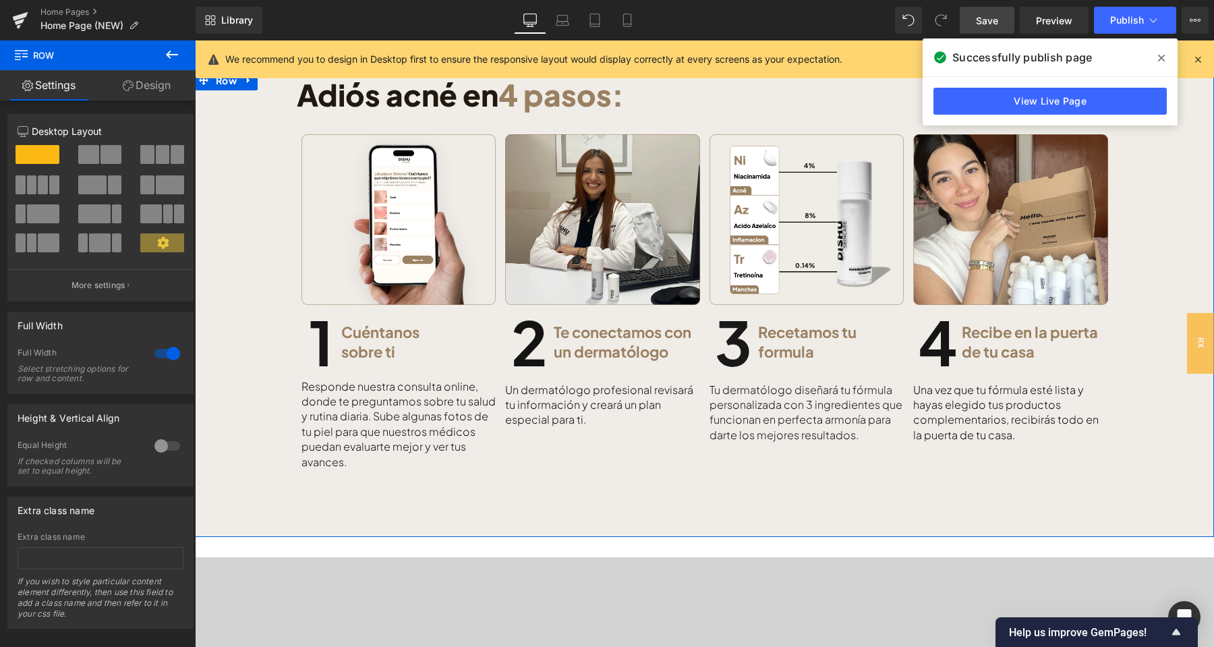
scroll to position [11, 0]
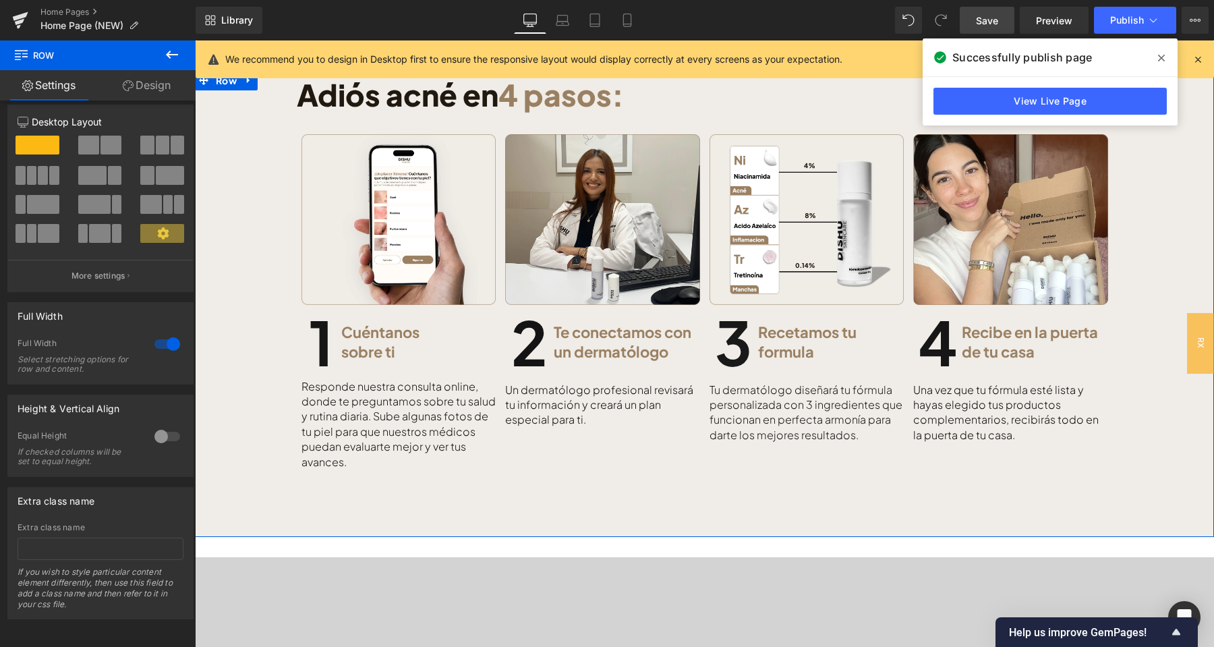
click at [154, 84] on link "Design" at bounding box center [147, 85] width 98 height 30
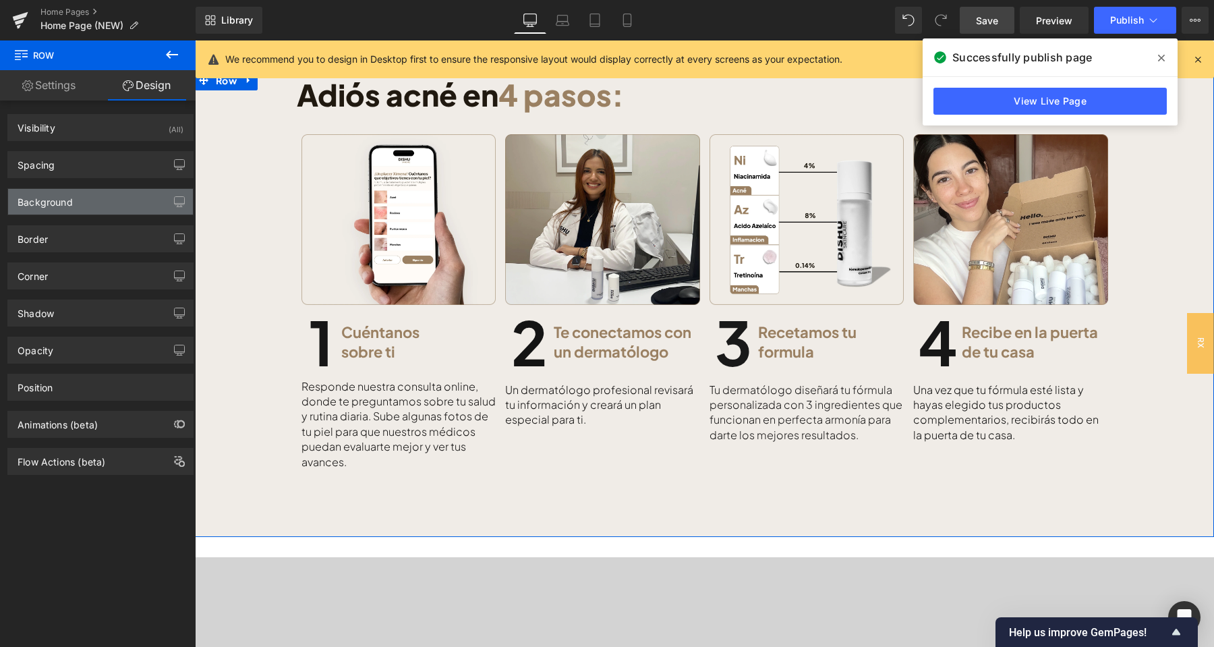
click at [94, 206] on div "Background" at bounding box center [100, 202] width 185 height 26
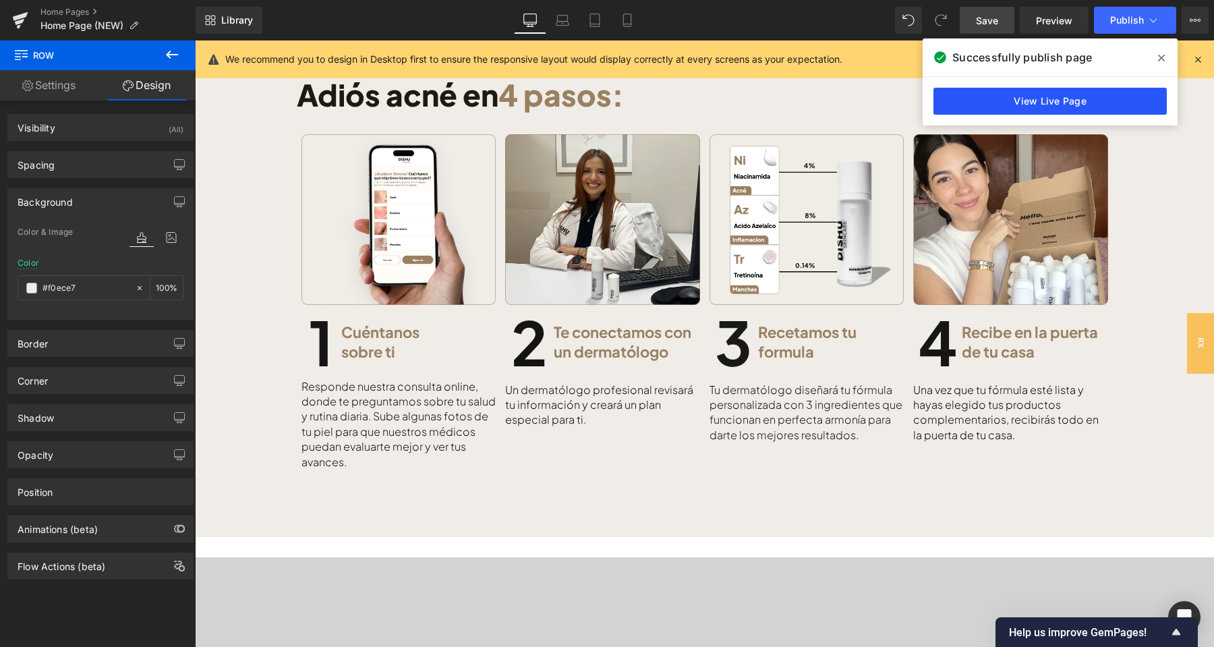
click at [970, 111] on link "View Live Page" at bounding box center [1049, 101] width 233 height 27
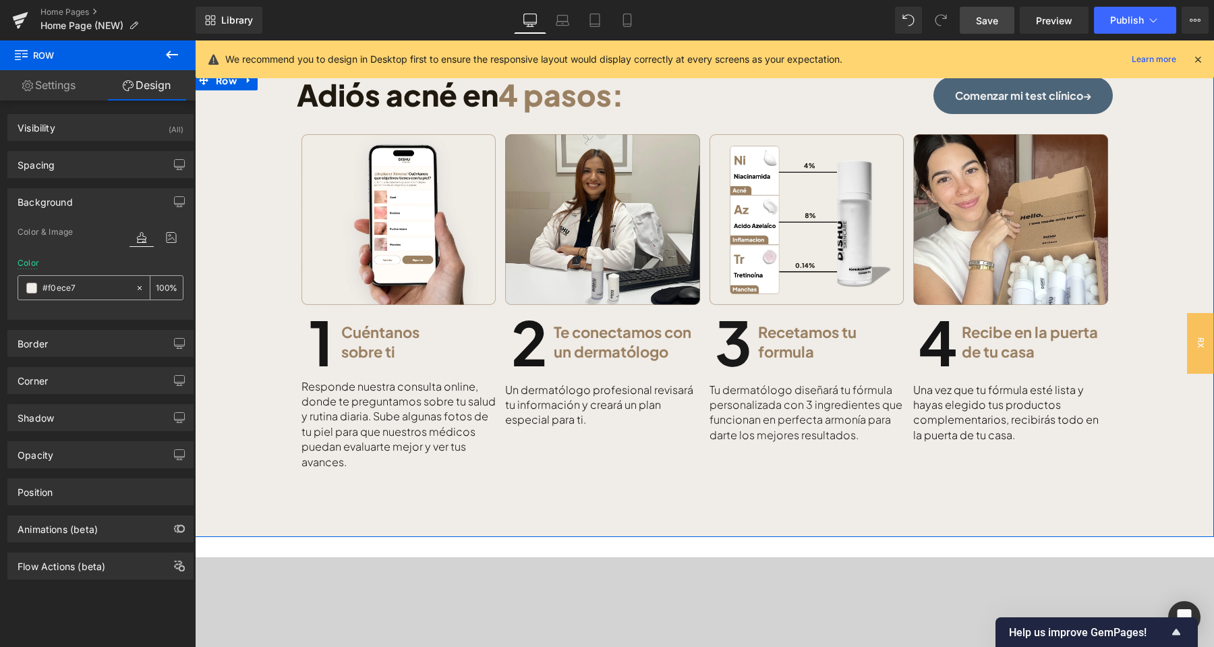
click at [88, 293] on input "#f0ece7" at bounding box center [85, 288] width 86 height 15
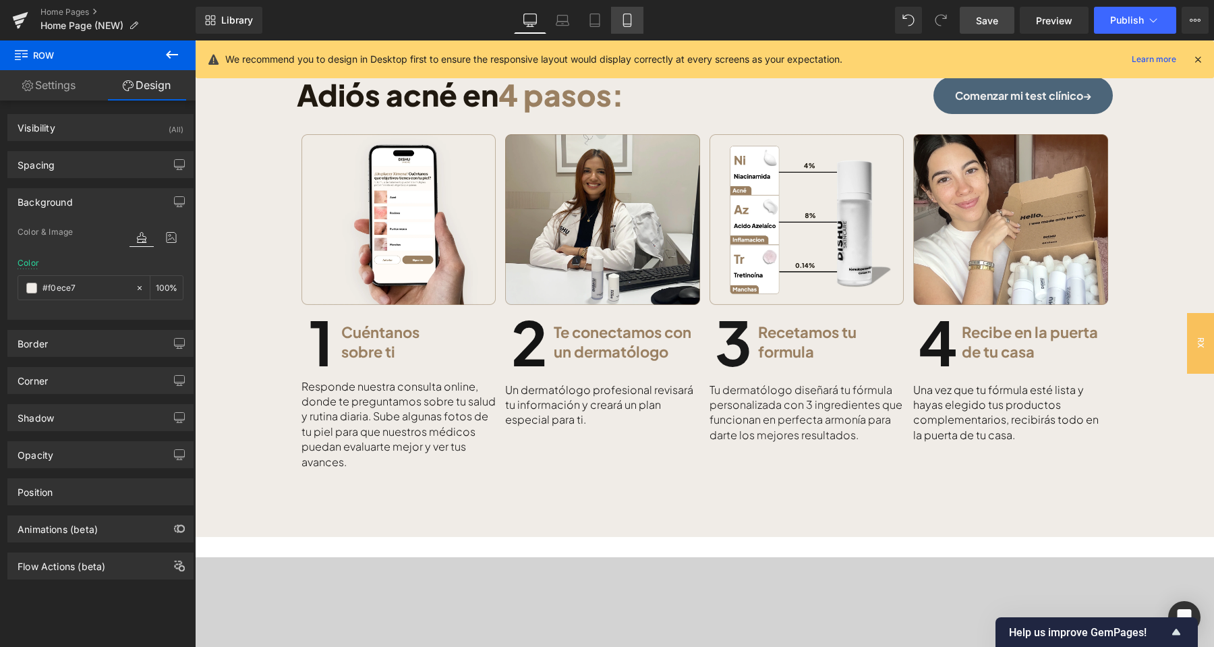
drag, startPoint x: 90, startPoint y: 256, endPoint x: 623, endPoint y: 14, distance: 585.5
click at [623, 14] on icon at bounding box center [626, 19] width 13 height 13
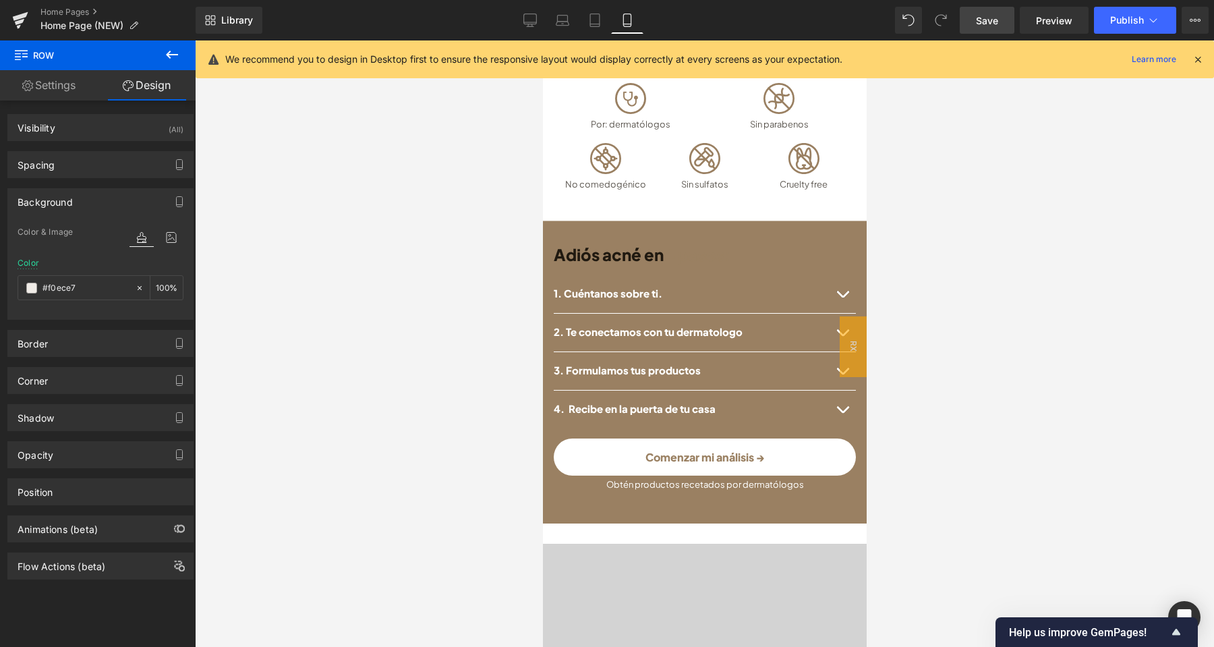
scroll to position [411, 0]
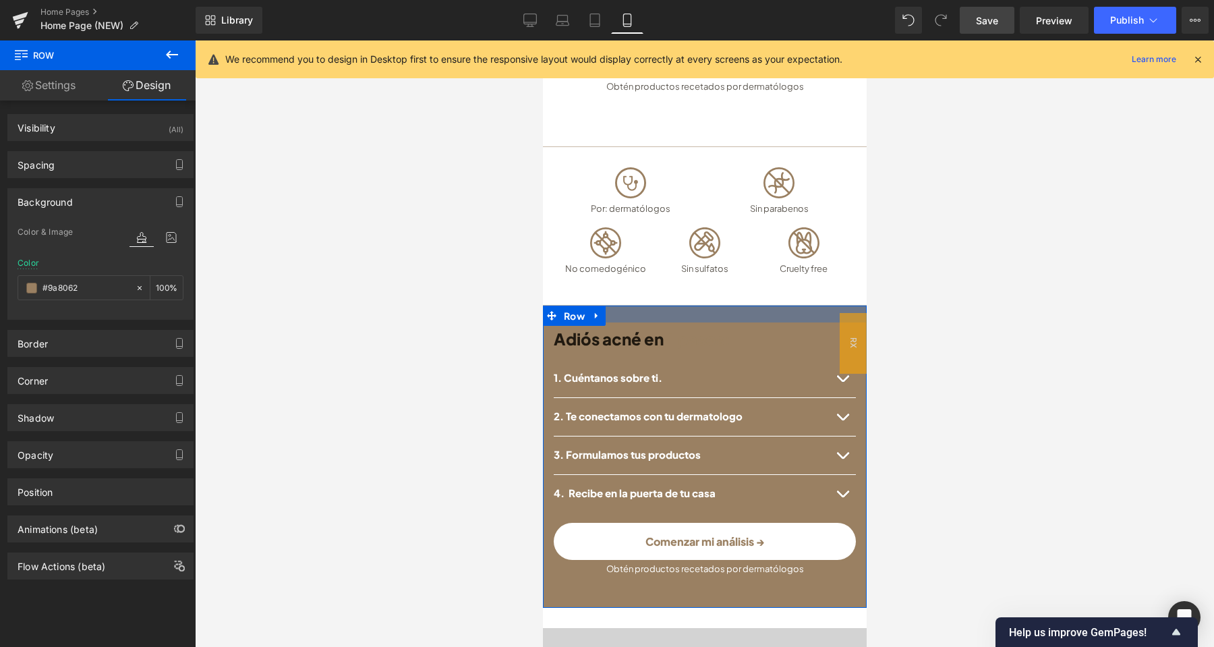
click at [624, 306] on div at bounding box center [704, 314] width 324 height 17
click at [572, 306] on span "Row" at bounding box center [574, 316] width 28 height 20
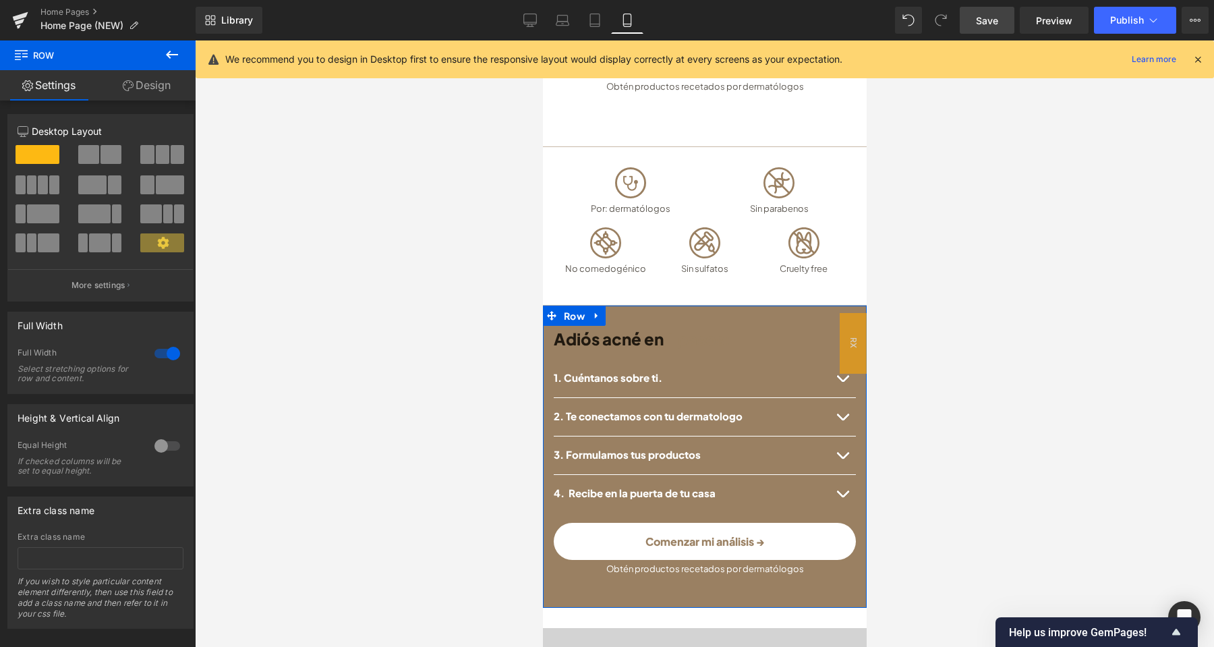
click at [138, 84] on link "Design" at bounding box center [147, 85] width 98 height 30
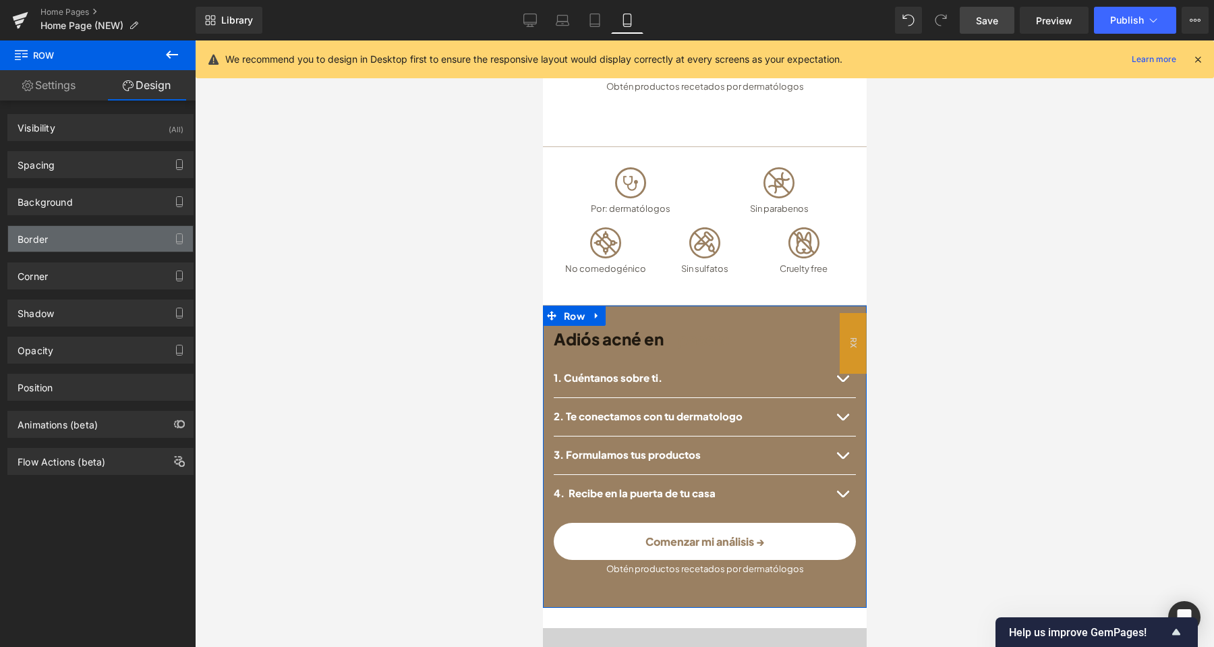
click at [74, 233] on div "Border" at bounding box center [100, 239] width 185 height 26
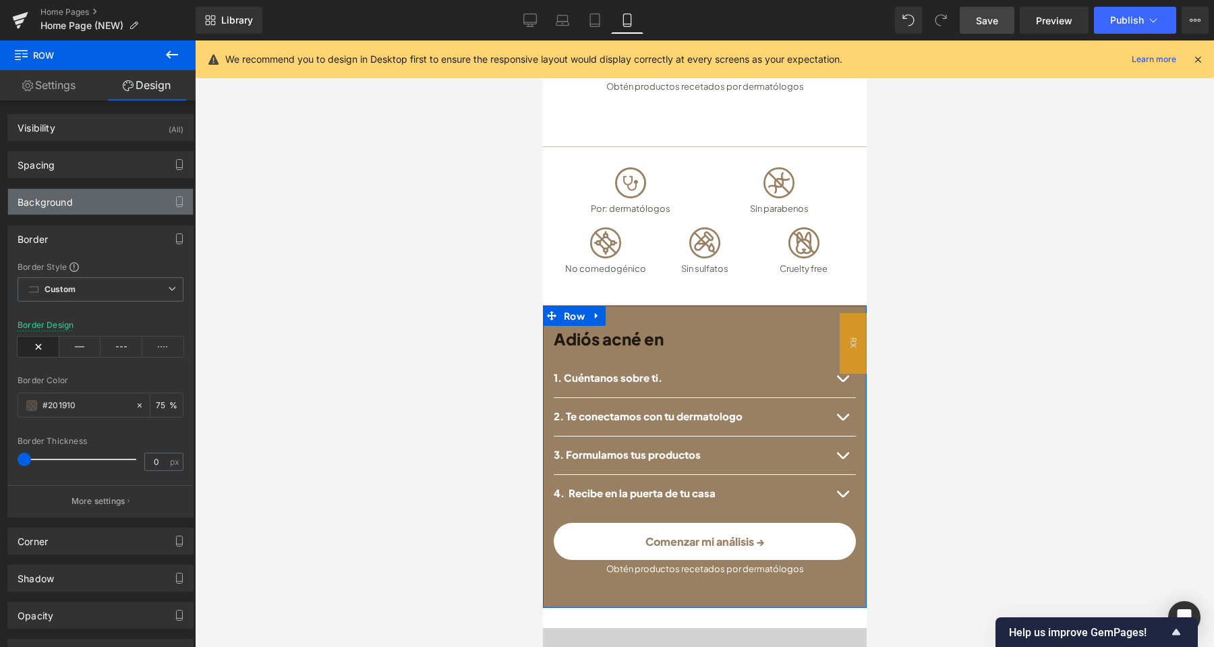
click at [77, 208] on div "Background" at bounding box center [100, 202] width 185 height 26
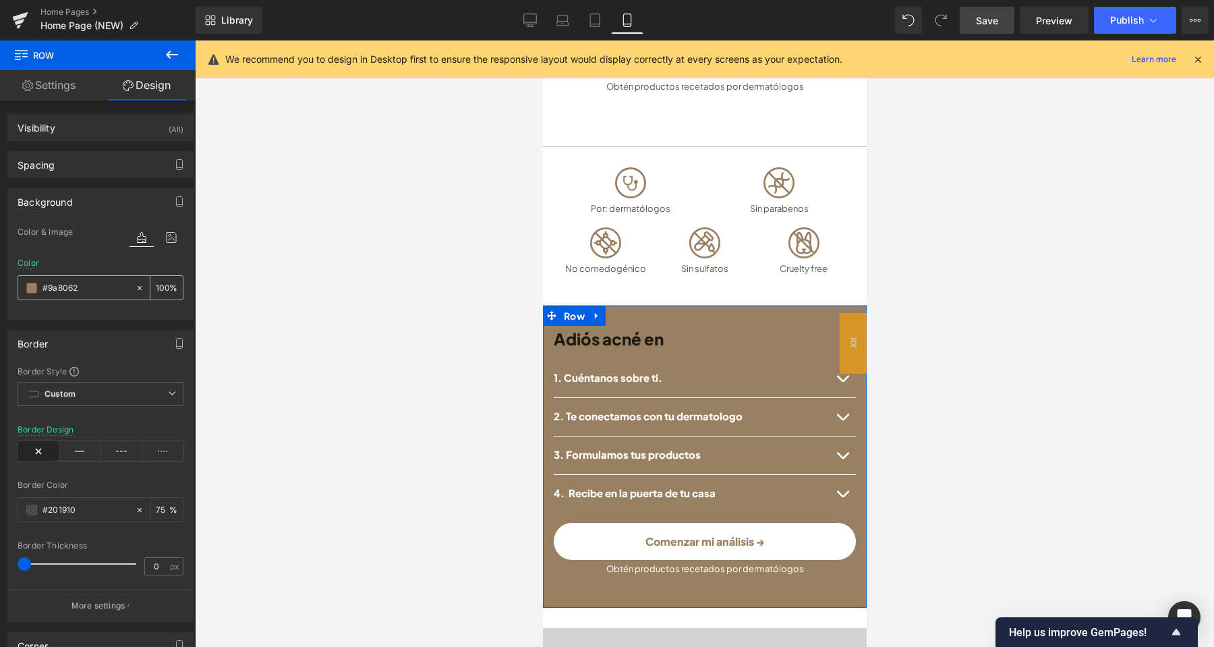
drag, startPoint x: 94, startPoint y: 292, endPoint x: 104, endPoint y: 293, distance: 9.5
click at [102, 293] on input "#9a8062" at bounding box center [85, 288] width 86 height 15
paste input "f0ece7"
type input "#f0ece7"
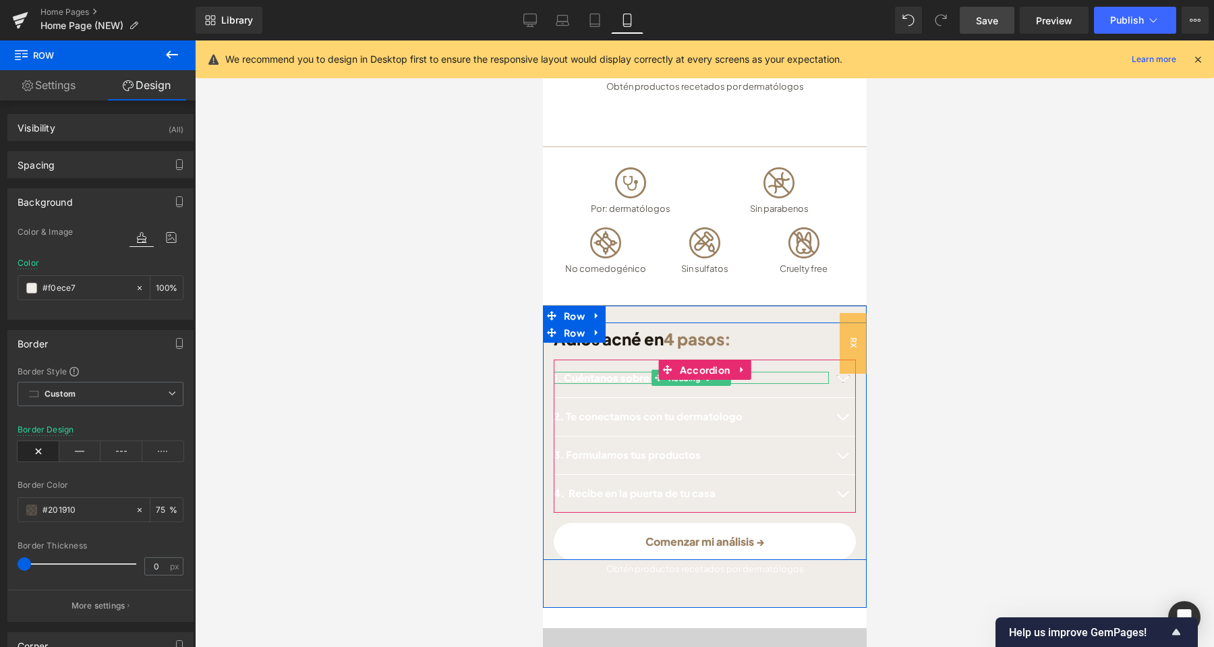
click at [619, 372] on h2 "1. Cuéntanos sobre ti." at bounding box center [690, 378] width 275 height 13
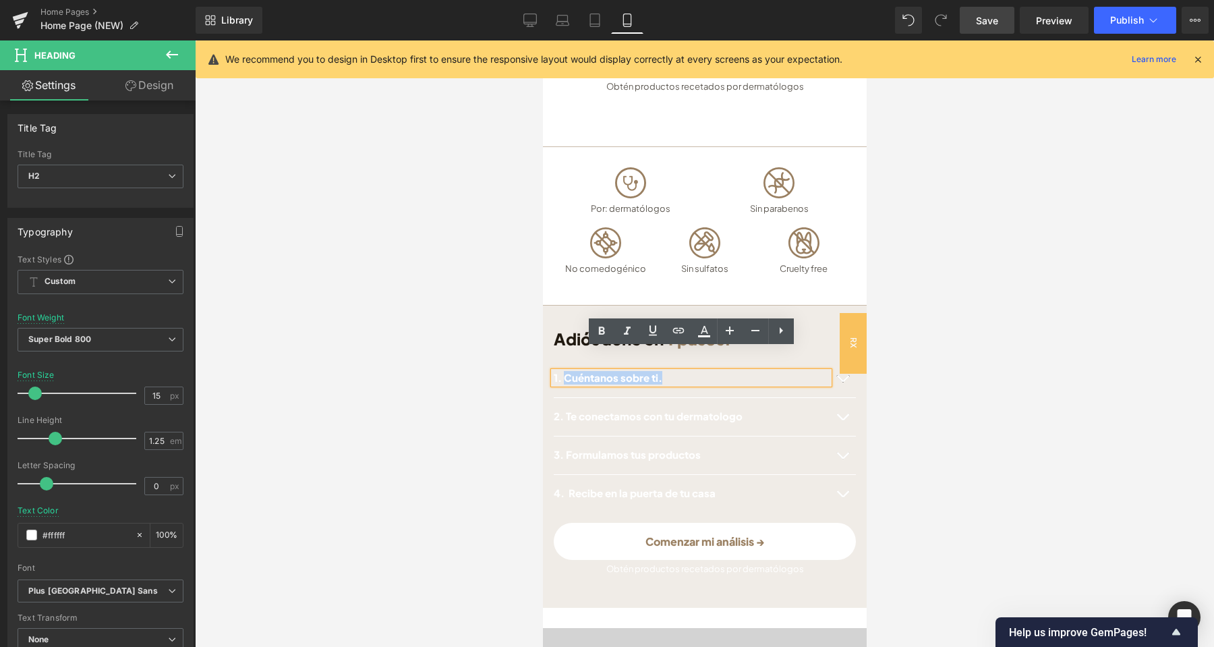
drag, startPoint x: 664, startPoint y: 357, endPoint x: 567, endPoint y: 356, distance: 97.8
click at [567, 372] on h2 "1. Cuéntanos sobre ti." at bounding box center [690, 378] width 275 height 13
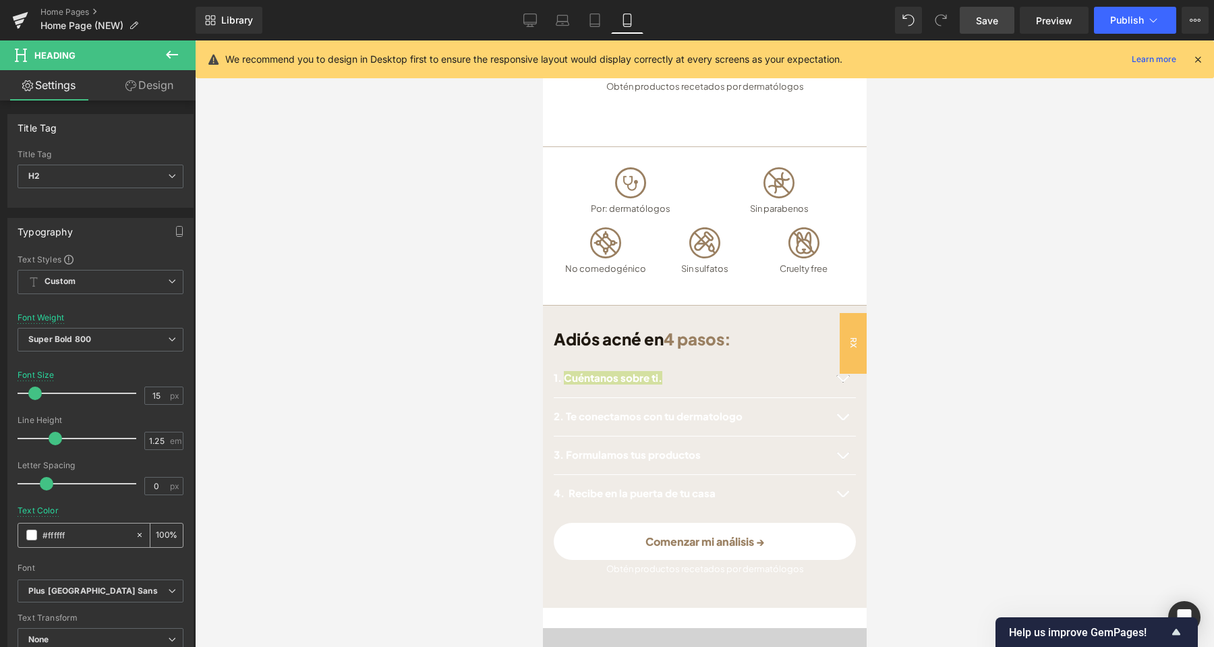
click at [30, 535] on span at bounding box center [31, 534] width 11 height 11
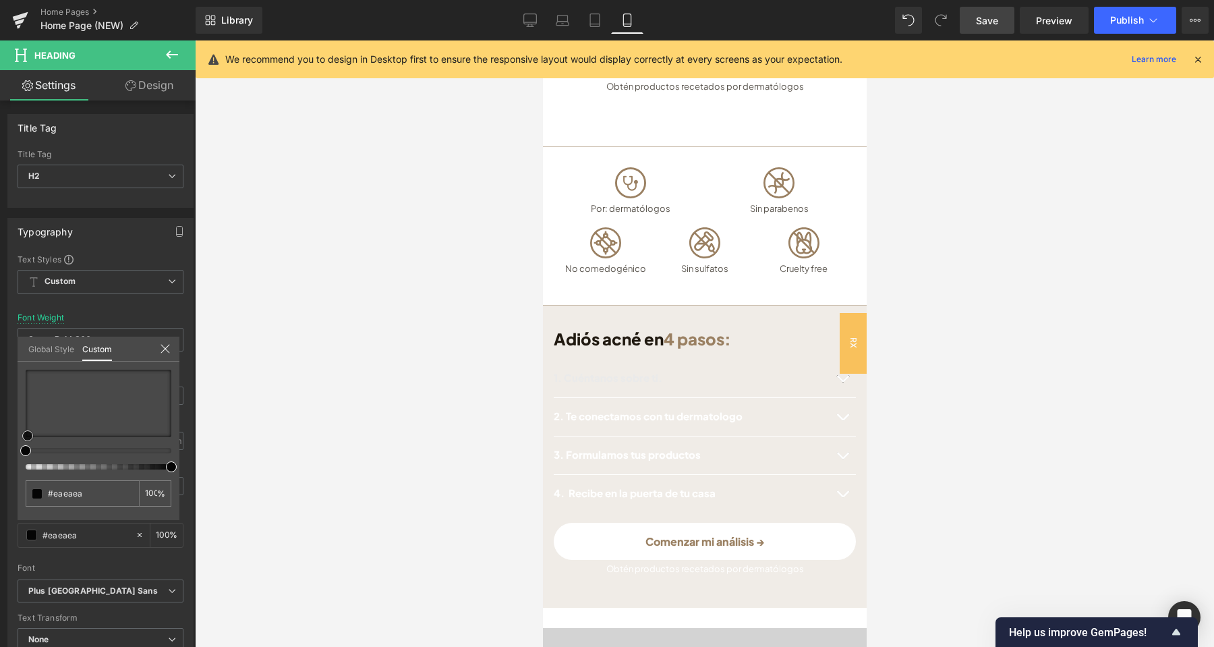
drag, startPoint x: 27, startPoint y: 372, endPoint x: 36, endPoint y: 462, distance: 90.9
click at [36, 462] on div at bounding box center [99, 420] width 146 height 100
click at [616, 394] on div at bounding box center [704, 343] width 324 height 606
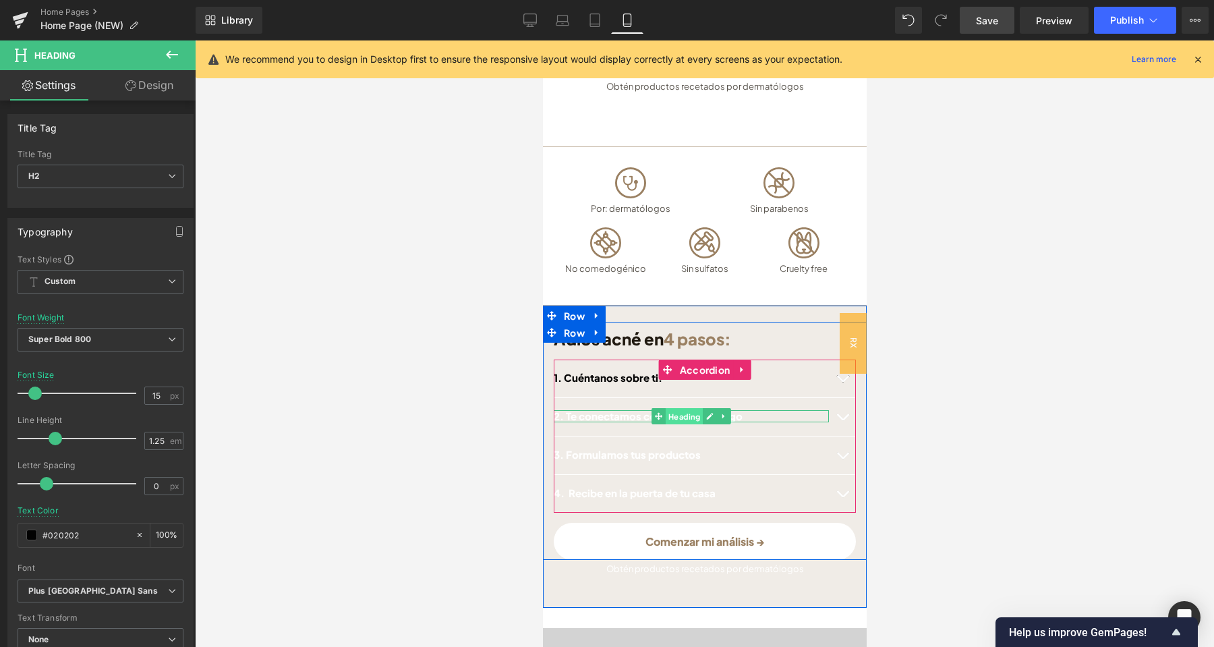
click at [682, 408] on span "Heading" at bounding box center [683, 416] width 37 height 16
click at [710, 412] on icon at bounding box center [708, 416] width 7 height 8
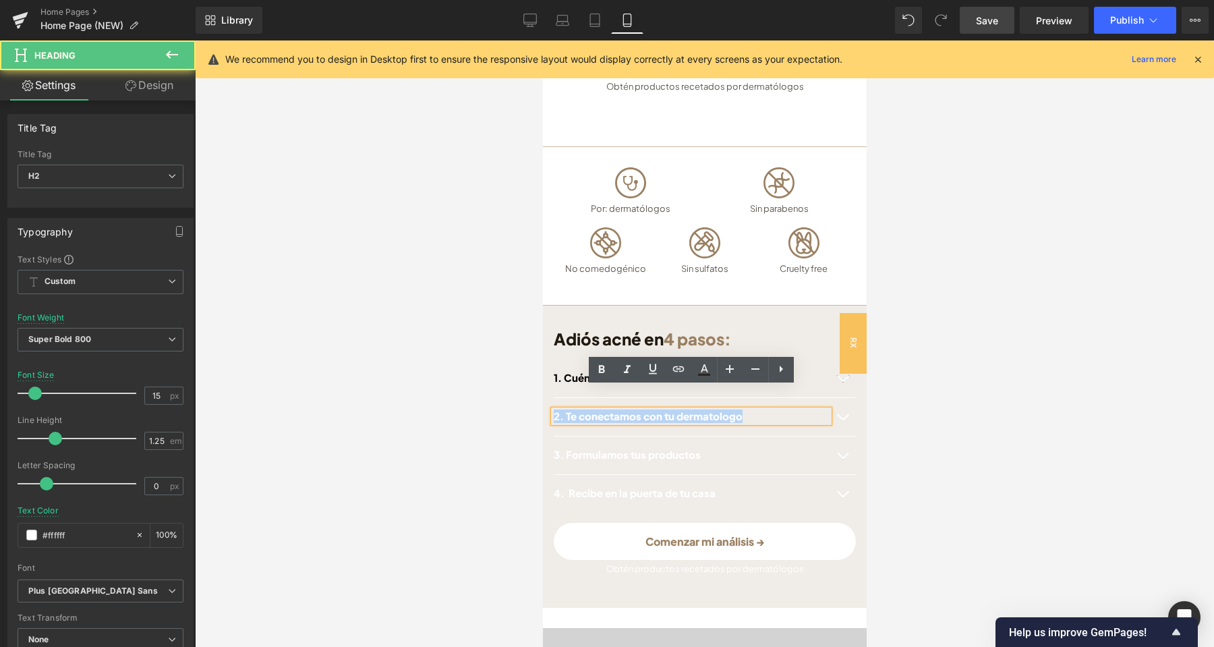
drag, startPoint x: 749, startPoint y: 394, endPoint x: 538, endPoint y: 395, distance: 210.4
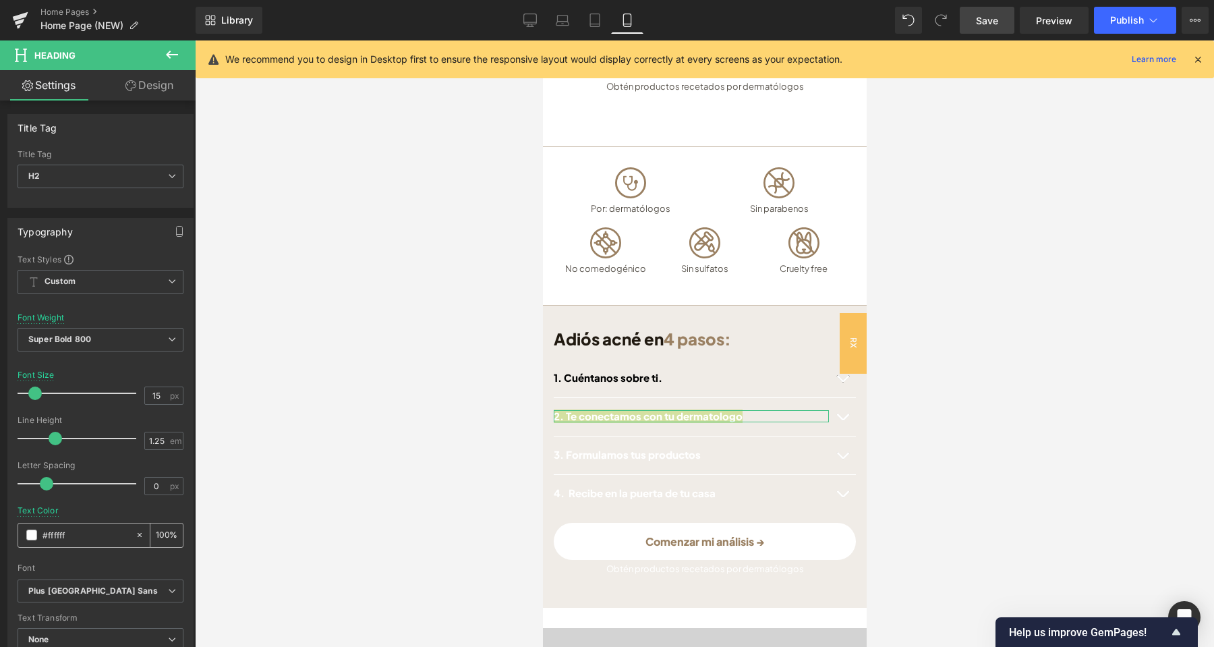
click at [31, 531] on span at bounding box center [31, 534] width 11 height 11
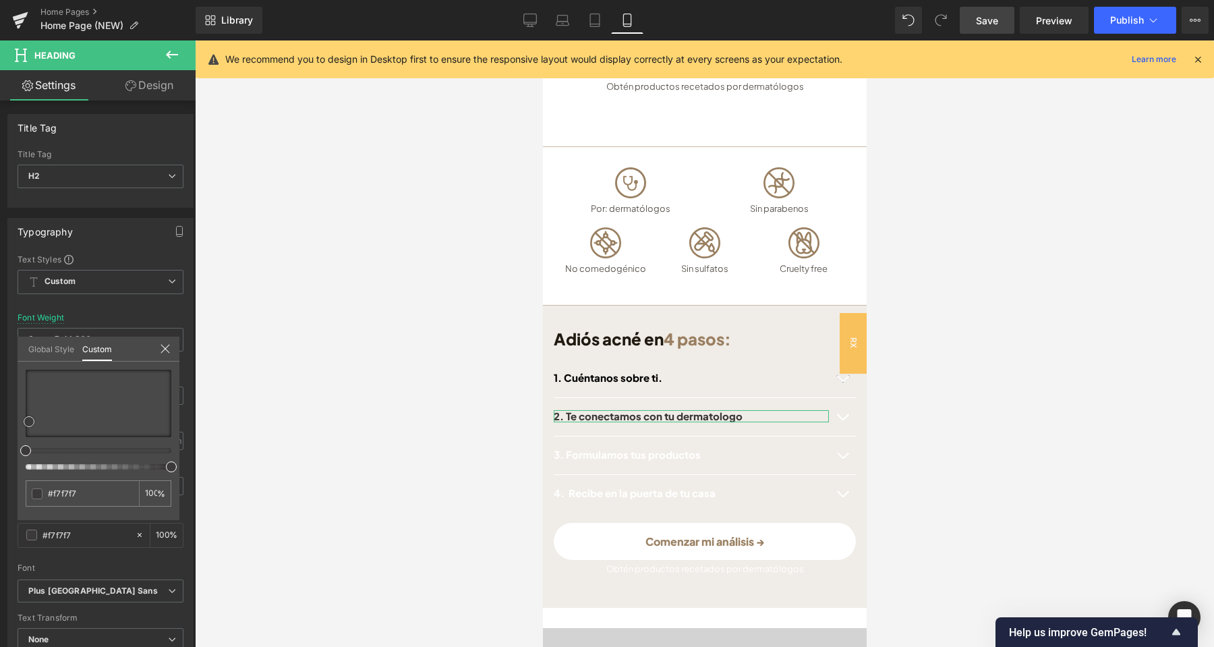
drag, startPoint x: 24, startPoint y: 373, endPoint x: 34, endPoint y: 461, distance: 88.9
click at [30, 463] on div at bounding box center [99, 420] width 146 height 100
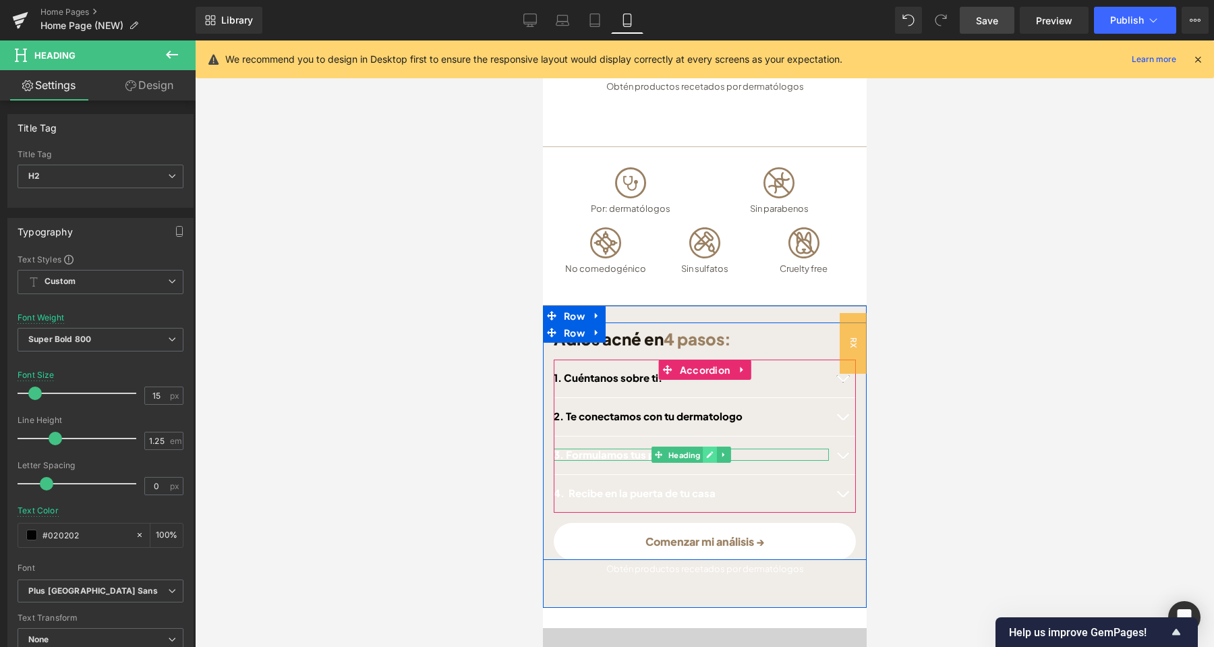
click at [705, 446] on link at bounding box center [709, 454] width 14 height 16
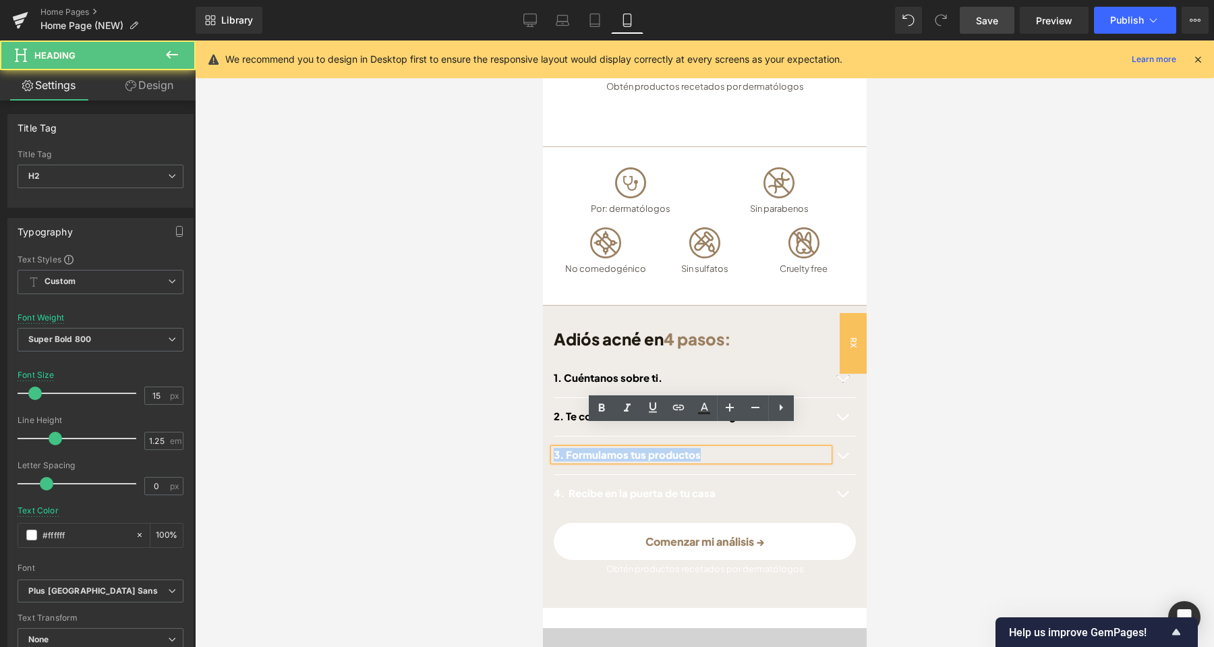
drag, startPoint x: 726, startPoint y: 432, endPoint x: 547, endPoint y: 436, distance: 178.8
click at [547, 436] on div "Adiós acné en 4 pasos: Heading Comenzar mi test clínico→ Button Row 1. Cuéntano…" at bounding box center [704, 440] width 324 height 237
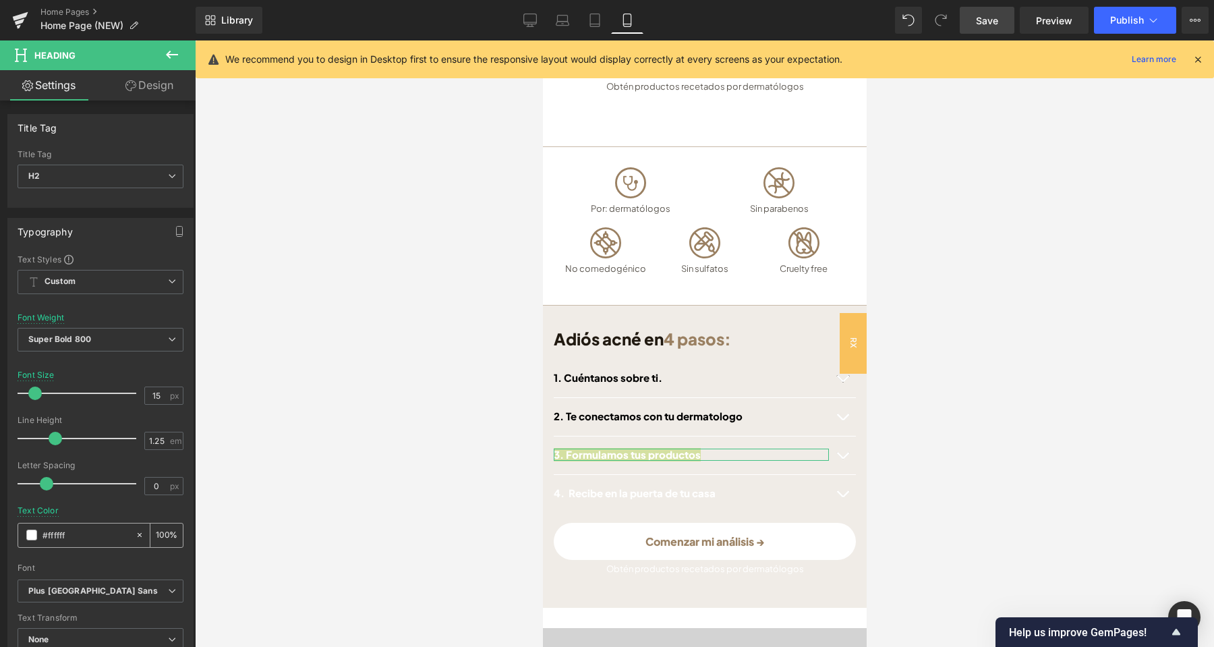
click at [36, 537] on span at bounding box center [31, 534] width 11 height 11
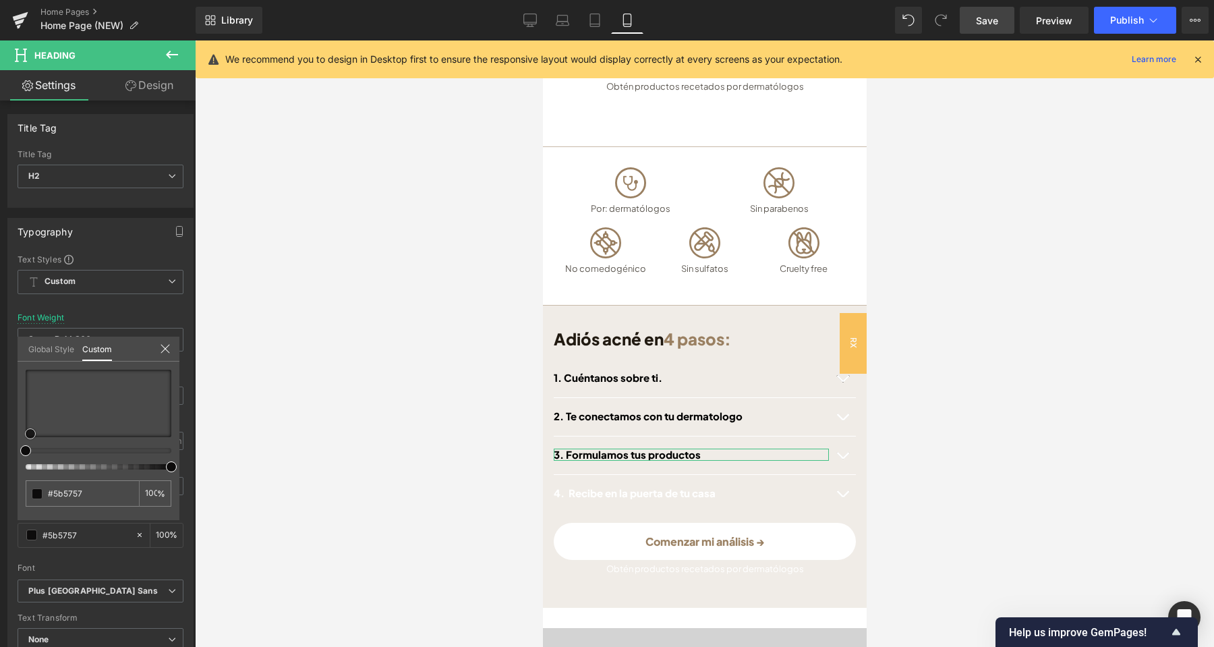
drag, startPoint x: 23, startPoint y: 370, endPoint x: 22, endPoint y: 453, distance: 83.0
click at [26, 453] on div at bounding box center [99, 420] width 146 height 100
click at [624, 469] on div at bounding box center [704, 343] width 324 height 606
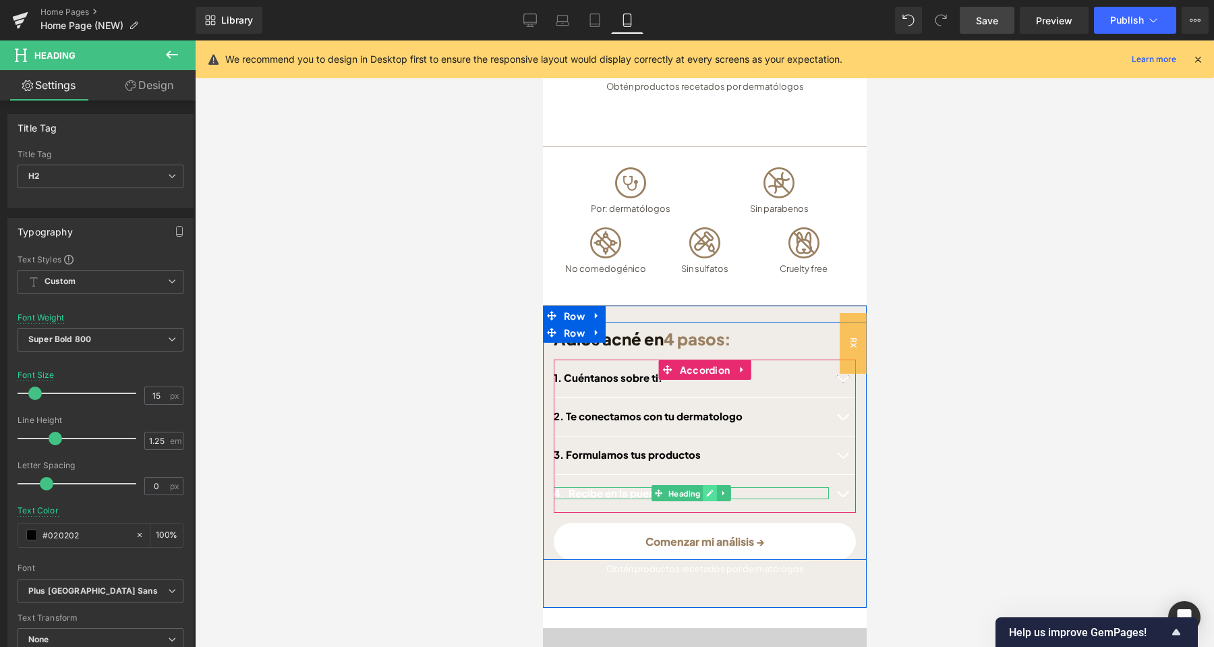
click at [708, 489] on icon at bounding box center [708, 493] width 7 height 8
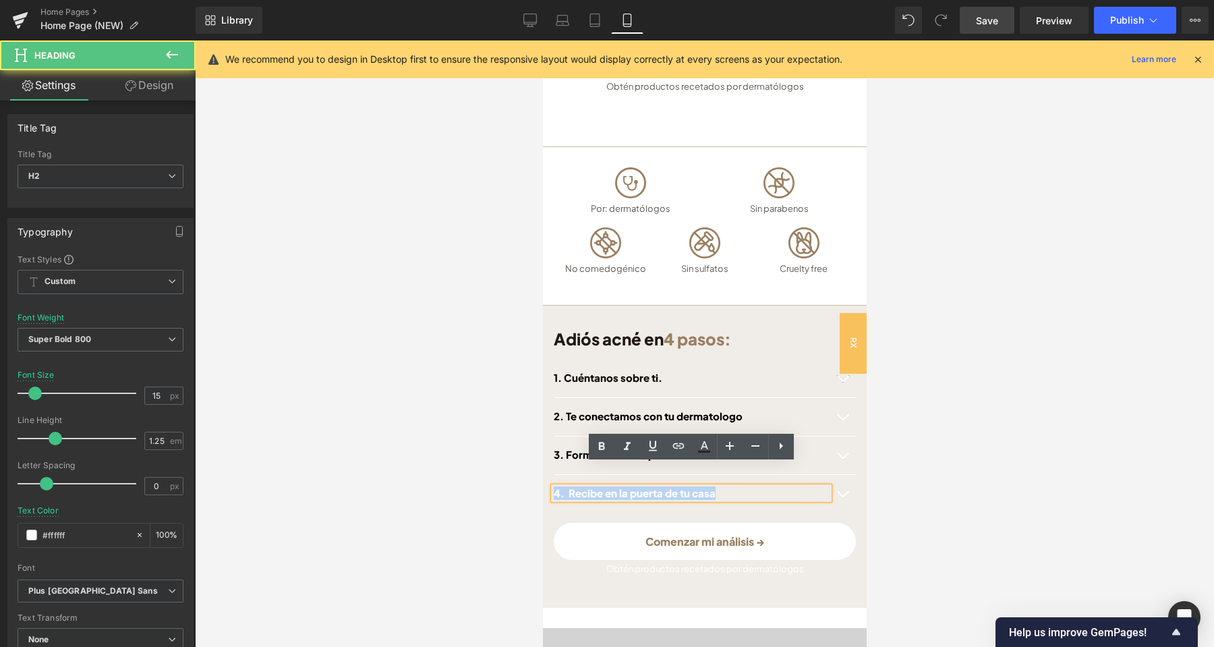
drag, startPoint x: 589, startPoint y: 471, endPoint x: 545, endPoint y: 469, distance: 43.9
click at [545, 469] on div "Adiós acné en 4 pasos: Heading Comenzar mi test clínico→ Button Row 1. Cuéntano…" at bounding box center [704, 440] width 324 height 237
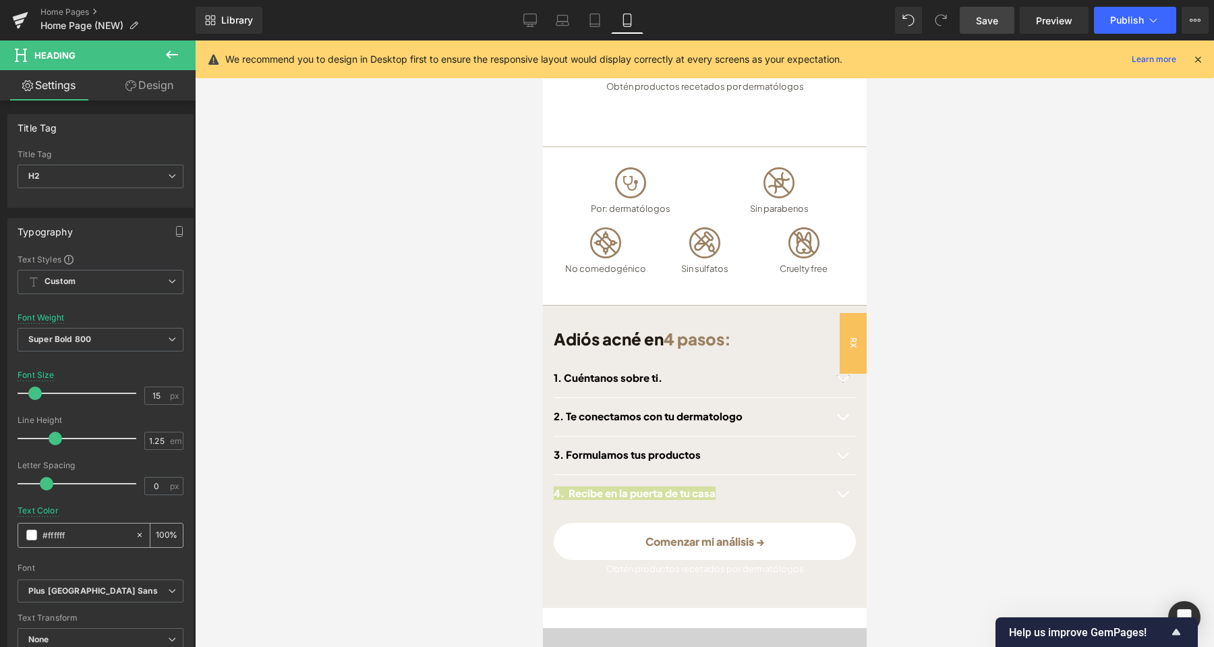
click at [33, 535] on span at bounding box center [31, 534] width 11 height 11
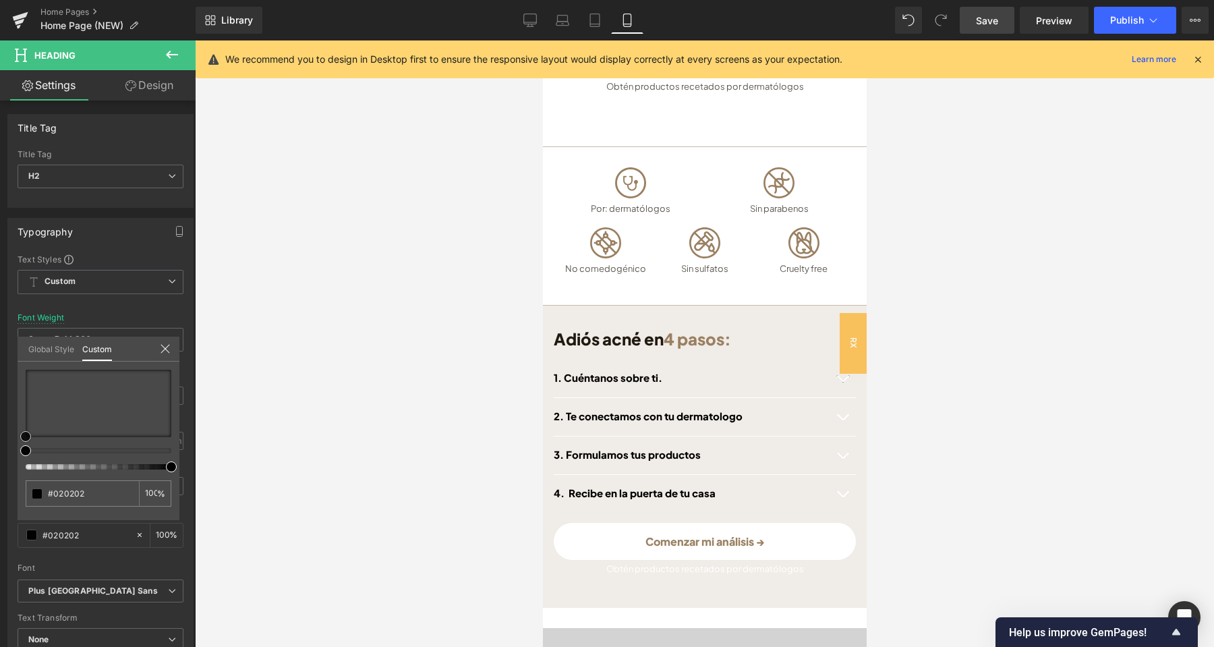
drag, startPoint x: 24, startPoint y: 368, endPoint x: 22, endPoint y: 456, distance: 87.7
click at [22, 456] on div "#ffffff 100 %" at bounding box center [99, 445] width 162 height 150
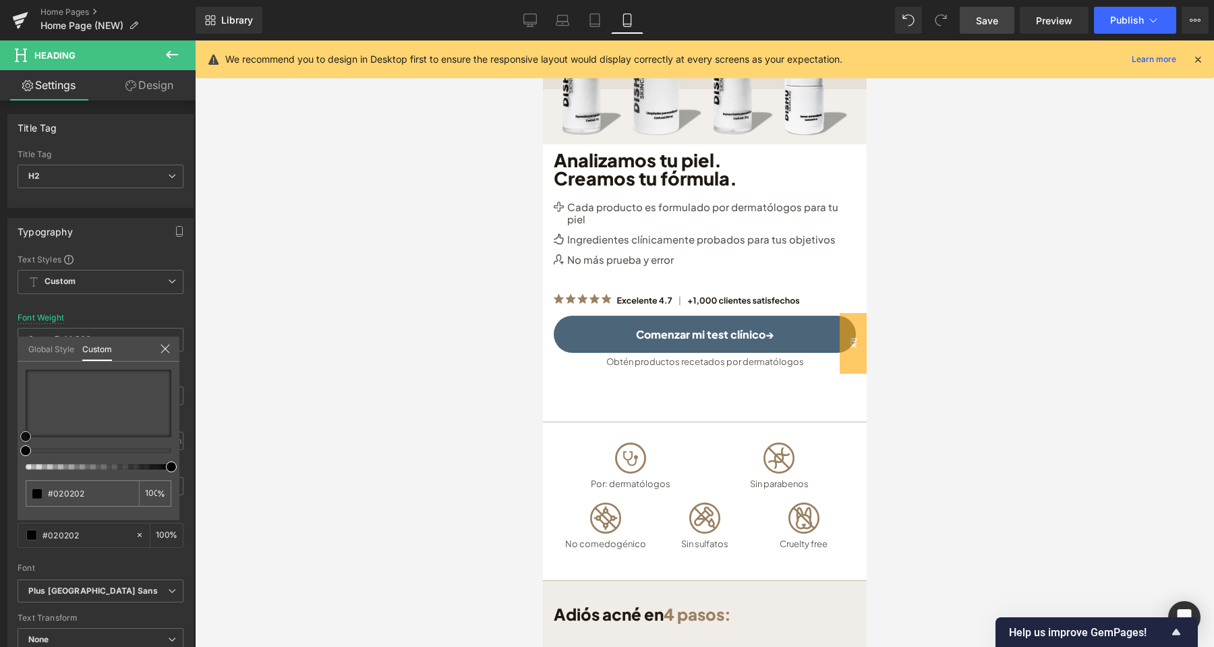
scroll to position [128, 0]
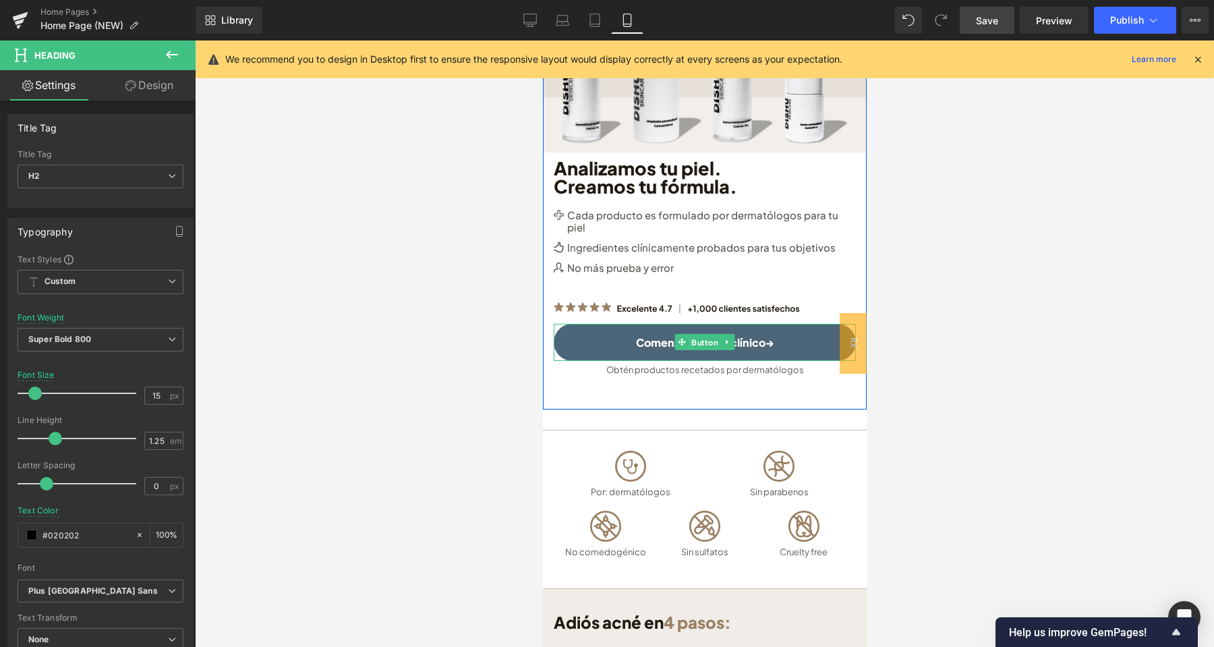
click at [703, 334] on span "Button" at bounding box center [704, 342] width 32 height 16
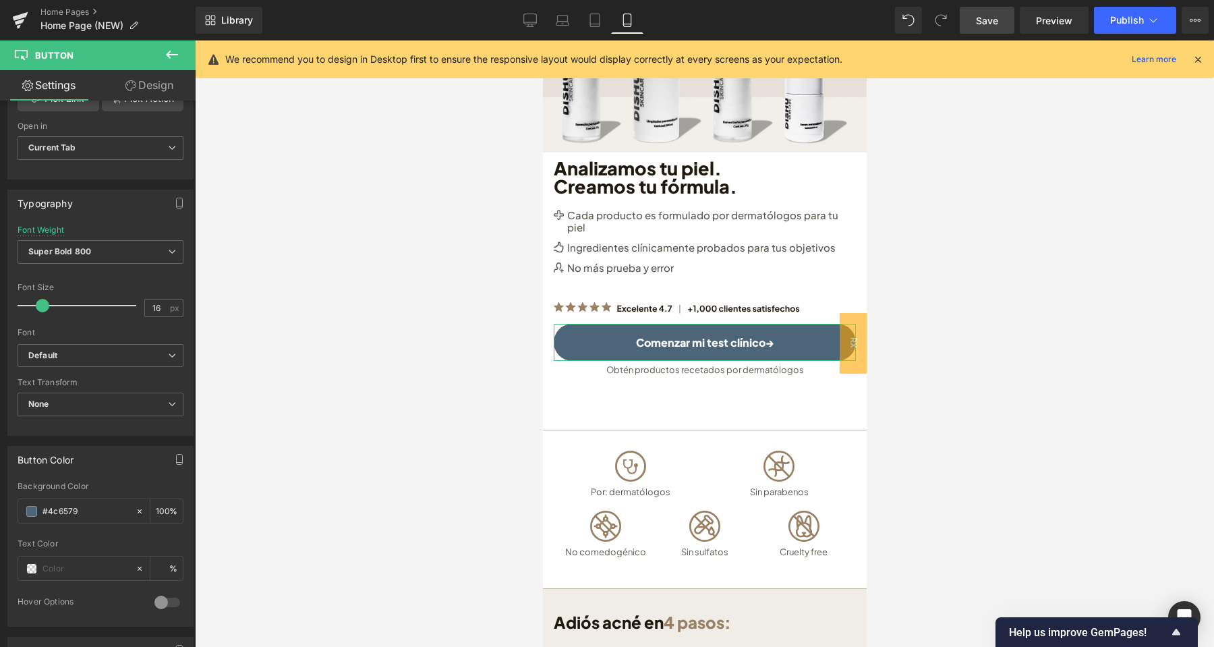
scroll to position [425, 0]
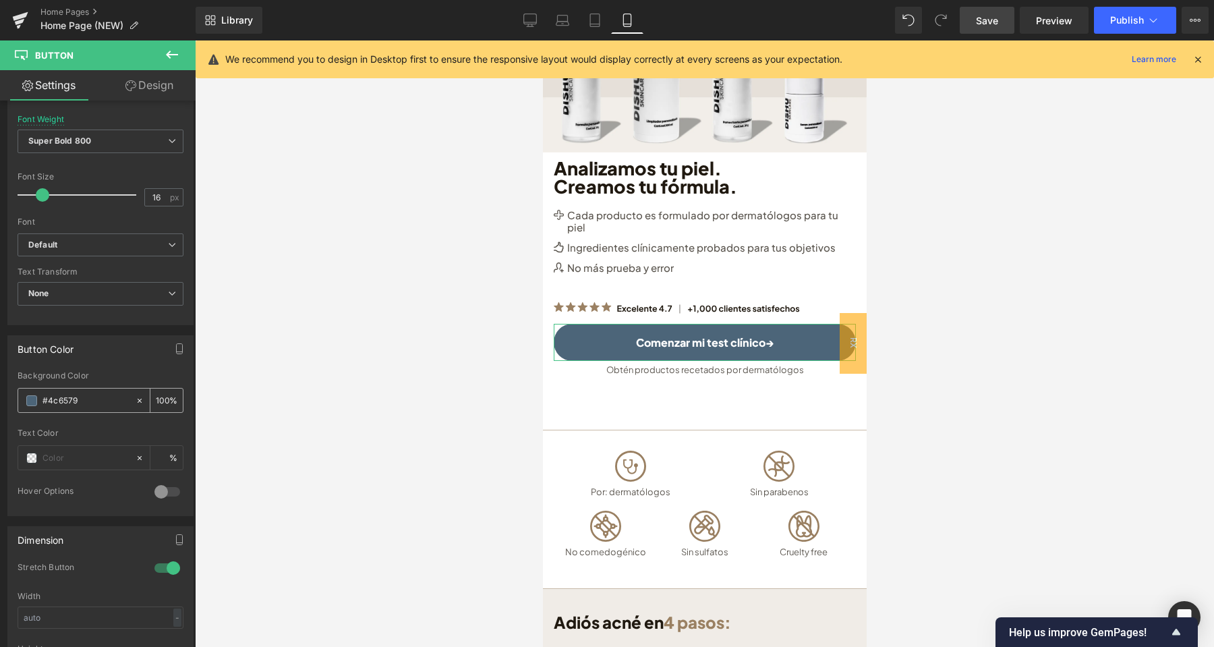
drag, startPoint x: 74, startPoint y: 402, endPoint x: 40, endPoint y: 400, distance: 33.1
click at [42, 400] on input "#4c6579" at bounding box center [85, 400] width 86 height 15
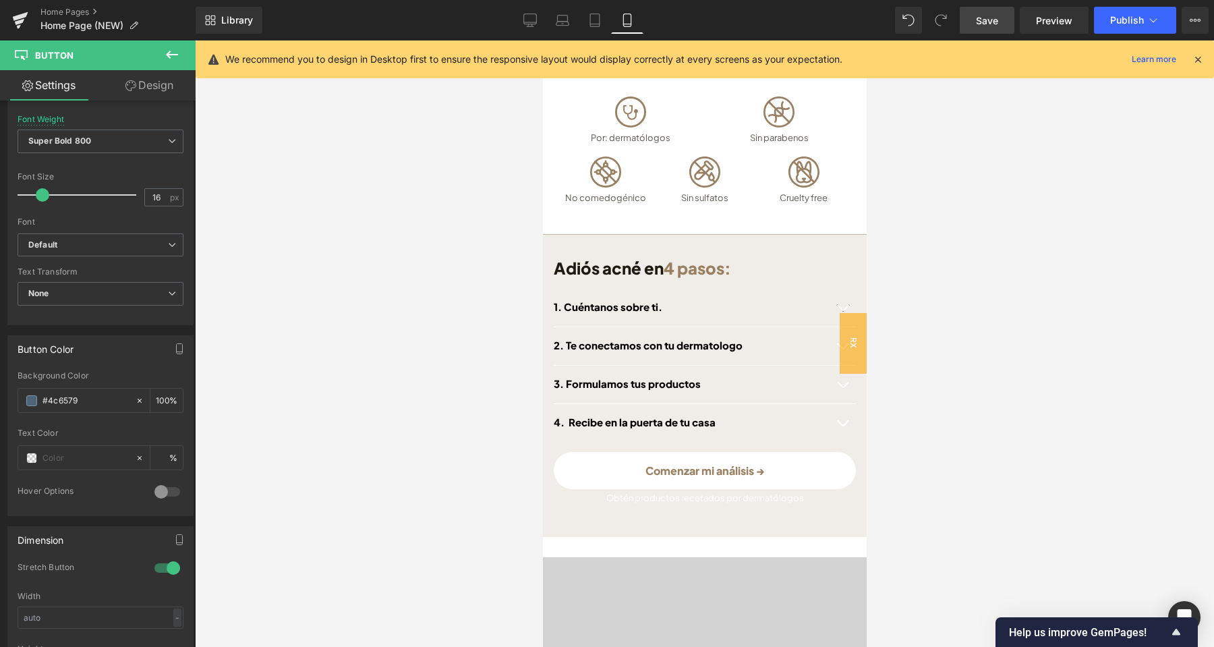
scroll to position [695, 0]
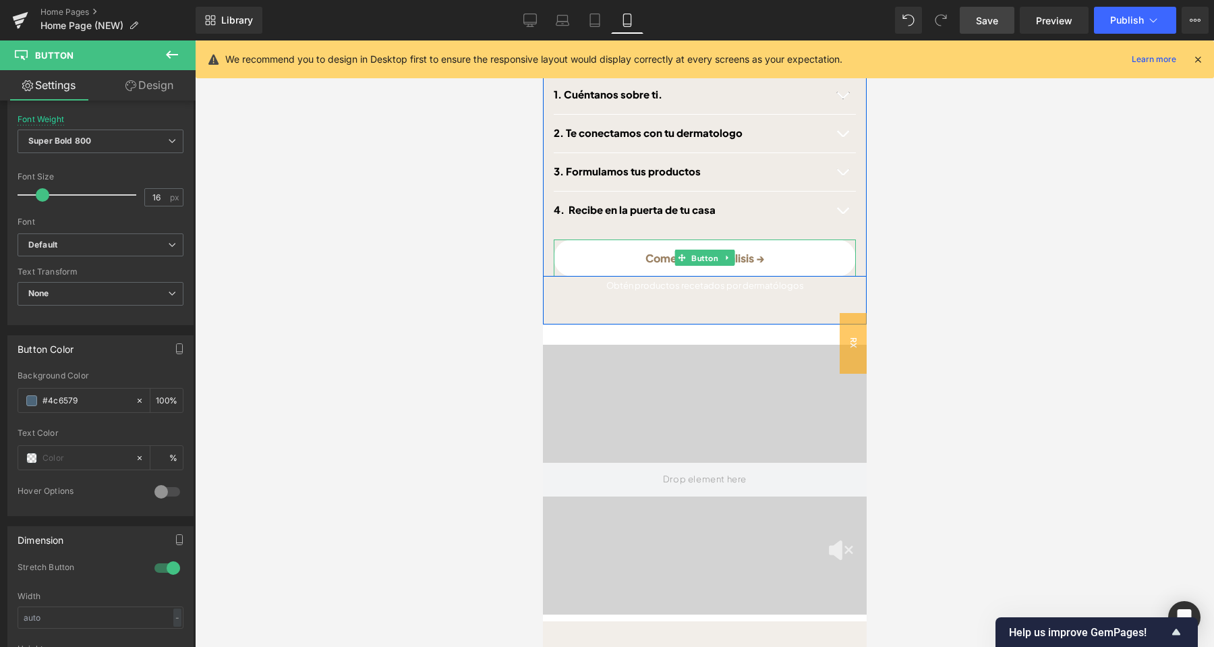
click at [701, 236] on div "Adiós acné en 4 pasos: Heading Comenzar mi test clínico→ Button Row 1. Cuéntano…" at bounding box center [704, 173] width 324 height 303
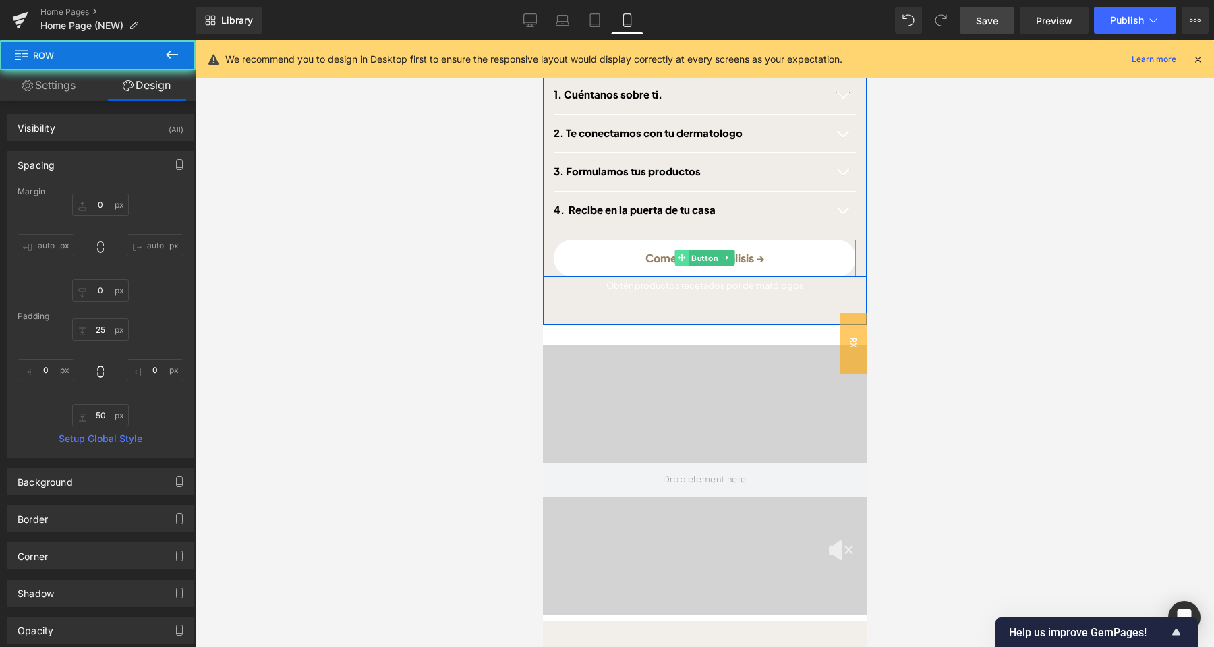
scroll to position [118, 0]
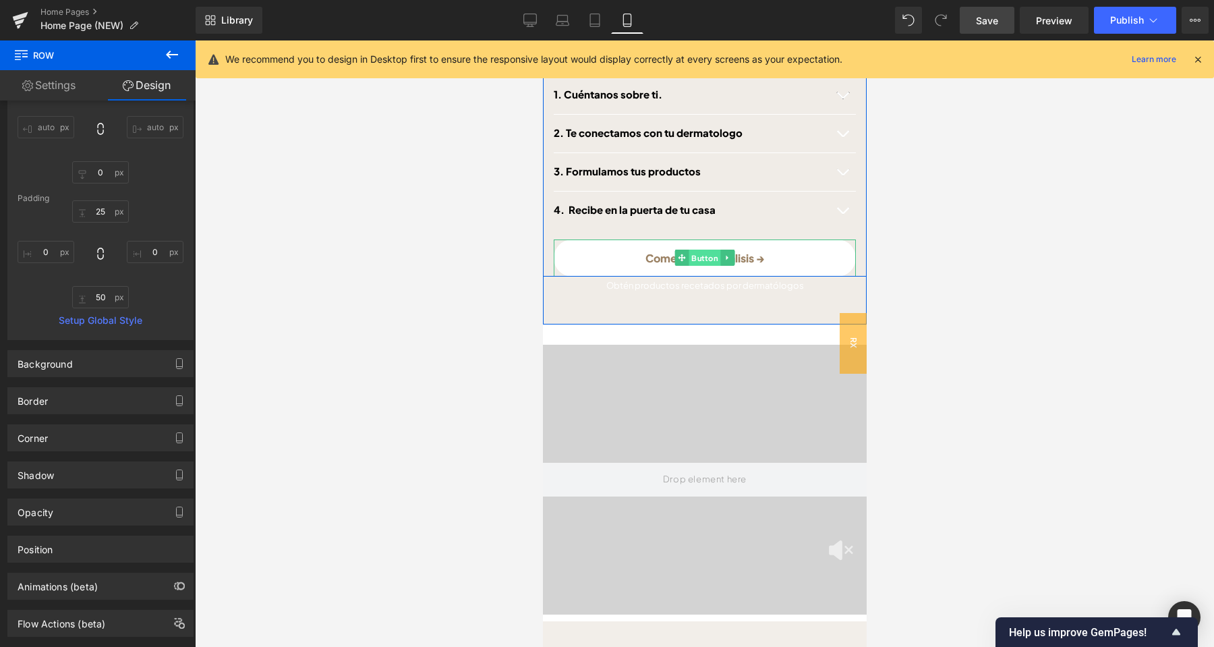
click at [699, 250] on span "Button" at bounding box center [704, 258] width 32 height 16
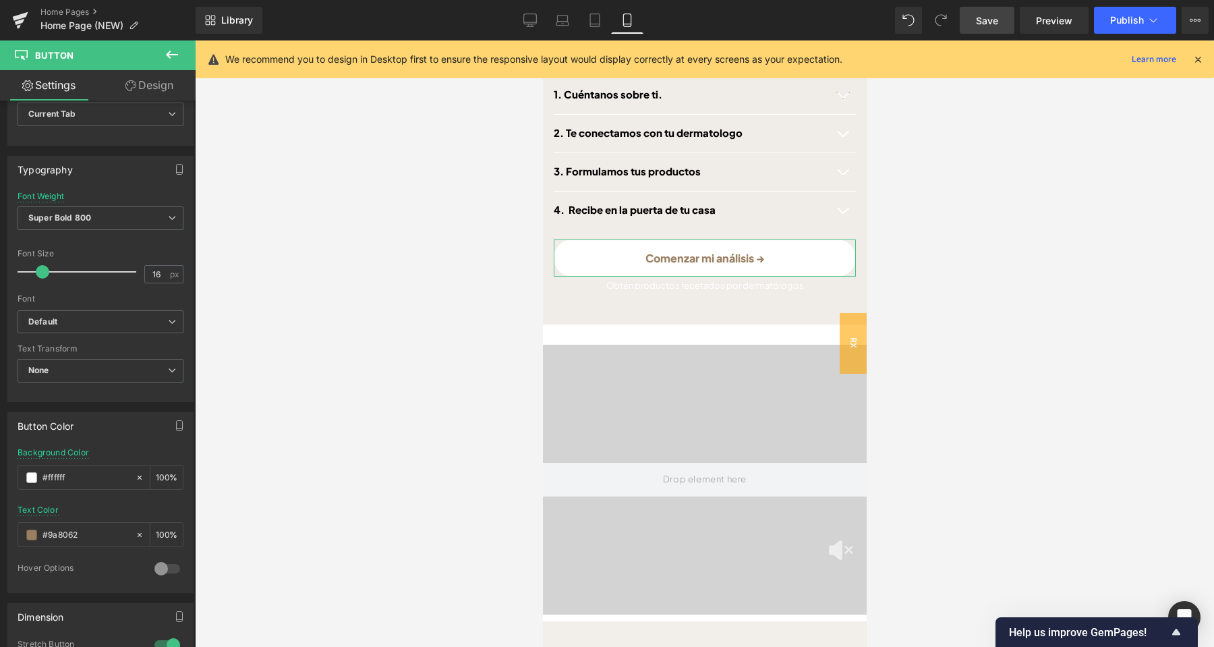
scroll to position [425, 0]
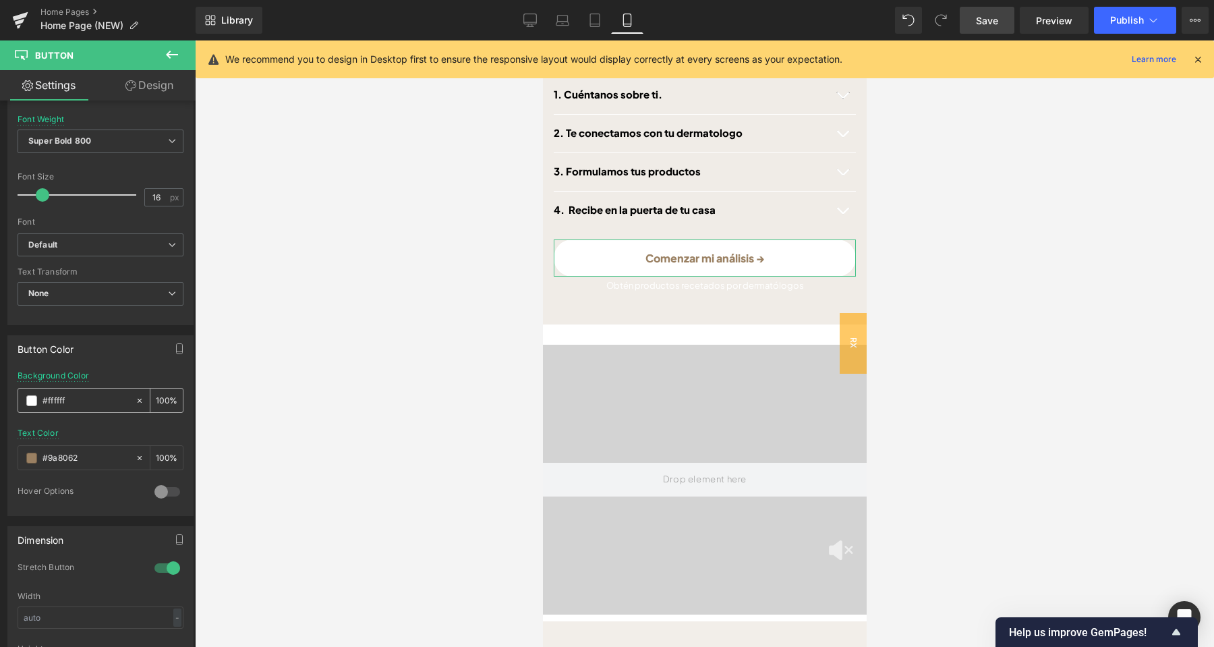
drag, startPoint x: 57, startPoint y: 402, endPoint x: 26, endPoint y: 397, distance: 30.7
click at [42, 397] on input "#ffffff" at bounding box center [85, 400] width 86 height 15
paste input "4c6579"
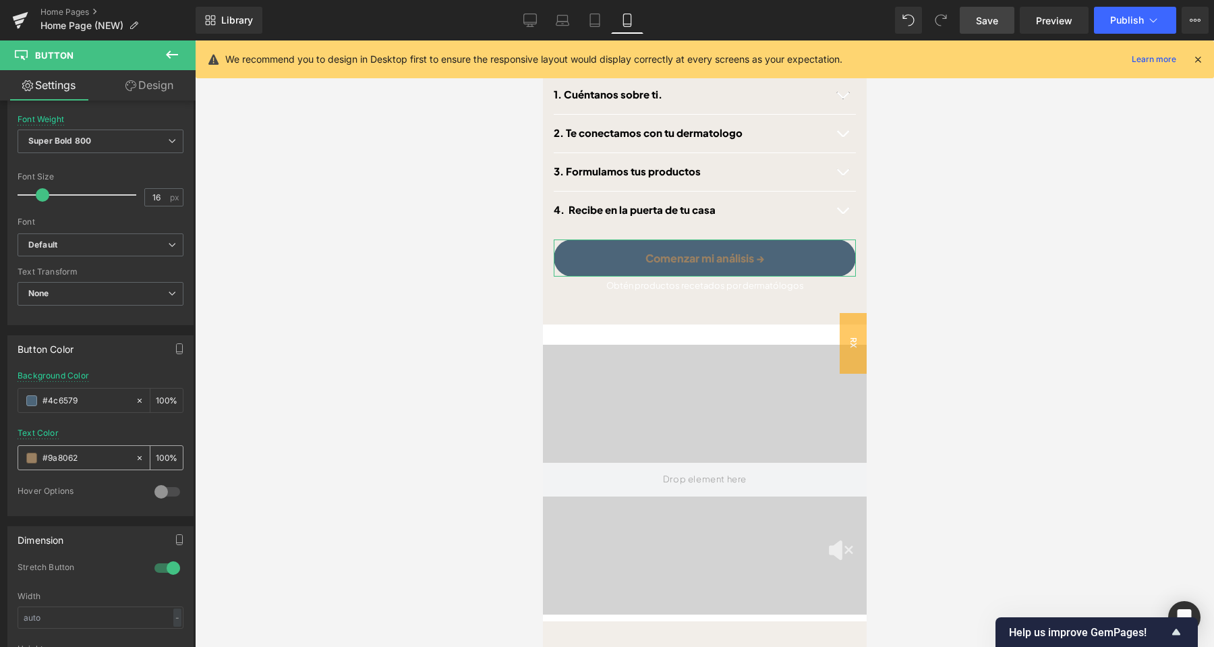
type input "#4c6579"
click at [29, 459] on span at bounding box center [31, 458] width 11 height 11
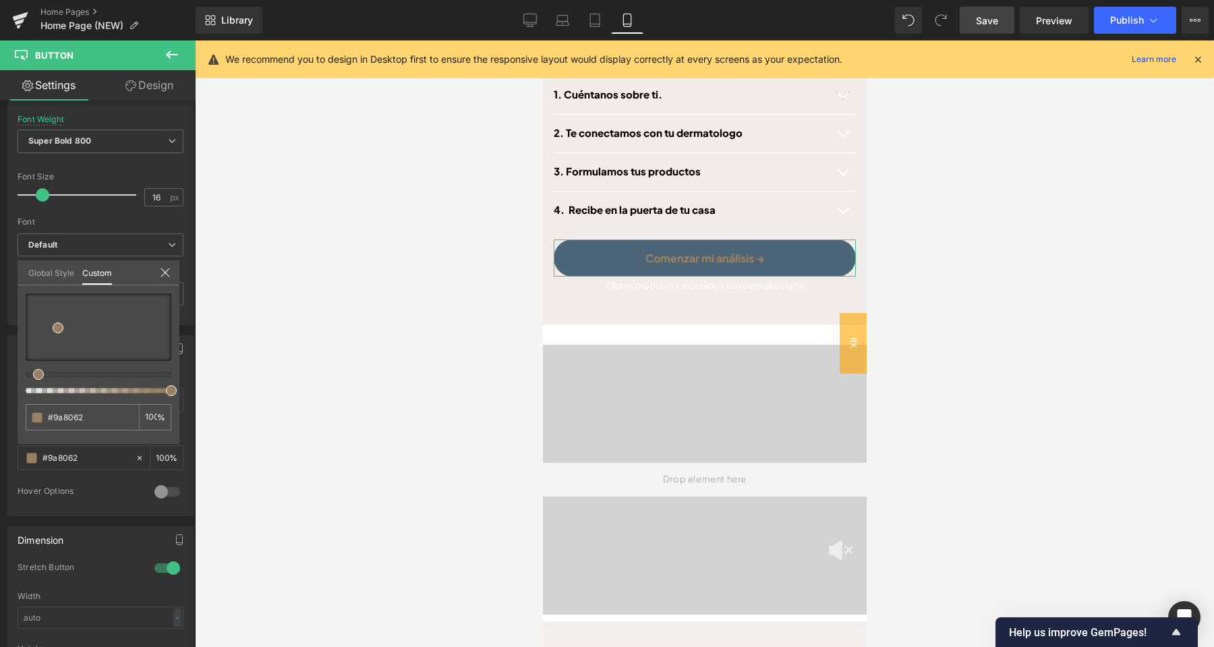
click at [26, 294] on div "#9a8062 100 %" at bounding box center [99, 368] width 162 height 150
click at [30, 297] on div at bounding box center [99, 326] width 146 height 67
drag, startPoint x: 29, startPoint y: 297, endPoint x: 11, endPoint y: 284, distance: 22.3
click at [12, 325] on div "Button Color rgba(255, 255, 255, 1) Background Color #4c6579 100 % rgb(154, 128…" at bounding box center [101, 420] width 202 height 191
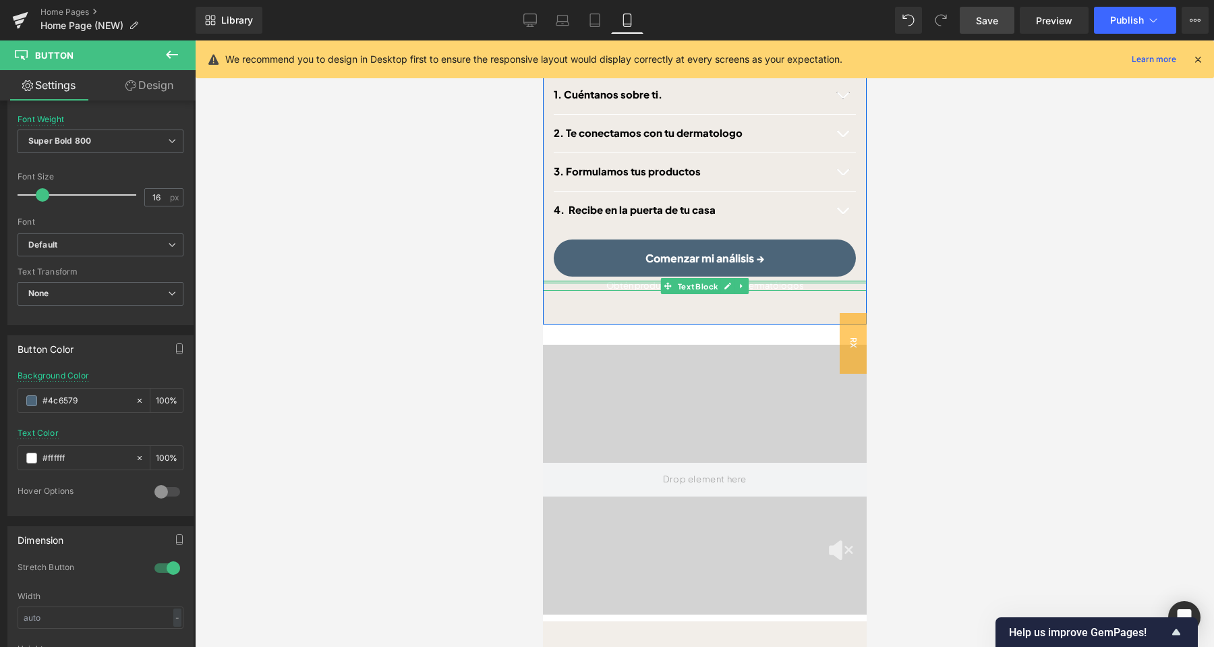
click at [790, 258] on div "Adiós acné en 4 pasos: Heading Comenzar mi test clínico→ Button Row 1. Cuéntano…" at bounding box center [704, 165] width 324 height 252
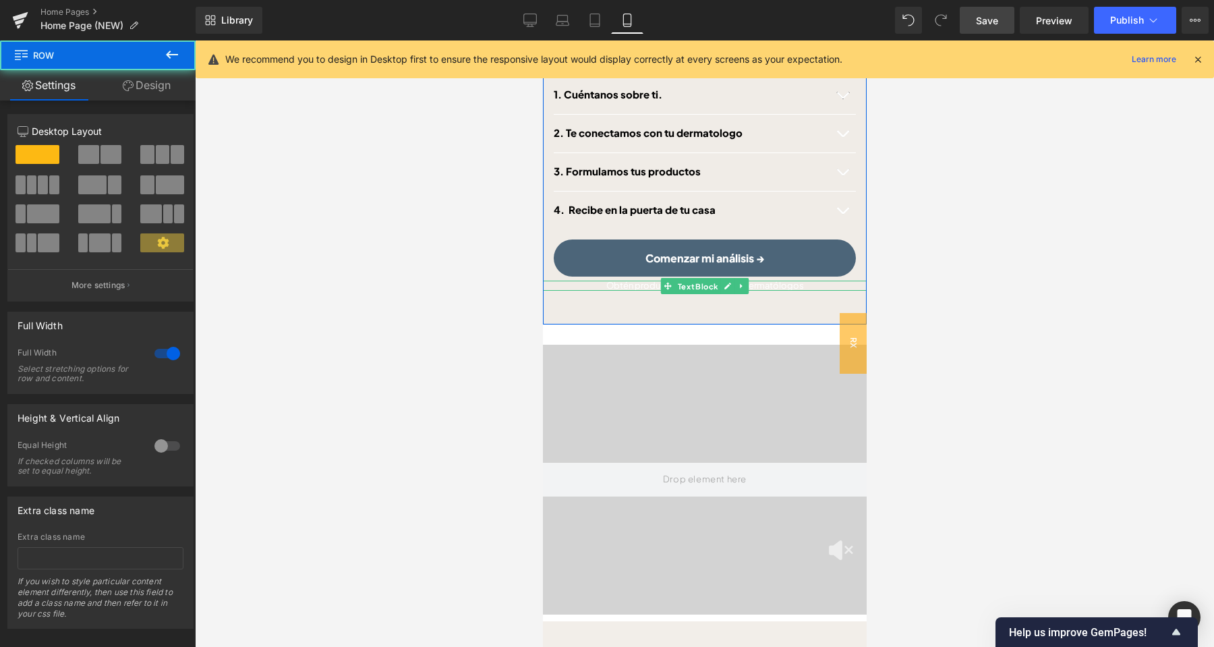
click at [793, 281] on p "Obtén productos recetados por dermatólogos" at bounding box center [704, 286] width 324 height 11
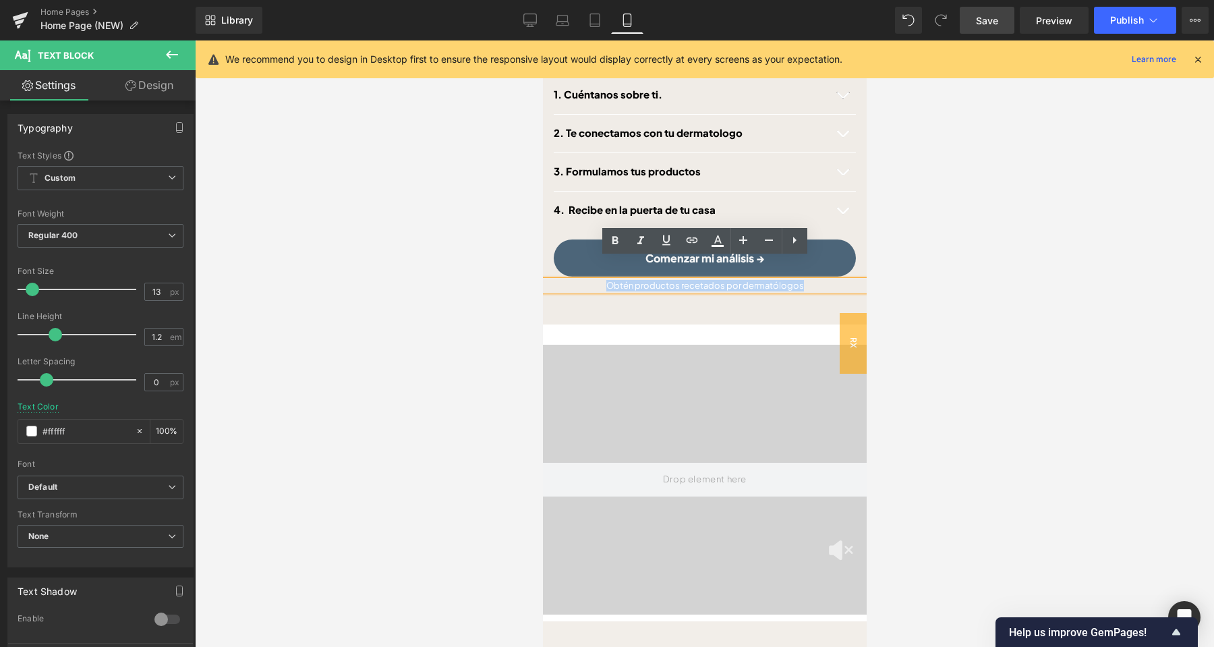
drag, startPoint x: 807, startPoint y: 265, endPoint x: 601, endPoint y: 265, distance: 205.7
click at [601, 281] on p "Obtén productos recetados por dermatólogos" at bounding box center [704, 286] width 324 height 11
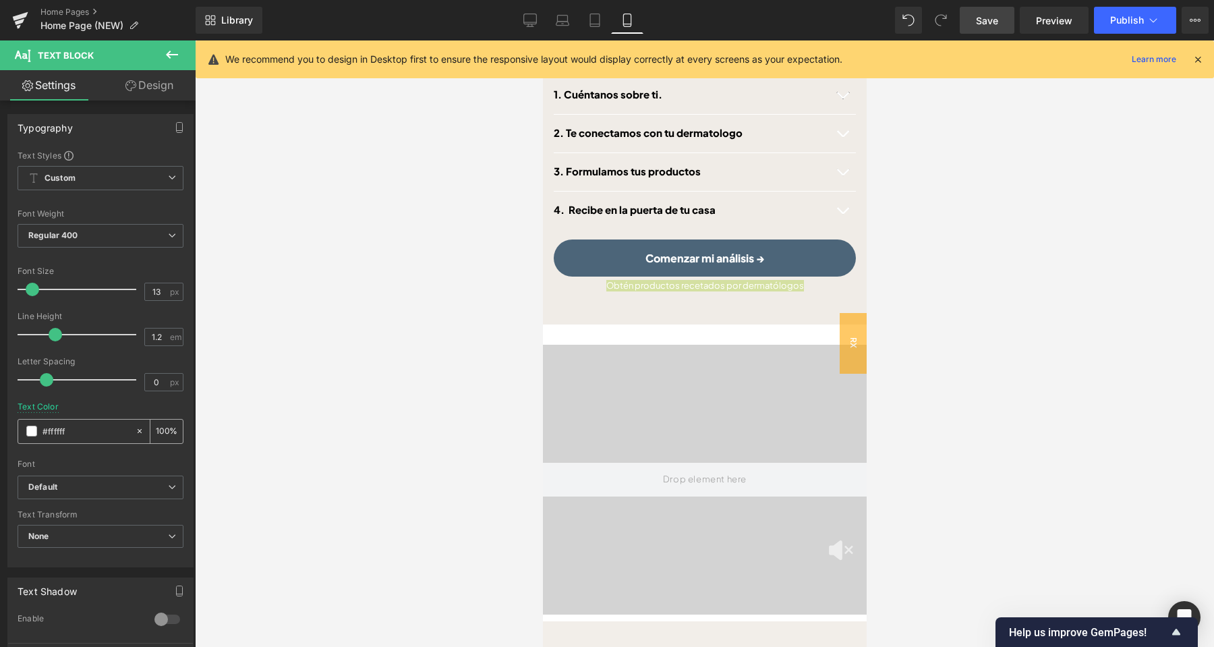
click at [29, 430] on span at bounding box center [31, 431] width 11 height 11
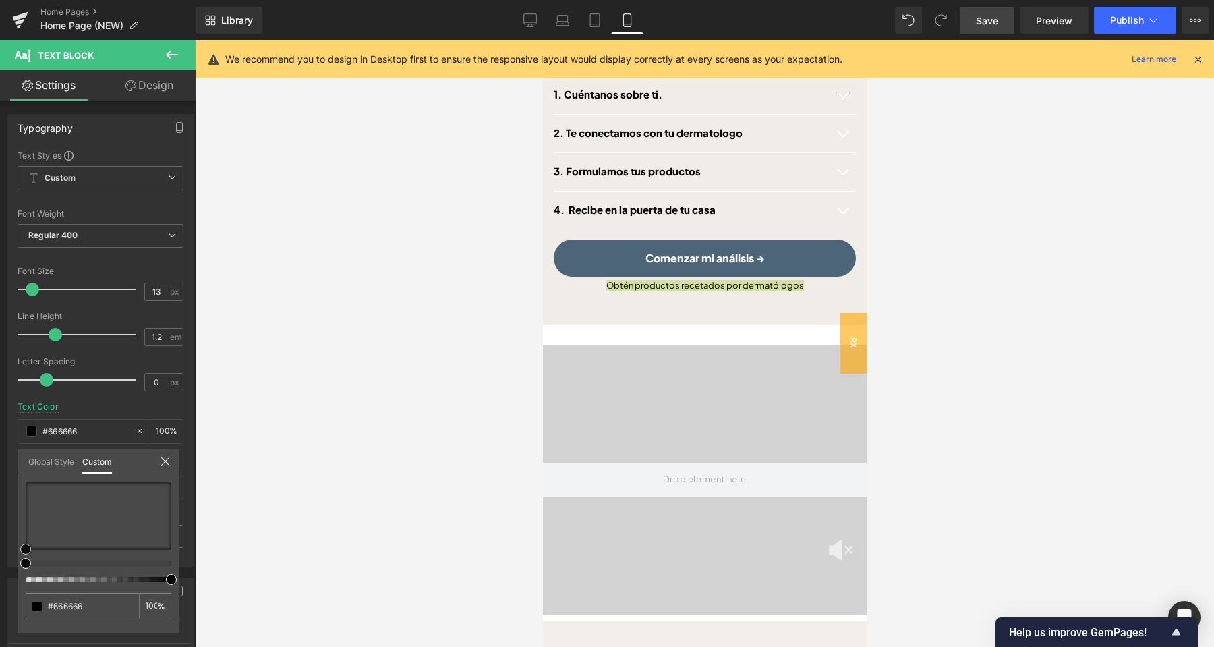
drag, startPoint x: 20, startPoint y: 525, endPoint x: 23, endPoint y: 564, distance: 39.2
click at [23, 576] on div "#ffffff 100 %" at bounding box center [99, 557] width 162 height 150
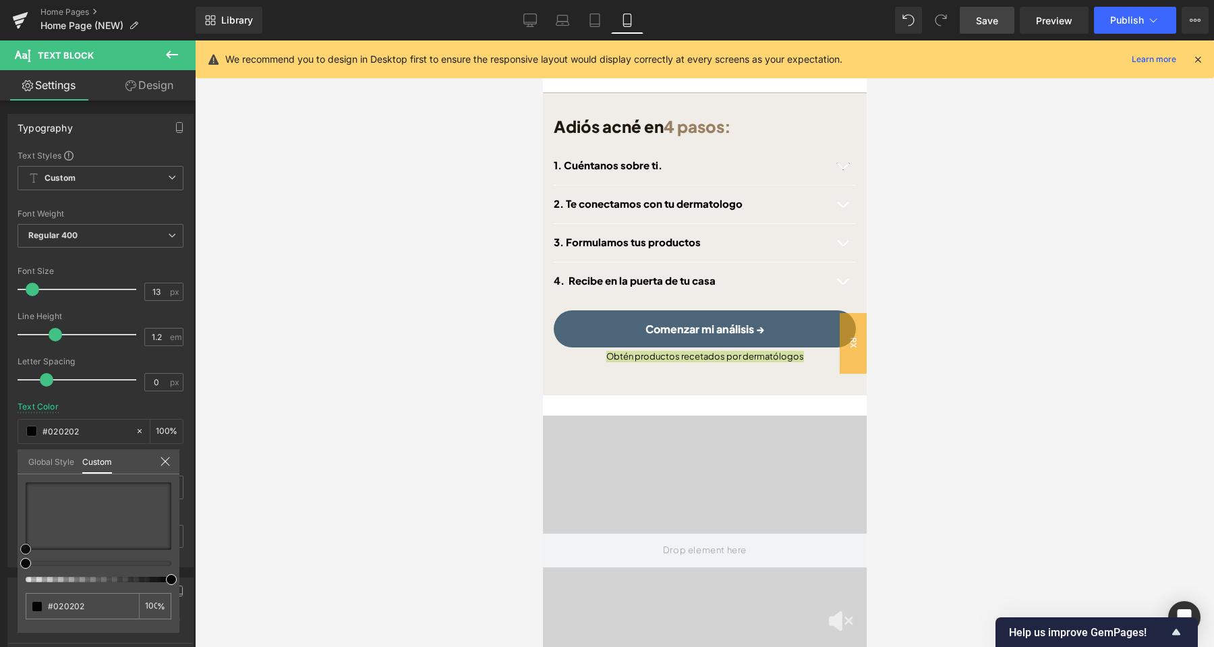
scroll to position [482, 0]
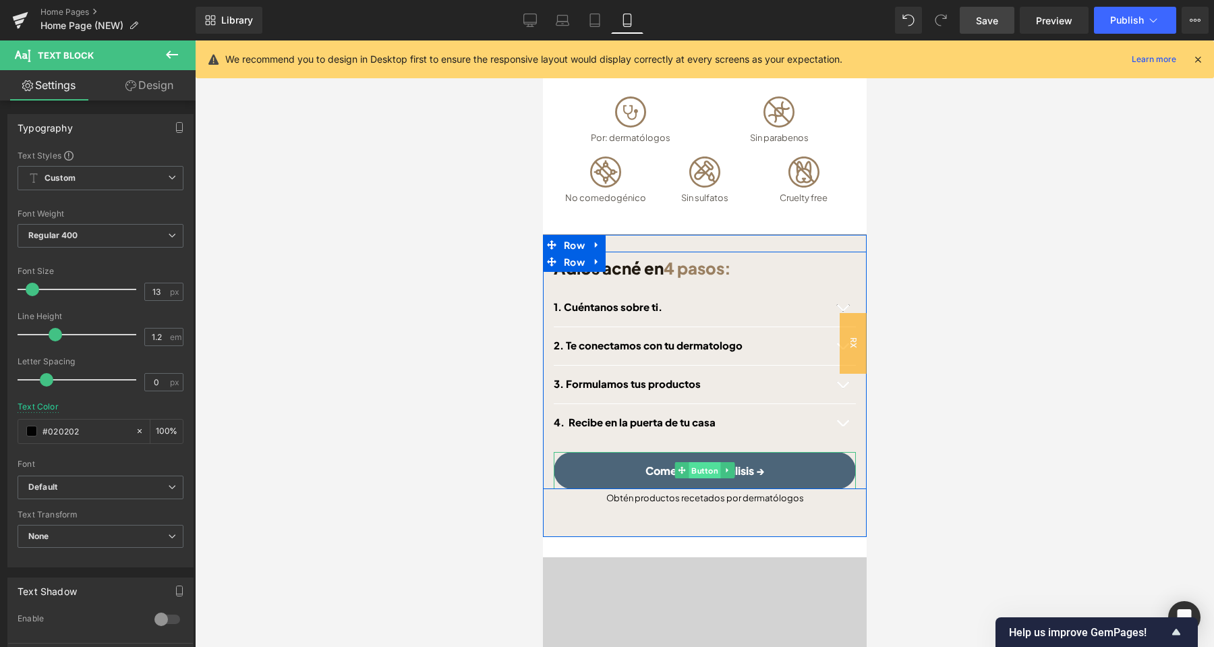
click at [705, 462] on link "Button" at bounding box center [697, 470] width 46 height 16
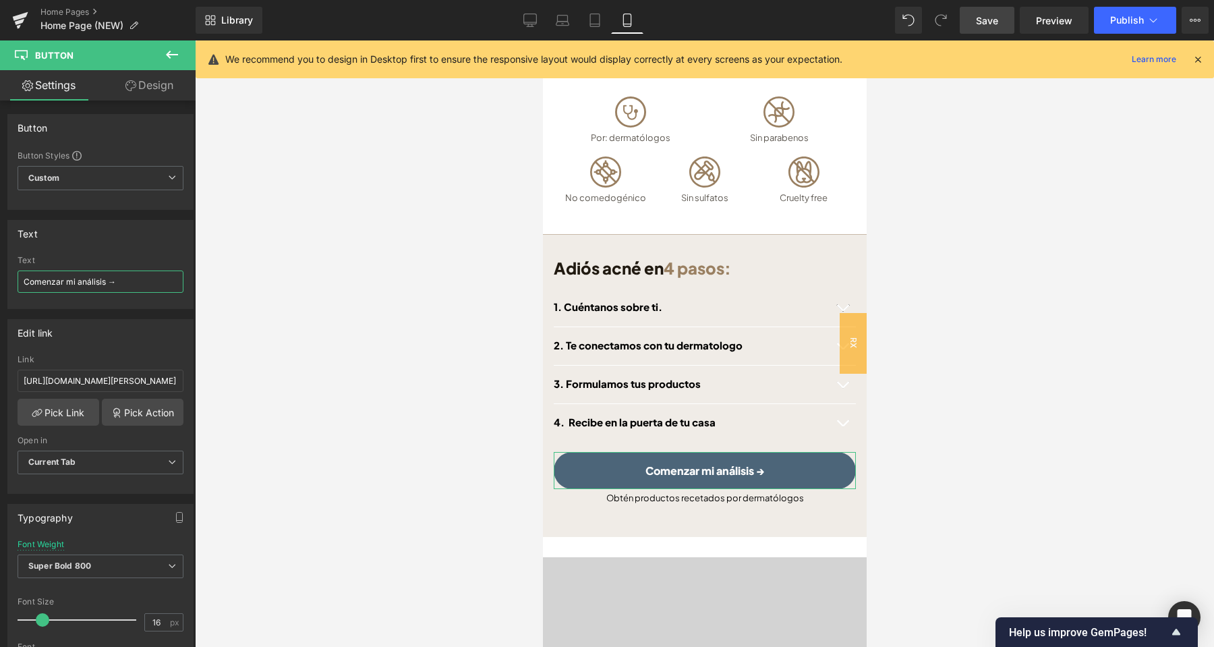
click at [82, 280] on input "Comenzar mi análisis →" at bounding box center [101, 281] width 166 height 22
type input "Comenzar mi test clínico→"
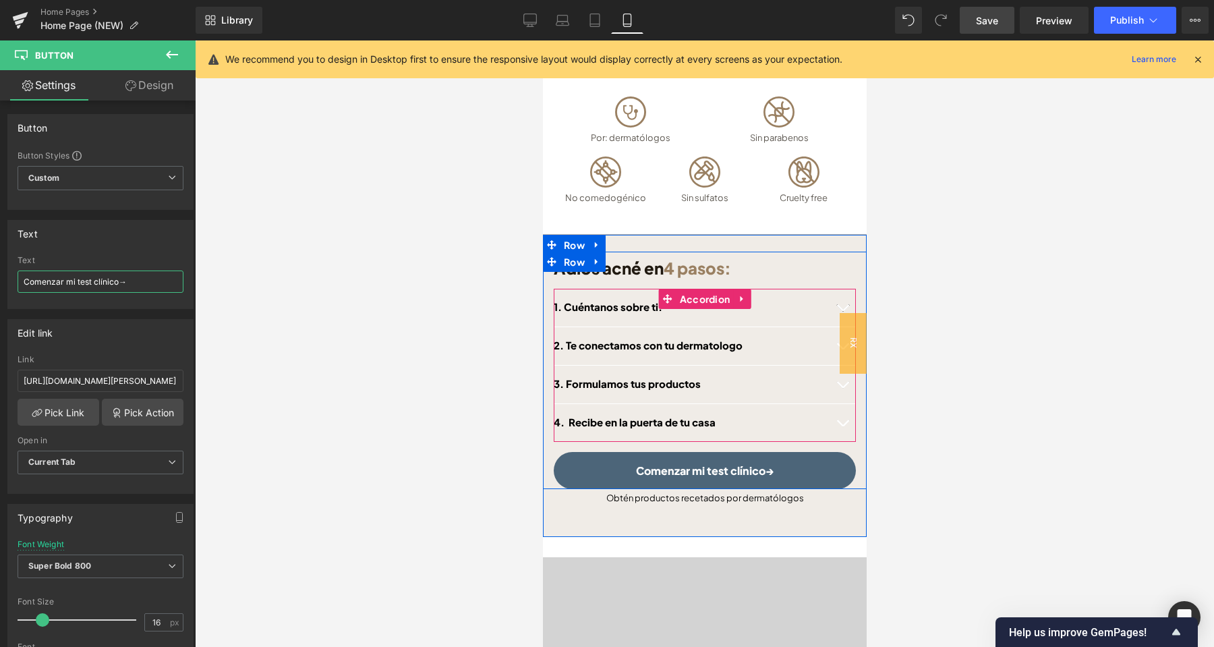
drag, startPoint x: 629, startPoint y: 282, endPoint x: 641, endPoint y: 285, distance: 13.2
click at [628, 301] on div "1. Cuéntanos sobre ti. Heading" at bounding box center [690, 307] width 275 height 13
click at [641, 301] on h2 "1. Cuéntanos sobre ti." at bounding box center [690, 307] width 275 height 13
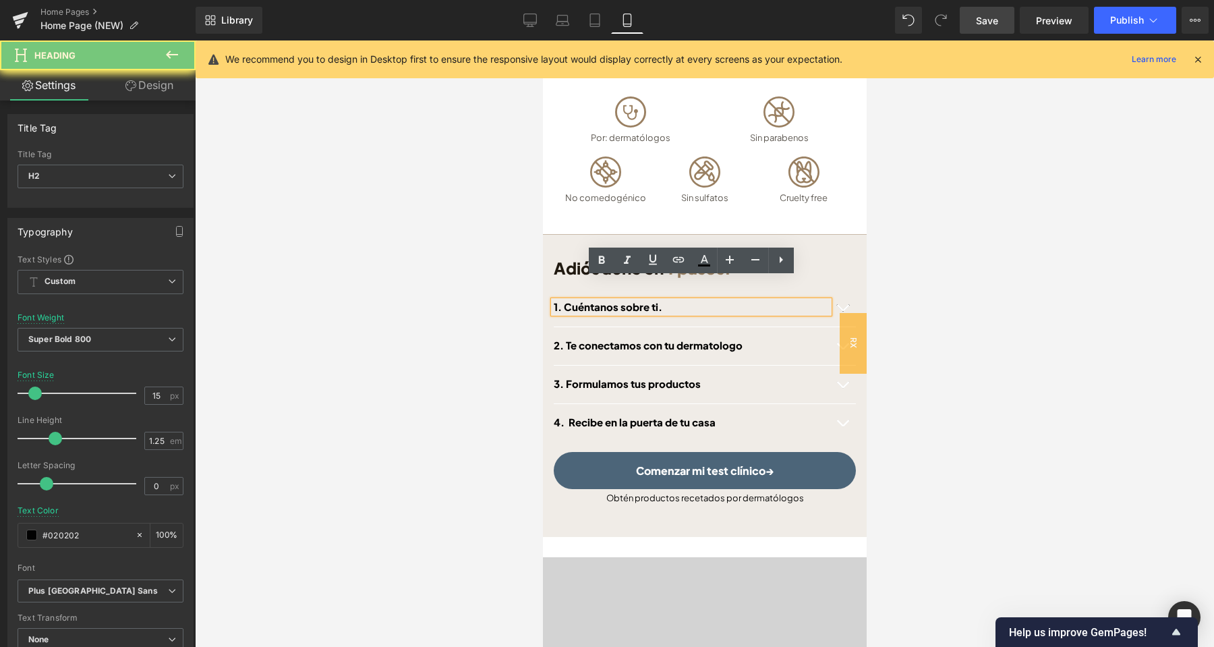
click at [780, 301] on div "1. Cuéntanos sobre ti." at bounding box center [690, 307] width 275 height 13
click at [793, 301] on h2 "1. Cuéntanos sobre ti." at bounding box center [690, 307] width 275 height 13
click at [842, 289] on button "button" at bounding box center [841, 308] width 27 height 38
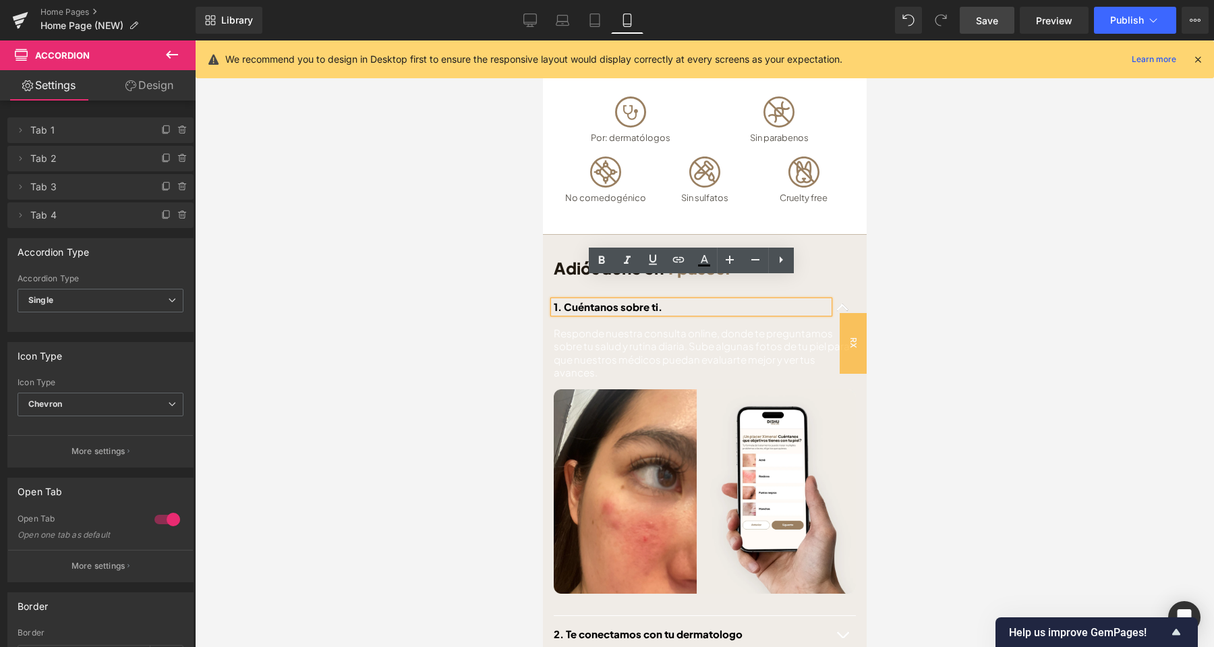
click at [850, 289] on button "button" at bounding box center [841, 308] width 27 height 38
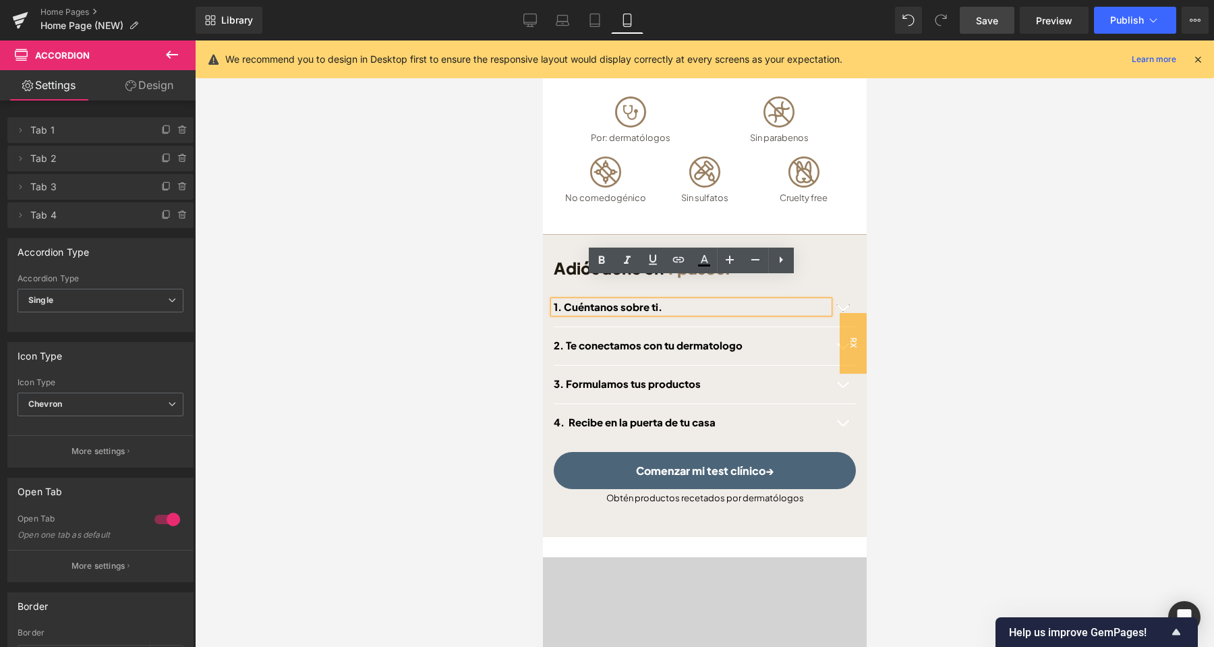
click at [840, 289] on button "button" at bounding box center [841, 308] width 27 height 38
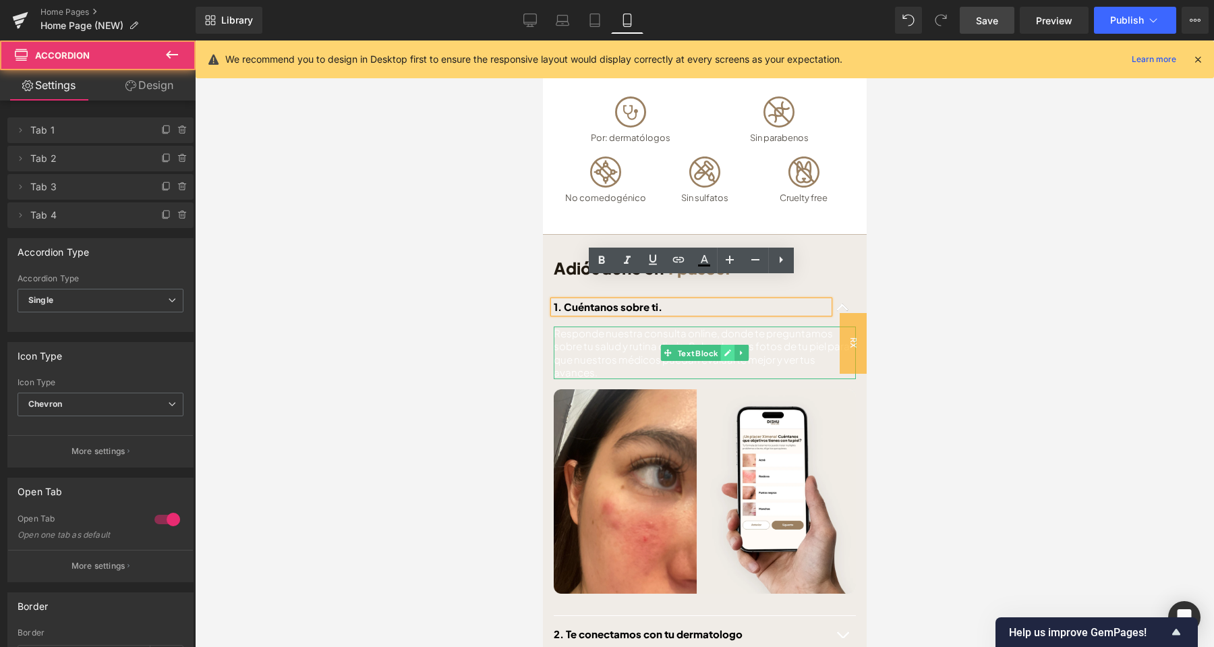
click at [726, 349] on icon at bounding box center [726, 353] width 7 height 8
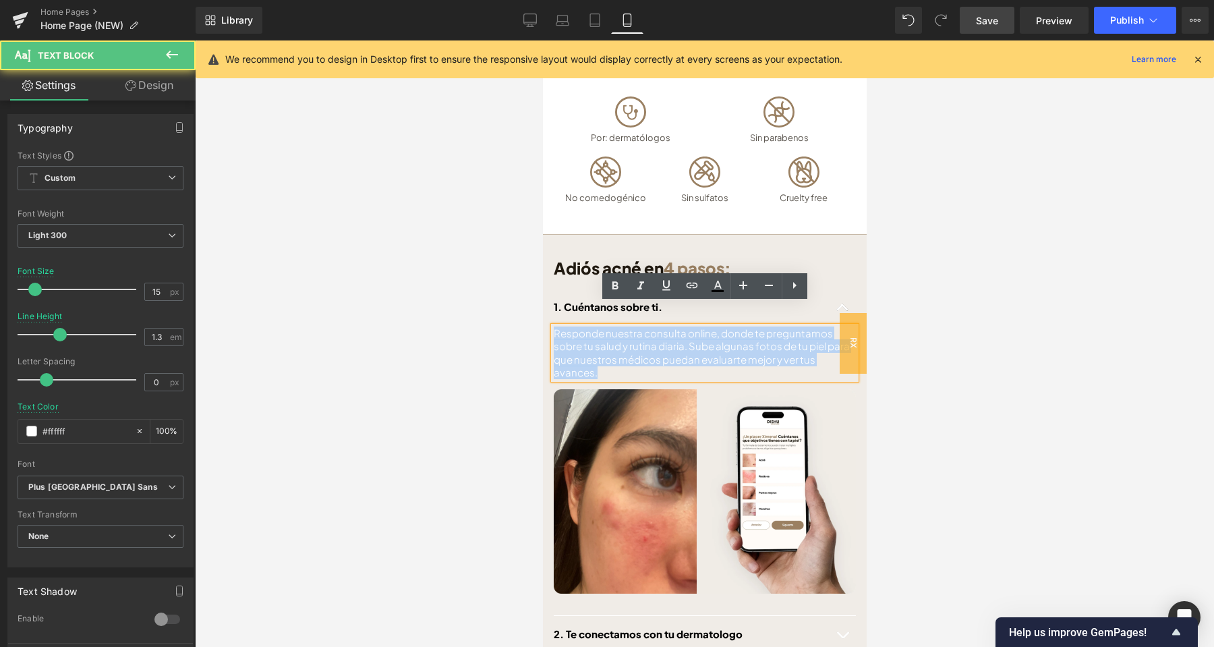
click at [550, 300] on div "Adiós acné en 4 pasos: Heading Comenzar mi test clínico→ Button Row 1. Cuéntano…" at bounding box center [704, 515] width 324 height 526
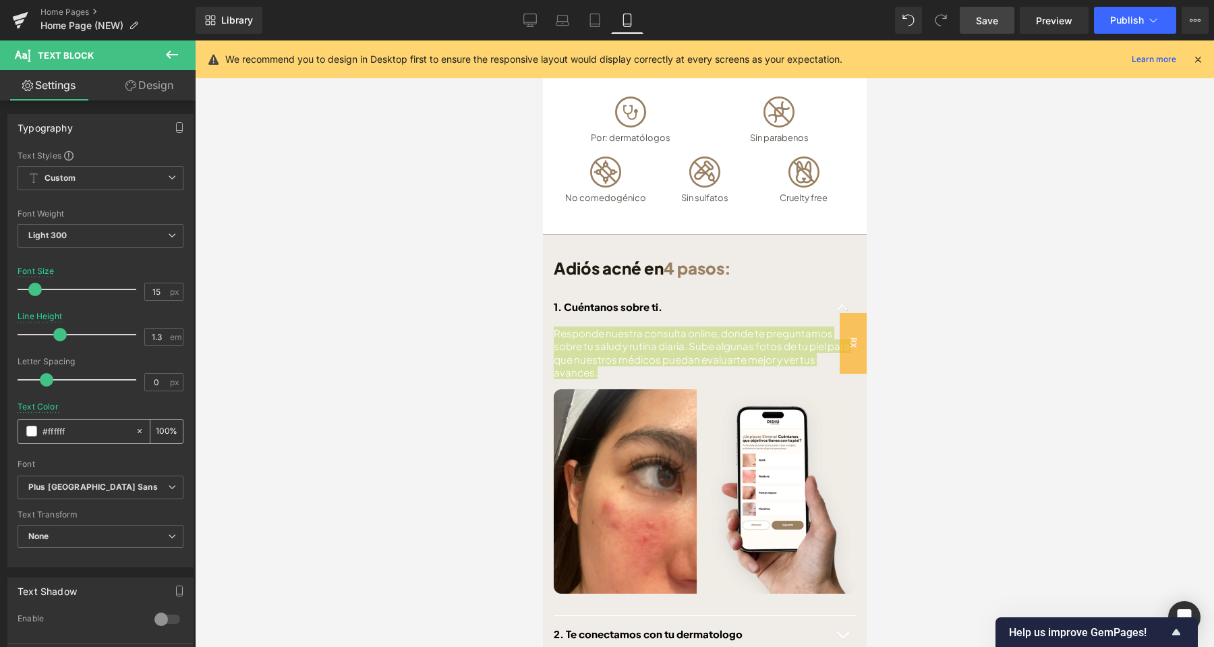
click at [36, 434] on span at bounding box center [31, 431] width 11 height 11
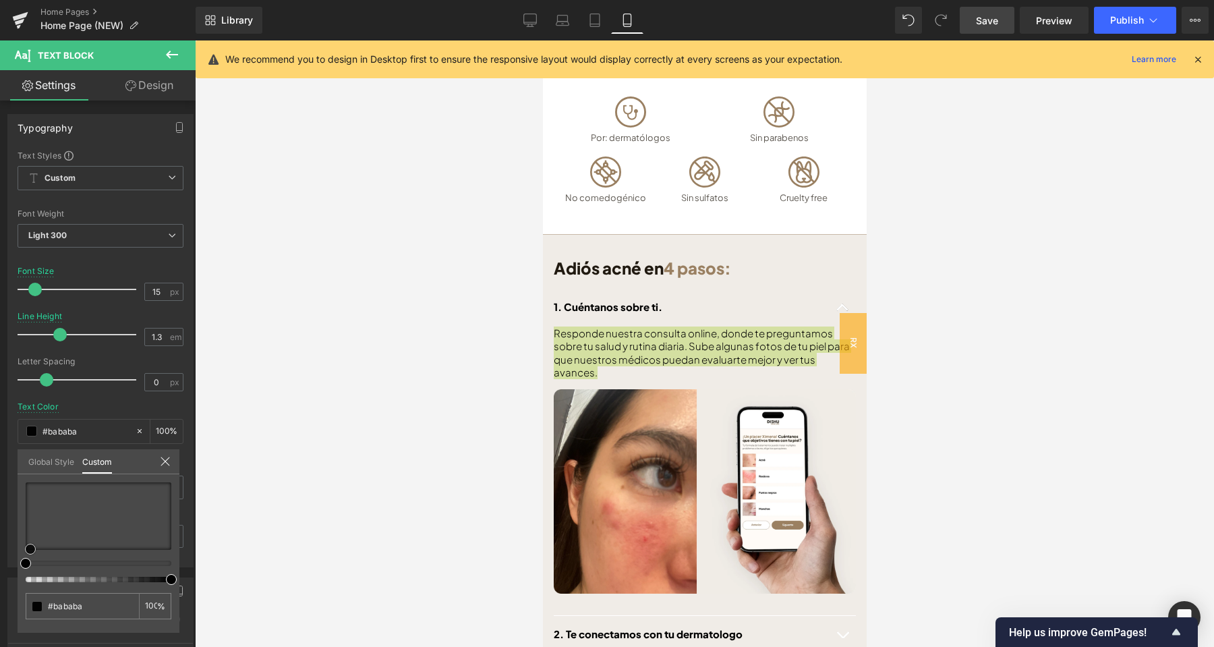
drag, startPoint x: 31, startPoint y: 555, endPoint x: 173, endPoint y: 548, distance: 141.8
click at [30, 567] on div at bounding box center [99, 532] width 146 height 100
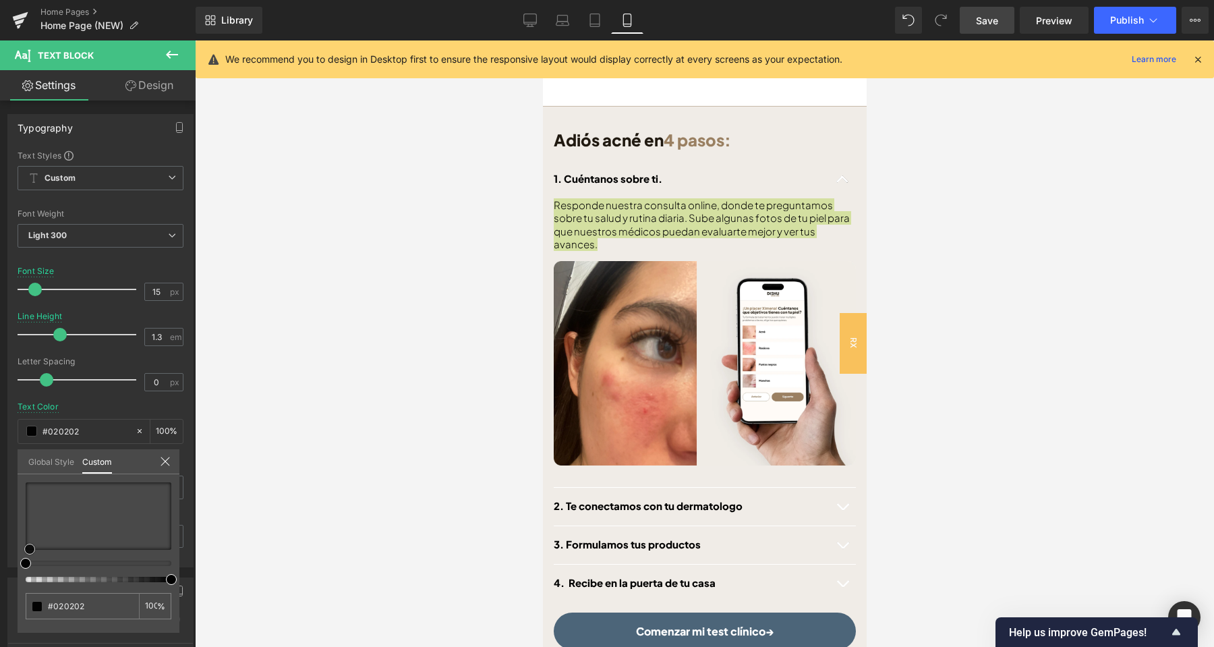
scroll to position [624, 0]
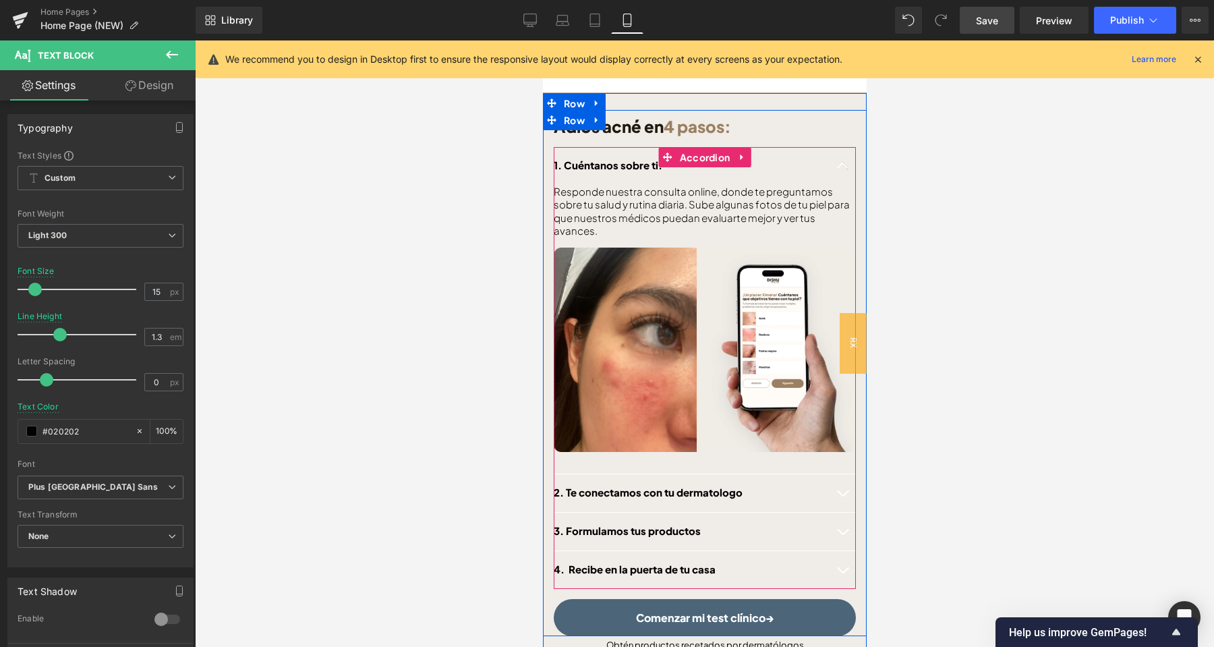
click at [843, 147] on button "button" at bounding box center [841, 166] width 27 height 38
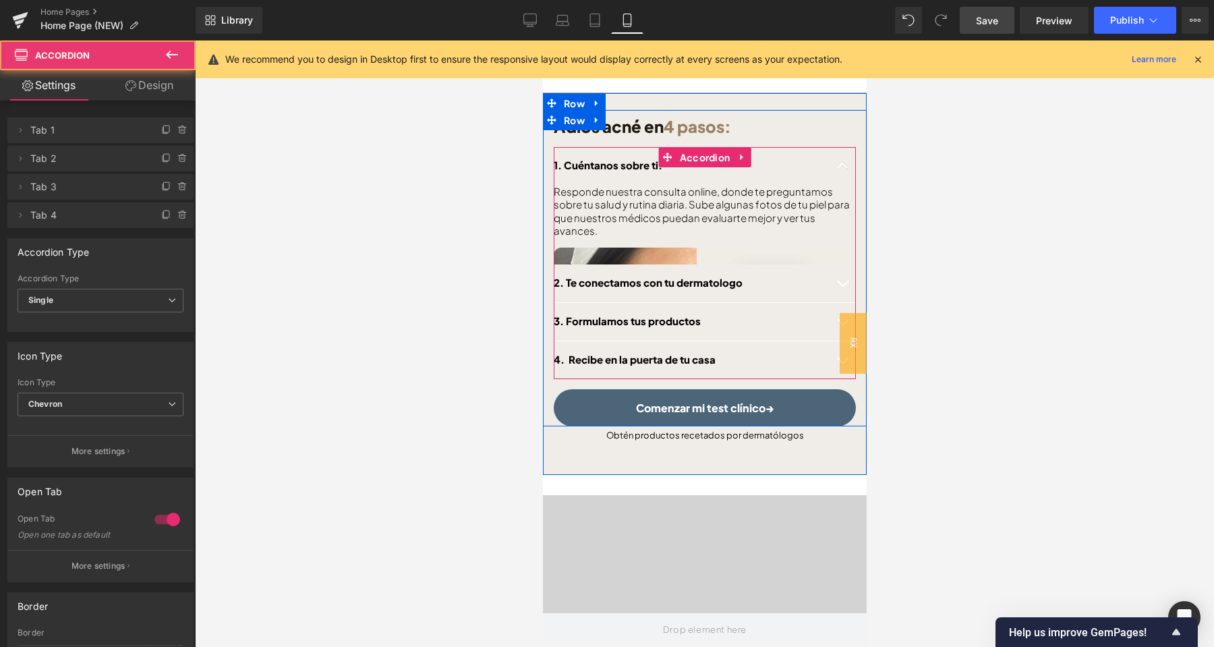
click at [842, 169] on span "button" at bounding box center [842, 169] width 0 height 0
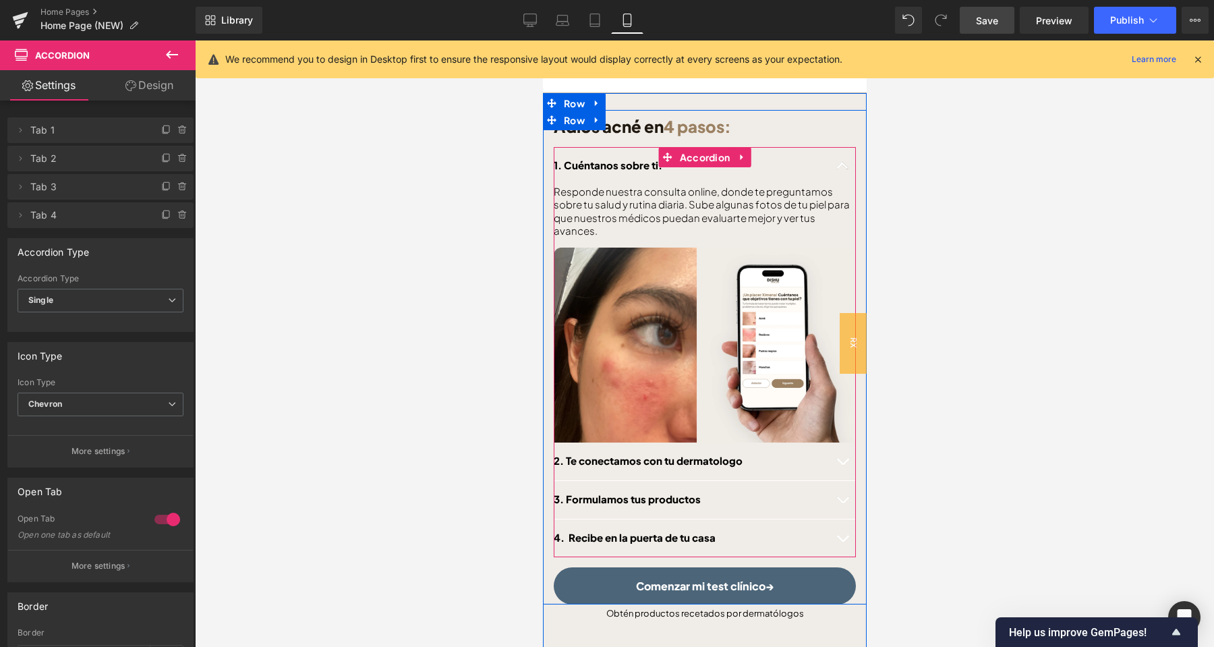
click at [842, 169] on span "button" at bounding box center [842, 169] width 0 height 0
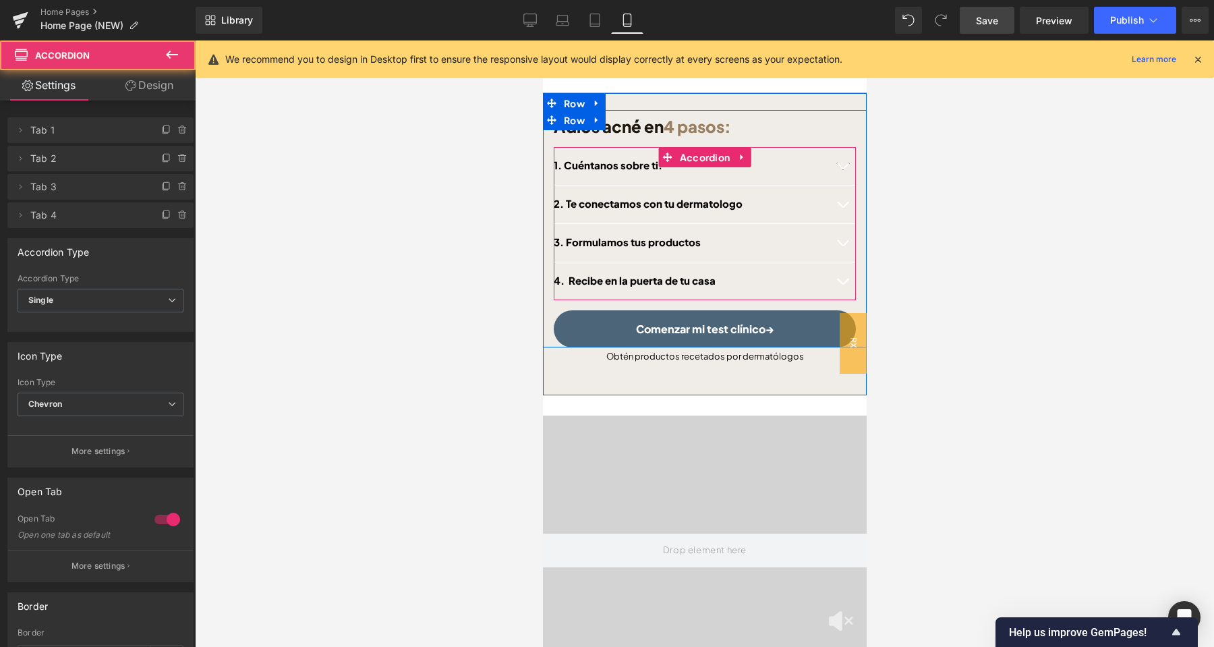
click at [841, 185] on button "button" at bounding box center [841, 204] width 27 height 38
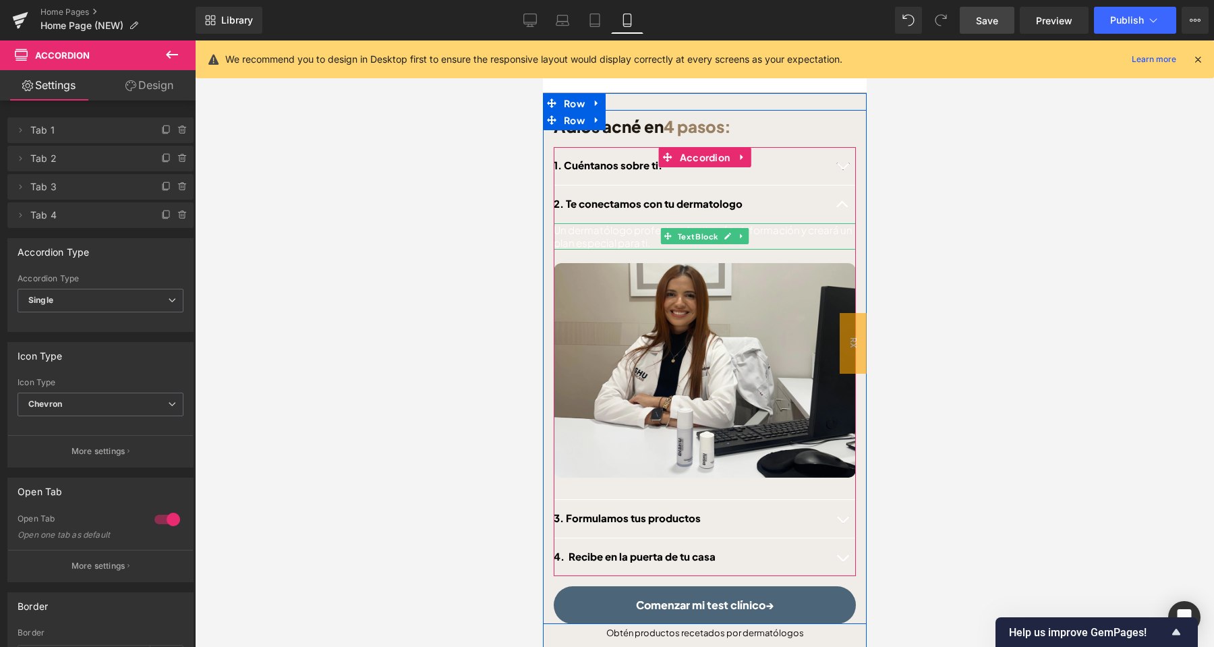
click at [648, 223] on p "Un dermatólogo profesional revisará tu información y creará un plan especial pa…" at bounding box center [704, 236] width 302 height 26
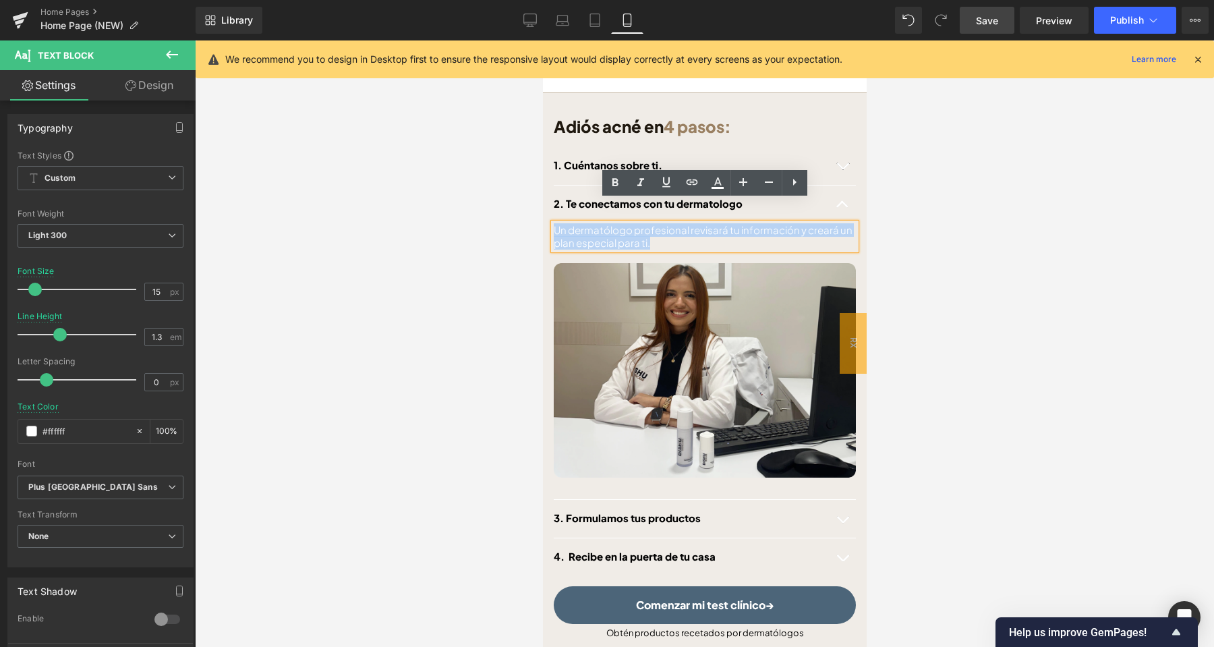
drag, startPoint x: 651, startPoint y: 222, endPoint x: 552, endPoint y: 530, distance: 323.8
click at [548, 198] on div "Adiós acné en 4 pasos: Heading Comenzar mi test clínico→ Button Row 1. Cuéntano…" at bounding box center [704, 367] width 324 height 514
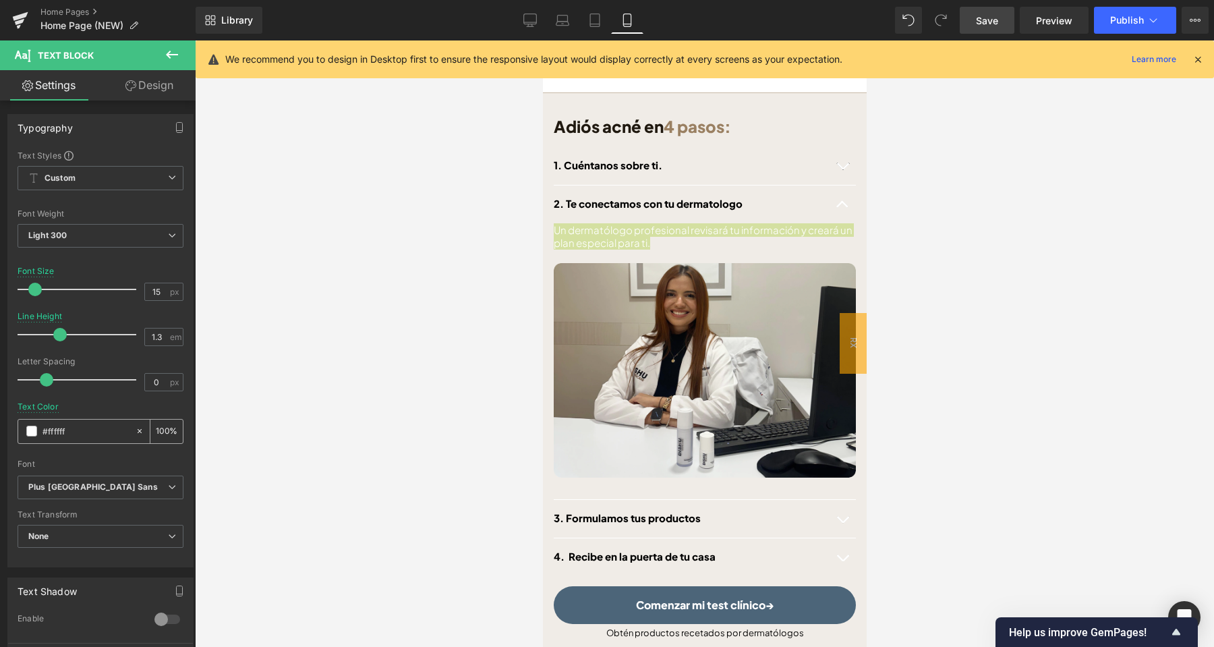
click at [34, 430] on span at bounding box center [31, 431] width 11 height 11
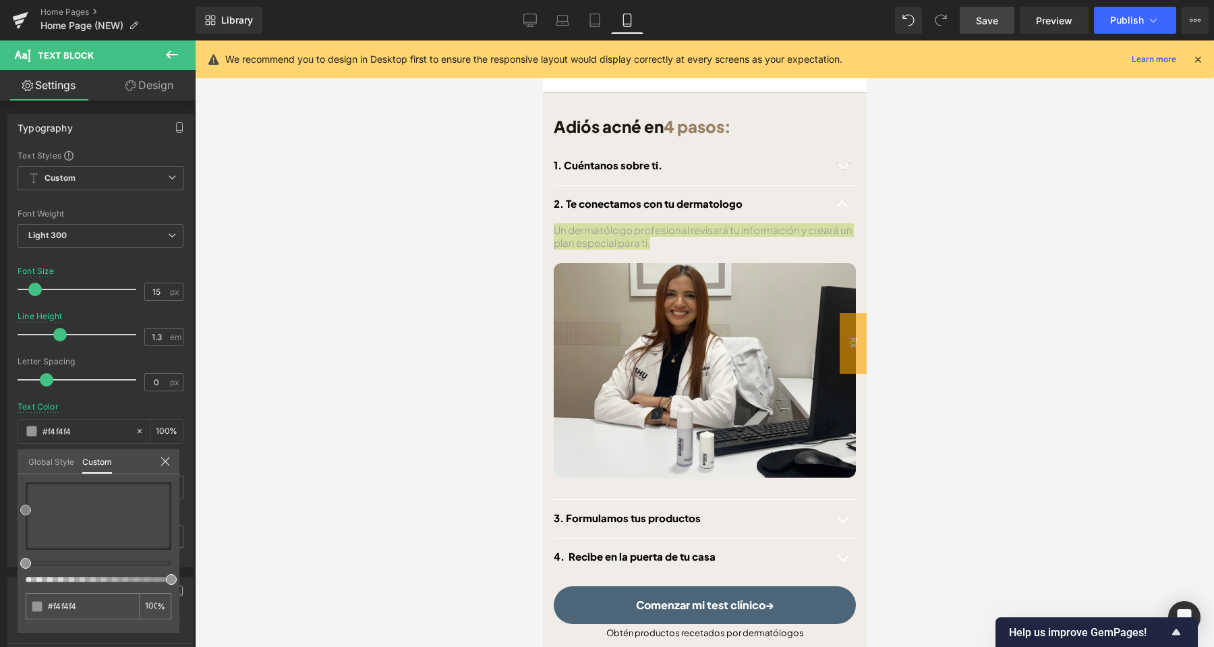
drag, startPoint x: 23, startPoint y: 510, endPoint x: 87, endPoint y: 548, distance: 74.7
click at [26, 567] on div at bounding box center [99, 532] width 146 height 100
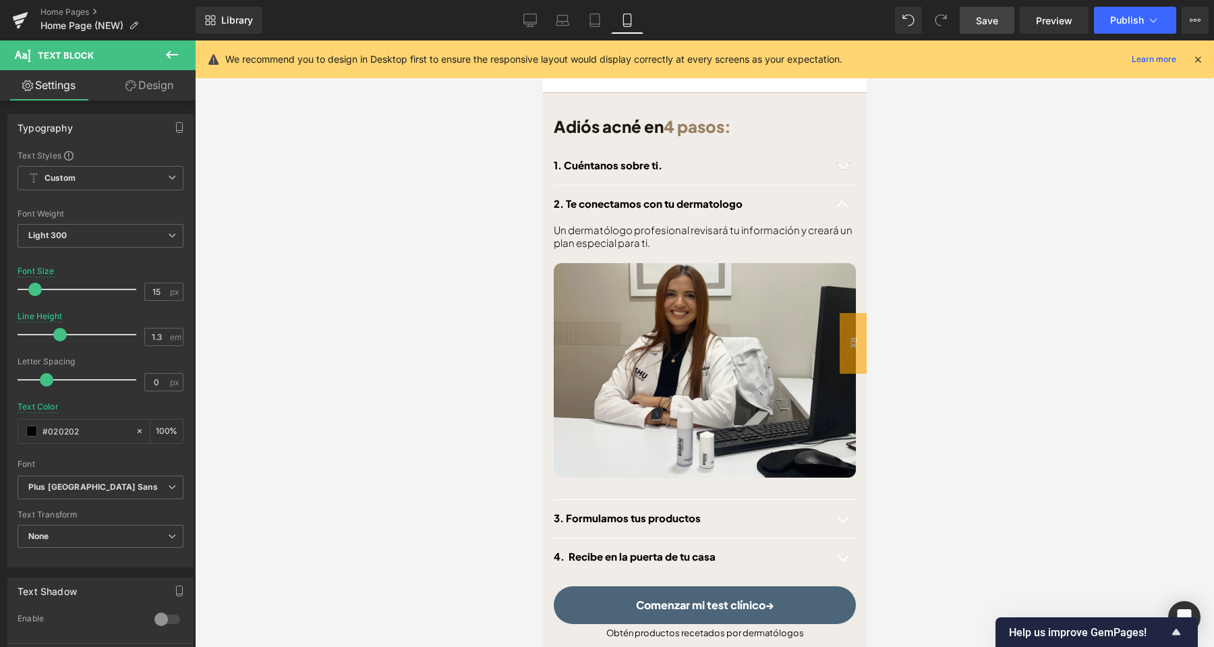
click at [841, 185] on button "button" at bounding box center [841, 204] width 27 height 38
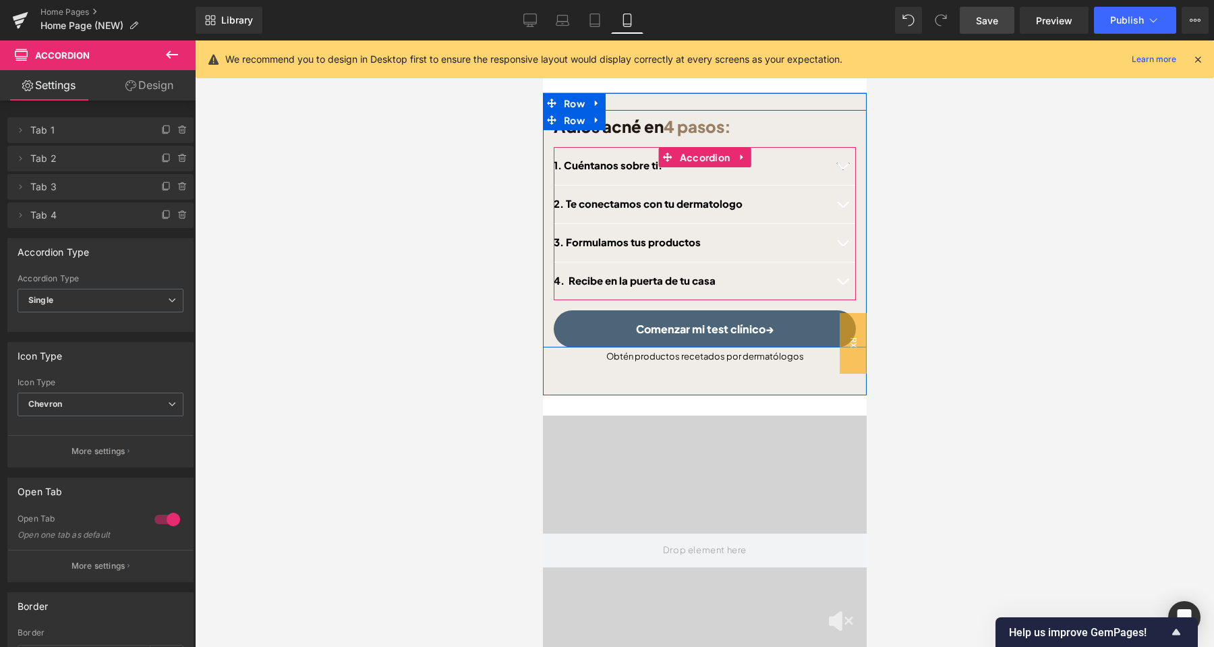
click at [844, 225] on button "button" at bounding box center [841, 243] width 27 height 38
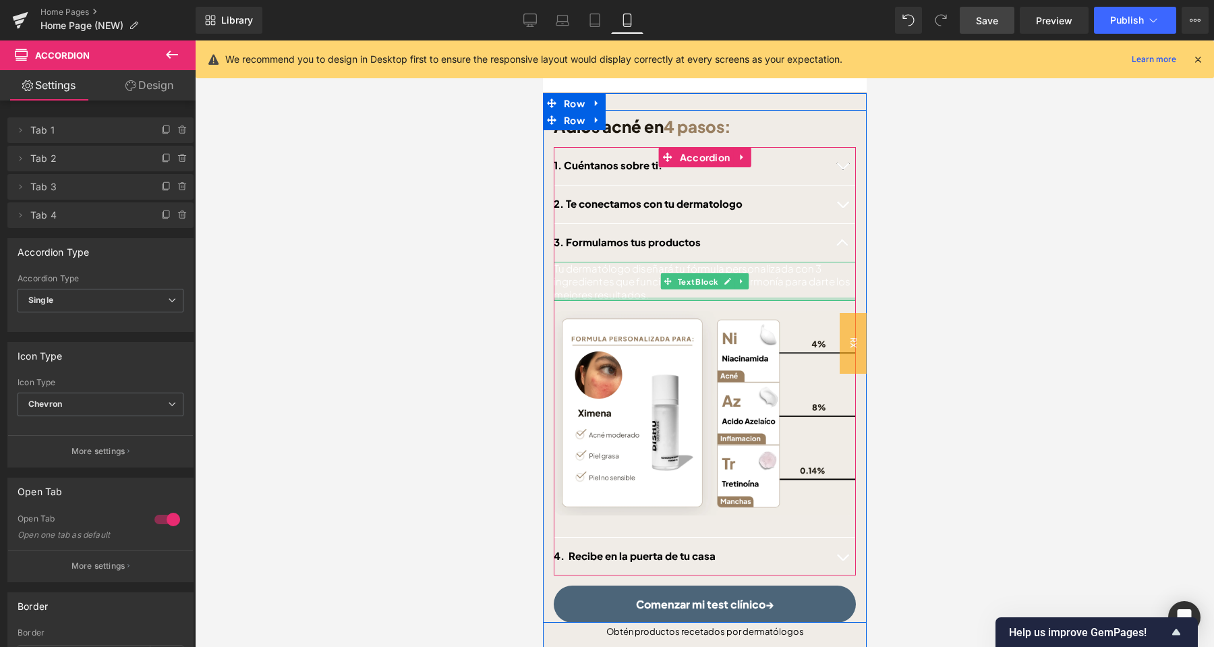
drag, startPoint x: 665, startPoint y: 276, endPoint x: 651, endPoint y: 277, distance: 13.5
click at [664, 276] on div "Tu dermatólogo diseñará tu fórmula personalizada con 3 ingredientes que funcion…" at bounding box center [704, 282] width 302 height 40
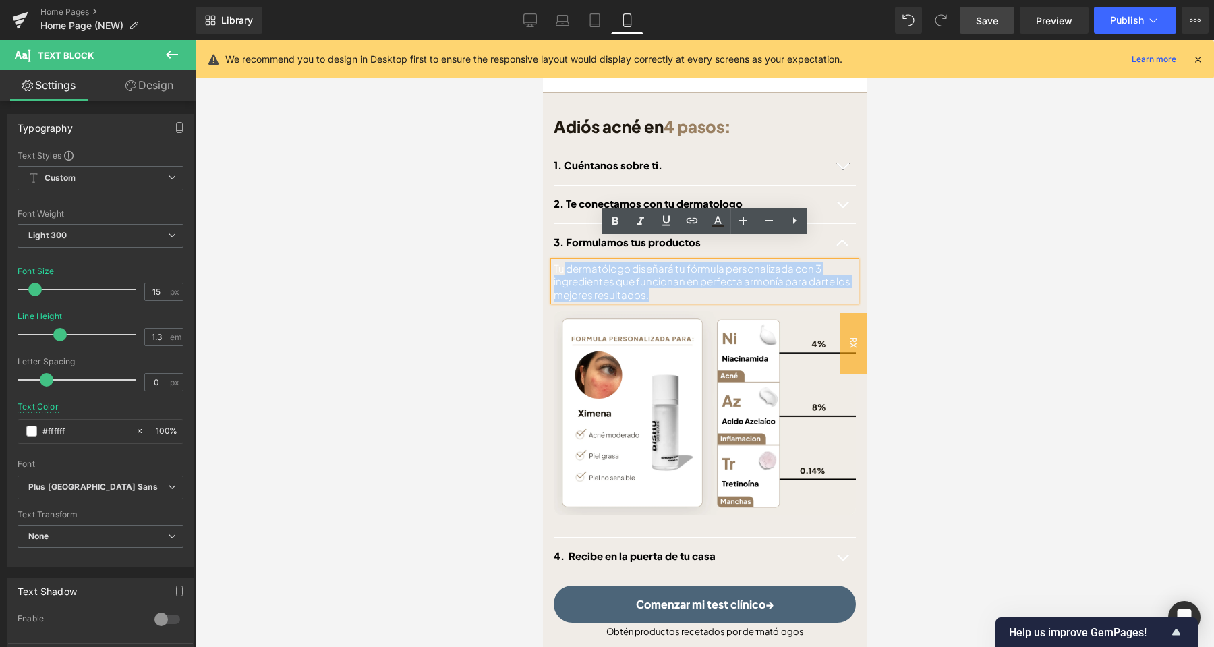
drag, startPoint x: 572, startPoint y: 245, endPoint x: 550, endPoint y: 239, distance: 23.1
click at [550, 239] on div "Adiós acné en 4 pasos: Heading Comenzar mi test clínico→ Button Row 1. Cuéntano…" at bounding box center [704, 366] width 324 height 513
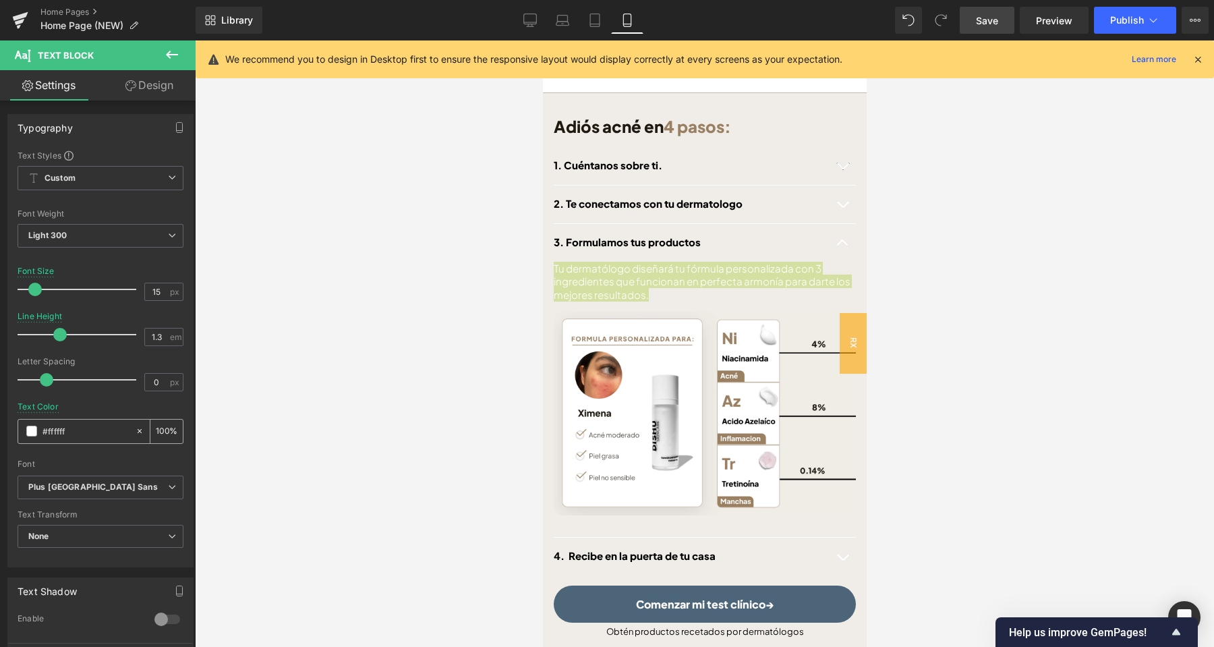
click at [31, 430] on span at bounding box center [31, 431] width 11 height 11
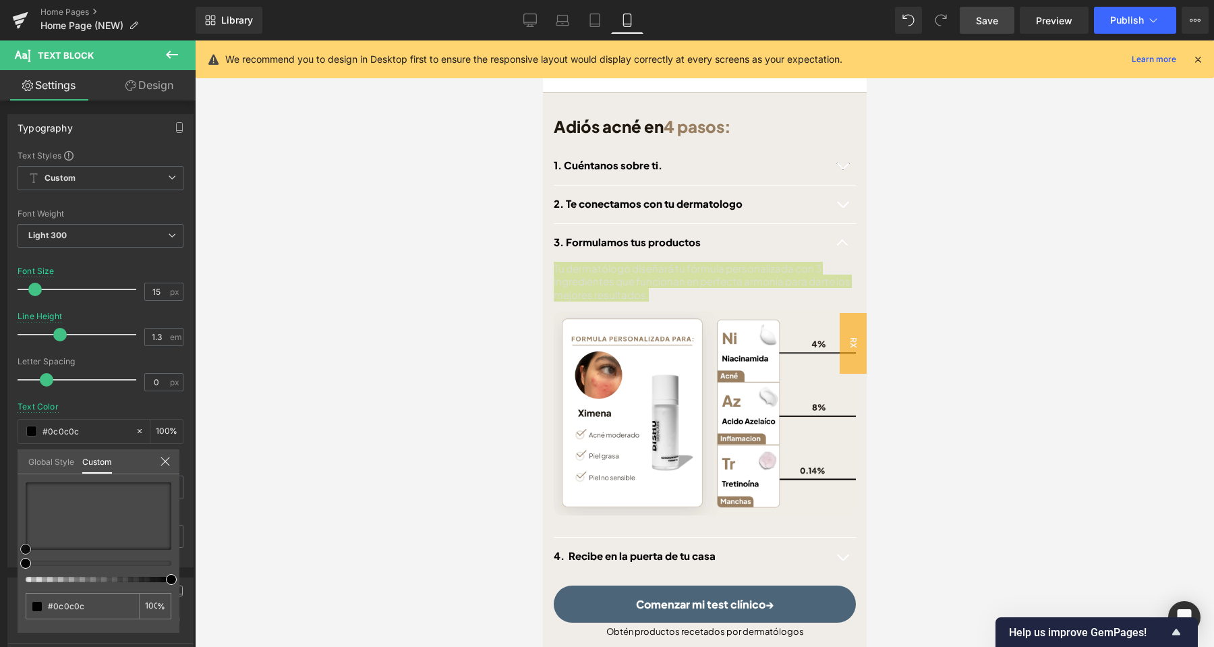
drag, startPoint x: 26, startPoint y: 486, endPoint x: 29, endPoint y: 567, distance: 81.7
click at [23, 569] on div "#ffffff 100 %" at bounding box center [99, 557] width 162 height 150
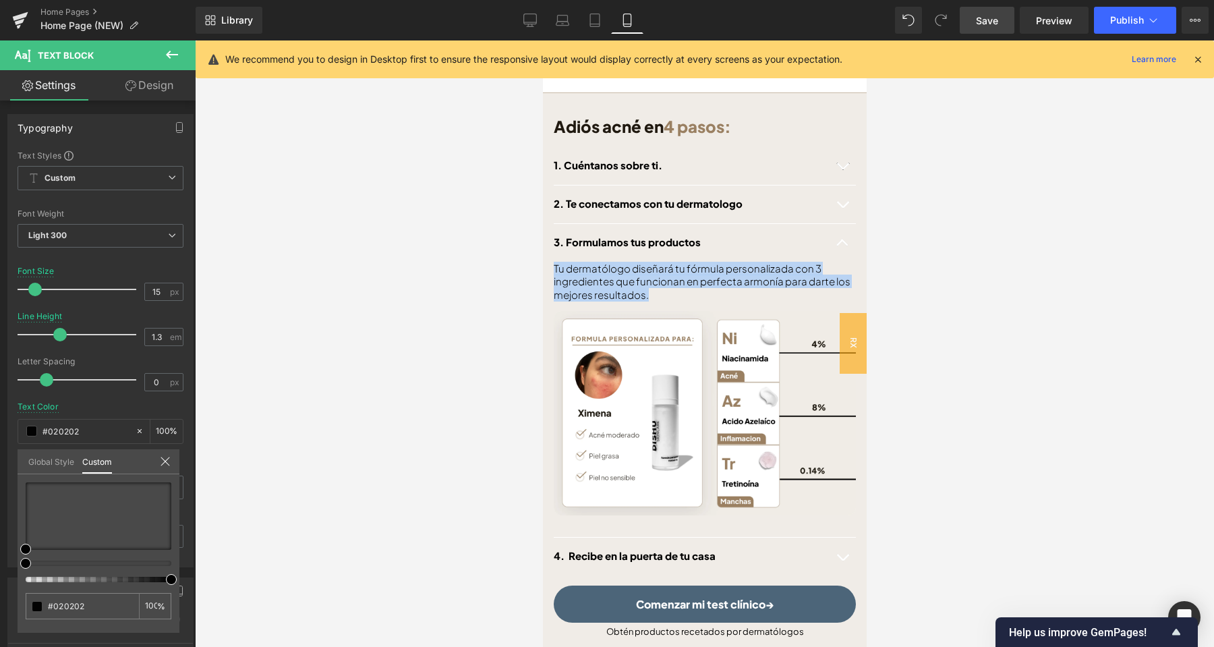
click at [840, 215] on div at bounding box center [704, 343] width 324 height 606
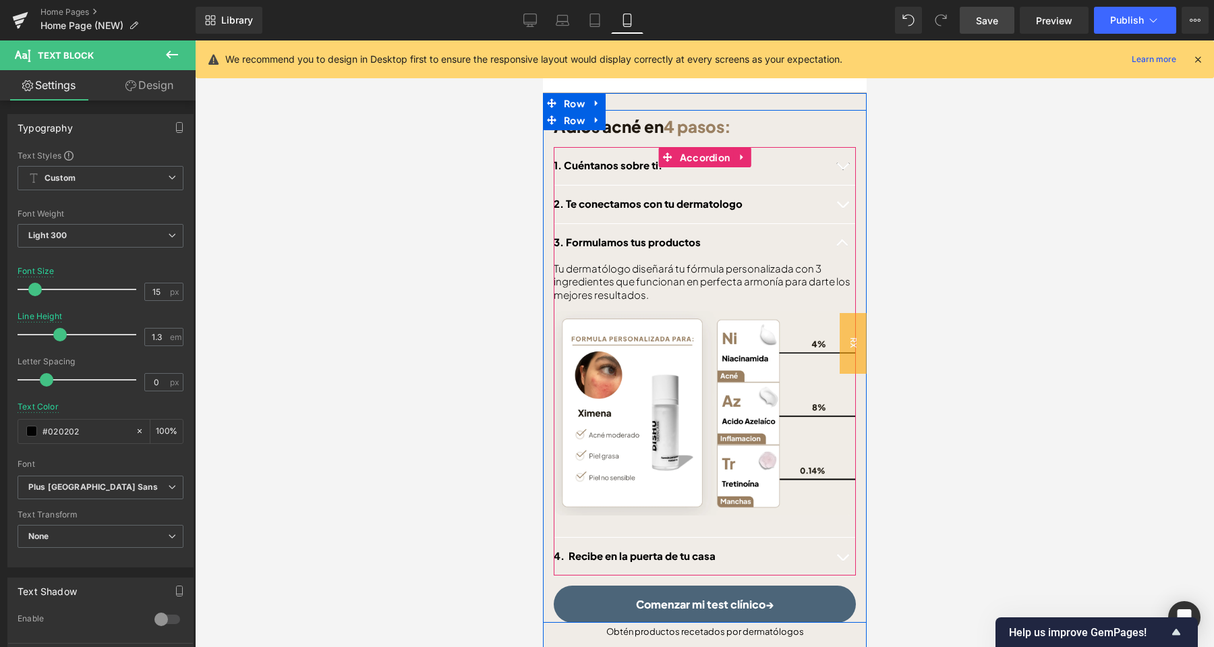
click at [840, 224] on button "button" at bounding box center [841, 243] width 27 height 38
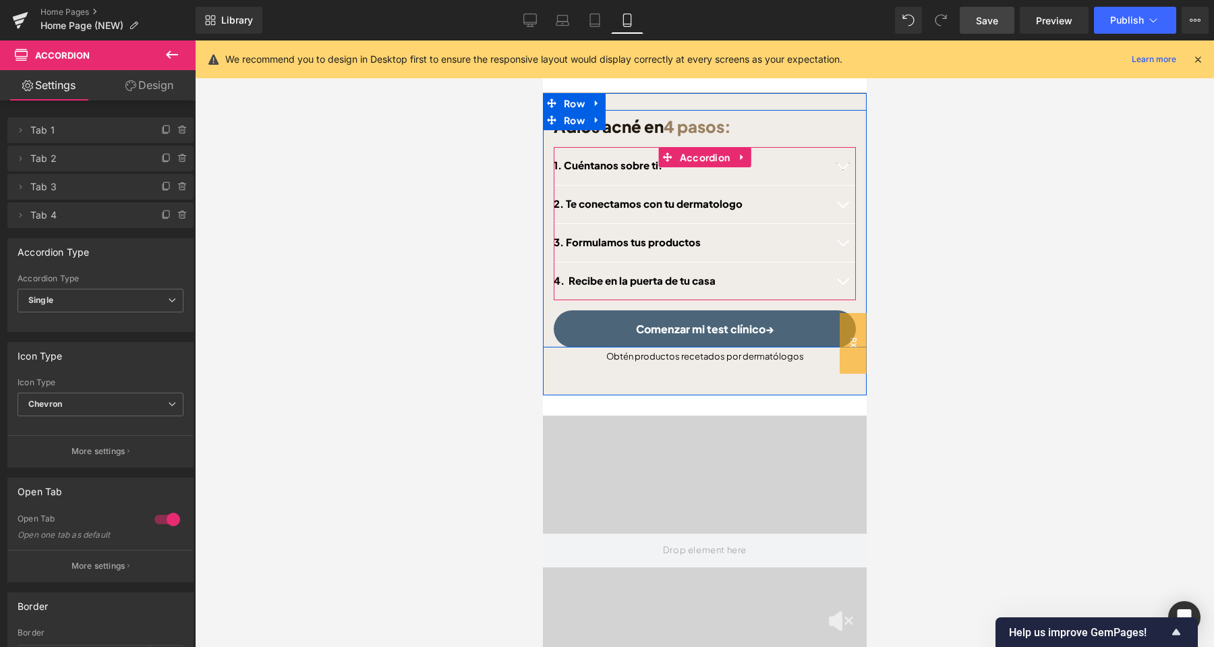
click at [842, 285] on span "button" at bounding box center [842, 285] width 0 height 0
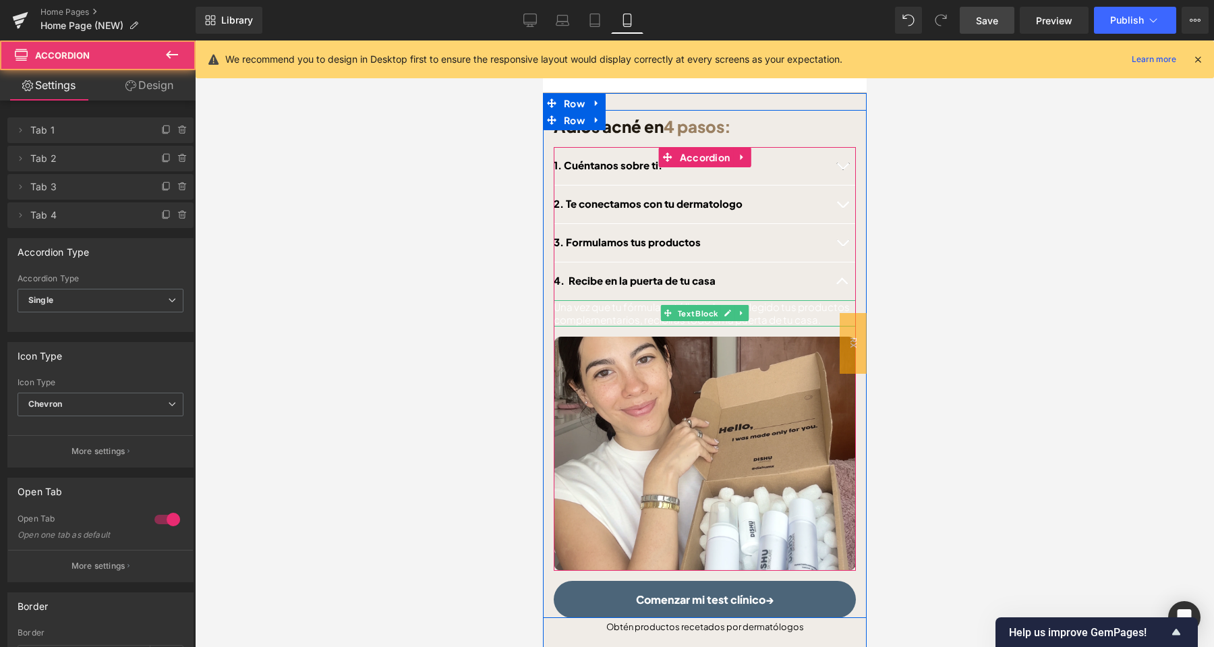
click at [635, 300] on p "Una vez que tu fórmula esté lista y hayas elegido tus productos complementarios…" at bounding box center [704, 313] width 302 height 26
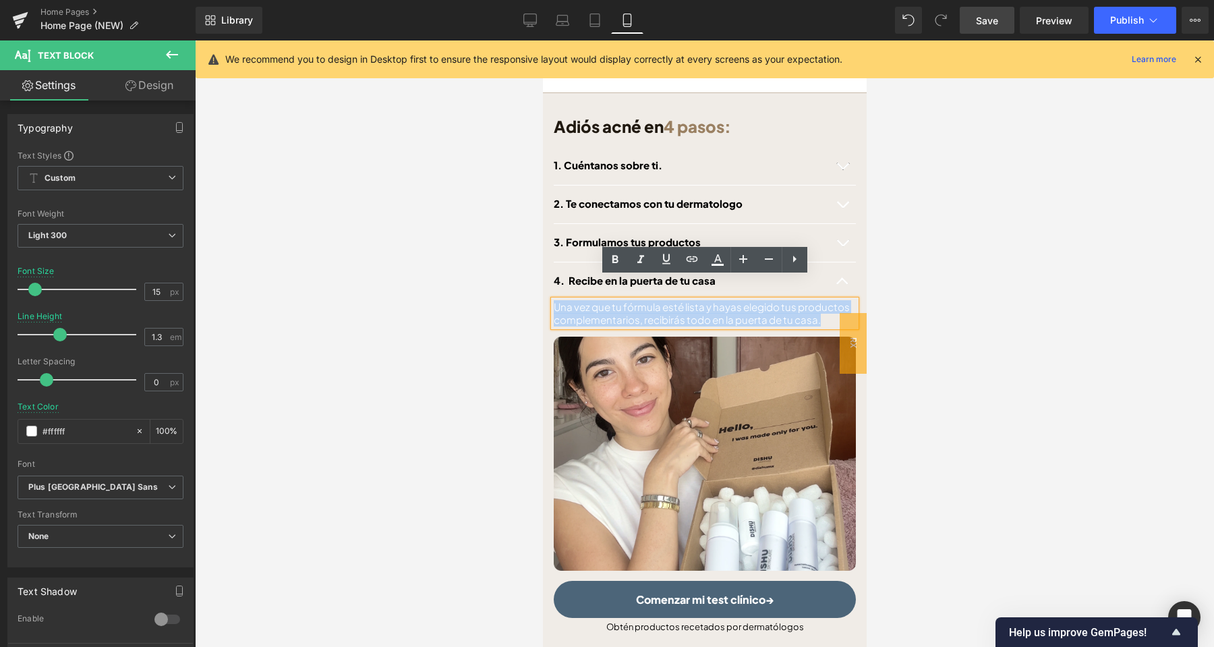
drag, startPoint x: 801, startPoint y: 297, endPoint x: 553, endPoint y: 281, distance: 248.8
click at [553, 300] on div "Una vez que tu fórmula esté lista y hayas elegido tus productos complementarios…" at bounding box center [704, 313] width 302 height 26
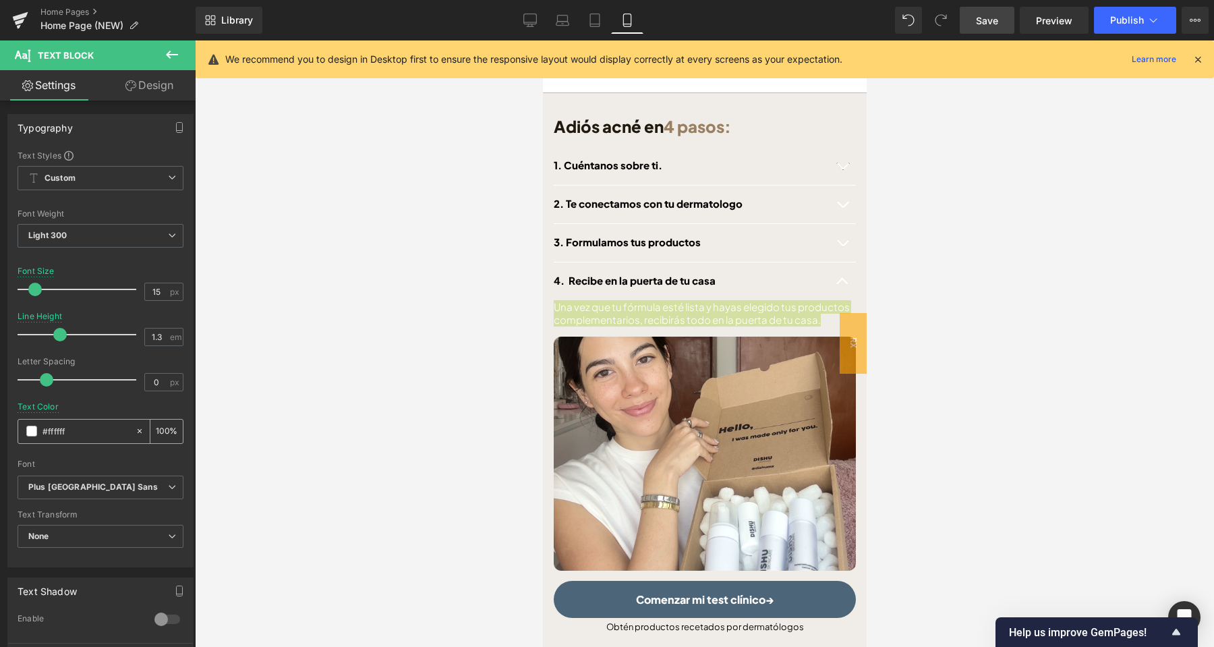
click at [30, 429] on span at bounding box center [31, 431] width 11 height 11
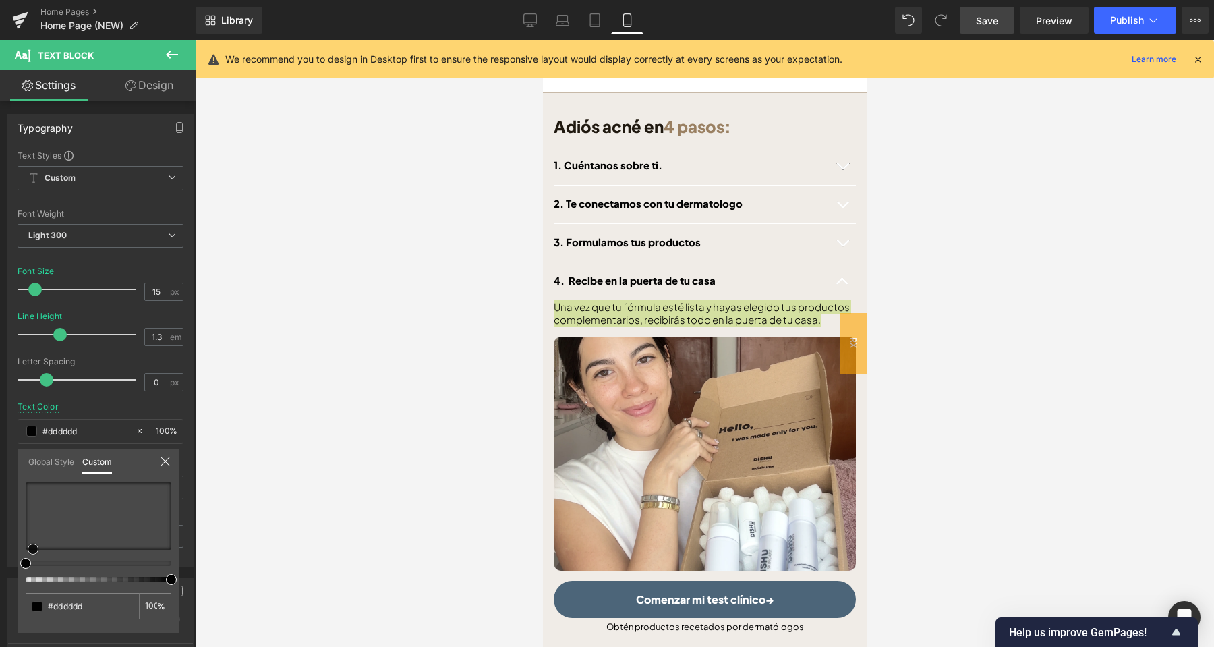
drag, startPoint x: 27, startPoint y: 479, endPoint x: 33, endPoint y: 562, distance: 83.8
click at [33, 562] on div at bounding box center [99, 532] width 146 height 100
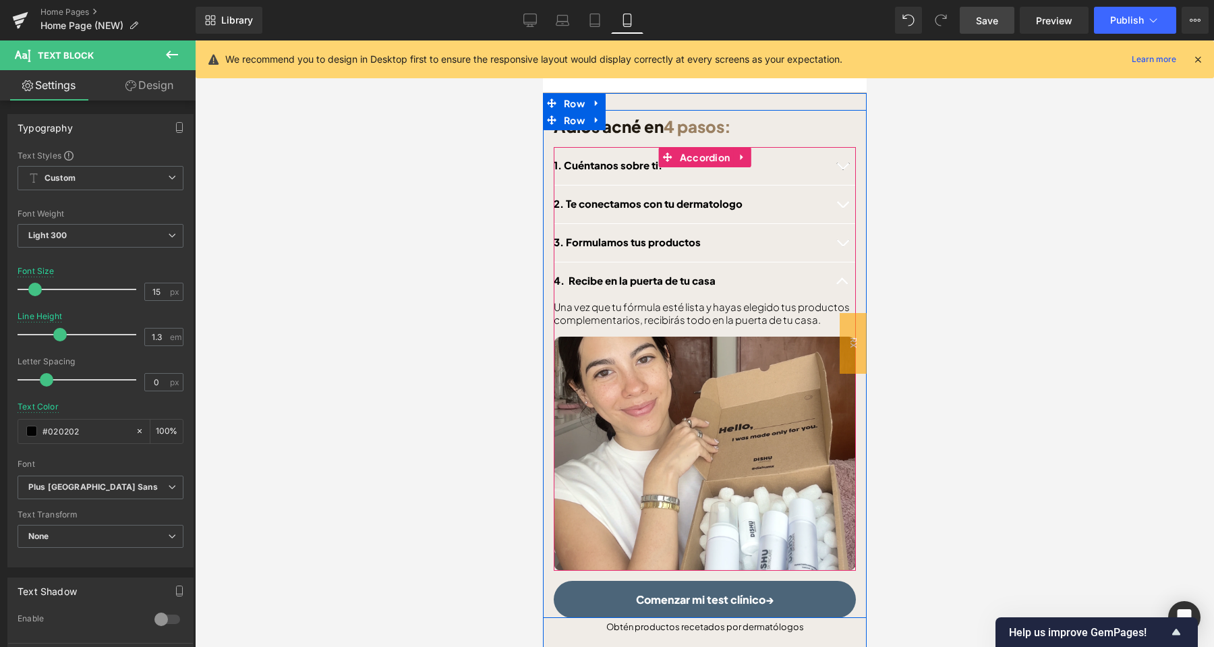
click at [842, 262] on button "button" at bounding box center [841, 281] width 27 height 38
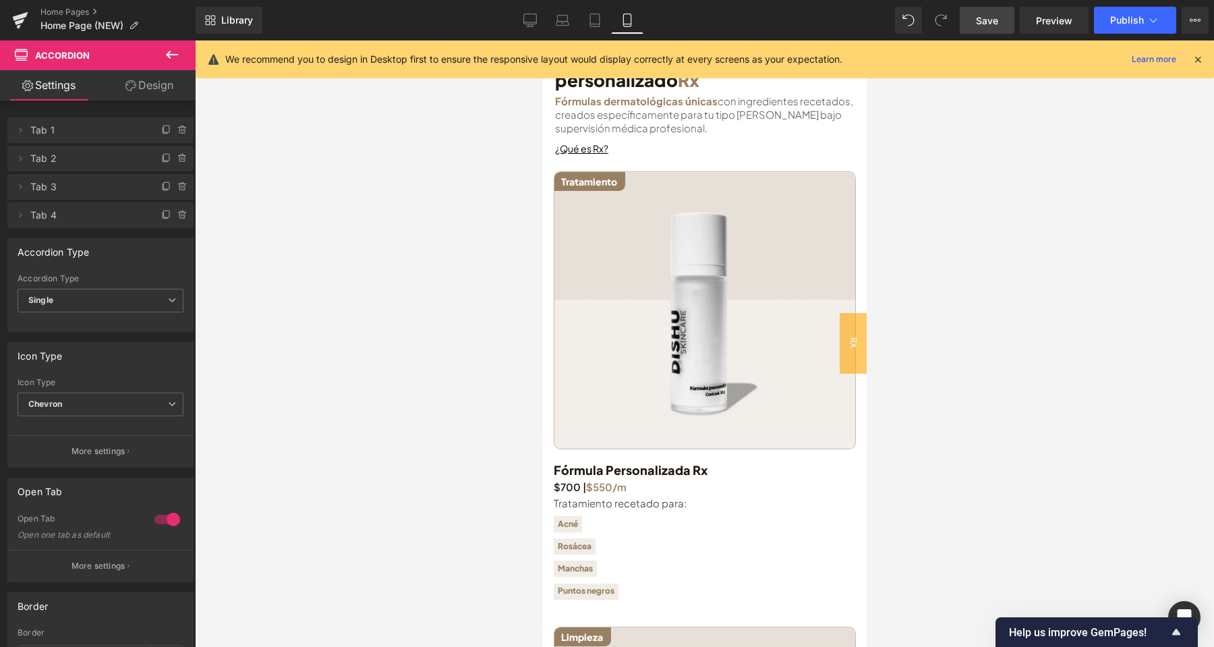
scroll to position [1615, 0]
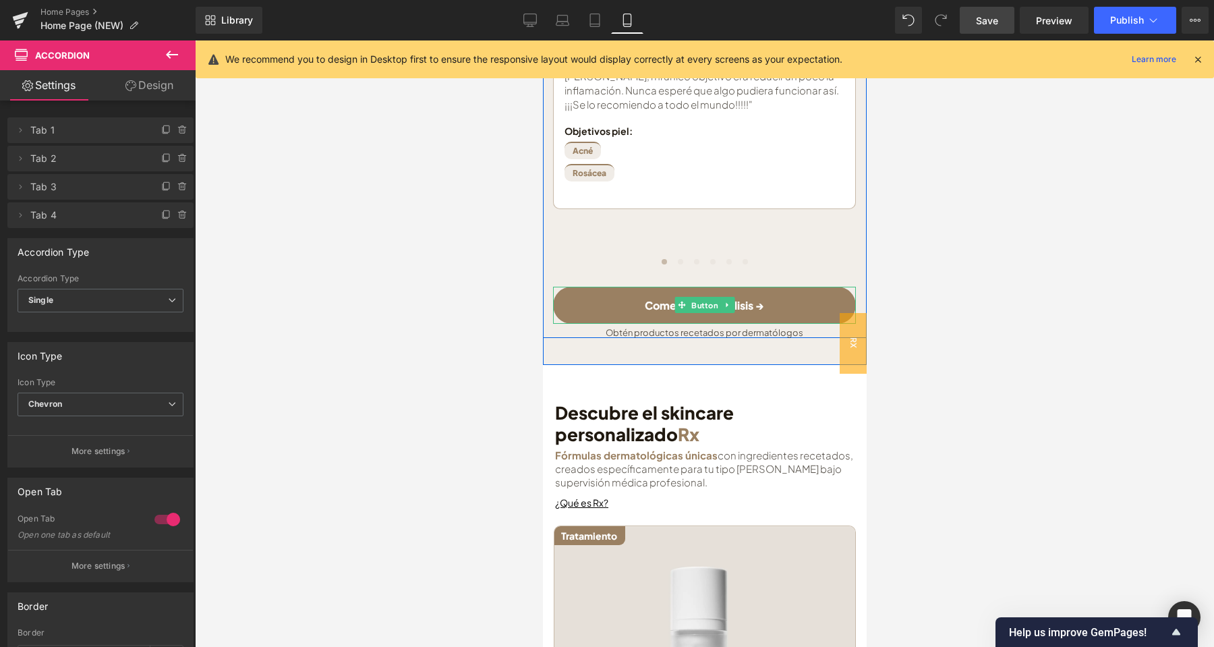
click at [702, 287] on link "Comenzar mi análisis →" at bounding box center [703, 305] width 303 height 37
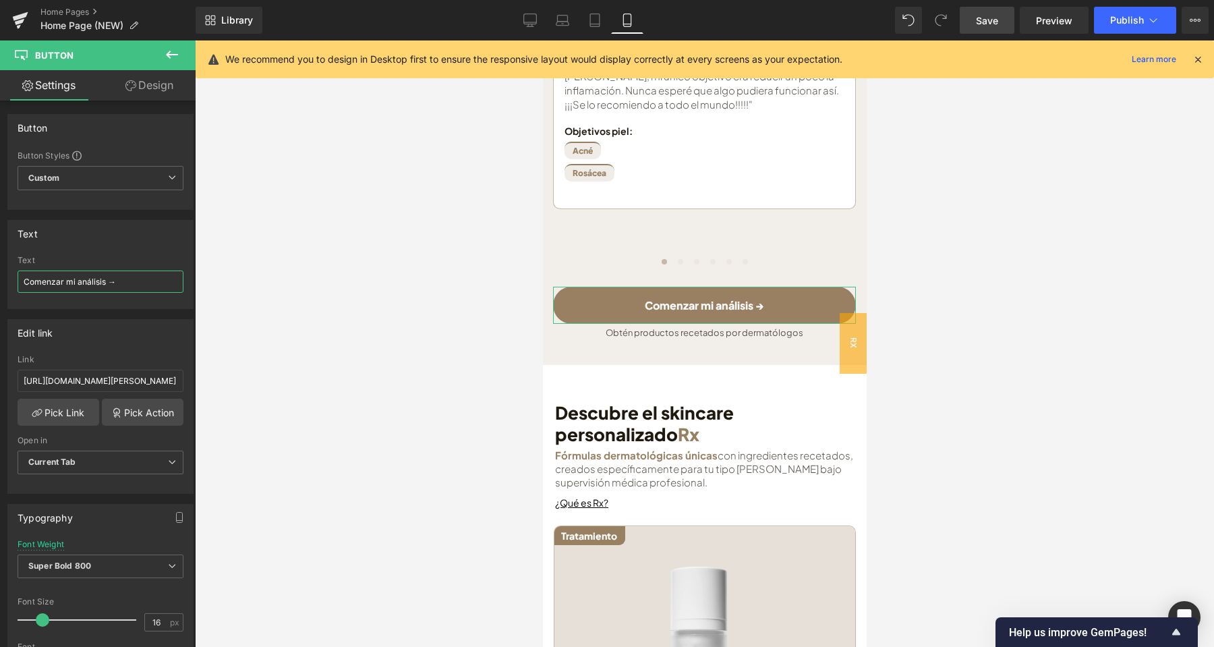
click at [93, 283] on input "Comenzar mi análisis →" at bounding box center [101, 281] width 166 height 22
type input "Comenzar mi test clínico→"
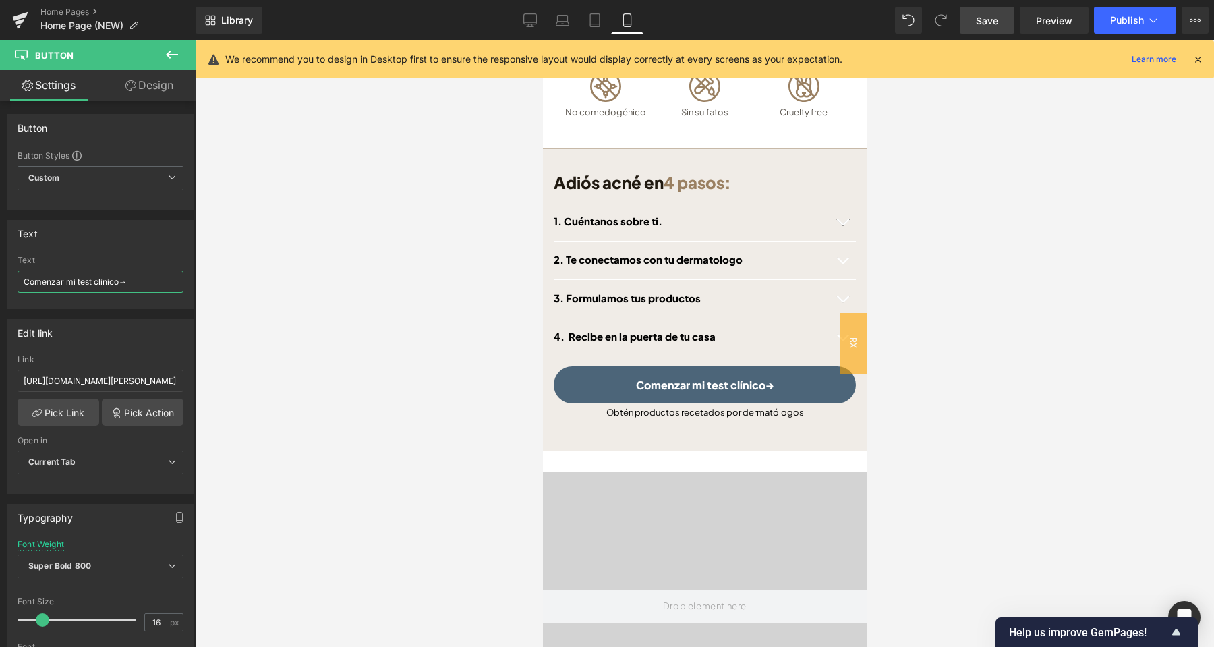
scroll to position [553, 0]
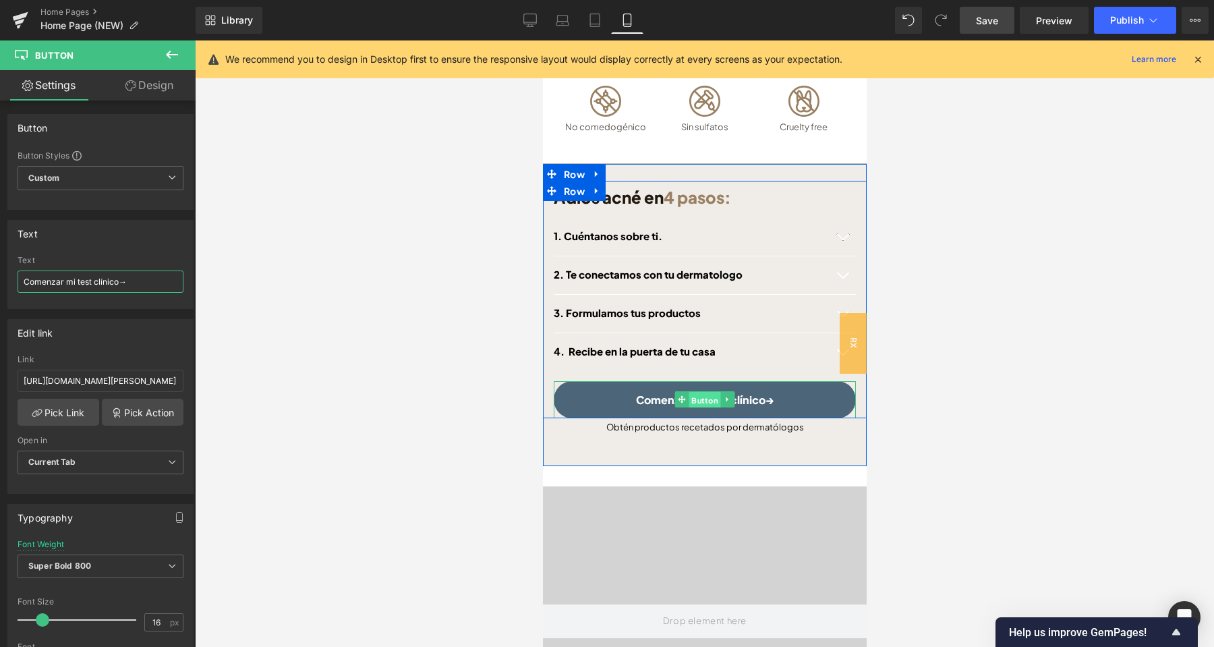
click at [706, 392] on span "Button" at bounding box center [704, 400] width 32 height 16
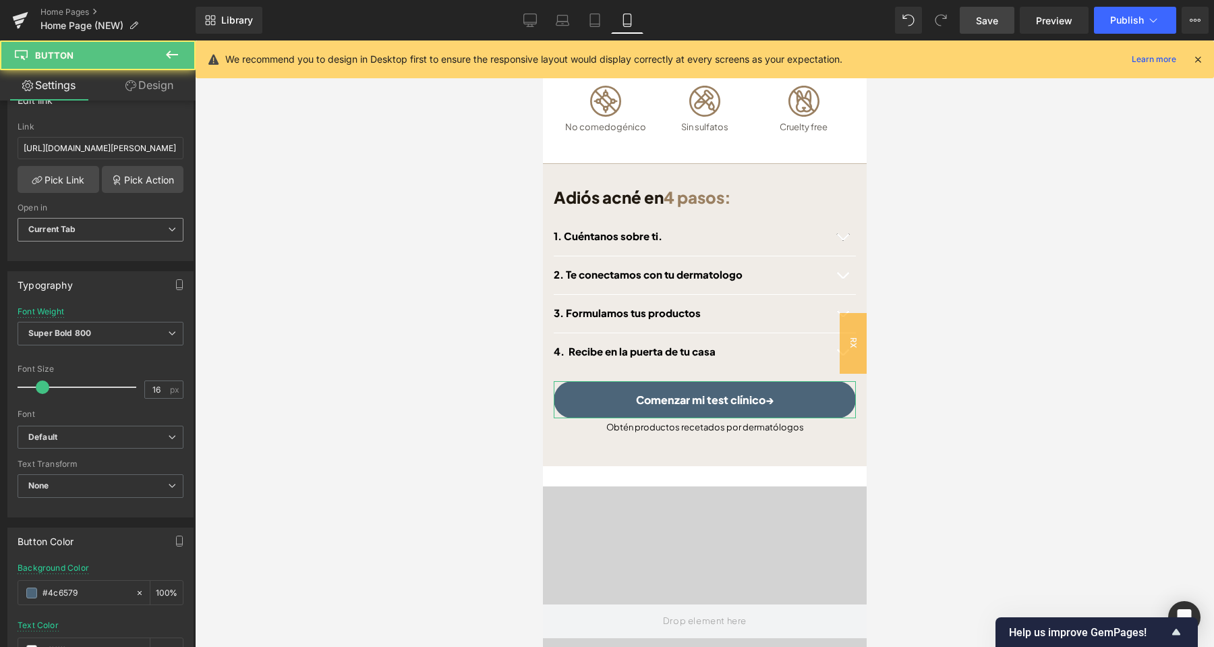
scroll to position [425, 0]
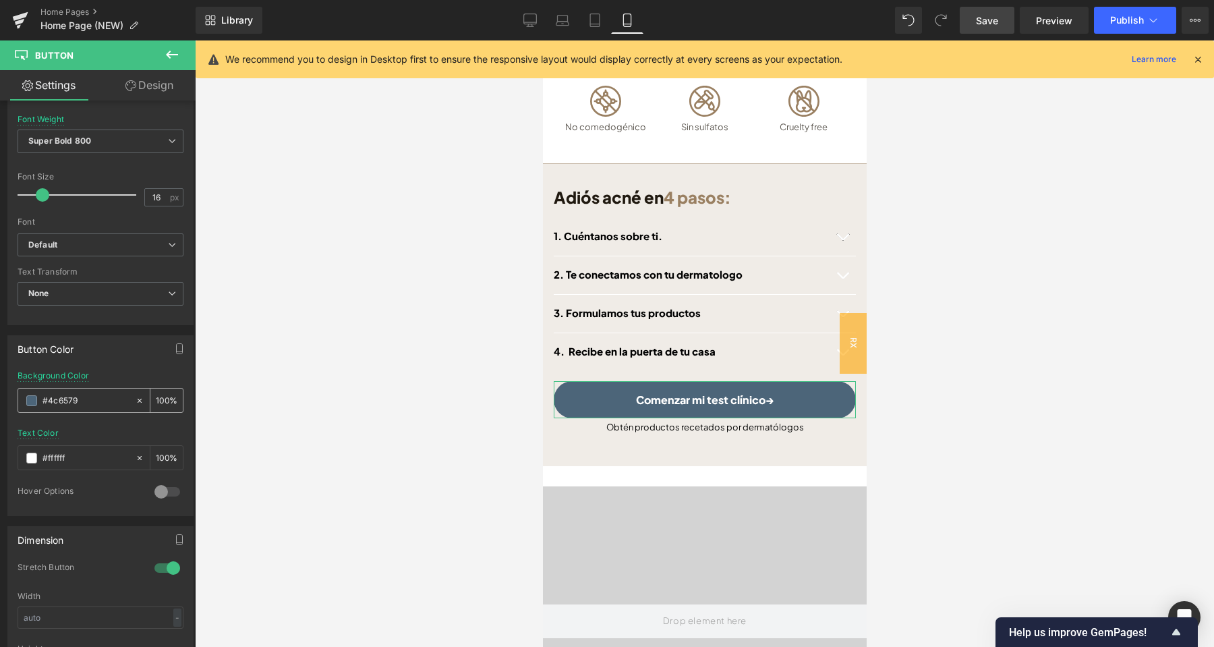
drag, startPoint x: 84, startPoint y: 398, endPoint x: 39, endPoint y: 395, distance: 44.6
click at [42, 395] on input "#4c6579" at bounding box center [85, 400] width 86 height 15
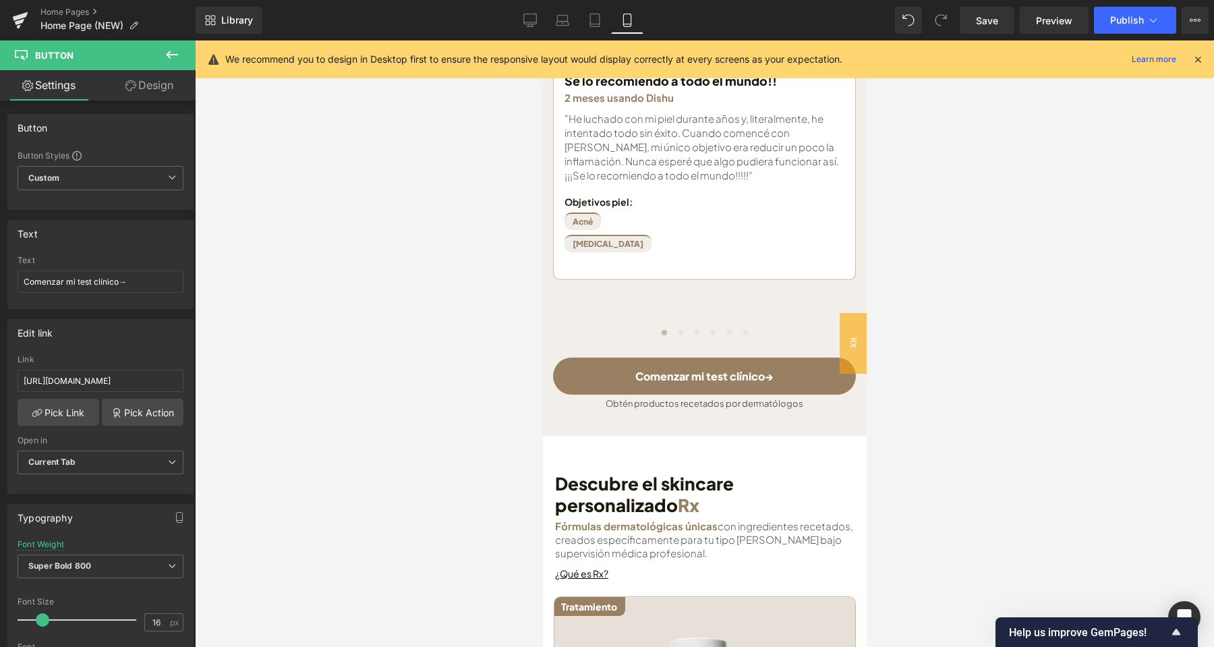
scroll to position [425, 0]
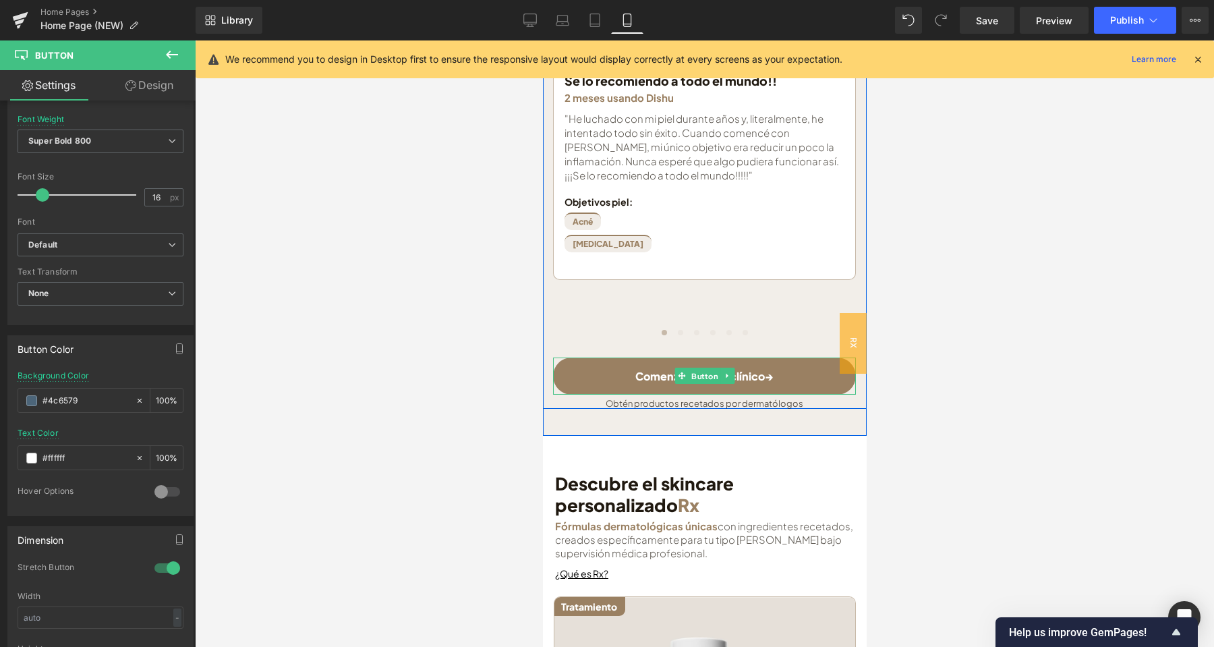
click at [753, 357] on link "Comenzar mi test clínico→" at bounding box center [703, 375] width 303 height 37
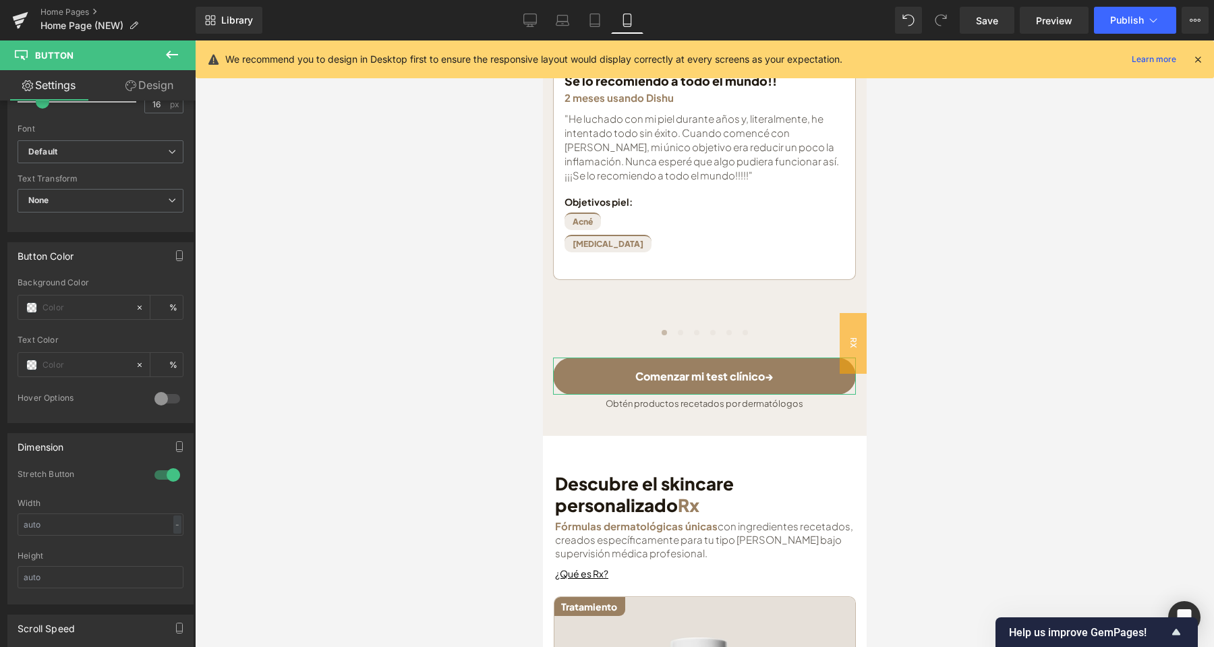
scroll to position [637, 0]
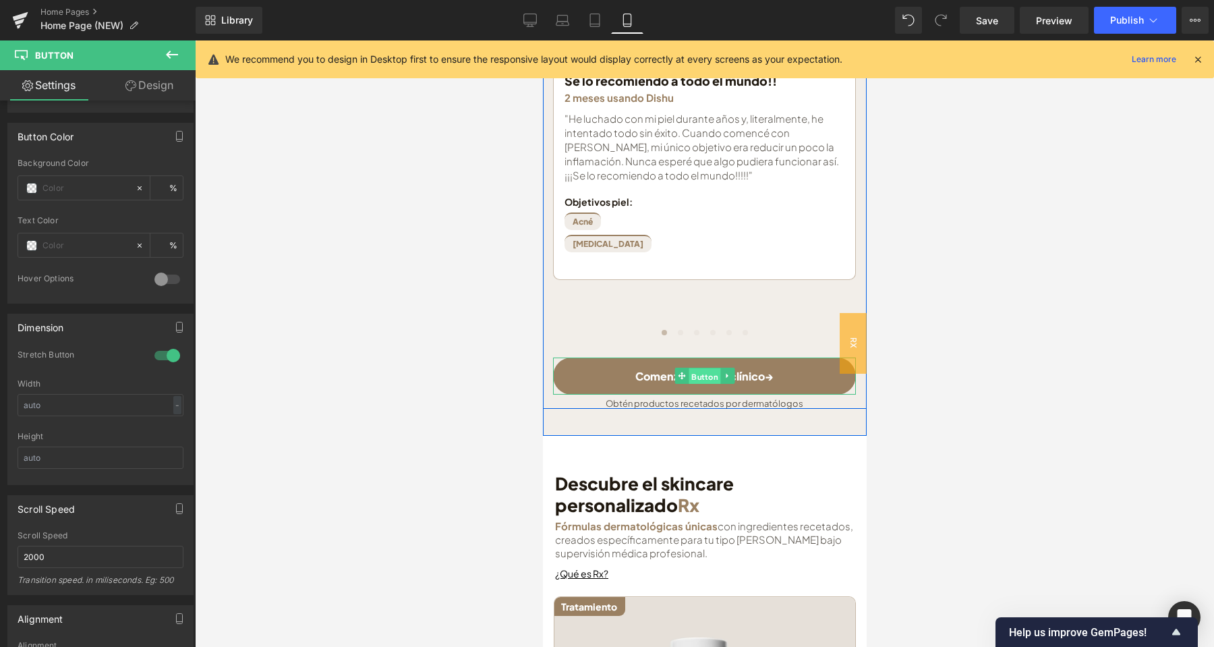
click at [696, 368] on span "Button" at bounding box center [704, 376] width 32 height 16
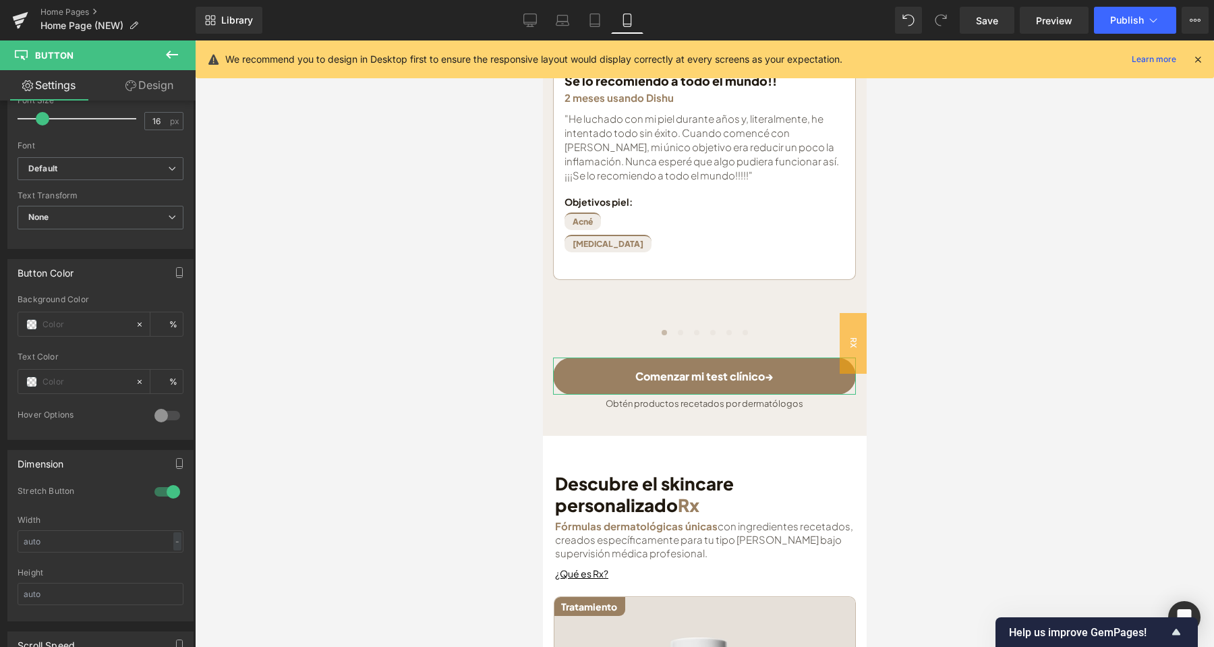
scroll to position [432, 0]
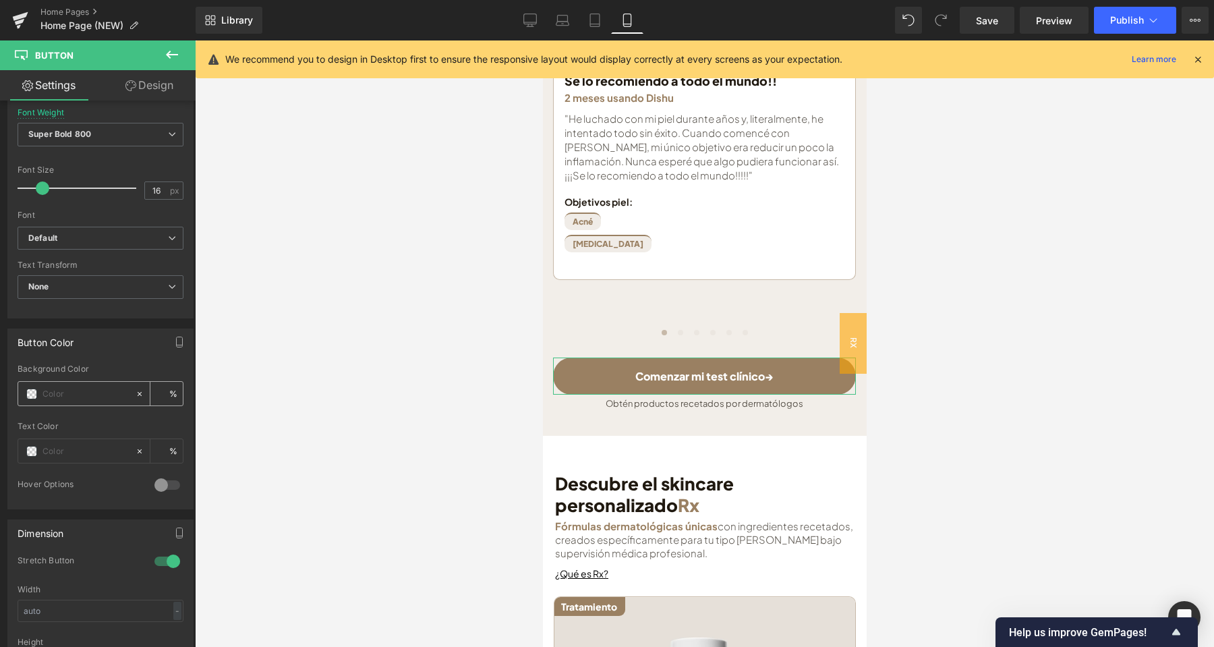
click at [78, 390] on input "text" at bounding box center [85, 393] width 86 height 15
type input "#4c6579"
type input "100"
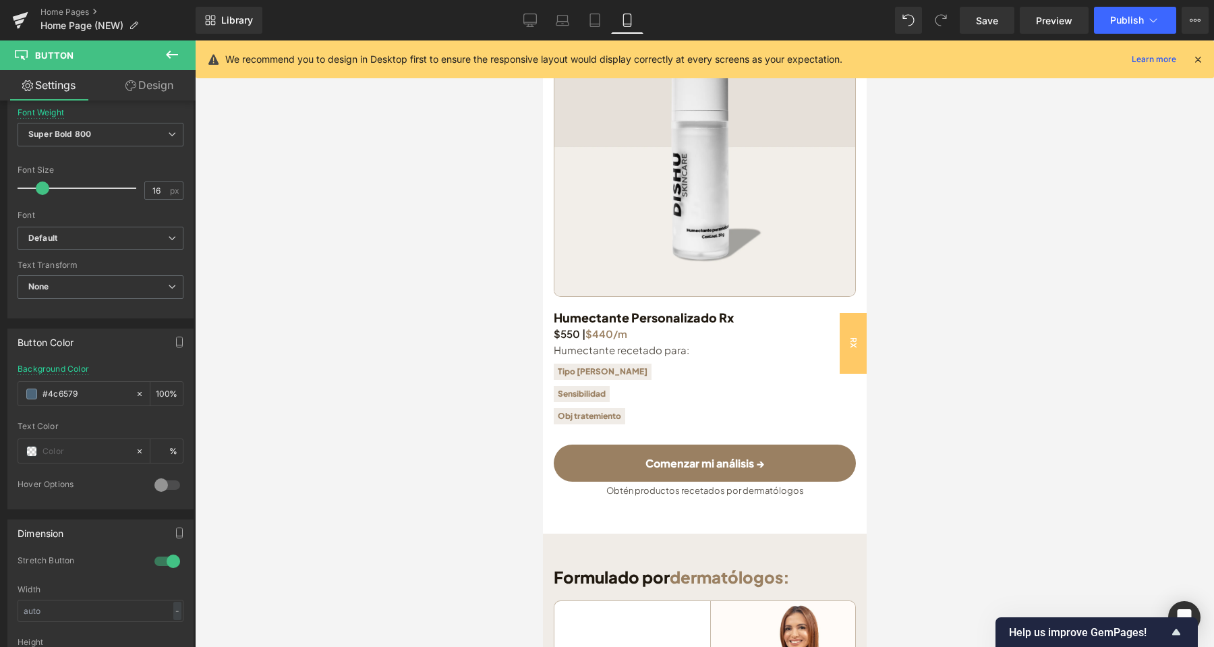
scroll to position [3031, 0]
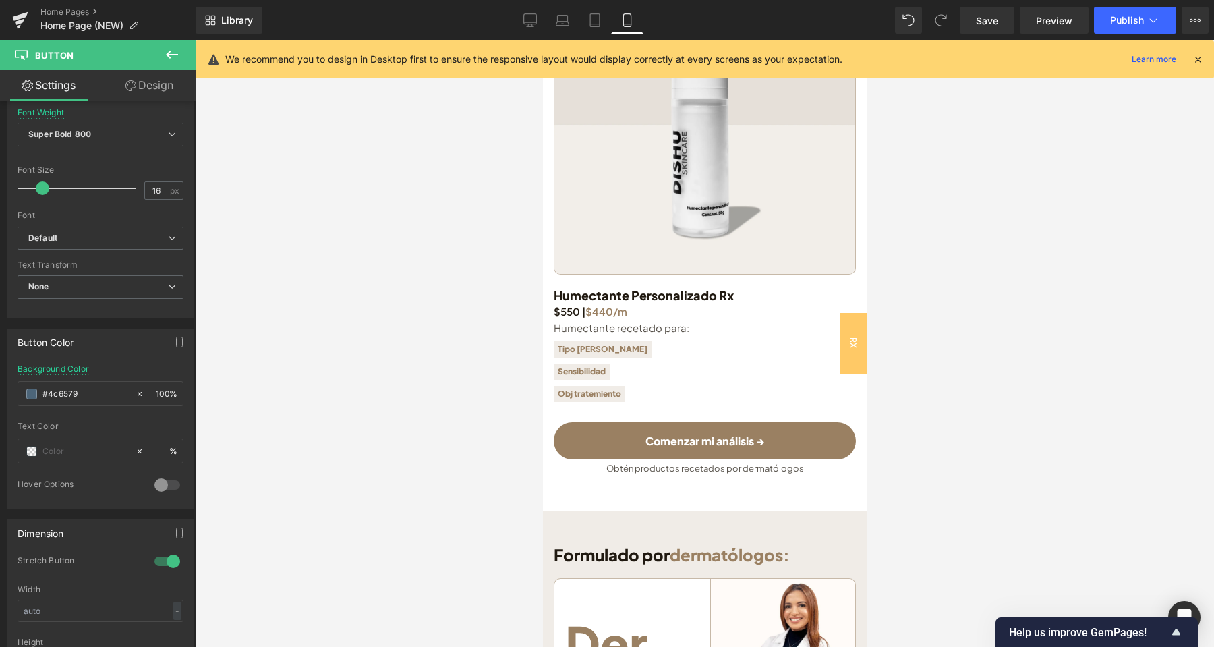
click at [645, 422] on link "Comenzar mi análisis →" at bounding box center [704, 440] width 302 height 37
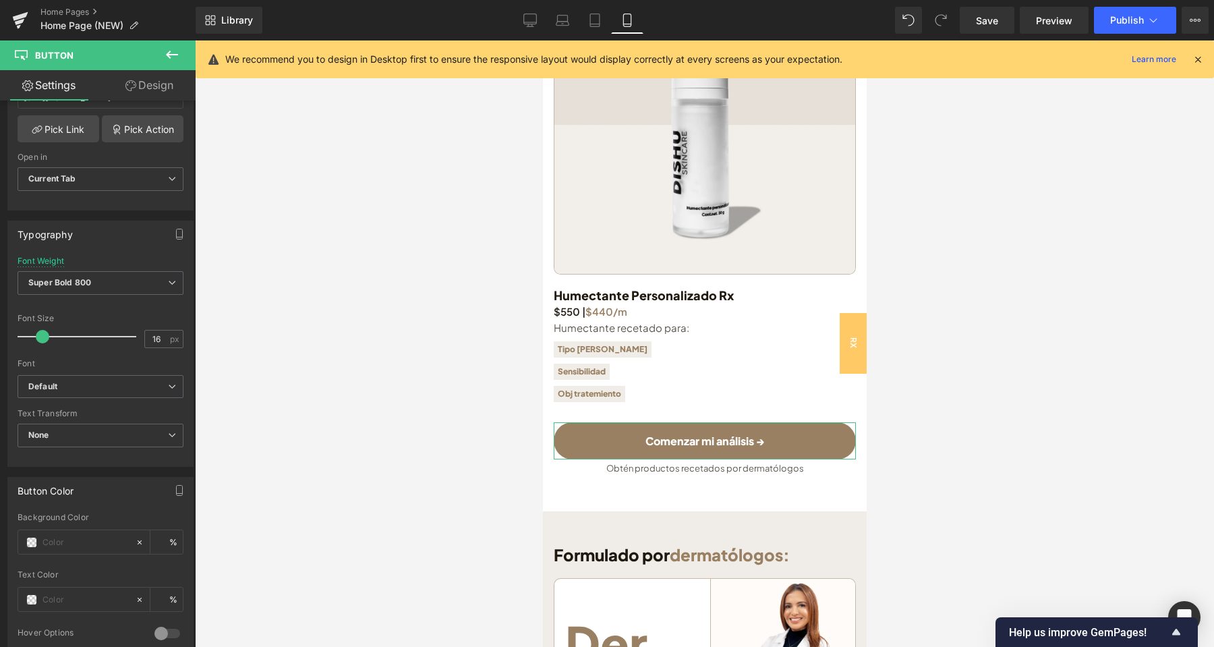
scroll to position [496, 0]
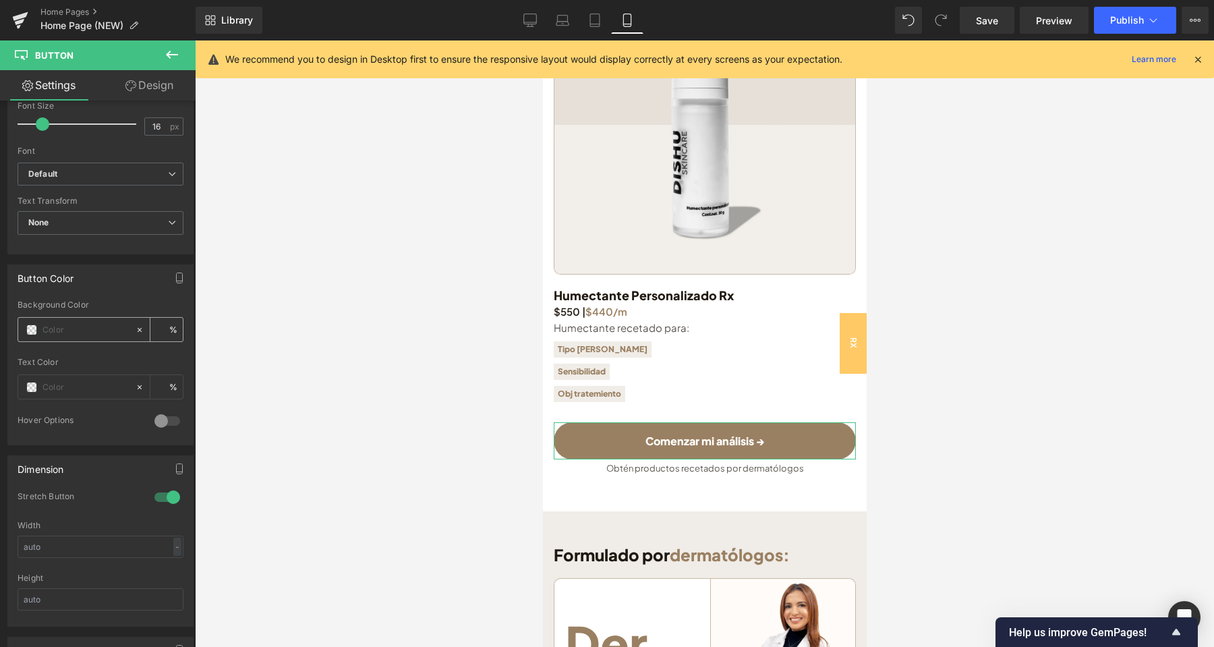
click at [78, 334] on input "text" at bounding box center [85, 329] width 86 height 15
type input "#4c6579"
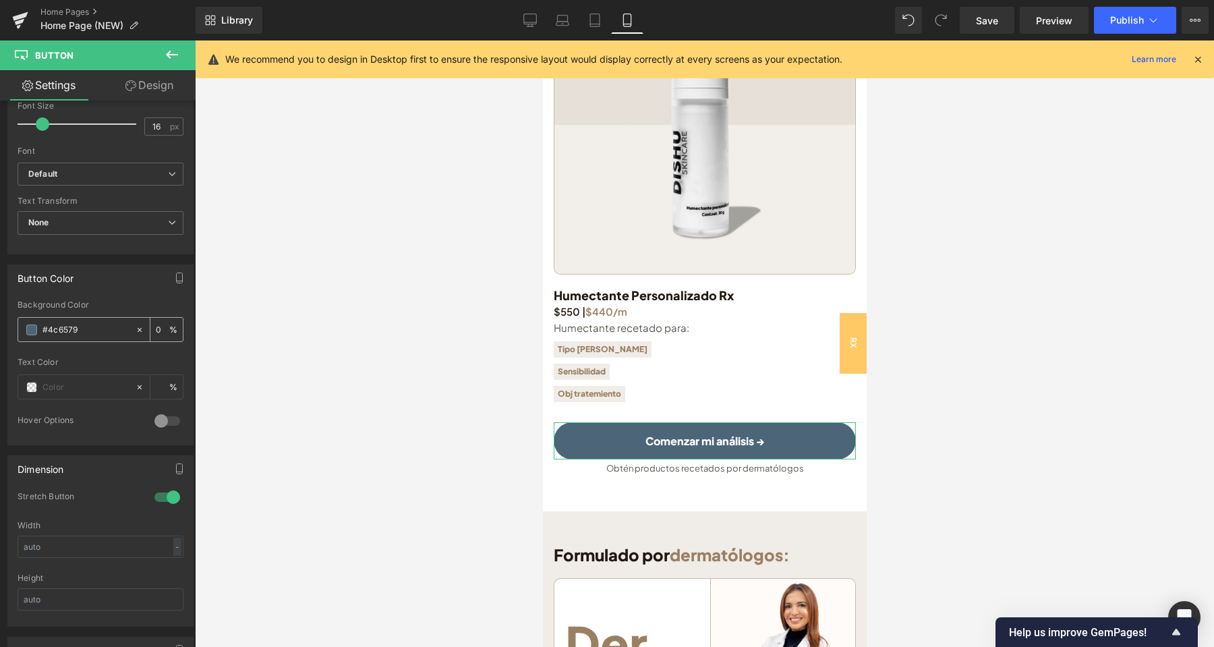
type input "100"
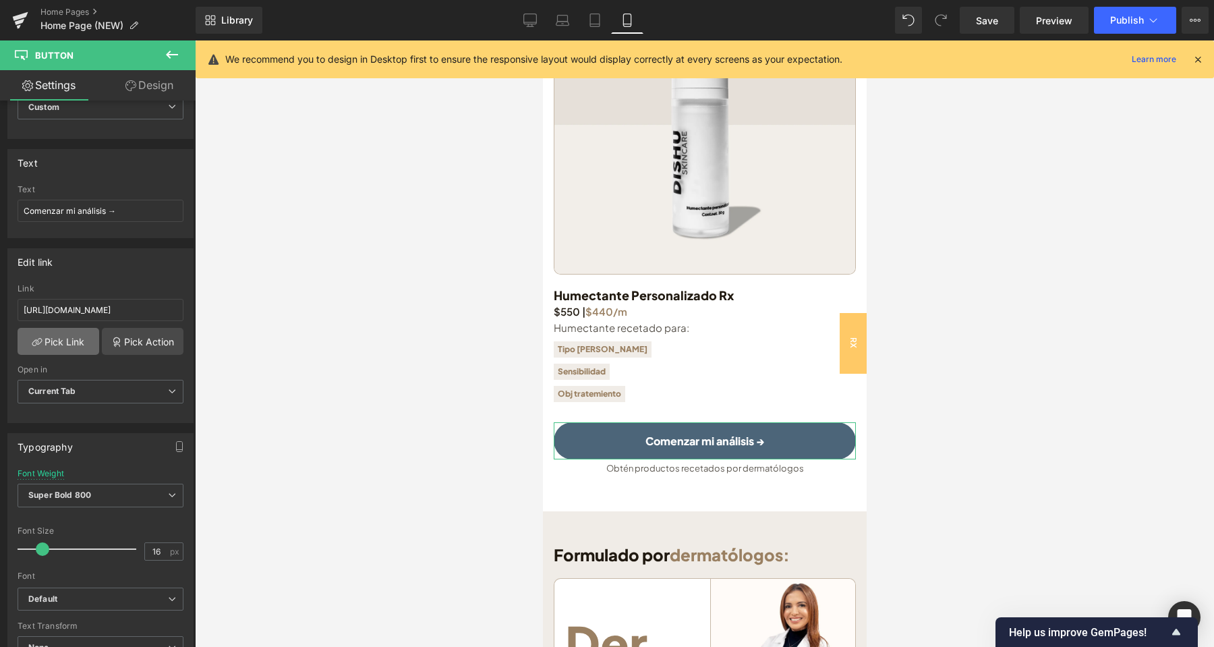
scroll to position [0, 0]
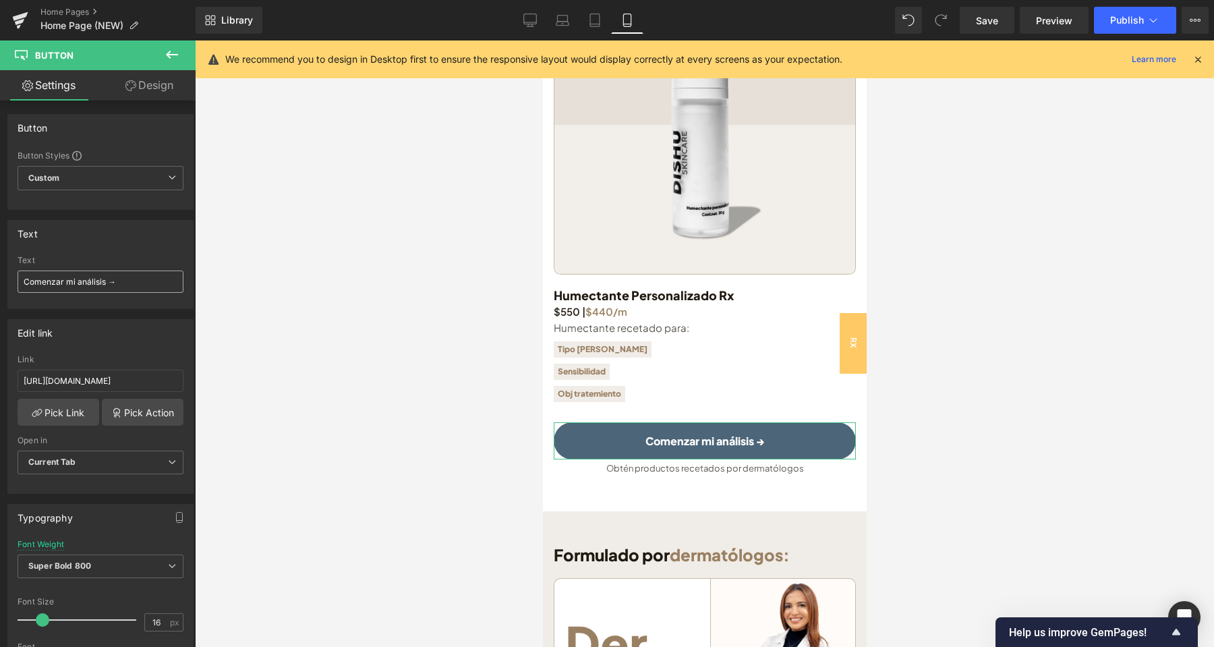
type input "#4c6579"
click at [93, 282] on input "Comenzar mi análisis →" at bounding box center [101, 281] width 166 height 22
type input "Comenzar mi test clínico→"
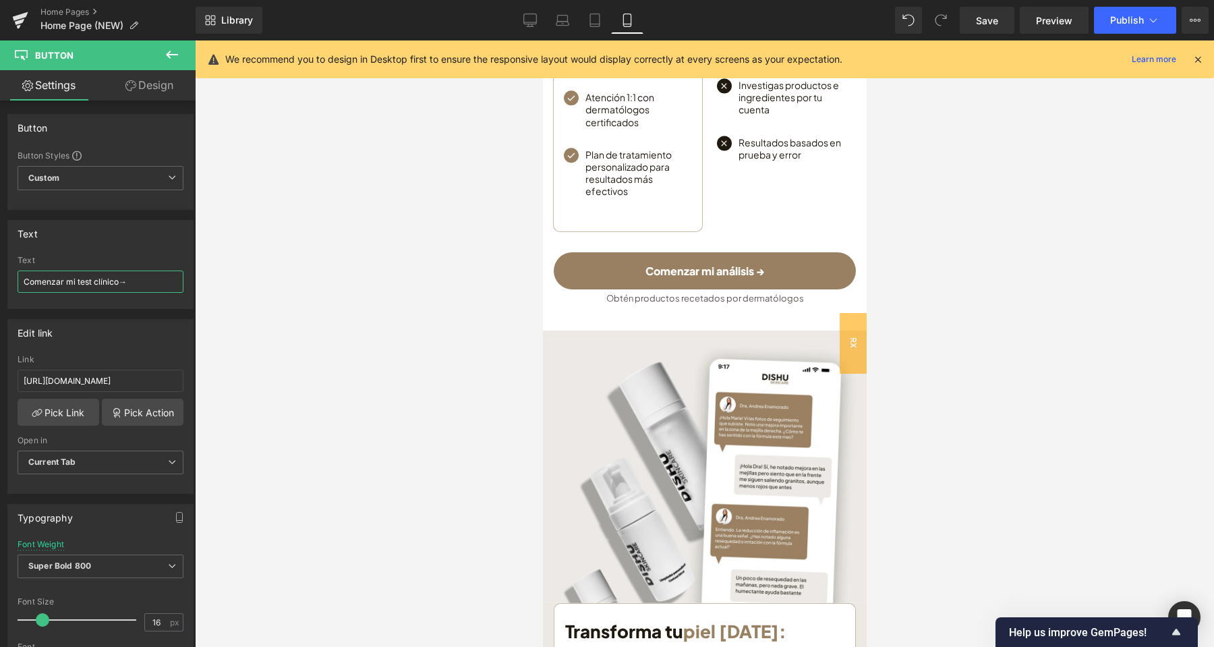
scroll to position [4448, 0]
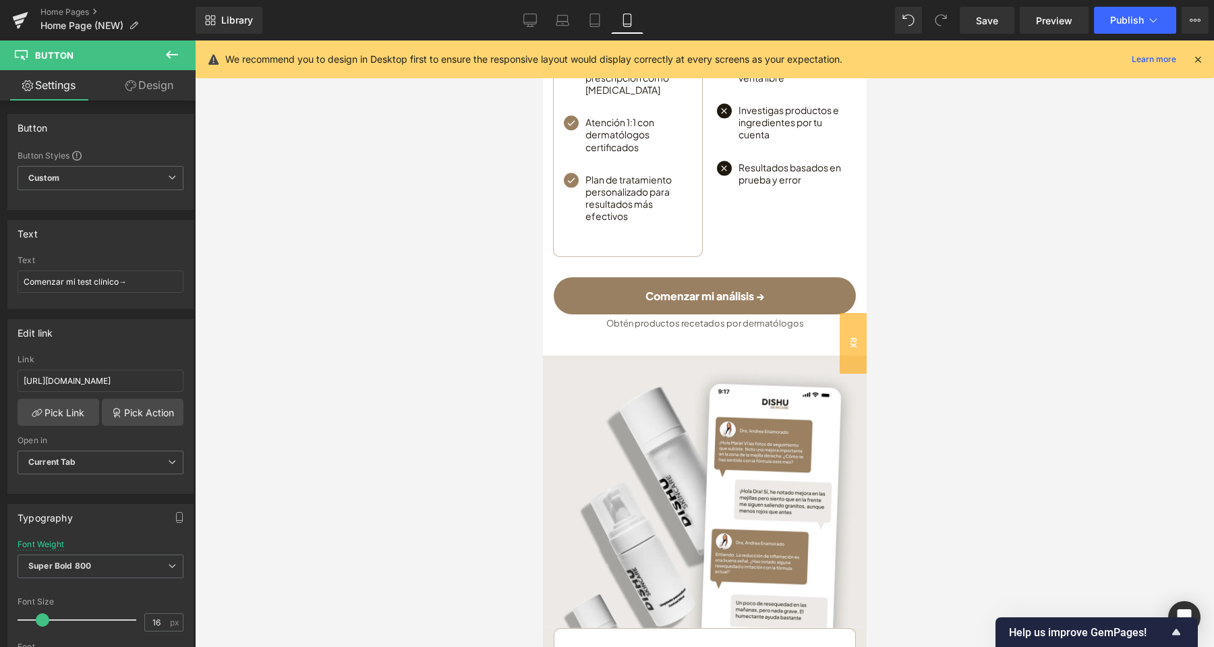
click at [713, 277] on link "Comenzar mi análisis →" at bounding box center [704, 295] width 302 height 37
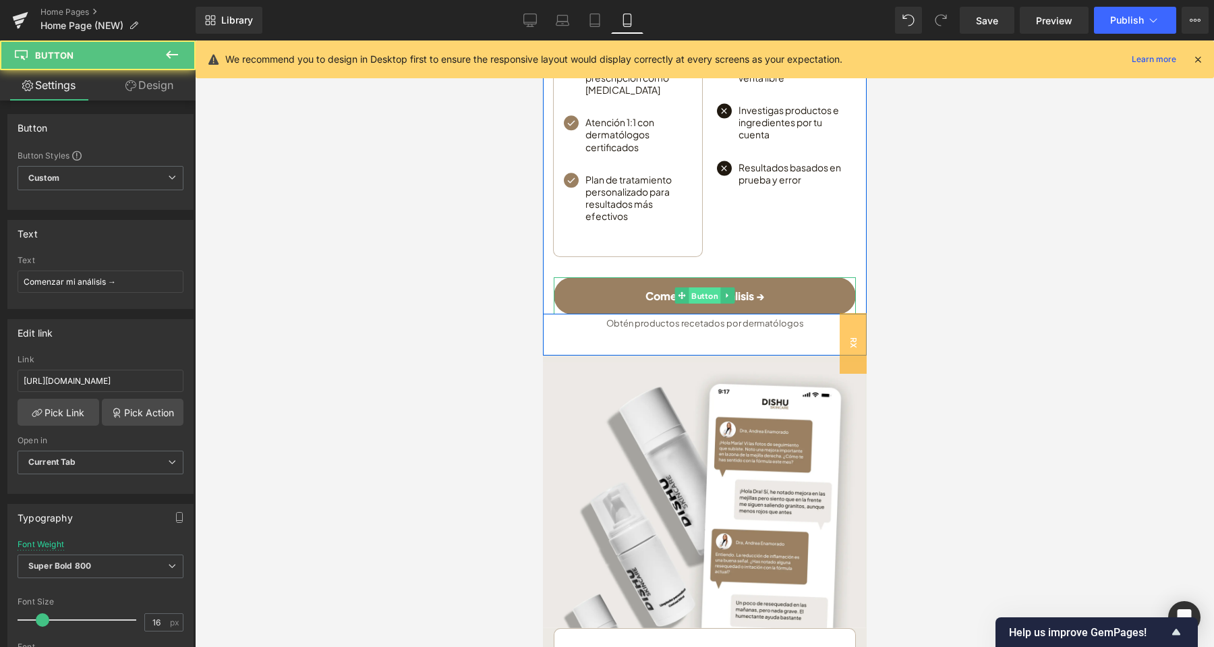
click at [714, 287] on span "Button" at bounding box center [704, 295] width 32 height 16
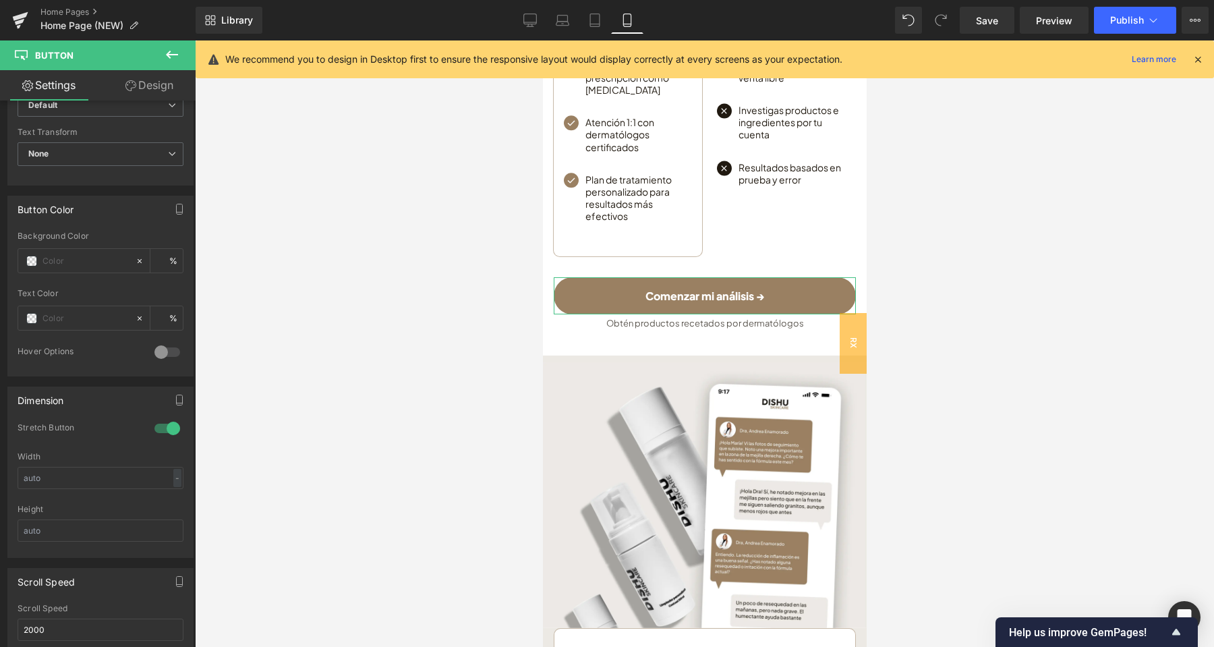
scroll to position [567, 0]
click at [90, 262] on input "text" at bounding box center [85, 259] width 86 height 15
type input "#4c6579"
type input "100"
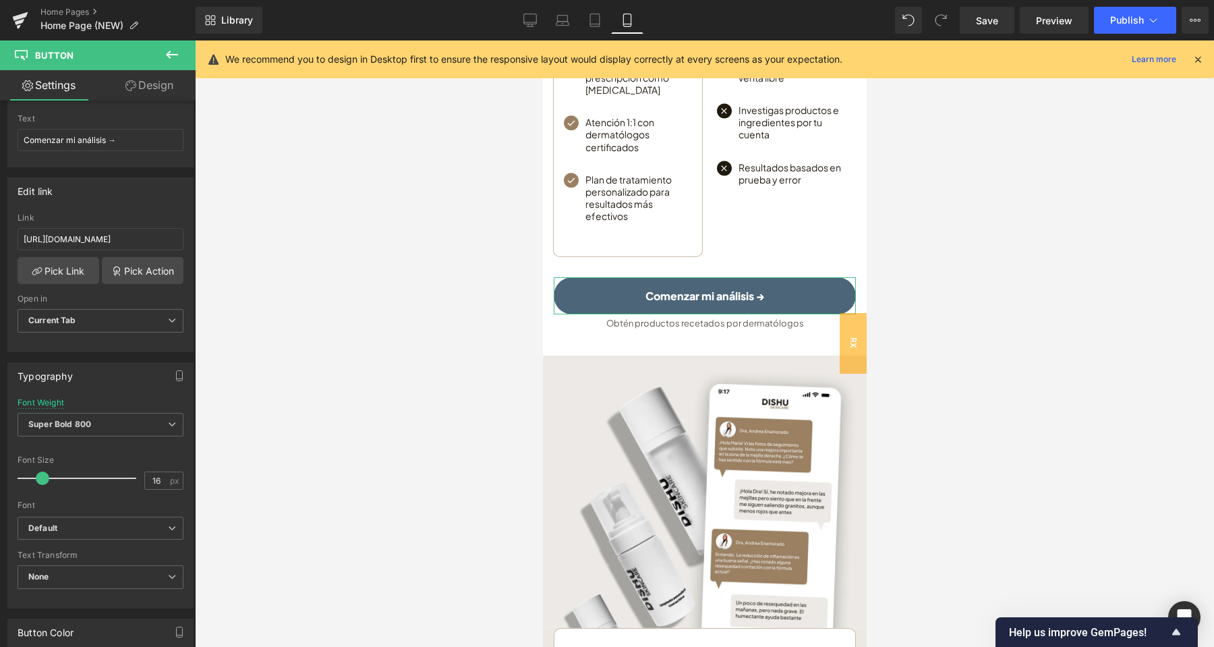
scroll to position [0, 0]
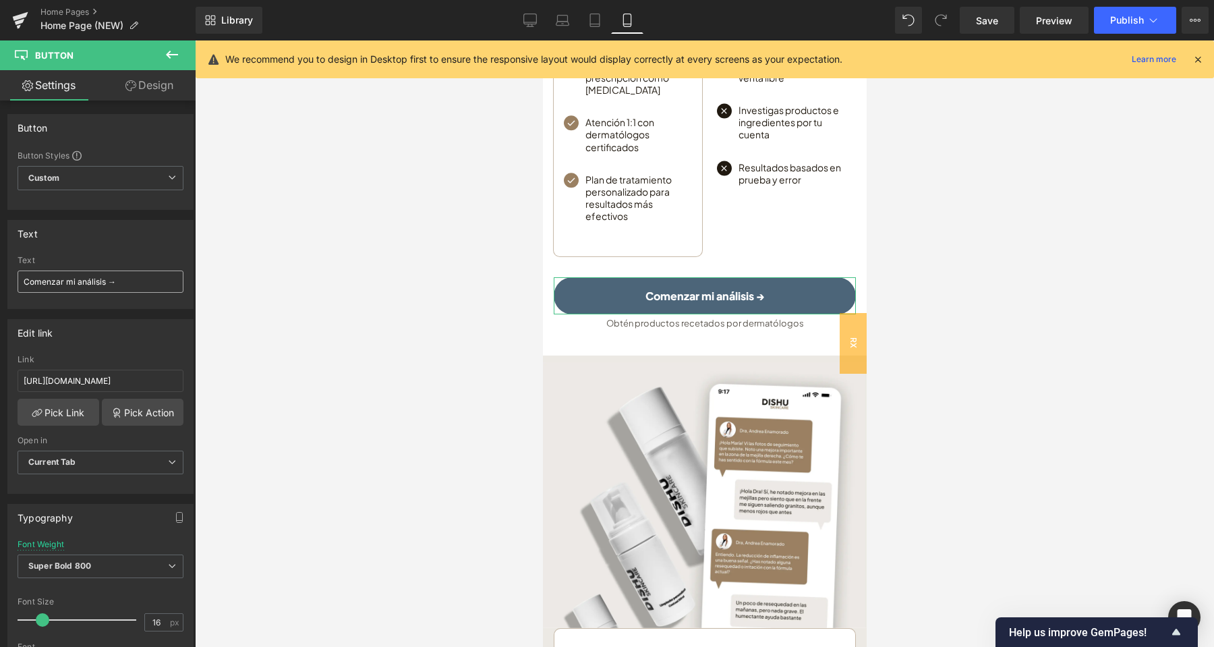
type input "#4c6579"
click at [94, 282] on input "Comenzar mi análisis →" at bounding box center [101, 281] width 166 height 22
type input "Comenzar mi test clínico→"
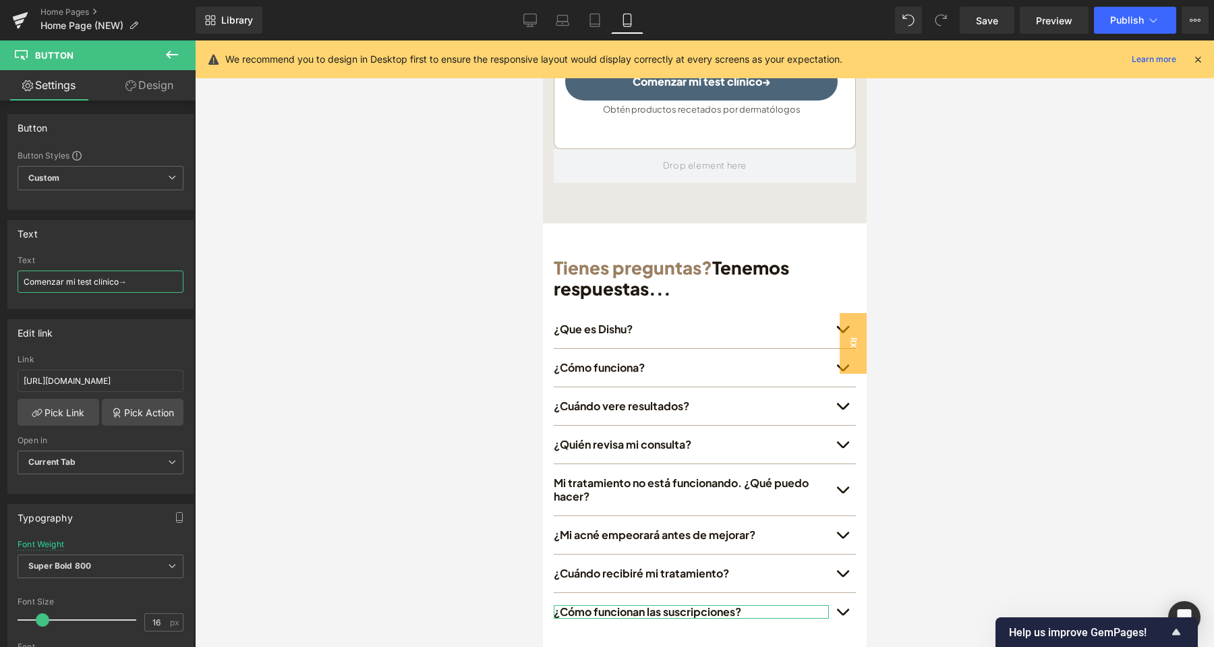
scroll to position [5722, 0]
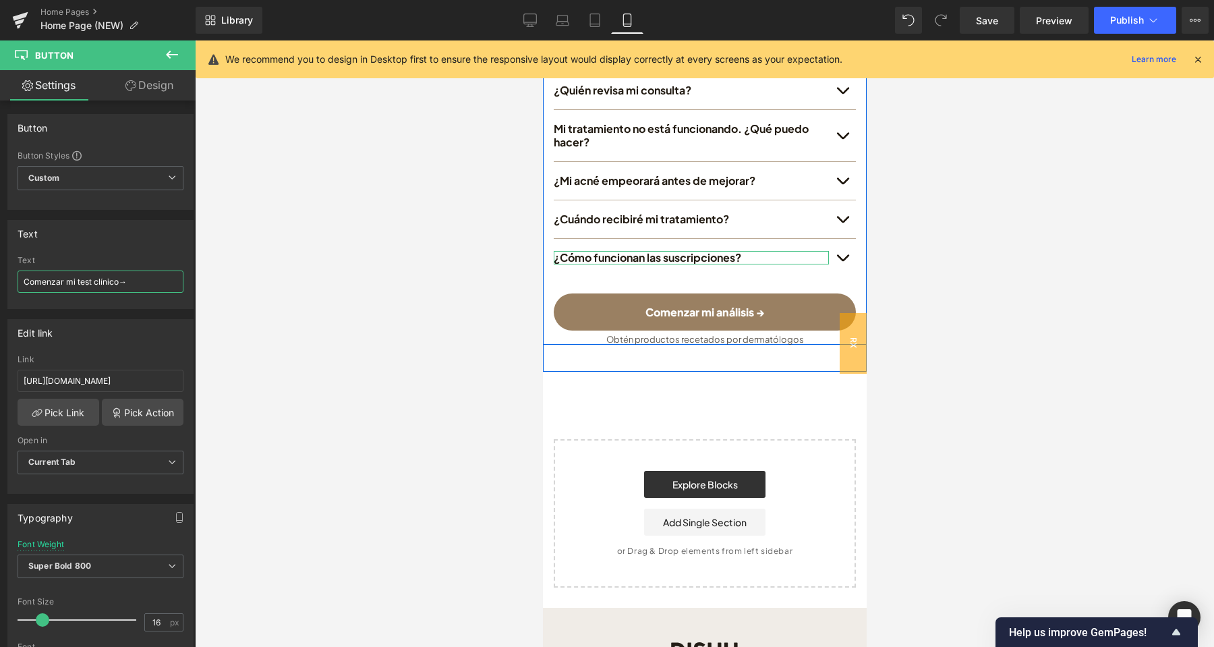
click at [682, 308] on icon at bounding box center [680, 311] width 7 height 7
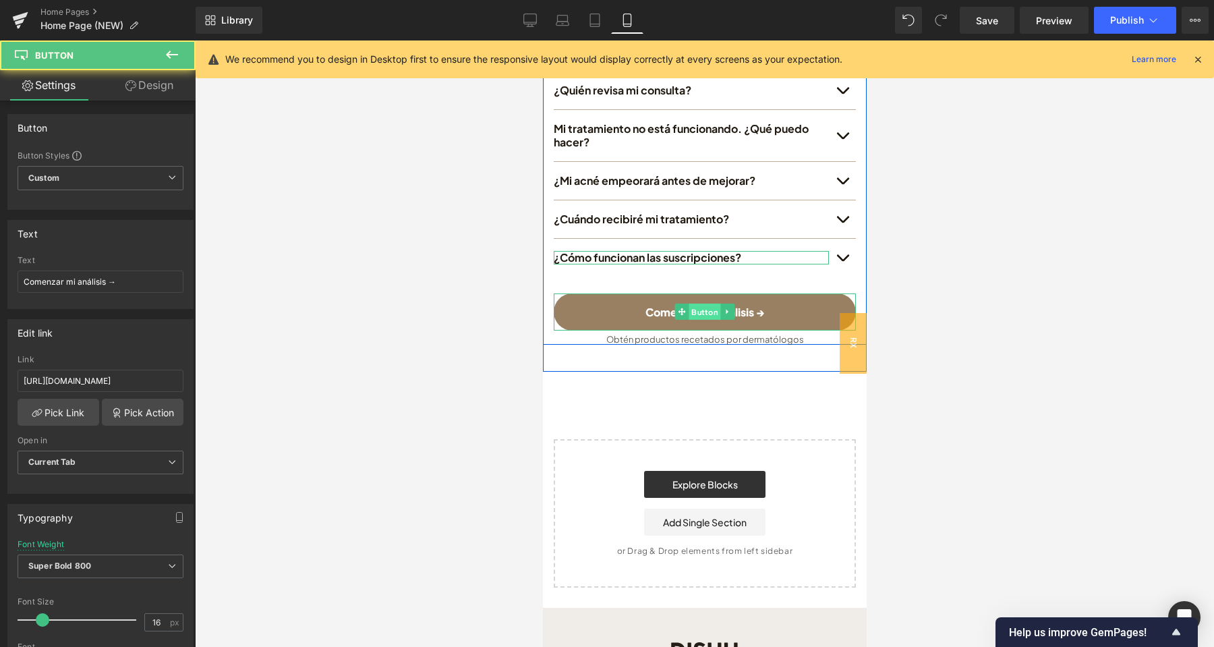
click at [713, 303] on span "Button" at bounding box center [704, 311] width 32 height 16
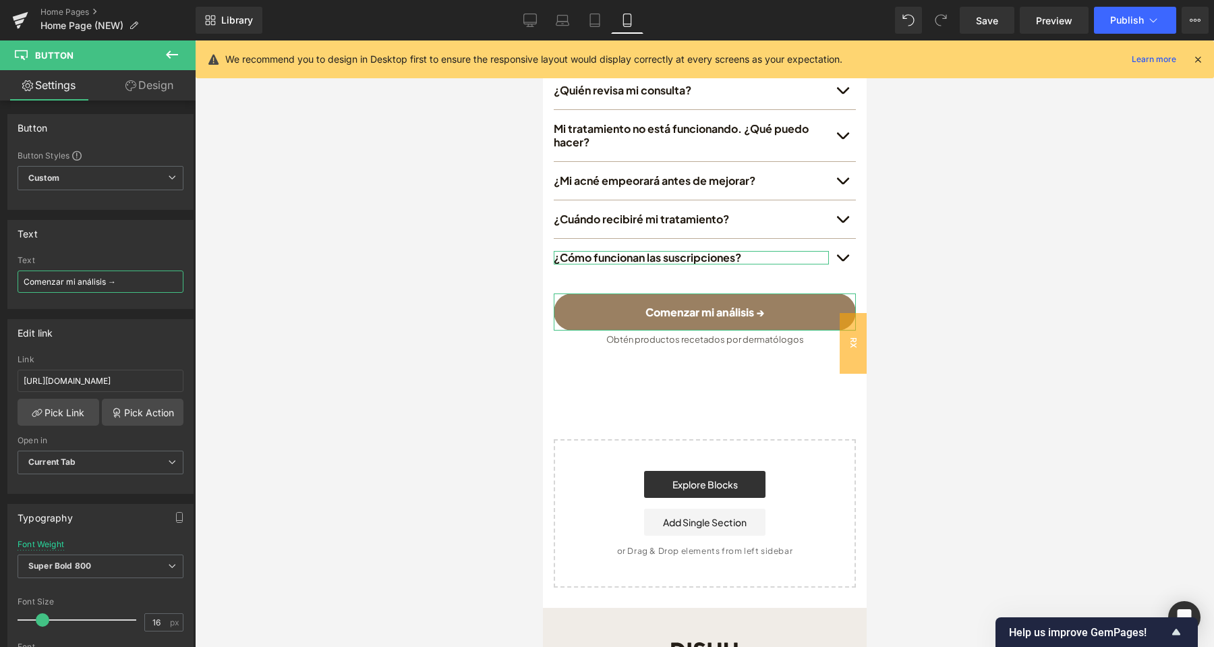
click at [97, 279] on input "Comenzar mi análisis →" at bounding box center [101, 281] width 166 height 22
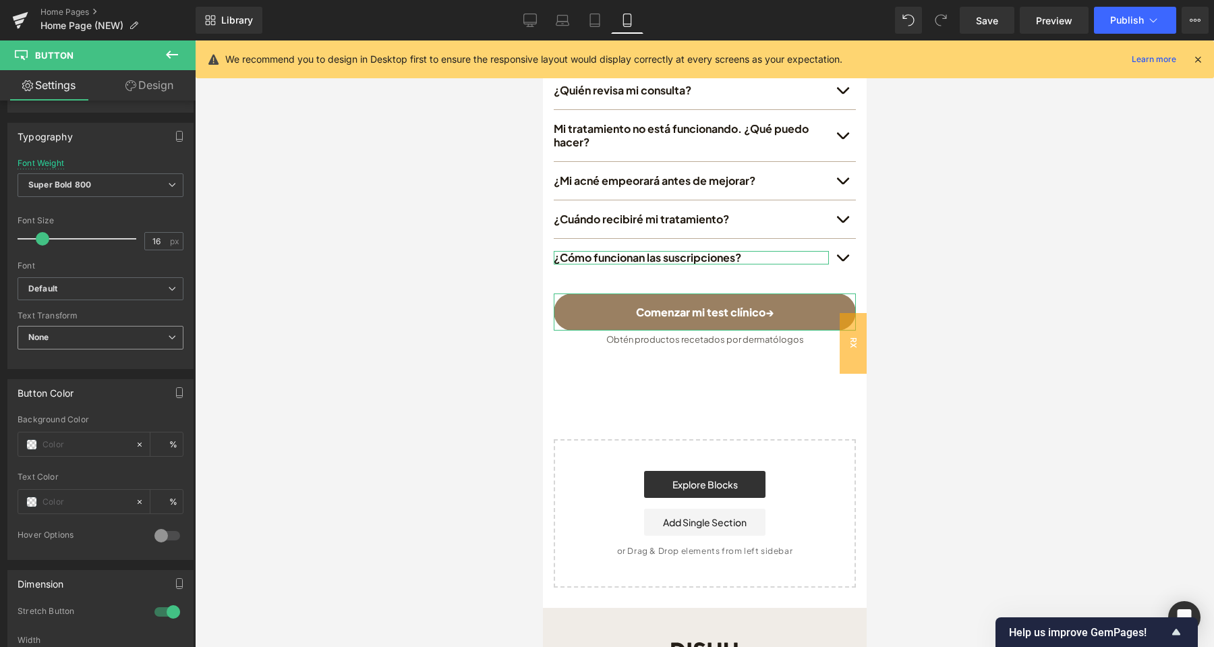
scroll to position [425, 0]
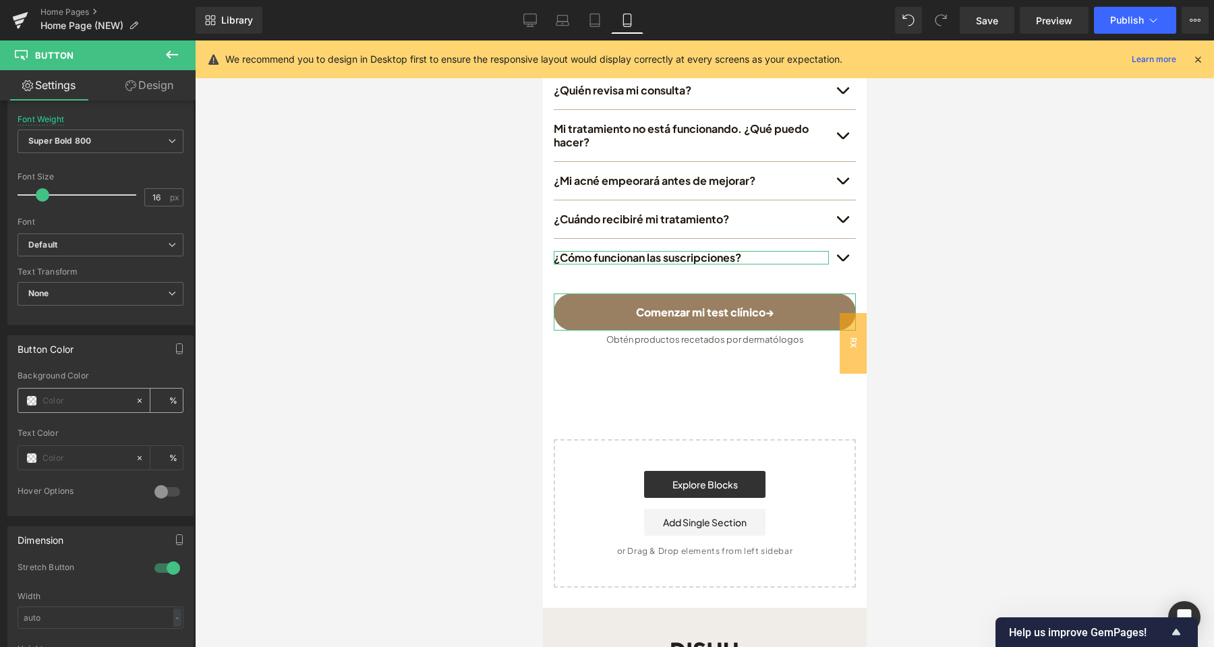
type input "Comenzar mi test clínico→"
click at [69, 405] on input "text" at bounding box center [85, 400] width 86 height 15
paste input "#4c6579"
type input "#4c6579"
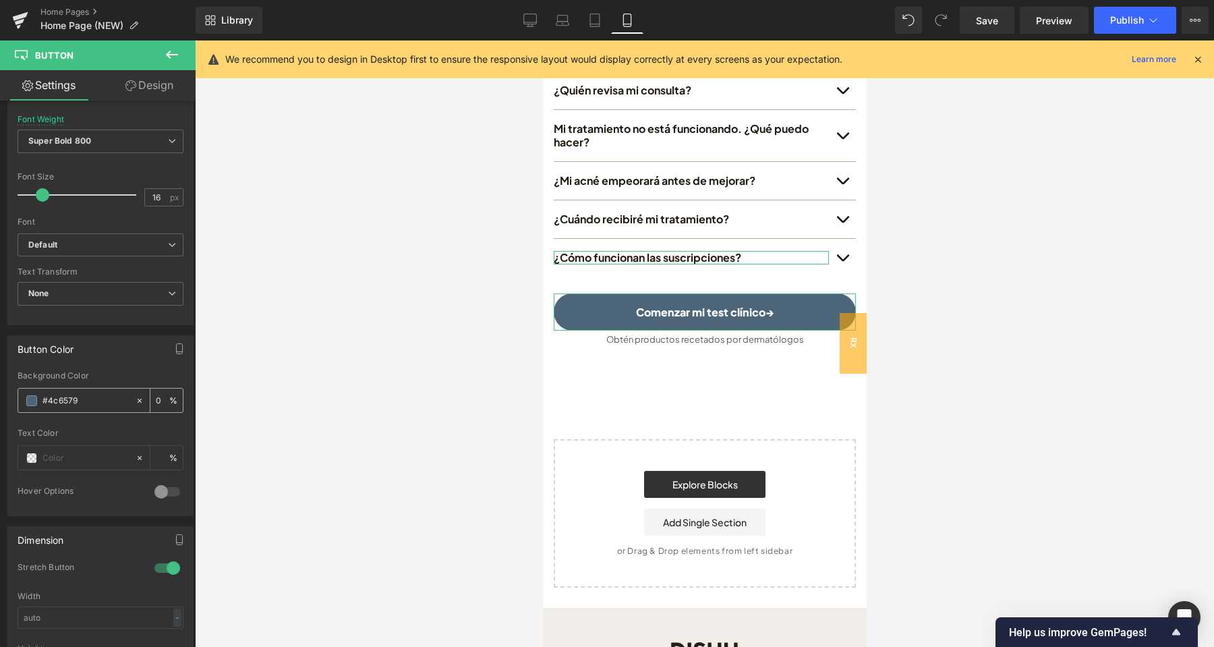
type input "100"
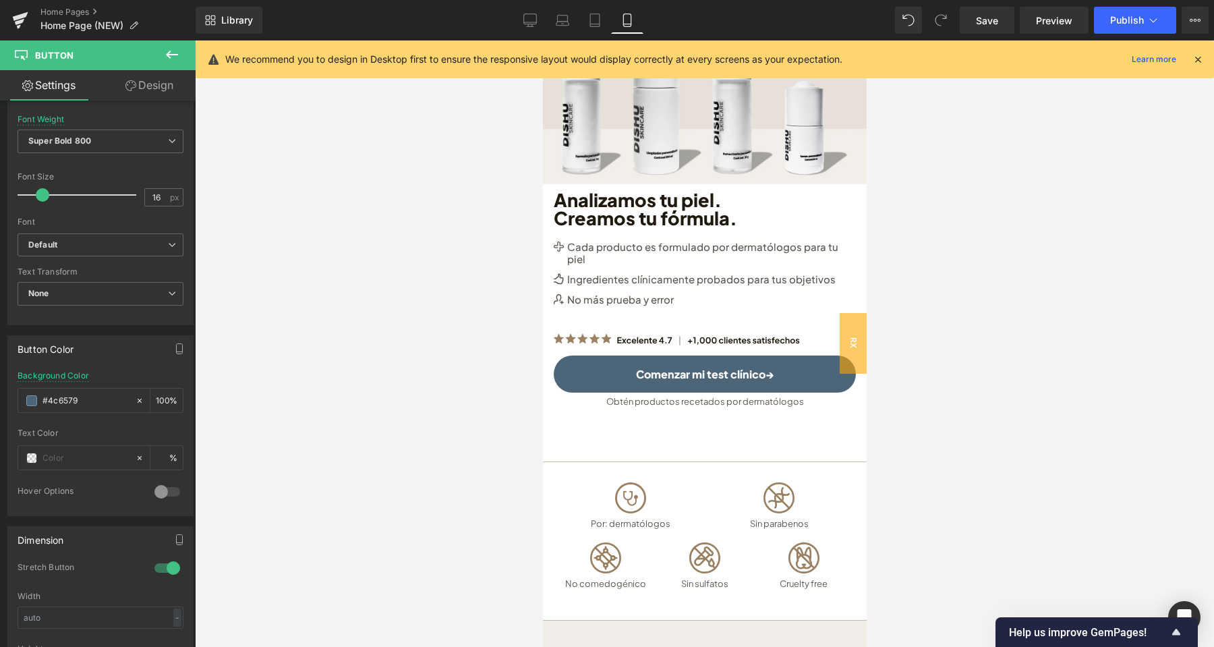
scroll to position [0, 0]
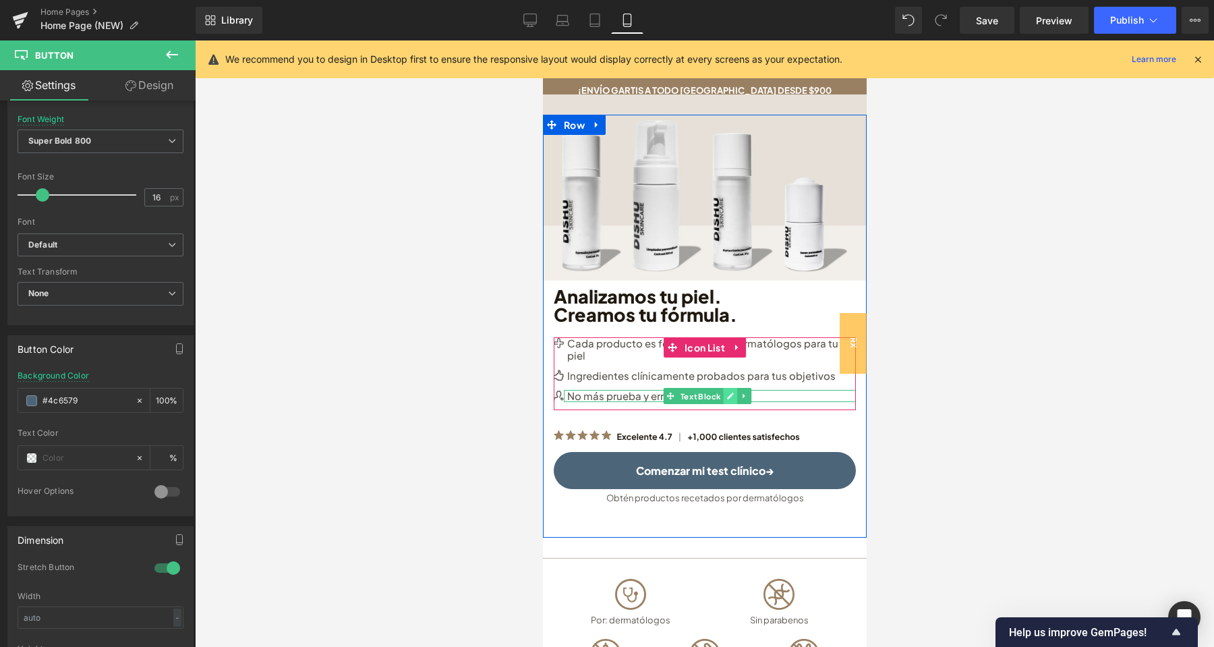
type input "#4c6579"
click at [735, 388] on link at bounding box center [730, 396] width 14 height 16
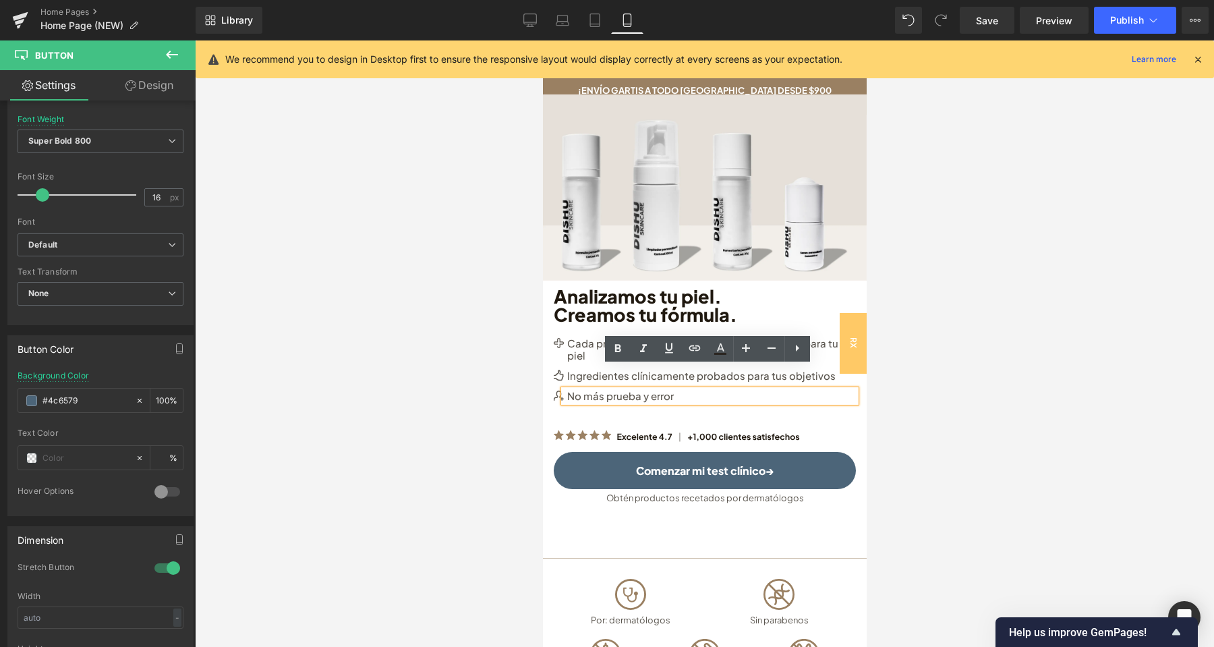
click at [695, 390] on p "No más prueba y error" at bounding box center [711, 396] width 289 height 12
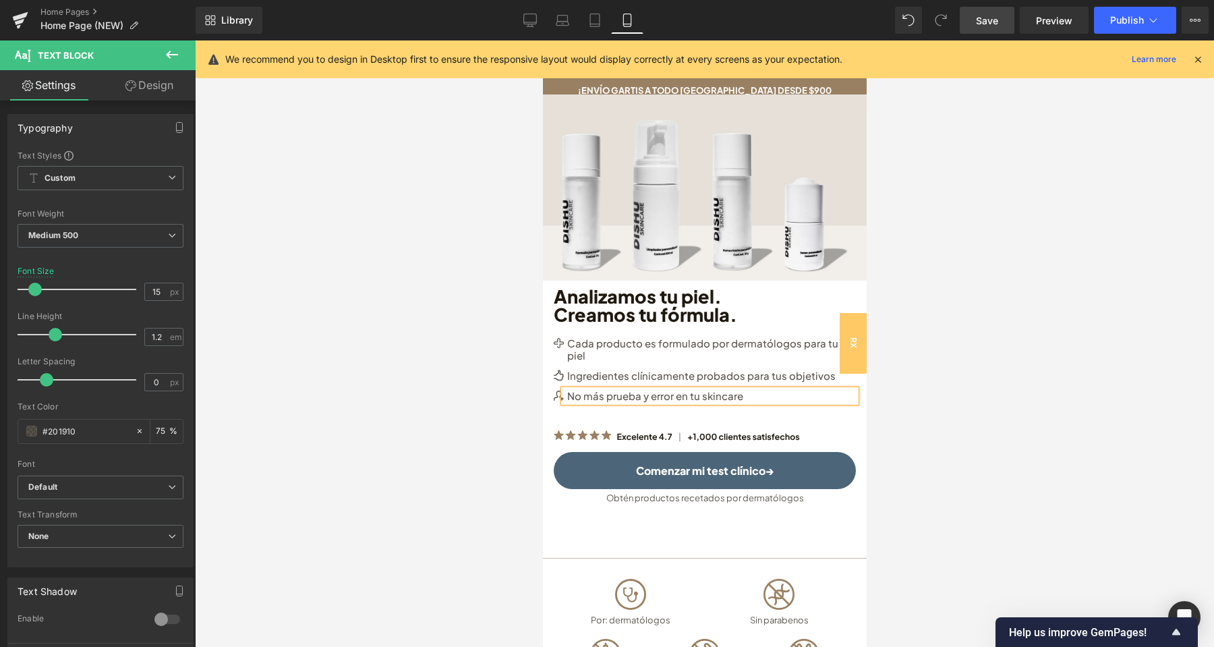
click at [992, 20] on span "Save" at bounding box center [987, 20] width 22 height 14
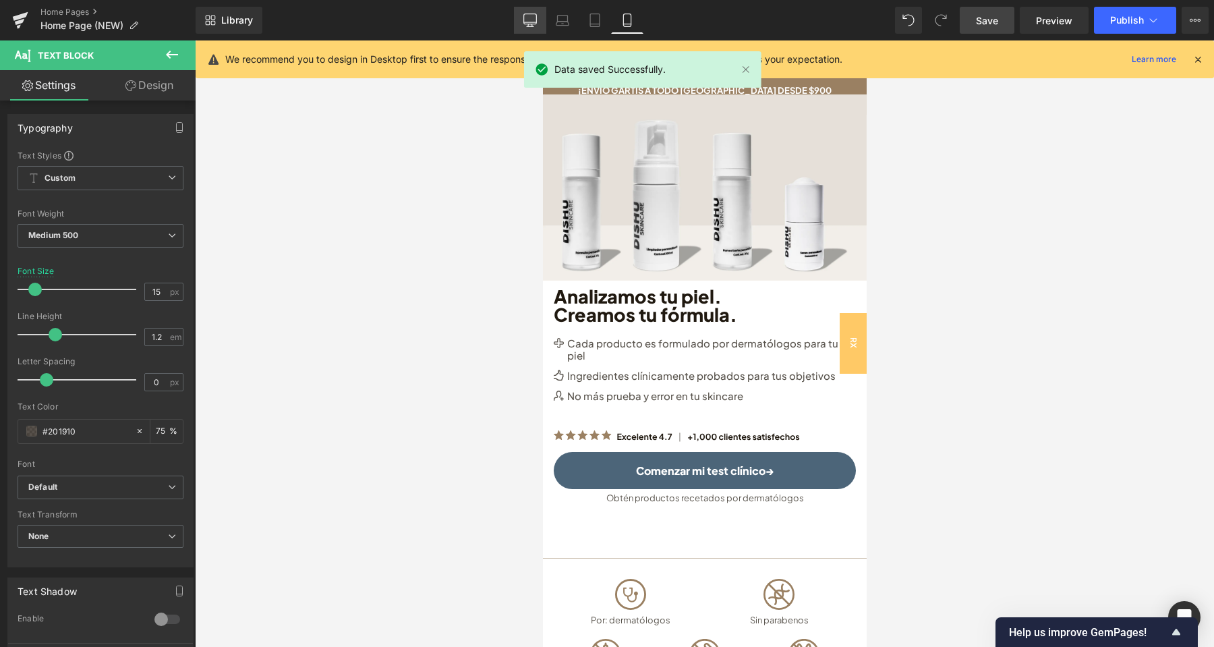
click at [515, 14] on div "Library Mobile Desktop Laptop Tablet Mobile Save Preview Publish Scheduled View…" at bounding box center [705, 20] width 1018 height 27
click at [528, 17] on icon at bounding box center [529, 19] width 13 height 13
type input "17"
type input "75"
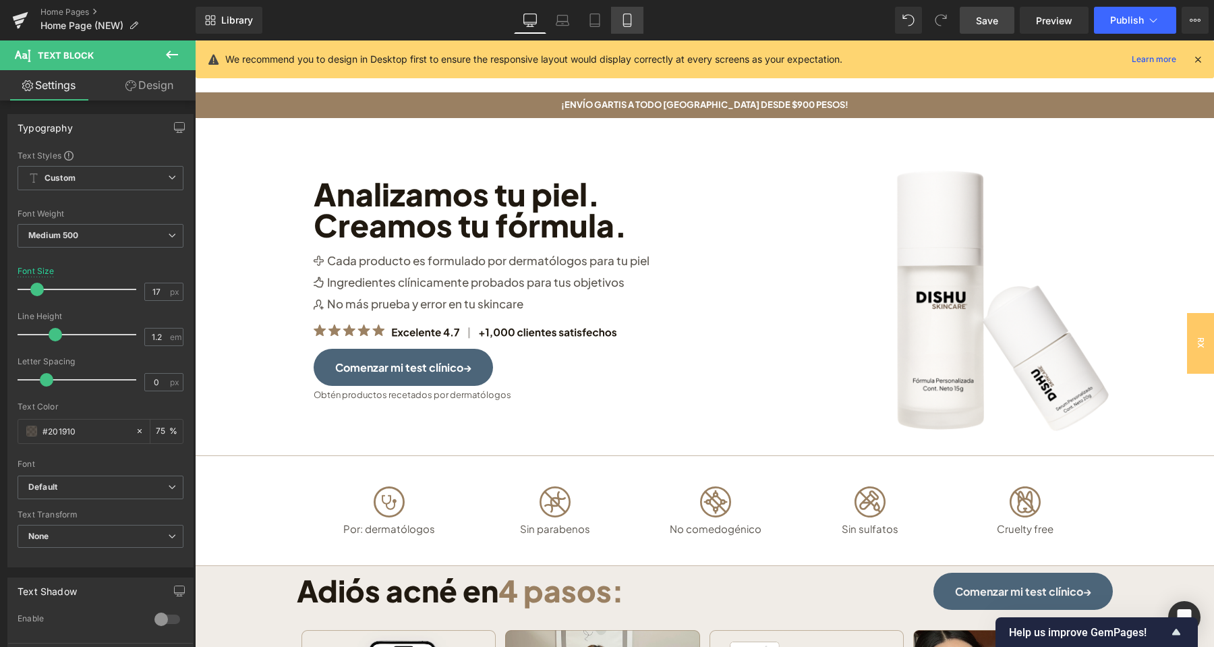
click at [624, 13] on link "Mobile" at bounding box center [627, 20] width 32 height 27
type input "15"
type input "75"
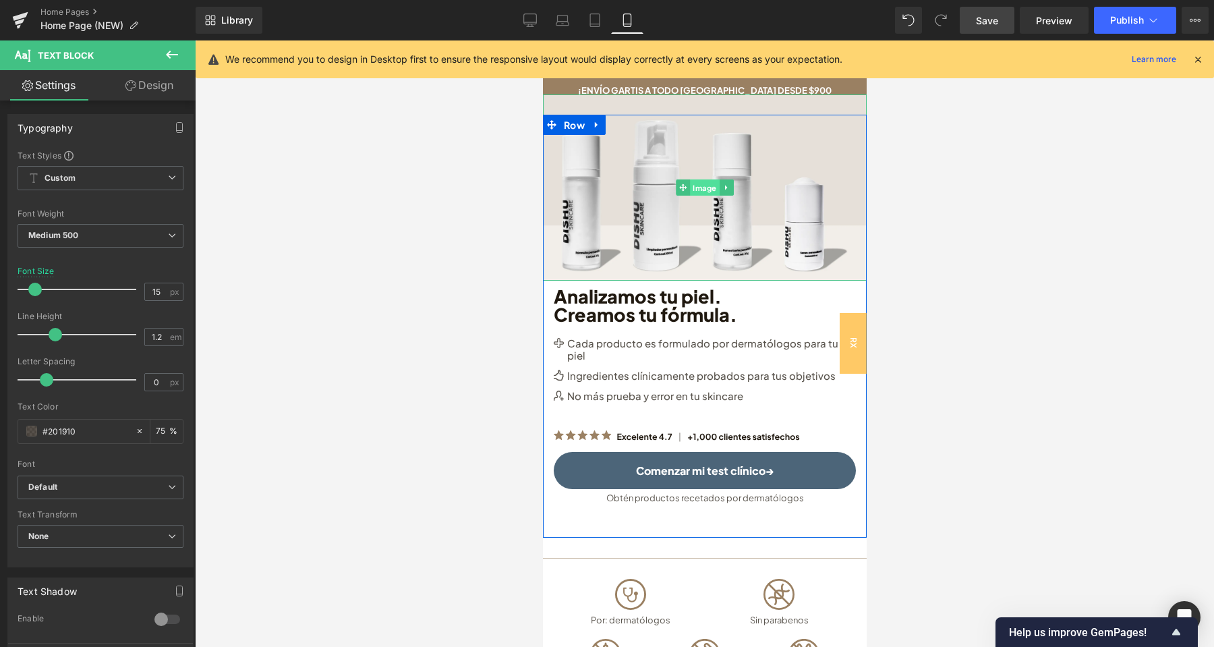
click at [701, 179] on span "Image" at bounding box center [704, 187] width 30 height 16
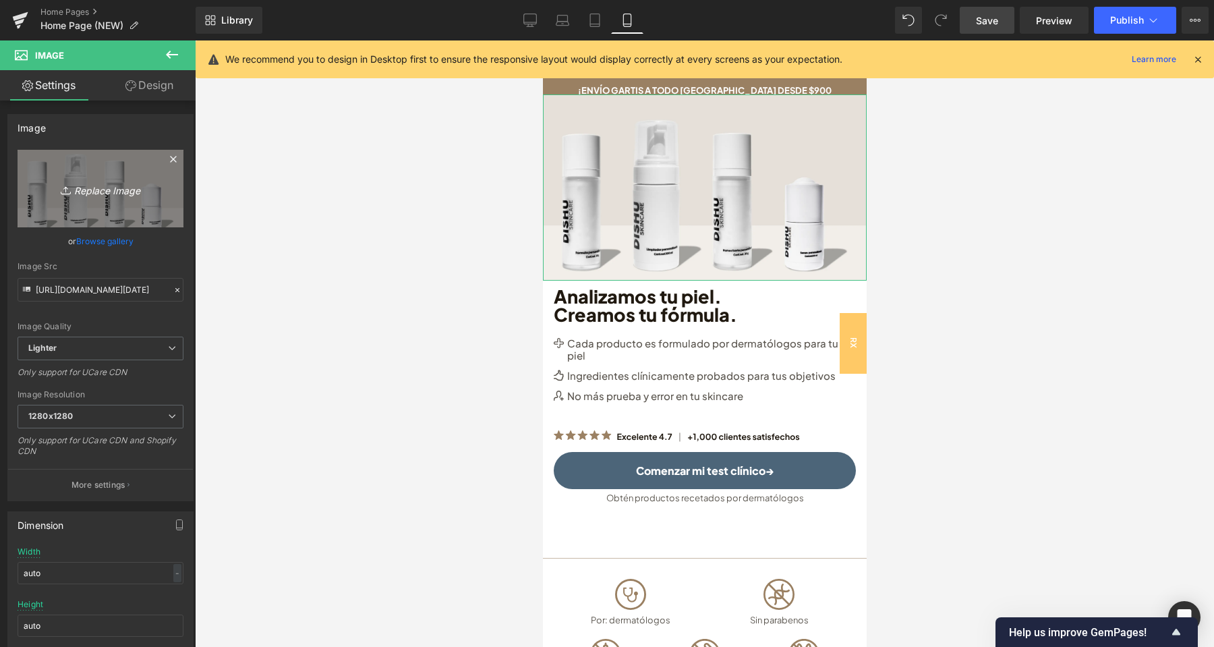
click at [97, 191] on icon "Replace Image" at bounding box center [101, 188] width 108 height 17
type input "C:\fakepath\Face Reset Toner(22).png"
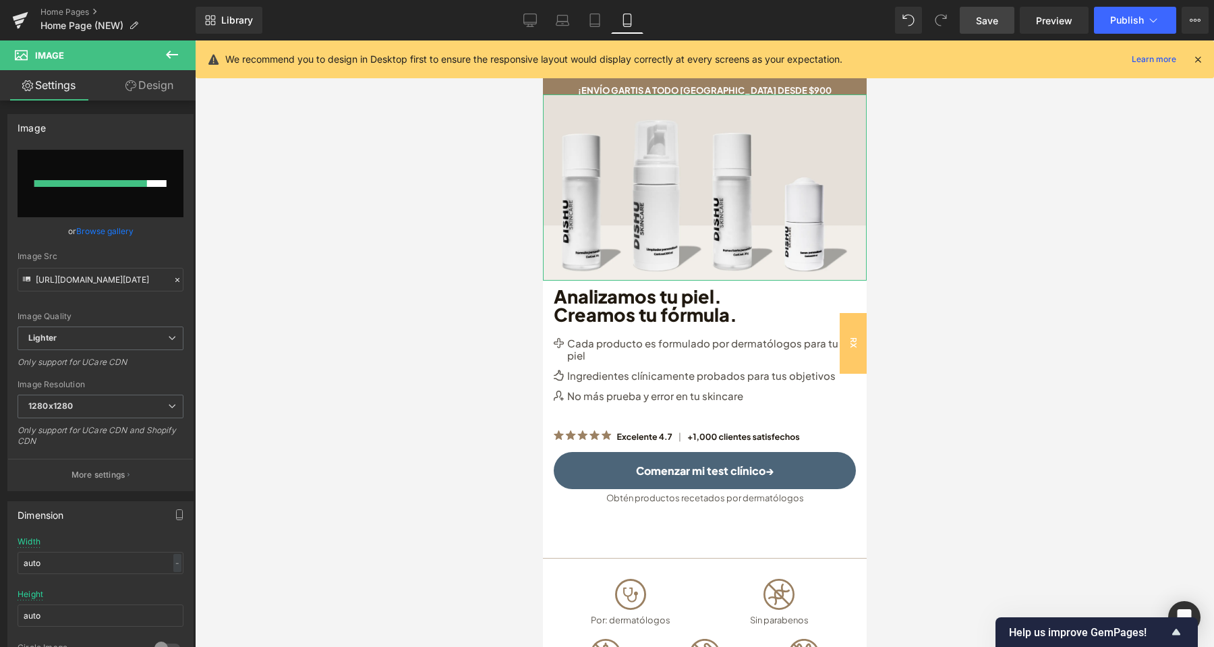
click at [115, 187] on input "file" at bounding box center [101, 183] width 166 height 67
type input "C:\fakepath\Face Reset Toner(22).png"
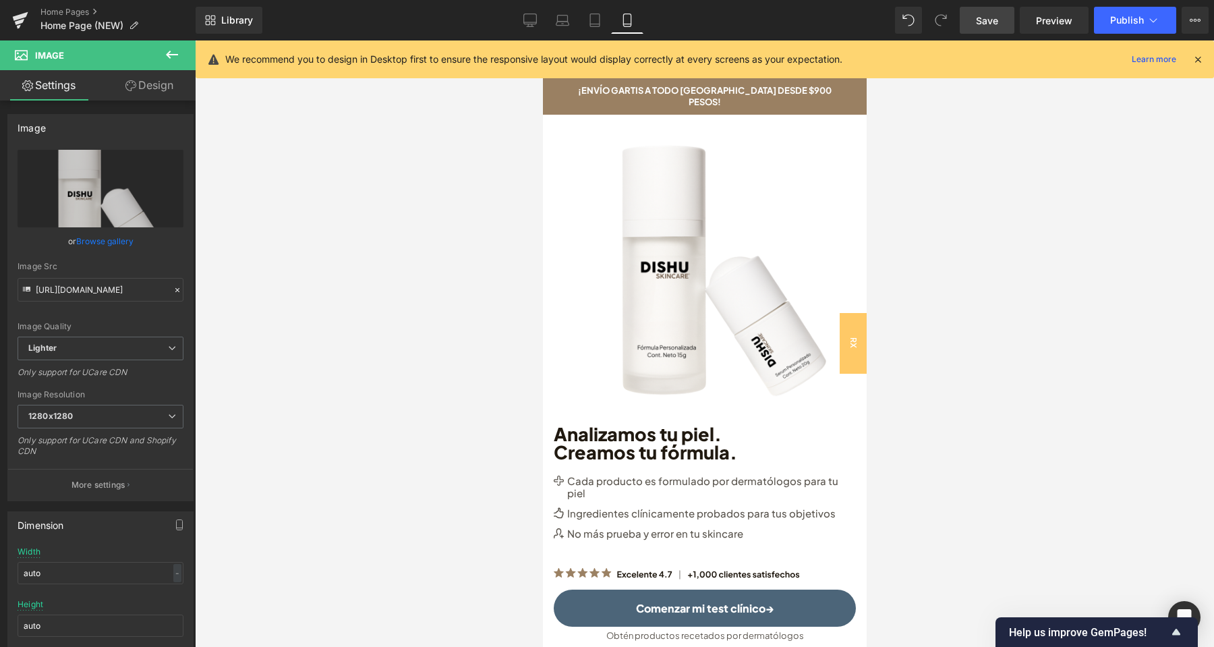
type input "[URL][DOMAIN_NAME]"
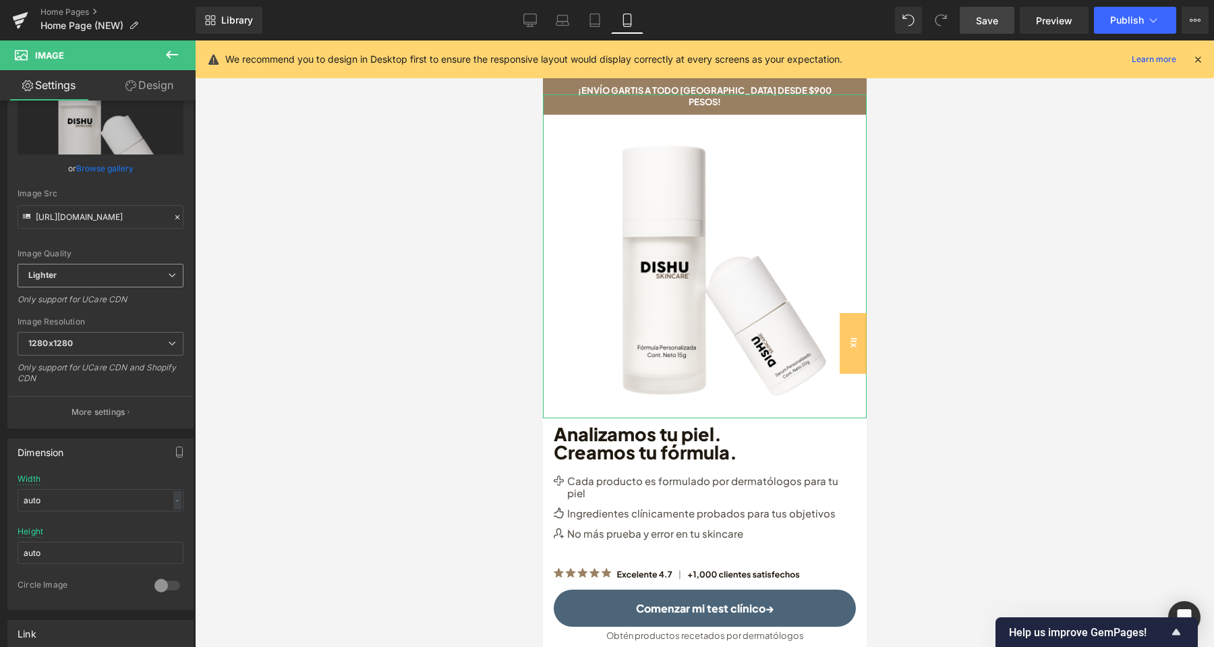
scroll to position [71, 0]
drag, startPoint x: 51, startPoint y: 503, endPoint x: 18, endPoint y: 503, distance: 33.7
click at [18, 503] on input "auto" at bounding box center [101, 502] width 166 height 22
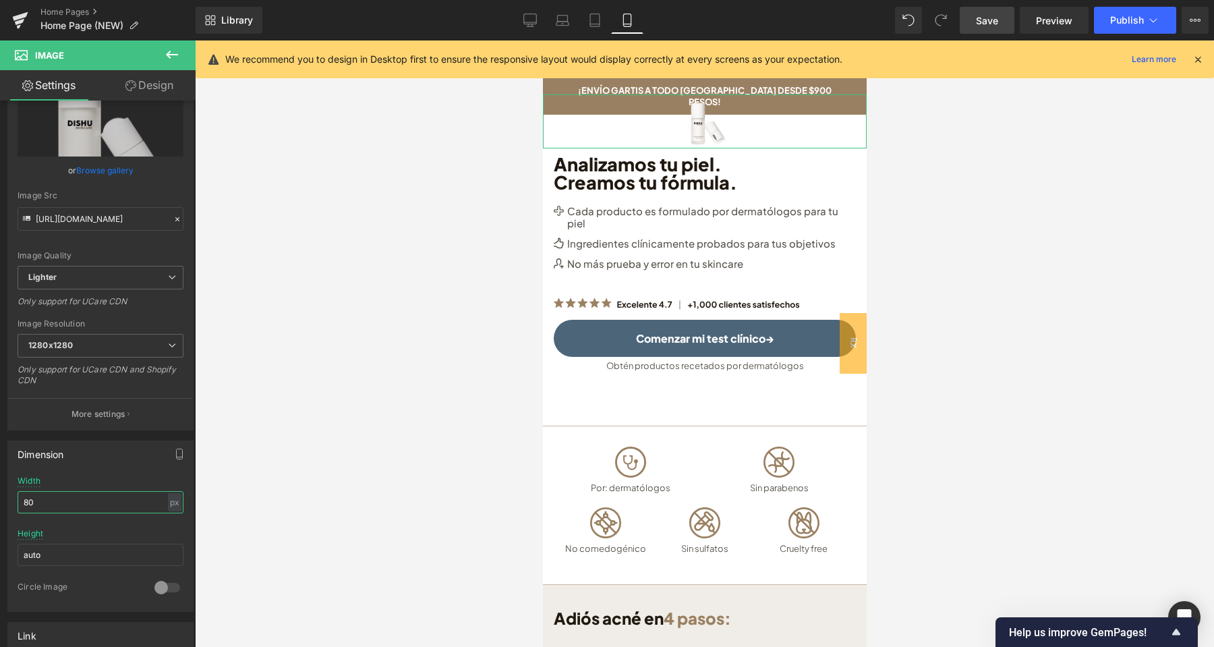
type input "8"
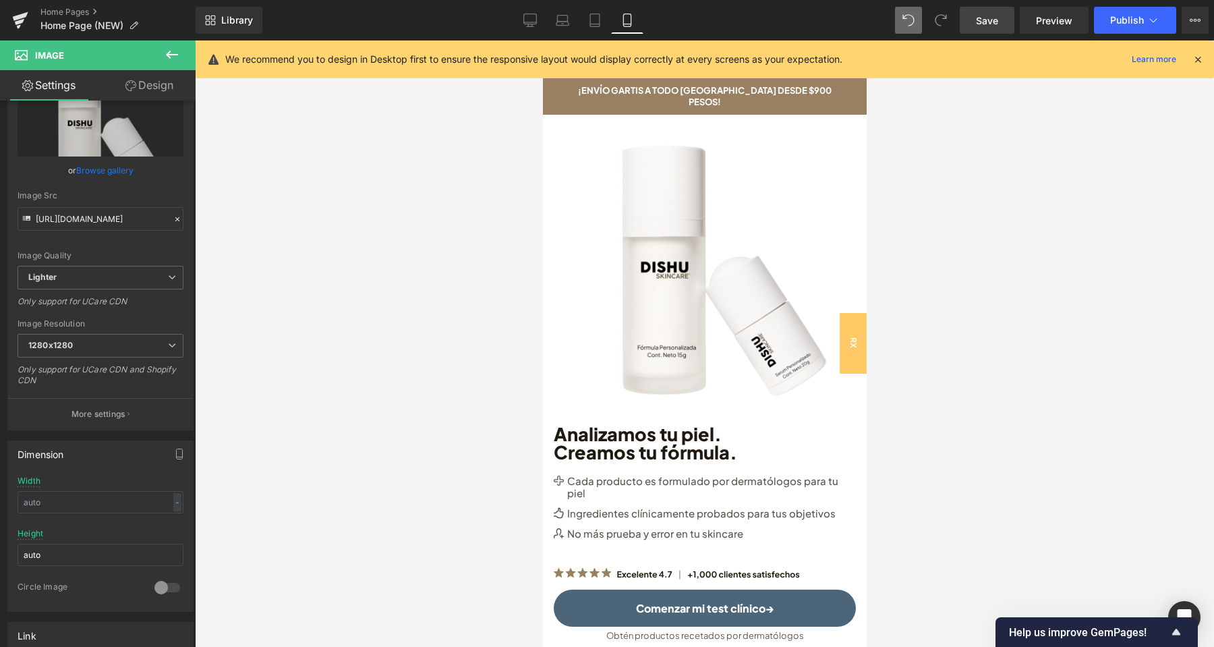
click at [913, 18] on icon at bounding box center [908, 20] width 12 height 12
type input "auto"
click at [971, 142] on div at bounding box center [704, 343] width 1019 height 606
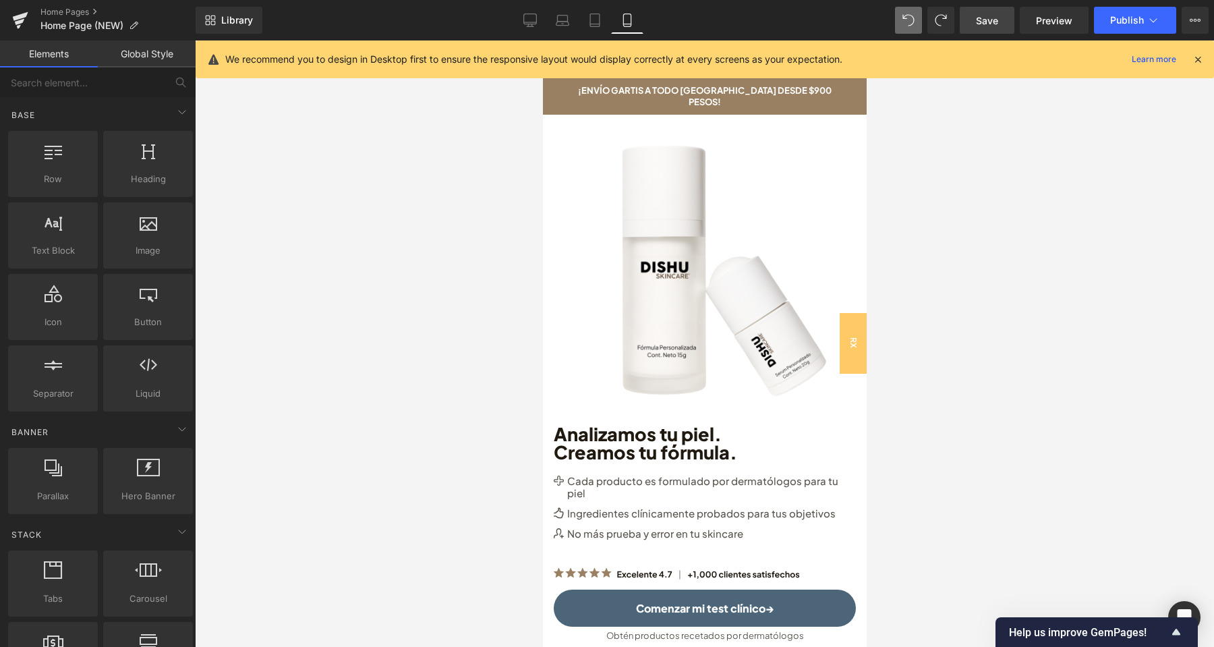
scroll to position [637, 0]
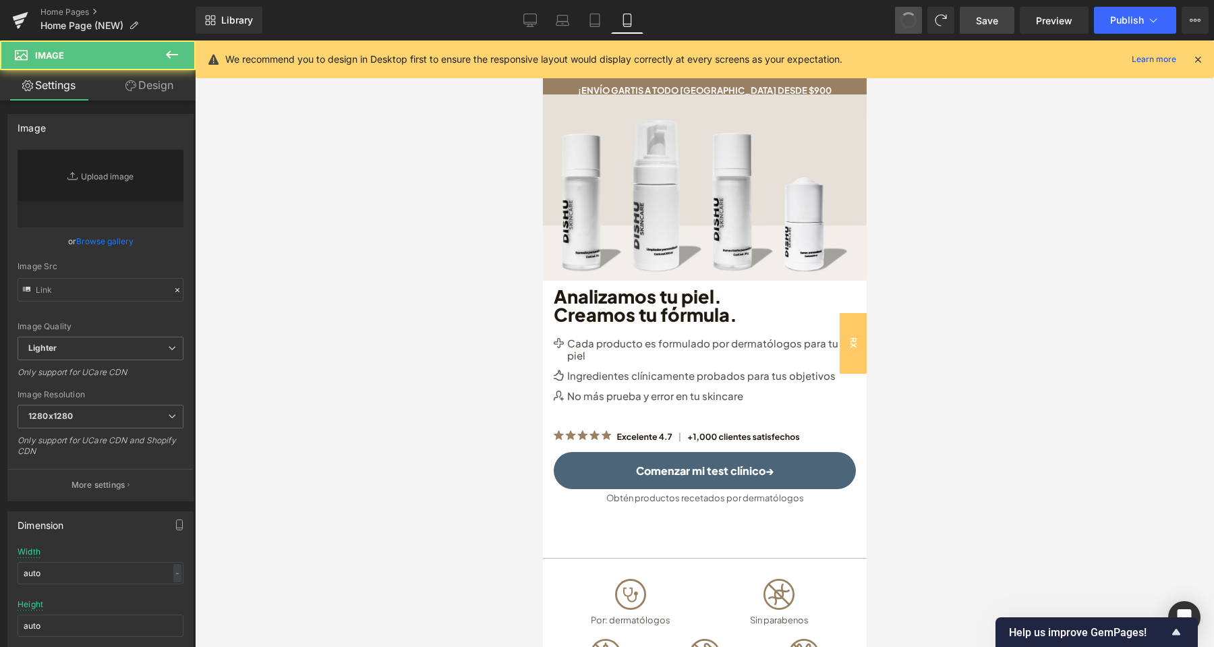
type input "[URL][DOMAIN_NAME][DATE]"
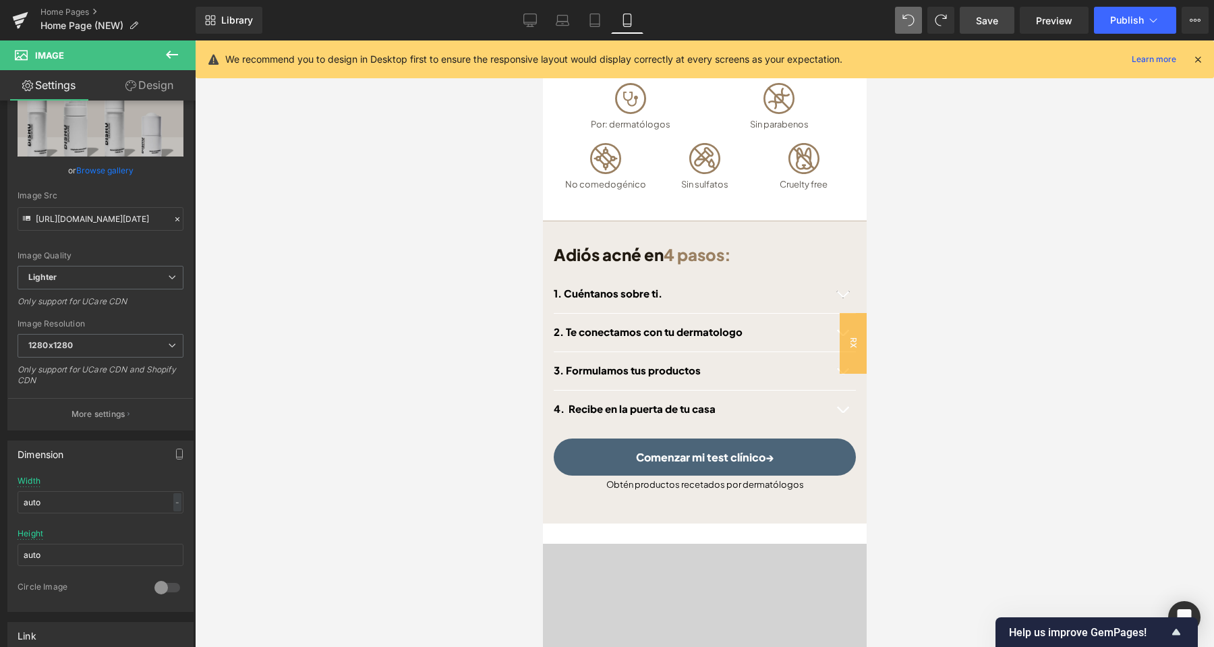
scroll to position [212, 0]
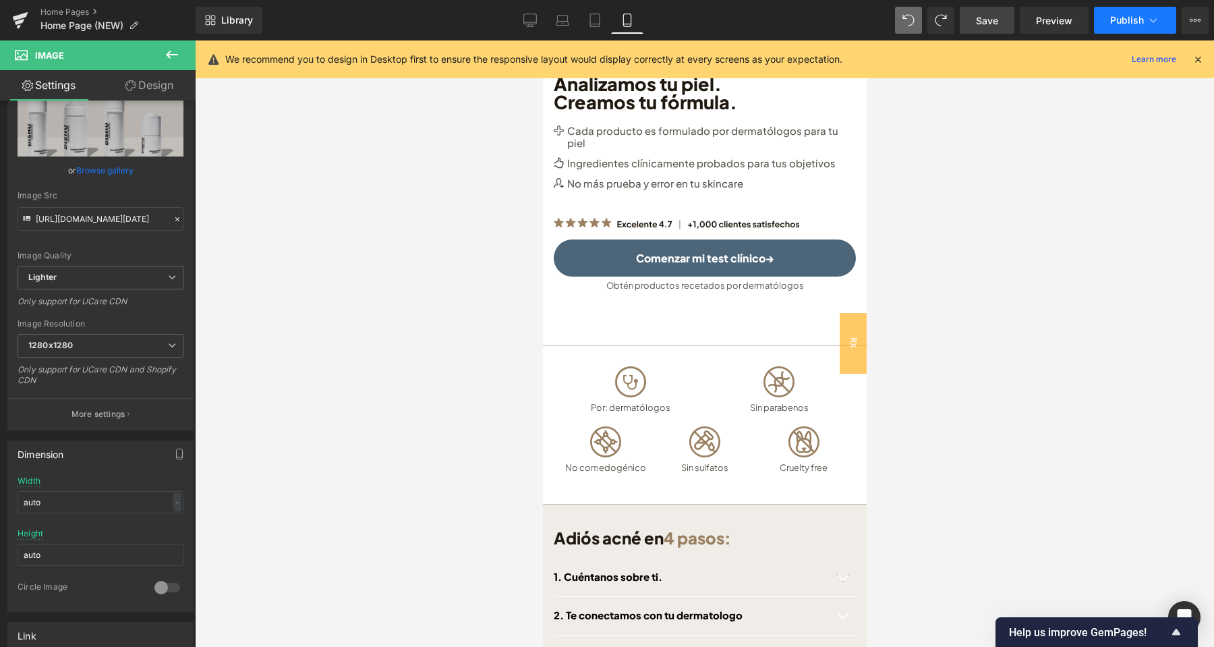
click at [1117, 16] on span "Publish" at bounding box center [1127, 20] width 34 height 11
click at [532, 20] on icon at bounding box center [529, 19] width 13 height 13
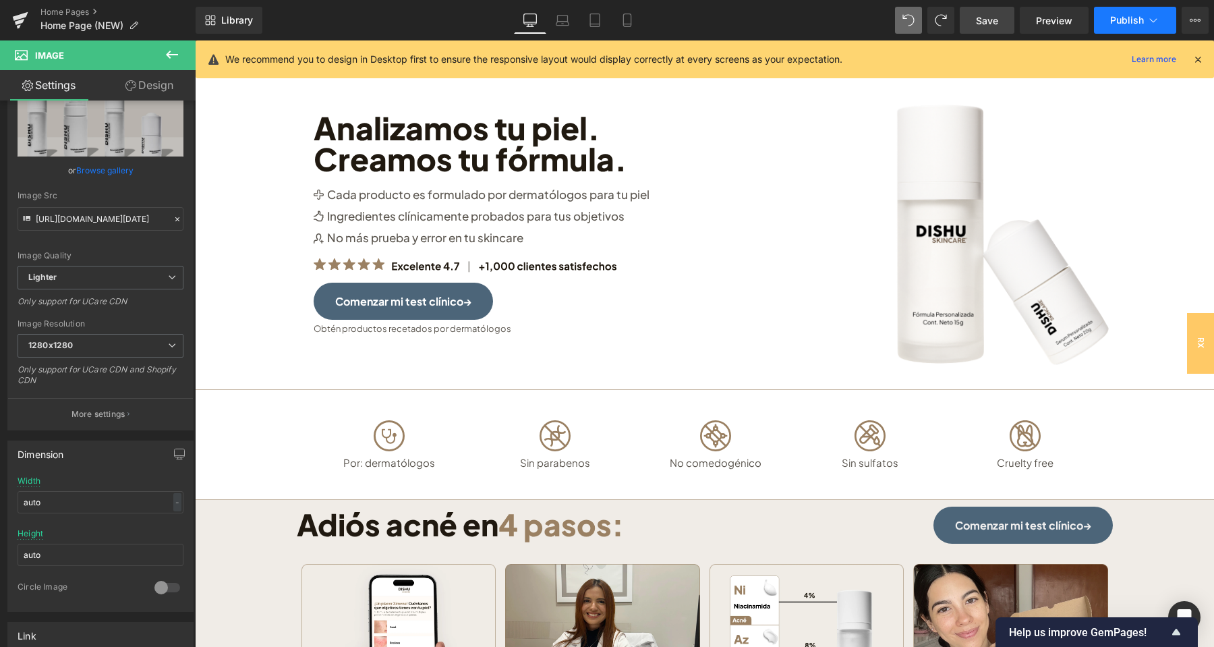
scroll to position [0, 0]
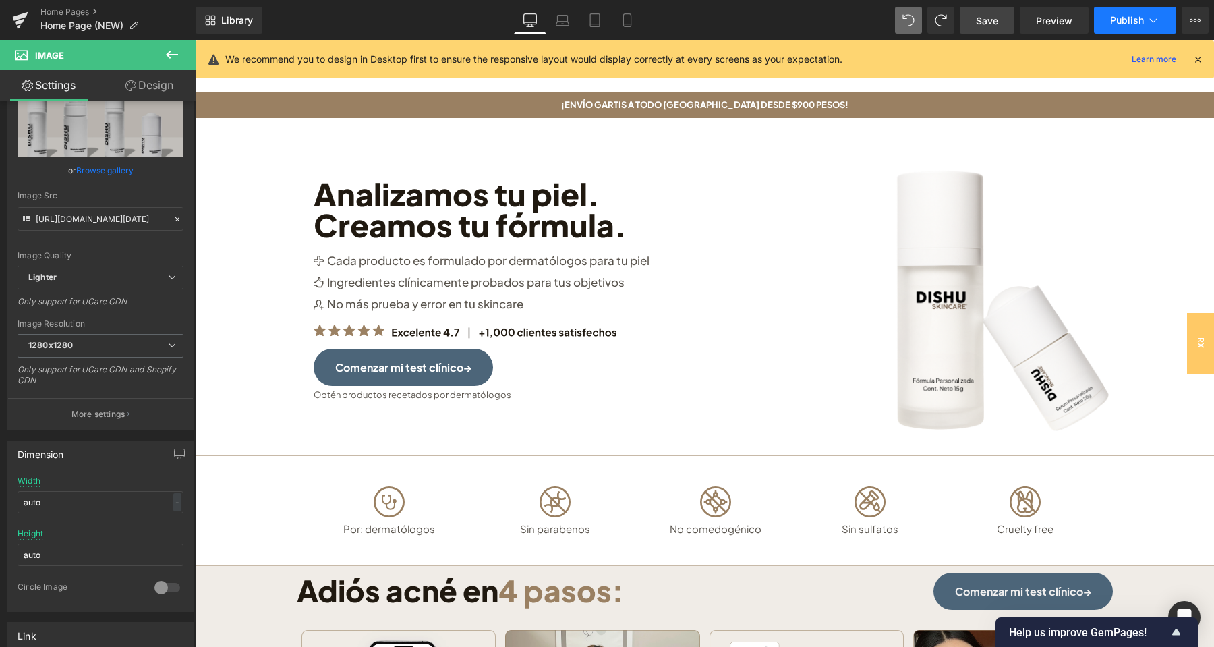
click at [1108, 9] on button "Publish" at bounding box center [1135, 20] width 82 height 27
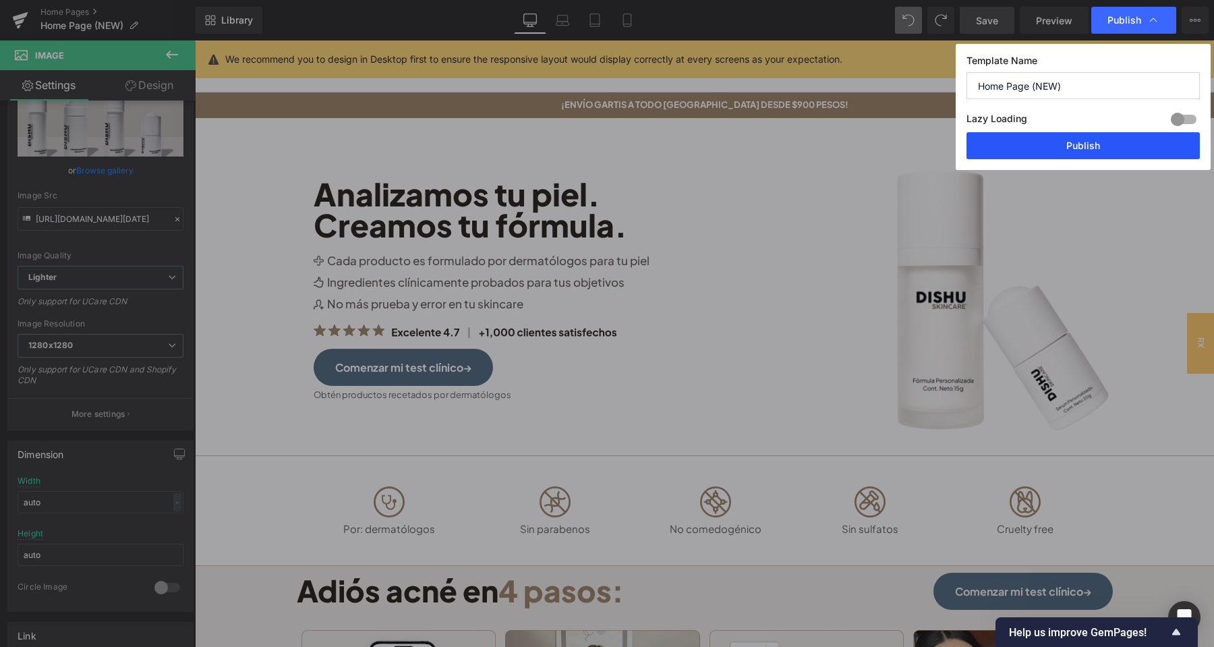
click at [1089, 149] on button "Publish" at bounding box center [1082, 145] width 233 height 27
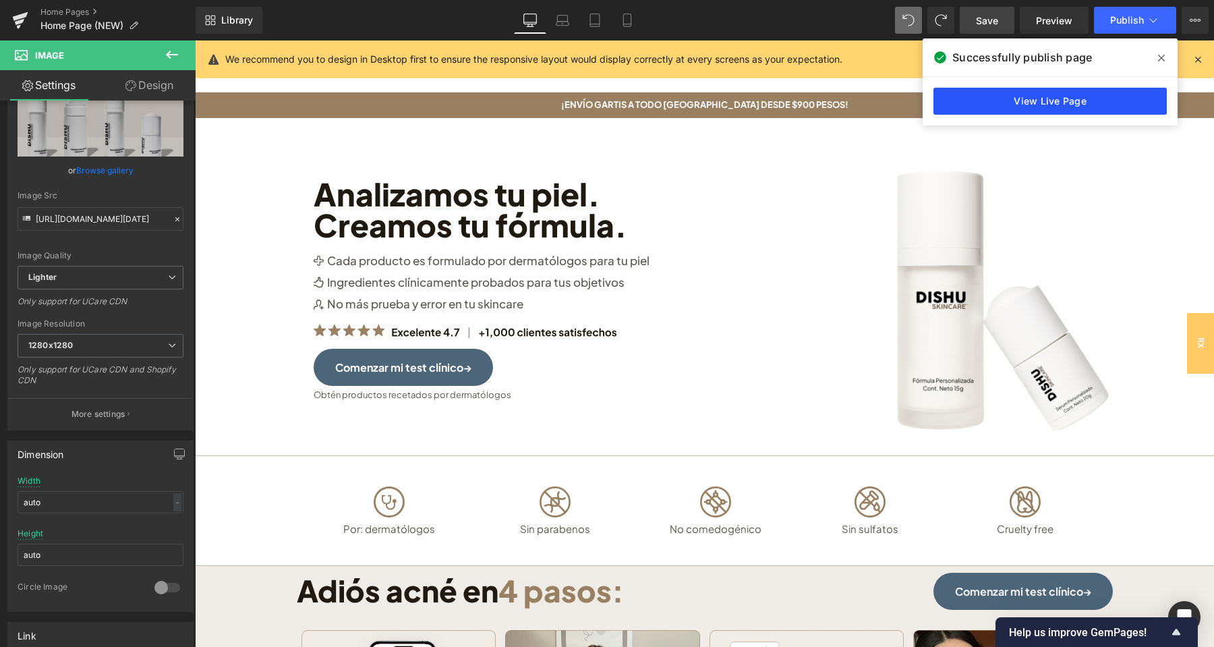
click at [1041, 98] on link "View Live Page" at bounding box center [1049, 101] width 233 height 27
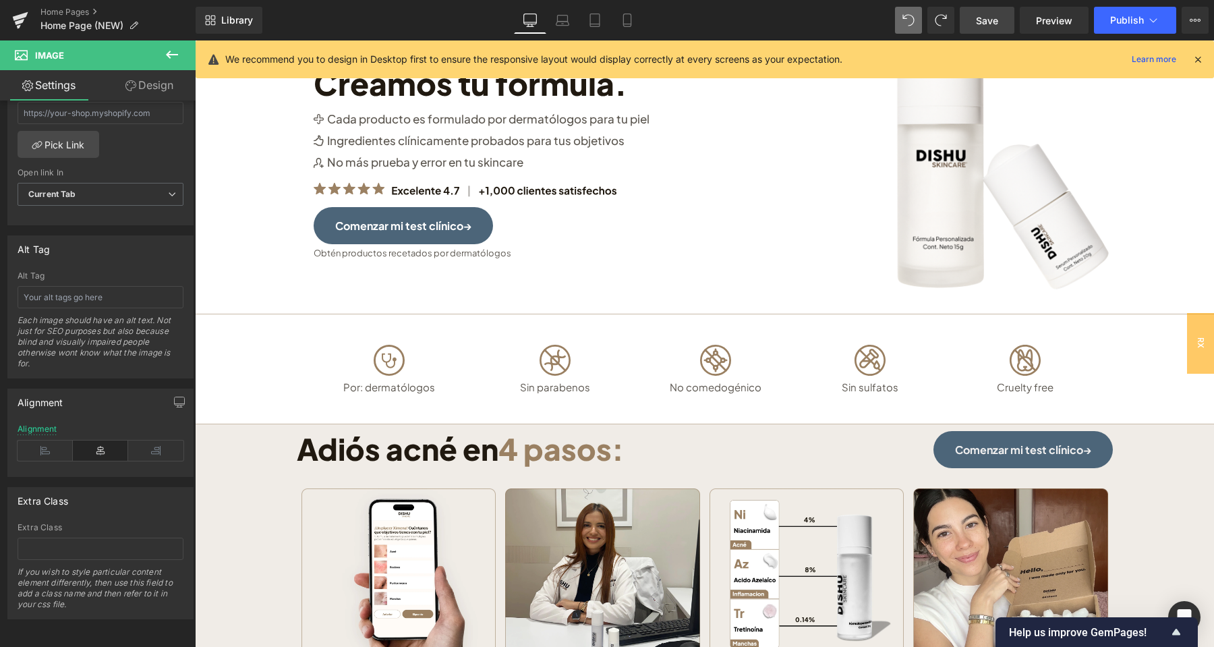
scroll to position [425, 0]
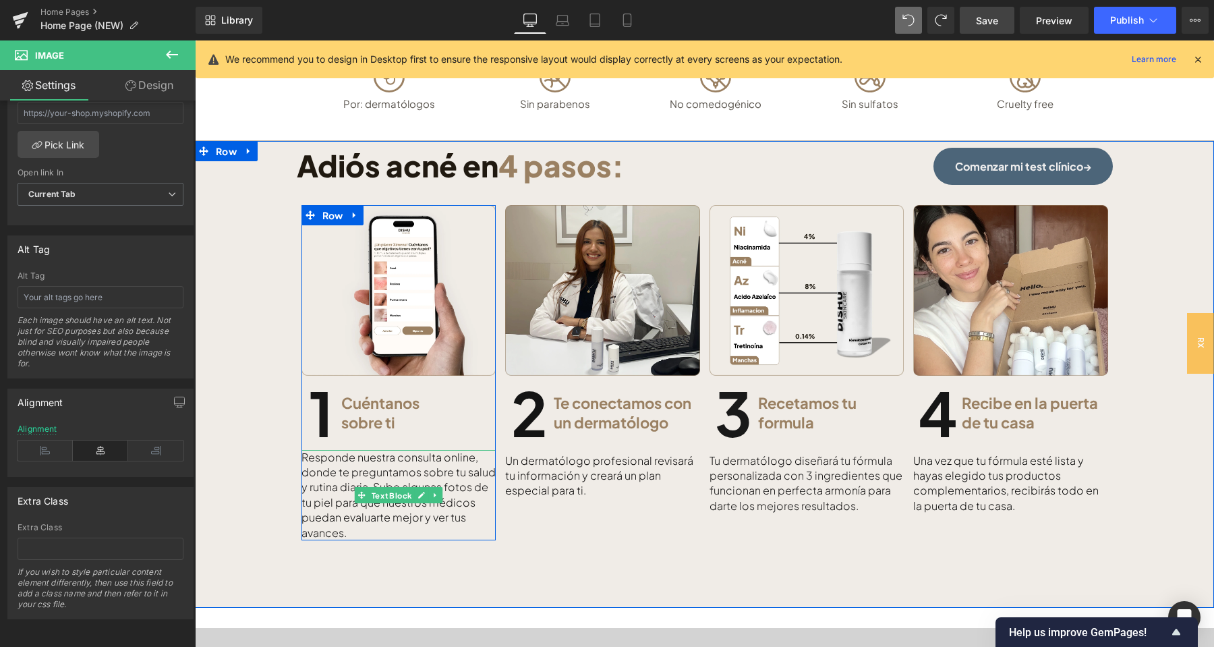
click at [384, 459] on p "Responde nuestra consulta online, donde te preguntamos sobre tu salud y rutina …" at bounding box center [398, 495] width 195 height 90
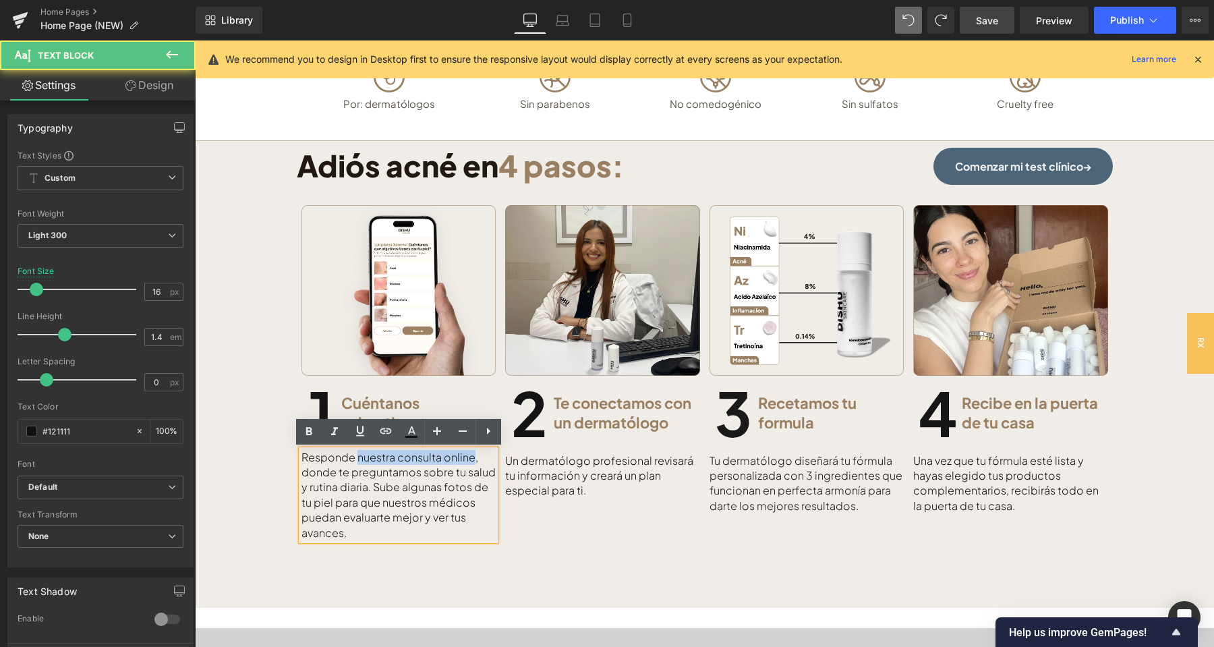
drag, startPoint x: 356, startPoint y: 457, endPoint x: 472, endPoint y: 454, distance: 116.0
click at [472, 454] on p "Responde nuestra consulta online, donde te preguntamos sobre tu salud y rutina …" at bounding box center [398, 495] width 195 height 90
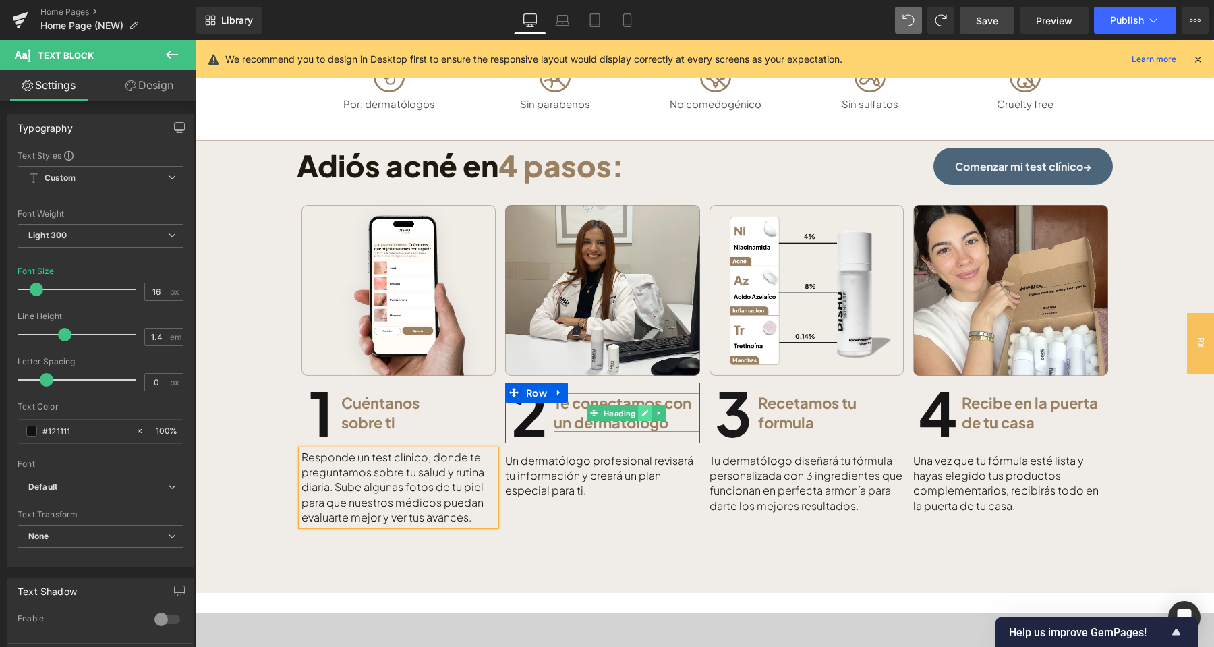
click at [643, 411] on icon at bounding box center [644, 413] width 7 height 8
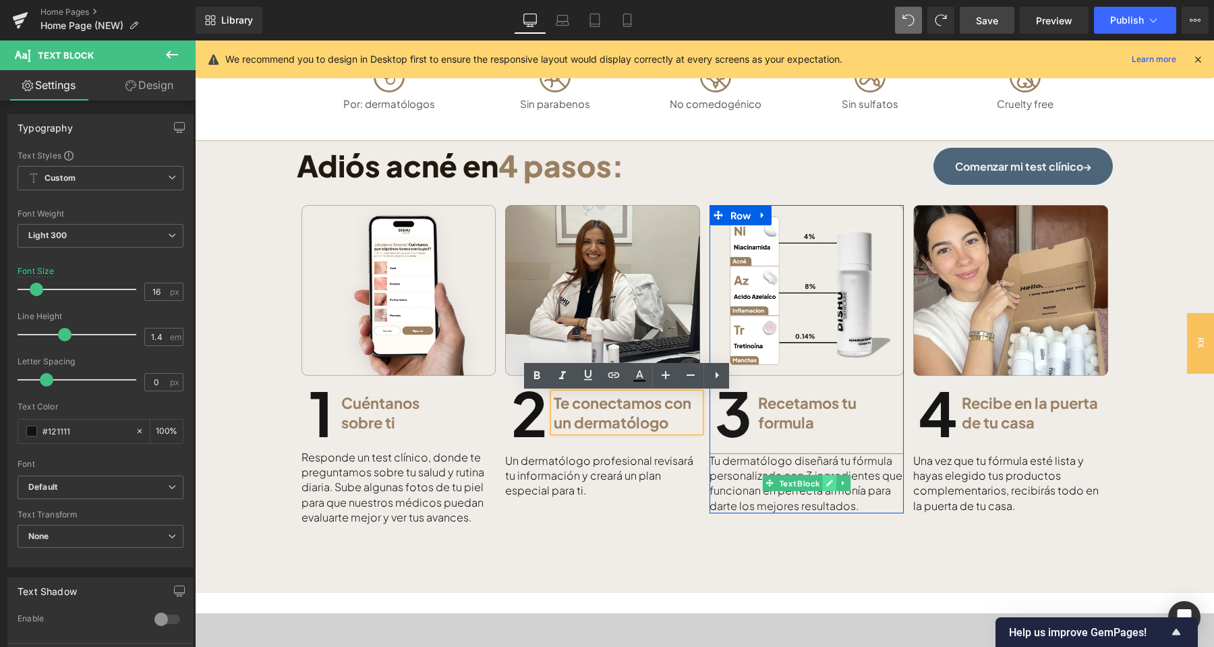
click at [834, 484] on link at bounding box center [829, 483] width 14 height 16
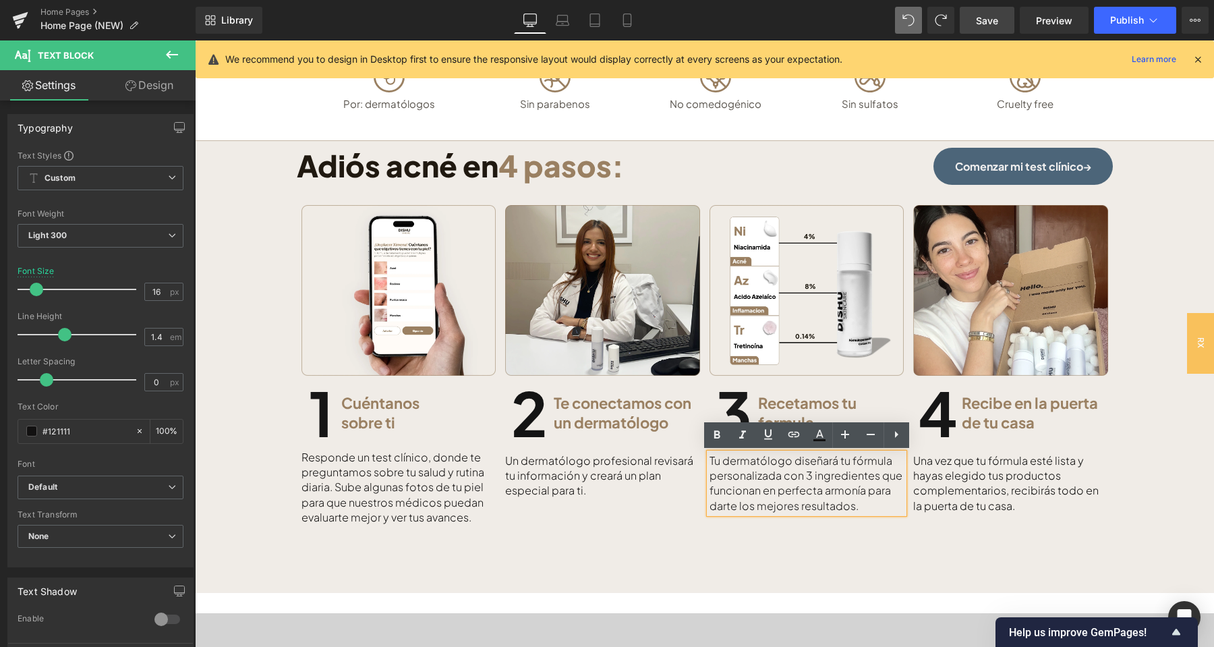
click at [805, 475] on p "Tu dermatólogo diseñará tu fórmula personalizada con 3 ingredientes que funcion…" at bounding box center [806, 483] width 195 height 61
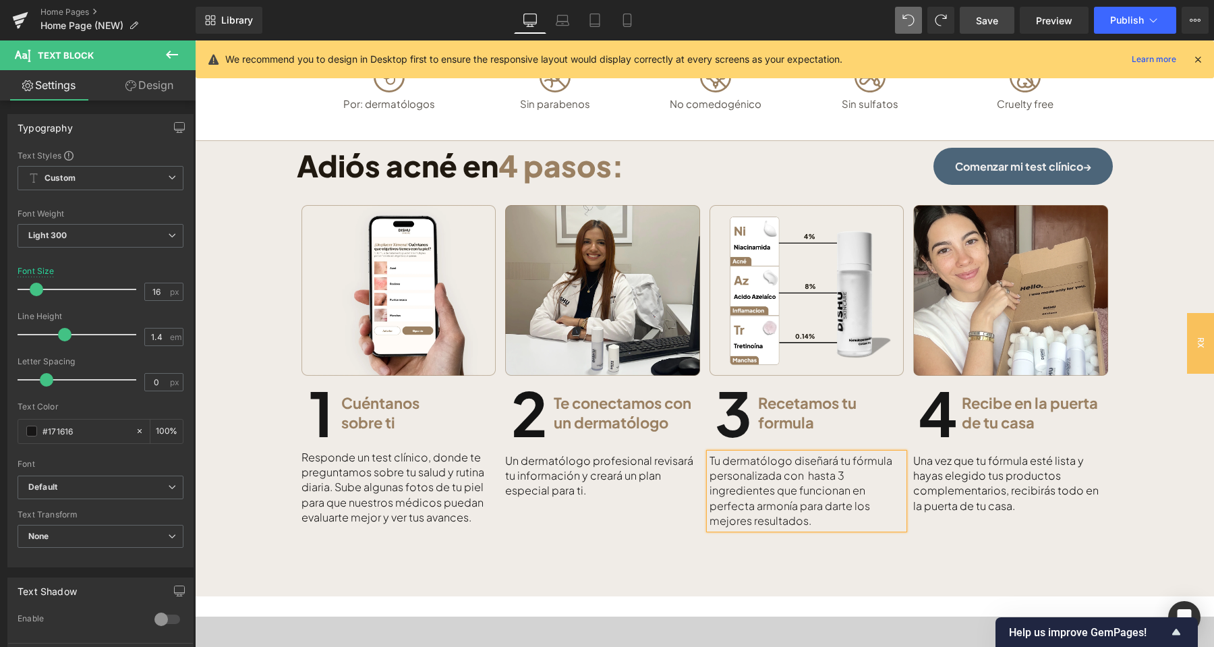
click at [803, 474] on p "Tu dermatólogo diseñará tu fórmula personalizada con hasta 3 ingredientes que f…" at bounding box center [806, 491] width 195 height 76
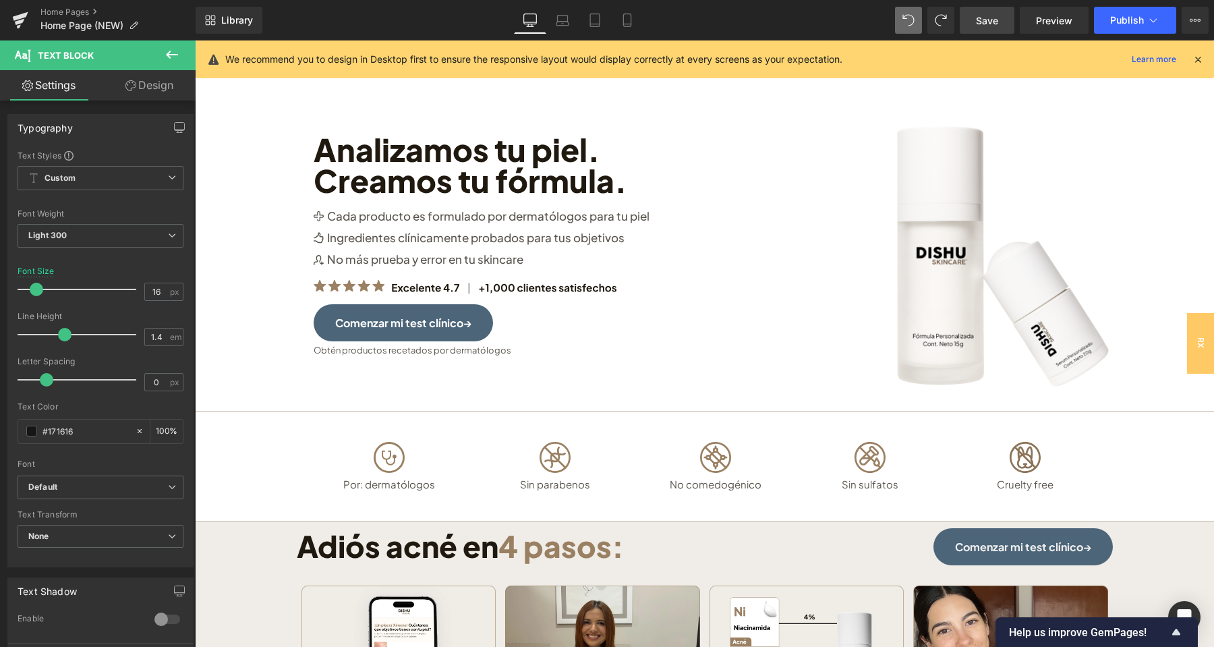
scroll to position [0, 0]
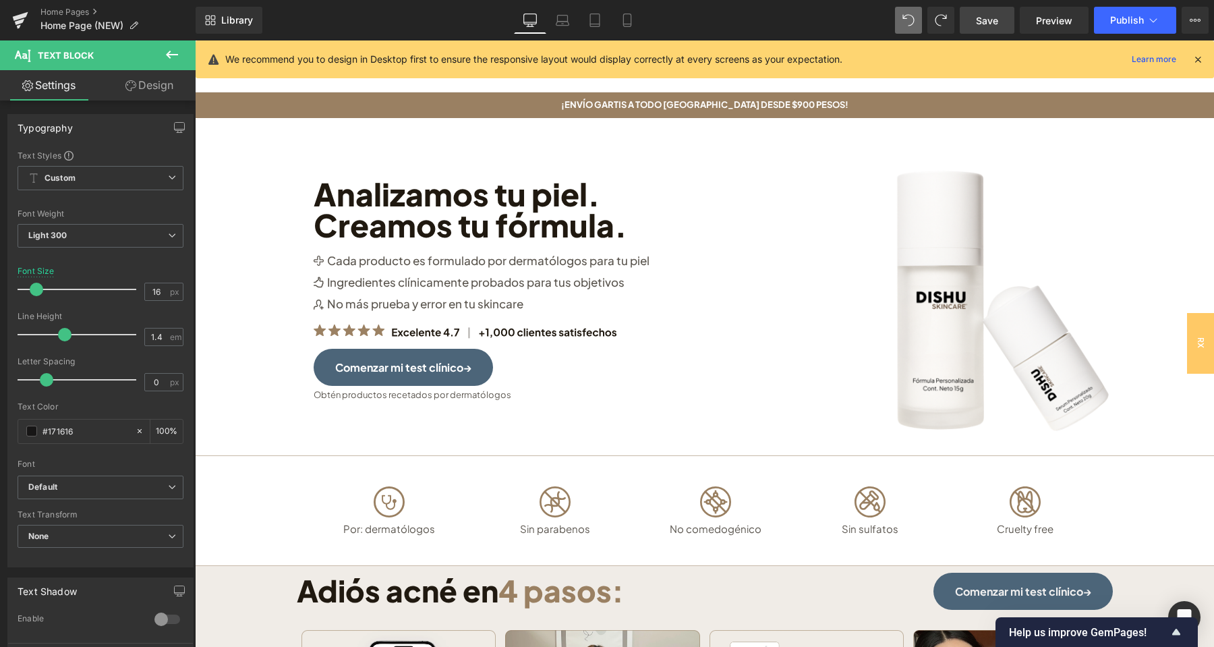
click at [1001, 13] on link "Save" at bounding box center [987, 20] width 55 height 27
